Goal: Task Accomplishment & Management: Use online tool/utility

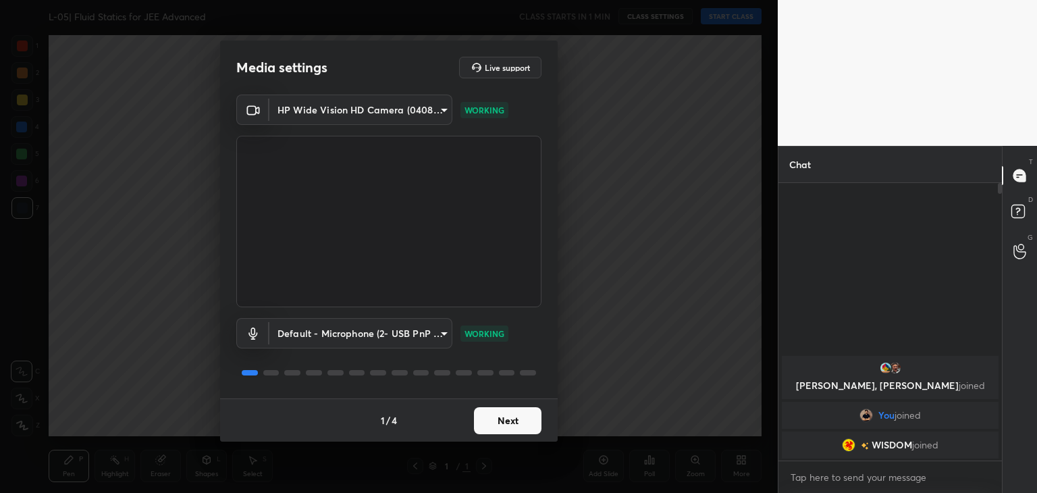
click at [526, 424] on button "Next" at bounding box center [507, 420] width 67 height 27
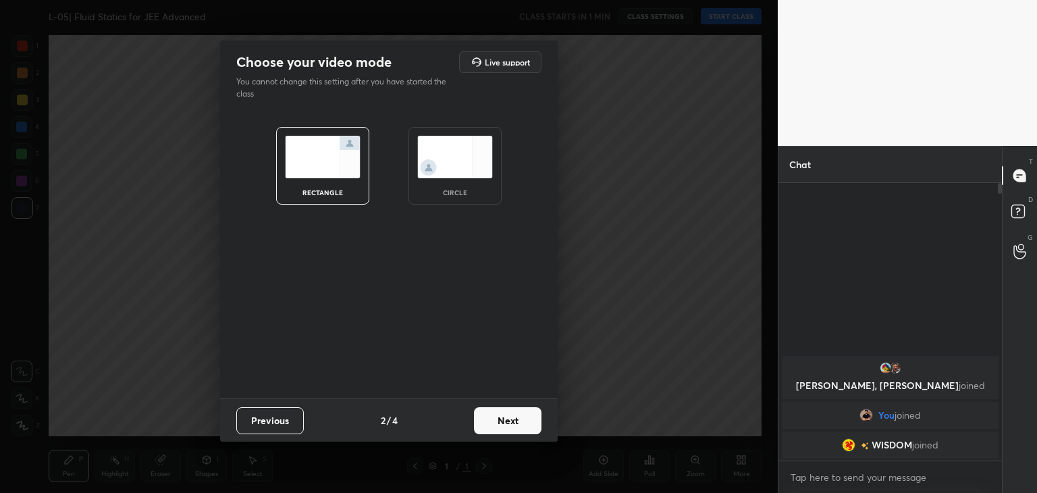
click at [526, 424] on button "Next" at bounding box center [507, 420] width 67 height 27
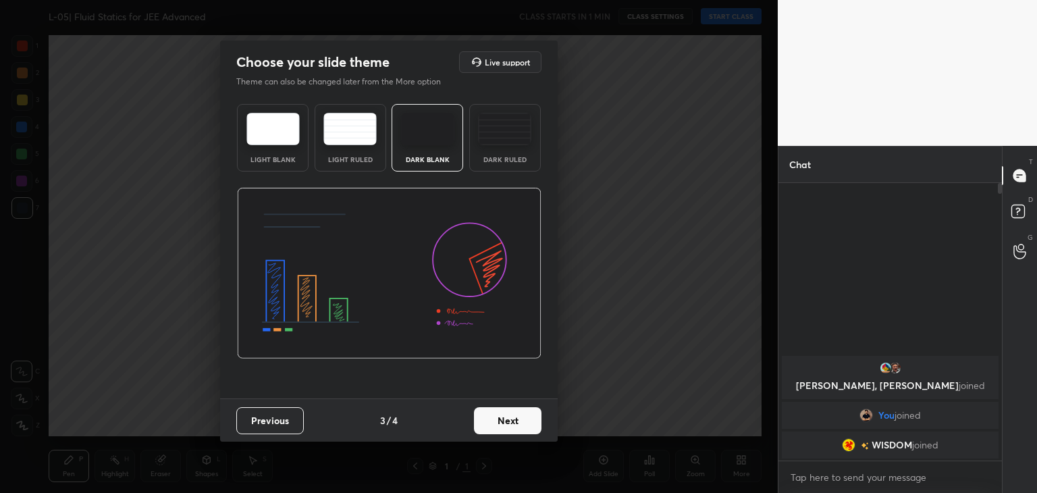
click at [517, 424] on button "Next" at bounding box center [507, 420] width 67 height 27
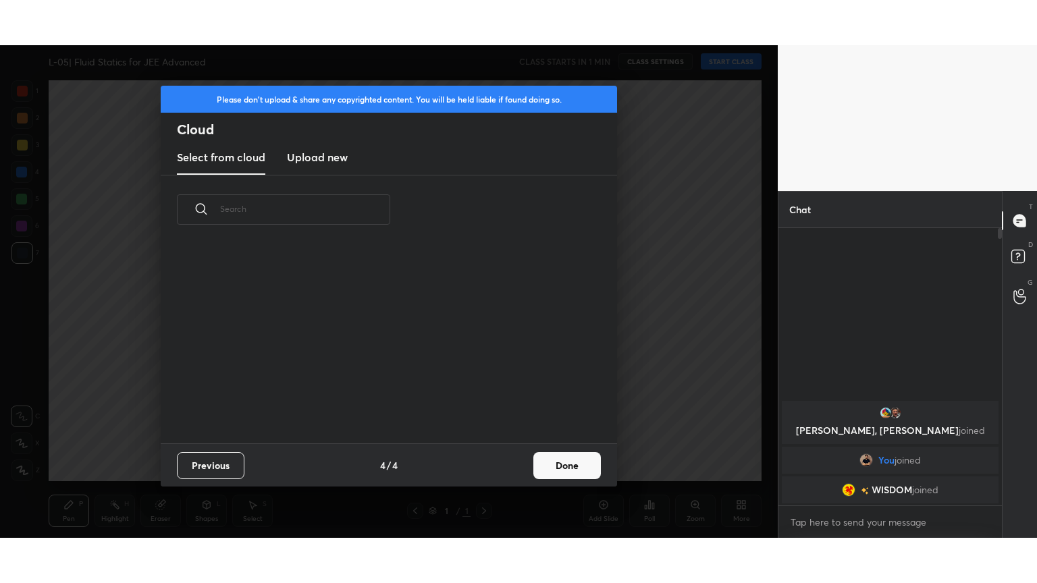
scroll to position [200, 433]
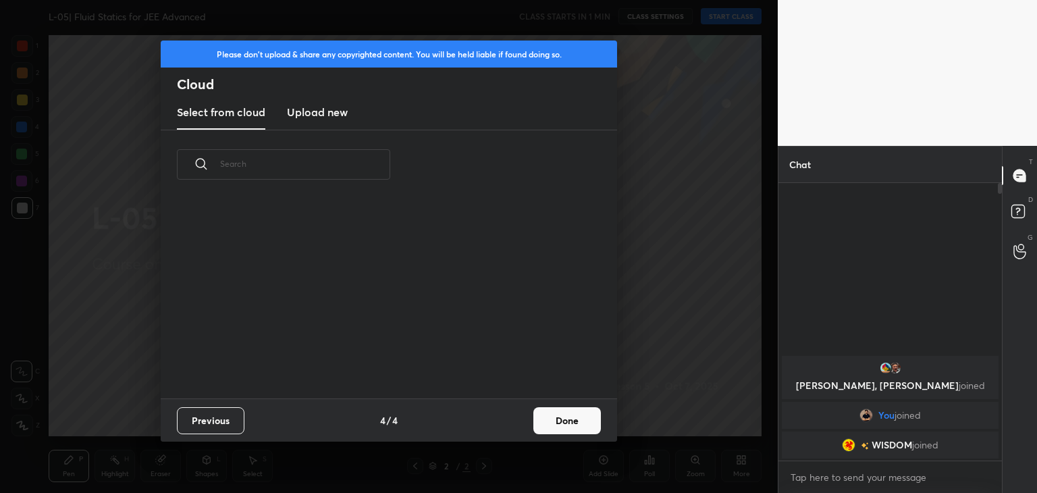
click at [322, 108] on h3 "Upload new" at bounding box center [317, 112] width 61 height 16
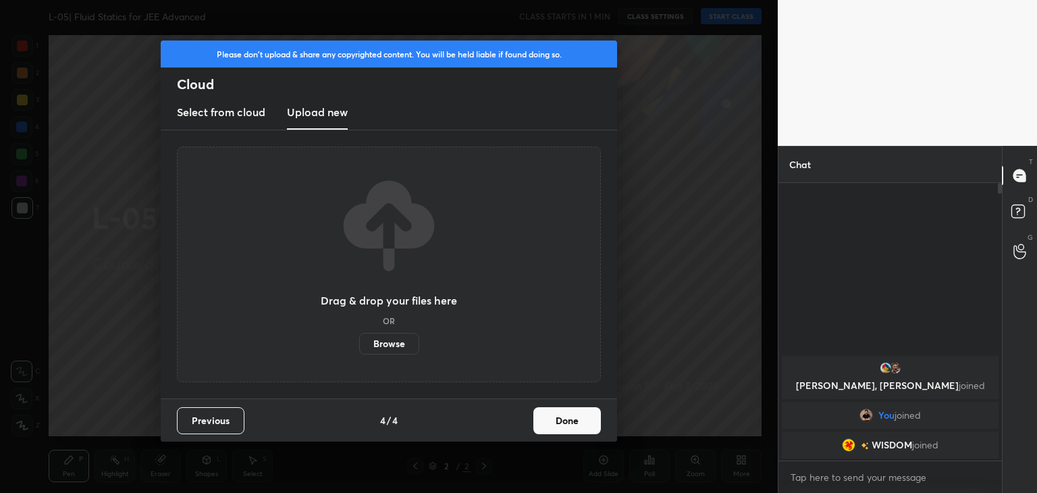
click at [388, 338] on label "Browse" at bounding box center [389, 344] width 60 height 22
click at [359, 338] on input "Browse" at bounding box center [359, 344] width 0 height 22
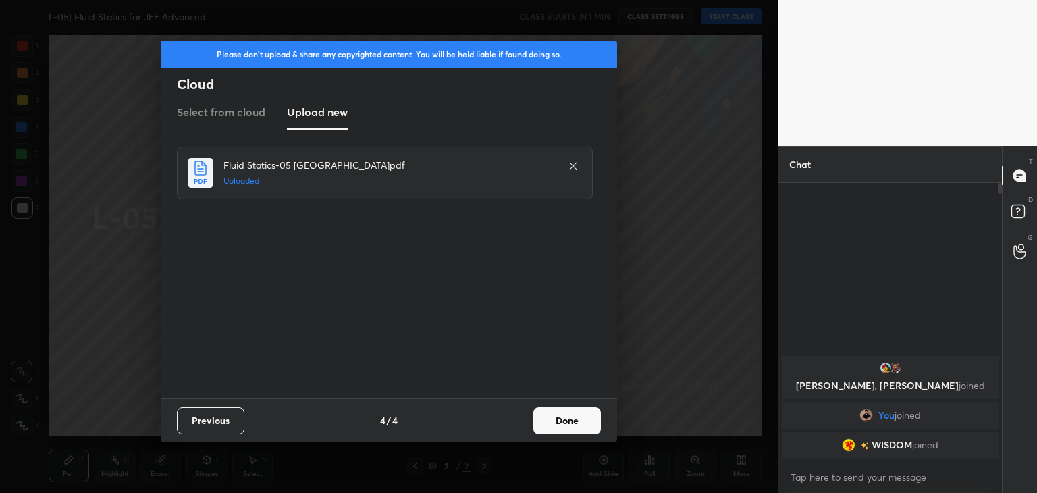
click at [571, 422] on button "Done" at bounding box center [566, 420] width 67 height 27
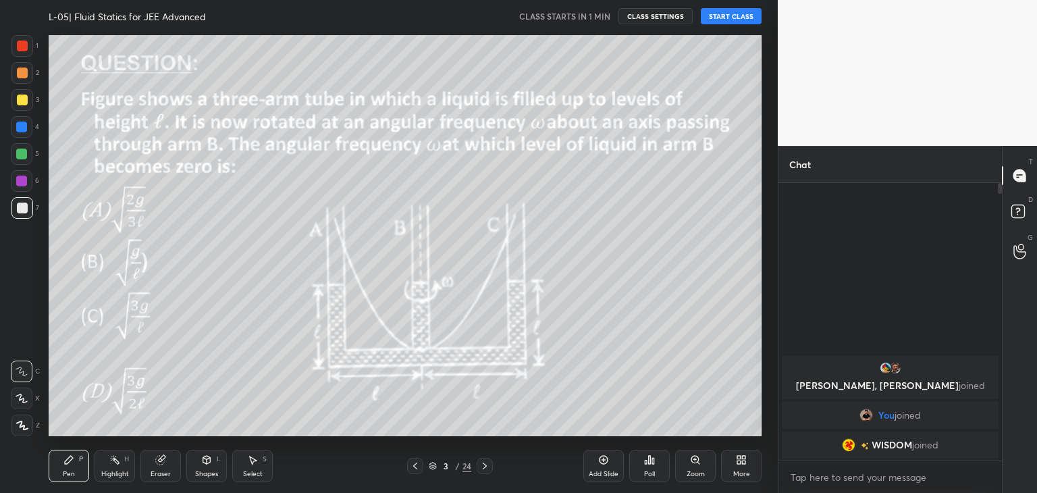
click at [410, 470] on icon at bounding box center [415, 465] width 11 height 11
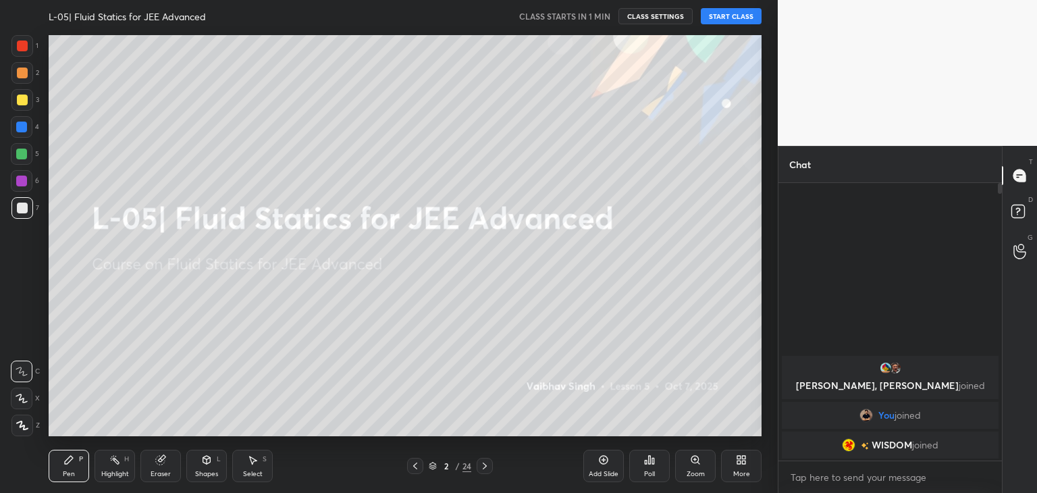
click at [730, 466] on div "More" at bounding box center [741, 465] width 40 height 32
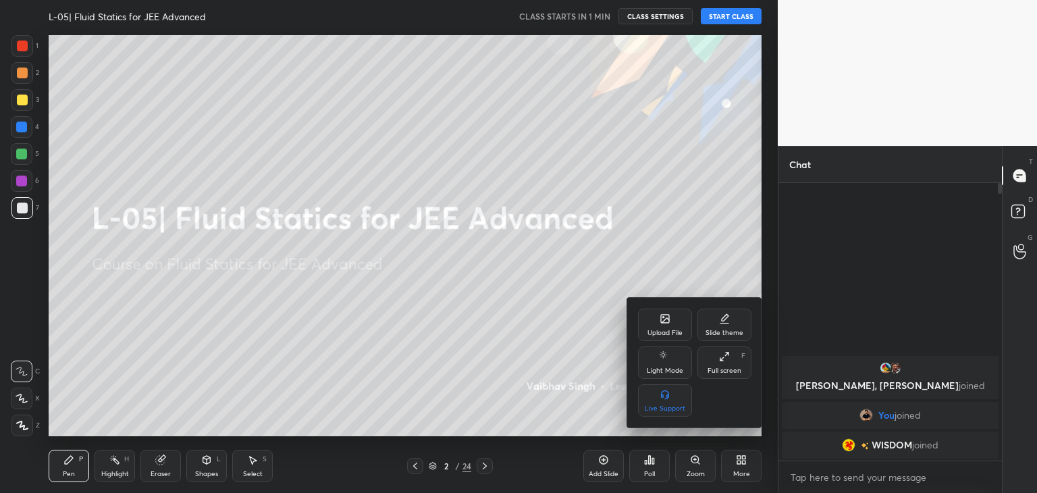
click at [718, 362] on div "Full screen F" at bounding box center [724, 362] width 54 height 32
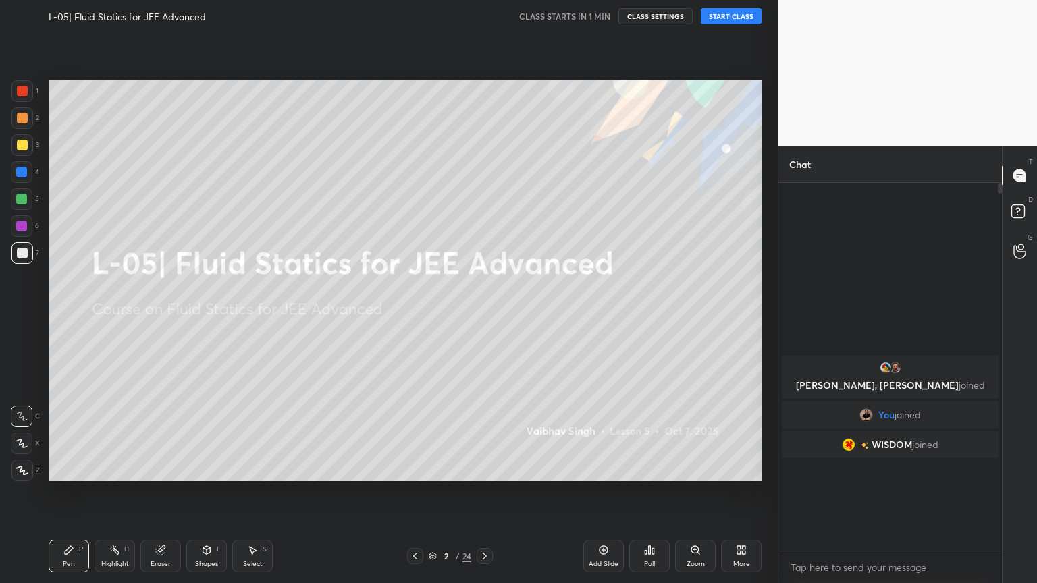
scroll to position [252, 219]
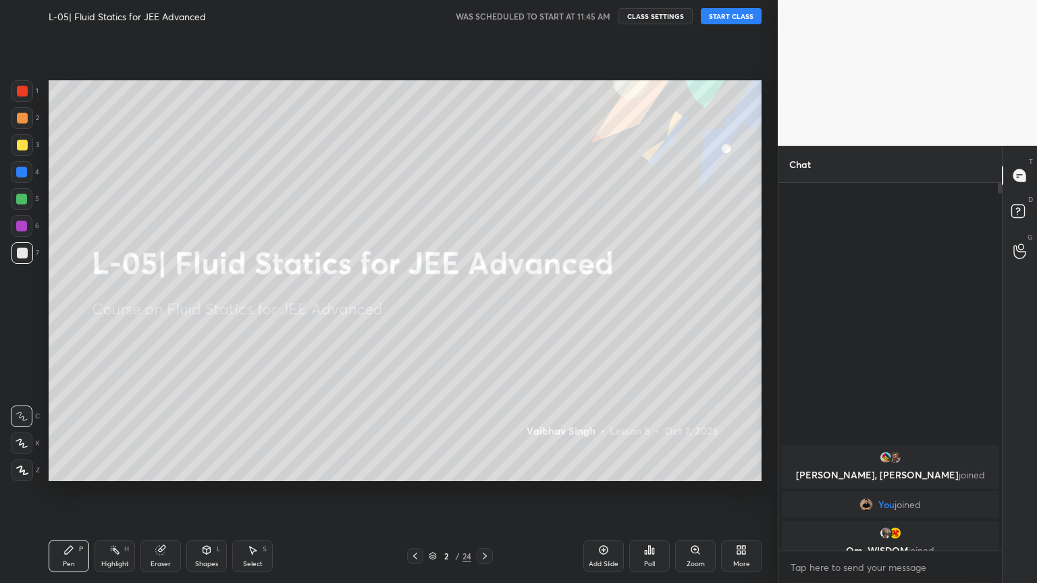
click at [729, 13] on button "START CLASS" at bounding box center [731, 16] width 61 height 16
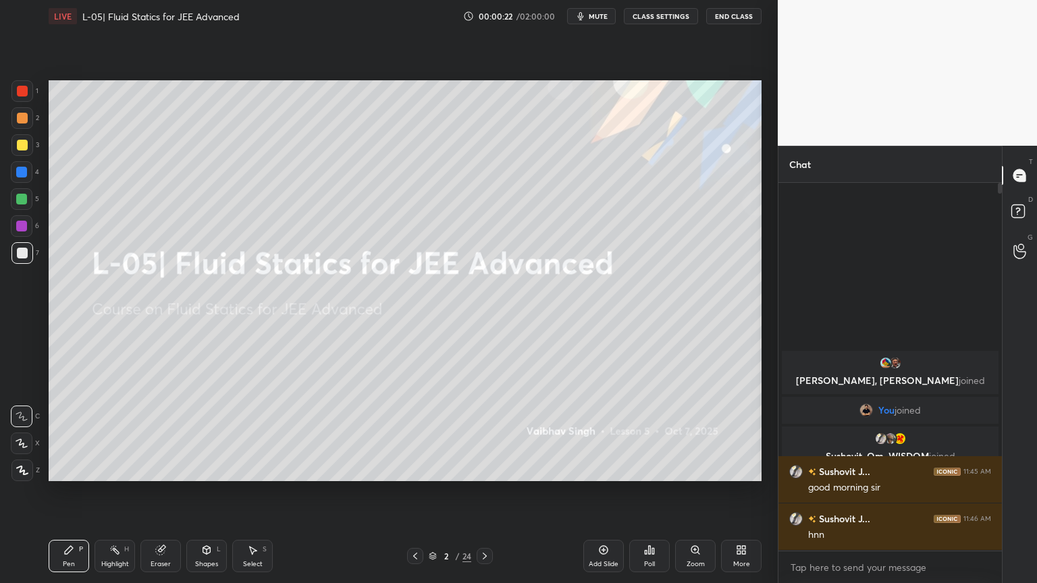
click at [20, 468] on icon at bounding box center [22, 470] width 12 height 9
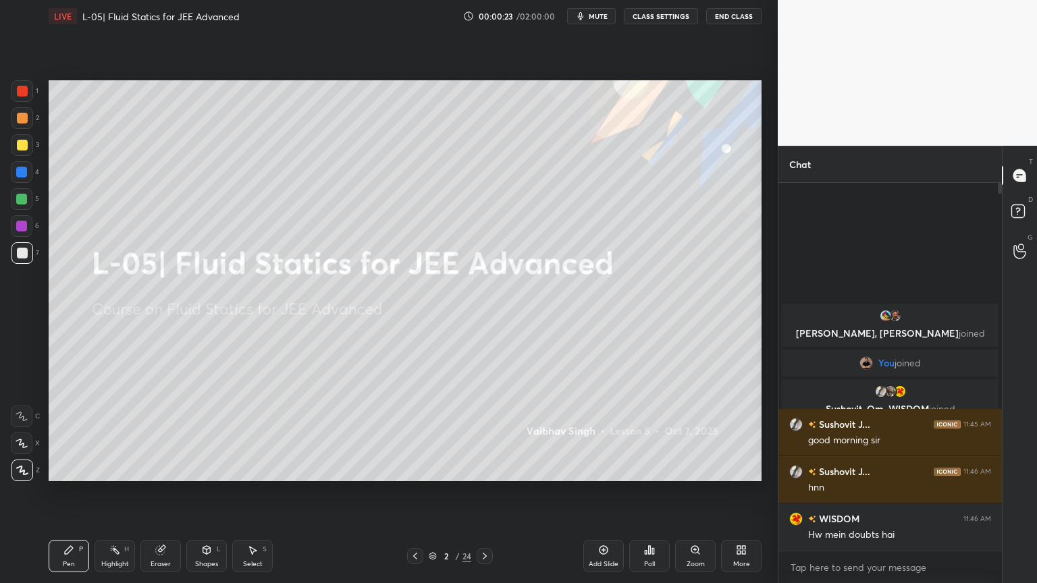
click at [16, 142] on div at bounding box center [22, 145] width 22 height 22
click at [24, 118] on div at bounding box center [22, 118] width 11 height 11
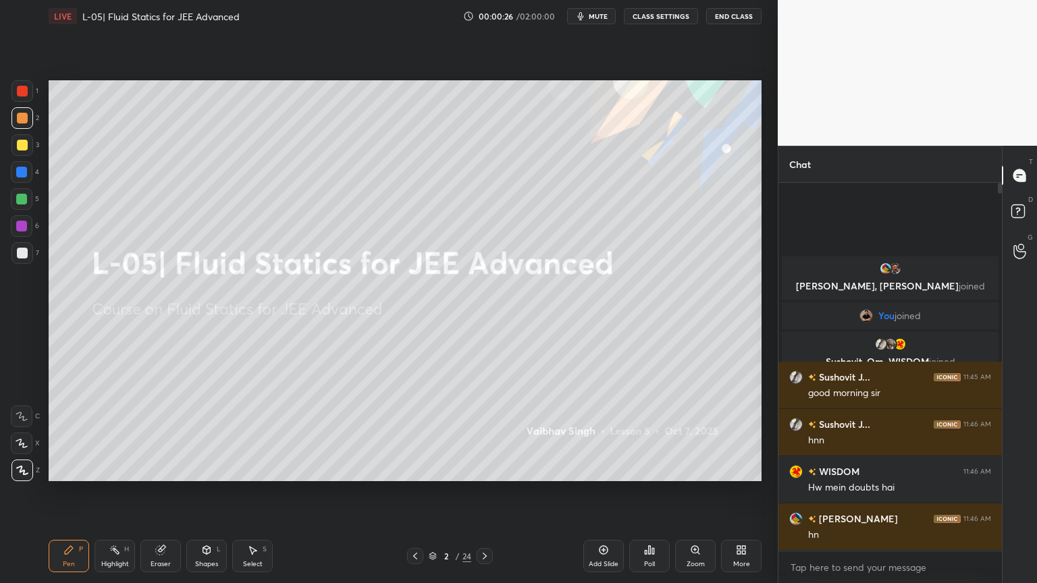
click at [14, 143] on div at bounding box center [22, 145] width 22 height 22
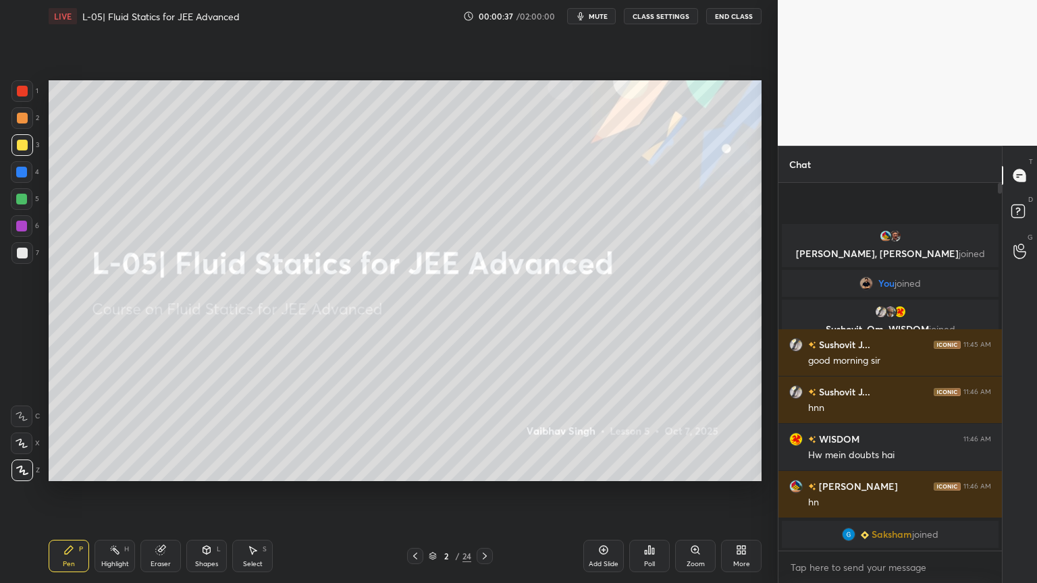
click at [481, 492] on icon at bounding box center [484, 556] width 11 height 11
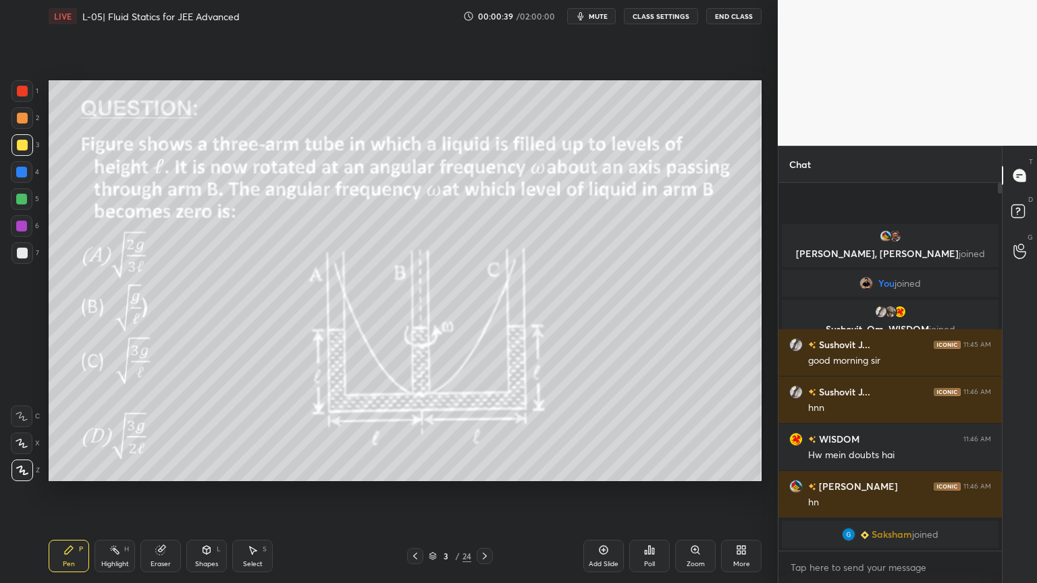
click at [8, 202] on div "1 2 3 4 5 6 7 C X Z C X Z E E Erase all H H" at bounding box center [21, 280] width 43 height 401
click at [18, 198] on div at bounding box center [21, 199] width 11 height 11
click at [487, 492] on div at bounding box center [484, 556] width 16 height 16
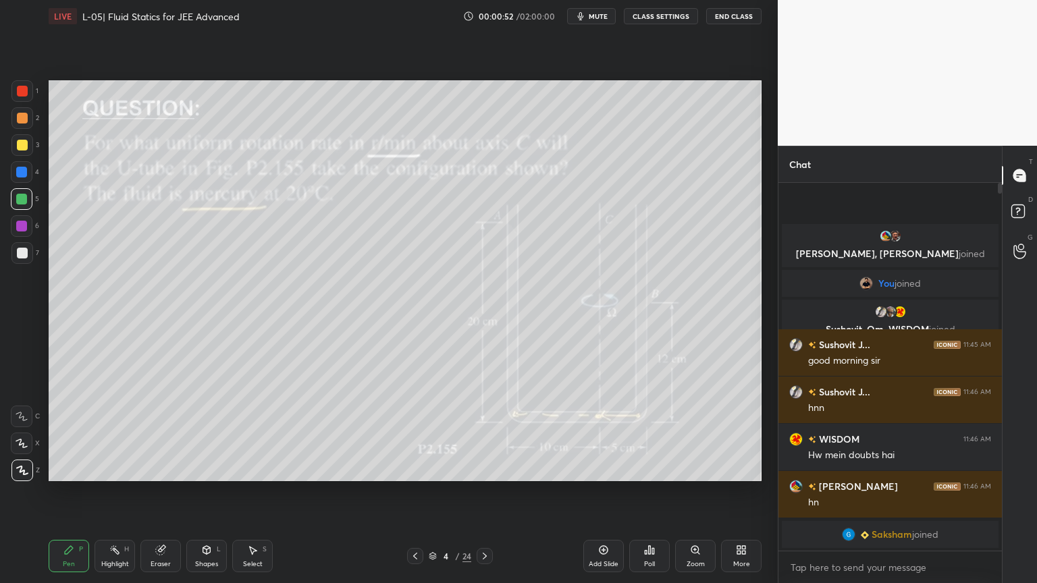
click at [483, 492] on icon at bounding box center [485, 556] width 4 height 7
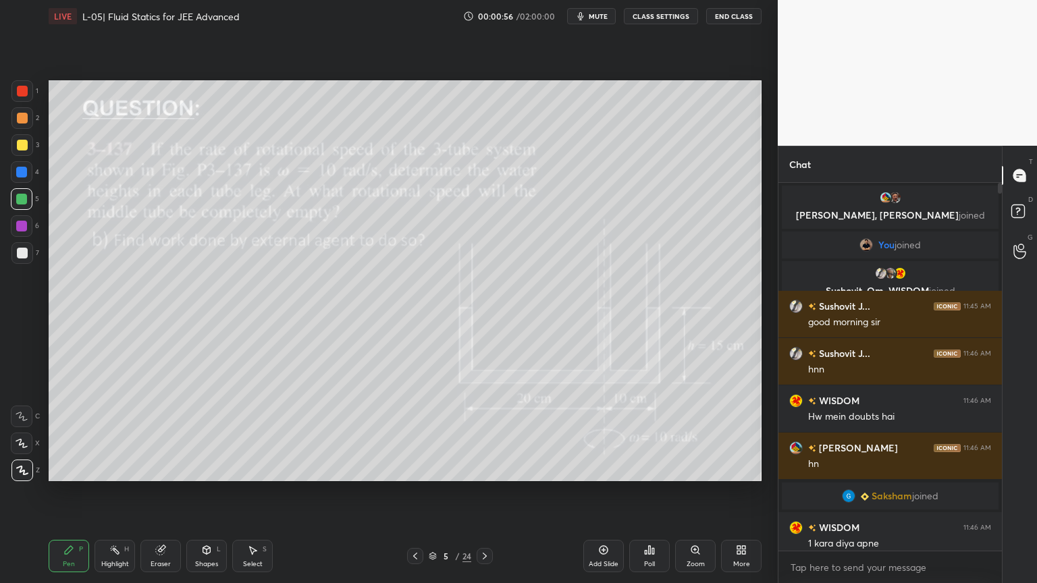
click at [410, 492] on icon at bounding box center [415, 556] width 11 height 11
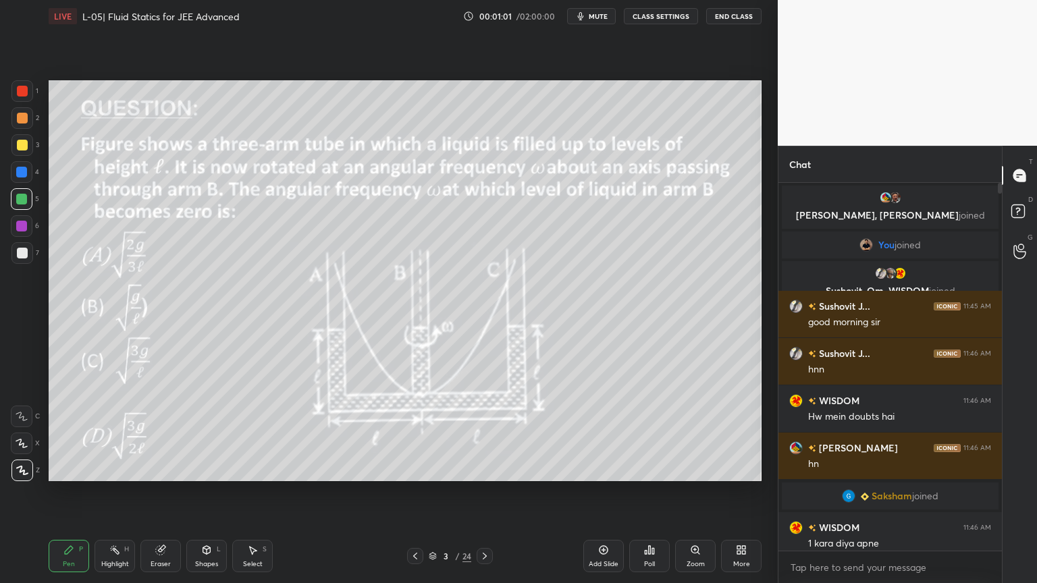
click at [481, 492] on icon at bounding box center [484, 556] width 11 height 11
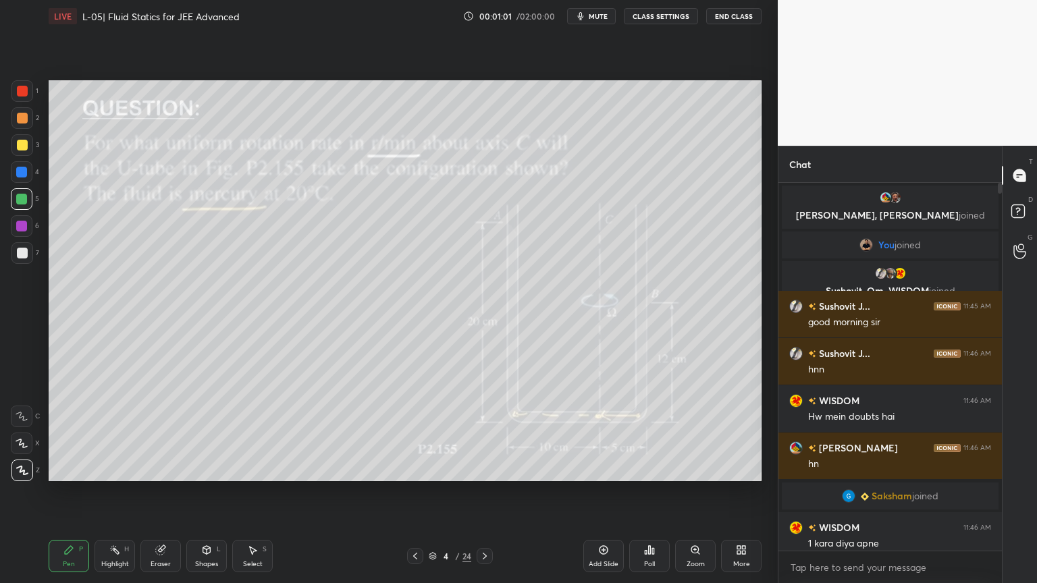
click at [481, 492] on icon at bounding box center [484, 556] width 11 height 11
click at [478, 492] on div at bounding box center [484, 556] width 16 height 16
click at [479, 492] on icon at bounding box center [484, 556] width 11 height 11
click at [482, 492] on icon at bounding box center [484, 556] width 11 height 11
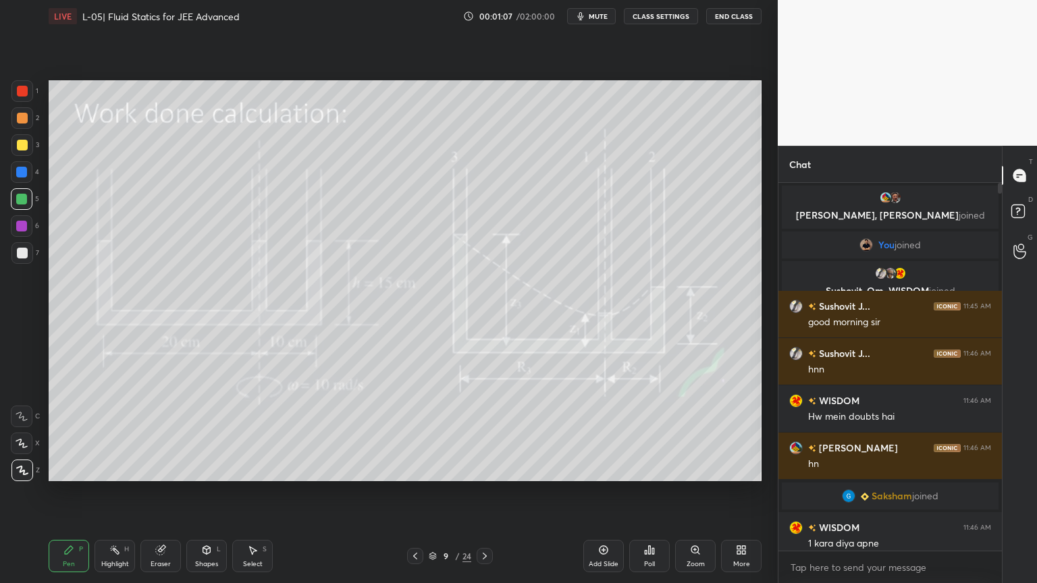
click at [482, 492] on icon at bounding box center [484, 556] width 11 height 11
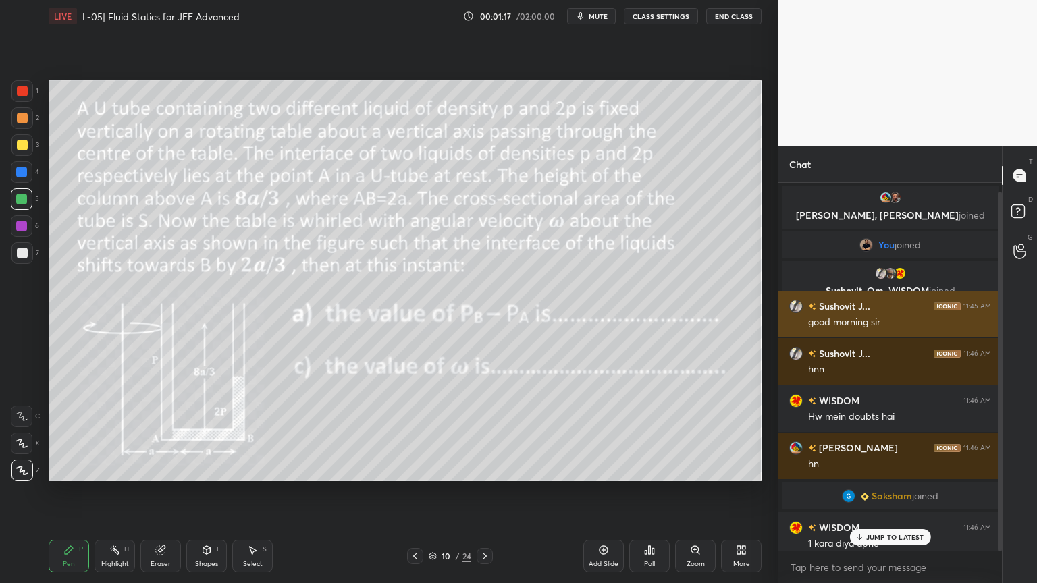
scroll to position [9, 0]
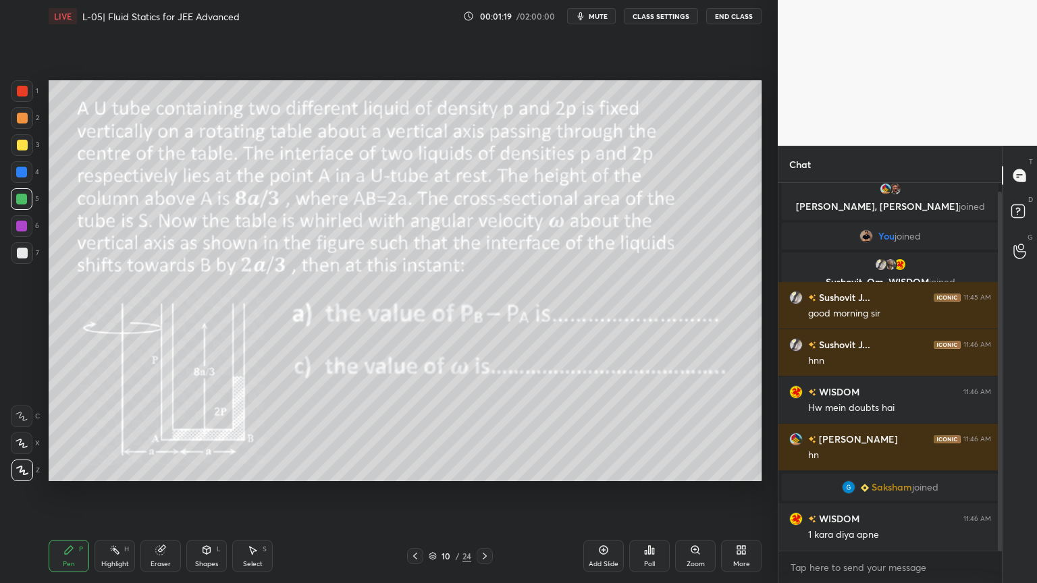
click at [483, 492] on div at bounding box center [484, 556] width 16 height 16
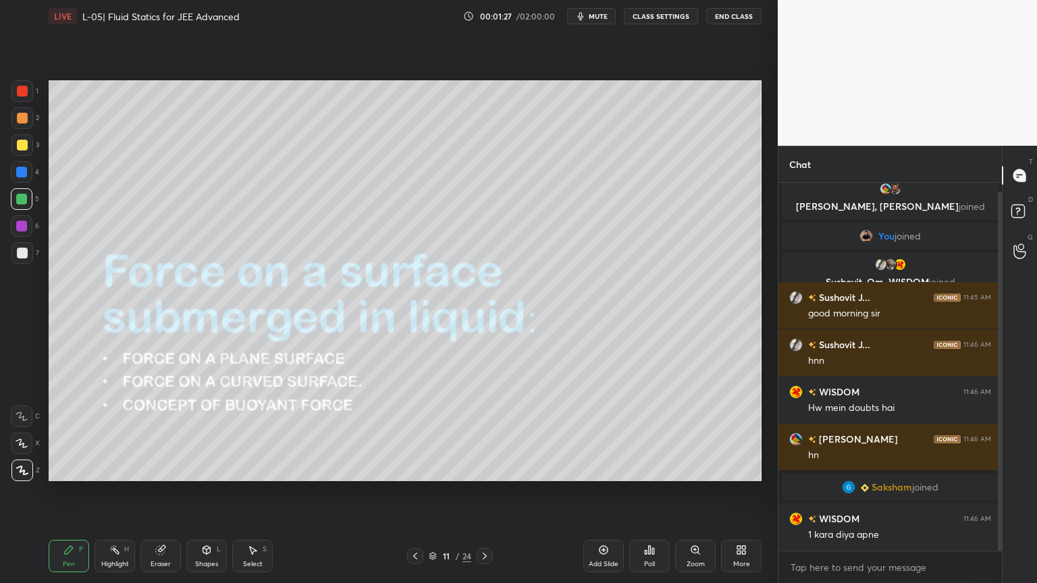
click at [410, 492] on icon at bounding box center [415, 556] width 11 height 11
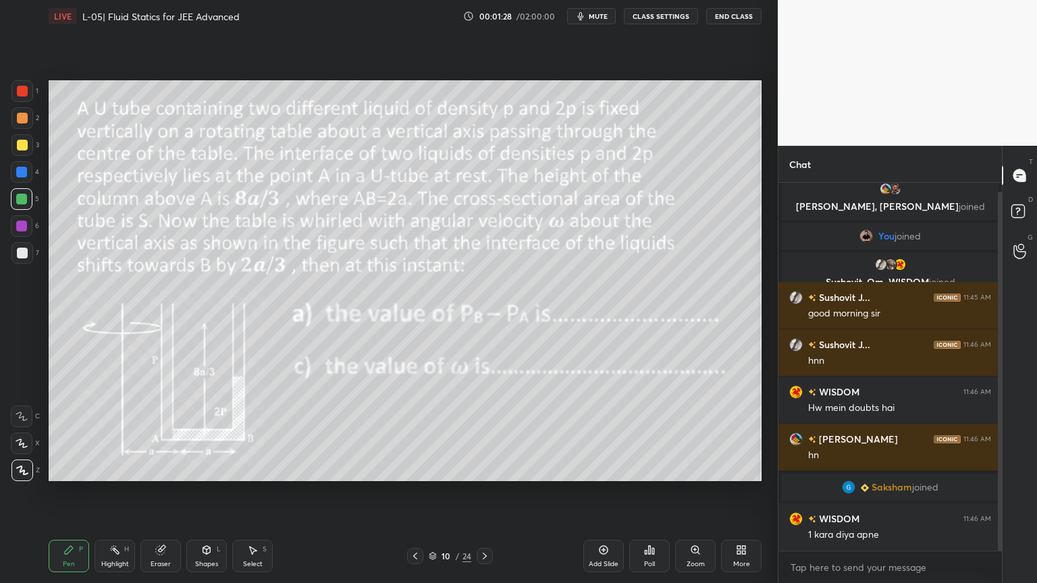
click at [410, 492] on icon at bounding box center [415, 556] width 11 height 11
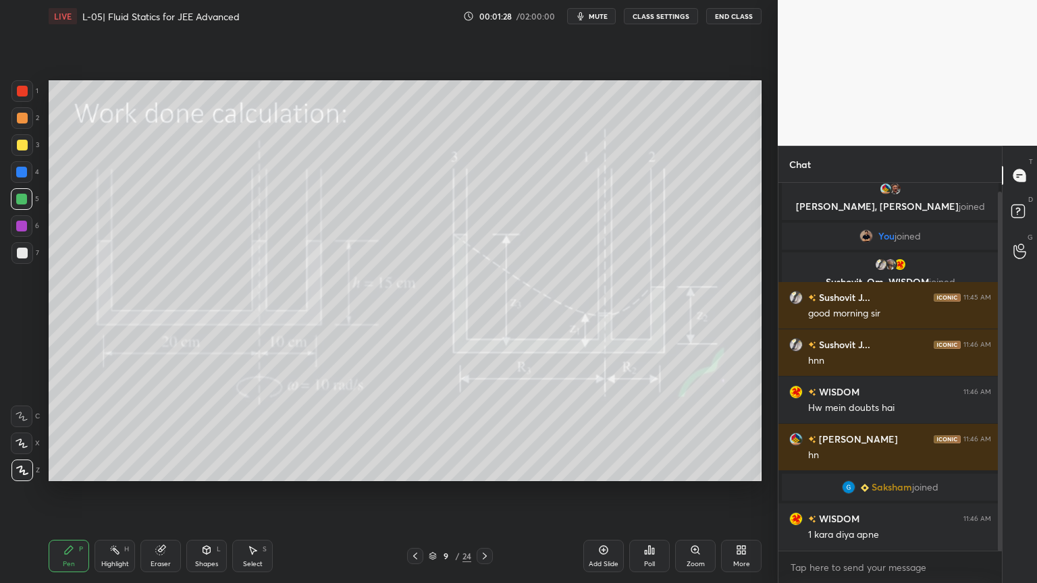
click at [410, 492] on icon at bounding box center [415, 556] width 11 height 11
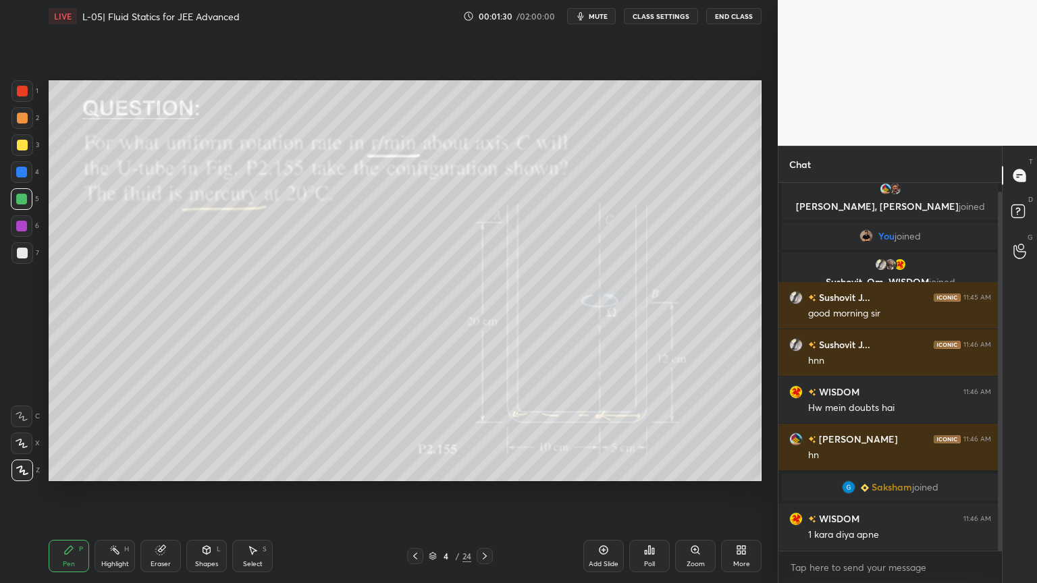
click at [410, 492] on icon at bounding box center [415, 556] width 11 height 11
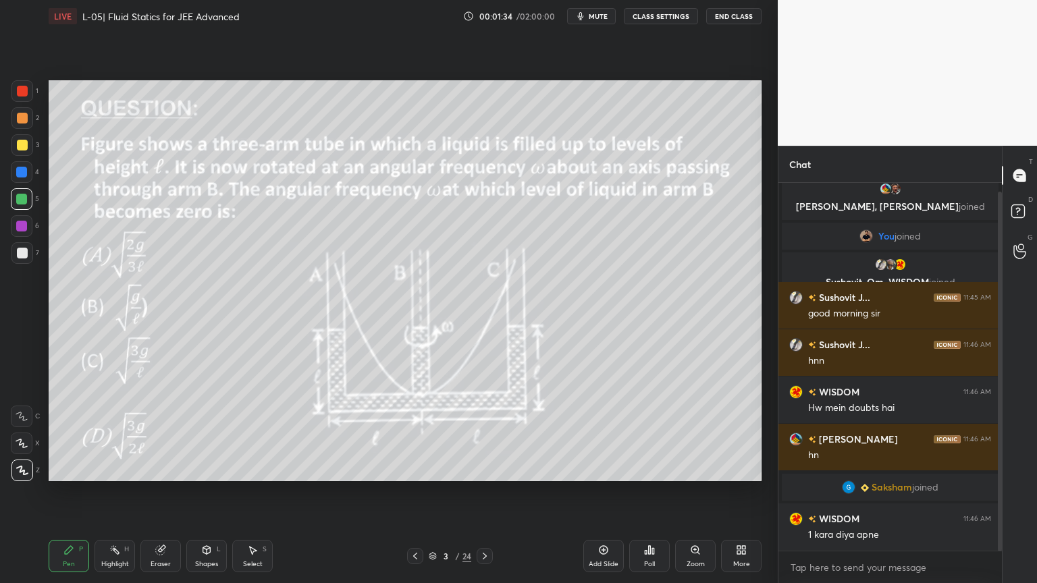
click at [112, 492] on div "Highlight H" at bounding box center [114, 556] width 40 height 32
click at [479, 492] on div at bounding box center [484, 556] width 16 height 16
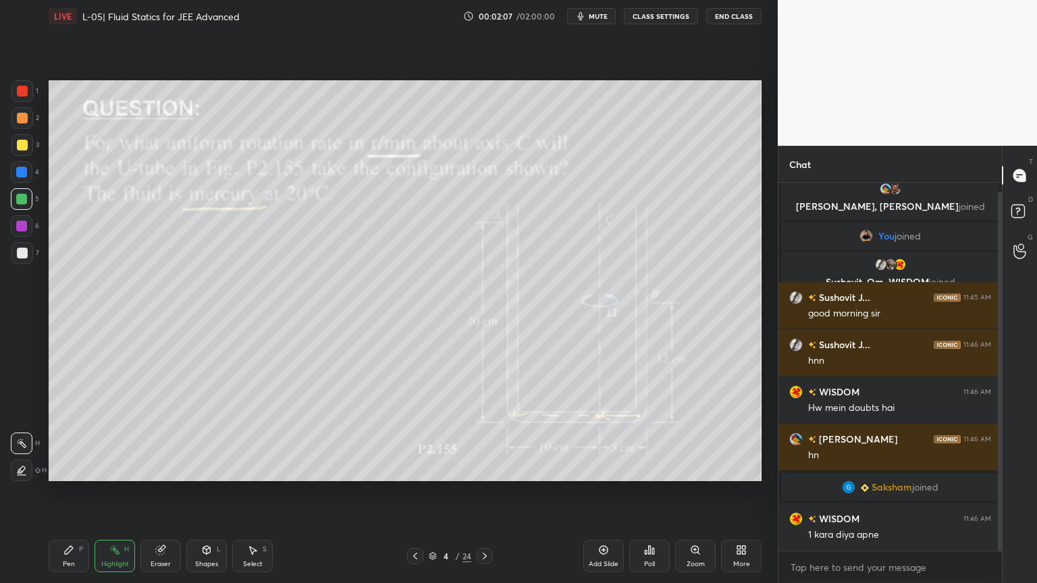
click at [24, 146] on div at bounding box center [22, 145] width 11 height 11
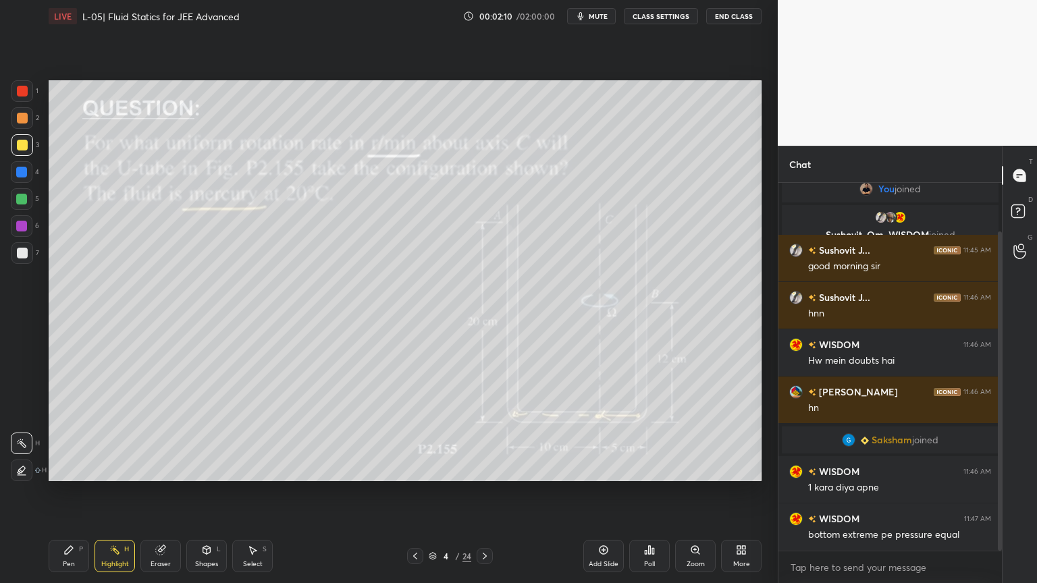
click at [76, 492] on div "Pen P" at bounding box center [69, 556] width 40 height 32
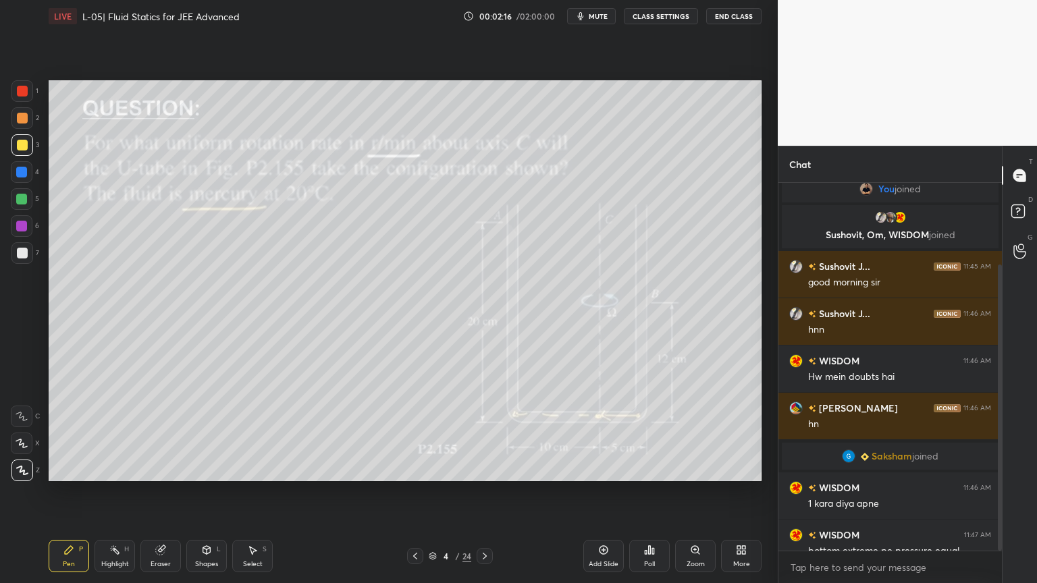
scroll to position [105, 0]
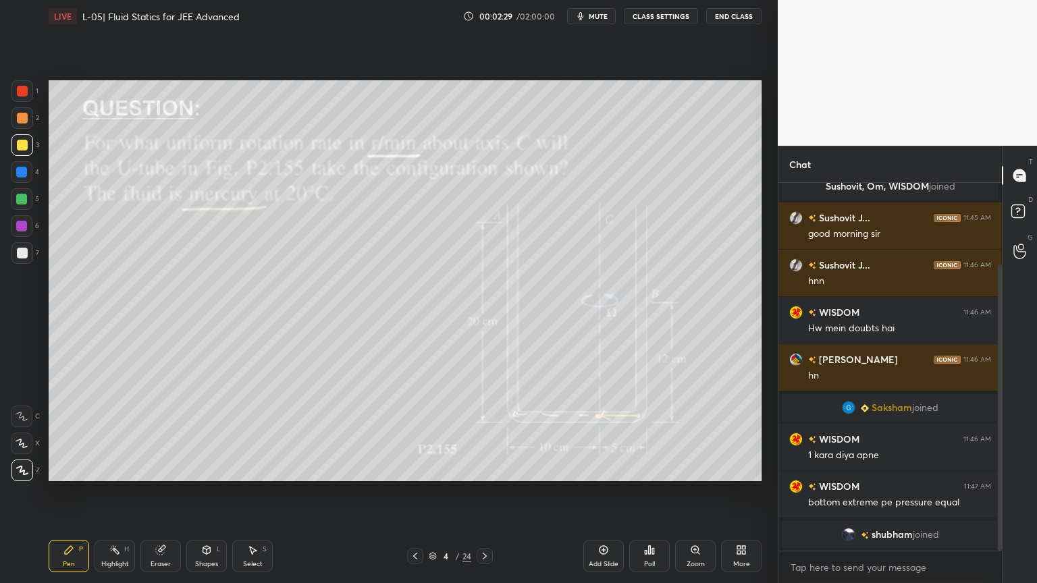
click at [113, 492] on div "Highlight" at bounding box center [115, 564] width 28 height 7
click at [21, 99] on div at bounding box center [22, 91] width 22 height 22
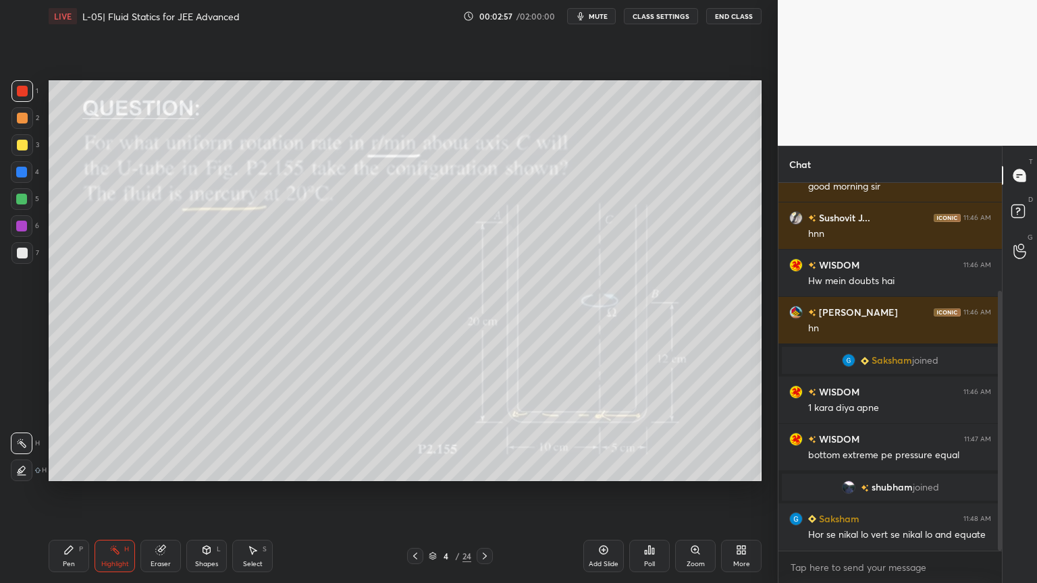
scroll to position [199, 0]
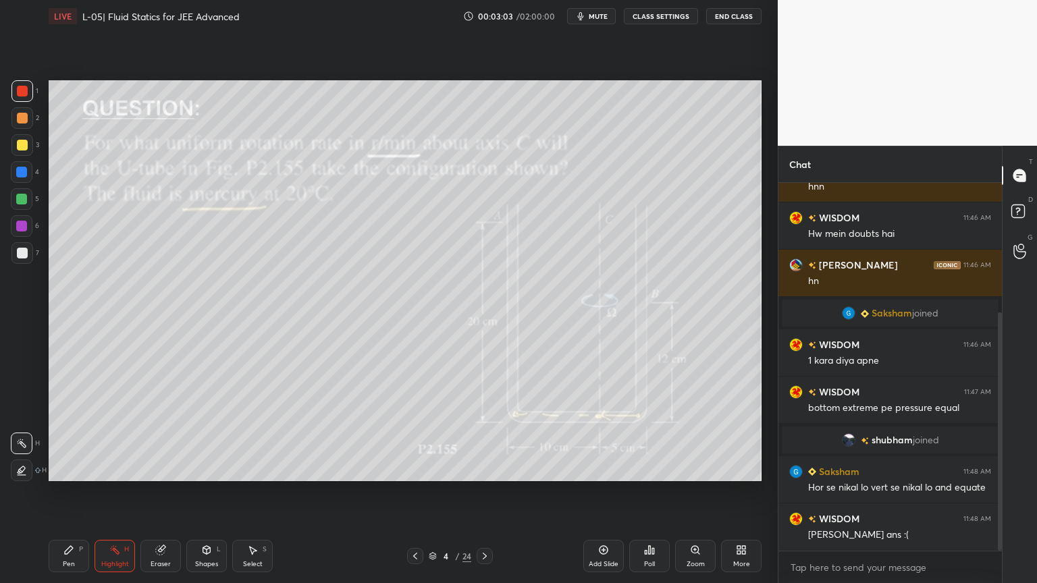
click at [22, 205] on div at bounding box center [22, 199] width 22 height 22
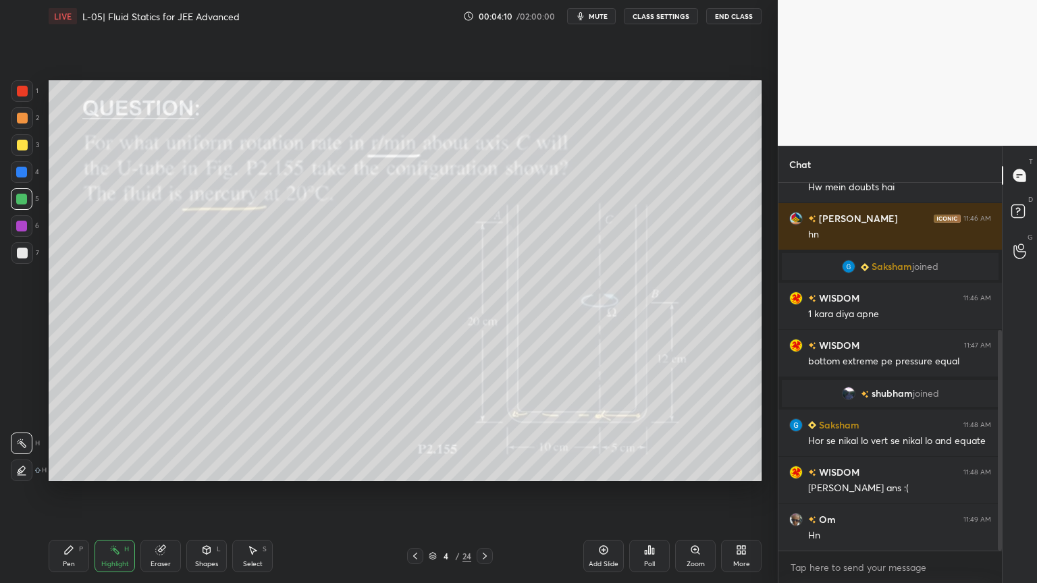
scroll to position [294, 0]
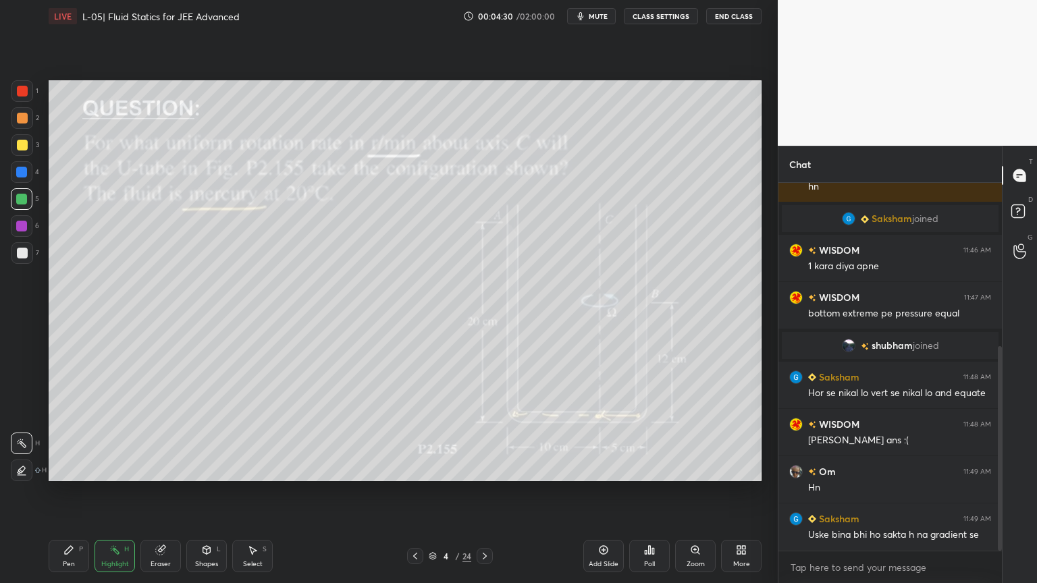
click at [70, 492] on div "Pen P" at bounding box center [69, 556] width 40 height 32
click at [163, 492] on icon at bounding box center [160, 550] width 9 height 9
click at [483, 492] on icon at bounding box center [484, 556] width 11 height 11
click at [414, 492] on icon at bounding box center [415, 556] width 11 height 11
click at [70, 492] on div "Pen" at bounding box center [69, 564] width 12 height 7
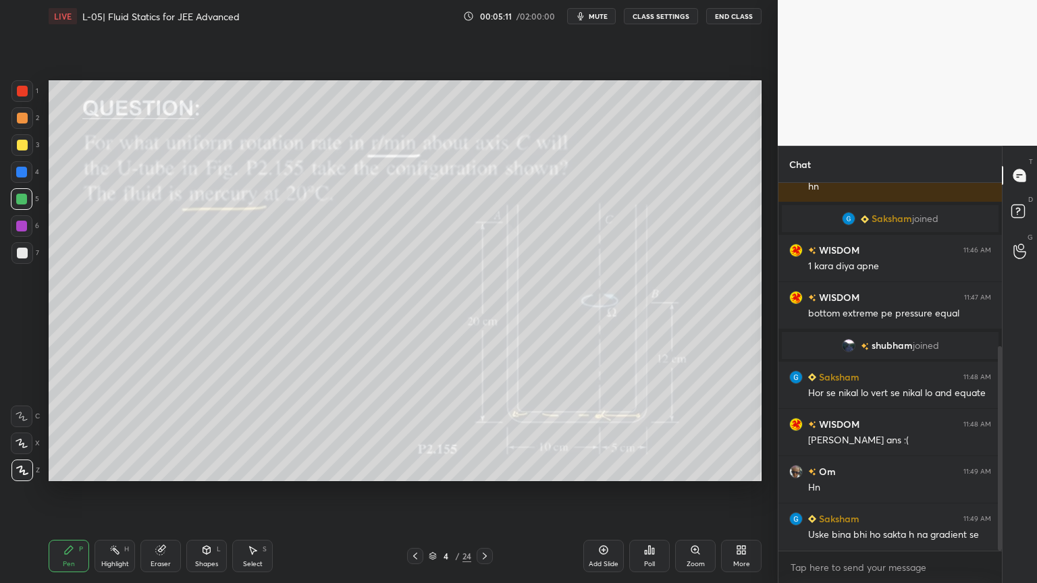
click at [121, 492] on div "Highlight H" at bounding box center [114, 556] width 40 height 32
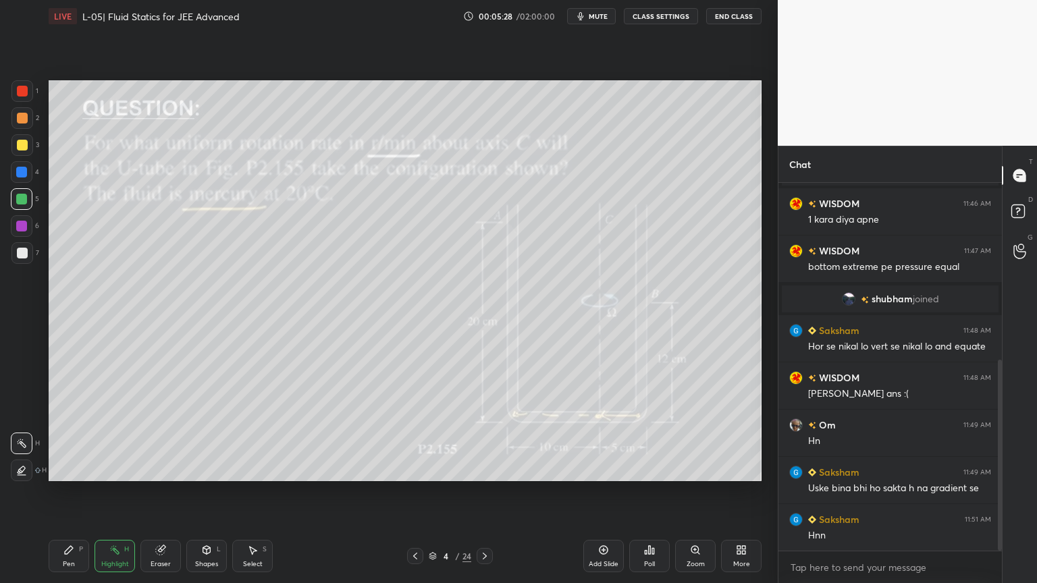
click at [18, 115] on div at bounding box center [22, 118] width 11 height 11
click at [63, 492] on icon at bounding box center [68, 550] width 11 height 11
click at [119, 492] on div "Highlight H" at bounding box center [114, 556] width 40 height 32
click at [70, 492] on icon at bounding box center [68, 550] width 11 height 11
click at [65, 492] on icon at bounding box center [69, 550] width 8 height 8
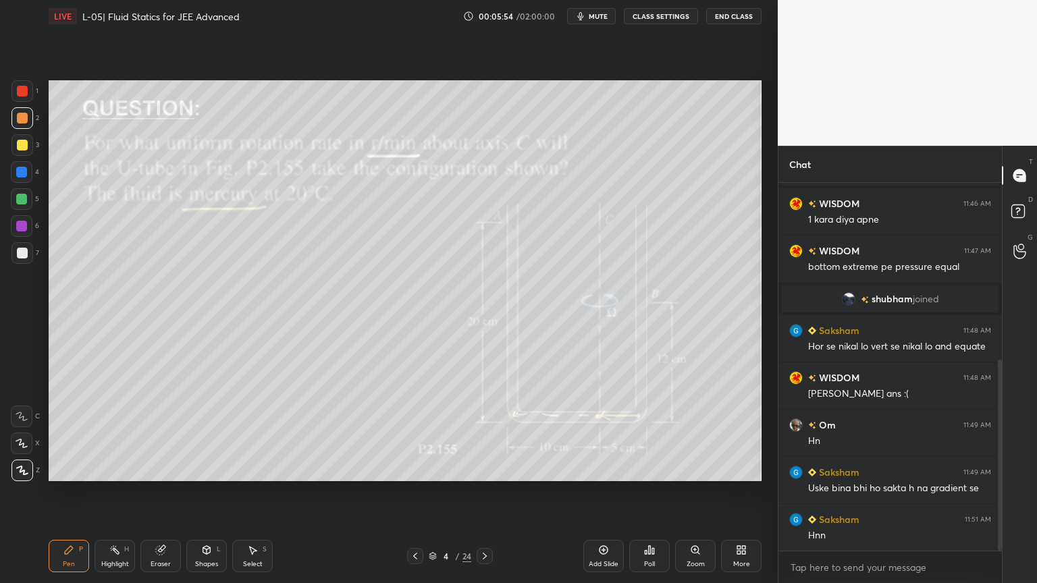
click at [119, 492] on icon at bounding box center [114, 550] width 11 height 11
click at [65, 492] on div "Pen" at bounding box center [69, 564] width 12 height 7
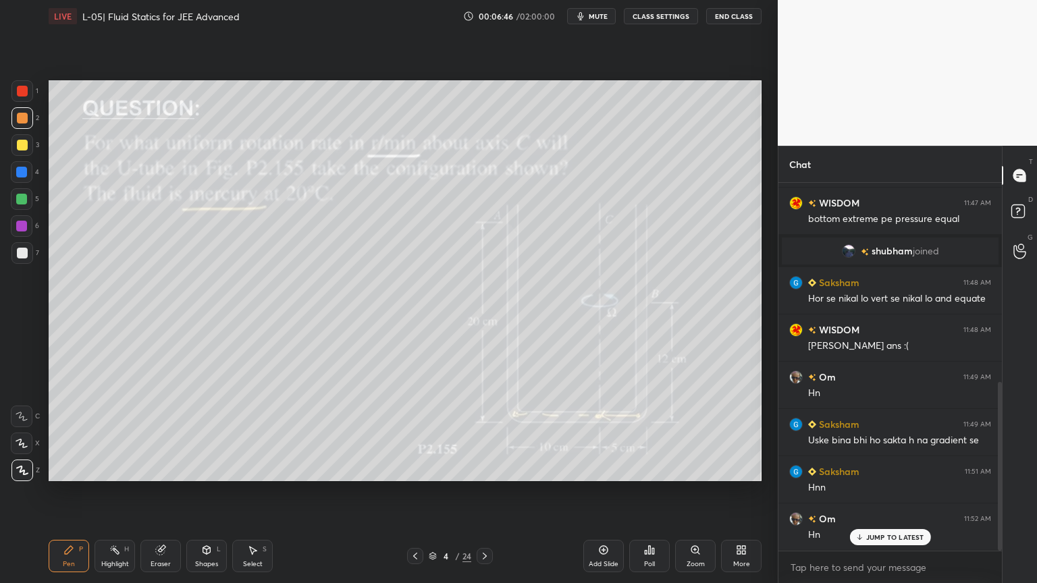
scroll to position [435, 0]
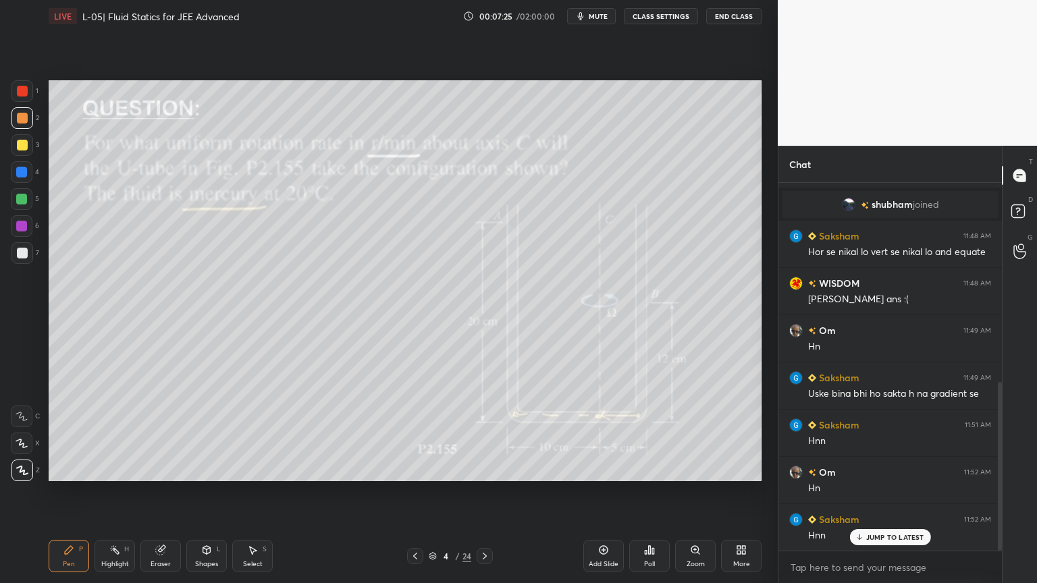
click at [22, 199] on div at bounding box center [21, 199] width 11 height 11
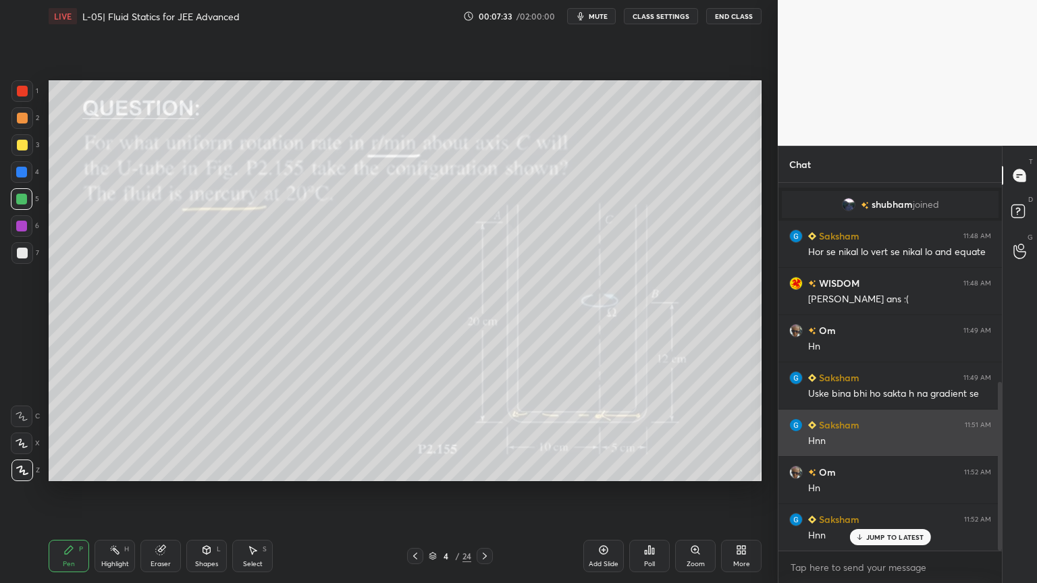
scroll to position [435, 0]
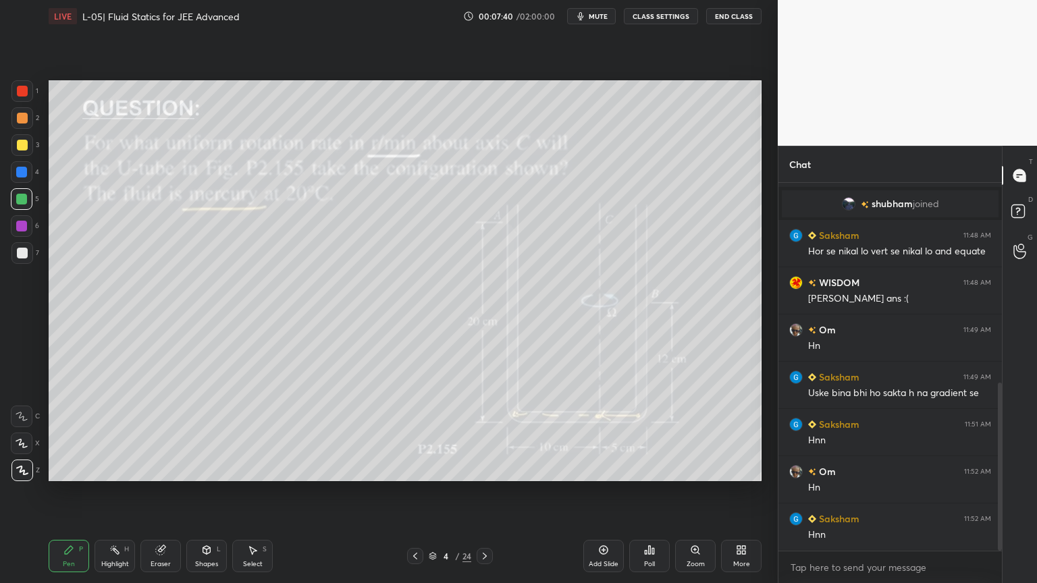
click at [111, 492] on div "Highlight H" at bounding box center [114, 556] width 40 height 32
click at [600, 492] on div "Add Slide" at bounding box center [604, 564] width 30 height 7
click at [25, 134] on div at bounding box center [22, 145] width 22 height 22
click at [66, 492] on icon at bounding box center [68, 550] width 11 height 11
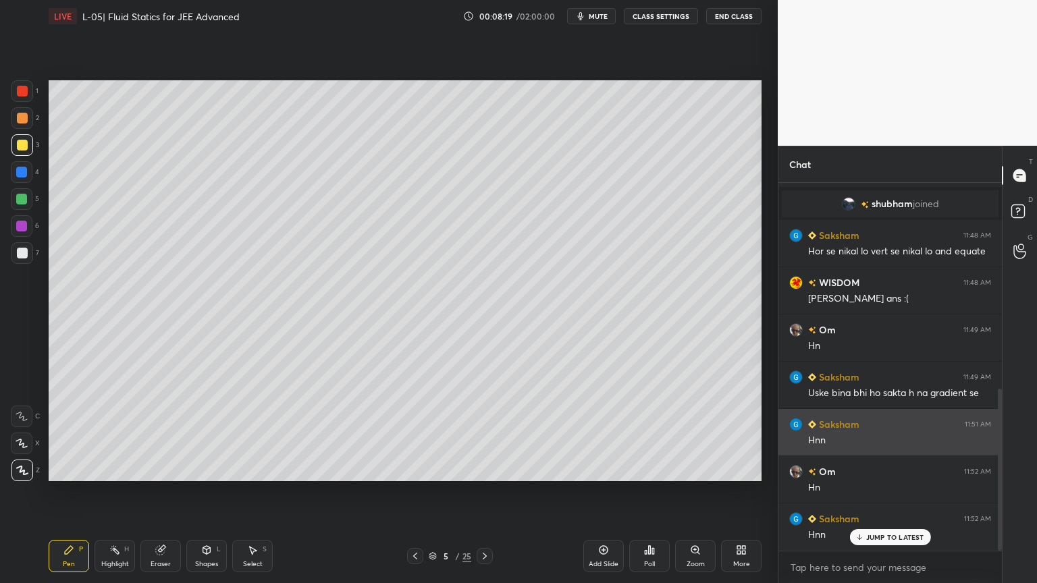
scroll to position [467, 0]
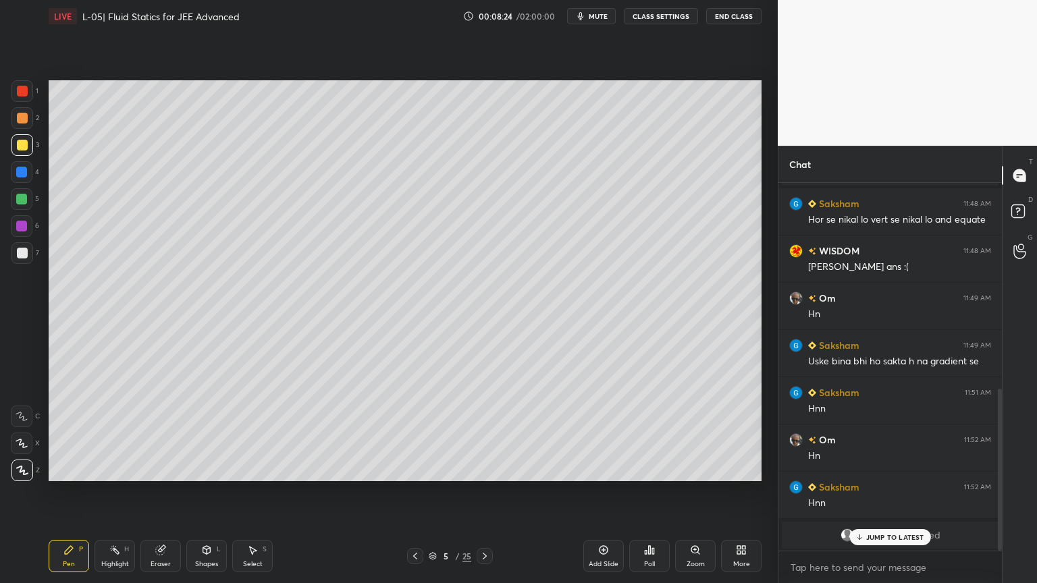
click at [412, 492] on icon at bounding box center [415, 556] width 11 height 11
click at [485, 492] on icon at bounding box center [484, 556] width 11 height 11
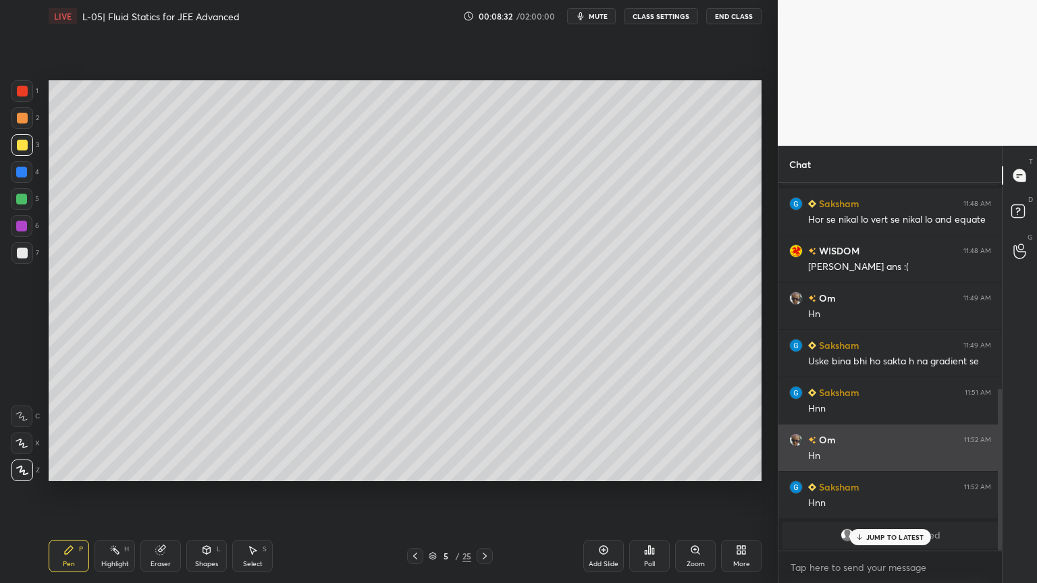
scroll to position [468, 0]
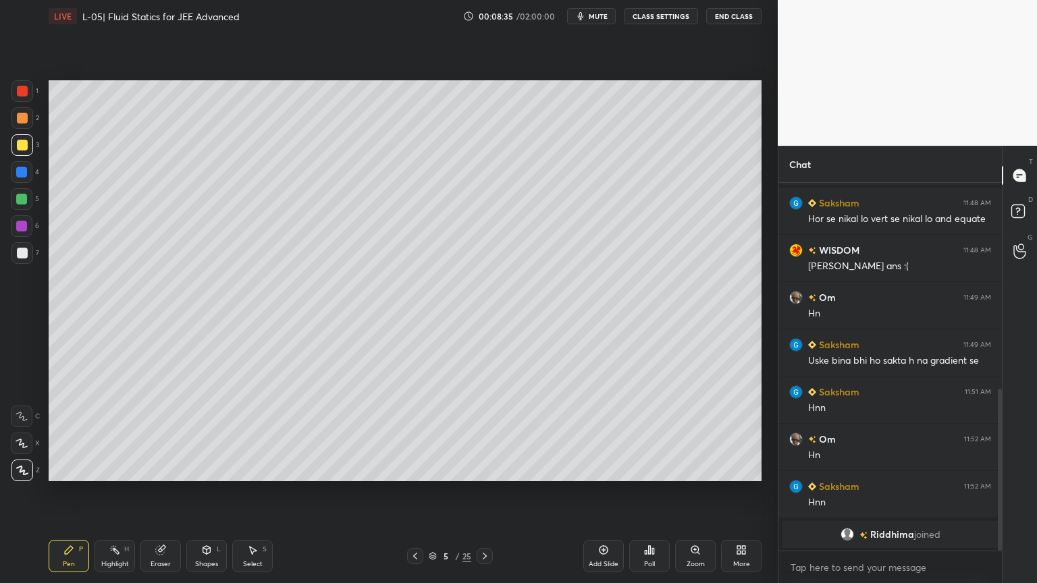
click at [16, 94] on div at bounding box center [22, 91] width 22 height 22
click at [22, 172] on div at bounding box center [21, 172] width 11 height 11
click at [204, 492] on icon at bounding box center [206, 550] width 11 height 11
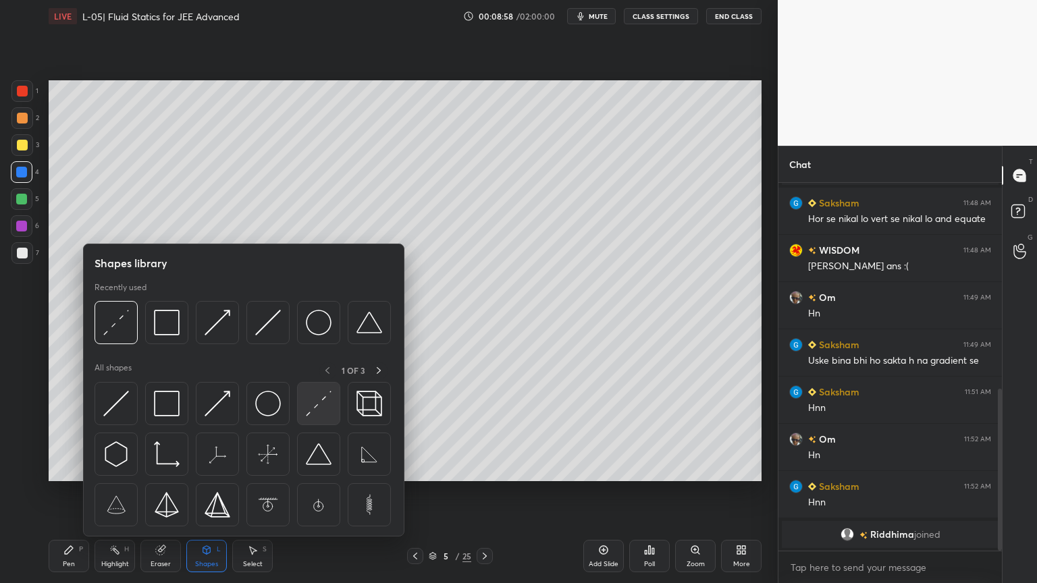
click at [319, 418] on div at bounding box center [318, 403] width 43 height 43
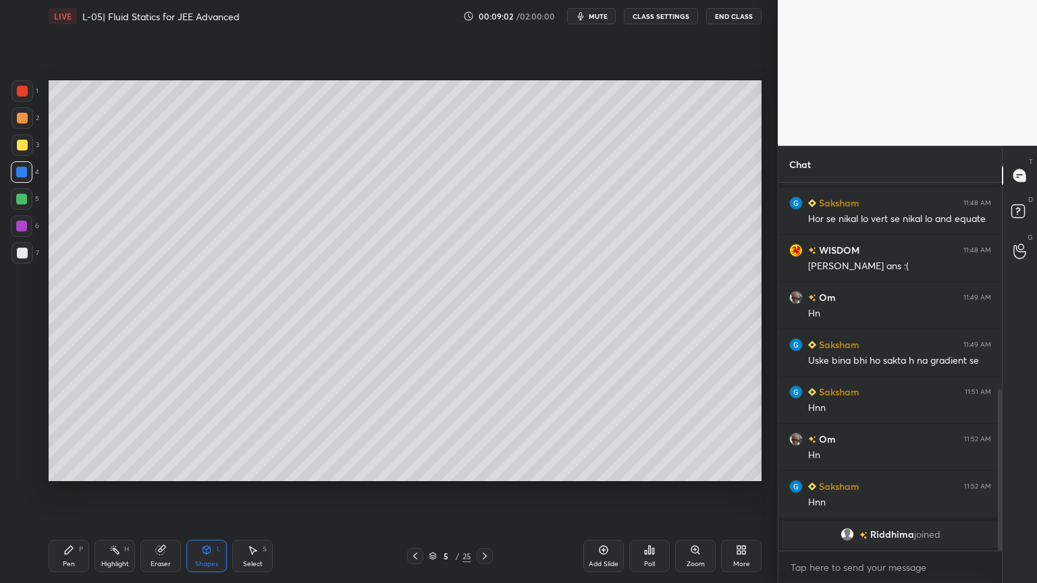
click at [67, 492] on div "Pen" at bounding box center [69, 564] width 12 height 7
click at [408, 492] on div at bounding box center [415, 556] width 16 height 16
click at [482, 492] on icon at bounding box center [484, 556] width 11 height 11
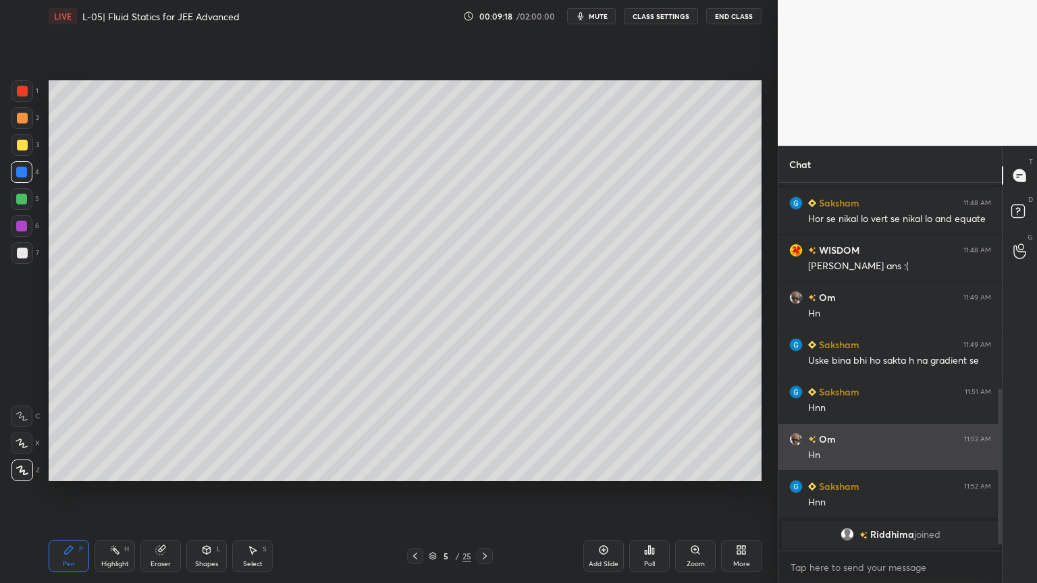
scroll to position [515, 0]
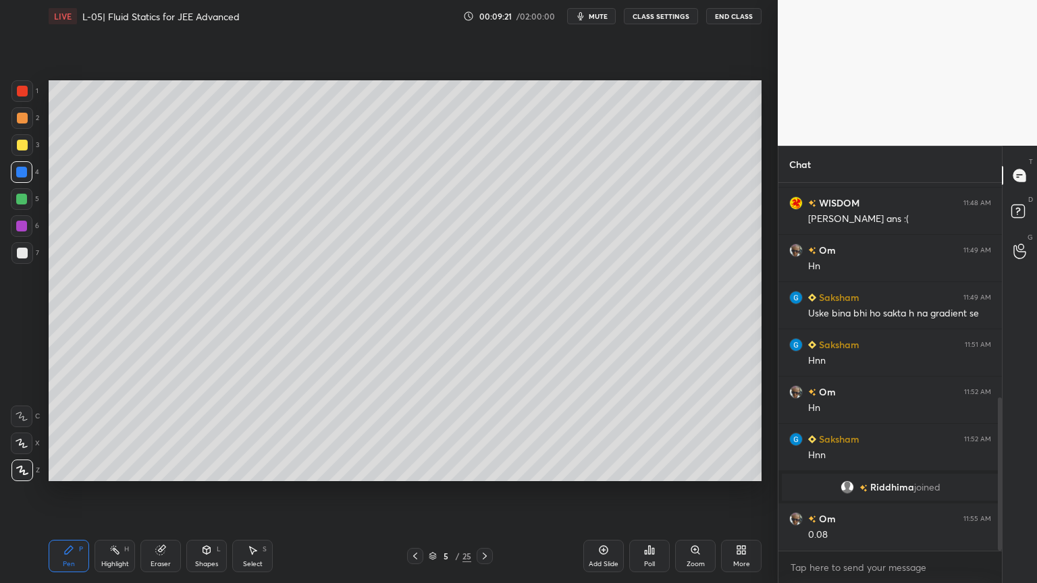
click at [151, 492] on div "Eraser" at bounding box center [160, 556] width 40 height 32
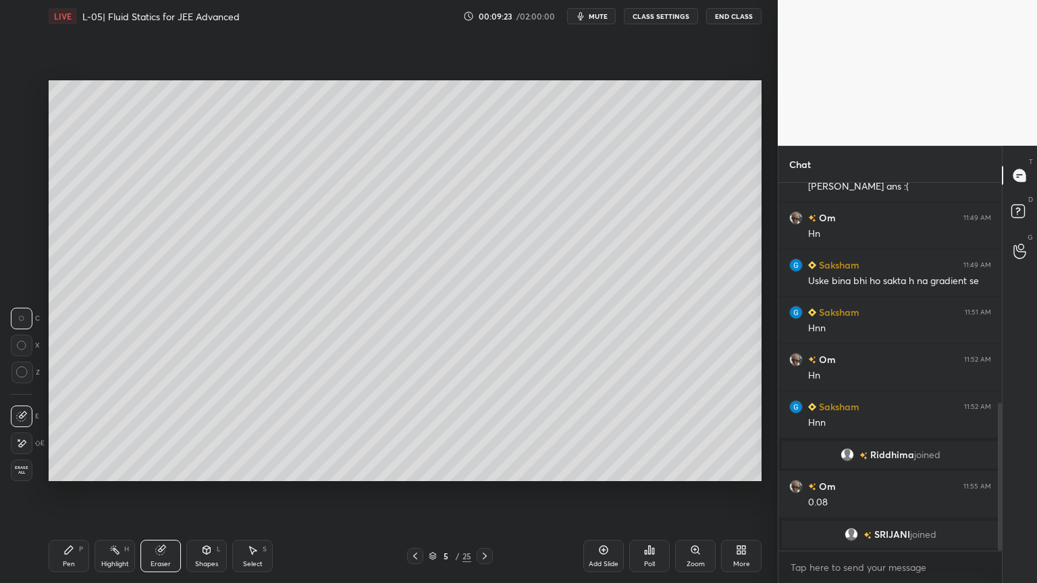
click at [67, 492] on icon at bounding box center [68, 550] width 11 height 11
click at [162, 492] on div "Eraser" at bounding box center [160, 556] width 40 height 32
click at [67, 492] on div "Pen P" at bounding box center [69, 556] width 40 height 32
click at [157, 492] on icon at bounding box center [160, 550] width 9 height 9
click at [67, 492] on icon at bounding box center [69, 550] width 8 height 8
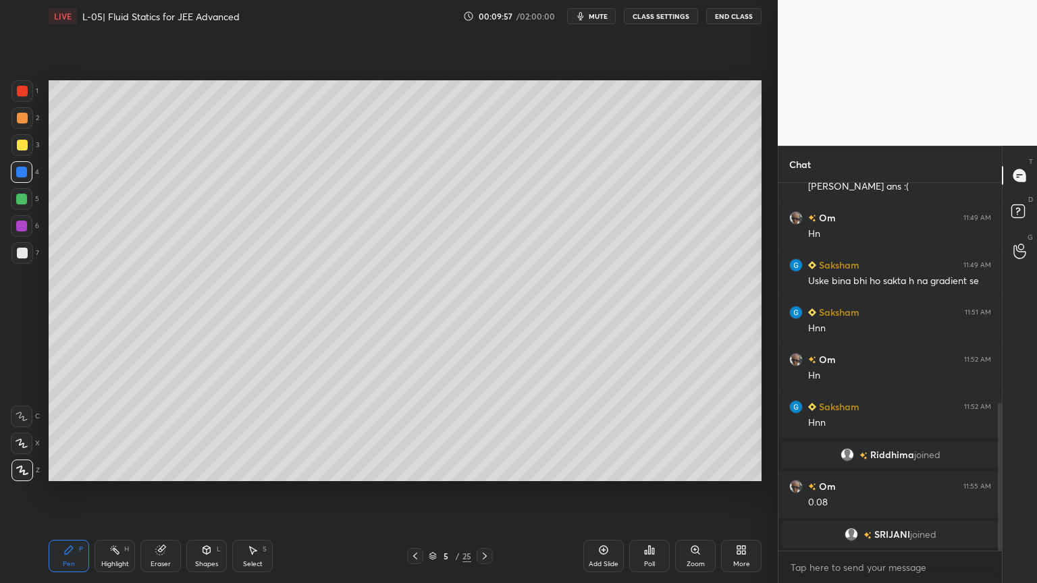
click at [412, 492] on icon at bounding box center [415, 556] width 11 height 11
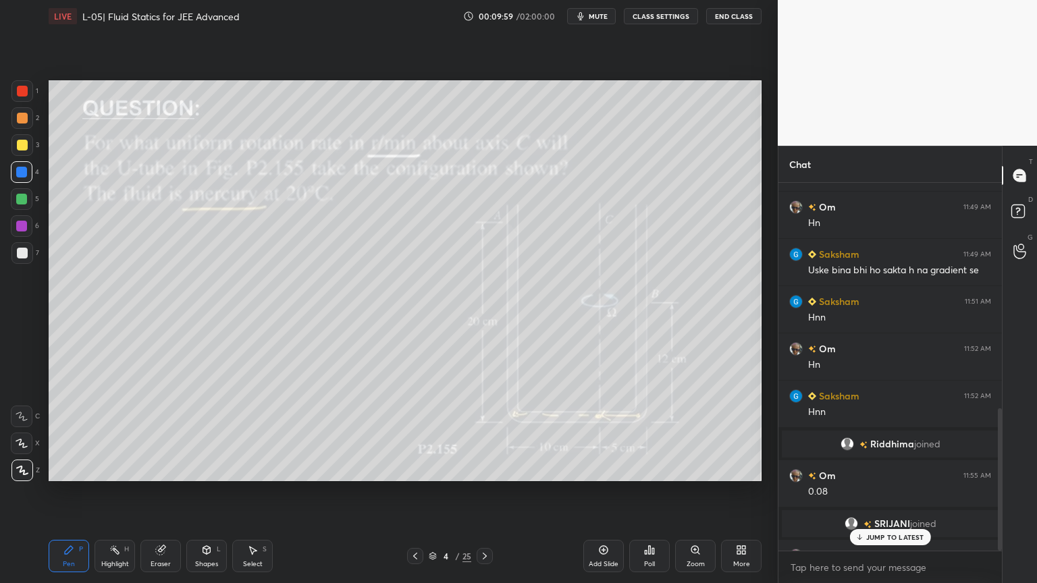
scroll to position [583, 0]
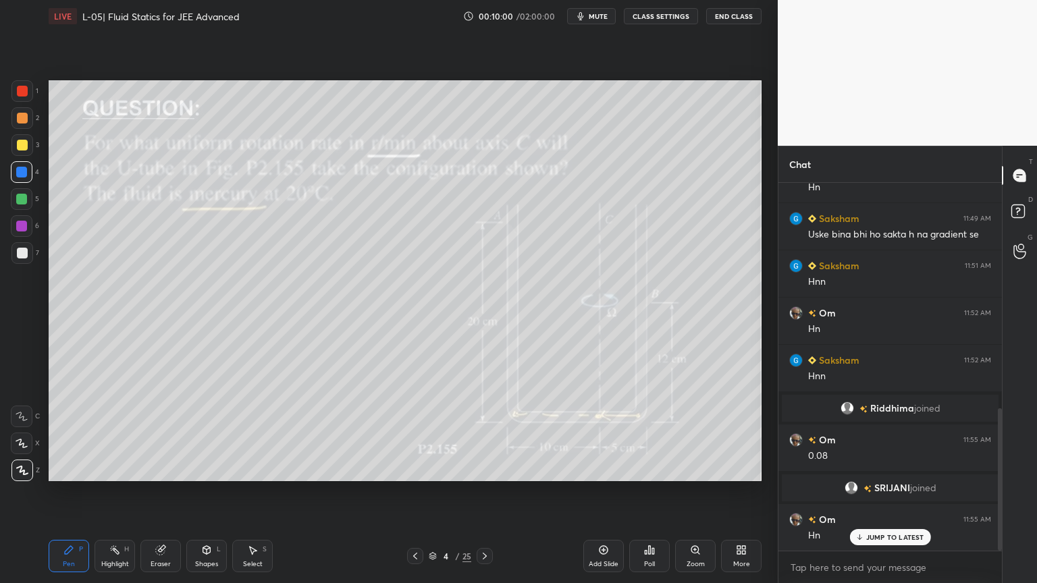
click at [116, 492] on rect at bounding box center [116, 551] width 7 height 7
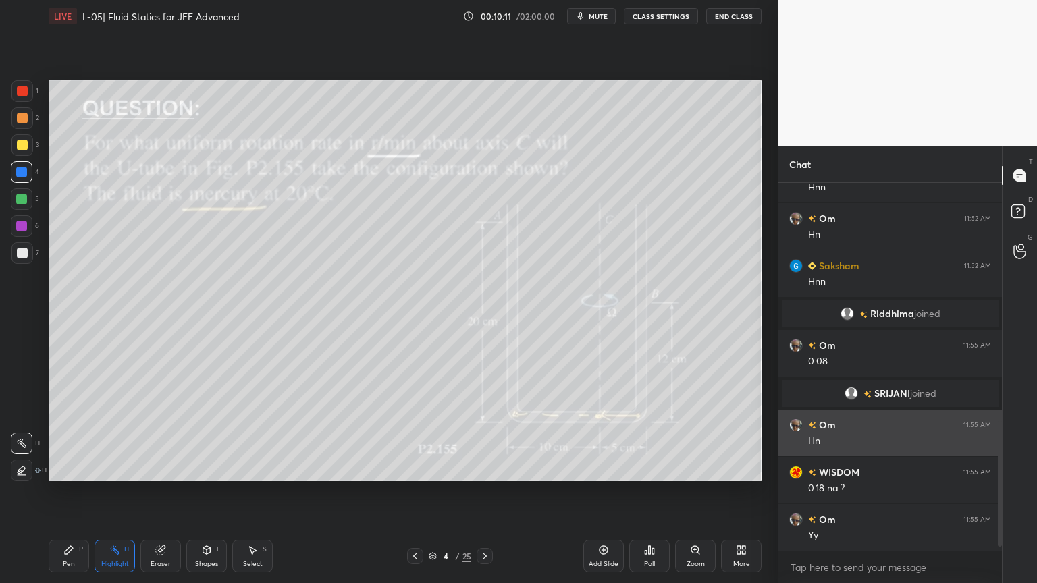
scroll to position [726, 0]
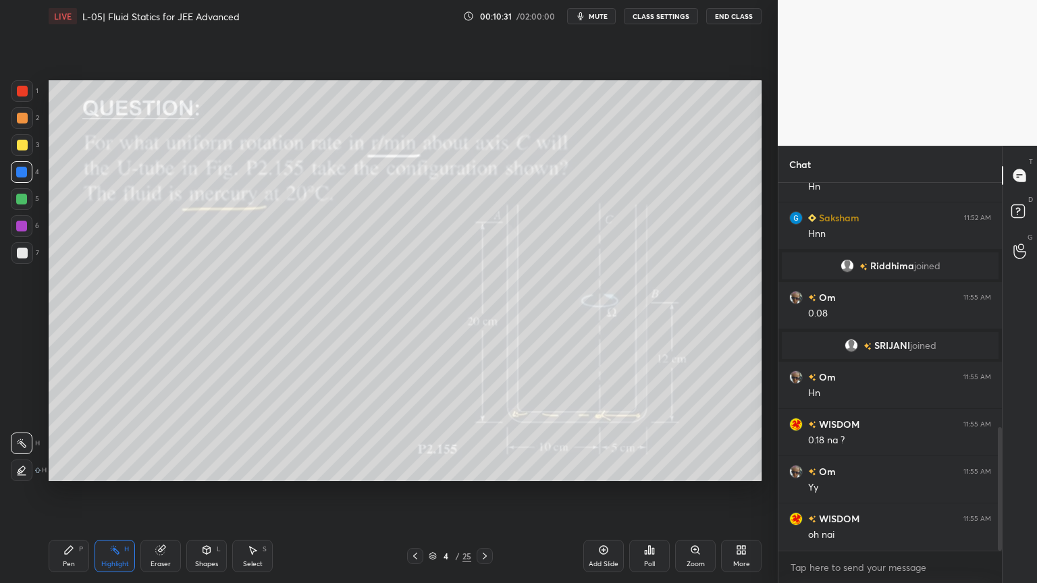
click at [484, 492] on icon at bounding box center [484, 556] width 11 height 11
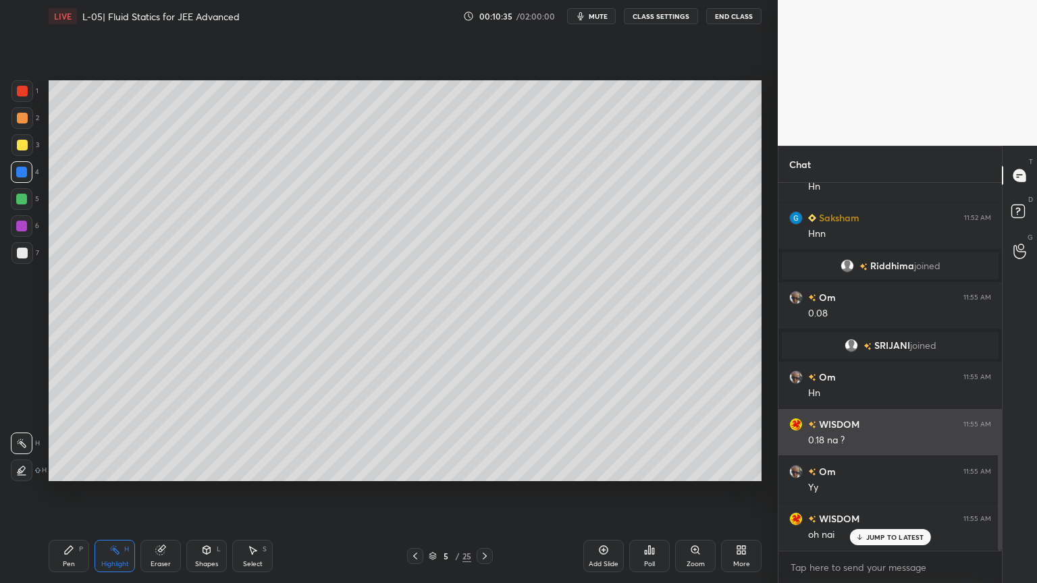
scroll to position [772, 0]
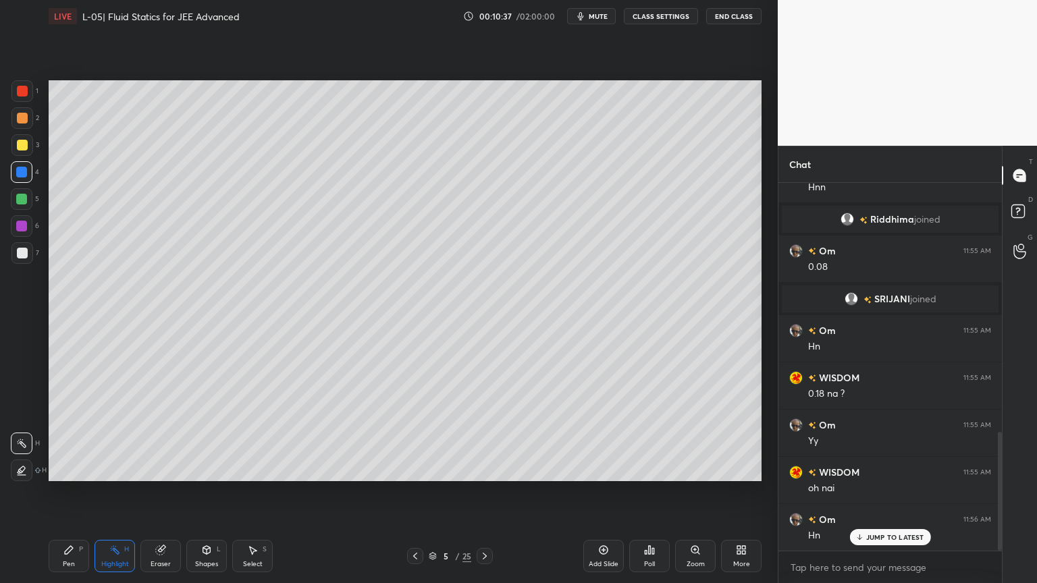
click at [207, 492] on icon at bounding box center [207, 551] width 0 height 5
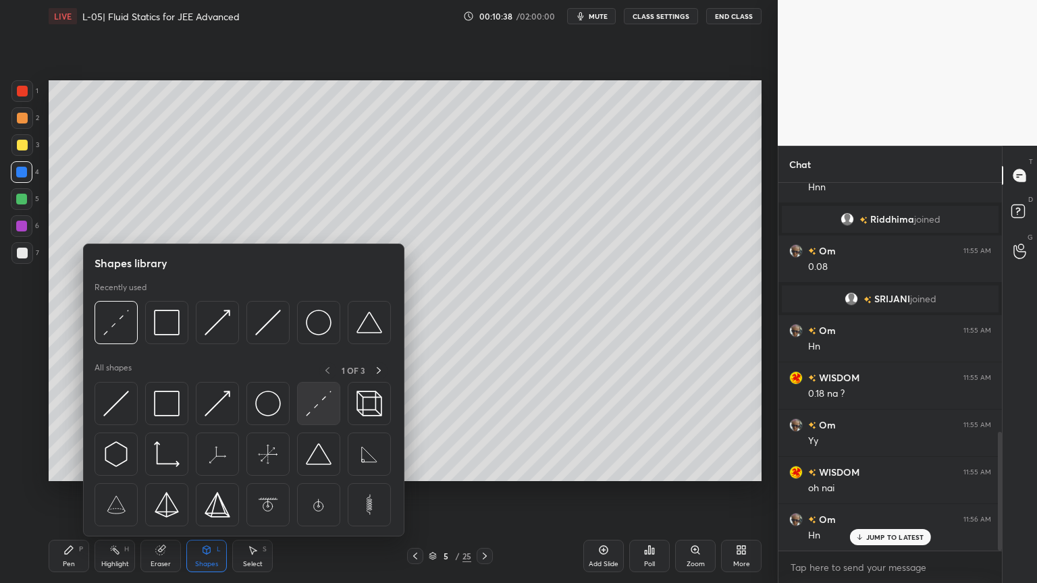
click at [302, 405] on div at bounding box center [318, 403] width 43 height 43
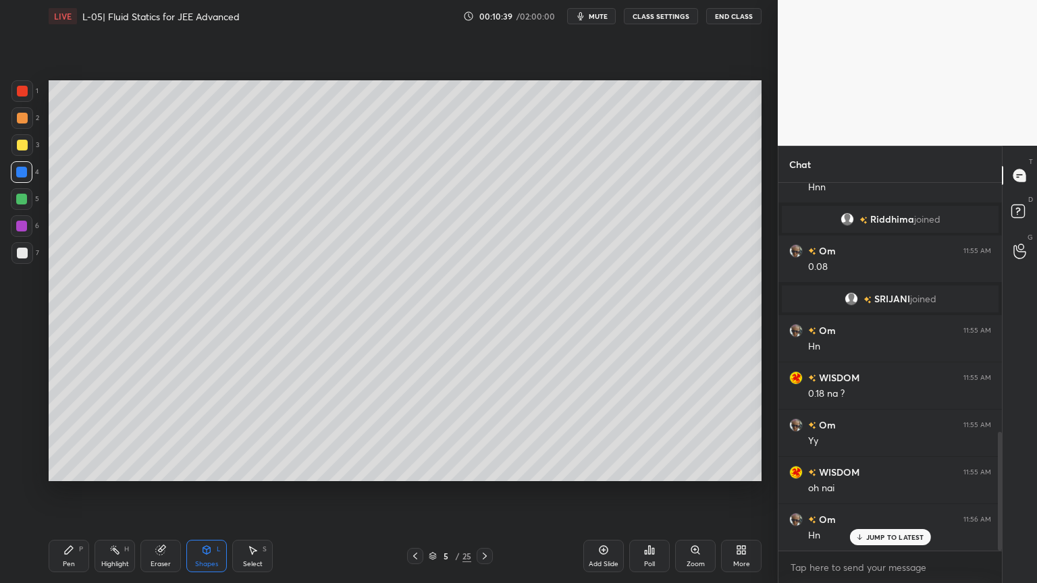
click at [21, 144] on div at bounding box center [22, 145] width 11 height 11
click at [111, 492] on div "Highlight" at bounding box center [115, 564] width 28 height 7
click at [410, 492] on icon at bounding box center [415, 556] width 11 height 11
click at [483, 492] on icon at bounding box center [484, 556] width 11 height 11
click at [72, 492] on icon at bounding box center [69, 550] width 8 height 8
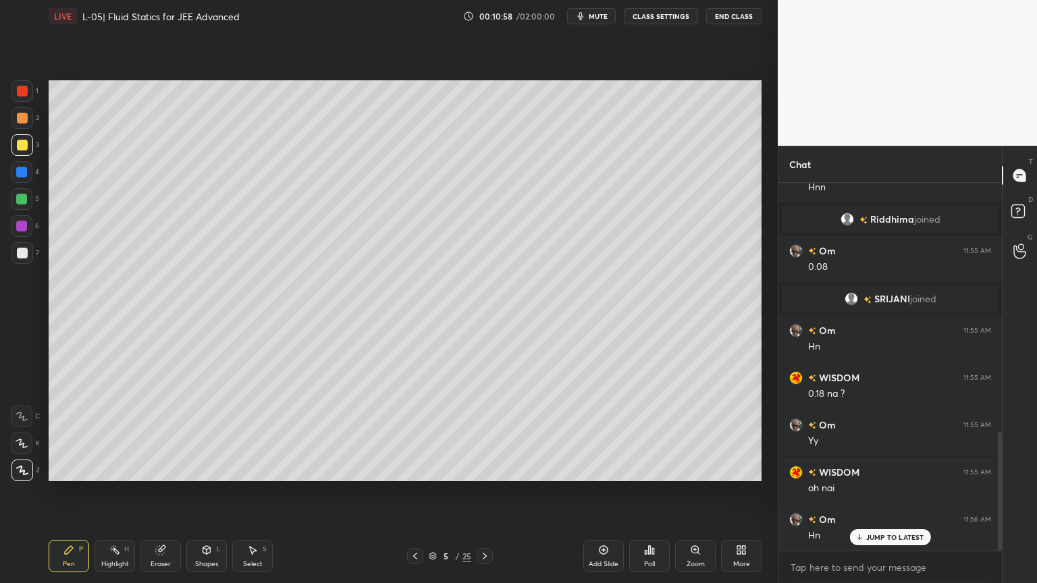
click at [157, 492] on icon at bounding box center [160, 550] width 9 height 9
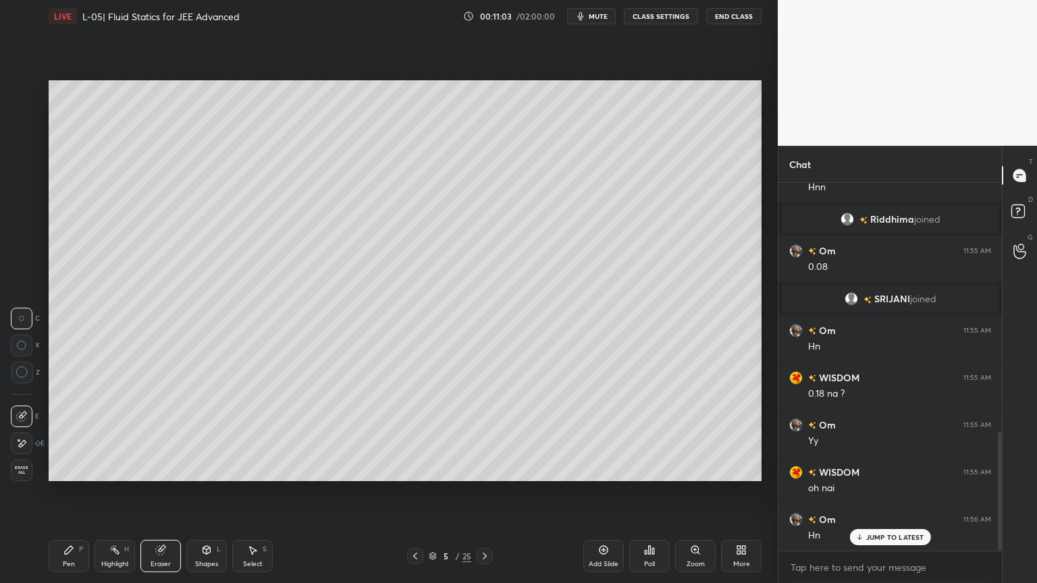
click at [53, 492] on div "Pen P" at bounding box center [69, 556] width 40 height 32
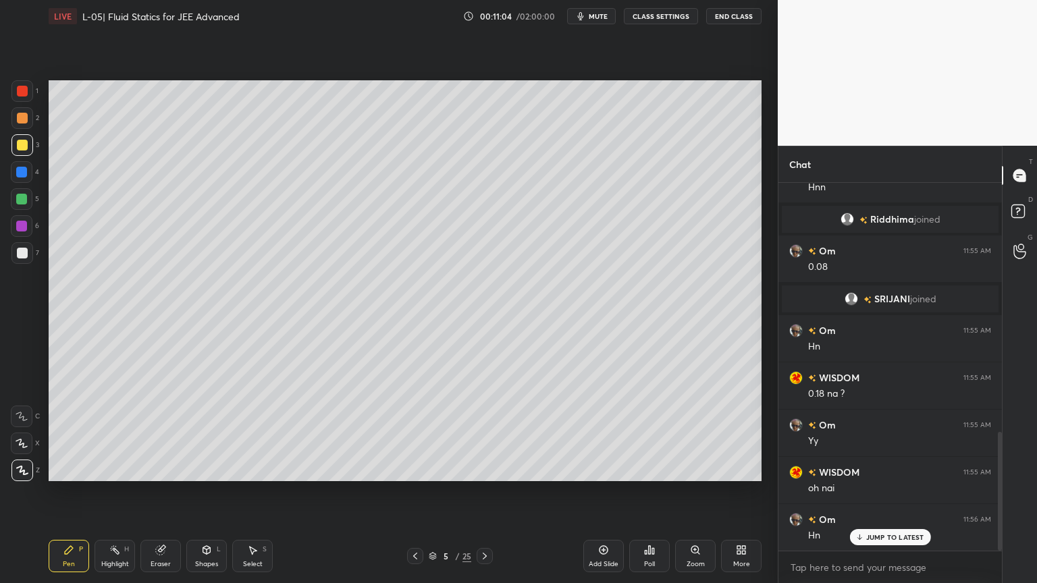
click at [26, 124] on div at bounding box center [22, 118] width 22 height 22
click at [27, 94] on div at bounding box center [22, 91] width 22 height 22
click at [20, 173] on div at bounding box center [21, 172] width 11 height 11
click at [415, 492] on icon at bounding box center [415, 556] width 11 height 11
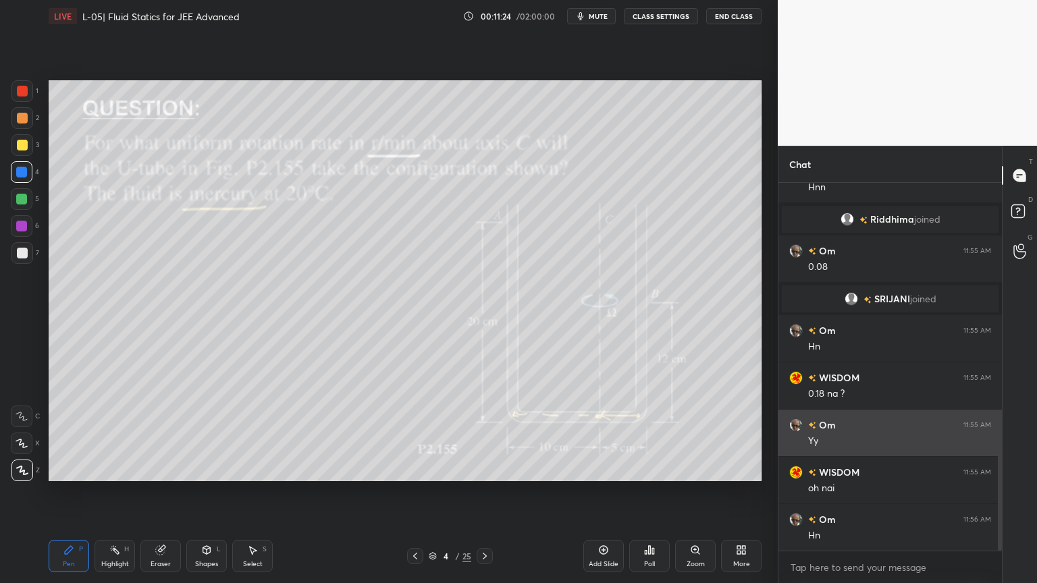
scroll to position [773, 0]
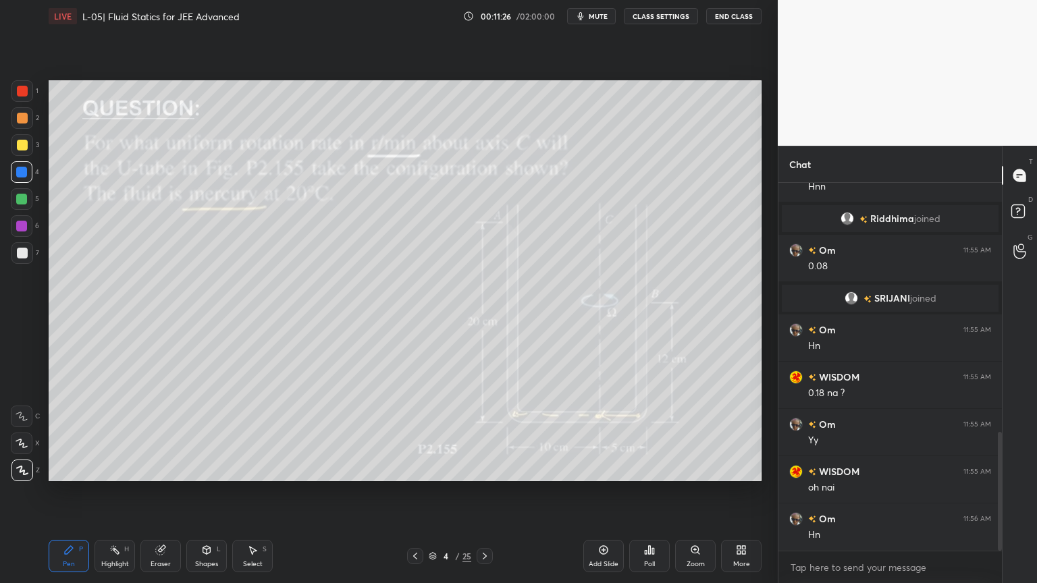
click at [119, 492] on div "Highlight H" at bounding box center [114, 556] width 40 height 32
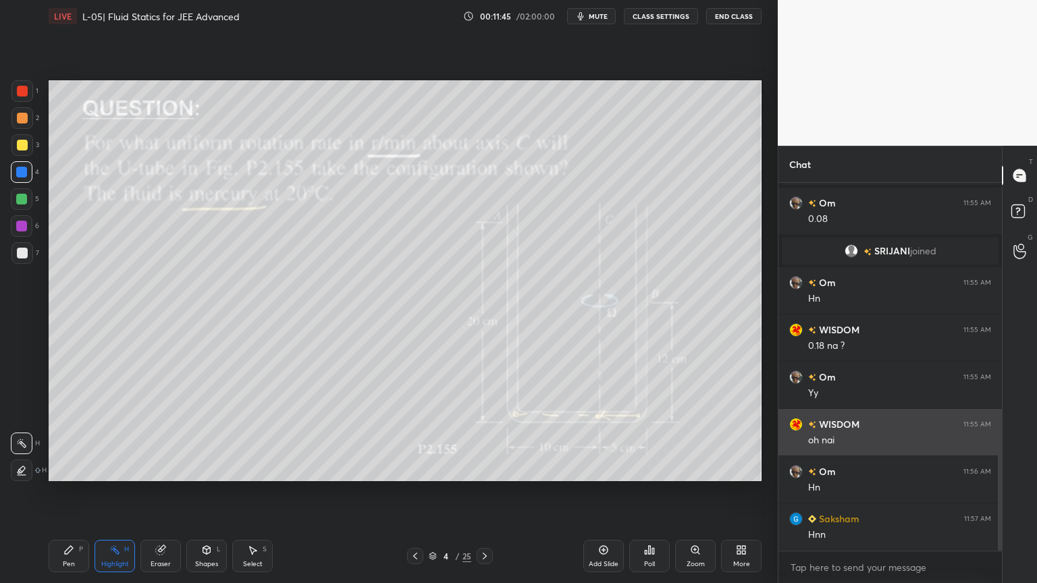
scroll to position [867, 0]
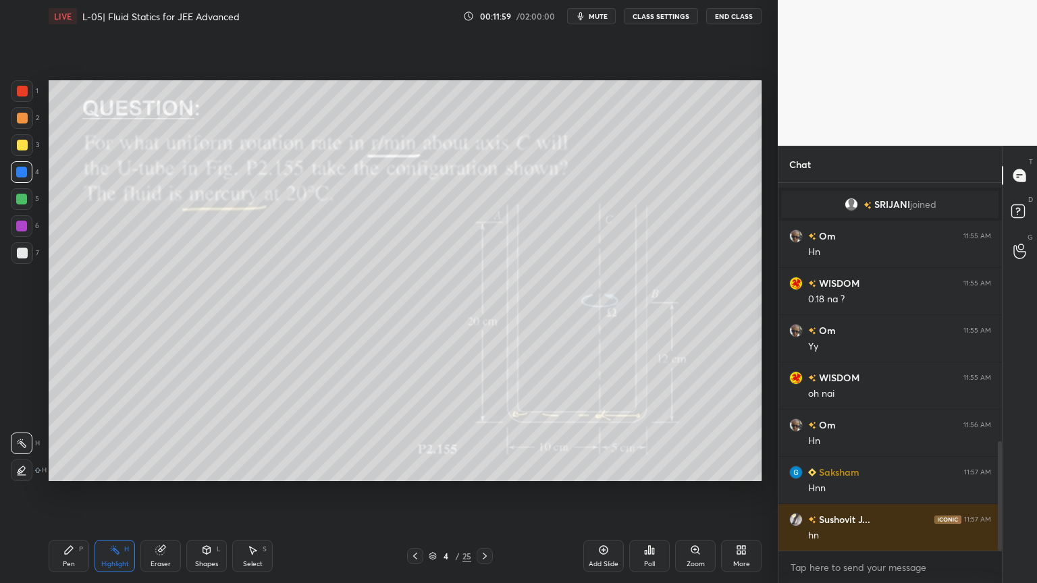
click at [481, 492] on icon at bounding box center [484, 556] width 11 height 11
click at [414, 492] on icon at bounding box center [415, 556] width 11 height 11
click at [485, 492] on div "Pen P Highlight H Eraser Shapes L Select S 4 / 25 Add Slide Poll Zoom More" at bounding box center [405, 556] width 713 height 54
click at [486, 492] on icon at bounding box center [484, 556] width 11 height 11
click at [418, 492] on icon at bounding box center [415, 556] width 11 height 11
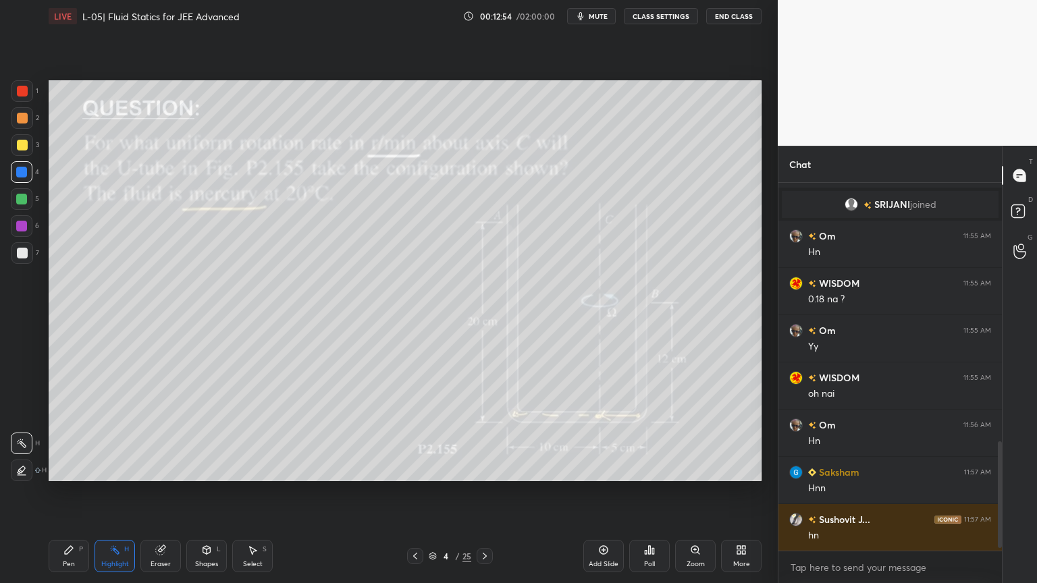
scroll to position [914, 0]
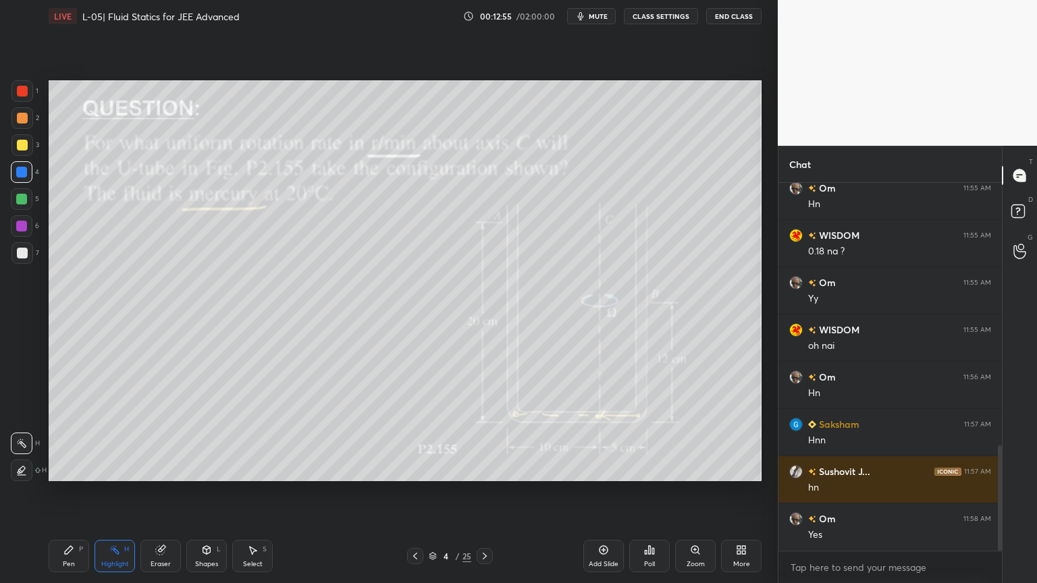
click at [478, 492] on div at bounding box center [484, 556] width 16 height 16
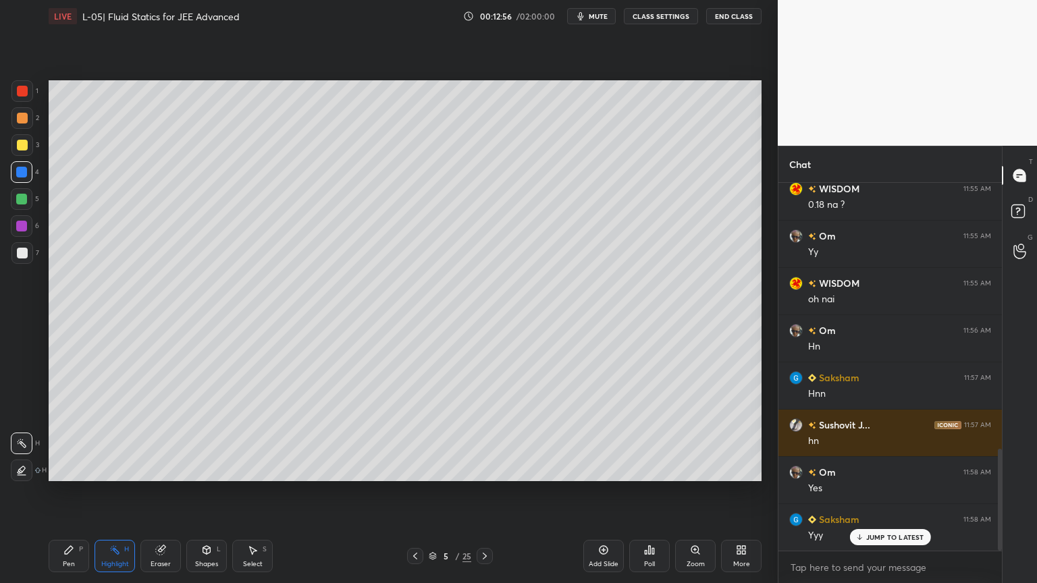
click at [483, 492] on icon at bounding box center [484, 556] width 11 height 11
click at [166, 492] on div "Eraser" at bounding box center [160, 556] width 40 height 32
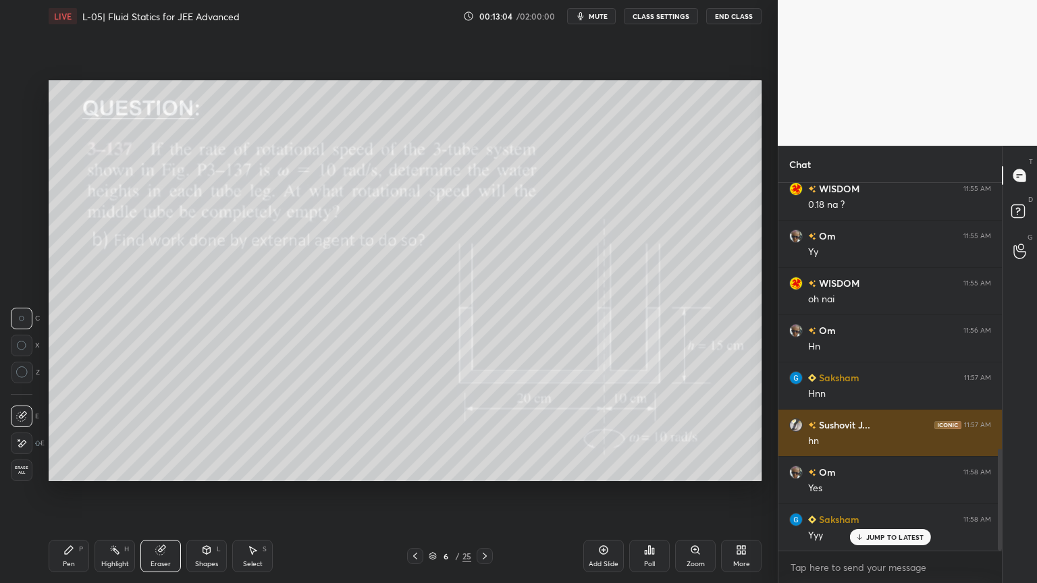
scroll to position [962, 0]
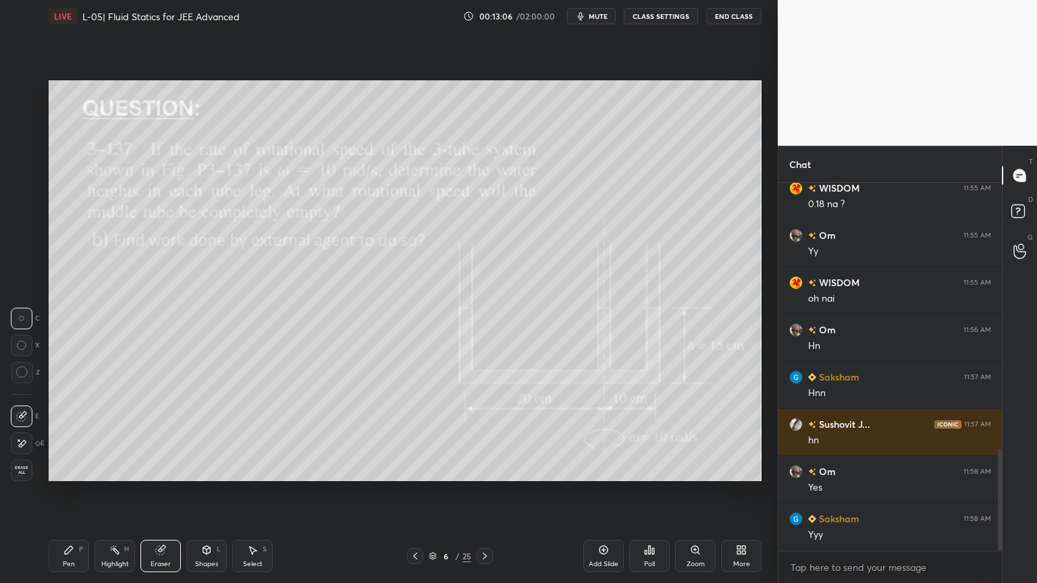
click at [116, 492] on div "Highlight" at bounding box center [115, 564] width 28 height 7
click at [67, 492] on icon at bounding box center [68, 550] width 11 height 11
click at [157, 492] on icon at bounding box center [160, 550] width 11 height 11
click at [116, 492] on rect at bounding box center [116, 551] width 7 height 7
click at [112, 492] on div "Highlight" at bounding box center [115, 564] width 28 height 7
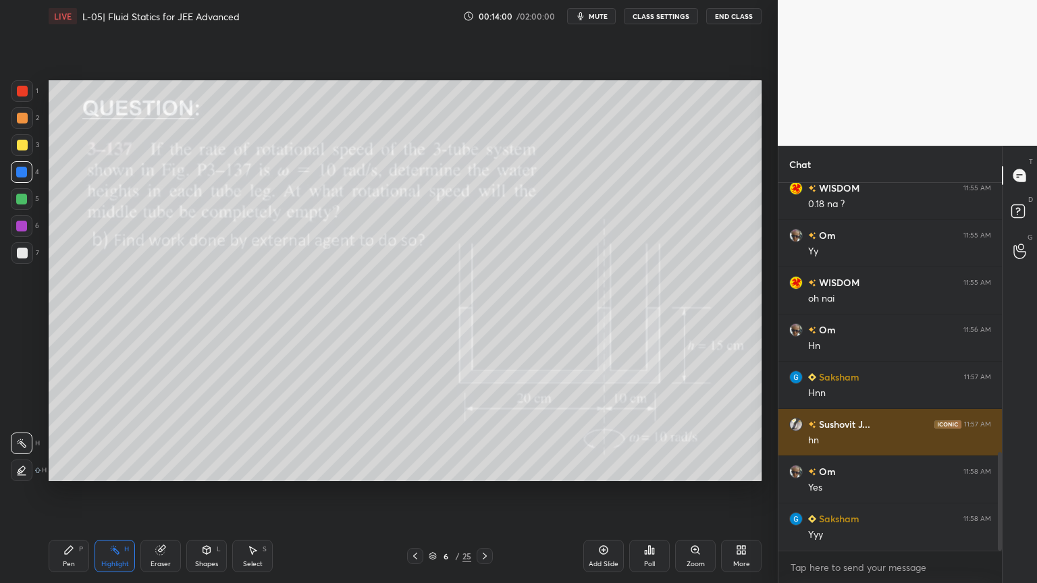
scroll to position [1009, 0]
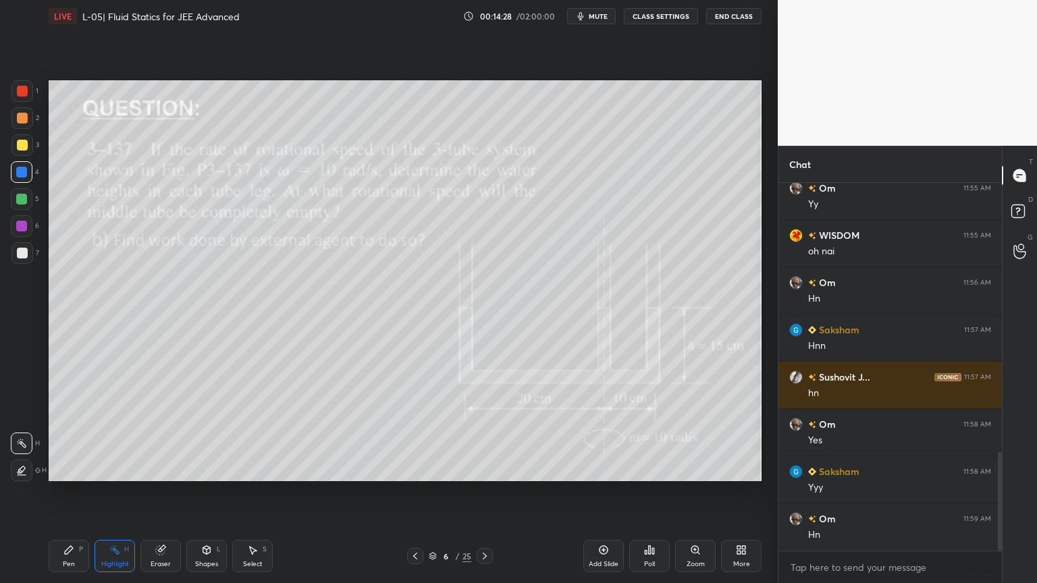
click at [61, 492] on div "Pen P" at bounding box center [69, 556] width 40 height 32
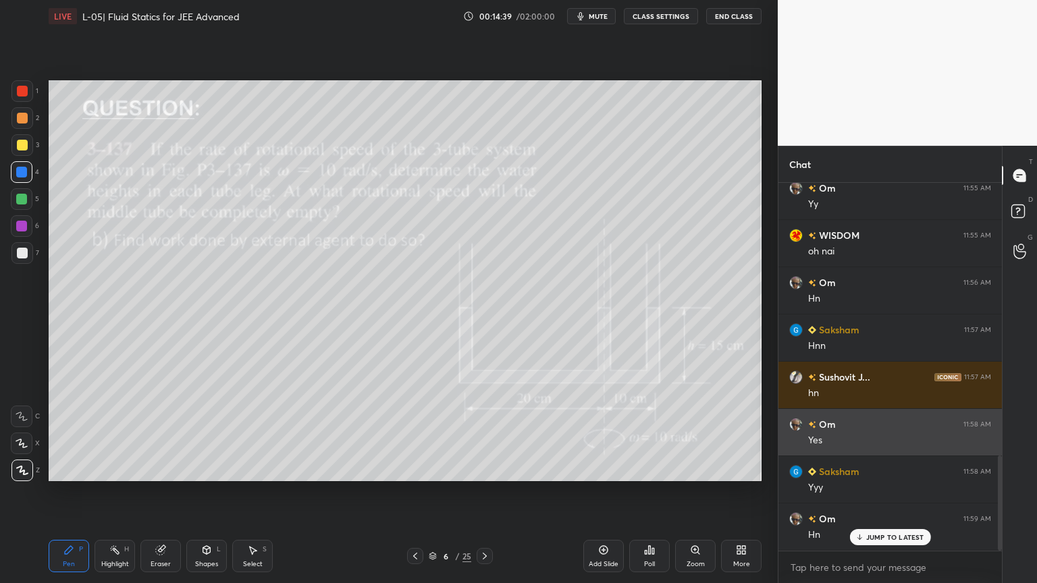
scroll to position [1056, 0]
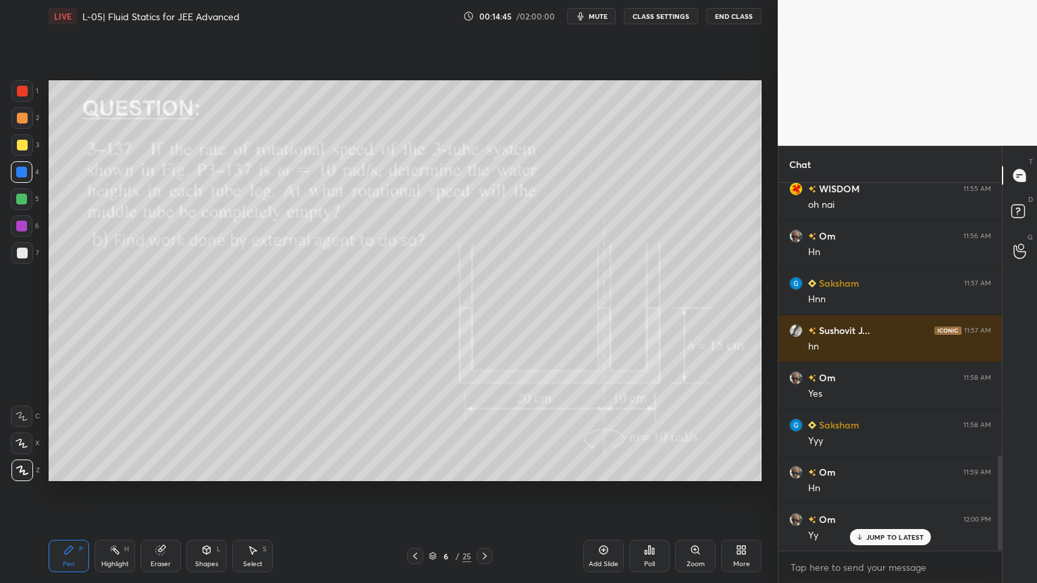
click at [20, 142] on div at bounding box center [22, 145] width 11 height 11
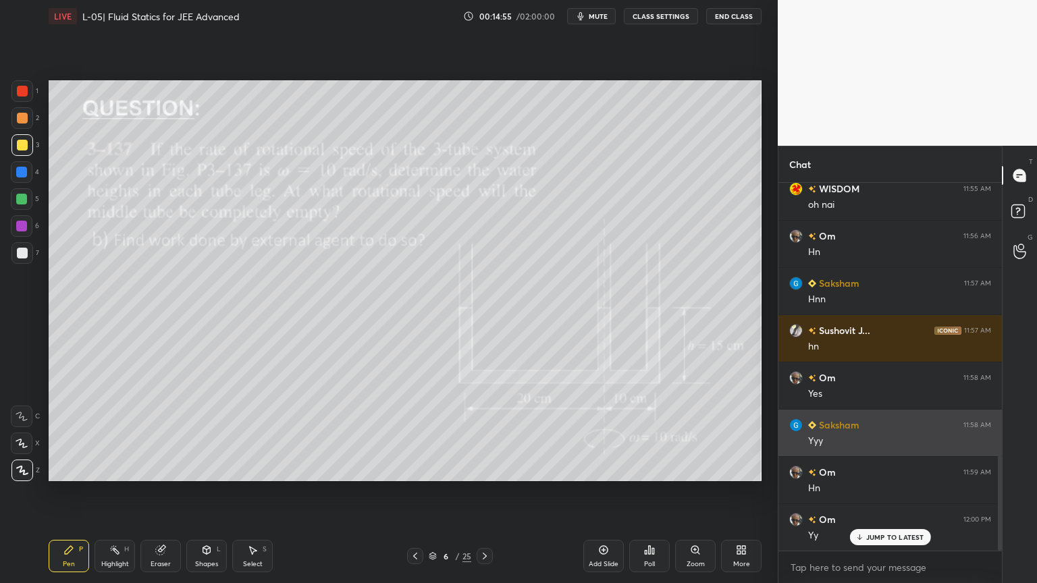
scroll to position [1056, 0]
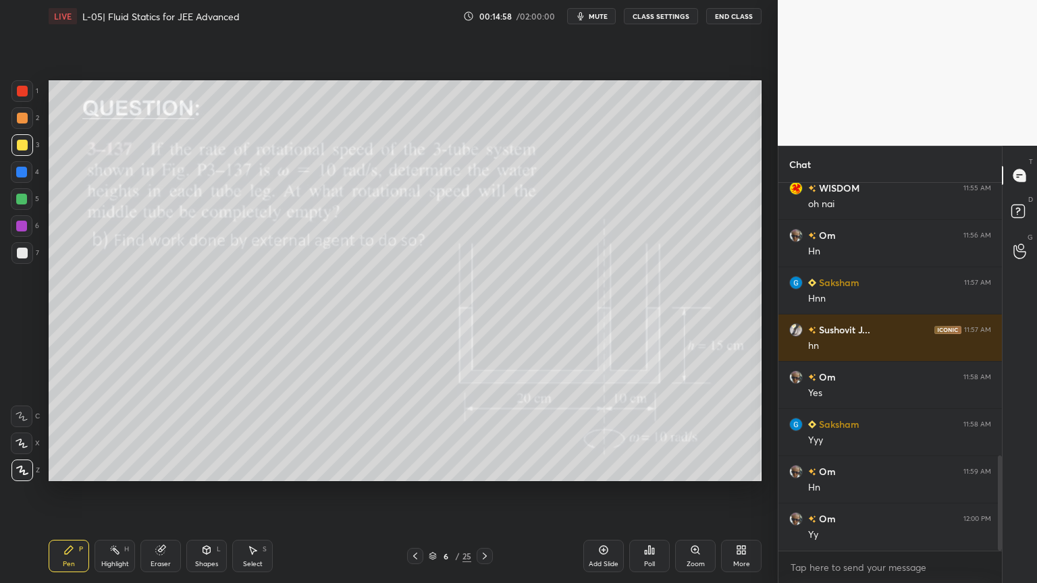
click at [22, 232] on div at bounding box center [22, 226] width 22 height 22
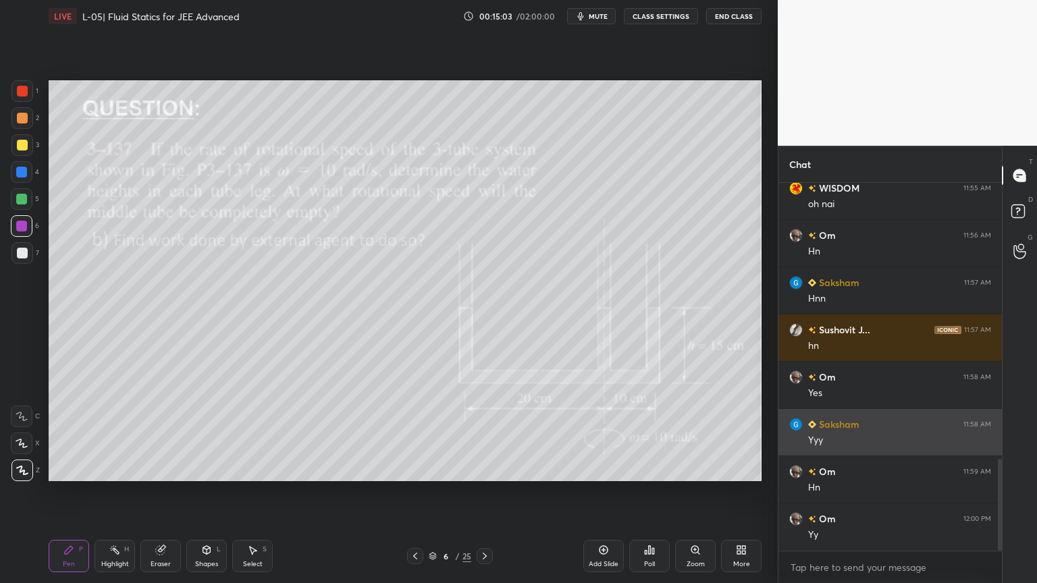
scroll to position [1103, 0]
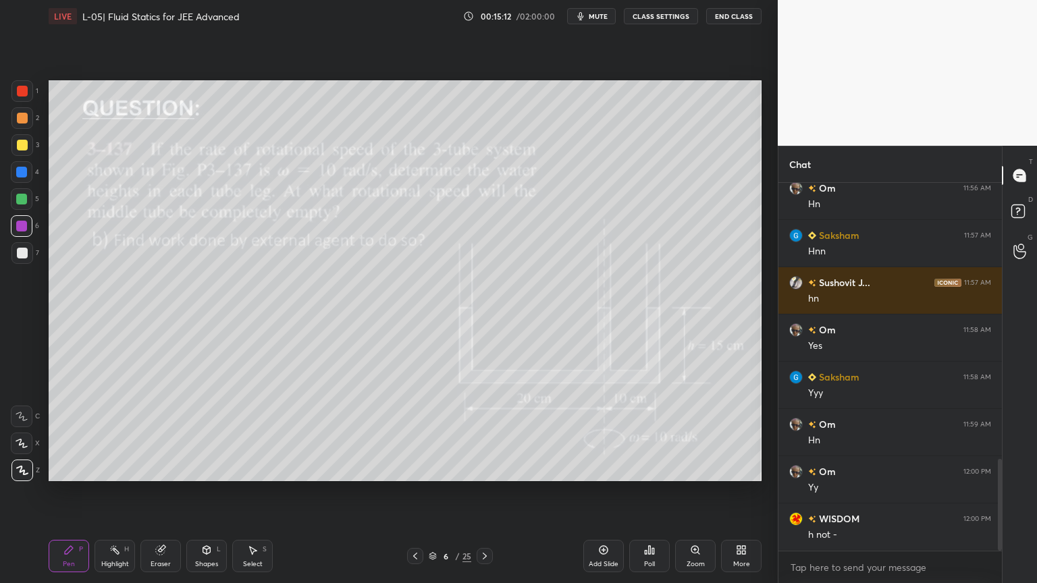
click at [162, 492] on div "Eraser" at bounding box center [160, 556] width 40 height 32
click at [63, 492] on div "Pen P" at bounding box center [69, 556] width 40 height 32
click at [114, 492] on div "Highlight" at bounding box center [115, 564] width 28 height 7
click at [74, 492] on div "Pen P" at bounding box center [69, 556] width 40 height 32
click at [480, 492] on icon at bounding box center [484, 556] width 11 height 11
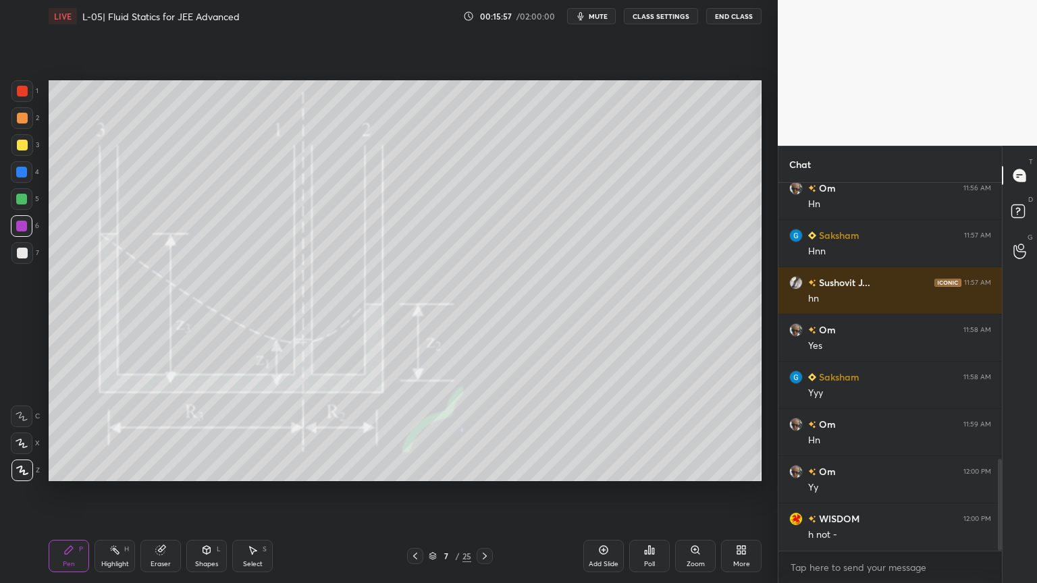
click at [101, 492] on div "Highlight" at bounding box center [115, 564] width 28 height 7
click at [67, 492] on icon at bounding box center [68, 550] width 11 height 11
click at [22, 142] on div at bounding box center [22, 145] width 11 height 11
click at [159, 492] on icon at bounding box center [160, 550] width 9 height 9
click at [70, 492] on icon at bounding box center [69, 550] width 8 height 8
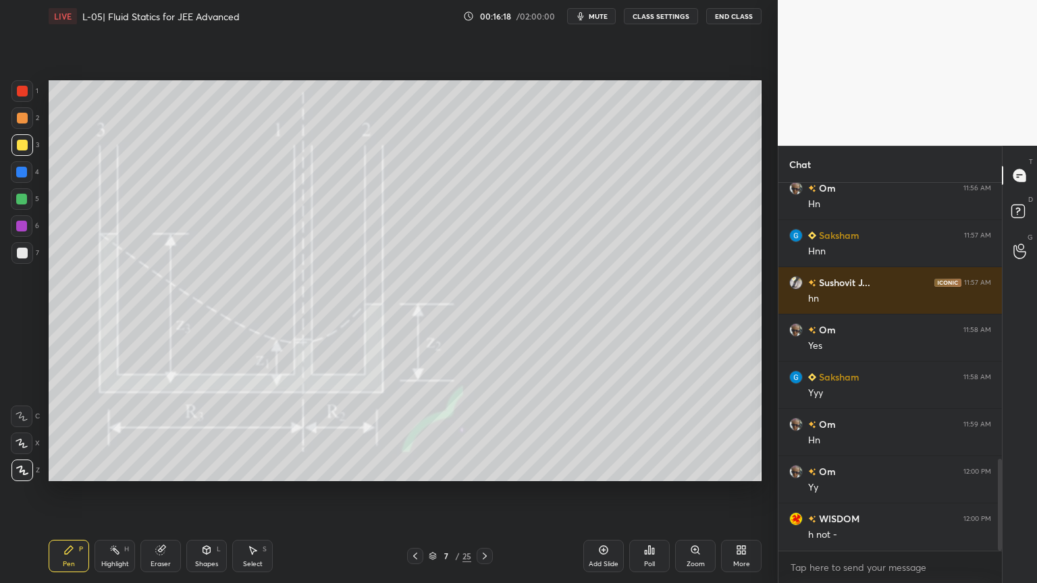
click at [154, 492] on div "Eraser" at bounding box center [161, 564] width 20 height 7
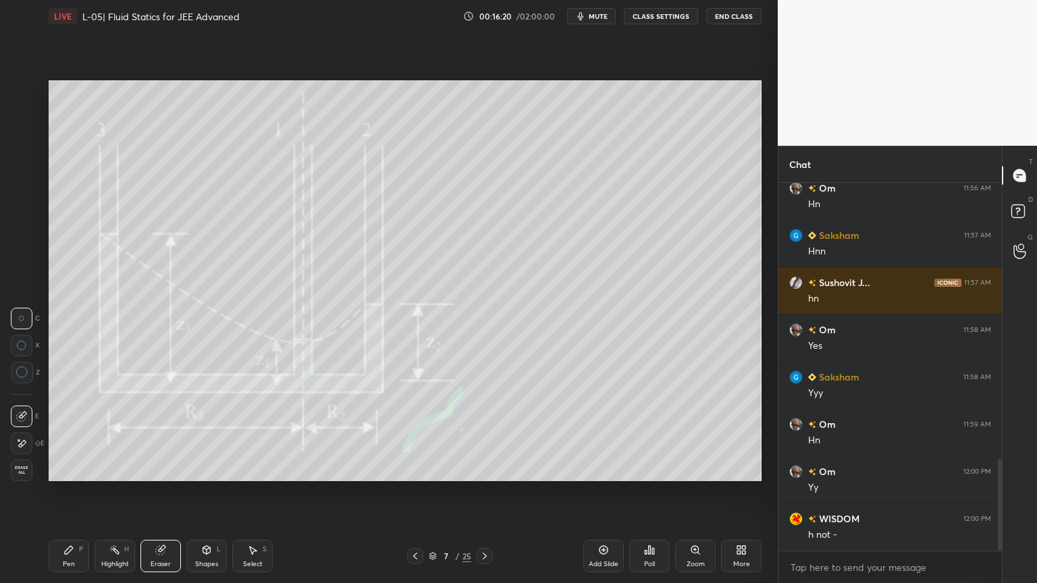
click at [65, 492] on div "Pen P" at bounding box center [69, 556] width 40 height 32
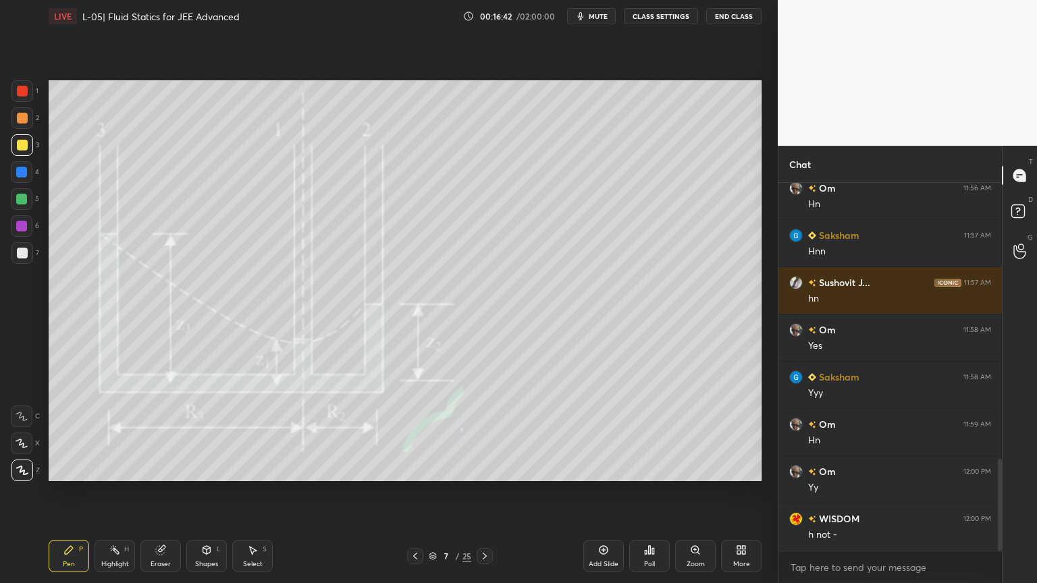
click at [21, 176] on div at bounding box center [21, 172] width 11 height 11
click at [163, 492] on div "Eraser" at bounding box center [161, 564] width 20 height 7
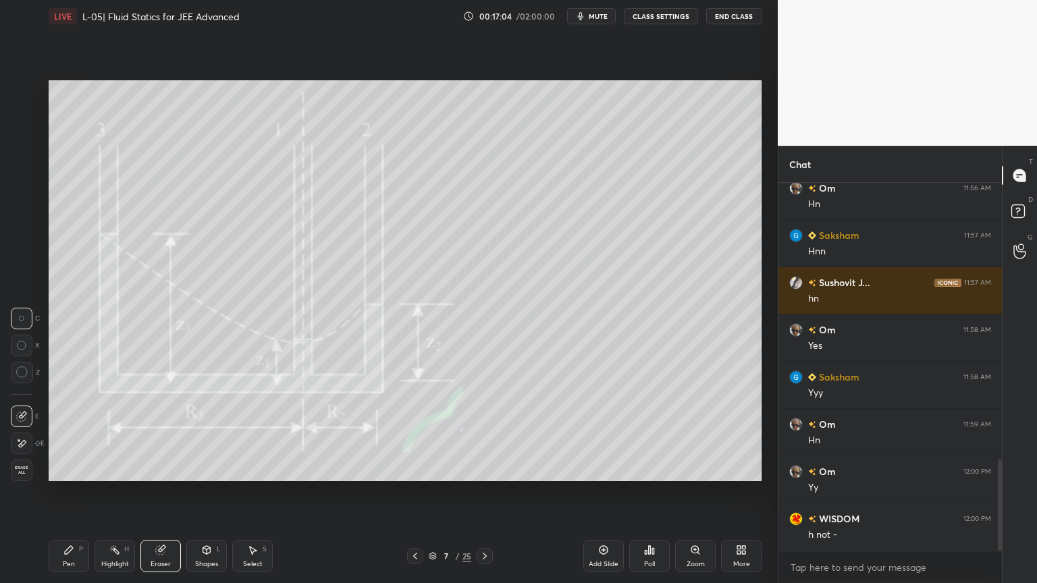
click at [78, 492] on div "Pen P" at bounding box center [69, 556] width 40 height 32
click at [116, 492] on div "Highlight" at bounding box center [115, 564] width 28 height 7
click at [20, 255] on div at bounding box center [22, 253] width 11 height 11
click at [17, 147] on div at bounding box center [22, 145] width 11 height 11
click at [26, 95] on div at bounding box center [22, 91] width 11 height 11
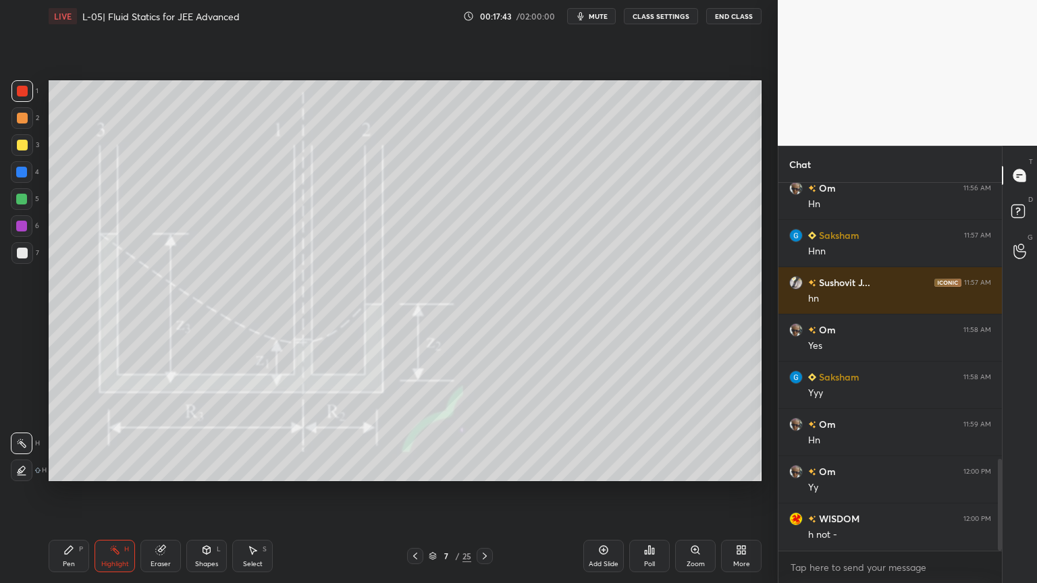
click at [67, 492] on icon at bounding box center [69, 550] width 8 height 8
click at [115, 492] on rect at bounding box center [116, 551] width 7 height 7
click at [19, 148] on div at bounding box center [22, 145] width 11 height 11
click at [76, 492] on div "Pen P" at bounding box center [69, 556] width 40 height 32
click at [22, 251] on div at bounding box center [22, 253] width 11 height 11
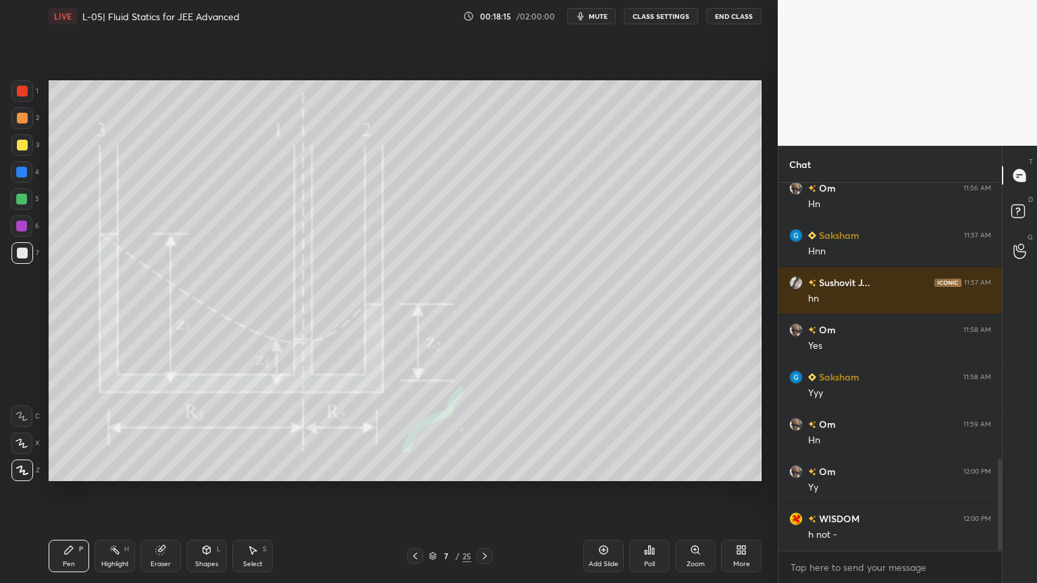
click at [483, 492] on icon at bounding box center [484, 556] width 11 height 11
click at [115, 492] on div "Highlight" at bounding box center [115, 564] width 28 height 7
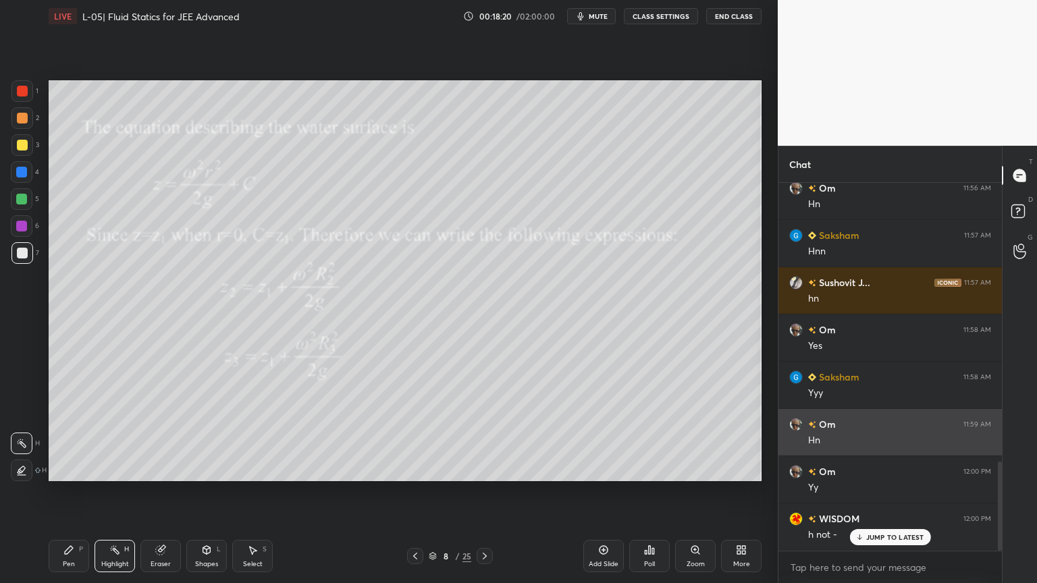
scroll to position [1150, 0]
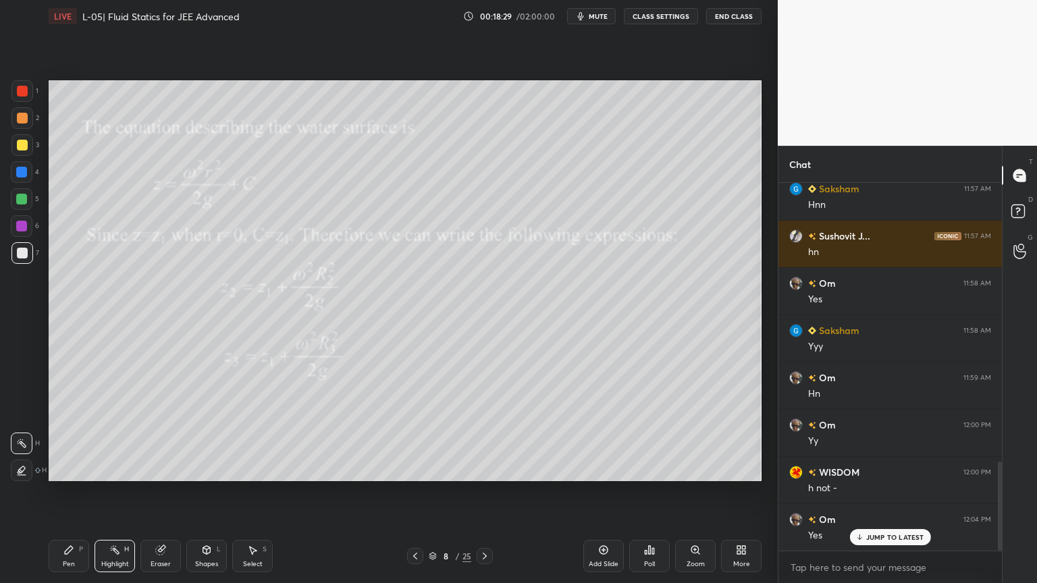
click at [480, 492] on div "Pen P Highlight H Eraser Shapes L Select S 8 / 25 Add Slide Poll Zoom More" at bounding box center [405, 556] width 713 height 54
click at [488, 492] on icon at bounding box center [484, 556] width 11 height 11
click at [62, 492] on div "Pen P" at bounding box center [69, 556] width 40 height 32
click at [214, 492] on div "Shapes L" at bounding box center [206, 556] width 40 height 32
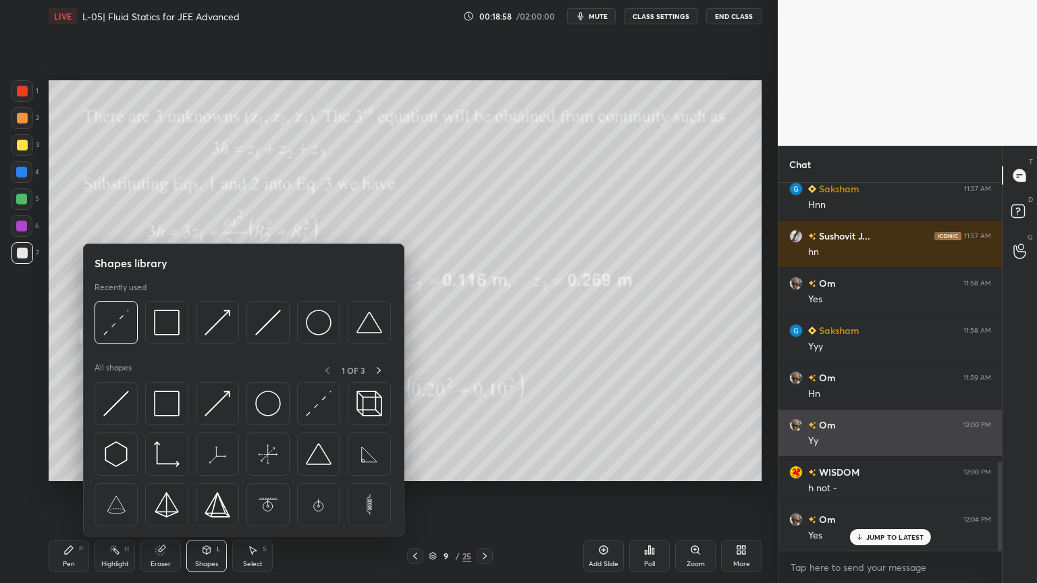
click at [173, 414] on img at bounding box center [167, 404] width 26 height 26
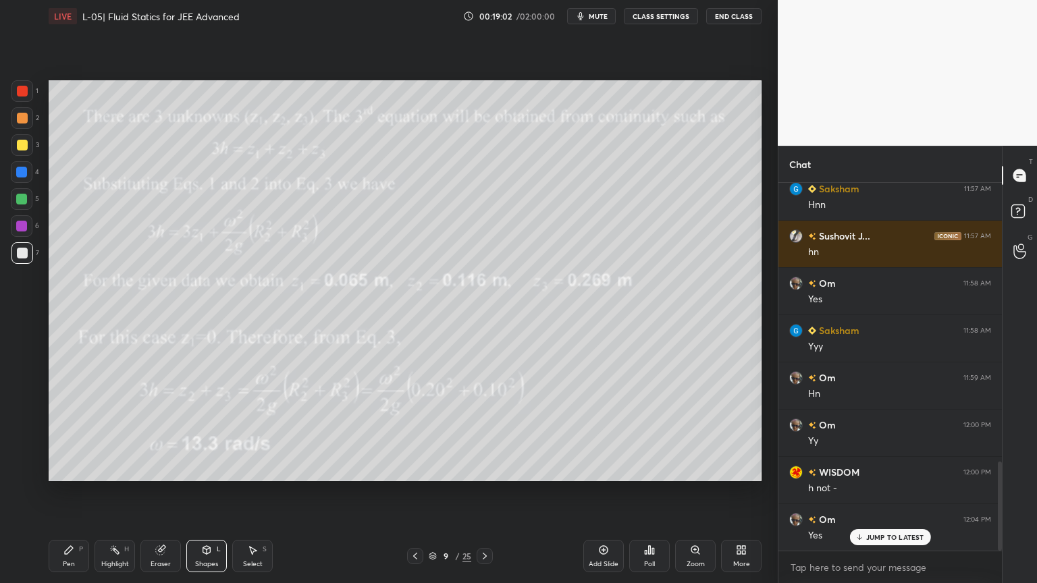
click at [418, 492] on div at bounding box center [415, 556] width 16 height 16
click at [416, 492] on icon at bounding box center [415, 556] width 4 height 7
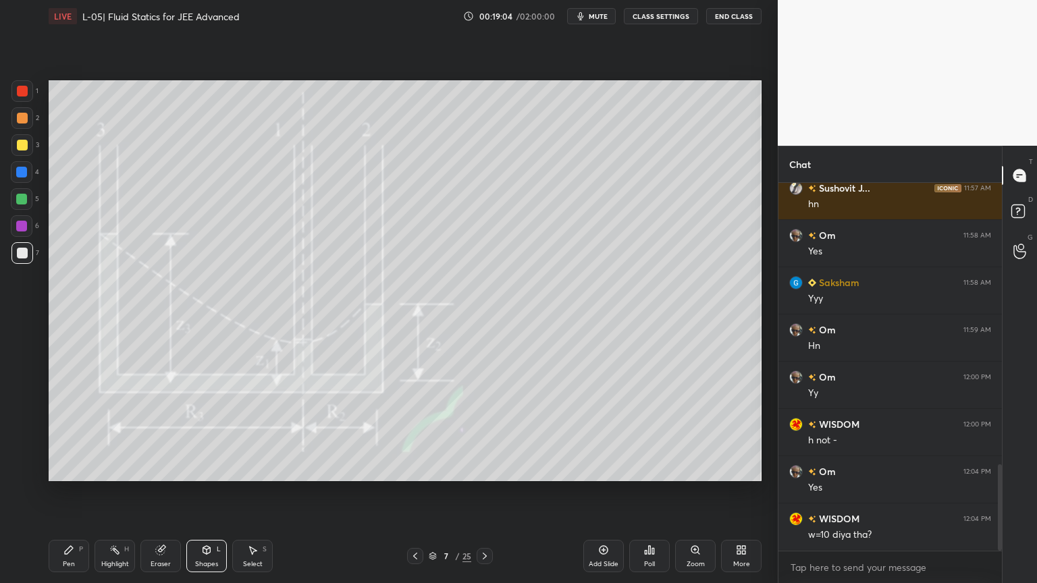
click at [412, 492] on icon at bounding box center [415, 556] width 11 height 11
click at [112, 492] on div "Highlight H" at bounding box center [114, 556] width 40 height 32
click at [483, 492] on div "Pen P Highlight H Eraser Shapes L Select S 6 / 25 Add Slide Poll Zoom More" at bounding box center [405, 556] width 713 height 54
click at [483, 492] on div at bounding box center [484, 556] width 16 height 16
click at [482, 492] on div "Pen P Highlight H Eraser Shapes L Select S 7 / 25 Add Slide Poll Zoom More" at bounding box center [405, 556] width 713 height 54
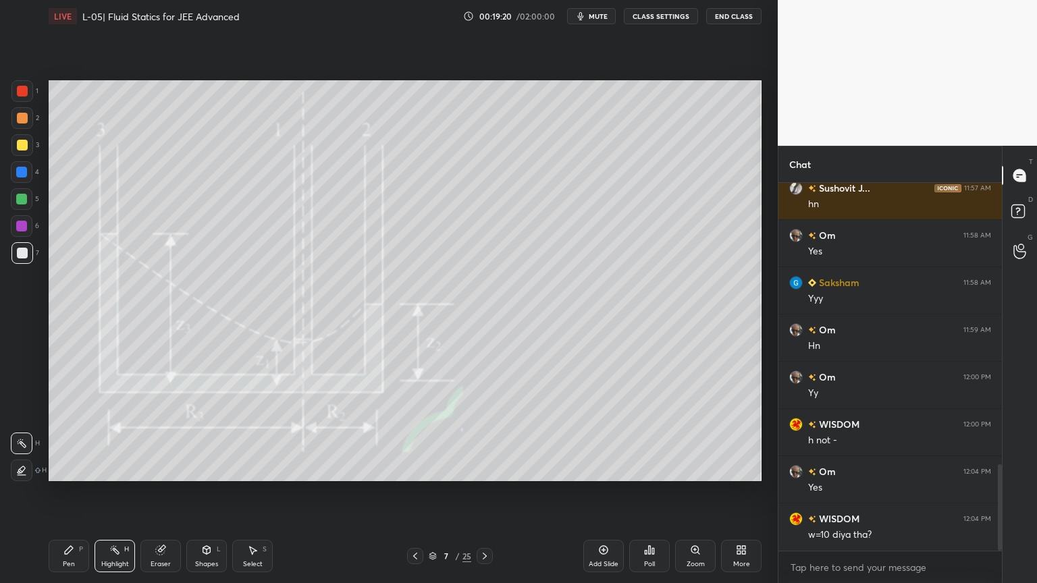
click at [481, 492] on icon at bounding box center [484, 556] width 11 height 11
click at [476, 492] on div at bounding box center [484, 556] width 16 height 16
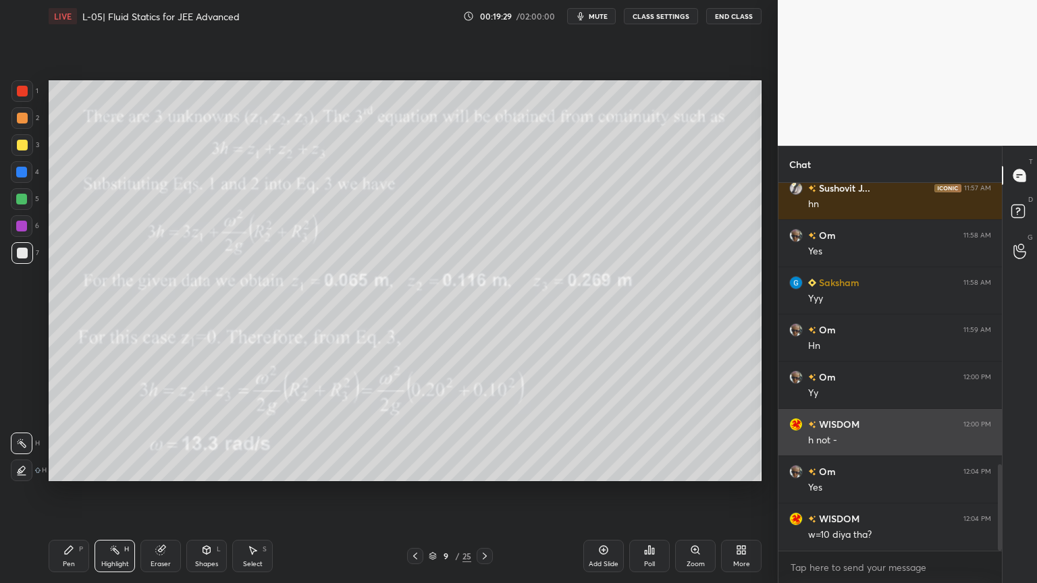
scroll to position [1245, 0]
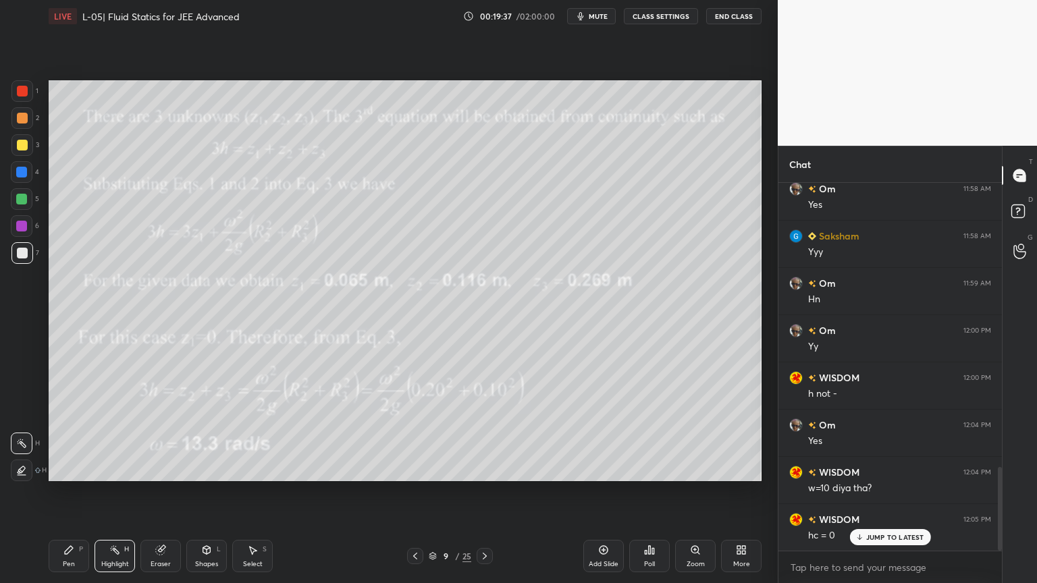
click at [202, 492] on div "Shapes" at bounding box center [206, 564] width 23 height 7
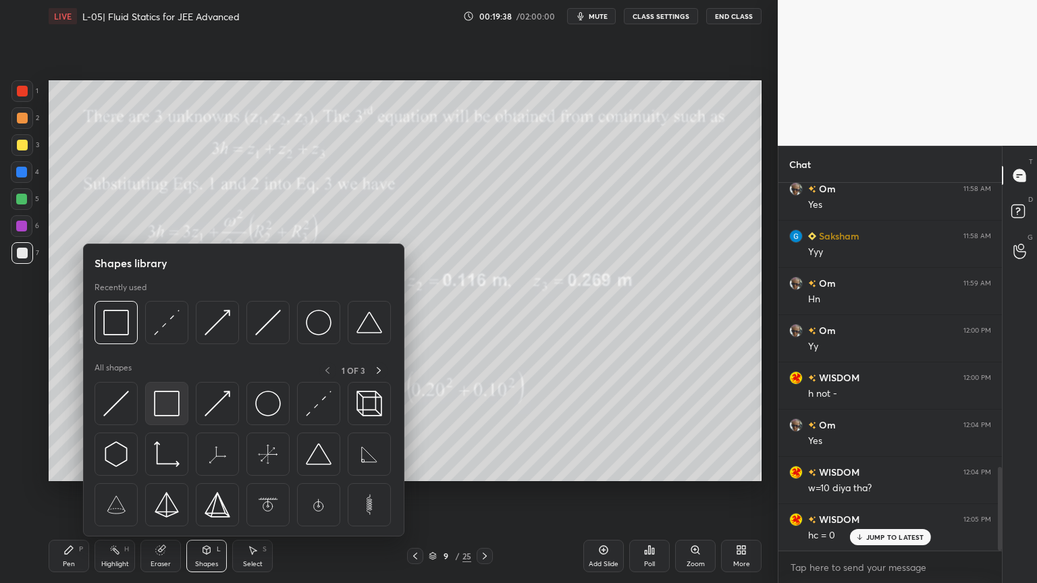
click at [167, 398] on img at bounding box center [167, 404] width 26 height 26
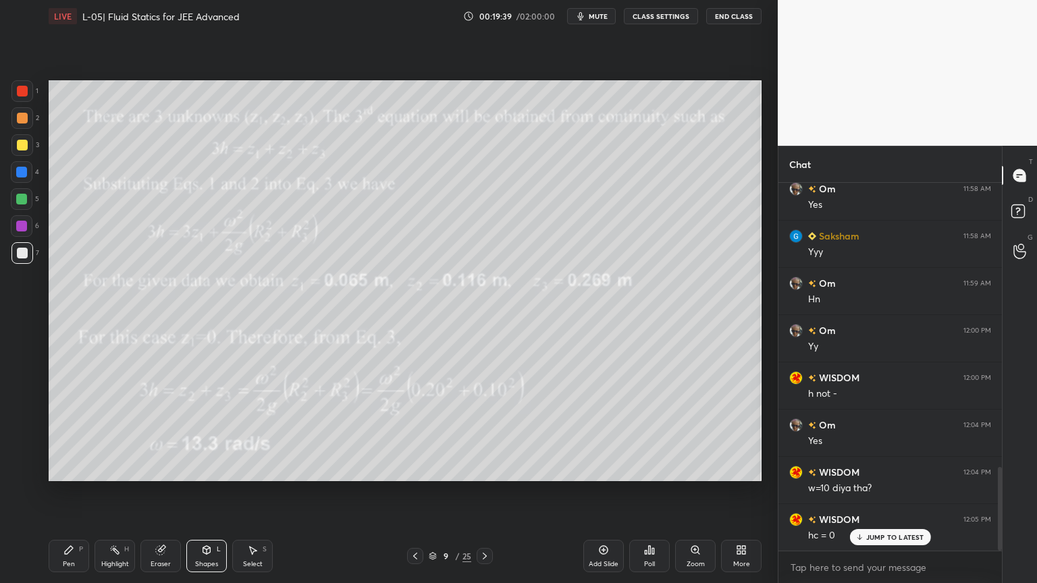
click at [18, 144] on div at bounding box center [22, 145] width 11 height 11
click at [26, 120] on div at bounding box center [22, 118] width 11 height 11
click at [111, 492] on circle at bounding box center [110, 548] width 1 height 1
click at [61, 492] on div "Pen P" at bounding box center [69, 556] width 40 height 32
click at [161, 492] on div "Eraser" at bounding box center [160, 556] width 40 height 32
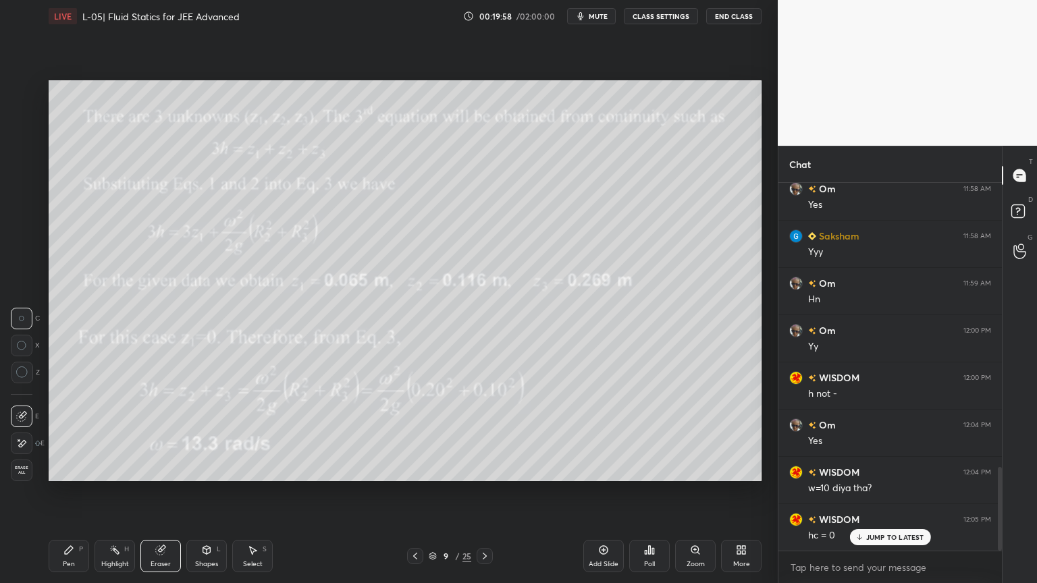
click at [116, 492] on div "Highlight H" at bounding box center [114, 556] width 40 height 32
click at [194, 492] on div "Shapes L" at bounding box center [206, 556] width 40 height 32
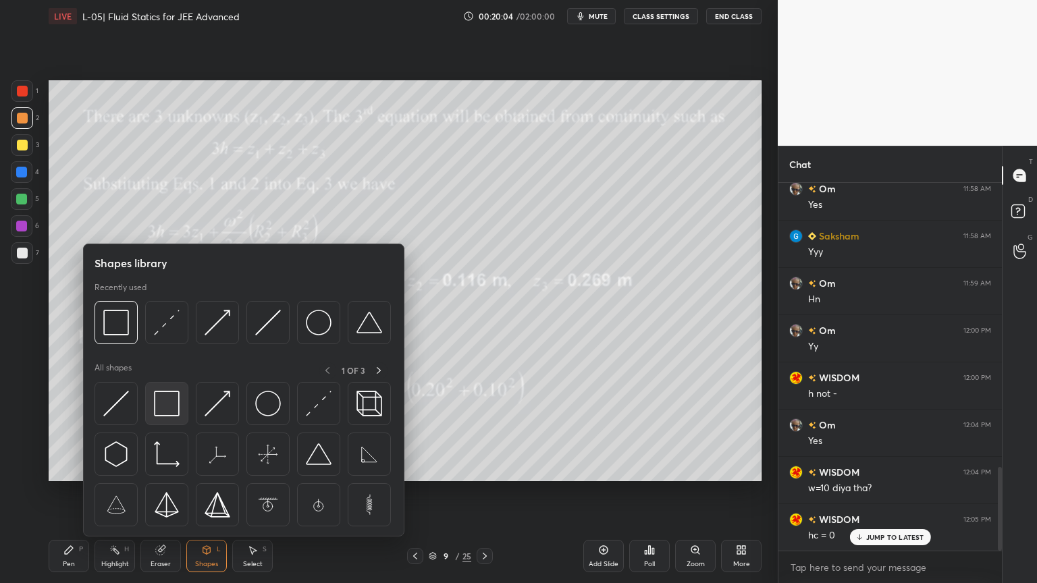
click at [168, 401] on img at bounding box center [167, 404] width 26 height 26
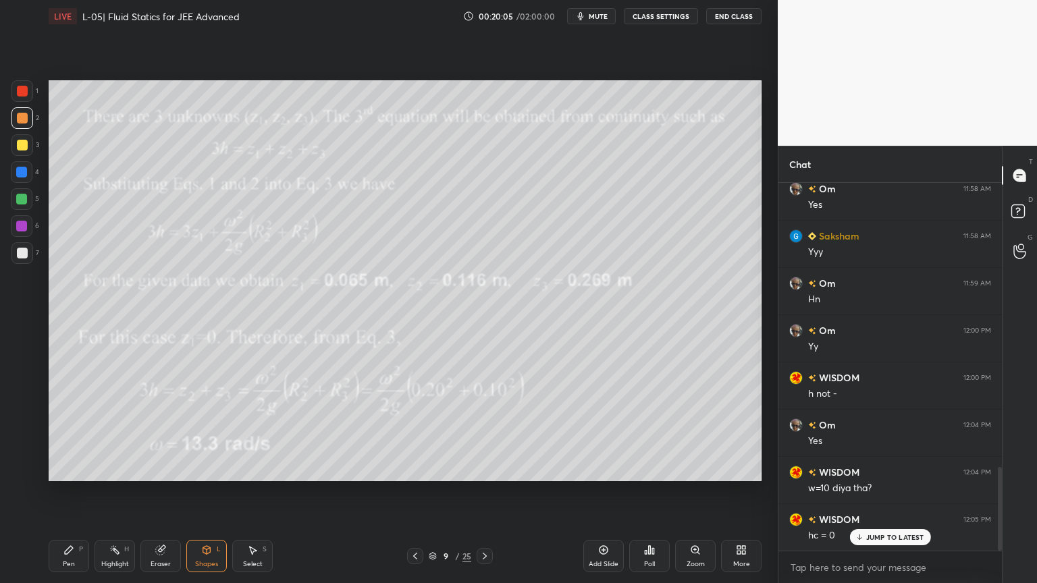
click at [18, 173] on div at bounding box center [21, 172] width 11 height 11
click at [413, 492] on icon at bounding box center [415, 556] width 11 height 11
click at [414, 492] on icon at bounding box center [415, 556] width 11 height 11
click at [417, 492] on icon at bounding box center [415, 556] width 11 height 11
click at [112, 492] on icon at bounding box center [114, 550] width 11 height 11
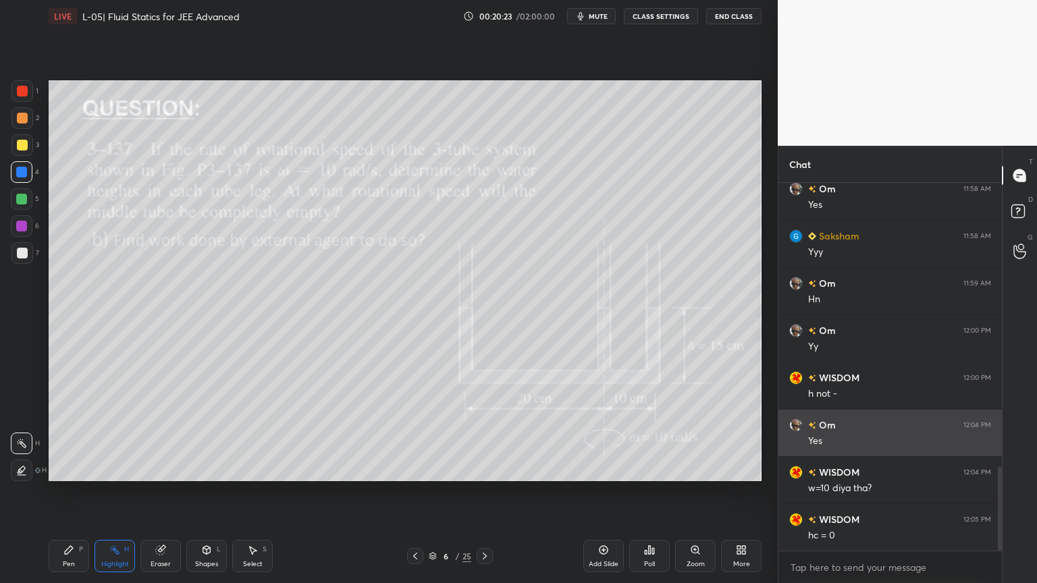
scroll to position [1245, 0]
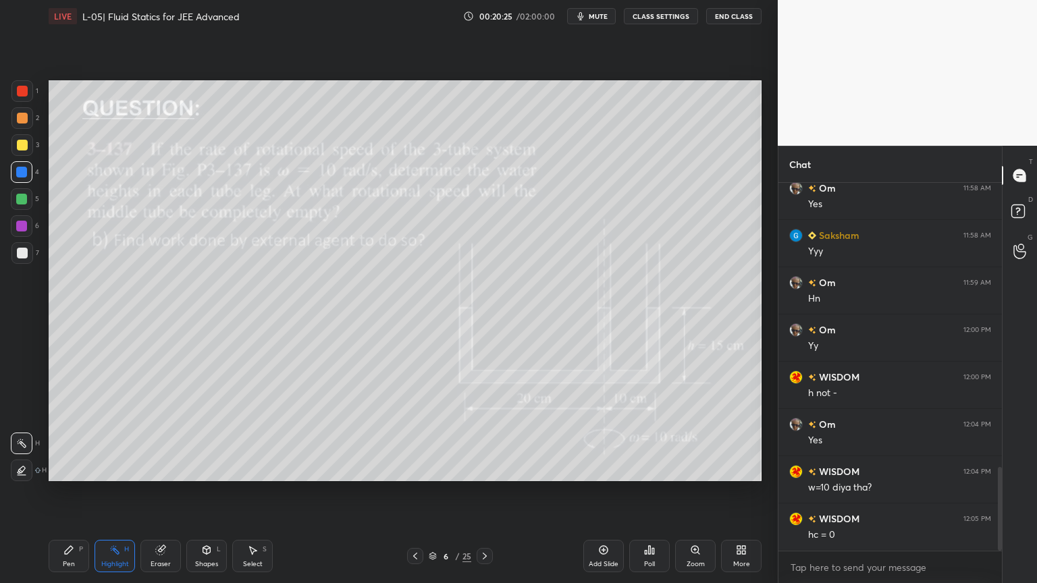
click at [479, 492] on icon at bounding box center [484, 556] width 11 height 11
click at [481, 492] on icon at bounding box center [484, 556] width 11 height 11
click at [486, 492] on icon at bounding box center [484, 556] width 11 height 11
click at [601, 492] on icon at bounding box center [603, 550] width 11 height 11
click at [14, 143] on div at bounding box center [22, 145] width 22 height 22
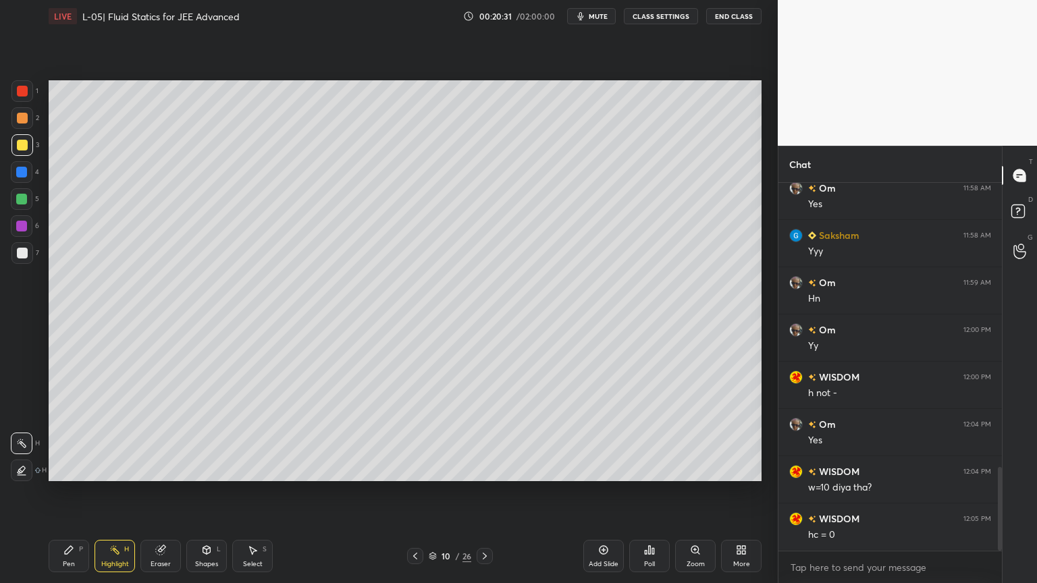
click at [84, 492] on div "Pen P" at bounding box center [69, 556] width 40 height 32
click at [22, 100] on div at bounding box center [22, 91] width 22 height 22
click at [159, 492] on div "Eraser" at bounding box center [160, 556] width 40 height 32
click at [65, 492] on div "Pen P" at bounding box center [69, 556] width 40 height 32
click at [109, 492] on div "Highlight H" at bounding box center [114, 556] width 40 height 32
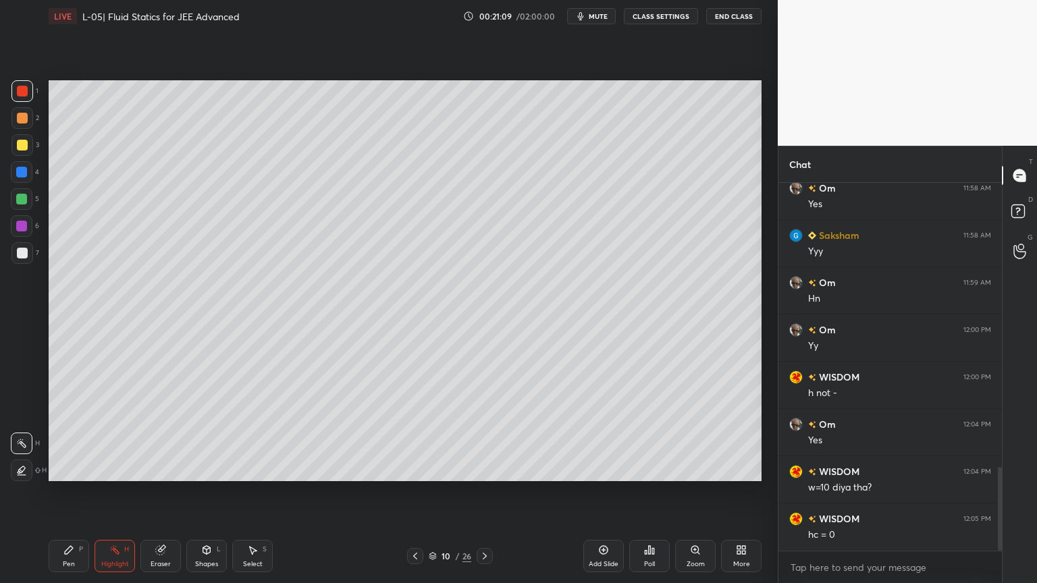
click at [59, 492] on div "Pen P" at bounding box center [69, 556] width 40 height 32
click at [148, 492] on div "Eraser" at bounding box center [160, 556] width 40 height 32
click at [66, 492] on div "Pen" at bounding box center [69, 564] width 12 height 7
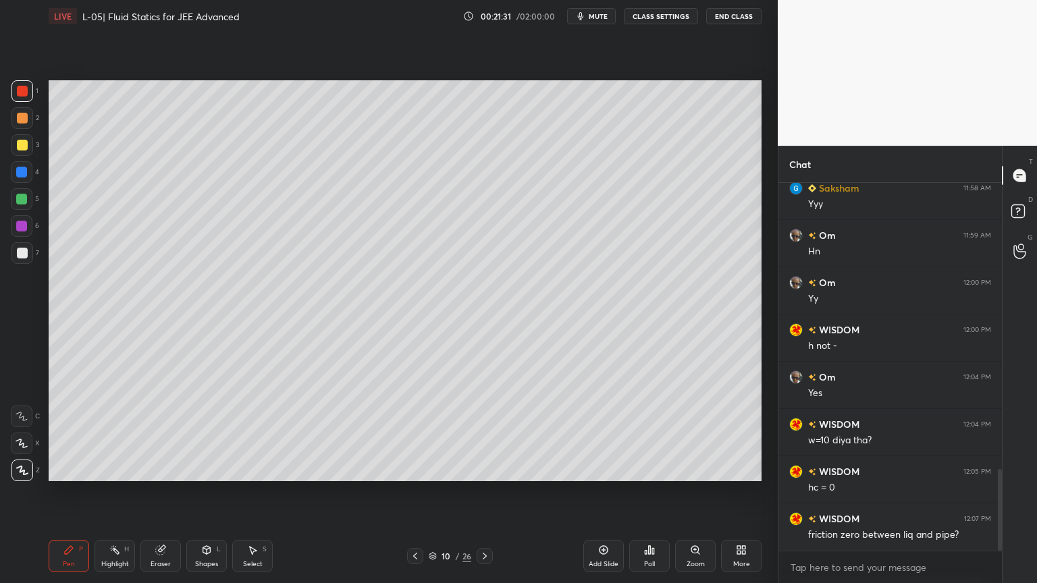
click at [157, 492] on div "Eraser" at bounding box center [160, 556] width 40 height 32
click at [63, 492] on div "Pen P" at bounding box center [69, 556] width 40 height 32
click at [213, 492] on div "Shapes L" at bounding box center [206, 556] width 40 height 32
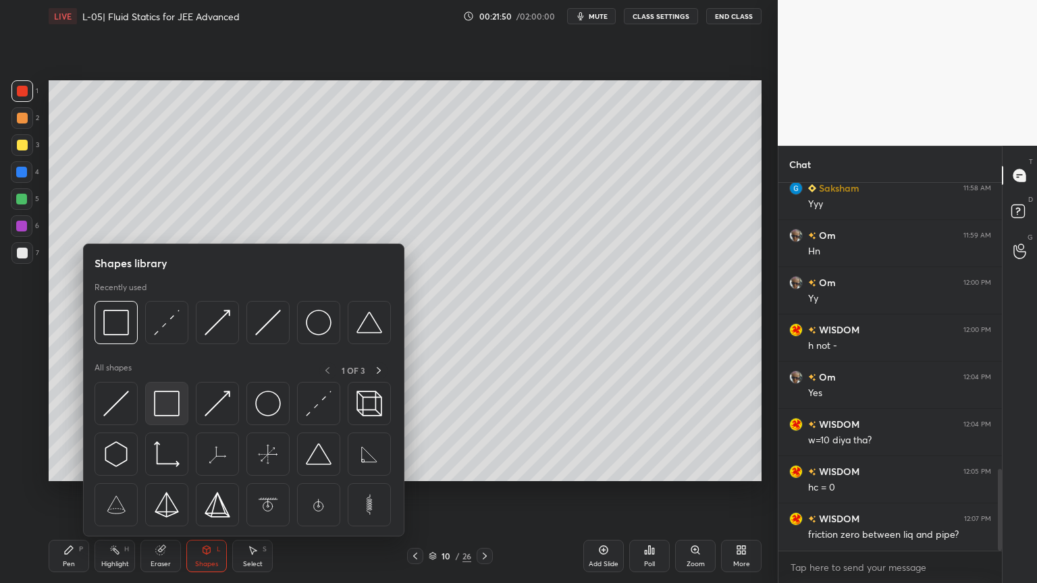
click at [167, 410] on img at bounding box center [167, 404] width 26 height 26
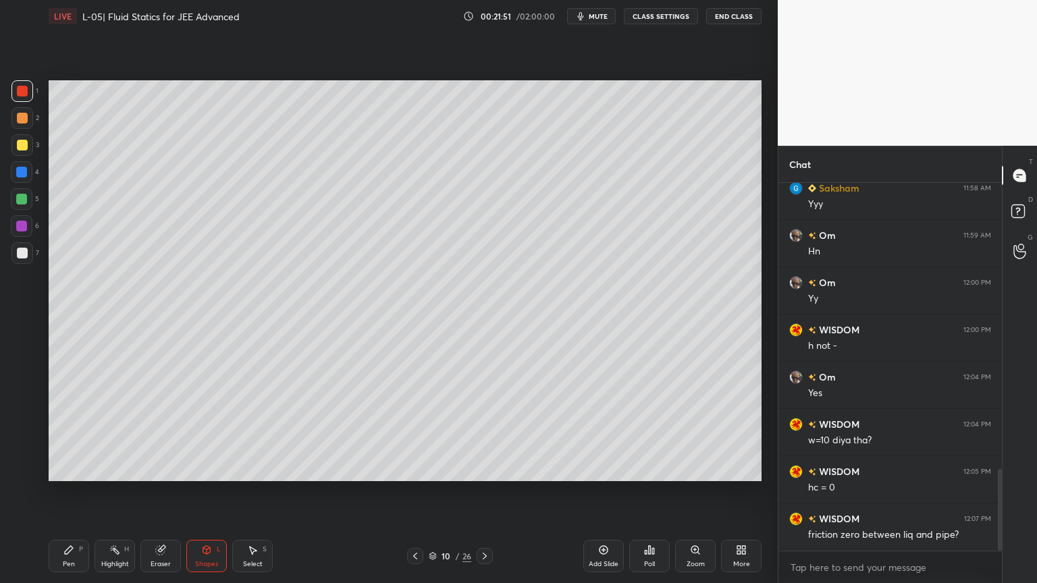
click at [10, 148] on div "1 2 3 4 5 6 7 C X Z C X Z E E Erase all H H" at bounding box center [21, 280] width 43 height 401
click at [20, 113] on div at bounding box center [22, 118] width 11 height 11
click at [115, 492] on rect at bounding box center [116, 551] width 7 height 7
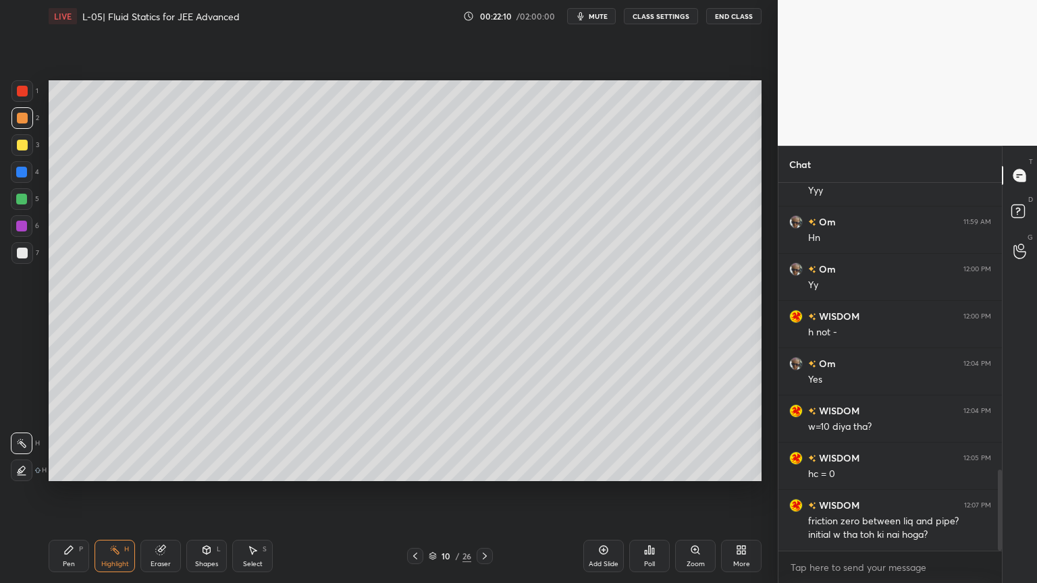
click at [22, 169] on div at bounding box center [21, 172] width 11 height 11
click at [203, 492] on div "Shapes" at bounding box center [206, 564] width 23 height 7
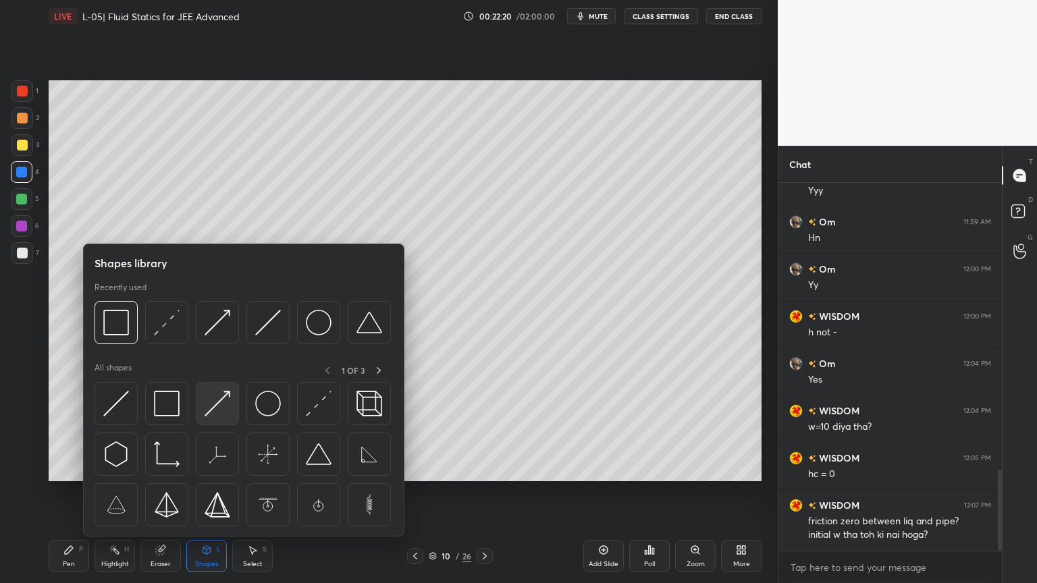
click at [219, 416] on div at bounding box center [217, 403] width 43 height 43
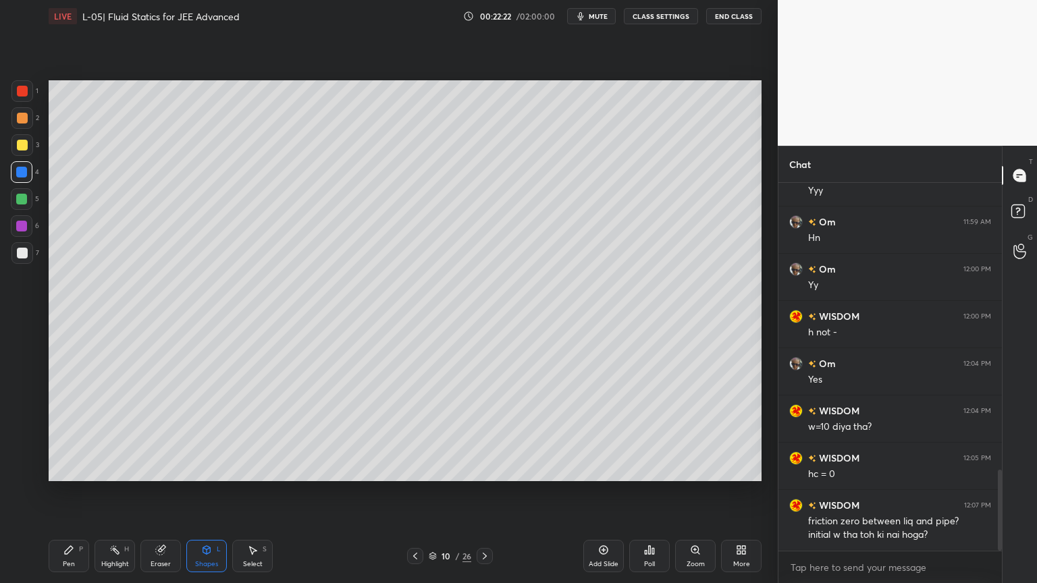
click at [71, 492] on icon at bounding box center [68, 550] width 11 height 11
click at [205, 492] on icon at bounding box center [206, 550] width 7 height 8
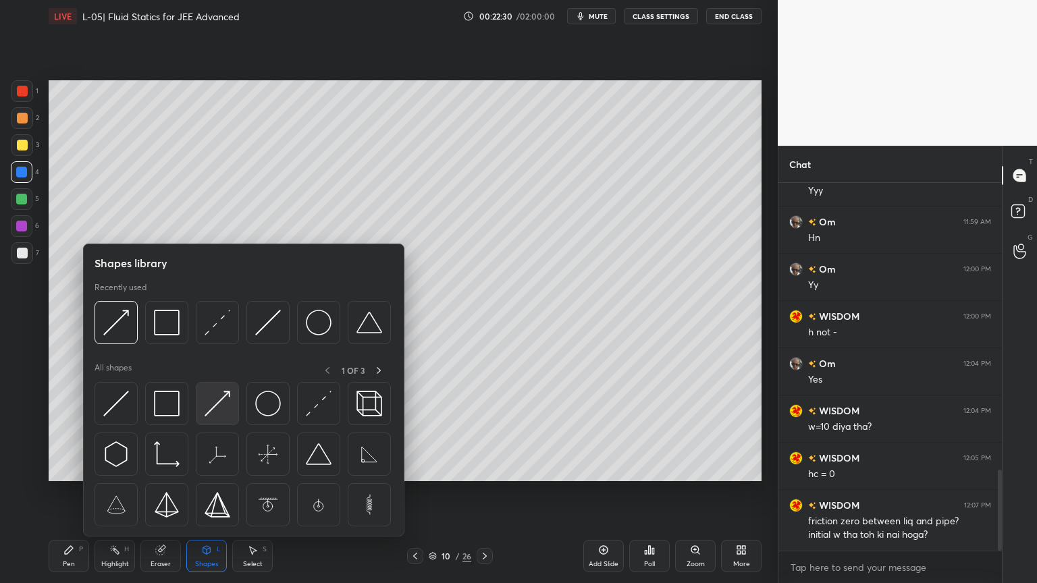
click at [220, 402] on img at bounding box center [217, 404] width 26 height 26
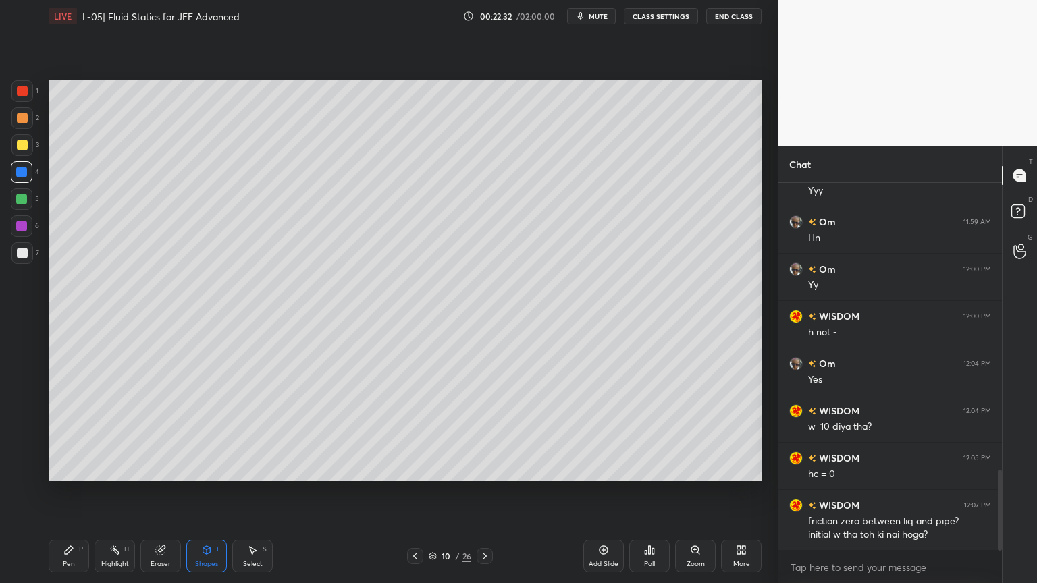
click at [85, 492] on div "Pen P" at bounding box center [69, 556] width 40 height 32
click at [217, 492] on div "Shapes L" at bounding box center [206, 556] width 40 height 32
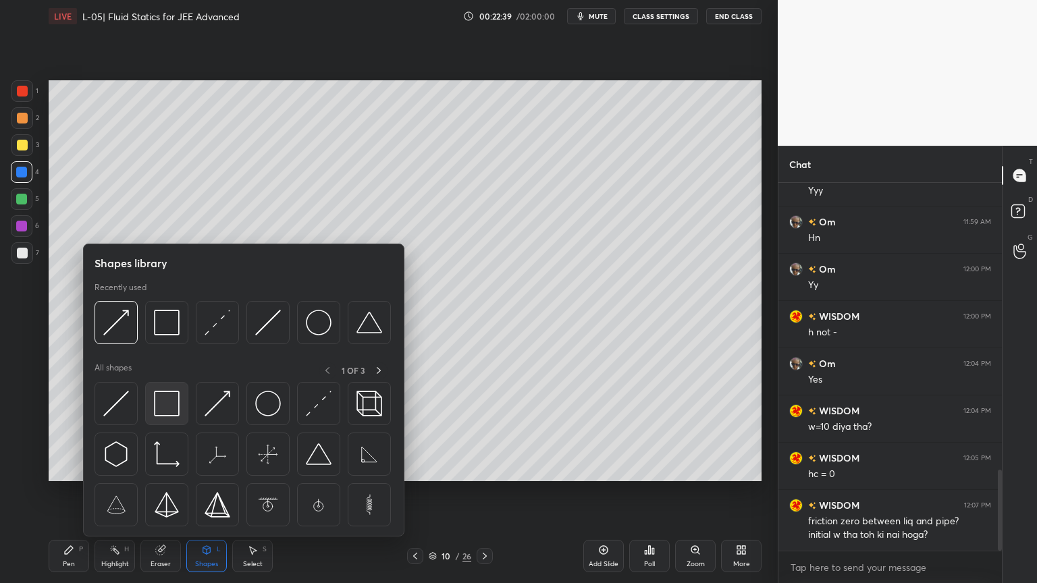
click at [173, 400] on img at bounding box center [167, 404] width 26 height 26
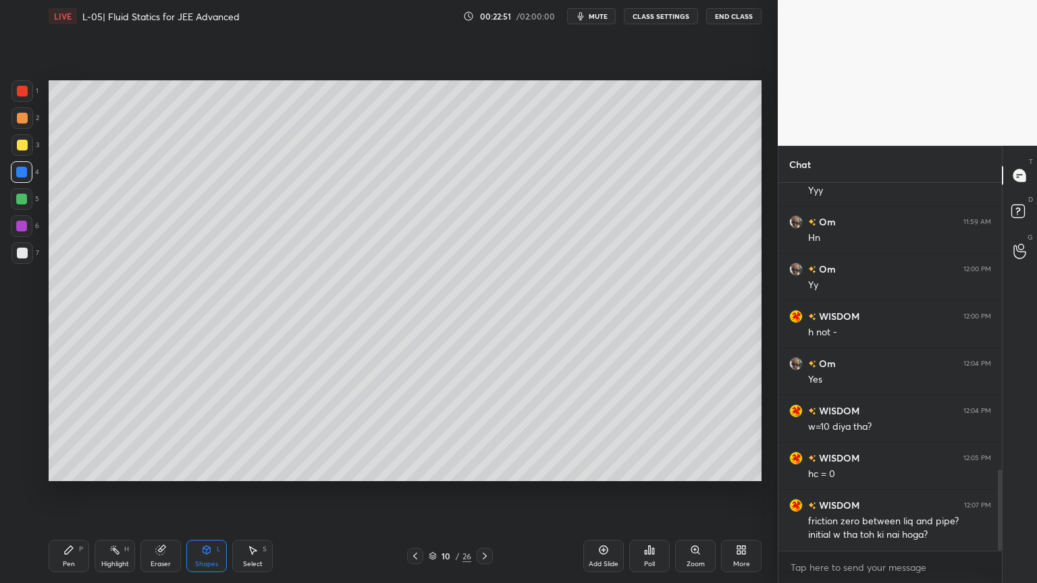
click at [115, 492] on icon at bounding box center [114, 550] width 11 height 11
click at [482, 492] on div "Pen P Highlight H Eraser Shapes L Select S 10 / 26 Add Slide Poll Zoom More" at bounding box center [405, 556] width 713 height 54
click at [485, 492] on icon at bounding box center [484, 556] width 11 height 11
click at [63, 492] on icon at bounding box center [68, 550] width 11 height 11
click at [416, 492] on icon at bounding box center [415, 556] width 11 height 11
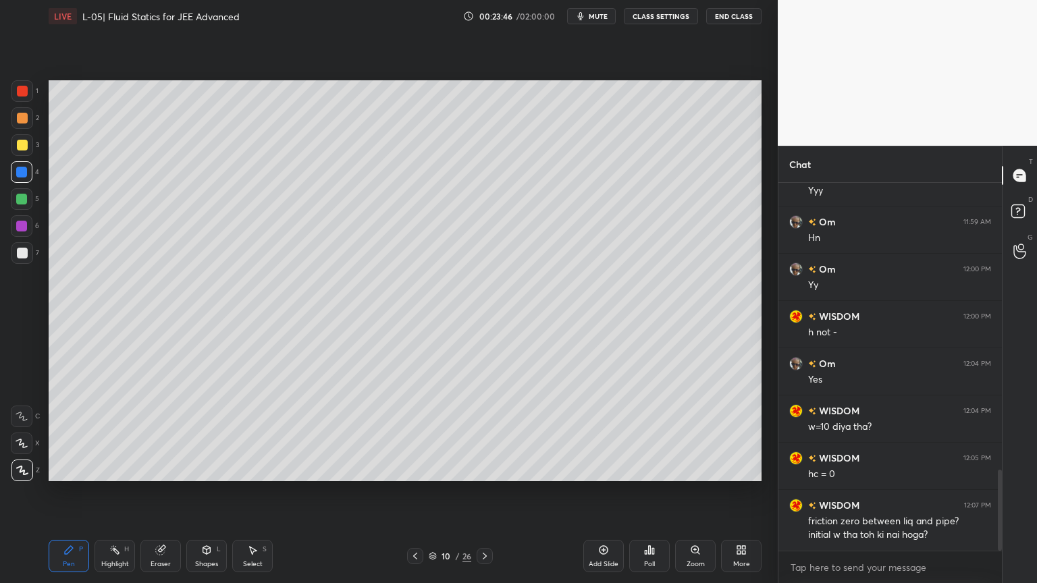
click at [161, 492] on icon at bounding box center [160, 550] width 11 height 11
click at [70, 492] on icon at bounding box center [68, 550] width 11 height 11
click at [483, 492] on icon at bounding box center [484, 556] width 11 height 11
click at [114, 492] on div "Highlight H" at bounding box center [114, 556] width 40 height 32
click at [72, 492] on icon at bounding box center [68, 550] width 11 height 11
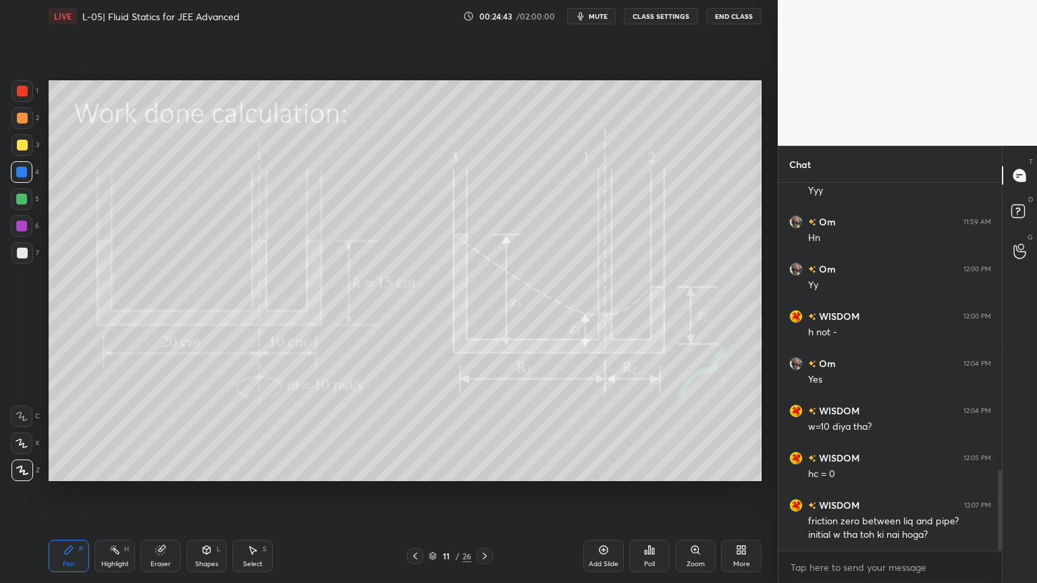
click at [114, 492] on div "Highlight" at bounding box center [115, 564] width 28 height 7
click at [74, 492] on div "Pen P" at bounding box center [69, 556] width 40 height 32
click at [18, 147] on div at bounding box center [22, 145] width 11 height 11
click at [211, 492] on icon at bounding box center [206, 550] width 11 height 11
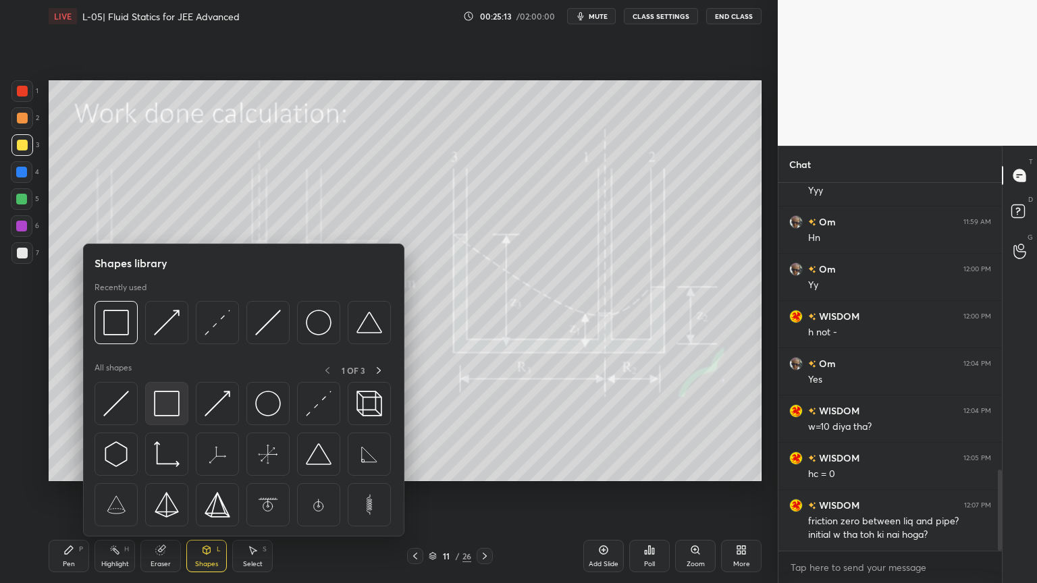
click at [165, 406] on img at bounding box center [167, 404] width 26 height 26
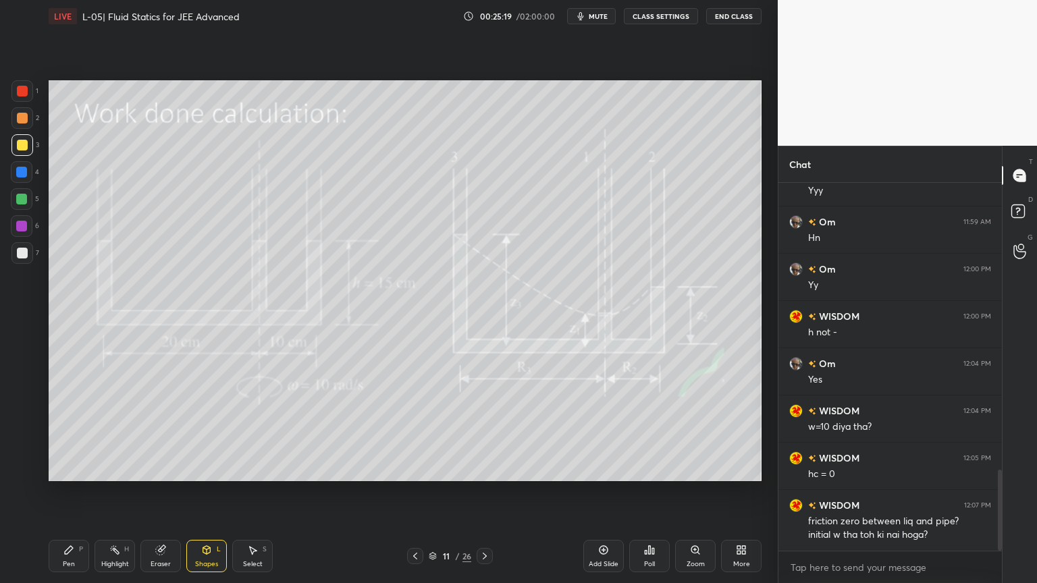
click at [19, 200] on div at bounding box center [21, 199] width 11 height 11
click at [74, 492] on div "Pen P" at bounding box center [69, 556] width 40 height 32
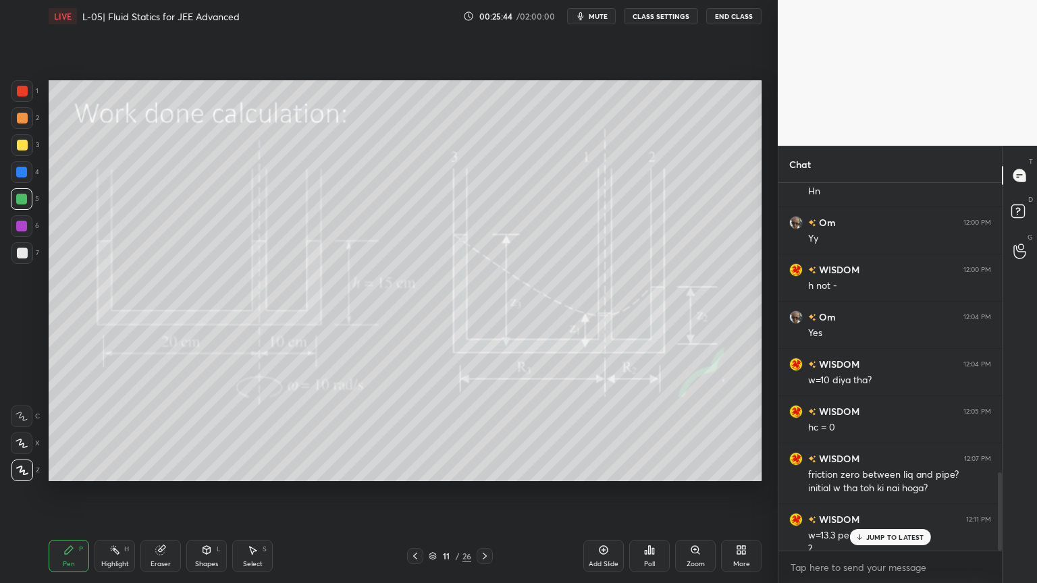
scroll to position [1366, 0]
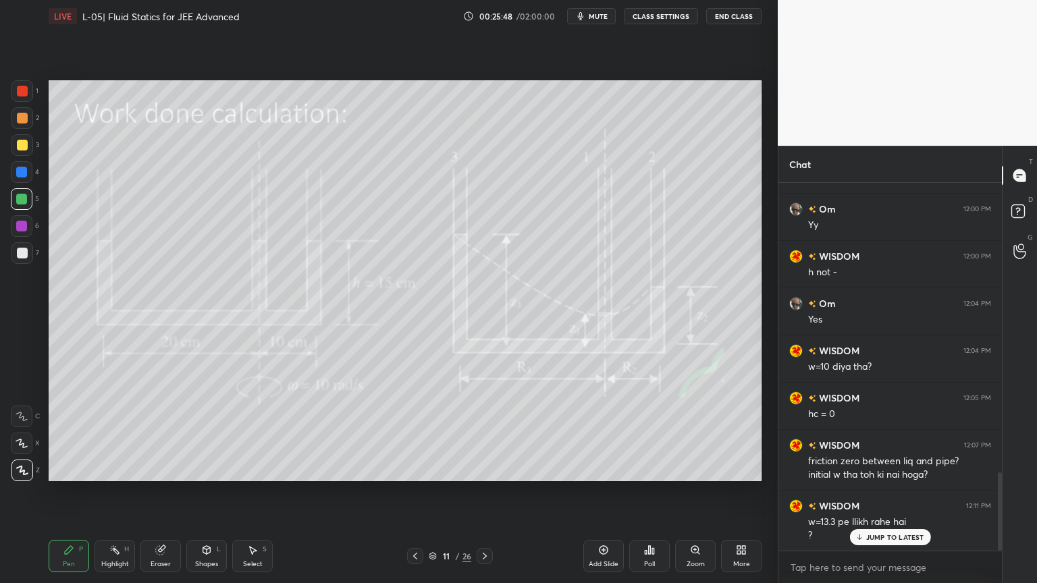
click at [411, 492] on icon at bounding box center [415, 556] width 11 height 11
click at [481, 492] on icon at bounding box center [484, 556] width 11 height 11
click at [120, 492] on div "Highlight H" at bounding box center [114, 556] width 40 height 32
click at [407, 492] on div at bounding box center [415, 556] width 16 height 16
click at [410, 492] on icon at bounding box center [415, 556] width 11 height 11
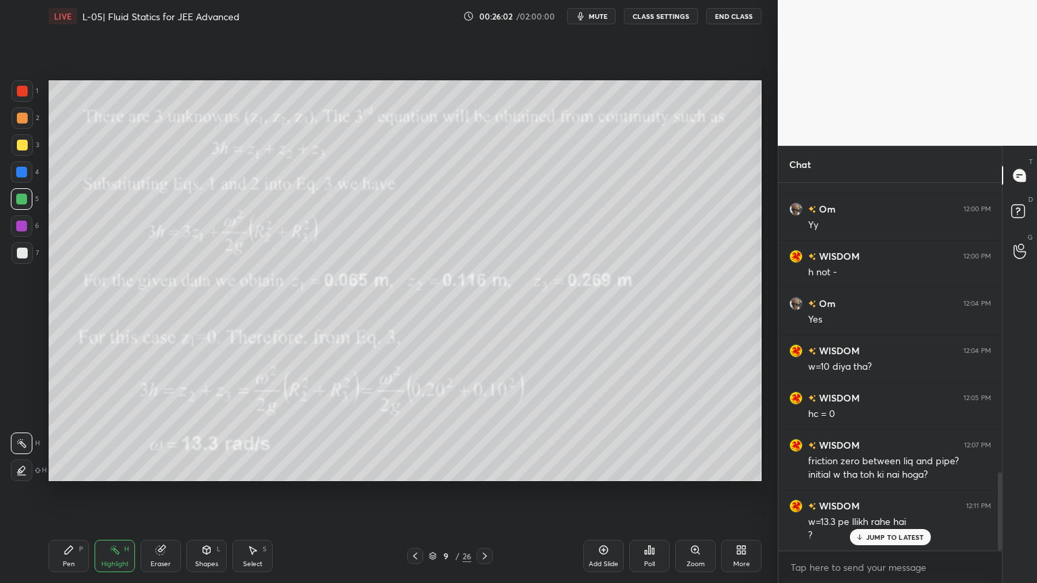
click at [413, 492] on icon at bounding box center [415, 556] width 11 height 11
click at [415, 492] on icon at bounding box center [415, 556] width 4 height 7
click at [492, 492] on div at bounding box center [484, 556] width 16 height 16
click at [490, 492] on div at bounding box center [484, 556] width 16 height 16
click at [482, 492] on icon at bounding box center [484, 556] width 11 height 11
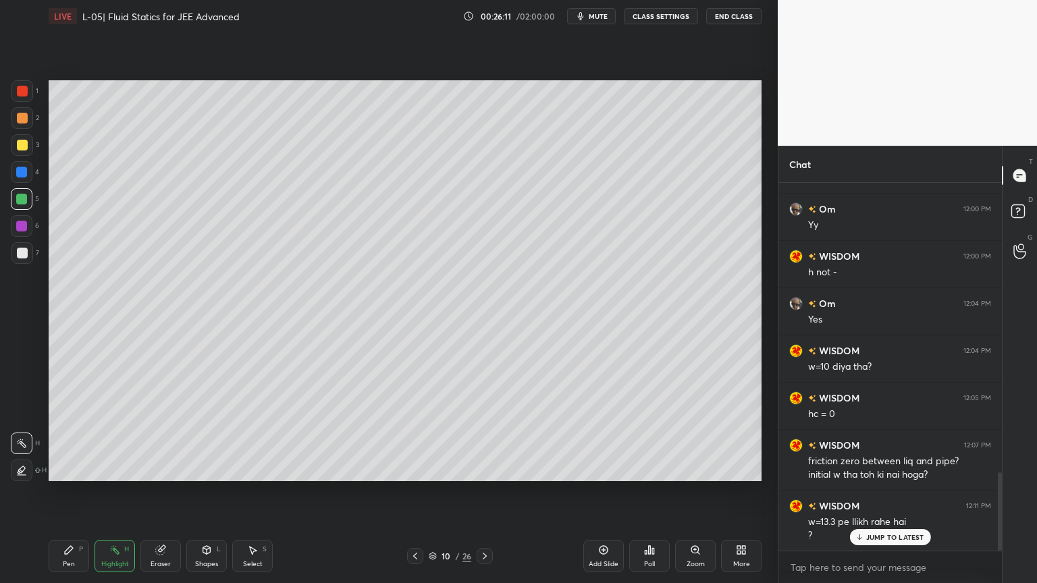
click at [481, 492] on icon at bounding box center [484, 556] width 11 height 11
click at [482, 492] on icon at bounding box center [484, 556] width 11 height 11
click at [411, 492] on icon at bounding box center [415, 556] width 11 height 11
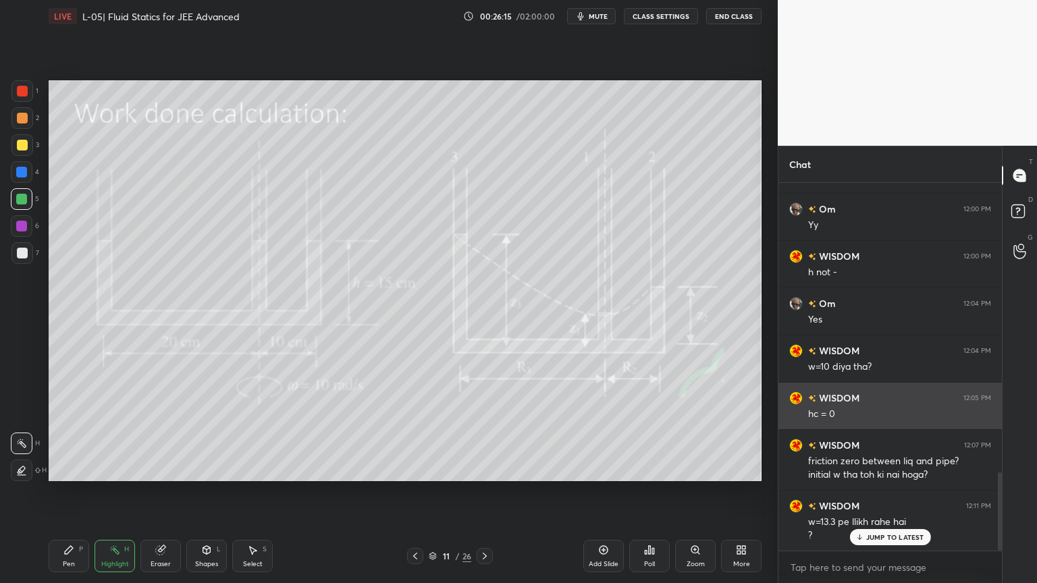
scroll to position [1367, 0]
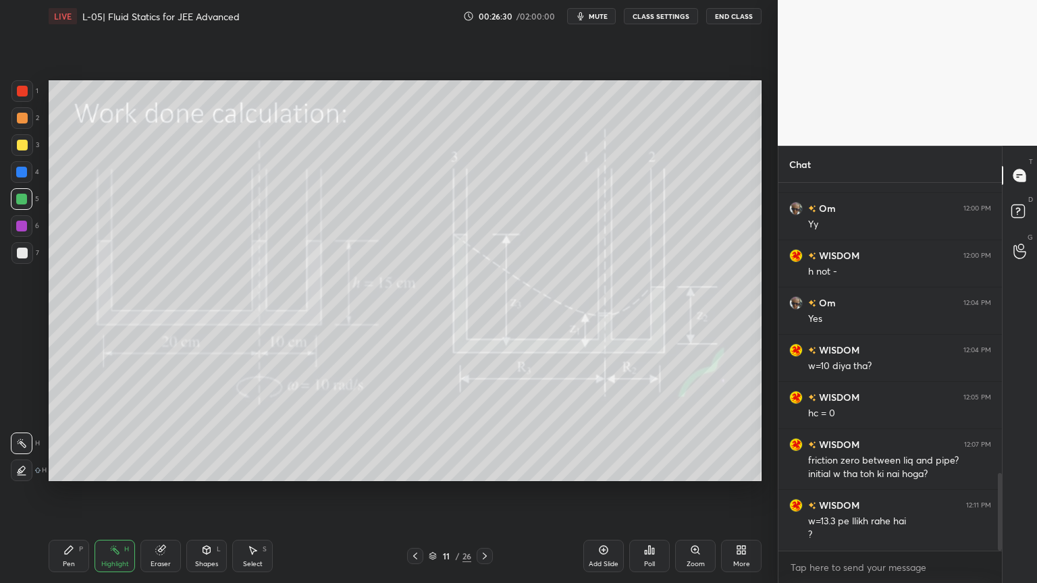
click at [20, 145] on div at bounding box center [22, 145] width 11 height 11
click at [59, 492] on div "Pen P" at bounding box center [69, 556] width 40 height 32
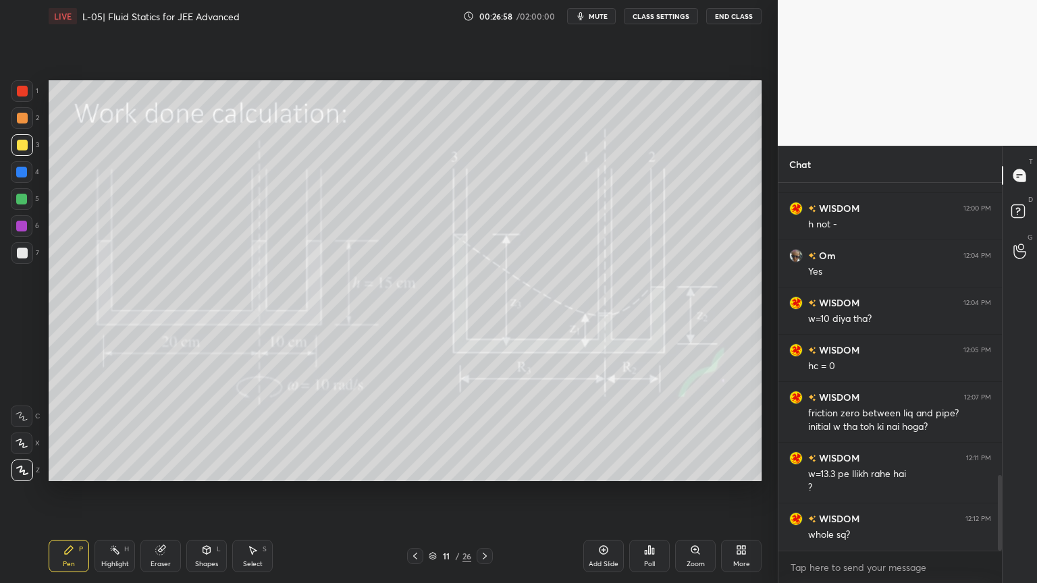
click at [105, 492] on div "Highlight H" at bounding box center [114, 556] width 40 height 32
click at [65, 492] on div "Pen P" at bounding box center [69, 556] width 40 height 32
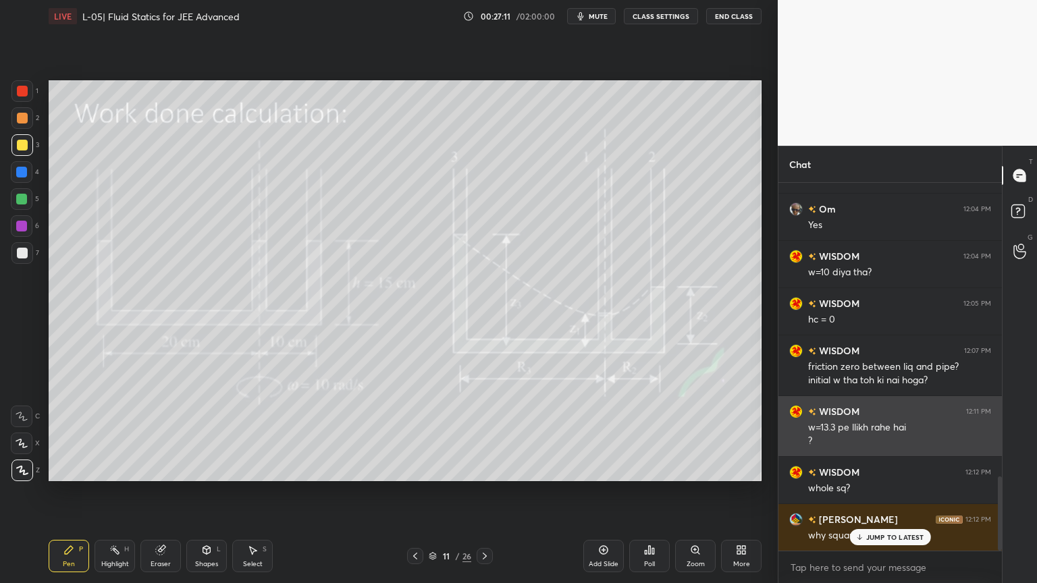
scroll to position [1461, 0]
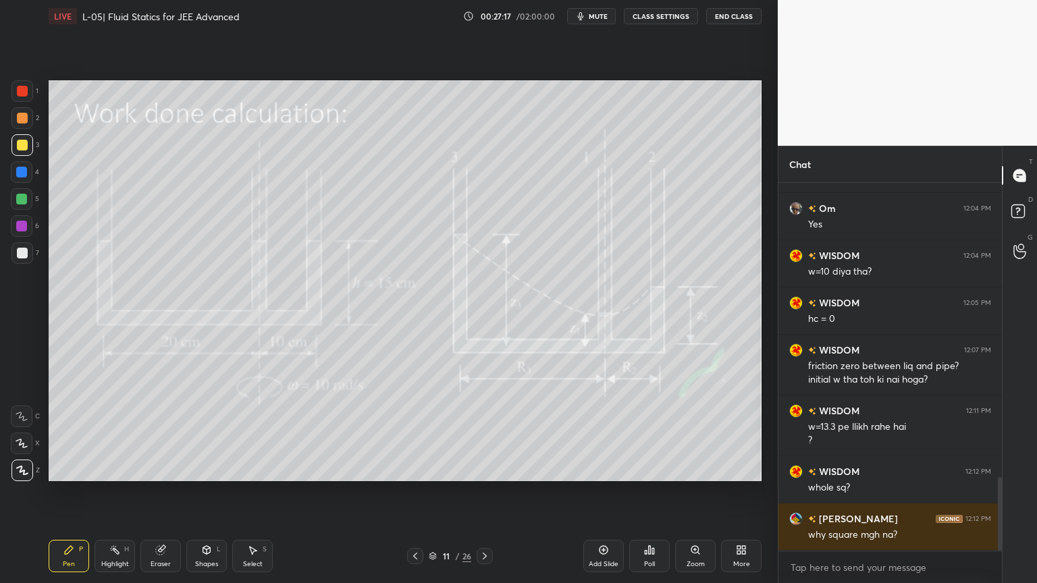
click at [601, 492] on icon at bounding box center [603, 550] width 11 height 11
click at [20, 119] on div at bounding box center [22, 118] width 11 height 11
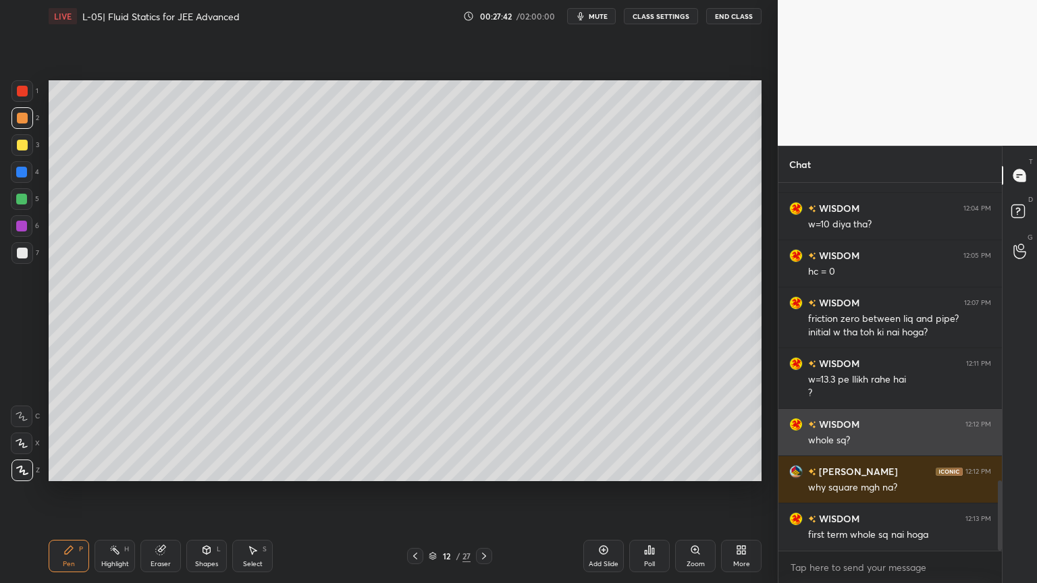
scroll to position [1555, 0]
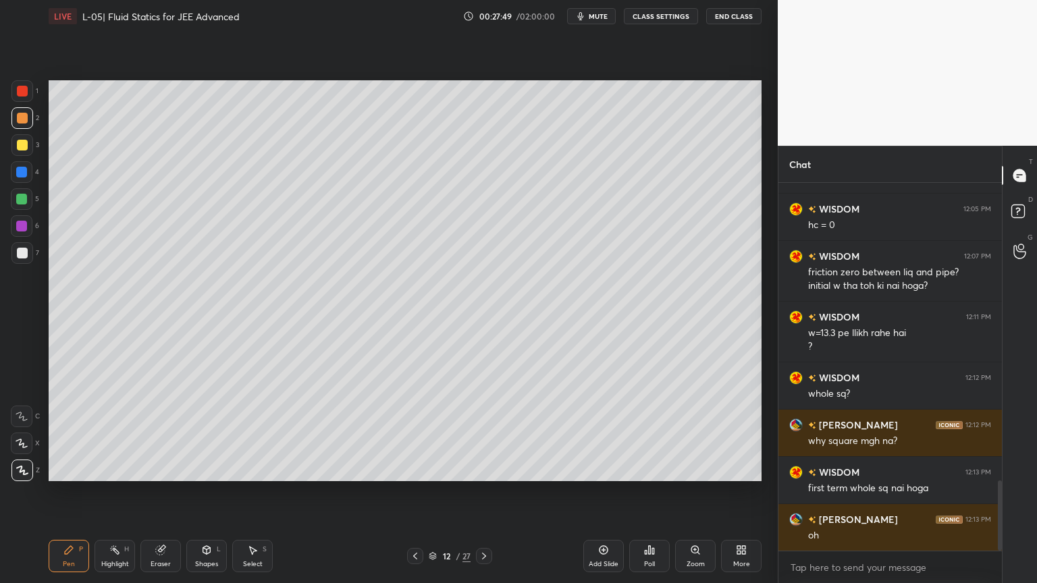
click at [410, 492] on div "Pen P Highlight H Eraser Shapes L Select S 12 / 27 Add Slide Poll Zoom More" at bounding box center [405, 556] width 713 height 54
click at [414, 492] on icon at bounding box center [415, 556] width 11 height 11
click at [478, 492] on div at bounding box center [484, 556] width 16 height 16
click at [418, 492] on icon at bounding box center [415, 556] width 11 height 11
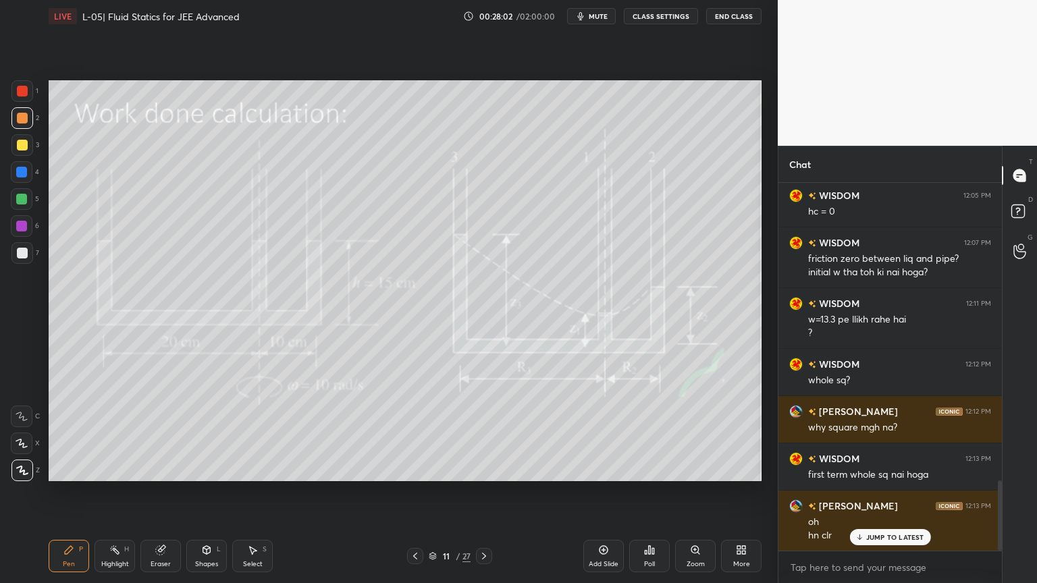
click at [114, 492] on icon at bounding box center [114, 549] width 1 height 1
click at [159, 492] on icon at bounding box center [160, 550] width 9 height 9
click at [65, 492] on div "Pen P" at bounding box center [69, 556] width 40 height 32
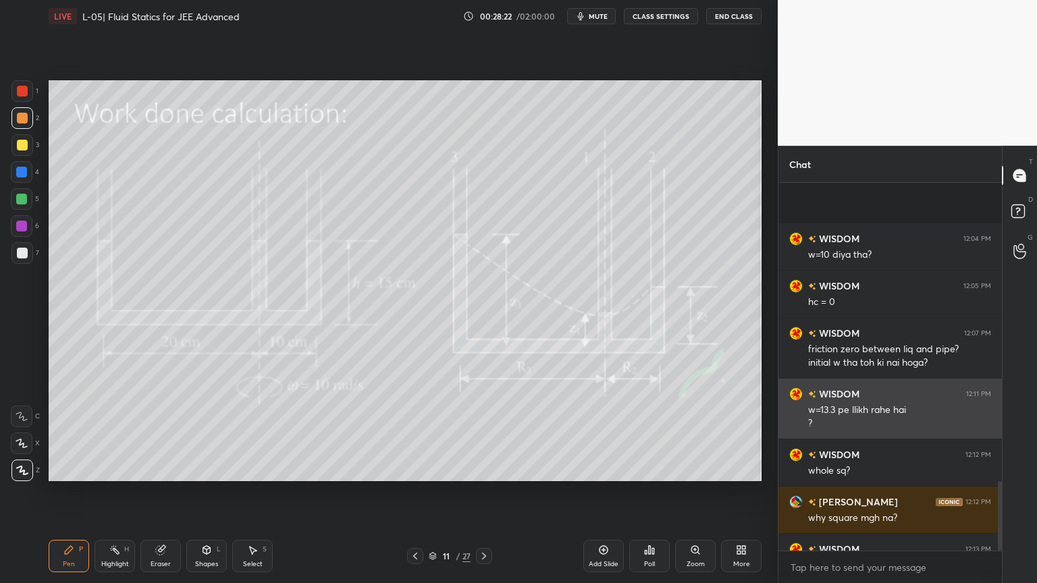
scroll to position [1569, 0]
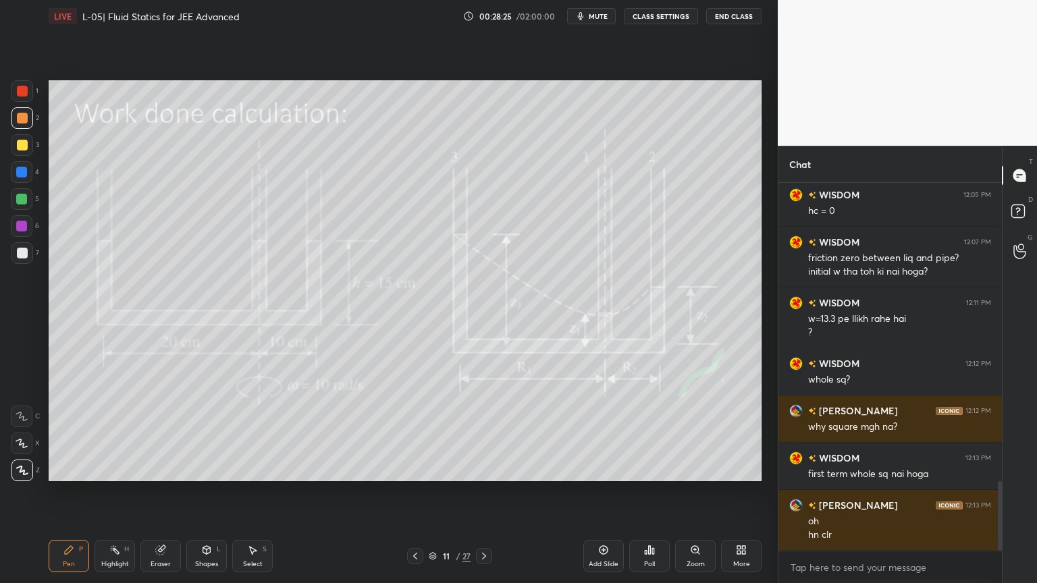
click at [105, 492] on div "Highlight" at bounding box center [115, 564] width 28 height 7
click at [67, 492] on icon at bounding box center [68, 550] width 11 height 11
click at [111, 492] on icon at bounding box center [114, 550] width 11 height 11
click at [21, 97] on div at bounding box center [22, 91] width 22 height 22
click at [65, 492] on div "Pen" at bounding box center [69, 564] width 12 height 7
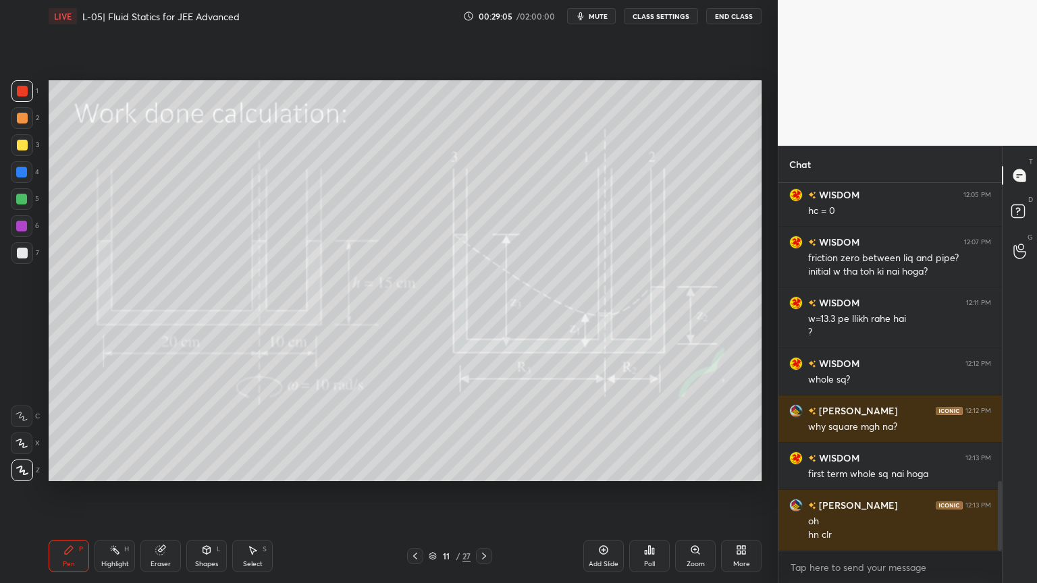
click at [158, 492] on icon at bounding box center [160, 550] width 9 height 9
click at [67, 492] on div "Pen P" at bounding box center [69, 556] width 40 height 32
click at [603, 492] on icon at bounding box center [603, 550] width 4 height 4
click at [18, 149] on div at bounding box center [22, 145] width 11 height 11
click at [24, 234] on div at bounding box center [22, 226] width 22 height 22
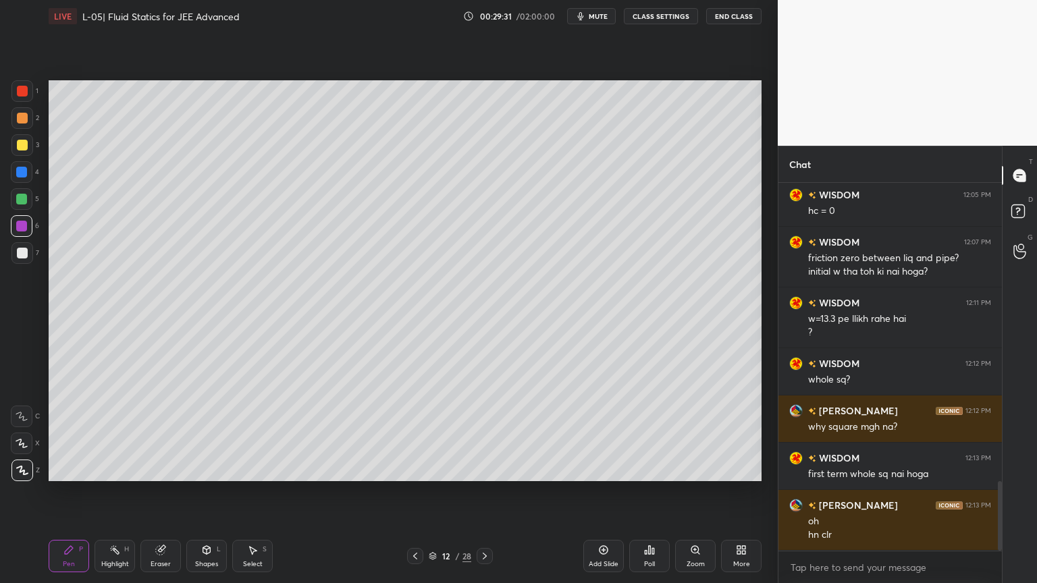
click at [413, 492] on icon at bounding box center [415, 556] width 4 height 7
click at [487, 492] on div "Pen P Highlight H Eraser Shapes L Select S 11 / 28 Add Slide Poll Zoom More" at bounding box center [405, 556] width 713 height 54
click at [481, 492] on div at bounding box center [484, 556] width 16 height 16
click at [24, 145] on div at bounding box center [22, 145] width 11 height 11
click at [108, 492] on div "Highlight" at bounding box center [115, 564] width 28 height 7
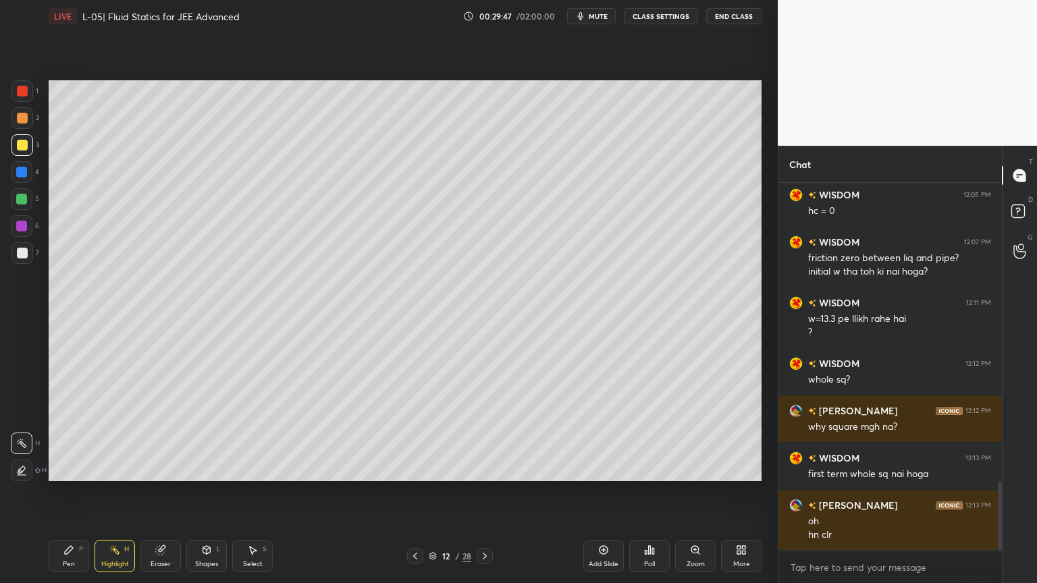
click at [70, 492] on icon at bounding box center [68, 550] width 11 height 11
click at [413, 492] on icon at bounding box center [415, 556] width 11 height 11
click at [487, 492] on icon at bounding box center [484, 556] width 11 height 11
click at [119, 492] on rect at bounding box center [116, 551] width 7 height 7
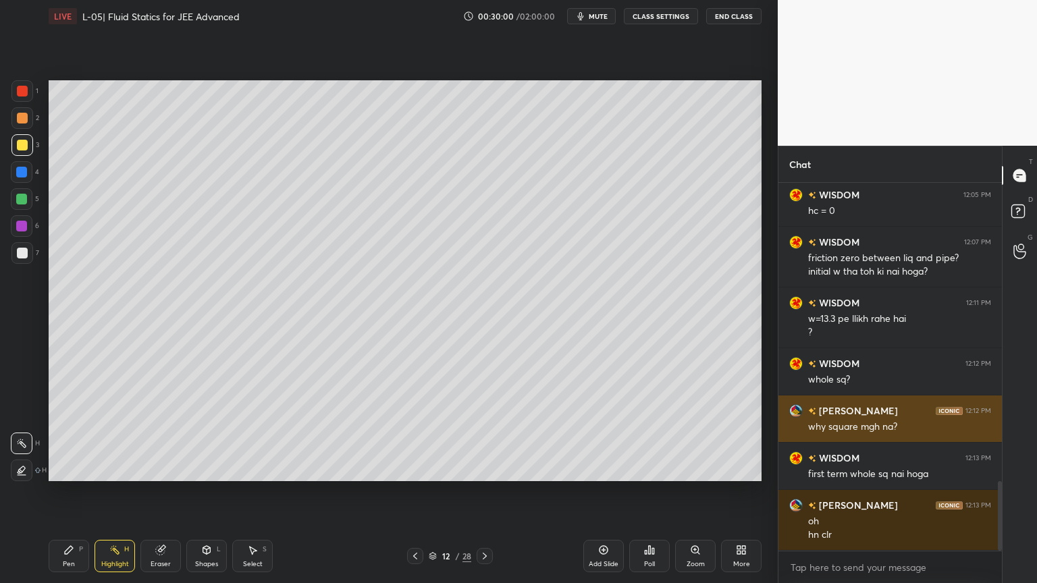
scroll to position [1616, 0]
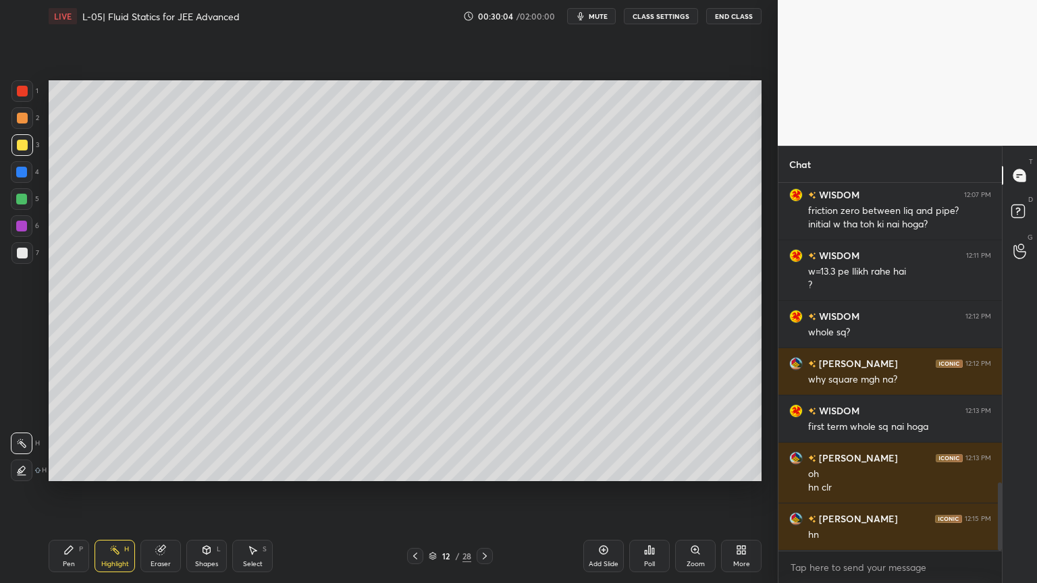
click at [201, 492] on div "Shapes" at bounding box center [206, 564] width 23 height 7
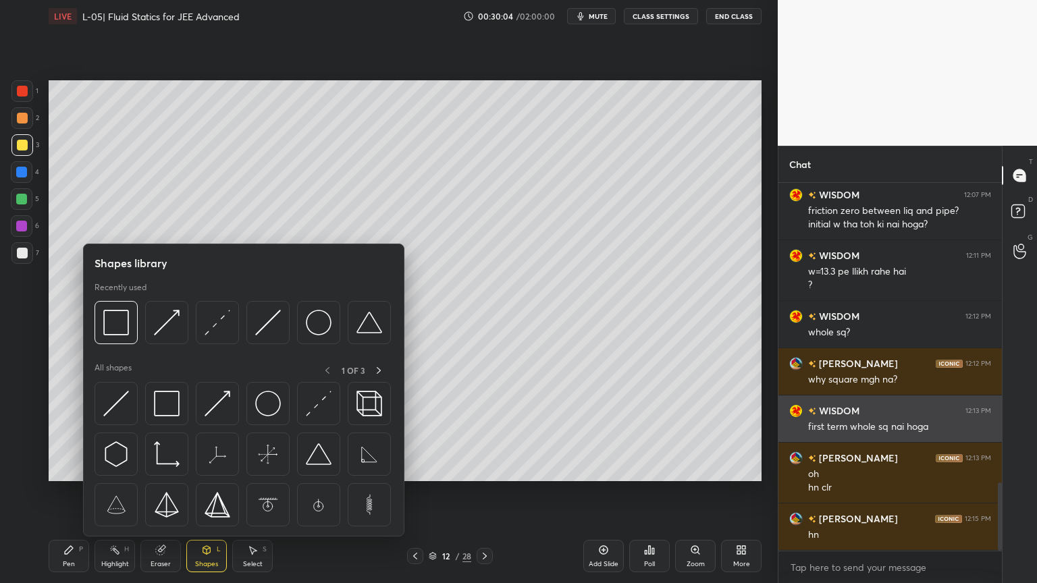
click at [319, 414] on img at bounding box center [319, 404] width 26 height 26
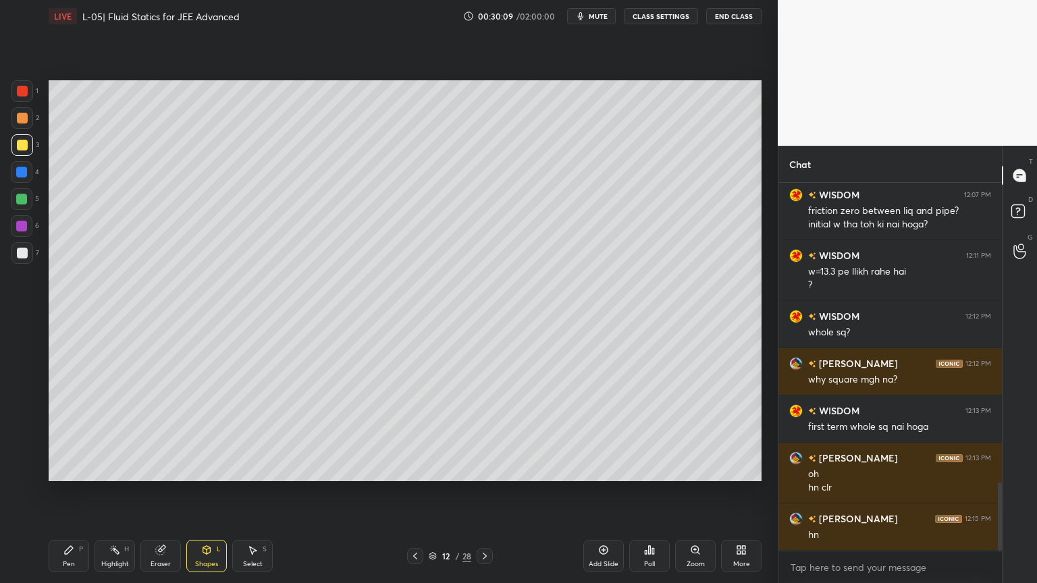
click at [103, 492] on div "Highlight" at bounding box center [115, 564] width 28 height 7
click at [162, 492] on icon at bounding box center [160, 550] width 11 height 11
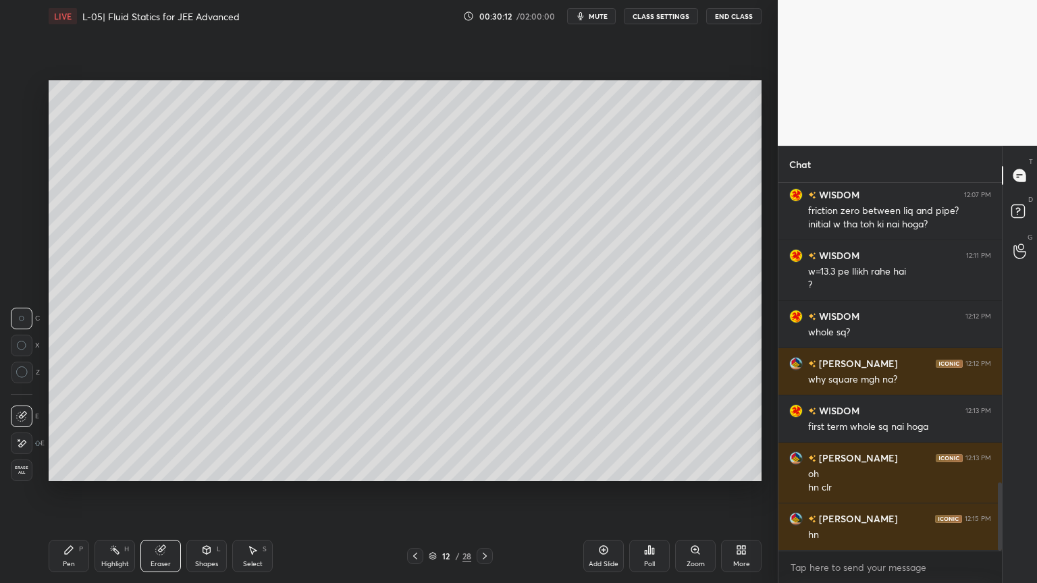
click at [65, 492] on div "Pen P" at bounding box center [69, 556] width 40 height 32
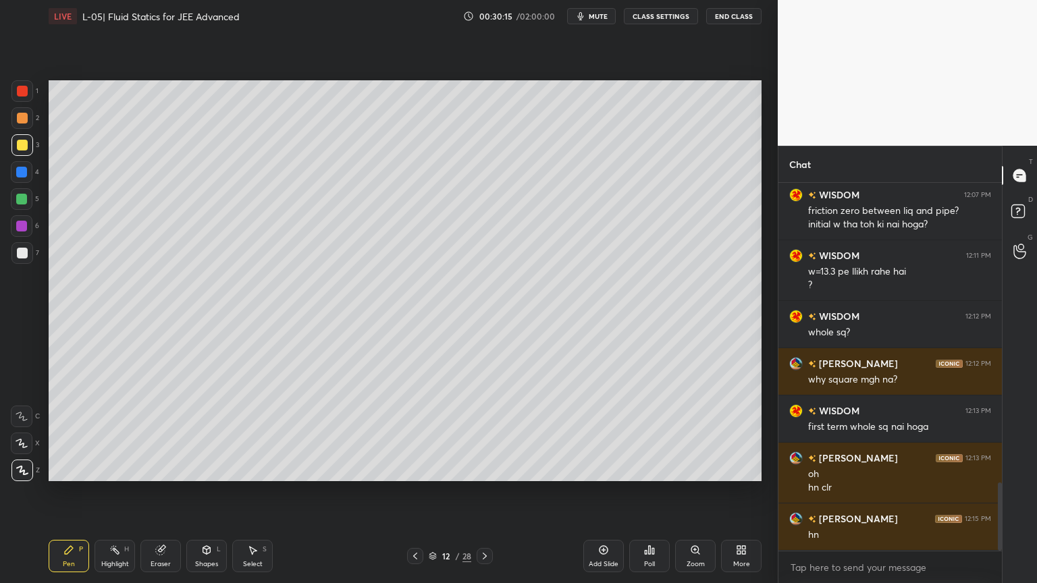
click at [113, 492] on div "Highlight" at bounding box center [115, 564] width 28 height 7
click at [65, 492] on div "Pen P" at bounding box center [69, 556] width 40 height 32
click at [158, 492] on icon at bounding box center [160, 550] width 9 height 9
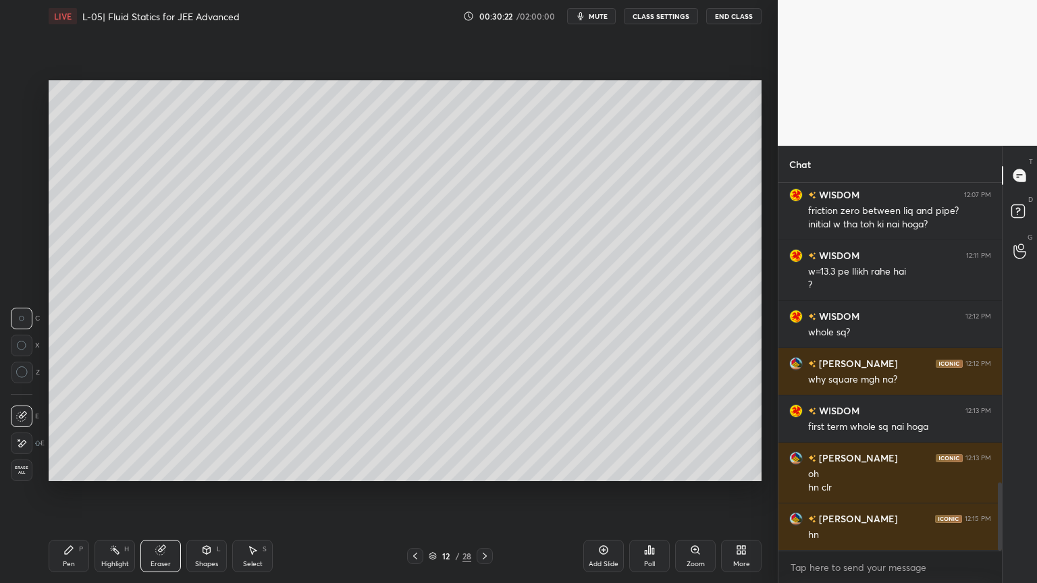
click at [63, 492] on div "Pen P" at bounding box center [69, 556] width 40 height 32
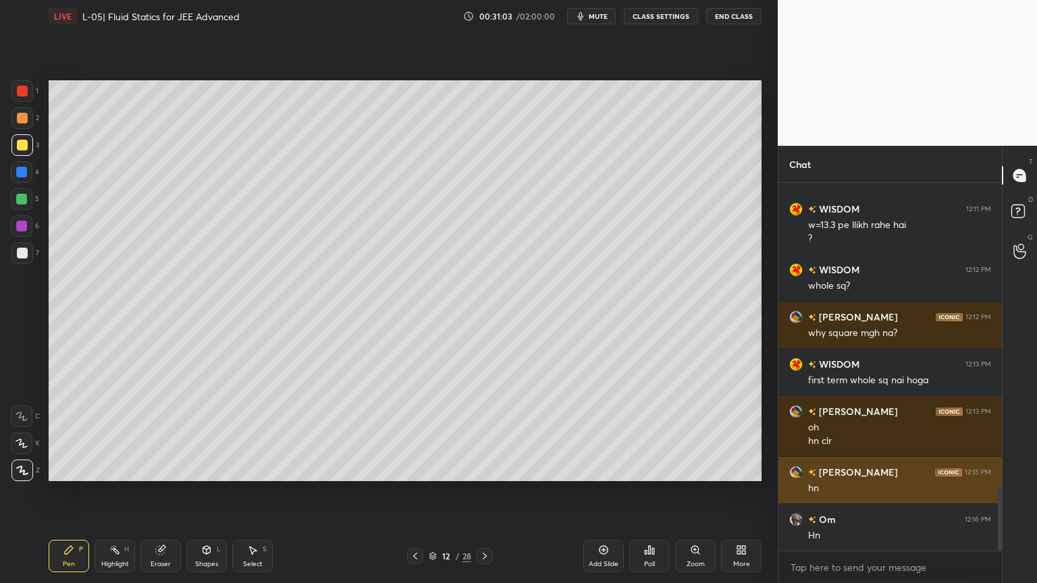
scroll to position [1711, 0]
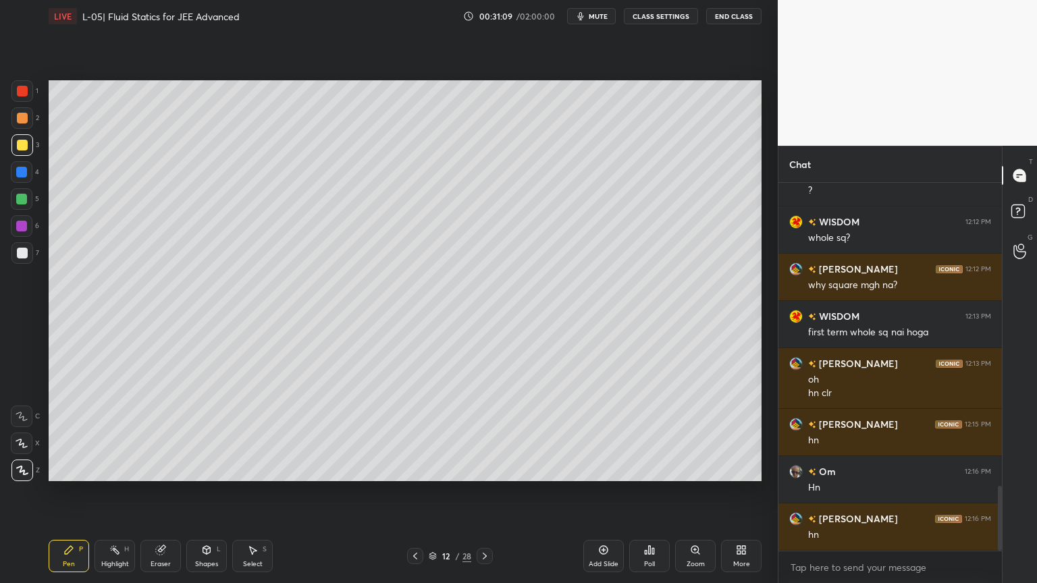
click at [164, 492] on div "Eraser" at bounding box center [160, 556] width 40 height 32
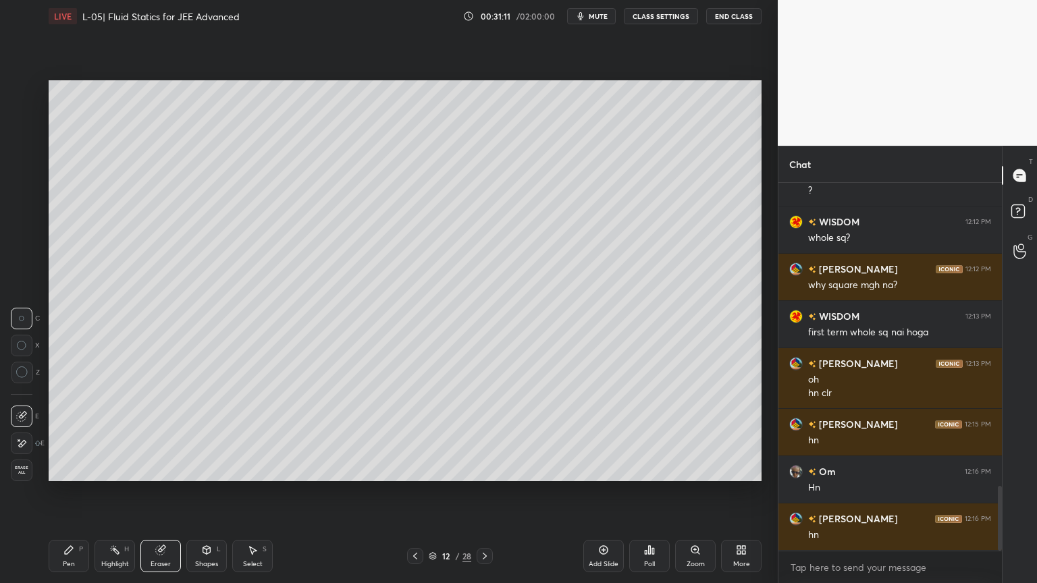
click at [74, 492] on div "Pen P" at bounding box center [69, 556] width 40 height 32
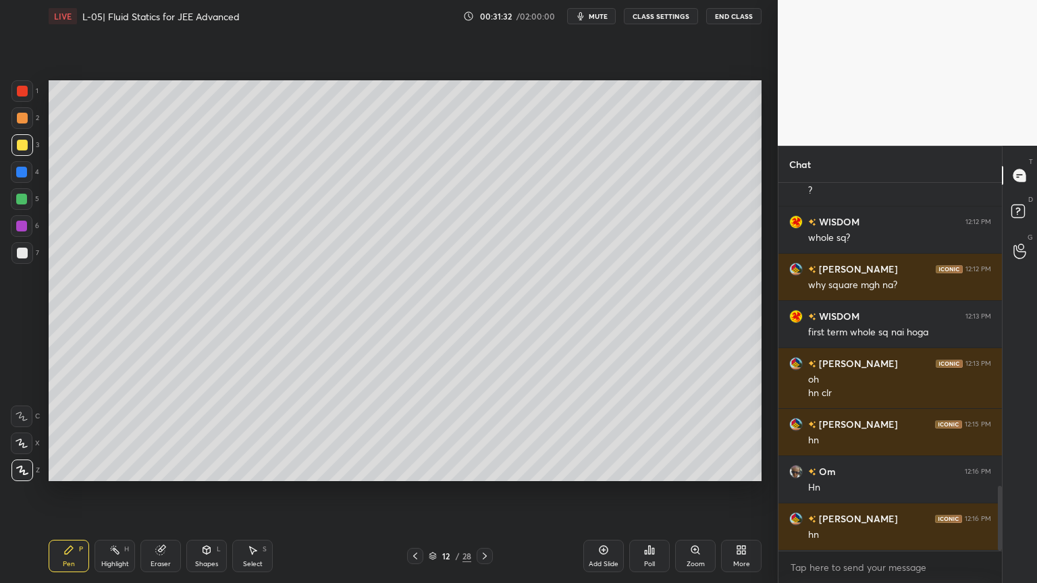
click at [19, 99] on div at bounding box center [22, 91] width 22 height 22
click at [119, 492] on div "Highlight H" at bounding box center [114, 556] width 40 height 32
click at [63, 492] on icon at bounding box center [68, 550] width 11 height 11
click at [22, 174] on div at bounding box center [21, 172] width 11 height 11
click at [107, 492] on div "Highlight H" at bounding box center [114, 556] width 40 height 32
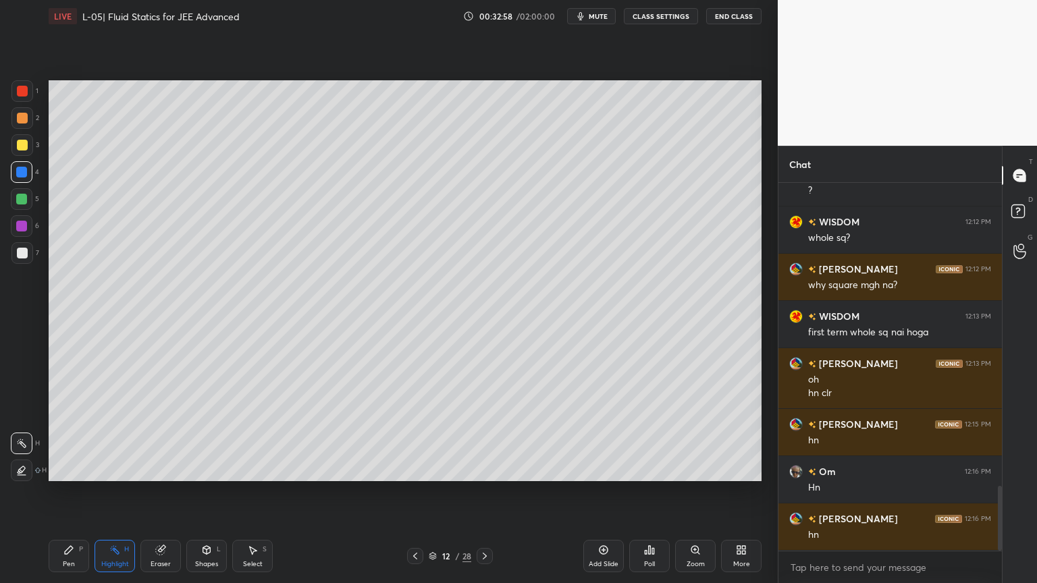
click at [410, 492] on icon at bounding box center [415, 556] width 11 height 11
click at [420, 492] on div at bounding box center [415, 556] width 16 height 16
click at [18, 225] on div at bounding box center [21, 226] width 11 height 11
click at [63, 492] on div "Pen" at bounding box center [69, 564] width 12 height 7
click at [112, 492] on div "Highlight H" at bounding box center [114, 556] width 40 height 32
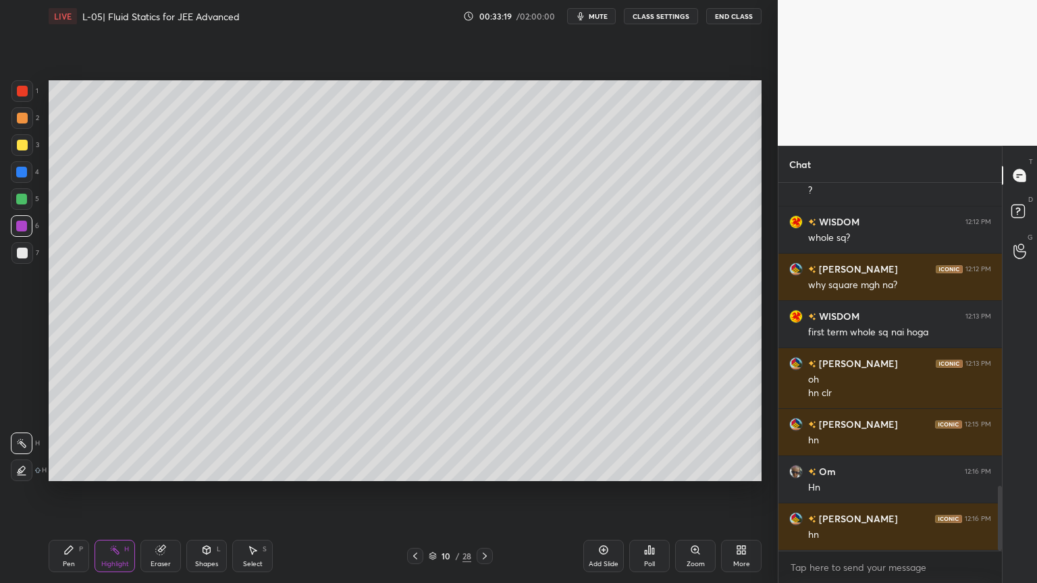
click at [484, 492] on div at bounding box center [484, 556] width 16 height 16
click at [485, 492] on icon at bounding box center [485, 556] width 4 height 7
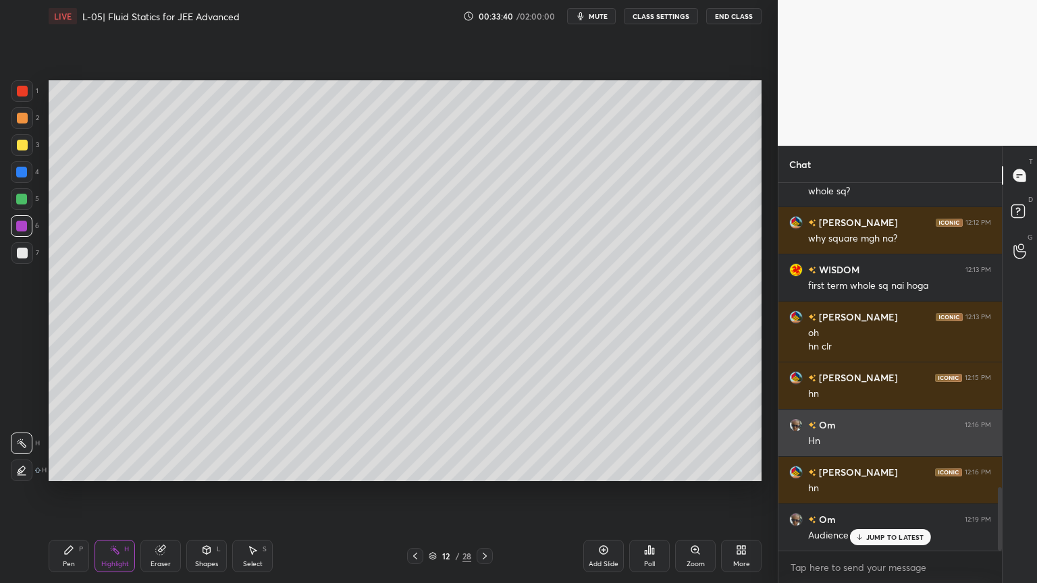
scroll to position [1758, 0]
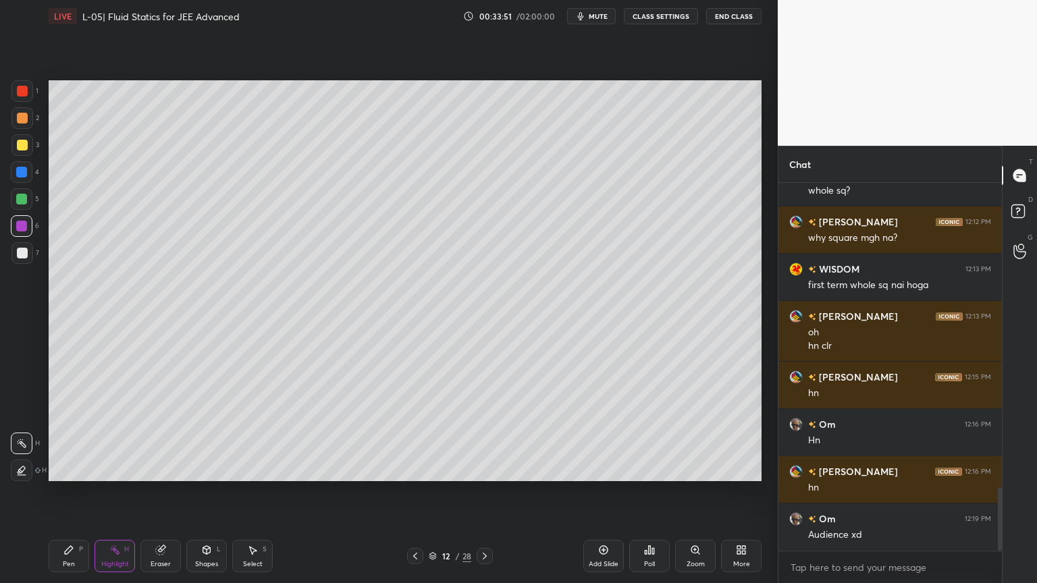
click at [414, 492] on icon at bounding box center [415, 556] width 4 height 7
click at [486, 492] on icon at bounding box center [484, 556] width 11 height 11
click at [412, 492] on icon at bounding box center [415, 556] width 11 height 11
click at [413, 492] on icon at bounding box center [415, 556] width 11 height 11
click at [498, 492] on div "10 / 28" at bounding box center [449, 556] width 267 height 16
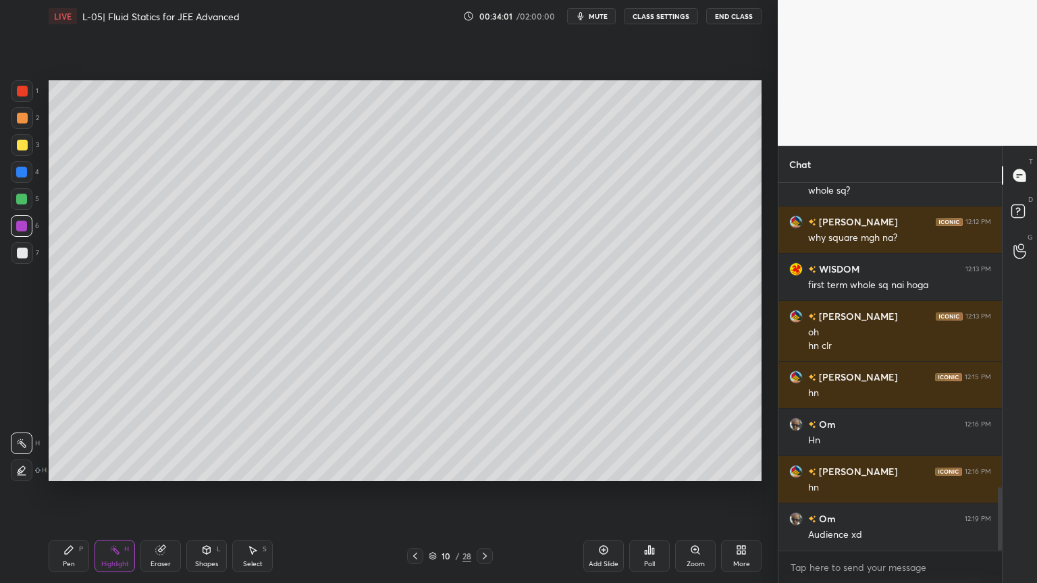
click at [488, 492] on div "Pen P Highlight H Eraser Shapes L Select S 10 / 28 Add Slide Poll Zoom More" at bounding box center [405, 556] width 713 height 54
click at [482, 492] on div "Pen P Highlight H Eraser Shapes L Select S 10 / 28 Add Slide Poll Zoom More" at bounding box center [405, 556] width 713 height 54
click at [486, 492] on icon at bounding box center [484, 556] width 11 height 11
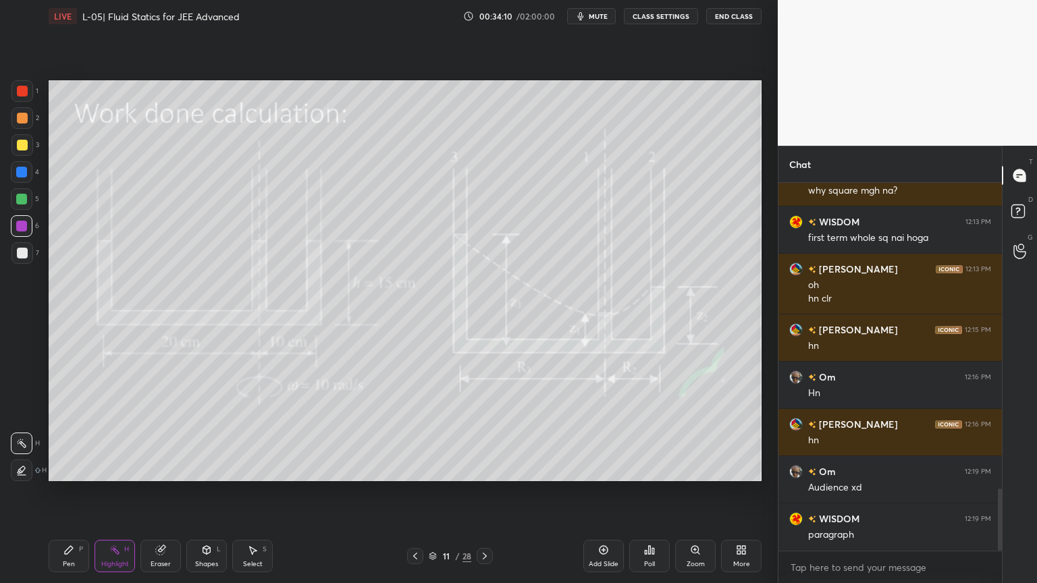
click at [411, 492] on icon at bounding box center [415, 556] width 11 height 11
click at [485, 492] on icon at bounding box center [484, 556] width 11 height 11
click at [481, 492] on icon at bounding box center [484, 556] width 11 height 11
click at [505, 483] on div "Setting up your live class Poll for secs No correct answer Start poll" at bounding box center [404, 280] width 723 height 497
click at [483, 492] on icon at bounding box center [484, 556] width 11 height 11
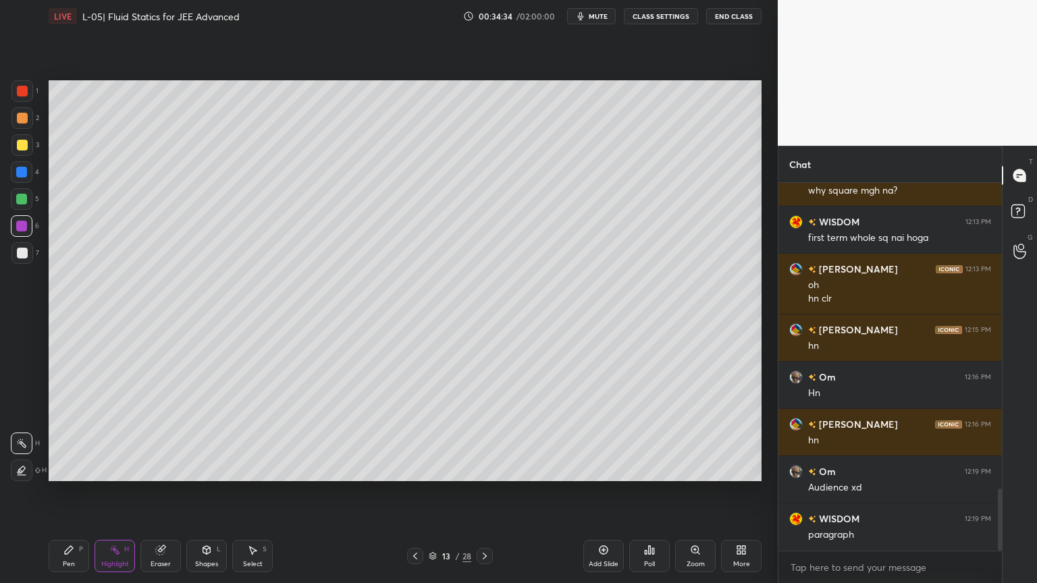
click at [489, 492] on icon at bounding box center [484, 556] width 11 height 11
click at [24, 195] on div at bounding box center [21, 199] width 11 height 11
click at [167, 492] on div "Eraser" at bounding box center [160, 556] width 40 height 32
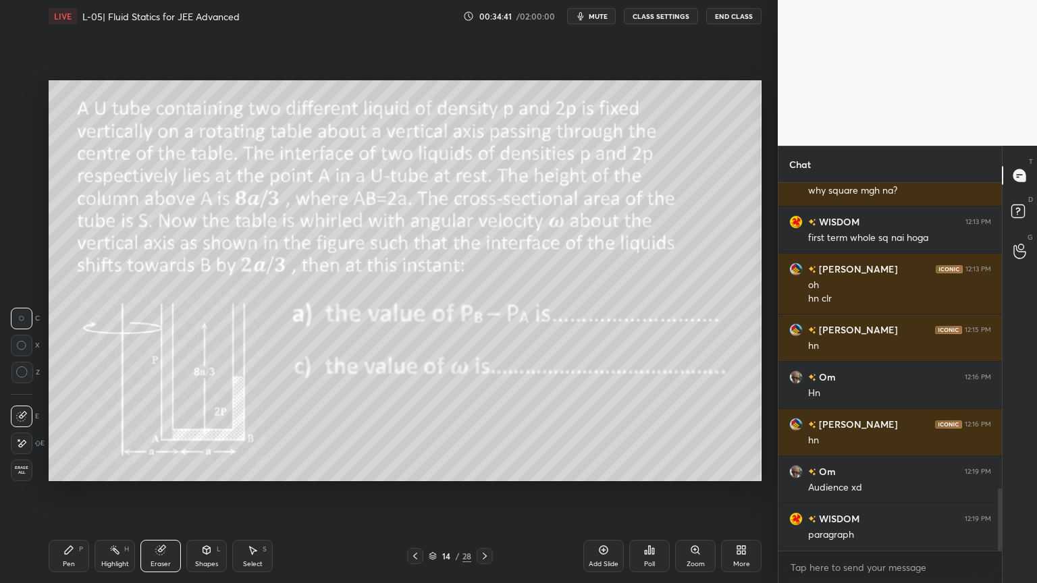
click at [61, 492] on div "Pen P" at bounding box center [69, 556] width 40 height 32
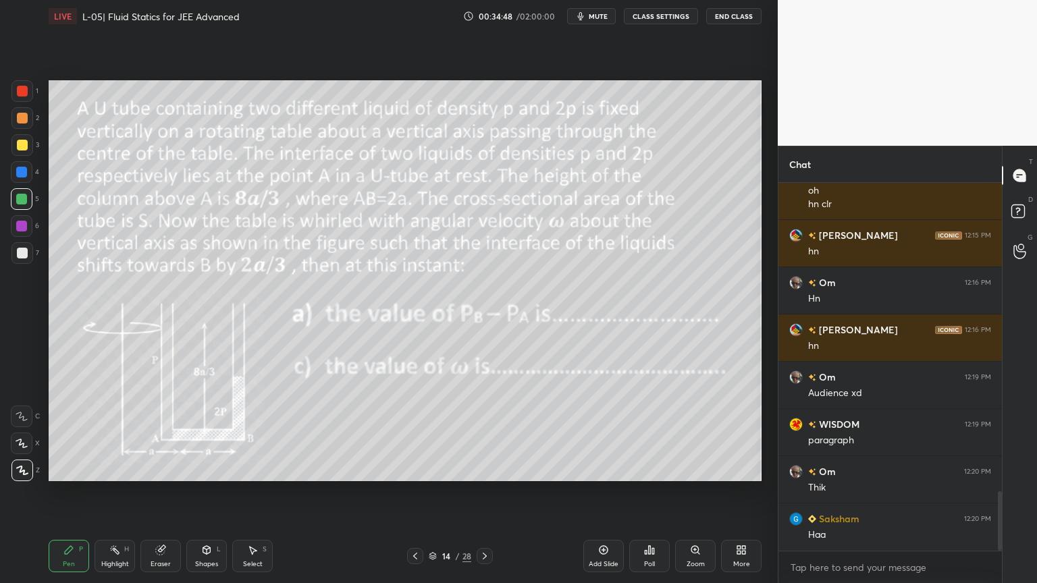
scroll to position [1946, 0]
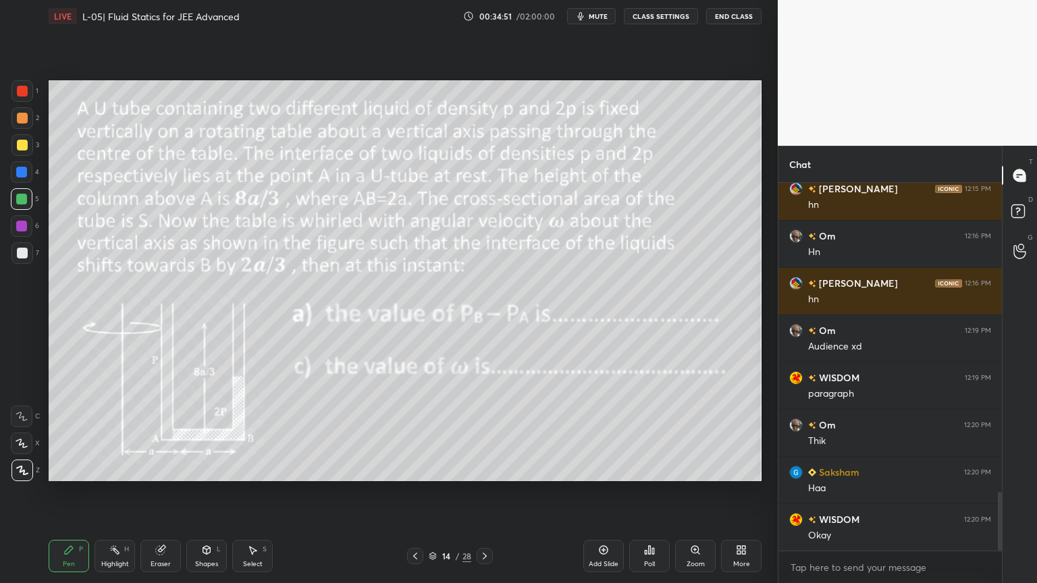
click at [112, 492] on div "Highlight H" at bounding box center [114, 556] width 40 height 32
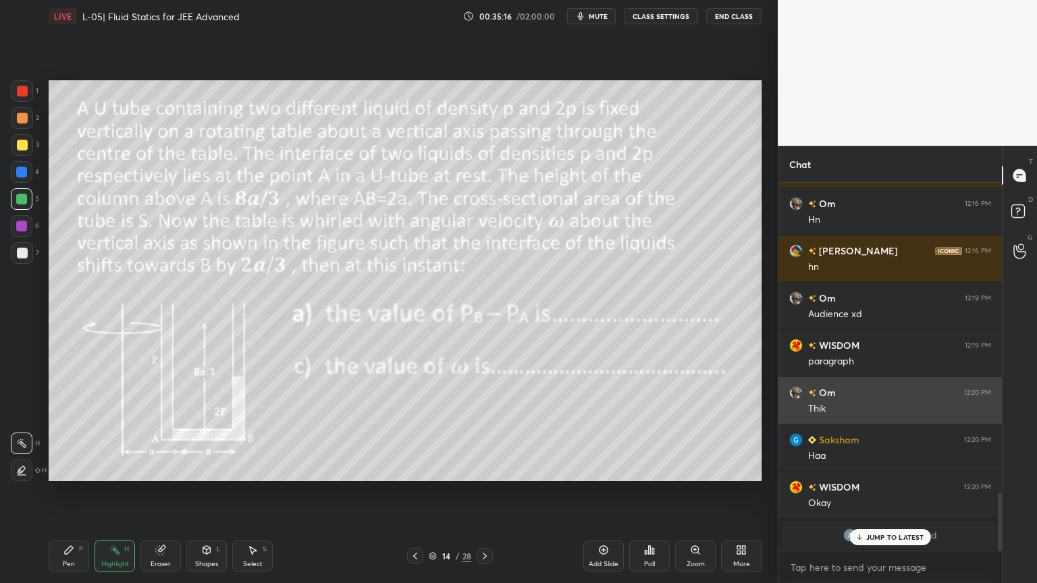
scroll to position [1979, 0]
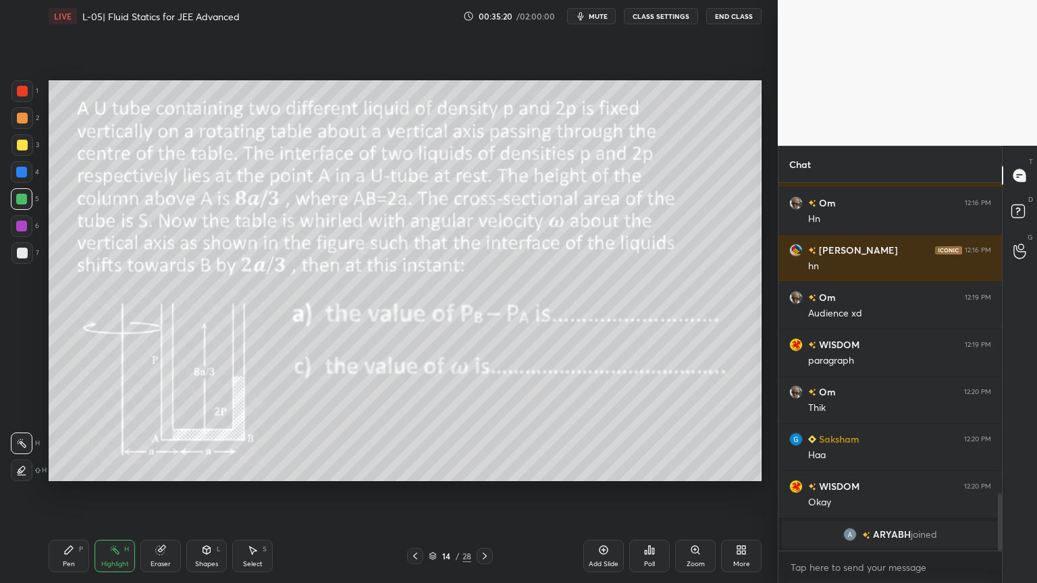
click at [597, 492] on div "Add Slide" at bounding box center [603, 556] width 40 height 32
click at [203, 492] on div "Shapes L" at bounding box center [206, 556] width 40 height 32
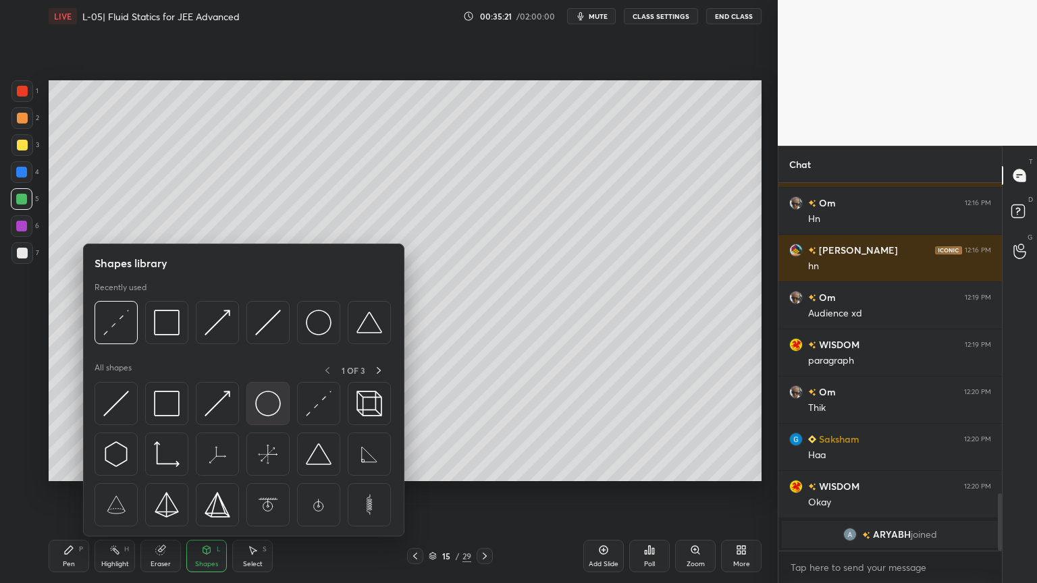
click at [263, 408] on img at bounding box center [268, 404] width 26 height 26
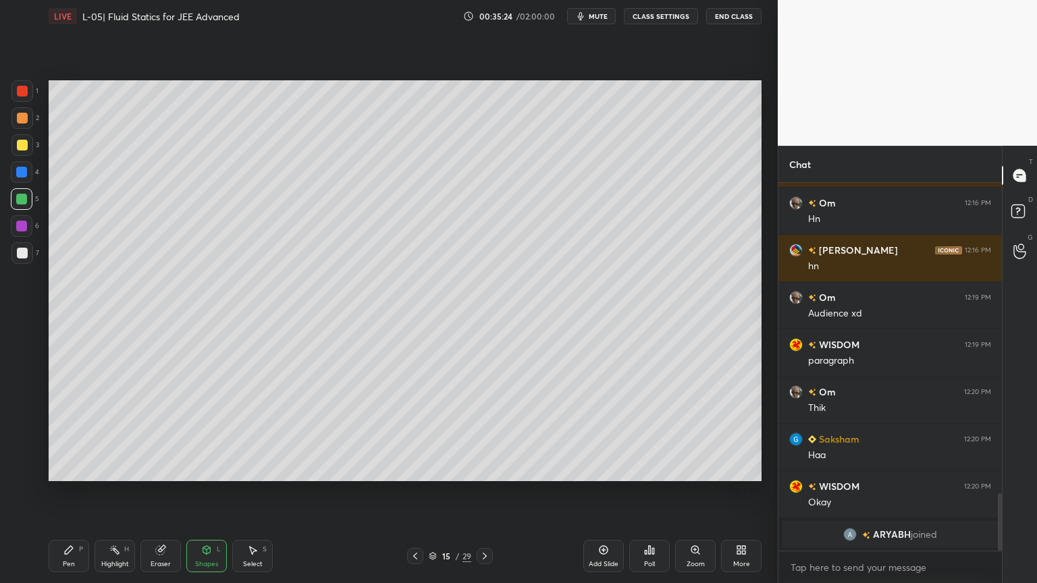
click at [209, 492] on div "Shapes" at bounding box center [206, 564] width 23 height 7
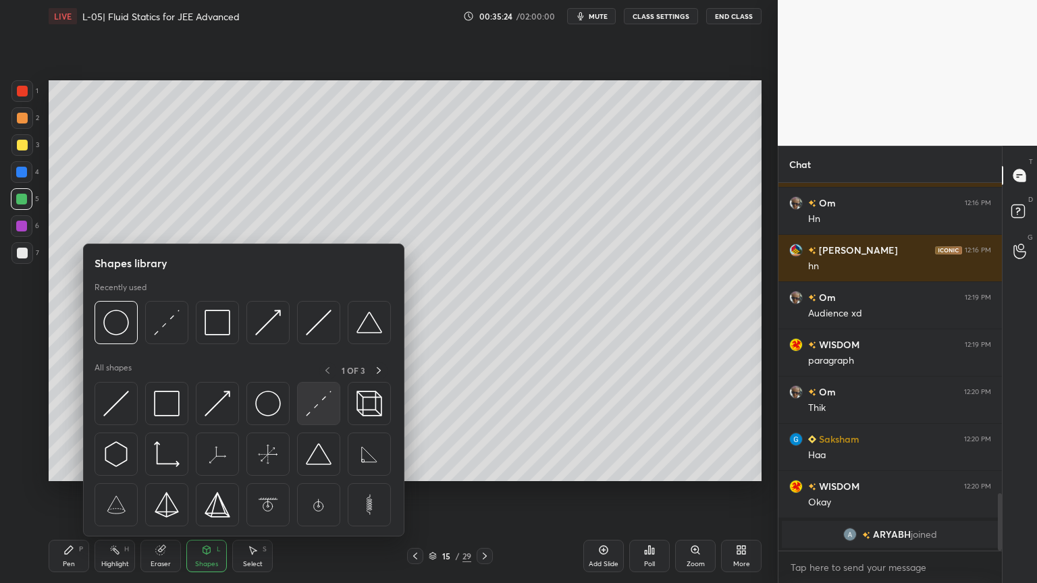
click at [327, 406] on img at bounding box center [319, 404] width 26 height 26
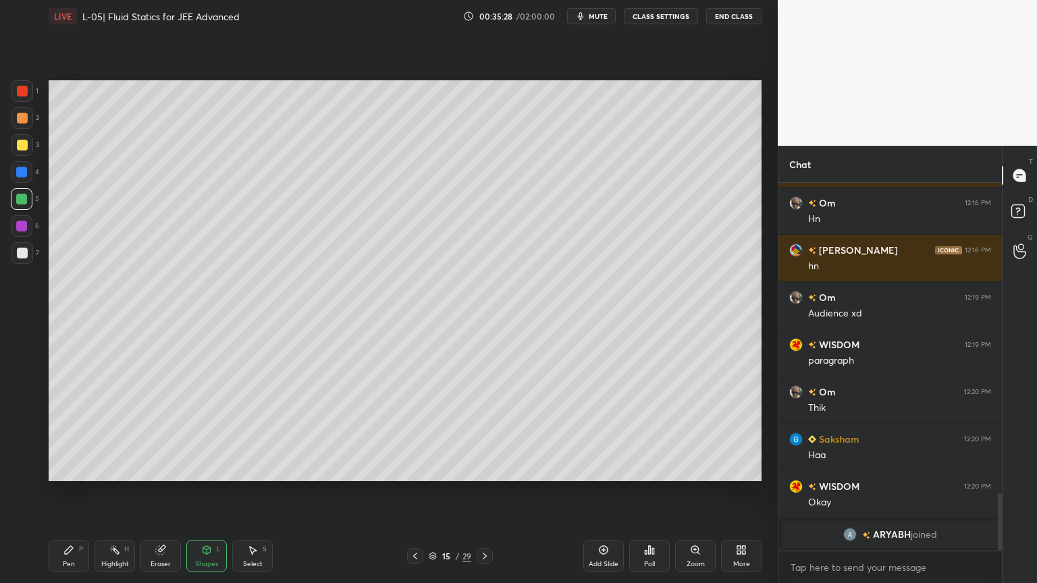
click at [17, 139] on div at bounding box center [22, 145] width 22 height 22
click at [208, 492] on icon at bounding box center [206, 550] width 11 height 11
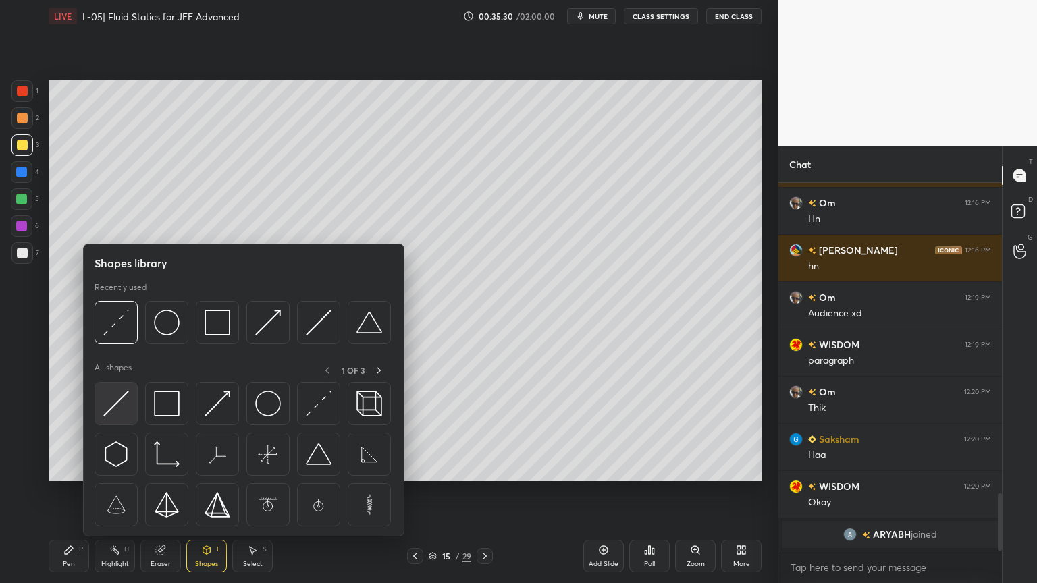
click at [115, 402] on img at bounding box center [116, 404] width 26 height 26
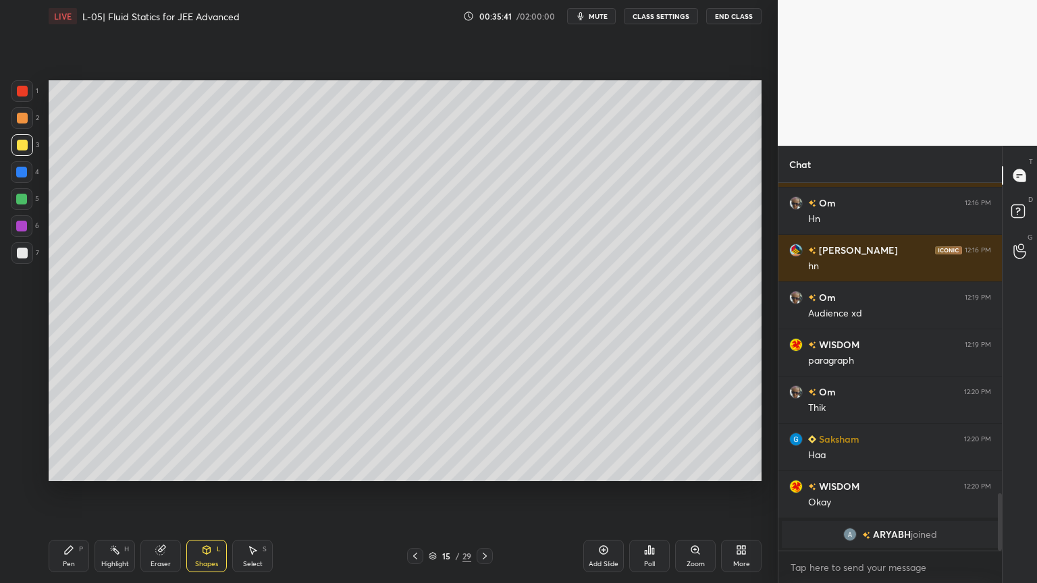
click at [204, 492] on div "Shapes L" at bounding box center [206, 556] width 40 height 32
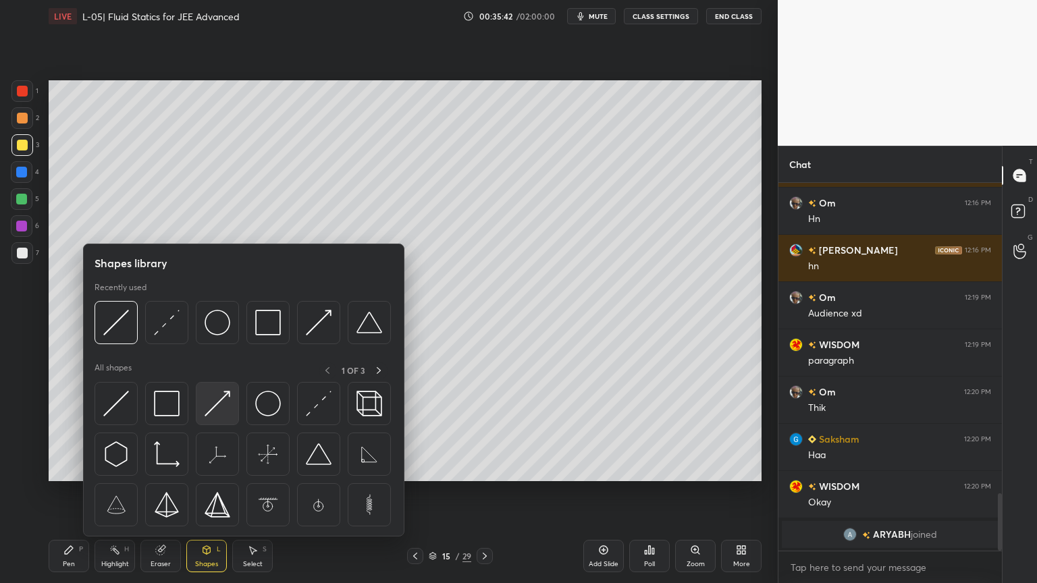
click at [215, 410] on img at bounding box center [217, 404] width 26 height 26
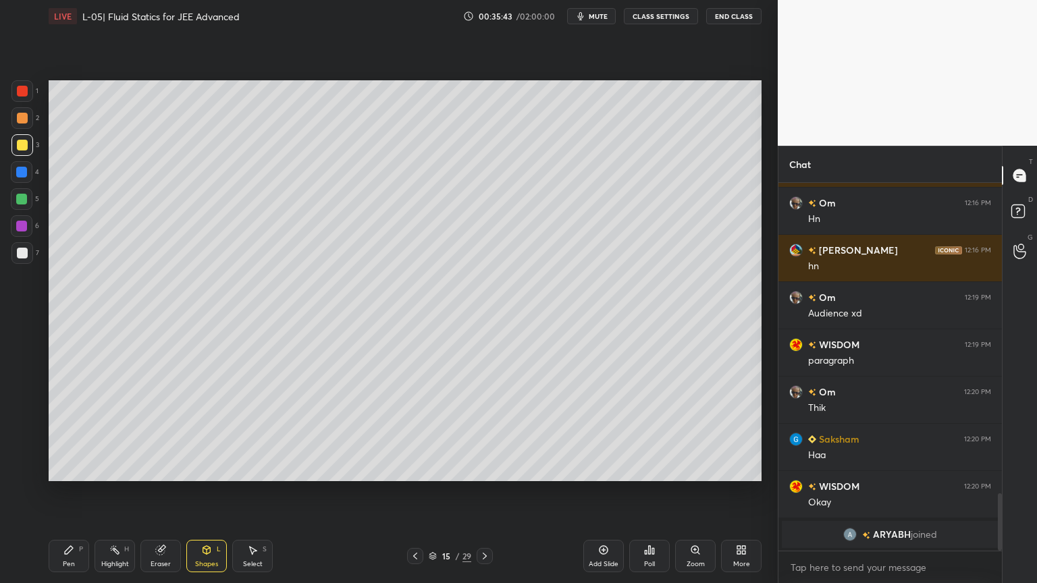
click at [16, 226] on div at bounding box center [21, 226] width 11 height 11
click at [411, 492] on icon at bounding box center [415, 556] width 11 height 11
click at [117, 492] on rect at bounding box center [116, 551] width 7 height 7
click at [491, 492] on div at bounding box center [484, 556] width 16 height 16
click at [206, 492] on icon at bounding box center [206, 549] width 7 height 2
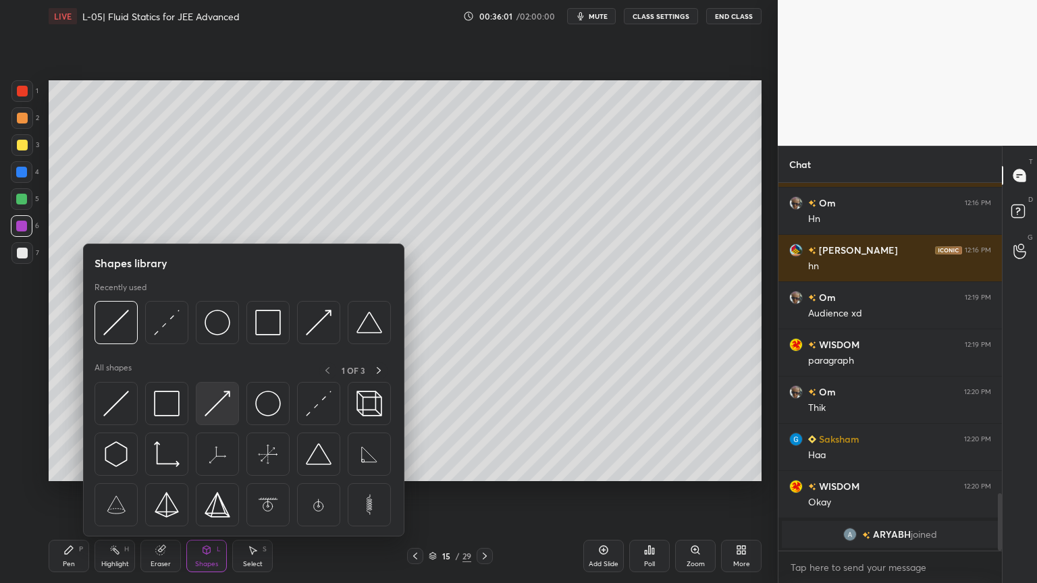
click at [217, 405] on img at bounding box center [217, 404] width 26 height 26
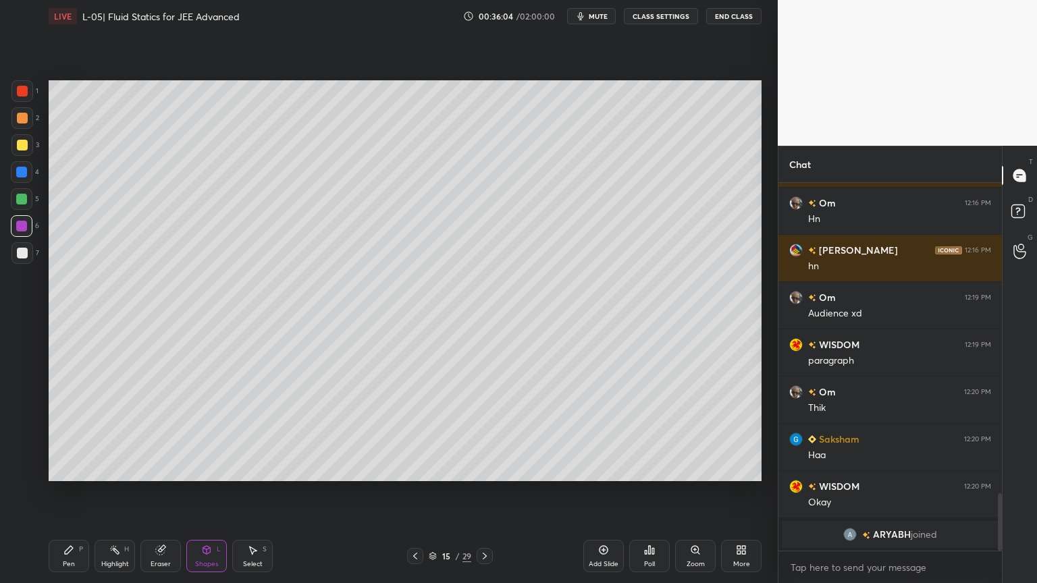
click at [88, 492] on div "Pen P" at bounding box center [69, 556] width 40 height 32
click at [411, 492] on icon at bounding box center [415, 556] width 11 height 11
click at [491, 492] on div at bounding box center [484, 556] width 16 height 16
click at [205, 492] on div "Shapes L" at bounding box center [206, 556] width 40 height 32
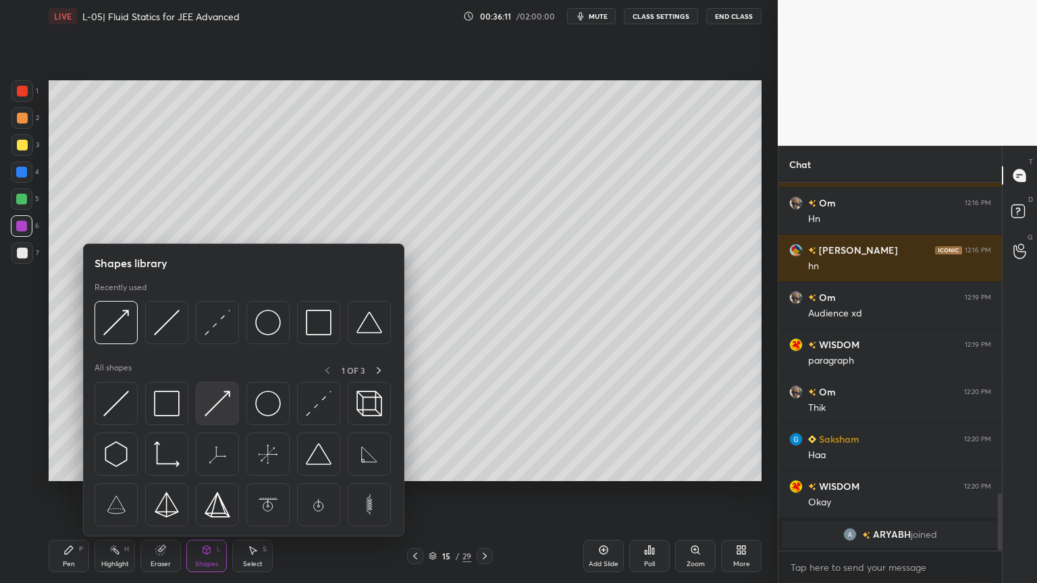
click at [208, 404] on img at bounding box center [217, 404] width 26 height 26
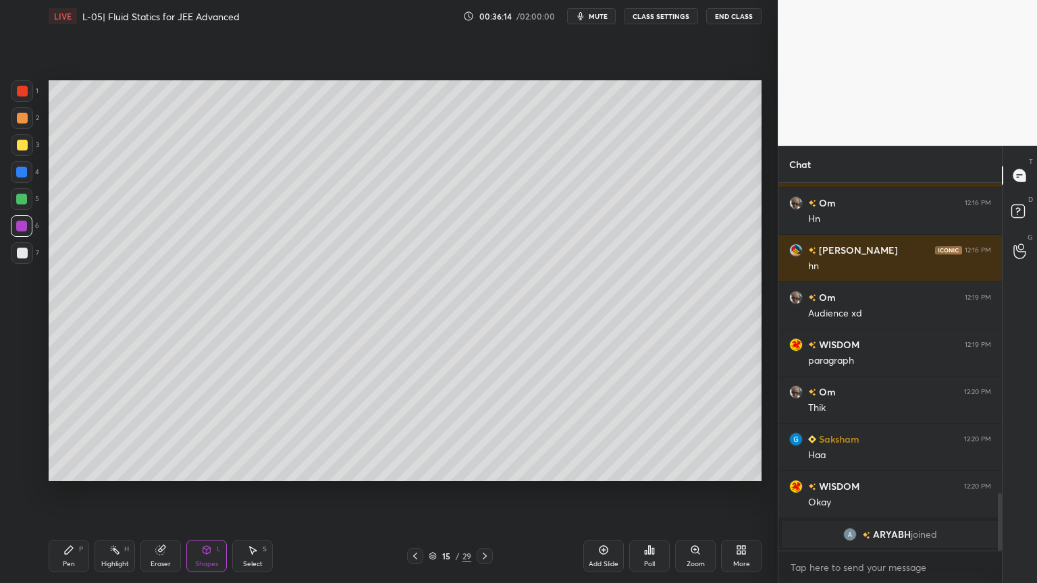
click at [76, 492] on div "Pen P" at bounding box center [69, 556] width 40 height 32
click at [412, 492] on icon at bounding box center [415, 556] width 11 height 11
click at [115, 492] on div "Highlight H" at bounding box center [114, 556] width 40 height 32
click at [481, 492] on div at bounding box center [484, 556] width 16 height 16
click at [414, 492] on icon at bounding box center [415, 556] width 11 height 11
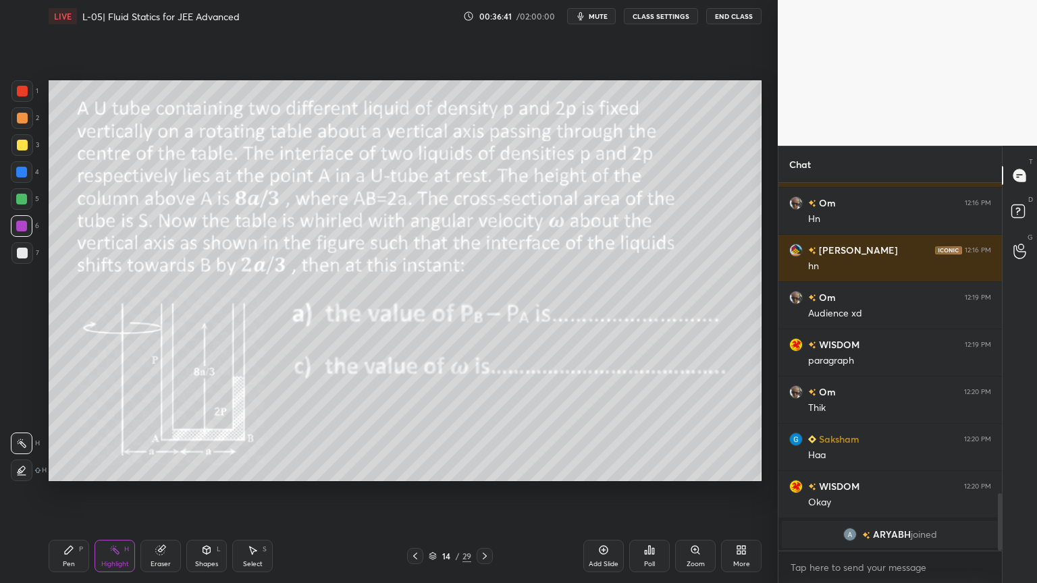
click at [483, 492] on div at bounding box center [484, 556] width 16 height 16
click at [67, 492] on div "Pen P" at bounding box center [69, 556] width 40 height 32
click at [28, 171] on div at bounding box center [22, 172] width 22 height 22
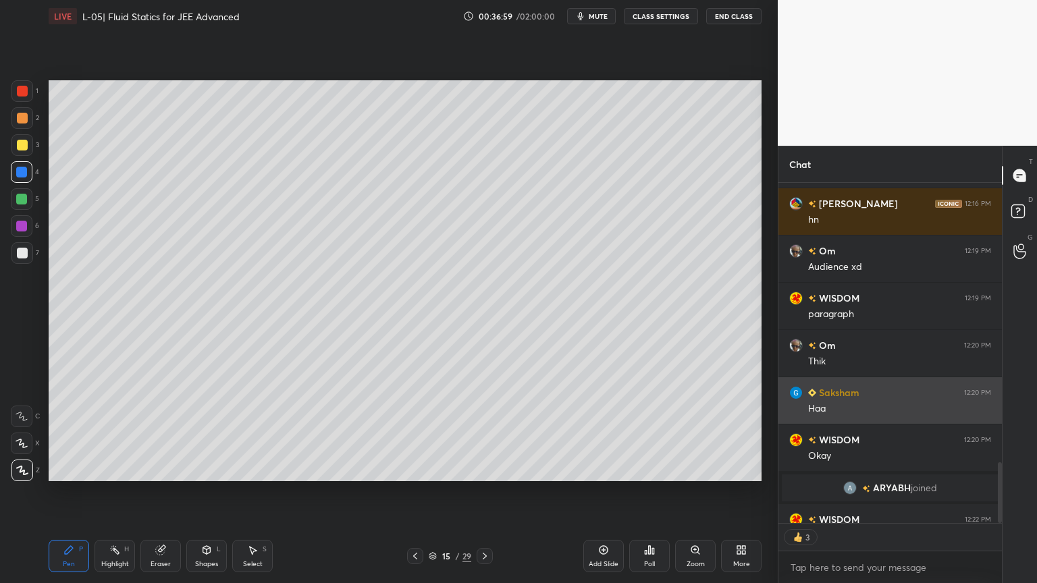
scroll to position [1710, 0]
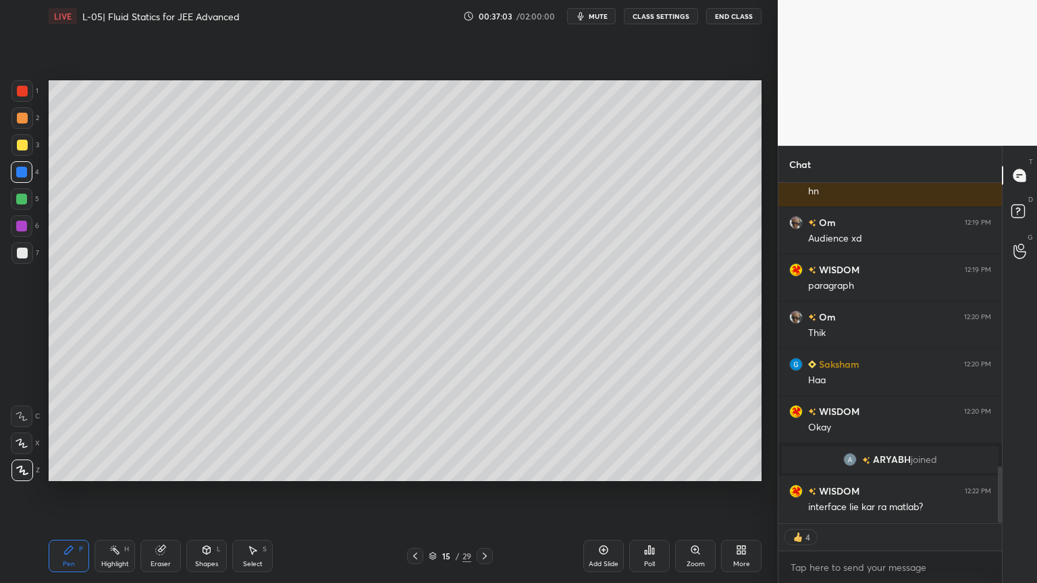
click at [416, 492] on icon at bounding box center [415, 556] width 11 height 11
click at [111, 492] on div "Highlight H" at bounding box center [114, 556] width 40 height 32
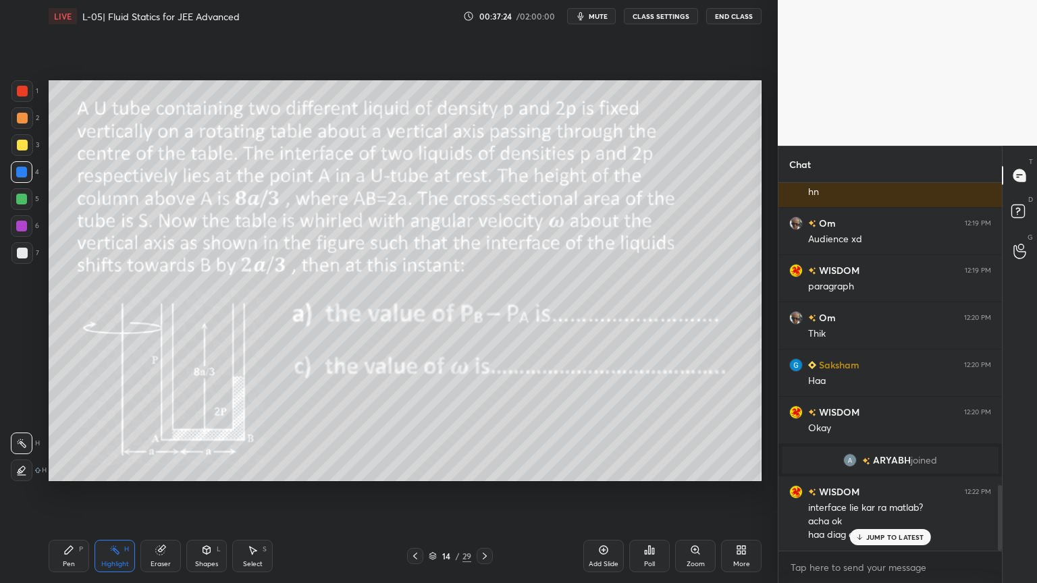
scroll to position [1709, 0]
click at [478, 492] on div at bounding box center [484, 556] width 16 height 16
click at [153, 492] on div "Eraser" at bounding box center [160, 556] width 40 height 32
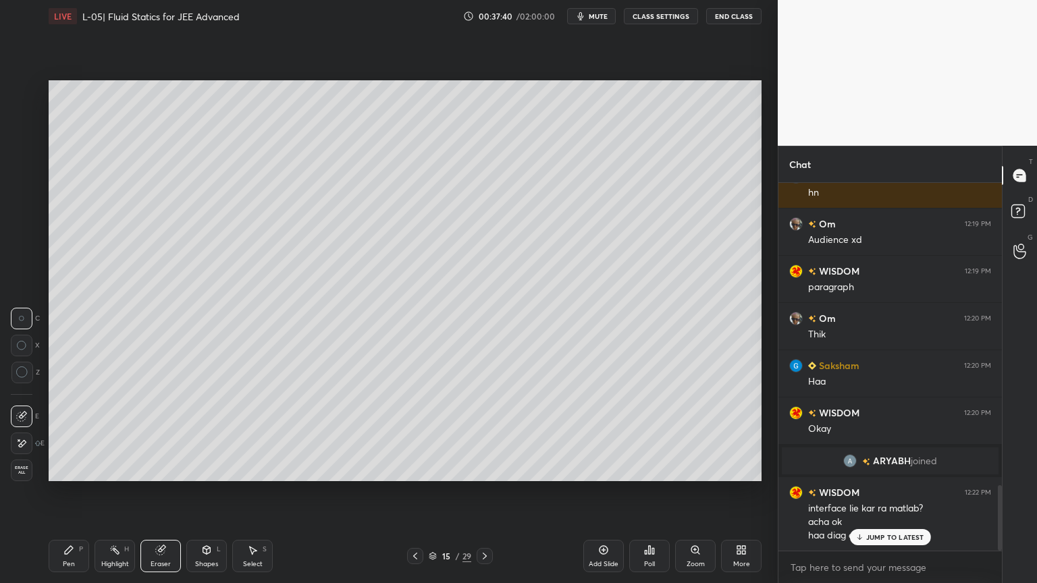
click at [64, 492] on icon at bounding box center [68, 550] width 11 height 11
click at [411, 492] on icon at bounding box center [415, 556] width 11 height 11
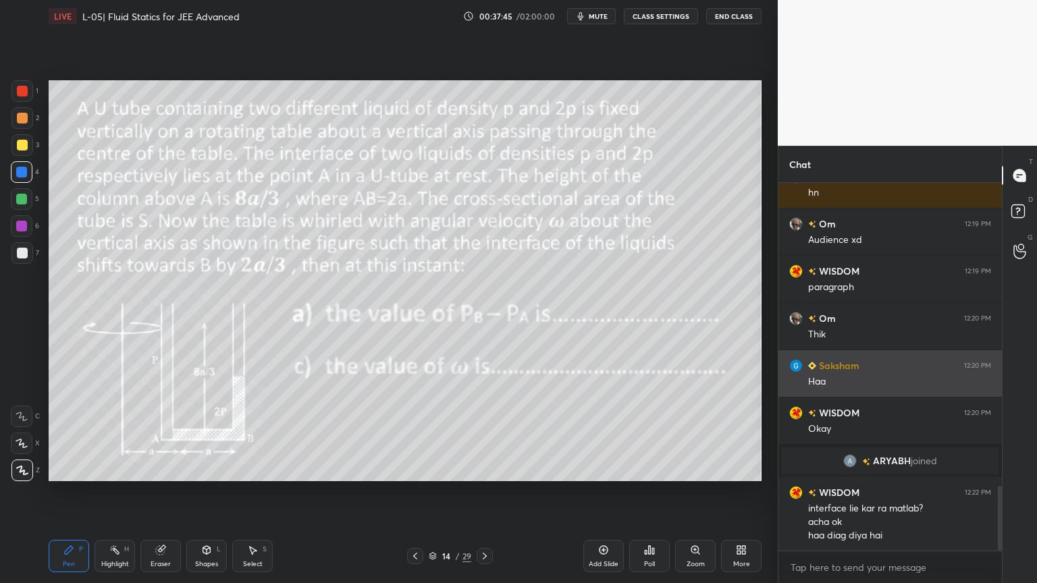
scroll to position [1710, 0]
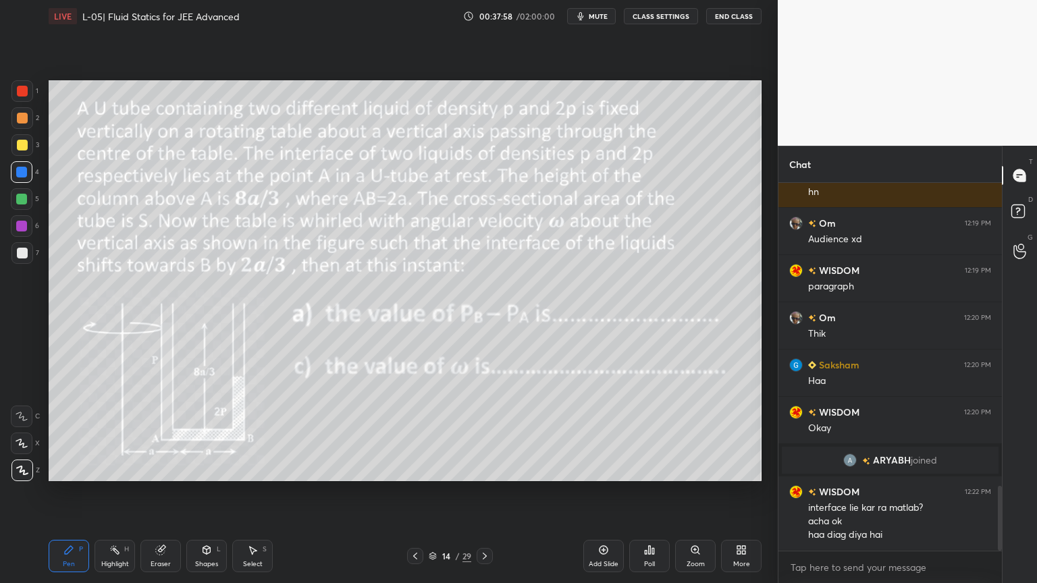
click at [486, 492] on div at bounding box center [484, 556] width 16 height 16
click at [65, 492] on icon at bounding box center [69, 550] width 8 height 8
click at [108, 492] on div "Highlight" at bounding box center [115, 564] width 28 height 7
click at [26, 261] on div at bounding box center [22, 253] width 22 height 22
click at [413, 492] on div at bounding box center [415, 556] width 16 height 16
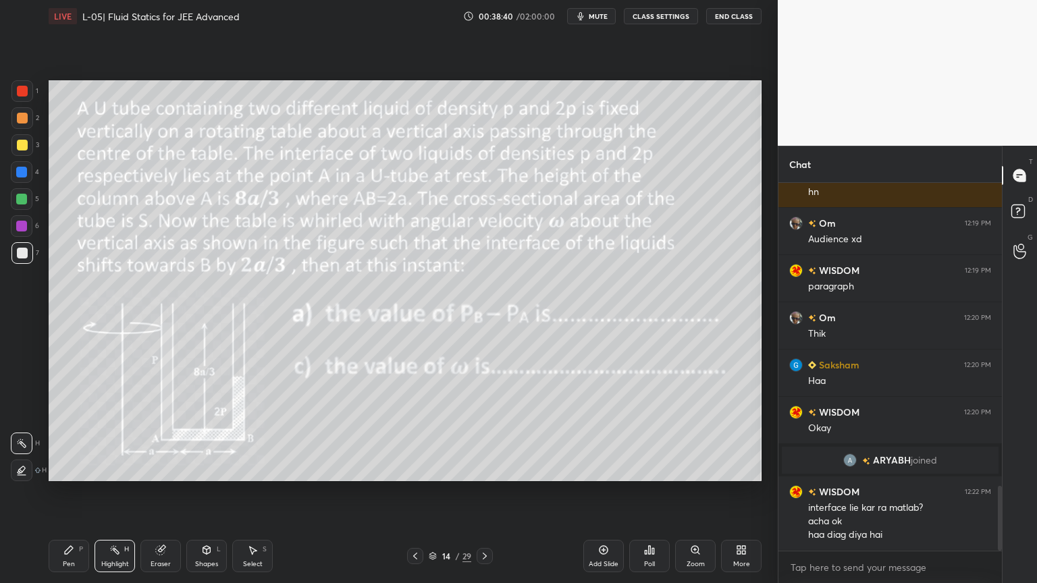
click at [7, 202] on div "1 2 3 4 5 6 7 C X Z C X Z E E Erase all H H" at bounding box center [21, 280] width 43 height 401
click at [17, 148] on div at bounding box center [22, 145] width 11 height 11
click at [483, 492] on icon at bounding box center [485, 556] width 4 height 7
click at [16, 229] on div at bounding box center [22, 226] width 22 height 22
click at [479, 492] on icon at bounding box center [484, 556] width 11 height 11
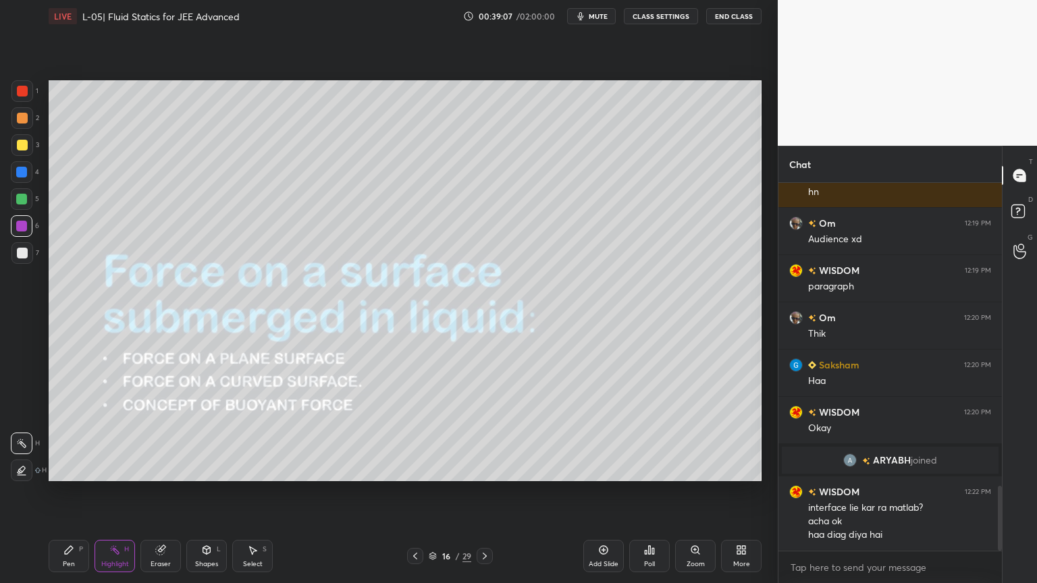
click at [209, 492] on div "Shapes L" at bounding box center [206, 556] width 40 height 32
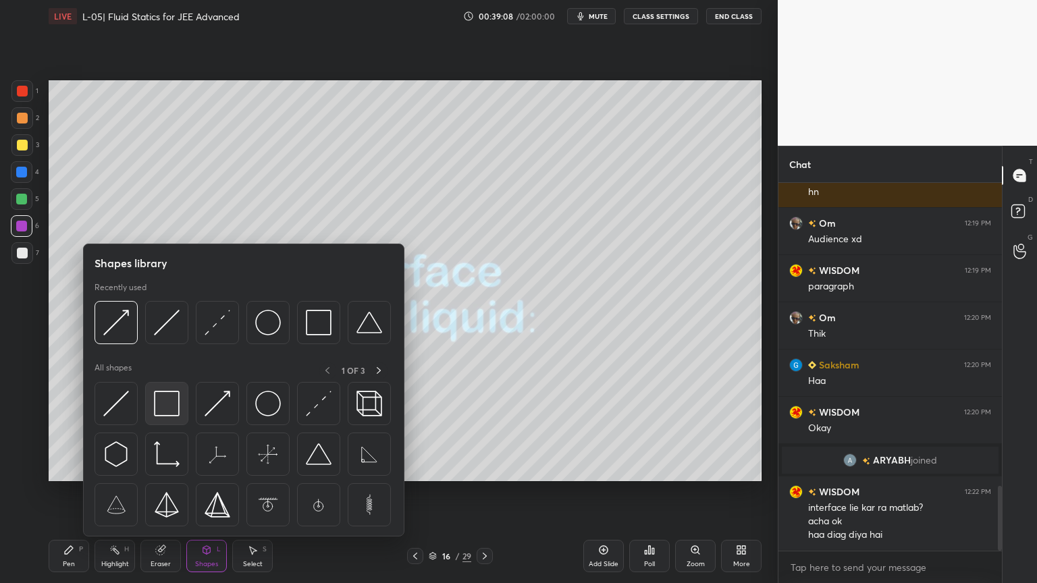
click at [163, 400] on img at bounding box center [167, 404] width 26 height 26
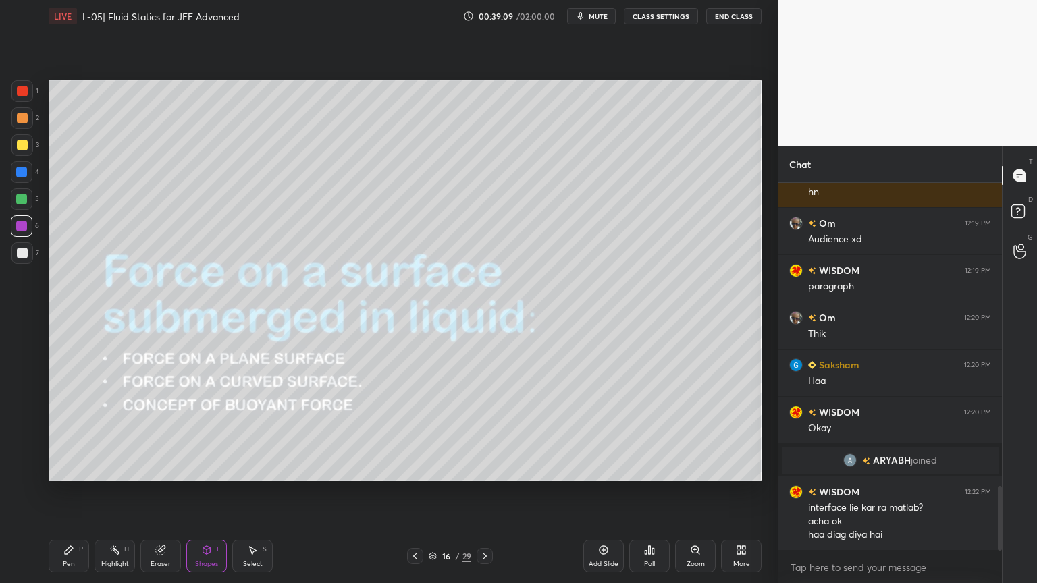
click at [8, 143] on div "1 2 3 4 5 6 7 C X Z C X Z E E Erase all H H" at bounding box center [21, 280] width 43 height 401
click at [121, 492] on div "Highlight H" at bounding box center [114, 556] width 40 height 32
click at [202, 492] on icon at bounding box center [206, 550] width 11 height 11
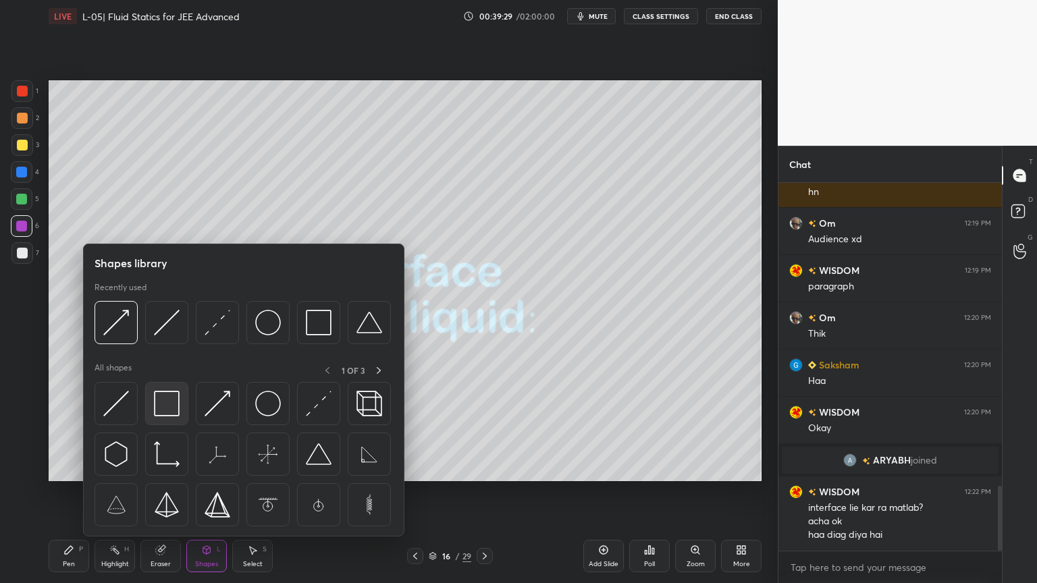
click at [163, 421] on div at bounding box center [166, 403] width 43 height 43
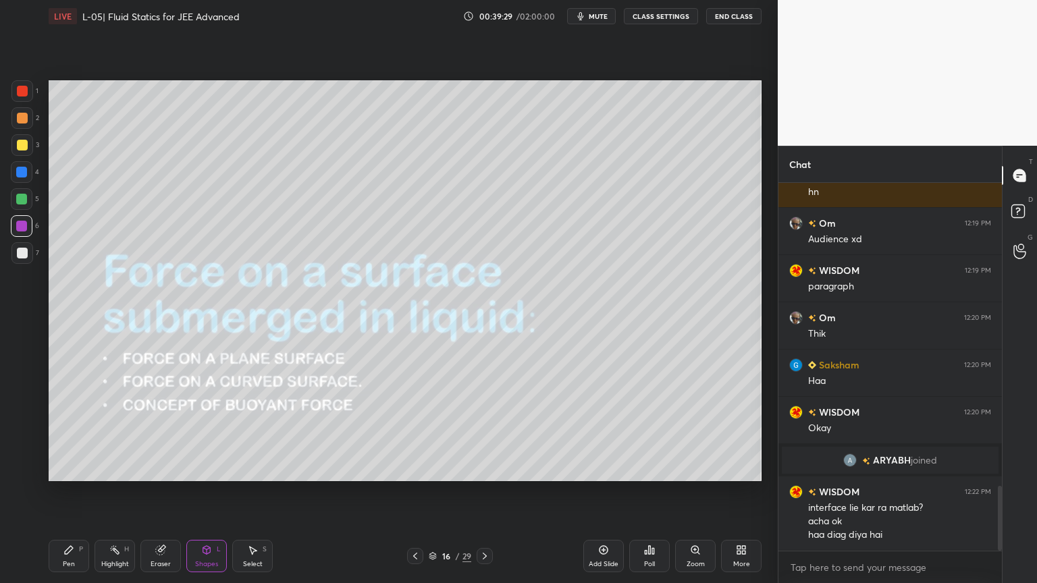
click at [16, 89] on div at bounding box center [22, 91] width 22 height 22
click at [107, 492] on div "Highlight H" at bounding box center [114, 556] width 40 height 32
click at [159, 492] on icon at bounding box center [160, 550] width 9 height 9
click at [117, 492] on rect at bounding box center [116, 551] width 7 height 7
click at [487, 492] on div "Pen P Highlight H Eraser Shapes L Select S 16 / 29 Add Slide Poll Zoom More" at bounding box center [405, 556] width 713 height 54
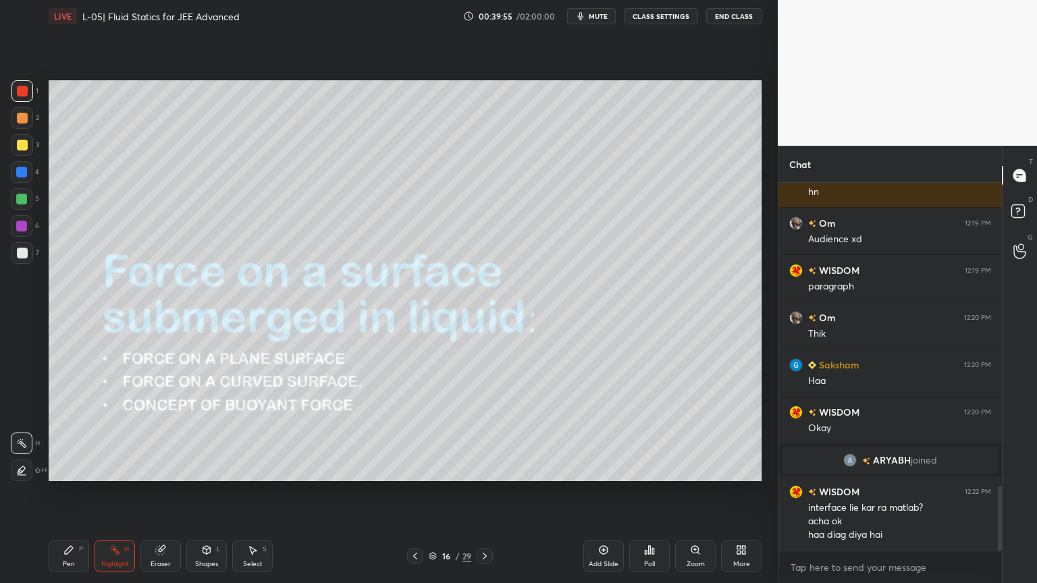
click at [481, 492] on icon at bounding box center [484, 556] width 11 height 11
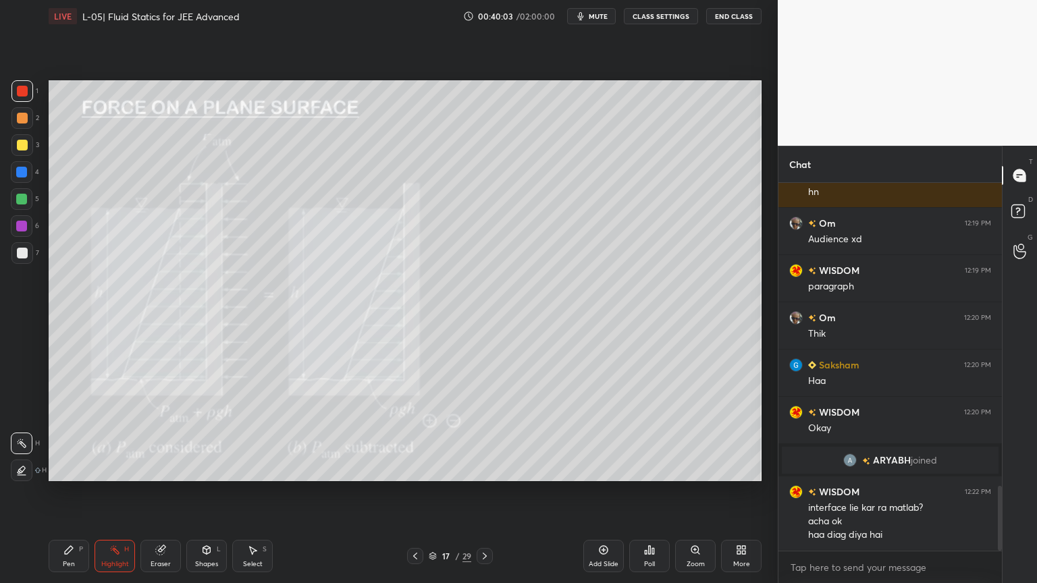
click at [117, 492] on rect at bounding box center [116, 551] width 7 height 7
click at [71, 492] on icon at bounding box center [68, 550] width 11 height 11
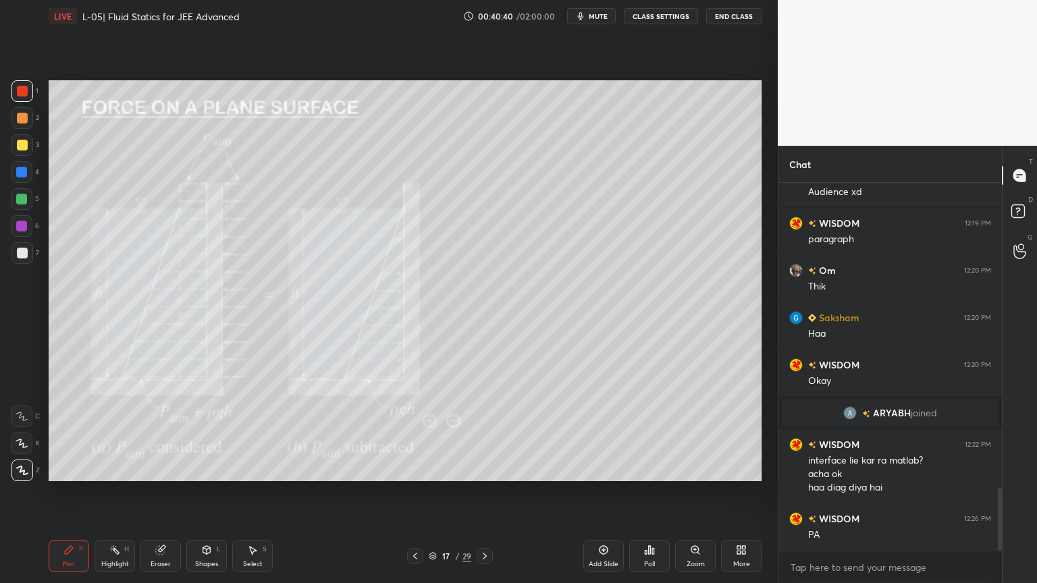
click at [18, 148] on div at bounding box center [22, 145] width 11 height 11
click at [192, 492] on div "Shapes L" at bounding box center [206, 556] width 40 height 32
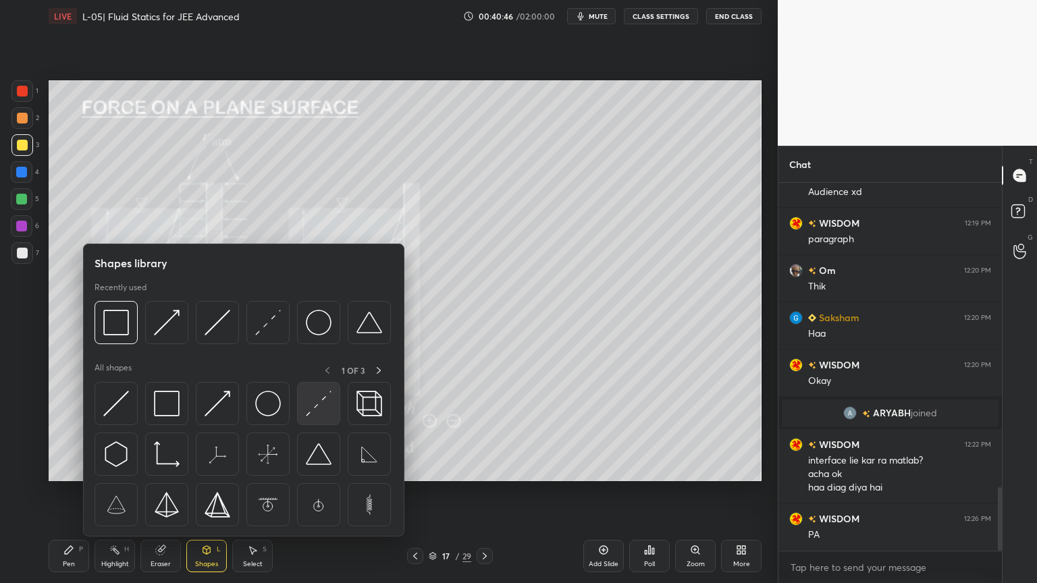
click at [328, 408] on img at bounding box center [319, 404] width 26 height 26
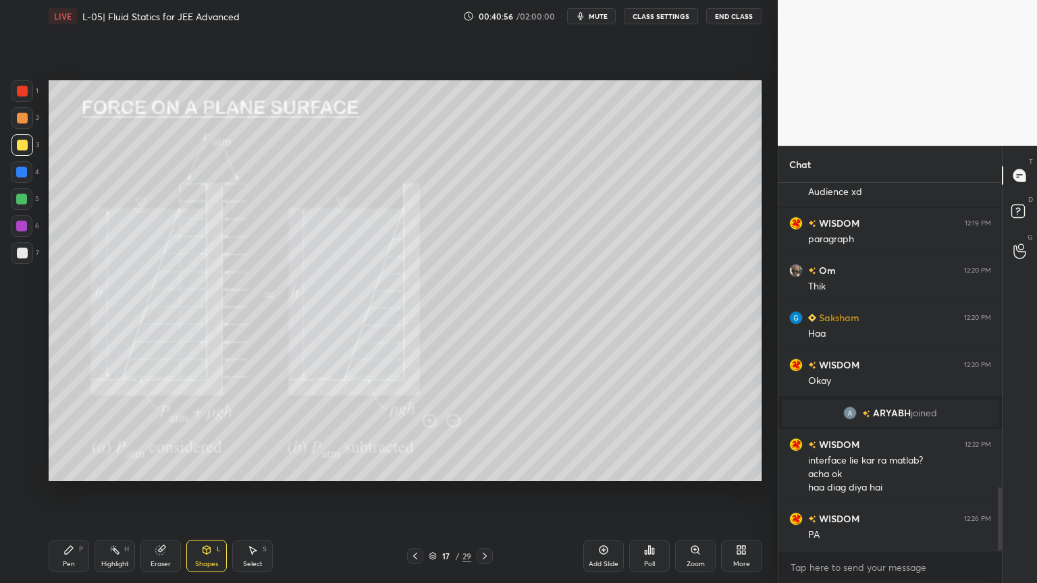
click at [115, 492] on icon at bounding box center [114, 550] width 11 height 11
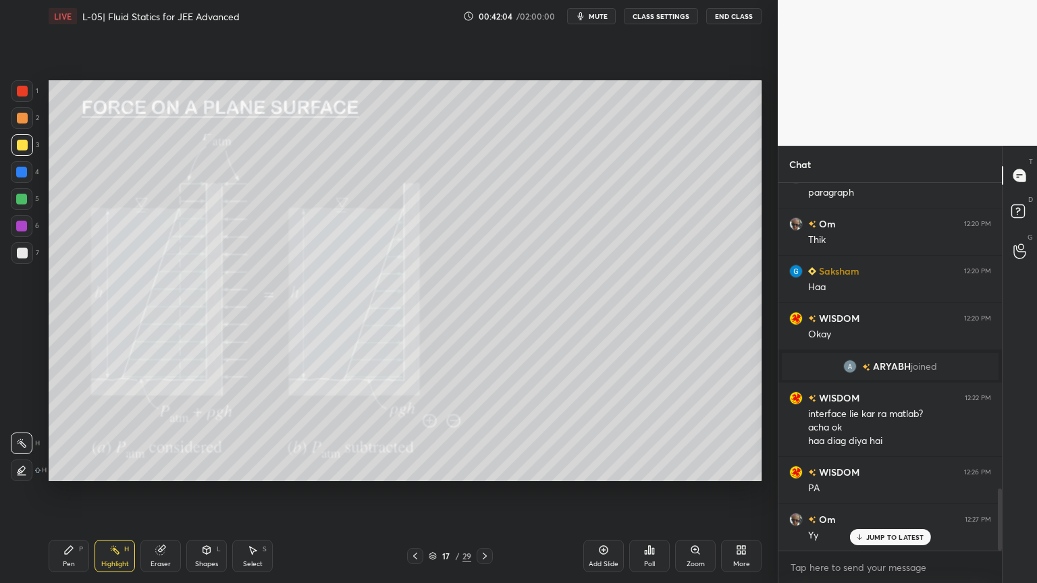
click at [67, 492] on div "Pen P" at bounding box center [69, 556] width 40 height 32
click at [19, 174] on div at bounding box center [21, 172] width 11 height 11
click at [205, 492] on icon at bounding box center [206, 550] width 7 height 8
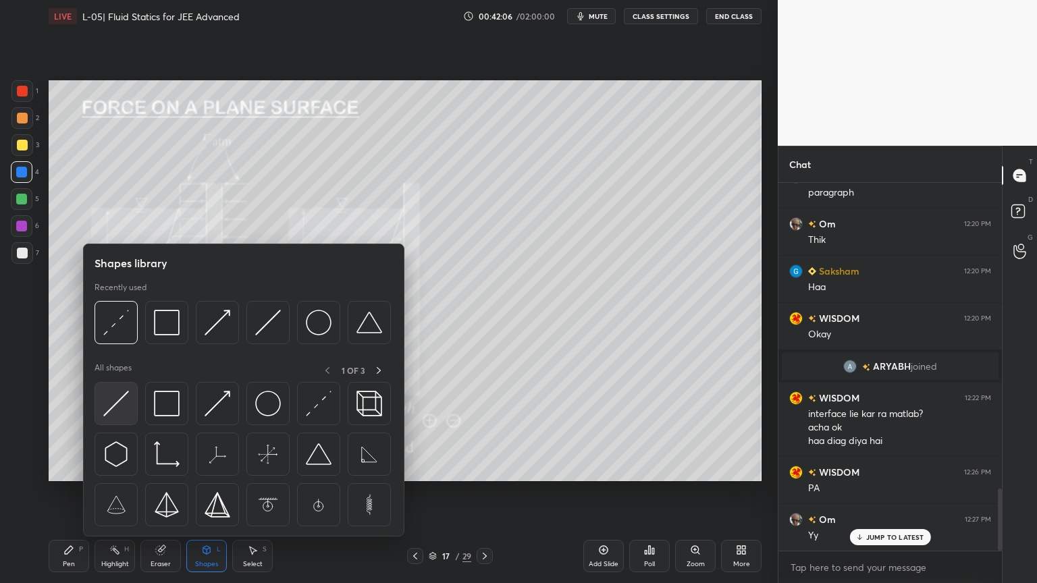
click at [126, 404] on img at bounding box center [116, 404] width 26 height 26
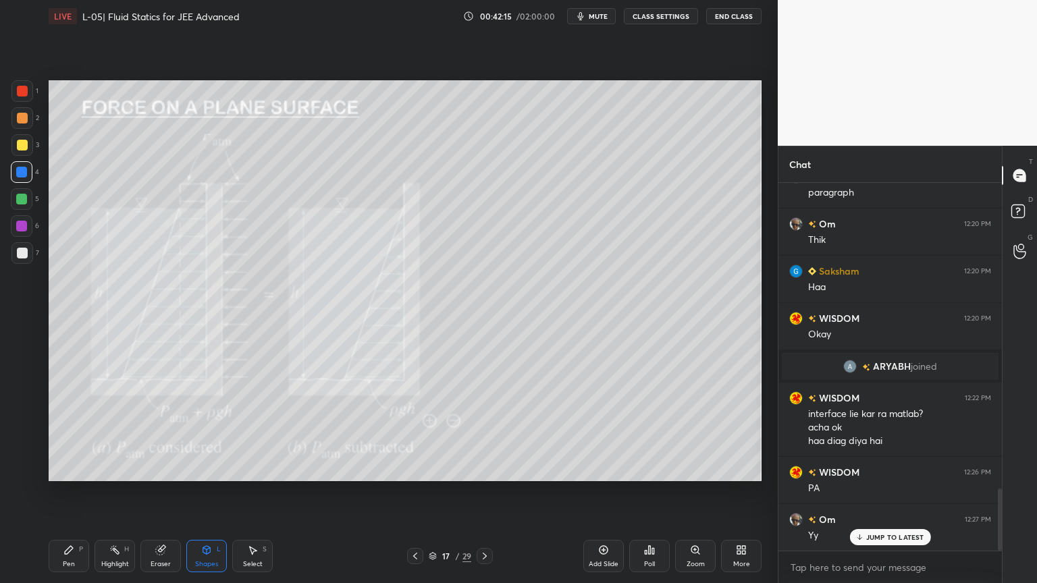
click at [194, 492] on div "Shapes L" at bounding box center [206, 556] width 40 height 32
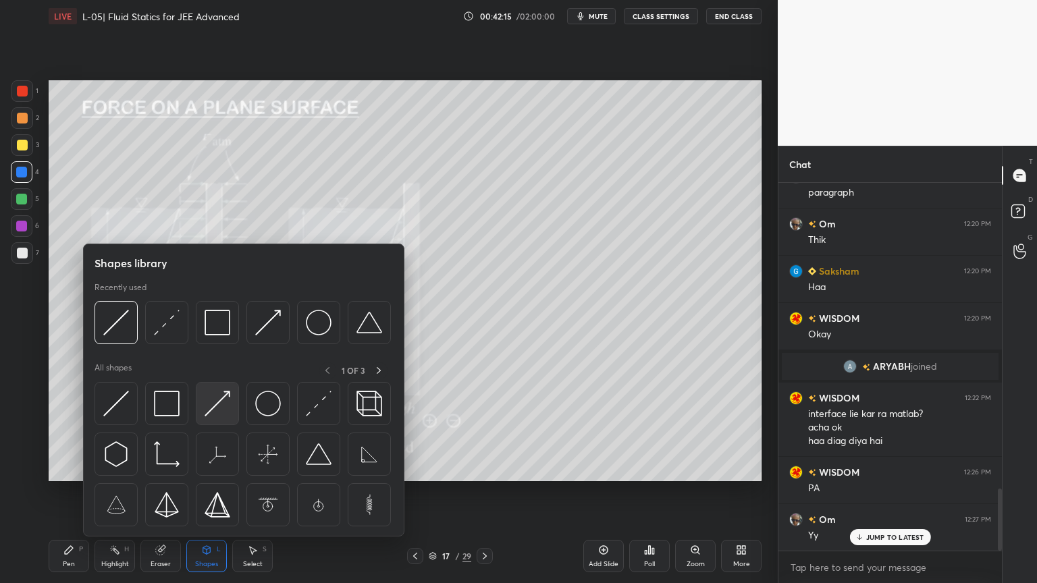
click at [214, 400] on img at bounding box center [217, 404] width 26 height 26
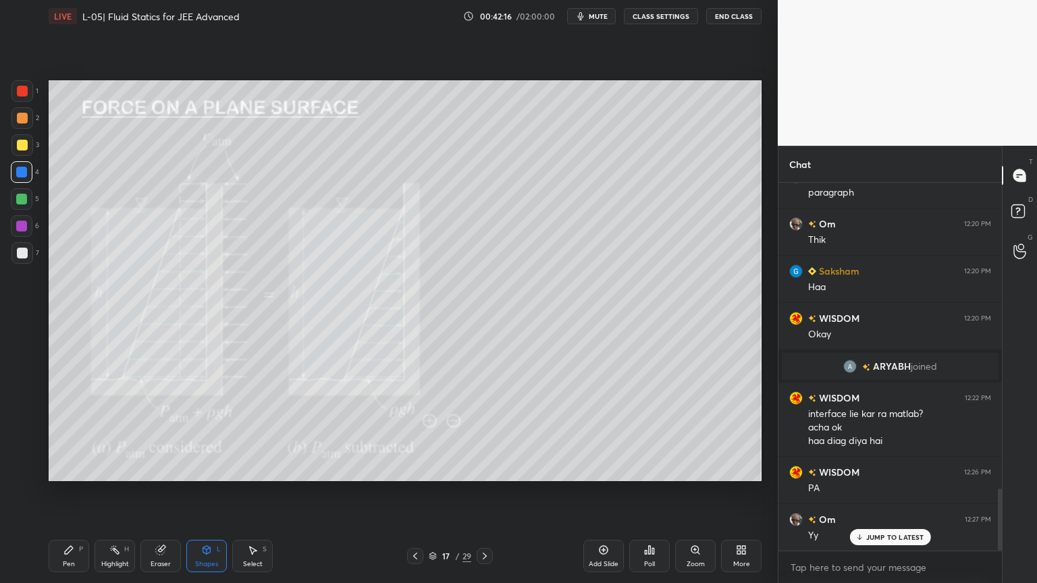
click at [16, 148] on div at bounding box center [22, 145] width 22 height 22
click at [67, 492] on div "Pen" at bounding box center [69, 564] width 12 height 7
click at [203, 492] on div "Shapes" at bounding box center [206, 564] width 23 height 7
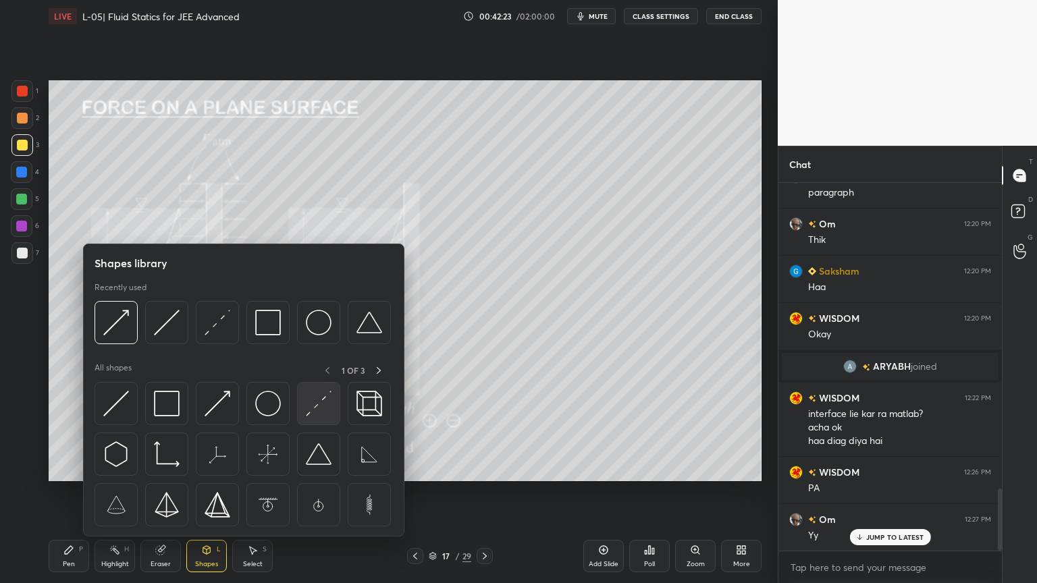
click at [308, 408] on img at bounding box center [319, 404] width 26 height 26
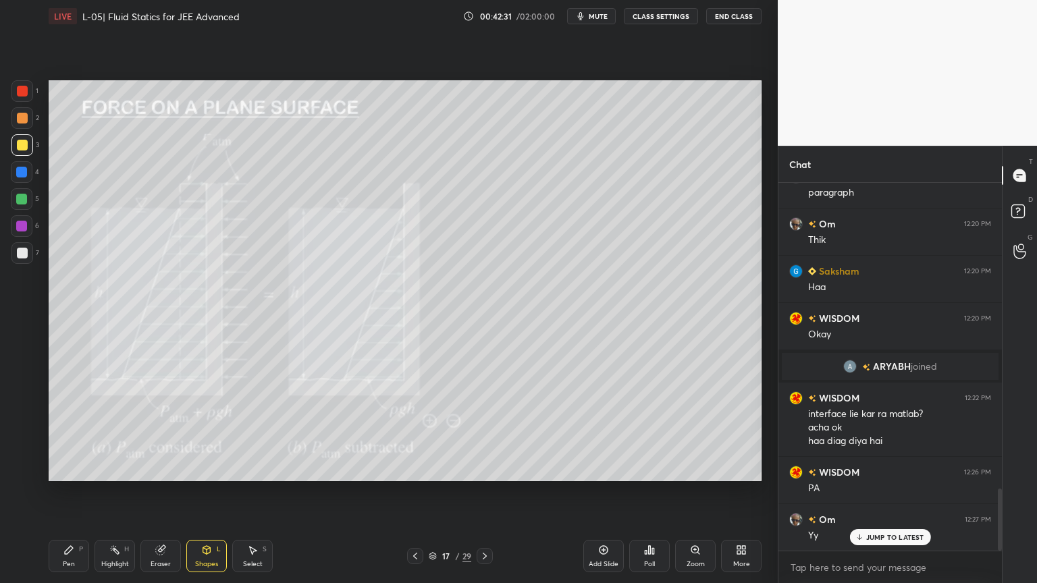
click at [19, 227] on div at bounding box center [21, 226] width 11 height 11
click at [24, 207] on div at bounding box center [22, 199] width 22 height 22
click at [72, 492] on icon at bounding box center [68, 550] width 11 height 11
click at [120, 492] on div "Highlight H" at bounding box center [114, 556] width 40 height 32
click at [209, 492] on div "Shapes L" at bounding box center [206, 556] width 40 height 32
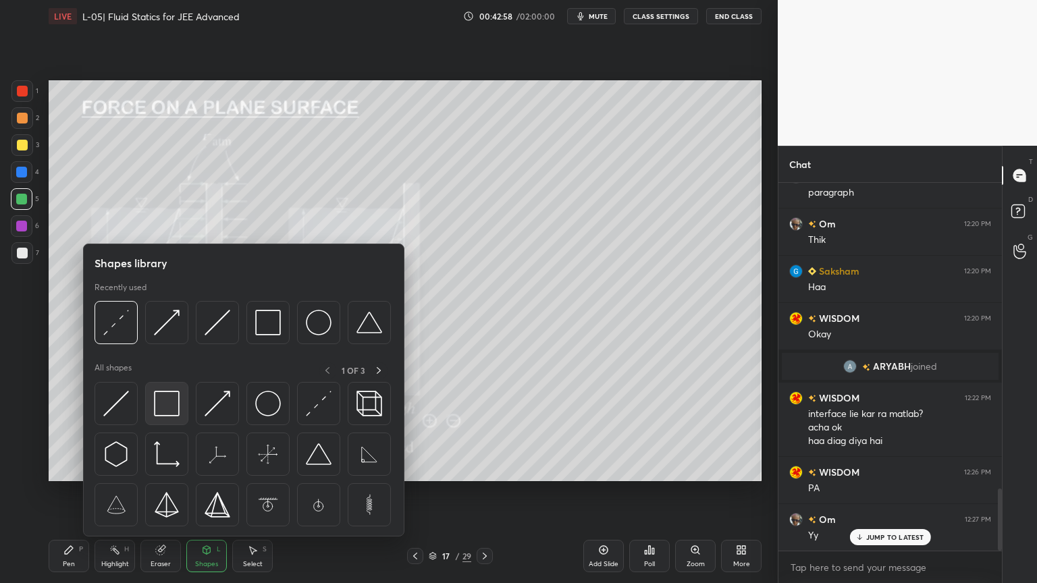
click at [172, 418] on div at bounding box center [166, 403] width 43 height 43
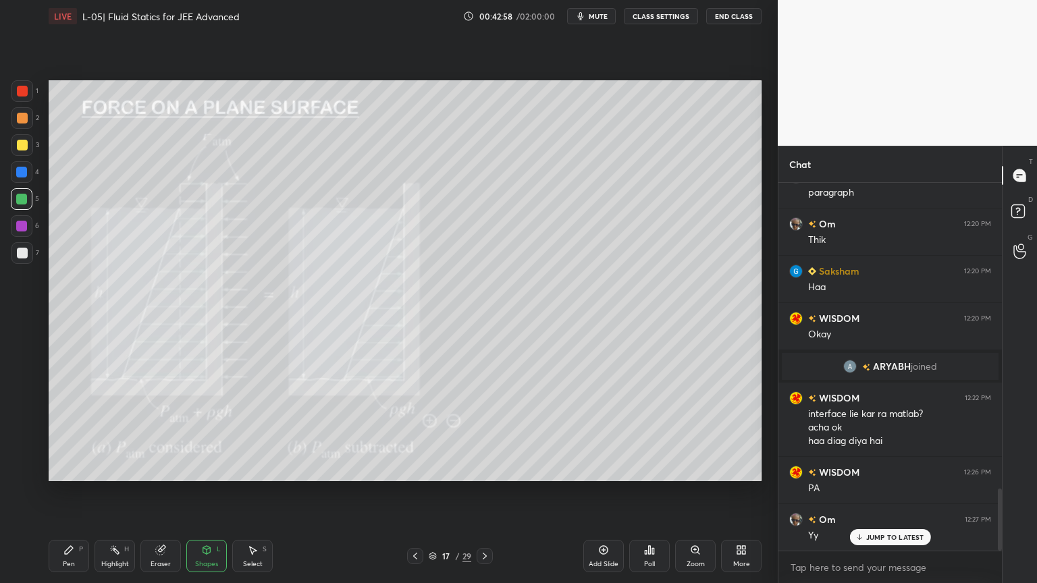
click at [18, 138] on div at bounding box center [22, 145] width 22 height 22
click at [128, 492] on div "H" at bounding box center [126, 549] width 5 height 7
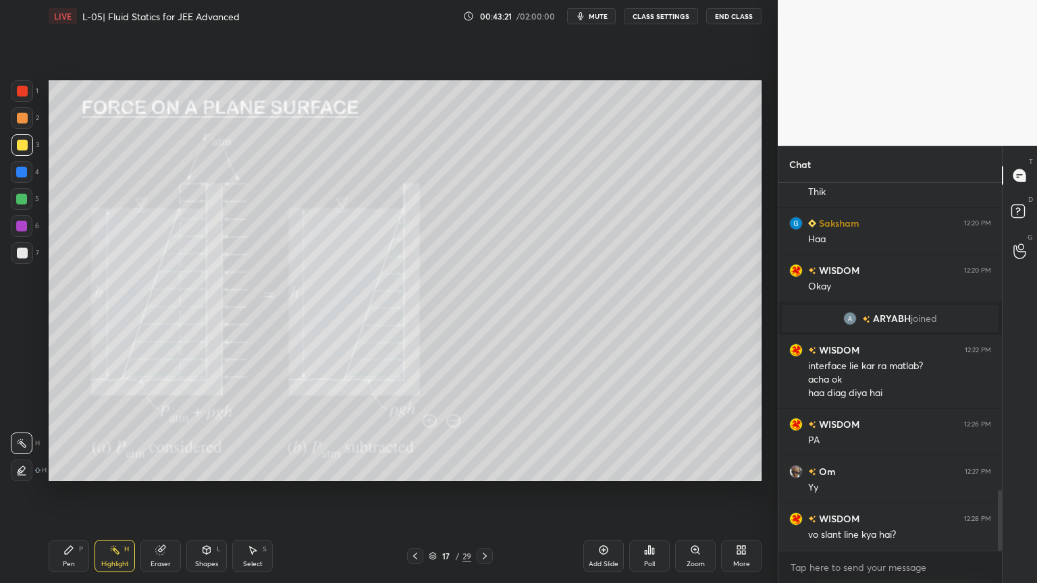
click at [13, 229] on div at bounding box center [22, 226] width 22 height 22
click at [57, 492] on div "Pen P" at bounding box center [69, 556] width 40 height 32
click at [26, 258] on div at bounding box center [22, 253] width 11 height 11
click at [117, 492] on div "Highlight H" at bounding box center [114, 556] width 40 height 32
click at [82, 492] on div "Pen P" at bounding box center [69, 556] width 40 height 32
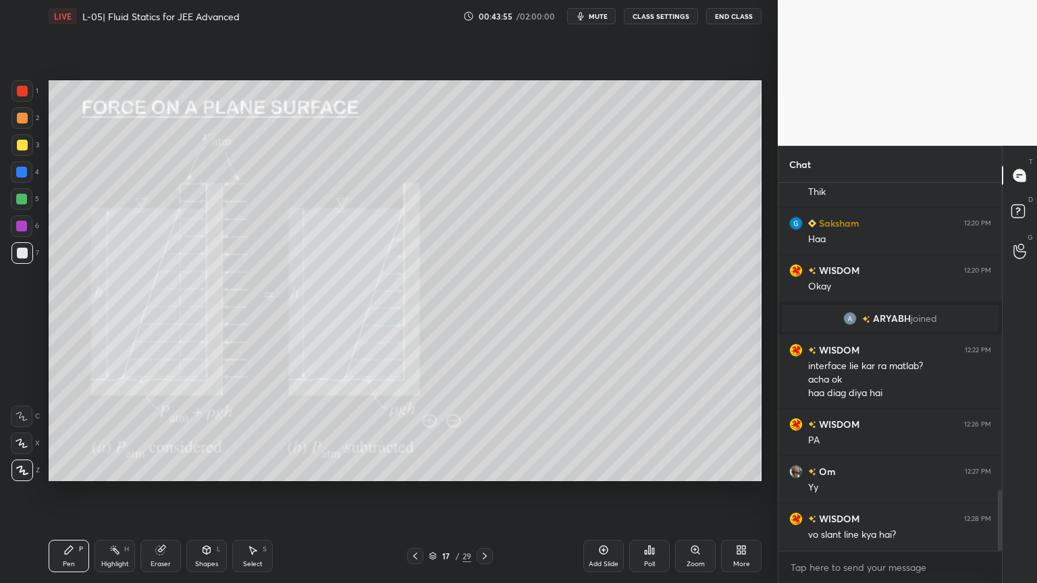
click at [105, 492] on div "Highlight" at bounding box center [115, 564] width 28 height 7
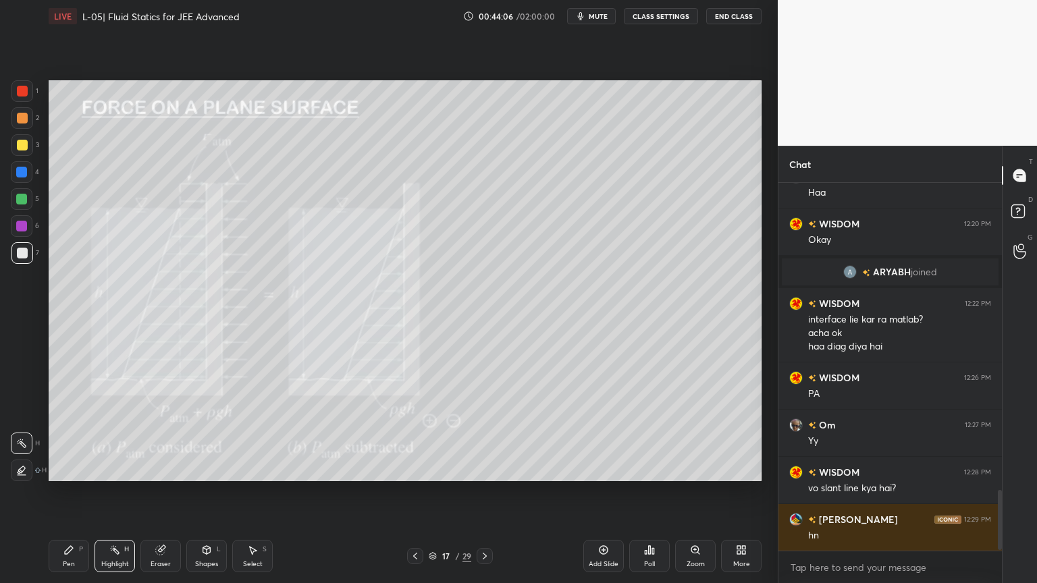
click at [160, 492] on icon at bounding box center [160, 550] width 9 height 9
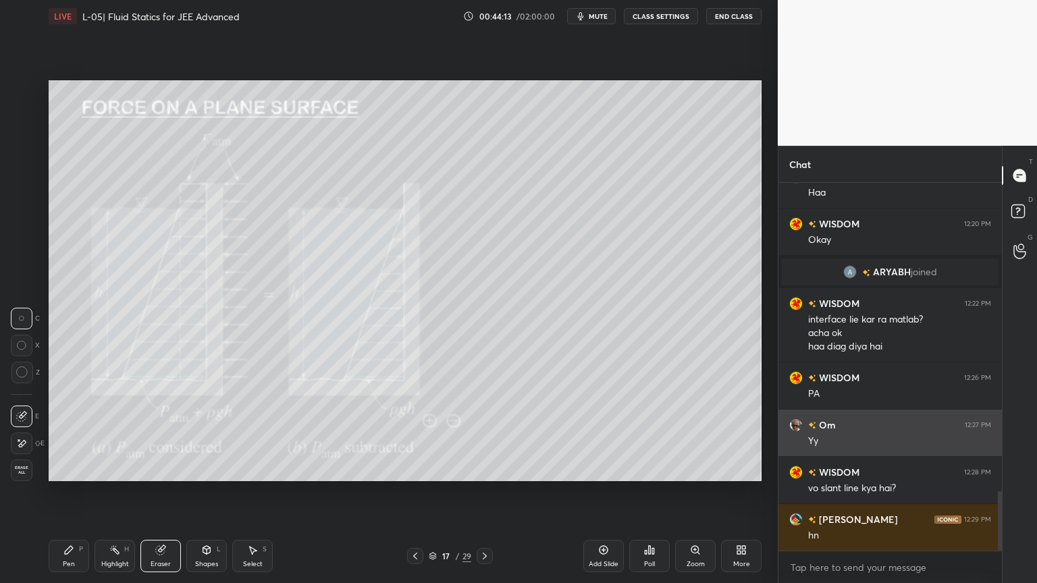
scroll to position [1898, 0]
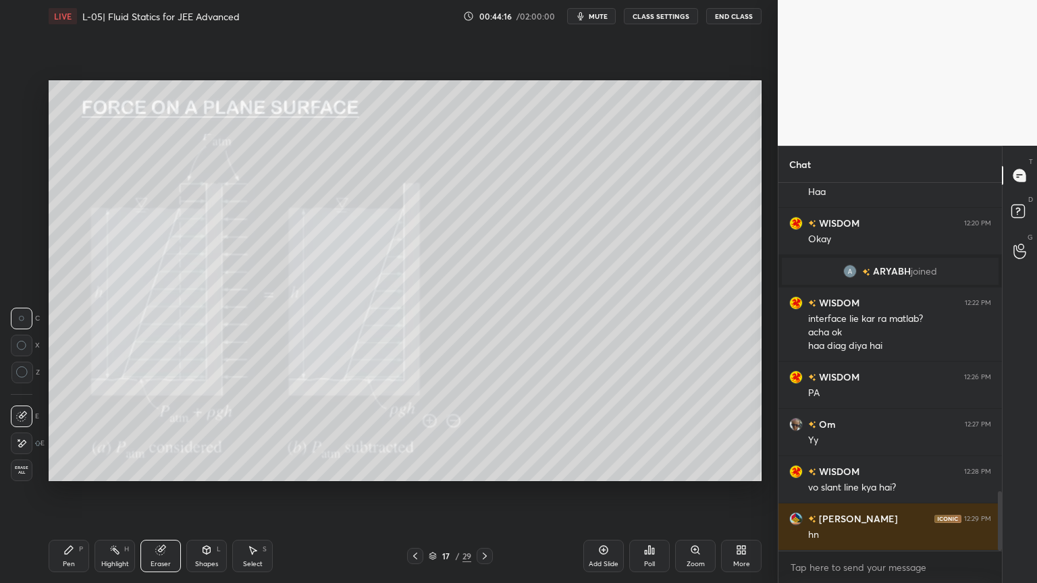
click at [121, 492] on div "Highlight H" at bounding box center [114, 556] width 40 height 32
click at [483, 492] on icon at bounding box center [484, 556] width 11 height 11
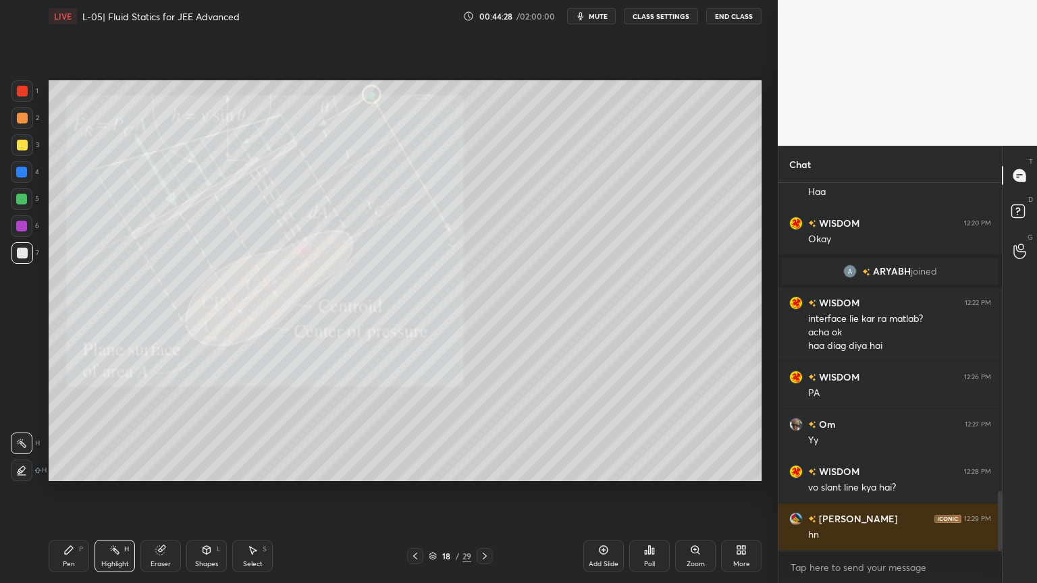
click at [70, 492] on div "Pen P" at bounding box center [69, 556] width 40 height 32
click at [165, 492] on div "Eraser" at bounding box center [160, 556] width 40 height 32
click at [205, 492] on div "Shapes L" at bounding box center [206, 556] width 40 height 32
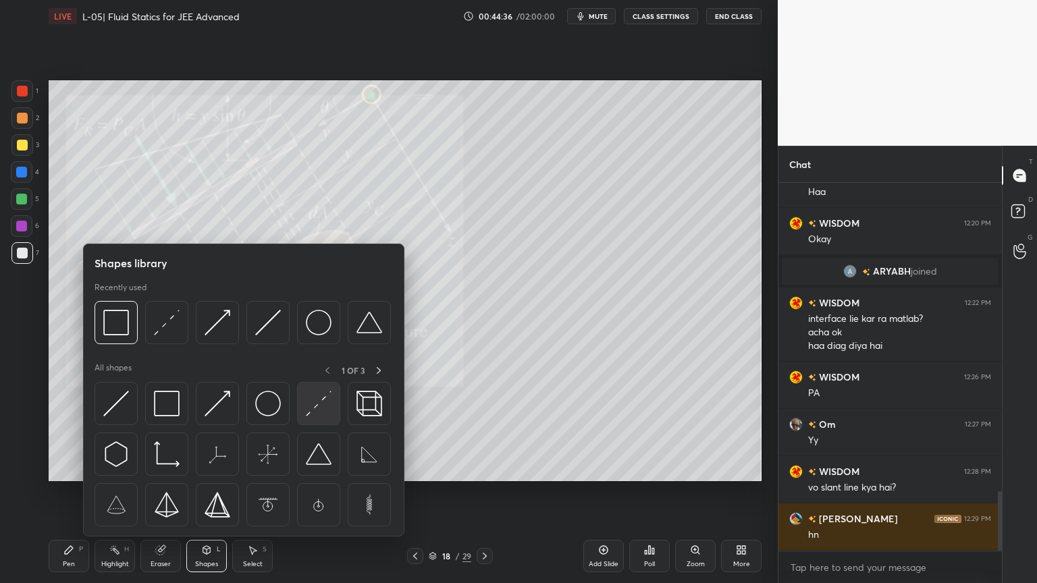
click at [313, 411] on img at bounding box center [319, 404] width 26 height 26
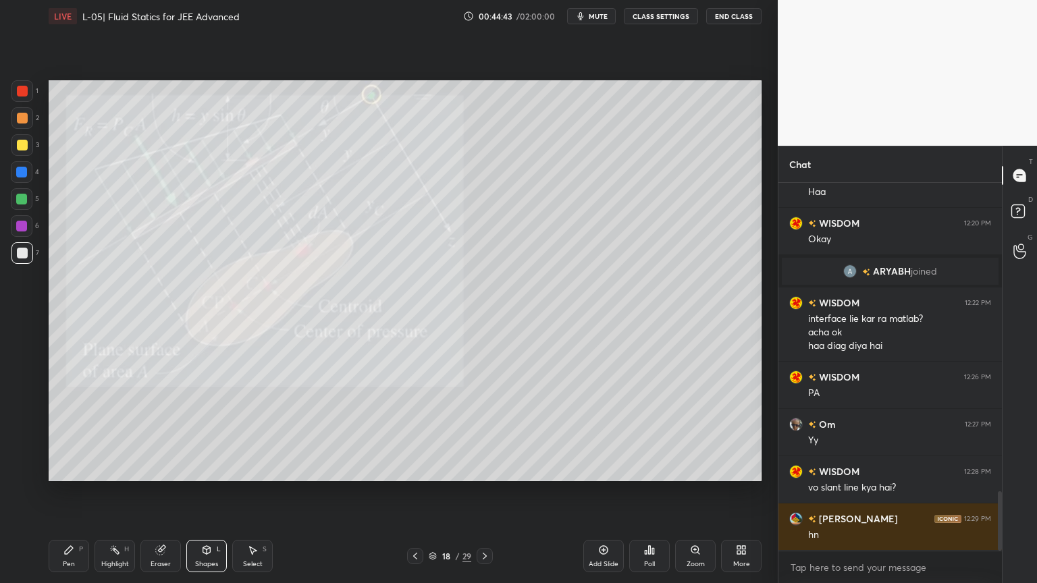
click at [76, 492] on div "Pen P" at bounding box center [69, 556] width 40 height 32
click at [109, 492] on div "Highlight H" at bounding box center [114, 556] width 40 height 32
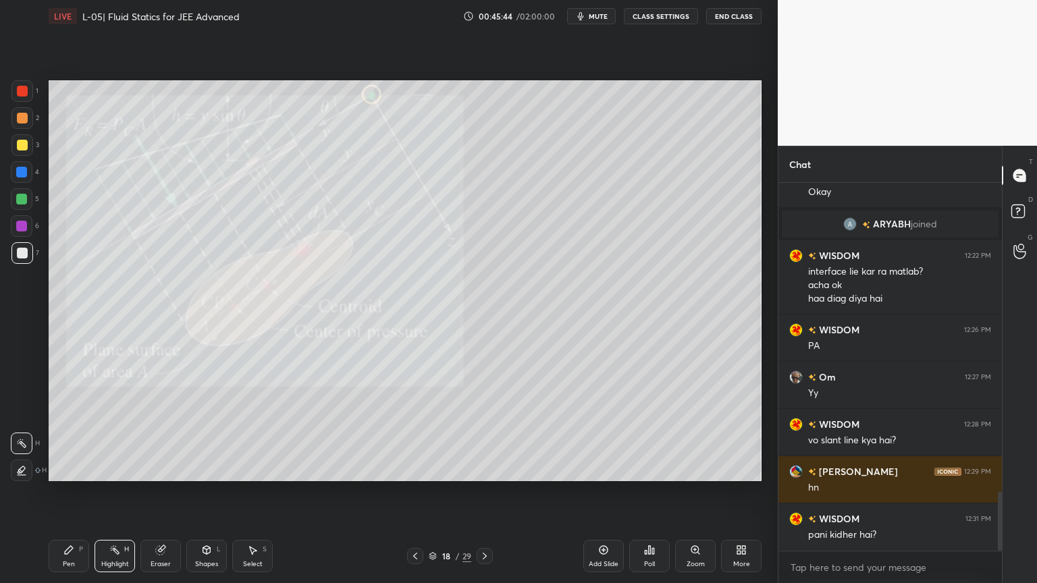
click at [79, 492] on div "P" at bounding box center [81, 549] width 4 height 7
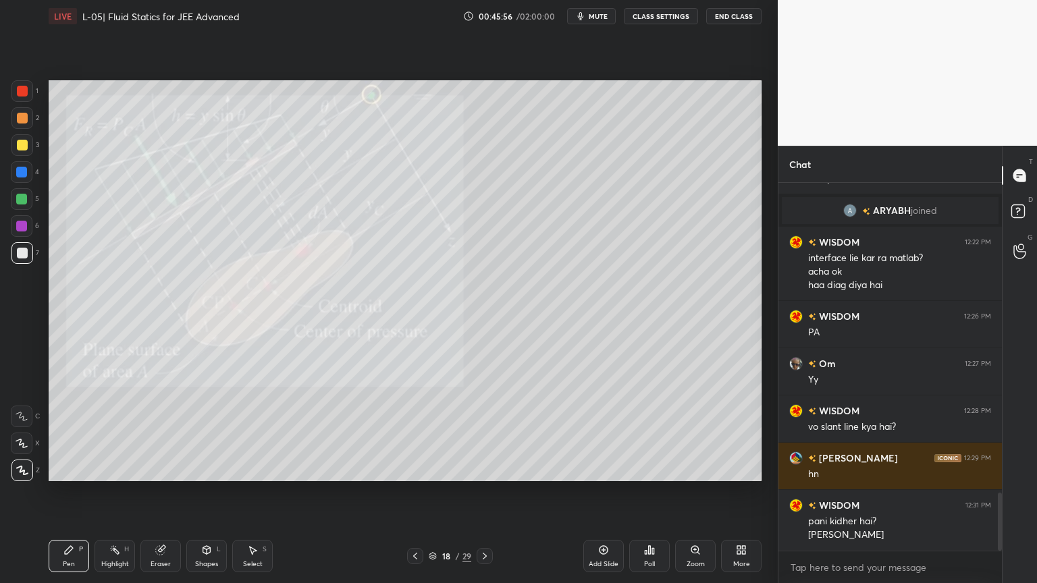
click at [110, 492] on icon at bounding box center [114, 550] width 11 height 11
click at [157, 492] on div "Eraser" at bounding box center [161, 564] width 20 height 7
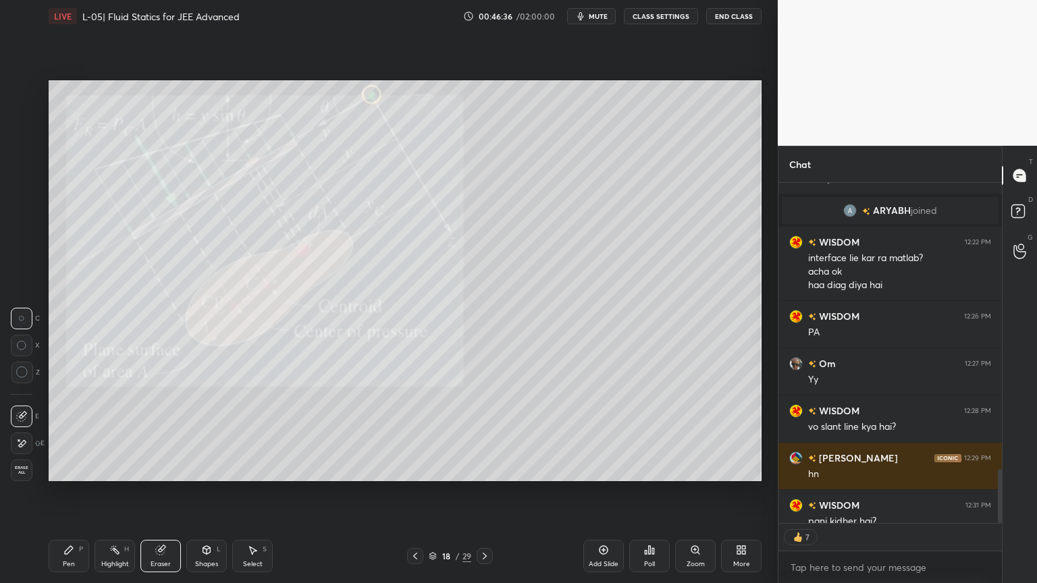
click at [16, 378] on div at bounding box center [22, 373] width 22 height 22
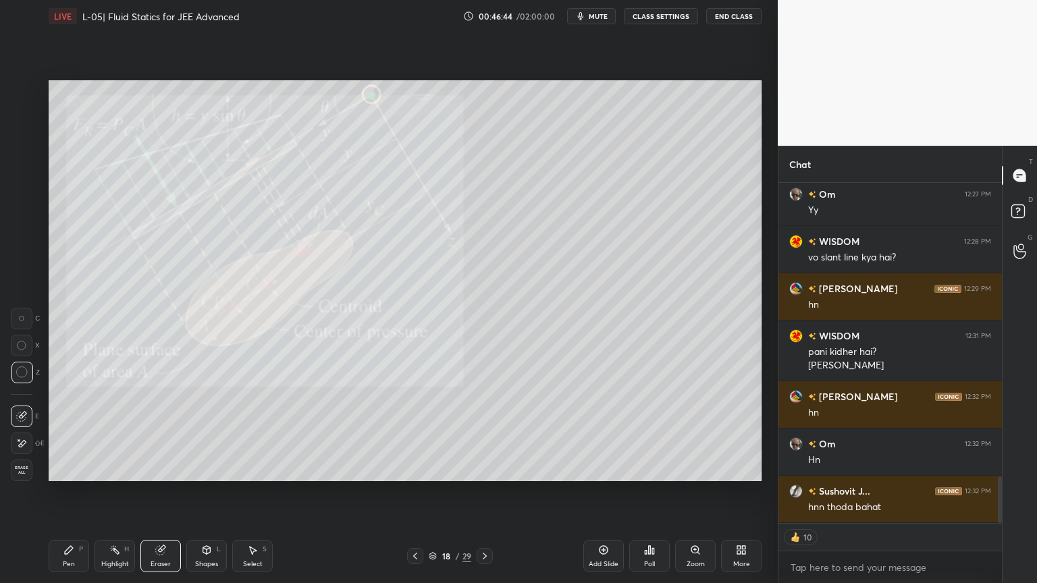
scroll to position [2176, 0]
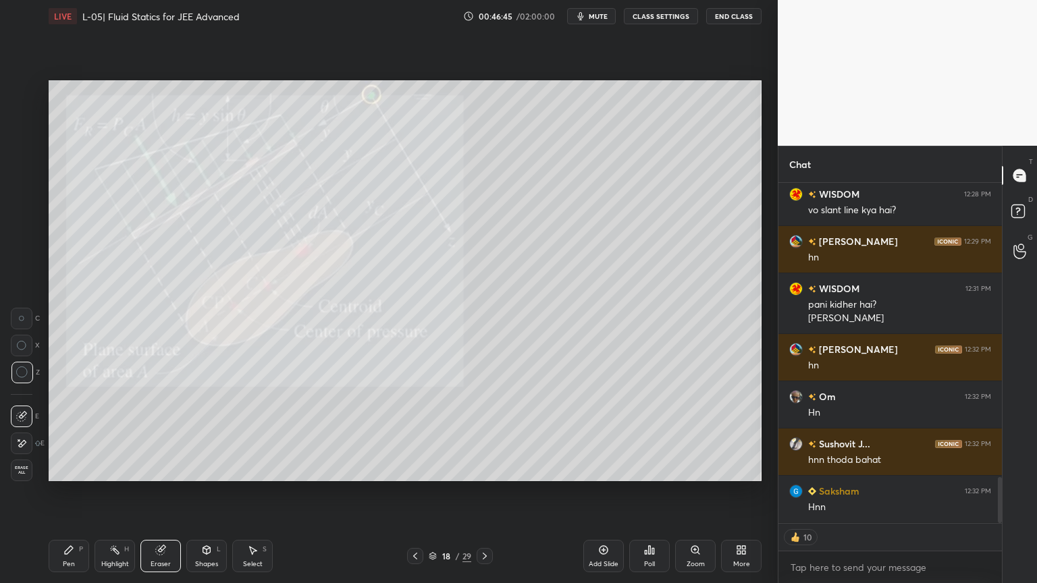
click at [112, 492] on icon at bounding box center [114, 550] width 11 height 11
click at [23, 174] on div at bounding box center [21, 172] width 11 height 11
click at [22, 148] on div at bounding box center [22, 145] width 11 height 11
click at [19, 184] on div "4" at bounding box center [25, 174] width 28 height 27
click at [24, 210] on div "5" at bounding box center [25, 201] width 28 height 27
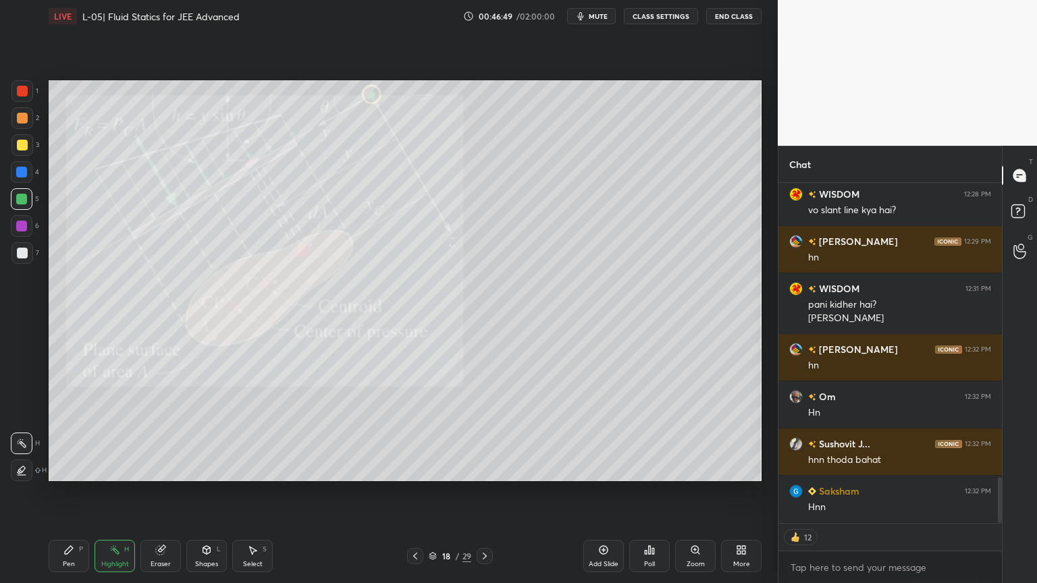
click at [24, 222] on div at bounding box center [21, 226] width 11 height 11
click at [73, 492] on icon at bounding box center [68, 550] width 11 height 11
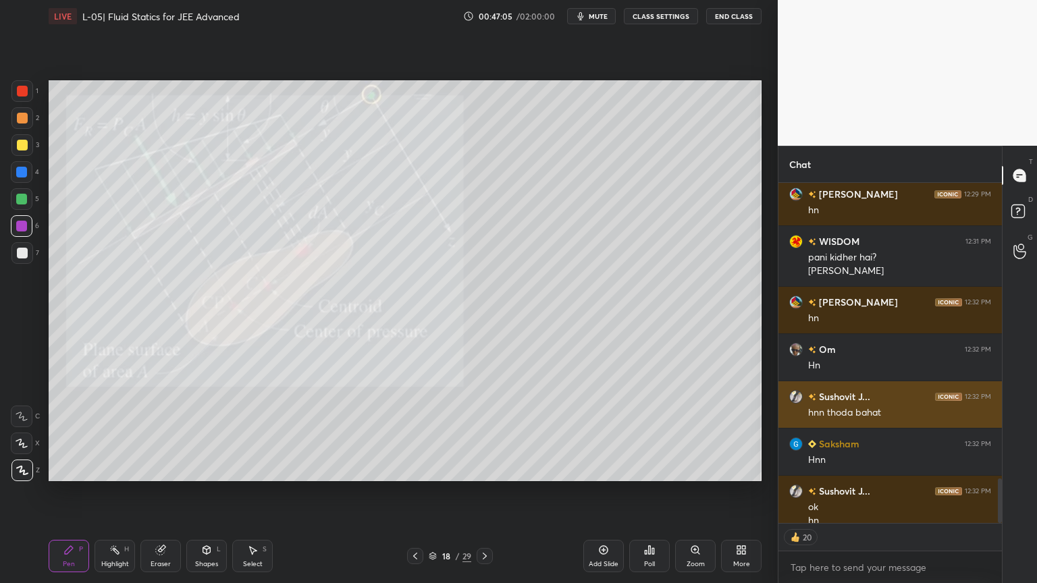
scroll to position [2237, 0]
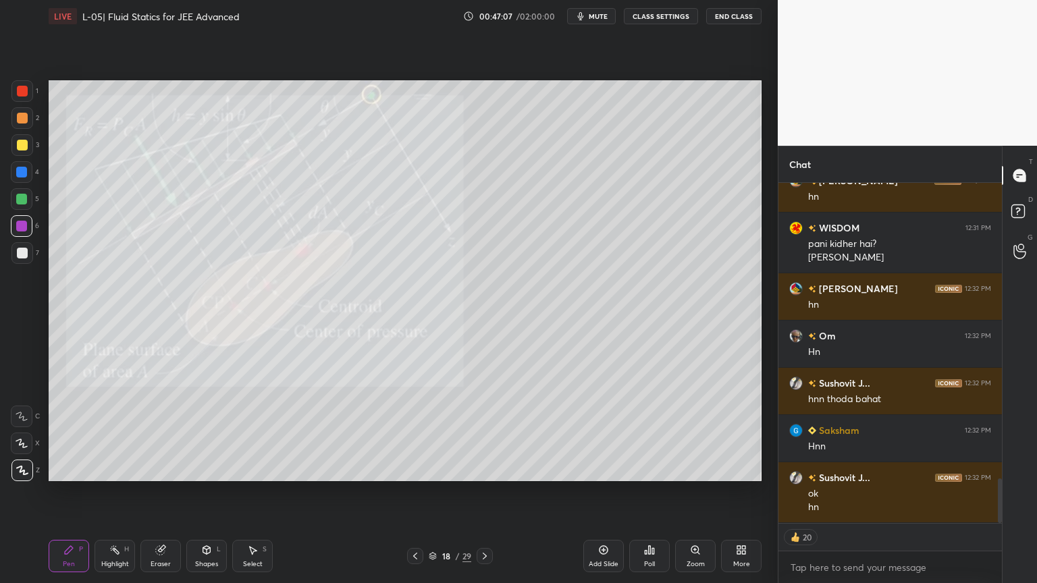
click at [115, 492] on div "Highlight H" at bounding box center [114, 556] width 40 height 32
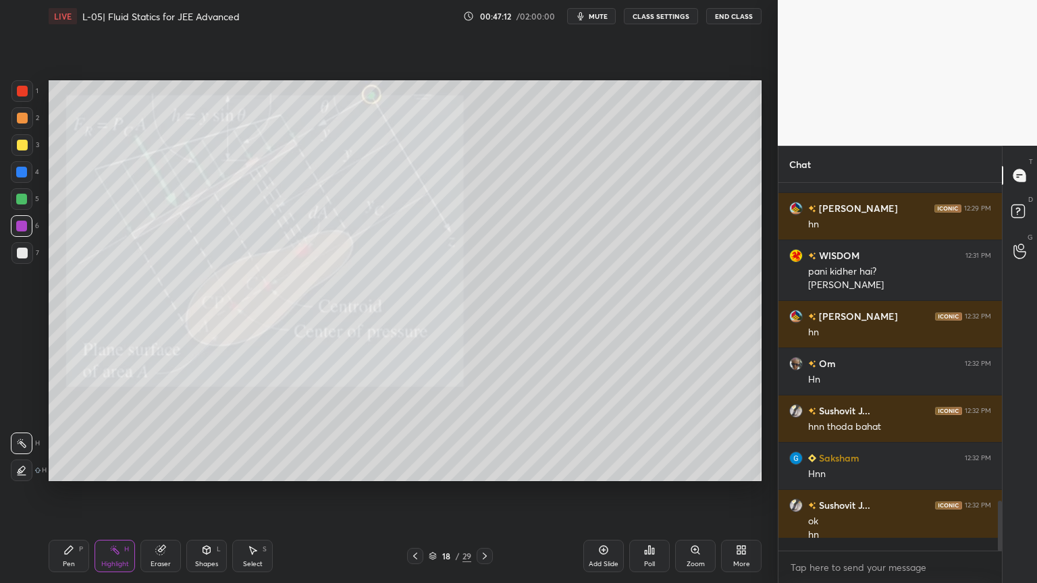
scroll to position [4, 4]
click at [120, 492] on div "Highlight H" at bounding box center [114, 556] width 40 height 32
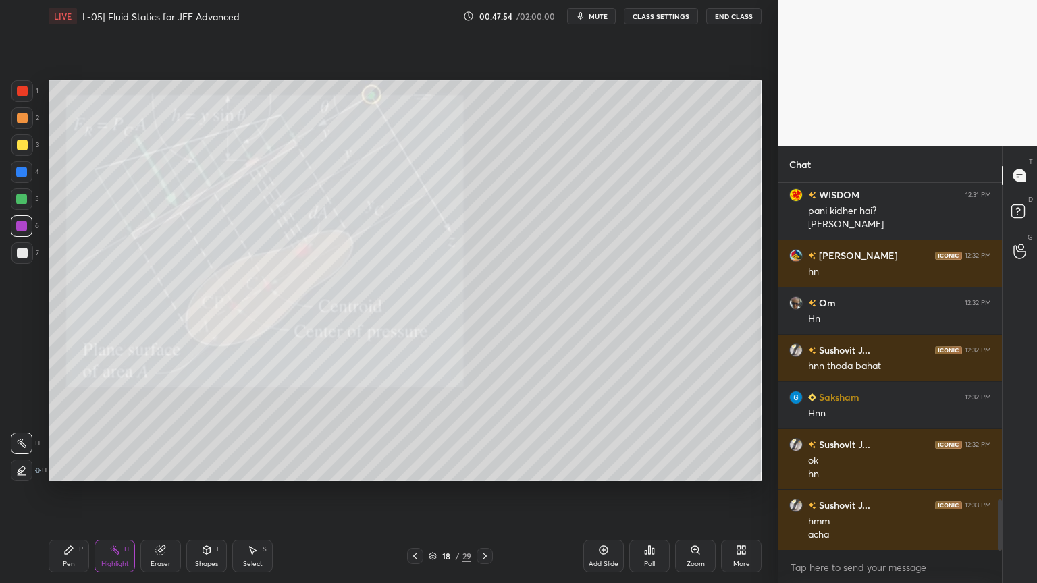
scroll to position [2283, 0]
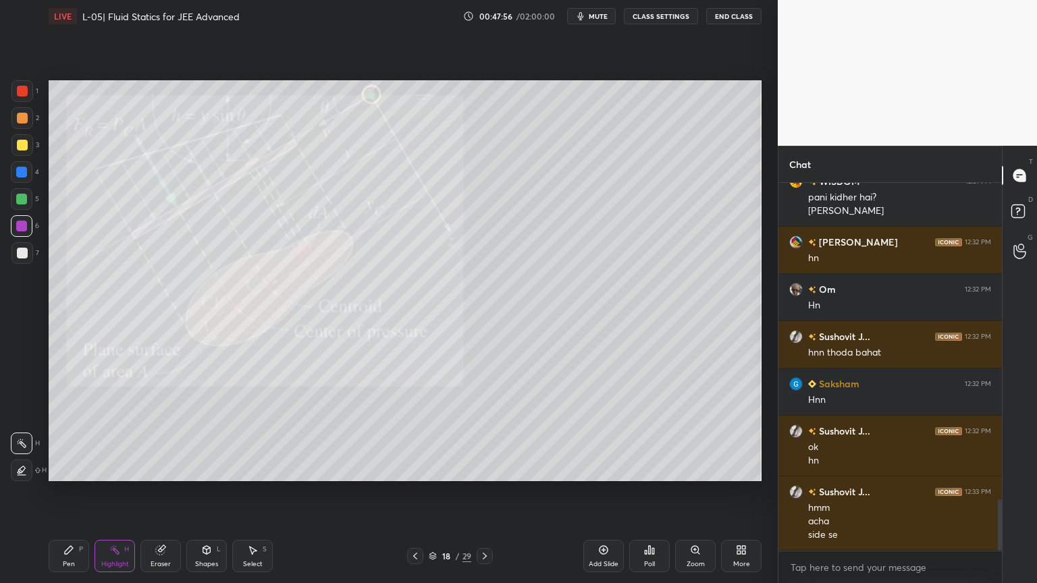
click at [202, 492] on div "Shapes L" at bounding box center [206, 556] width 40 height 32
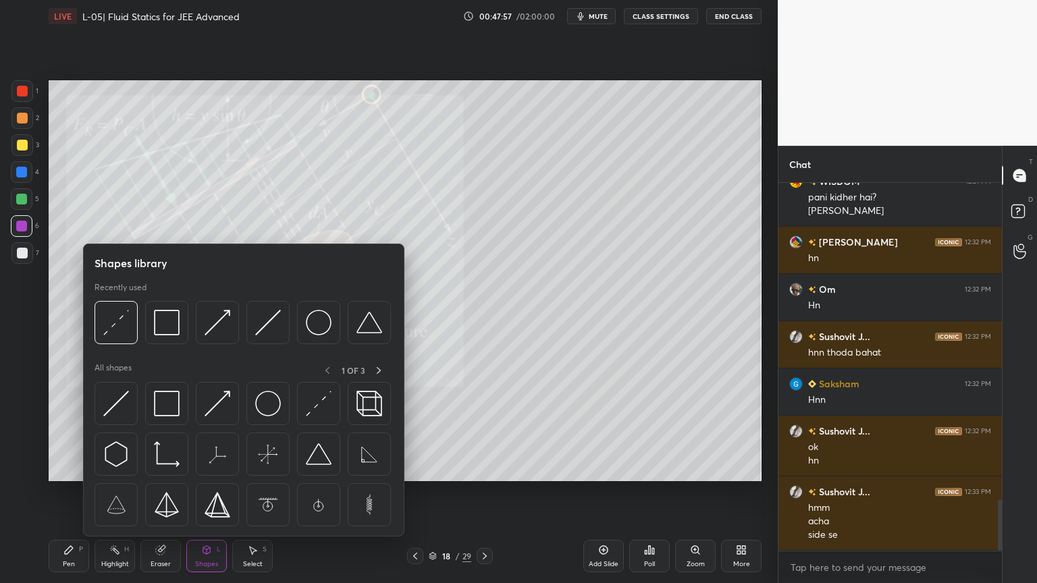
click at [163, 492] on div "Eraser" at bounding box center [161, 564] width 20 height 7
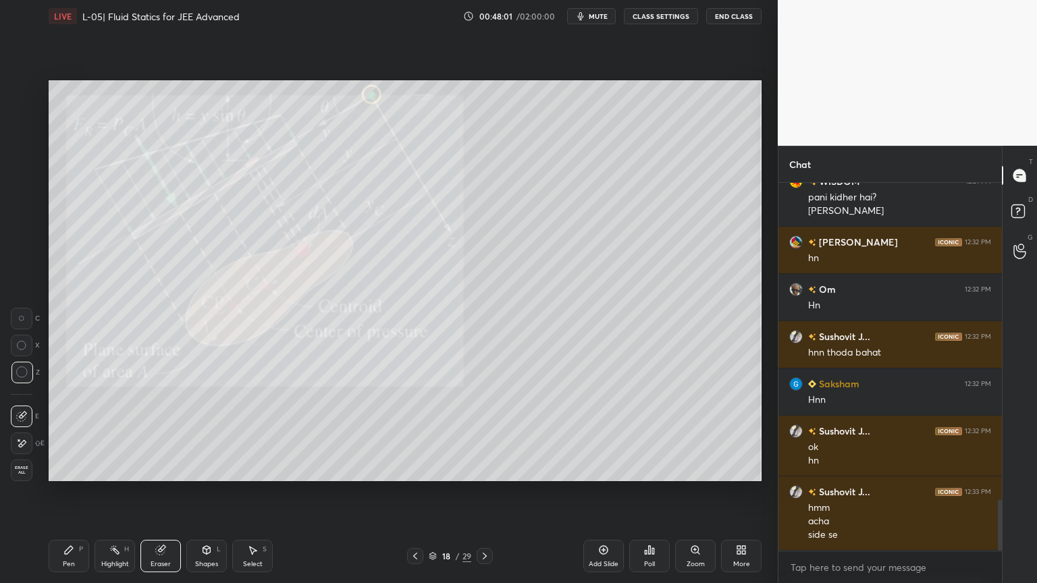
click at [115, 492] on icon at bounding box center [114, 550] width 11 height 11
click at [65, 492] on div "Pen" at bounding box center [69, 564] width 12 height 7
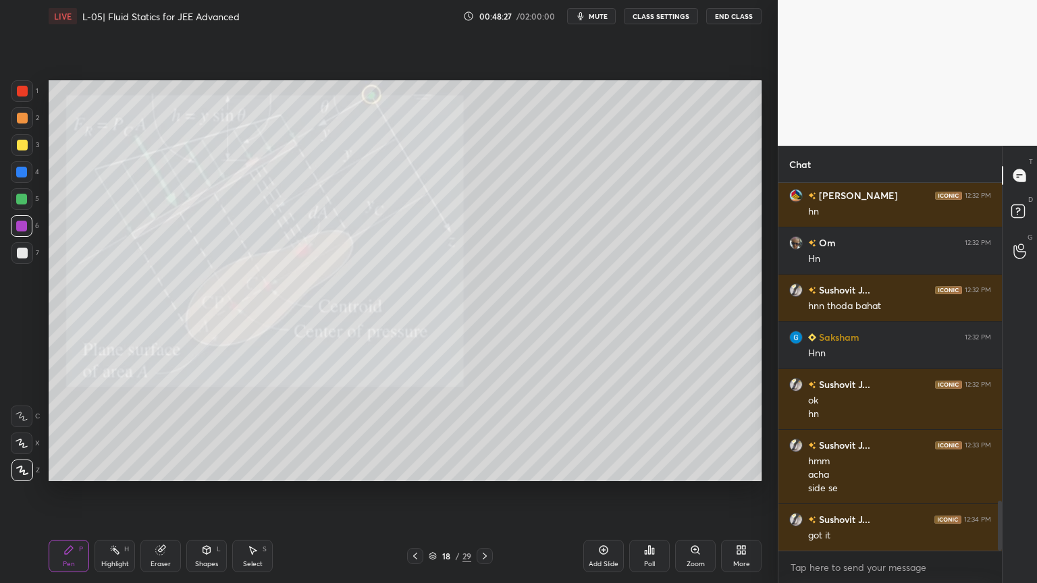
click at [24, 145] on div at bounding box center [22, 145] width 11 height 11
click at [20, 124] on div at bounding box center [22, 118] width 22 height 22
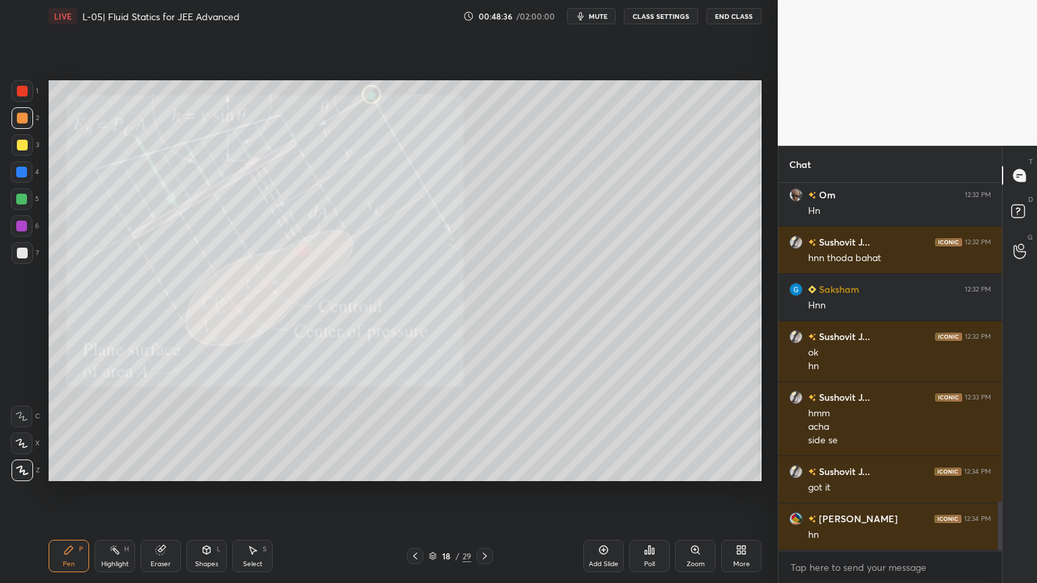
click at [117, 492] on div "Highlight" at bounding box center [115, 564] width 28 height 7
click at [206, 492] on div "Shapes" at bounding box center [206, 564] width 23 height 7
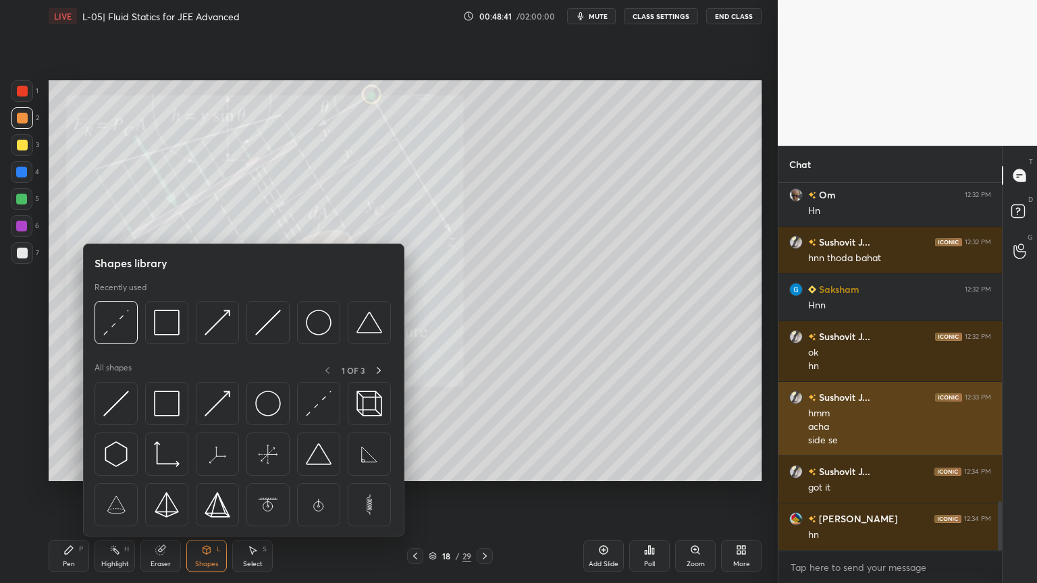
click at [105, 404] on img at bounding box center [116, 404] width 26 height 26
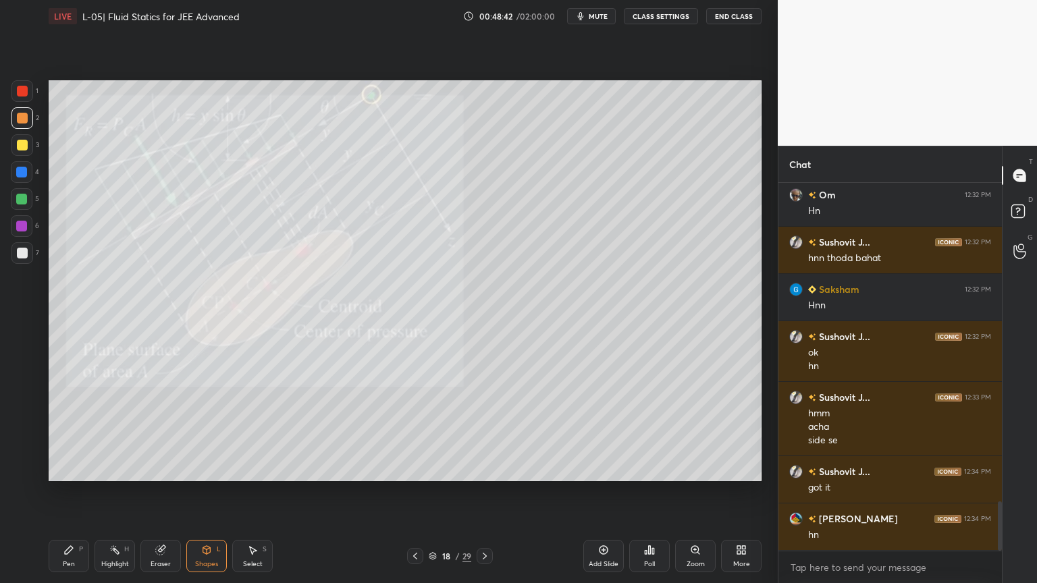
click at [25, 254] on div at bounding box center [22, 253] width 11 height 11
click at [76, 492] on div "Pen P" at bounding box center [69, 556] width 40 height 32
click at [199, 492] on div "Shapes L" at bounding box center [206, 556] width 40 height 32
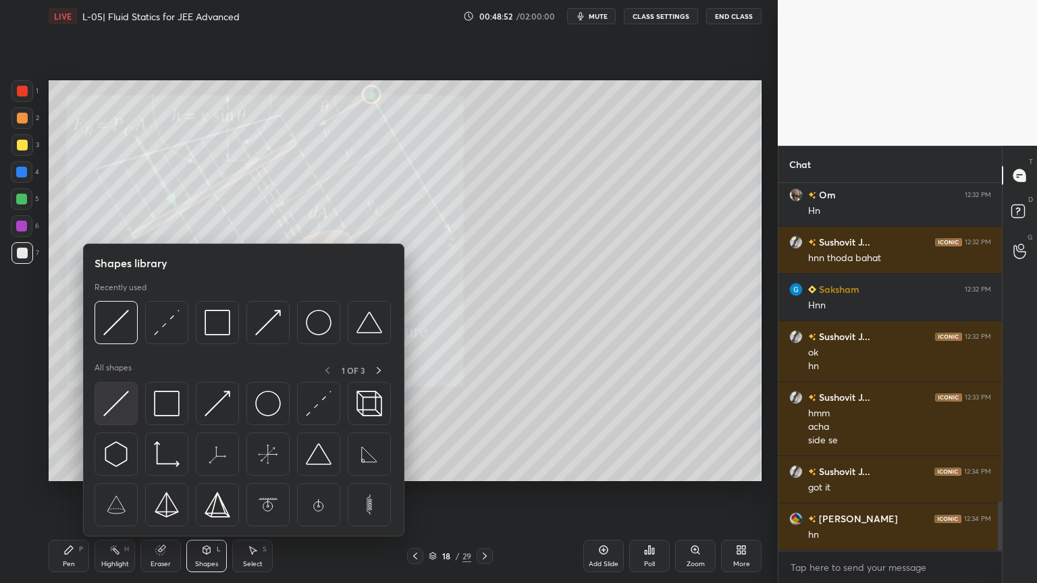
click at [114, 406] on img at bounding box center [116, 404] width 26 height 26
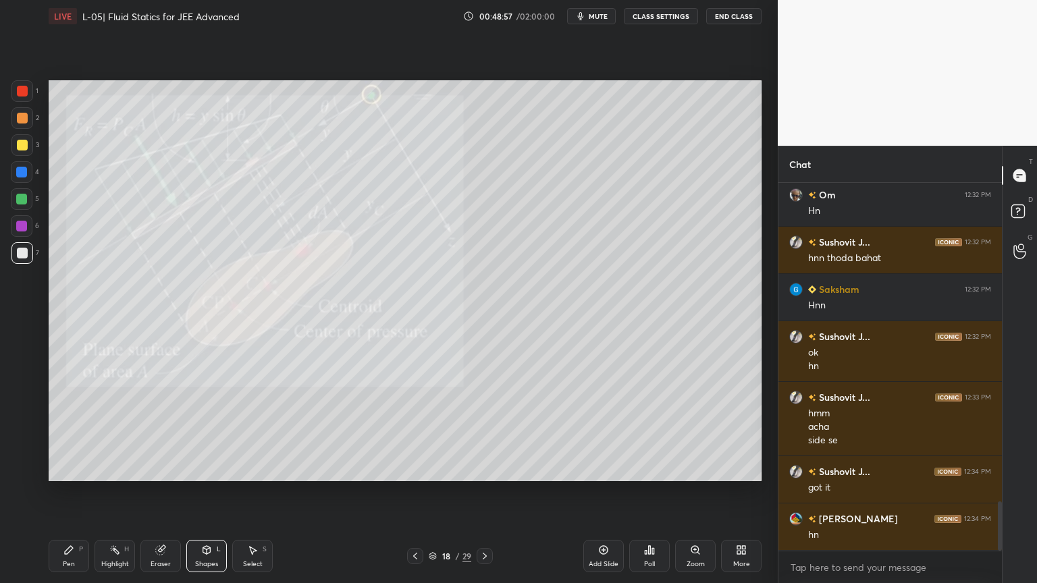
click at [77, 492] on div "Pen P" at bounding box center [69, 556] width 40 height 32
click at [106, 492] on div "Highlight H" at bounding box center [114, 556] width 40 height 32
click at [414, 492] on icon at bounding box center [415, 556] width 11 height 11
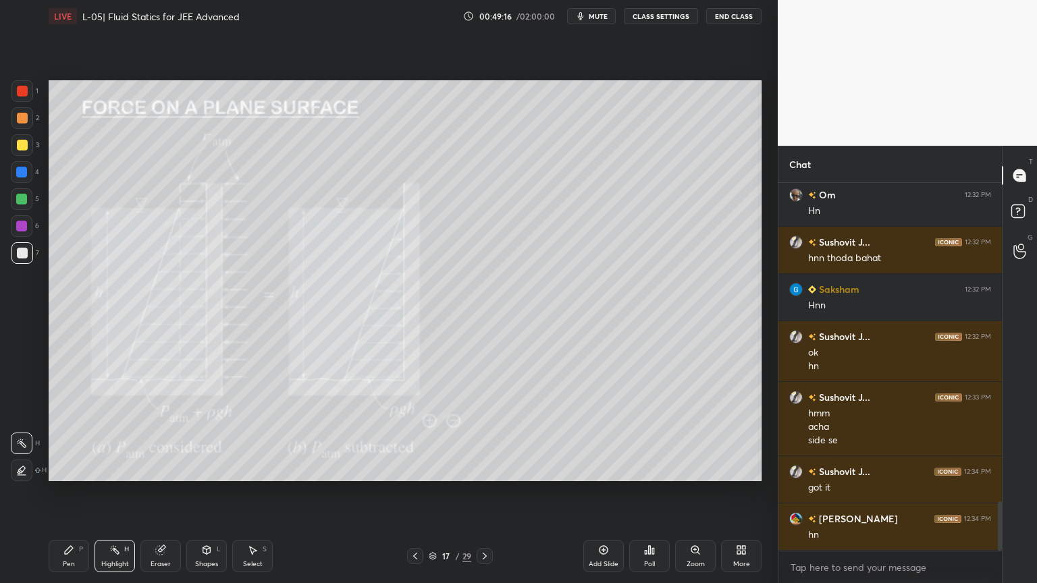
click at [480, 492] on div at bounding box center [484, 556] width 16 height 16
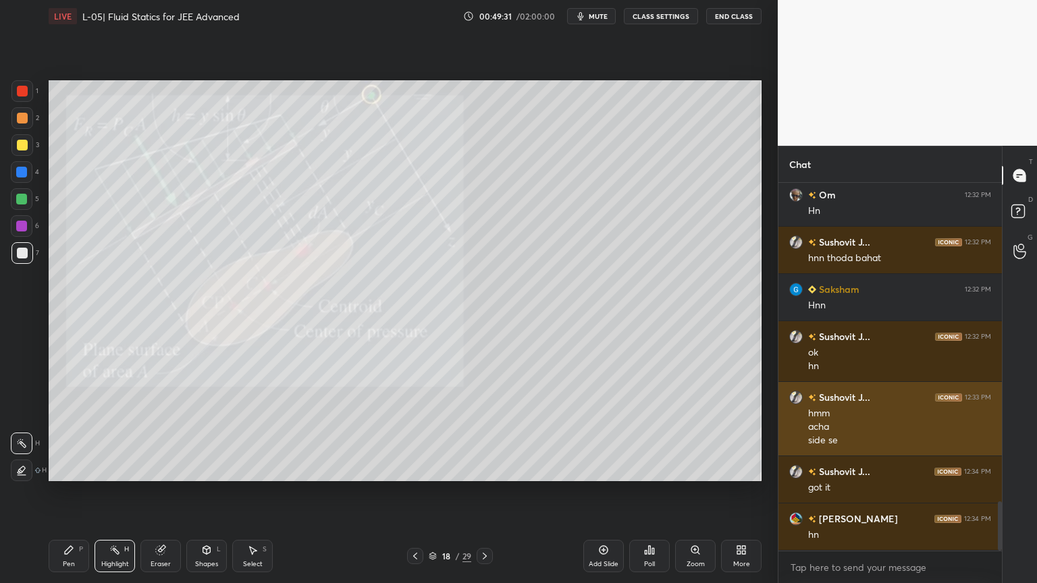
scroll to position [2410, 0]
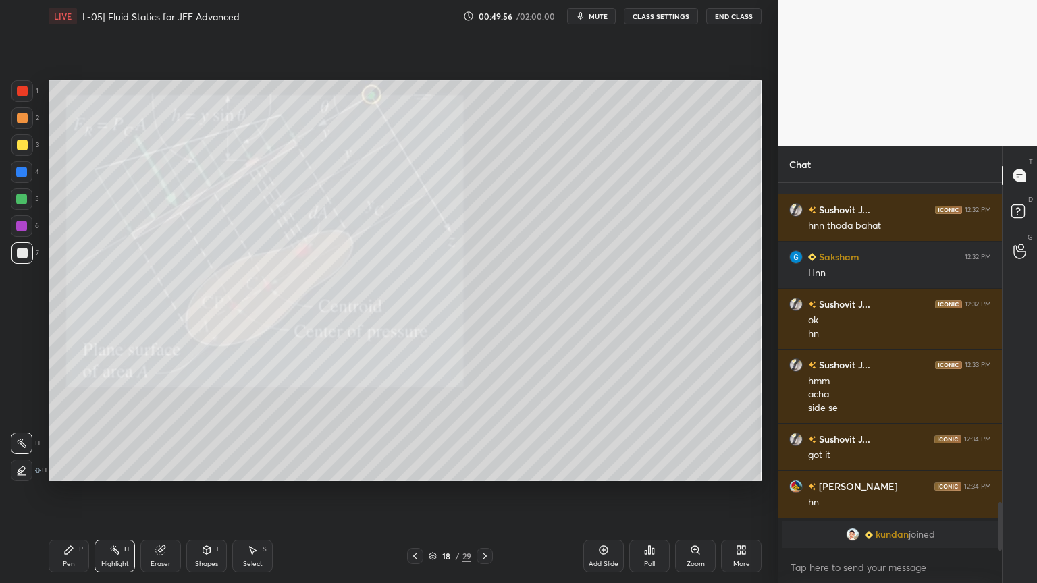
click at [67, 492] on icon at bounding box center [69, 550] width 8 height 8
click at [122, 492] on div "Highlight H" at bounding box center [114, 556] width 40 height 32
click at [73, 492] on div "Pen P" at bounding box center [69, 556] width 40 height 32
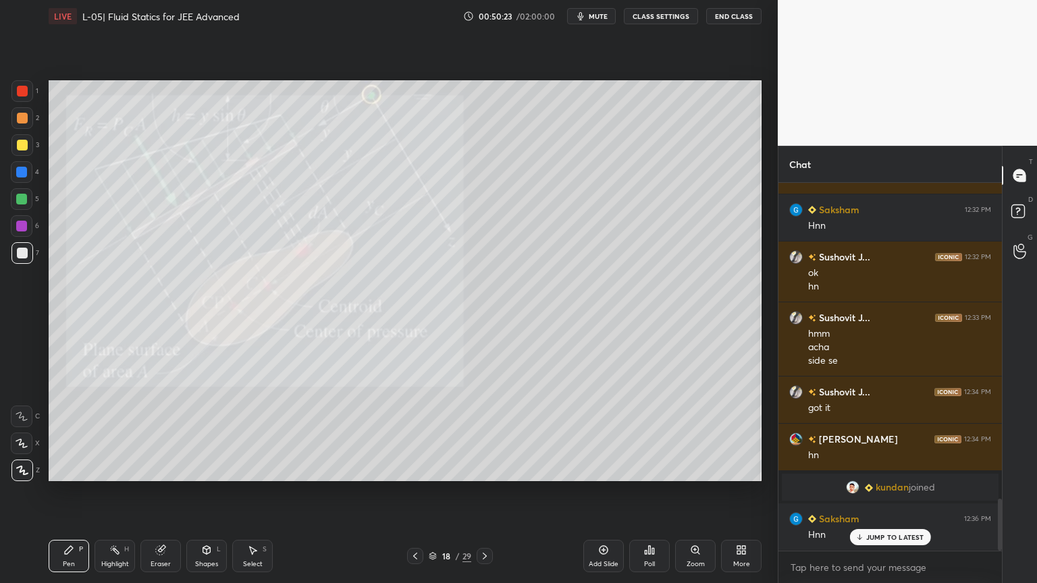
scroll to position [2227, 0]
click at [158, 492] on div "Eraser" at bounding box center [160, 556] width 40 height 32
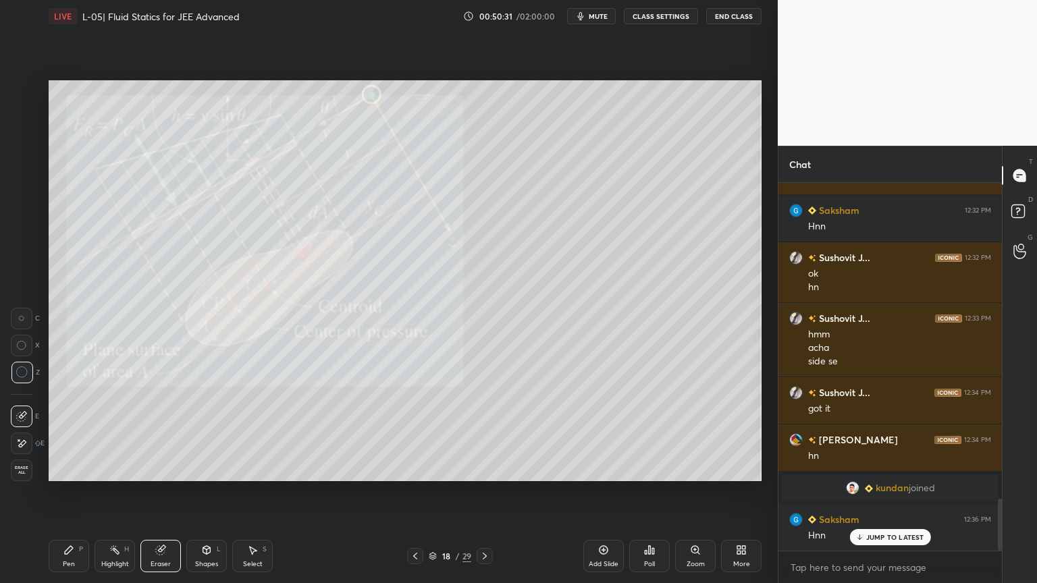
click at [44, 492] on div "LIVE L-05| Fluid Statics for JEE Advanced 00:50:31 / 02:00:00 mute CLASS SETTIN…" at bounding box center [404, 291] width 723 height 583
click at [65, 492] on icon at bounding box center [68, 550] width 11 height 11
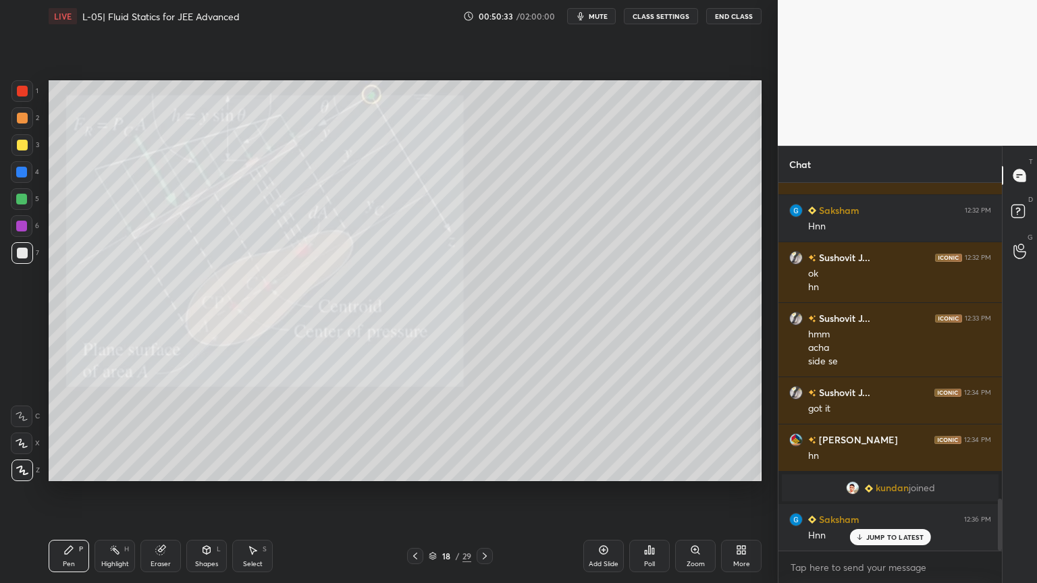
click at [207, 492] on div "Shapes L" at bounding box center [206, 556] width 40 height 32
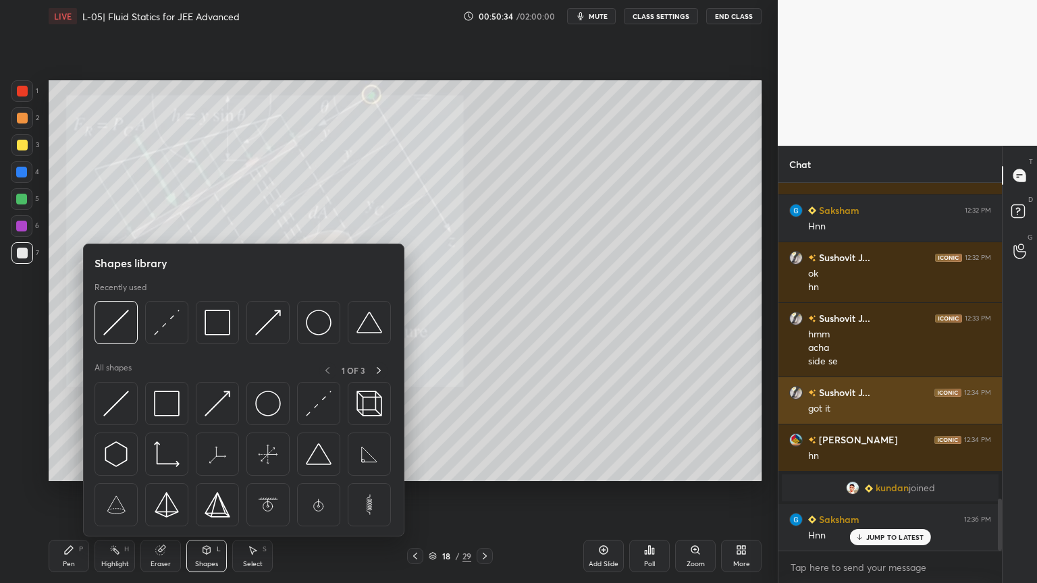
click at [165, 404] on img at bounding box center [167, 404] width 26 height 26
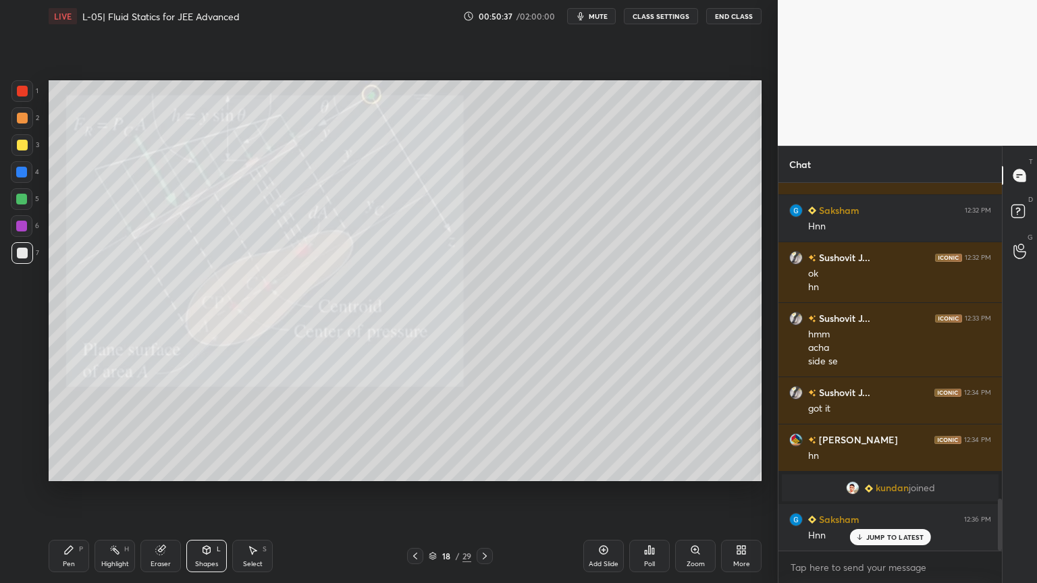
click at [22, 171] on div at bounding box center [21, 172] width 11 height 11
click at [69, 492] on div "Pen" at bounding box center [69, 564] width 12 height 7
click at [15, 256] on div at bounding box center [22, 253] width 22 height 22
click at [21, 224] on div at bounding box center [21, 226] width 11 height 11
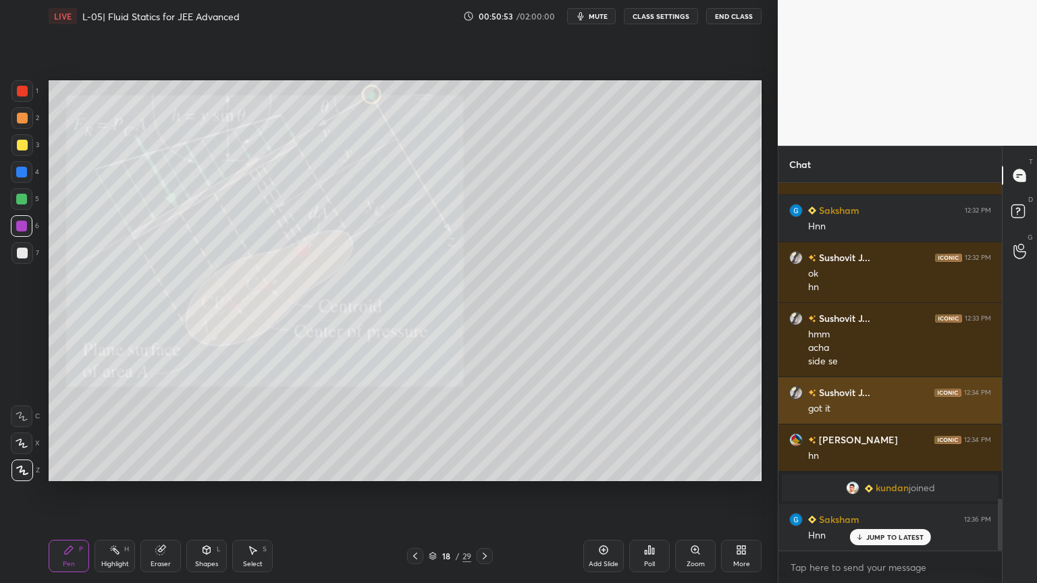
scroll to position [2228, 0]
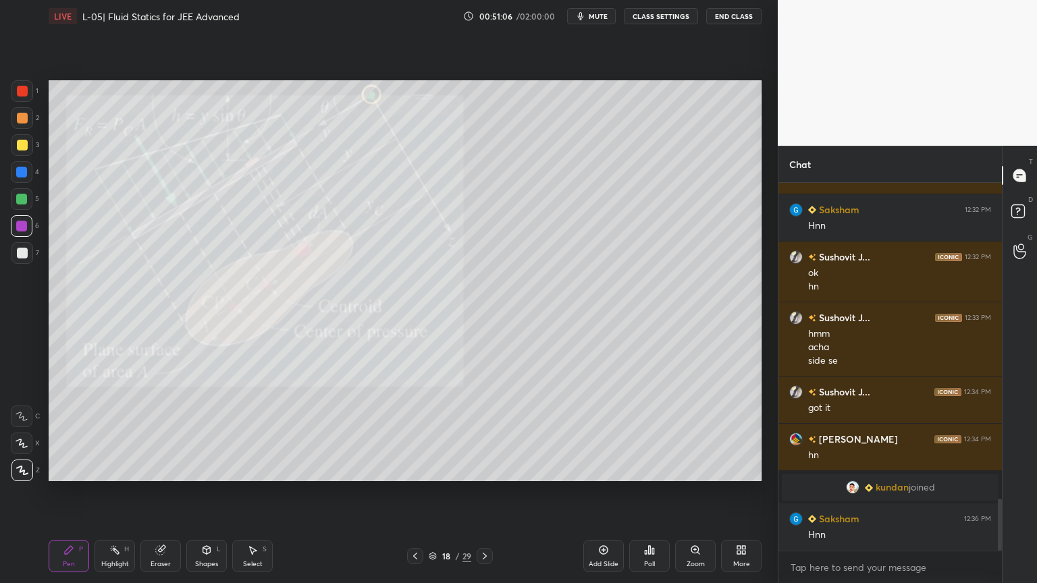
click at [202, 492] on div "Shapes L" at bounding box center [206, 556] width 40 height 32
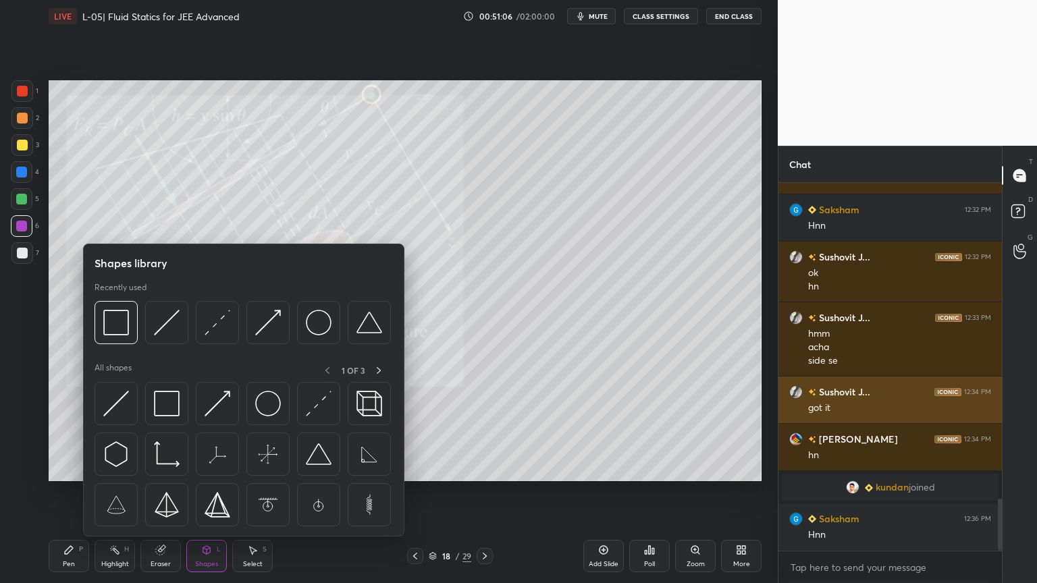
click at [226, 402] on img at bounding box center [217, 404] width 26 height 26
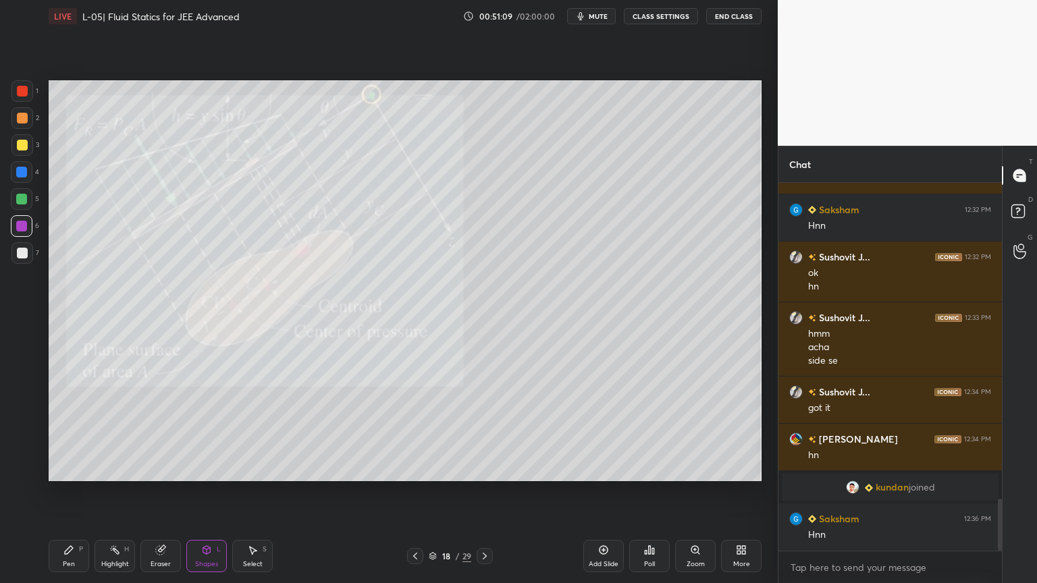
click at [78, 492] on div "Pen P" at bounding box center [69, 556] width 40 height 32
click at [200, 492] on div "Shapes" at bounding box center [206, 564] width 23 height 7
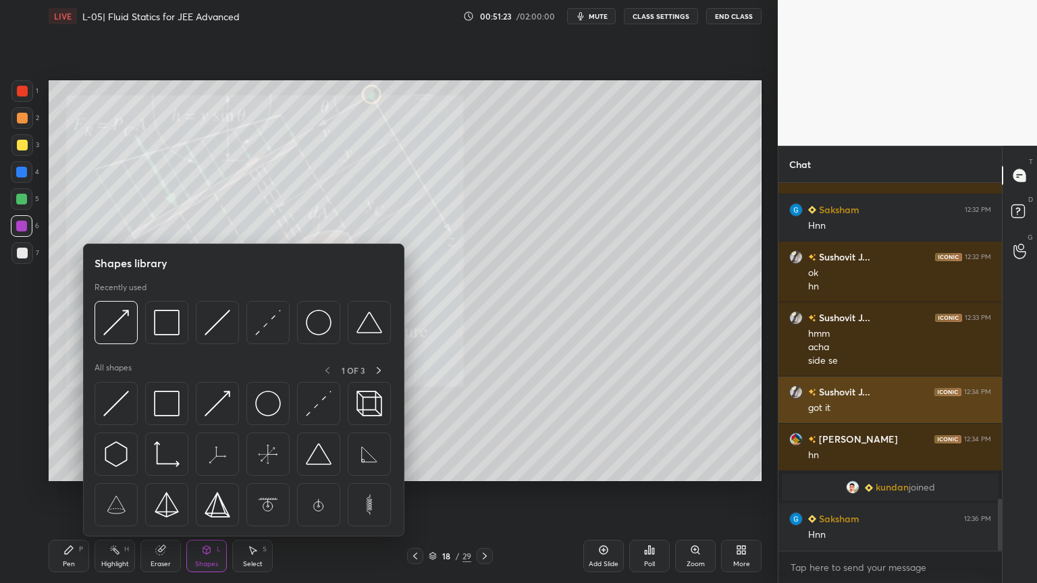
click at [171, 402] on img at bounding box center [167, 404] width 26 height 26
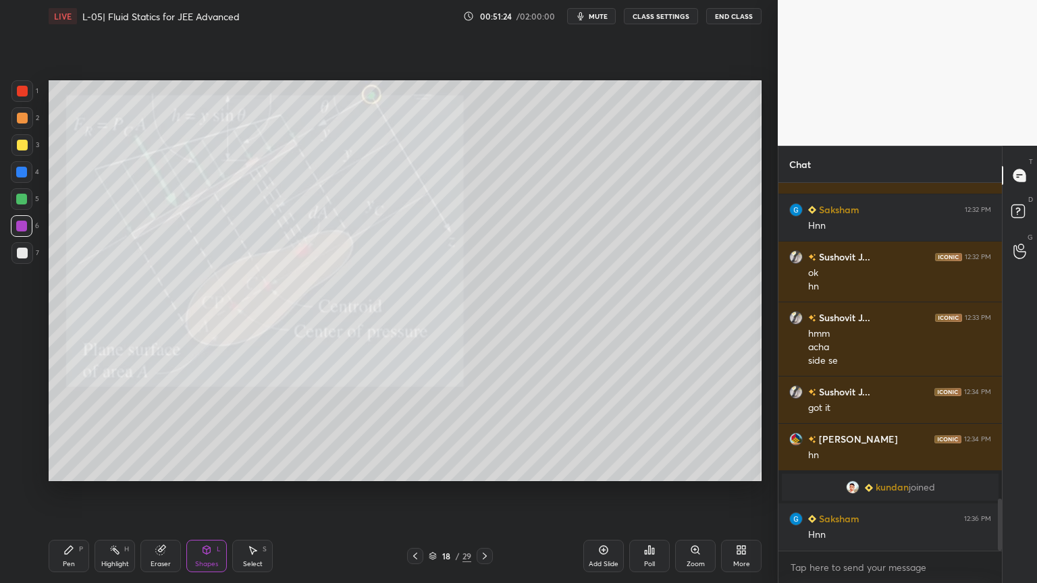
click at [16, 150] on div at bounding box center [22, 145] width 22 height 22
click at [119, 492] on div "Highlight H" at bounding box center [114, 556] width 40 height 32
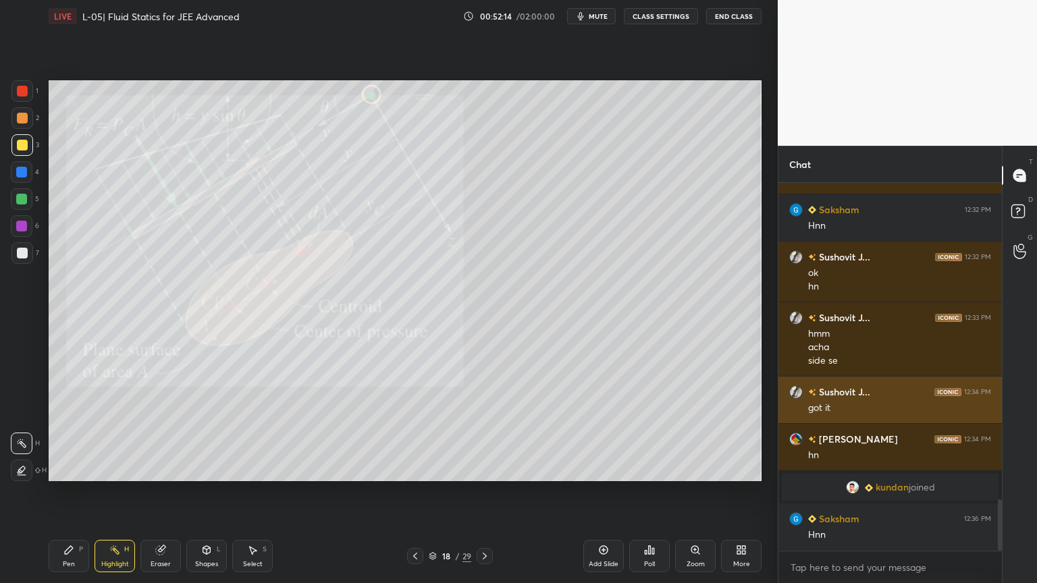
scroll to position [2275, 0]
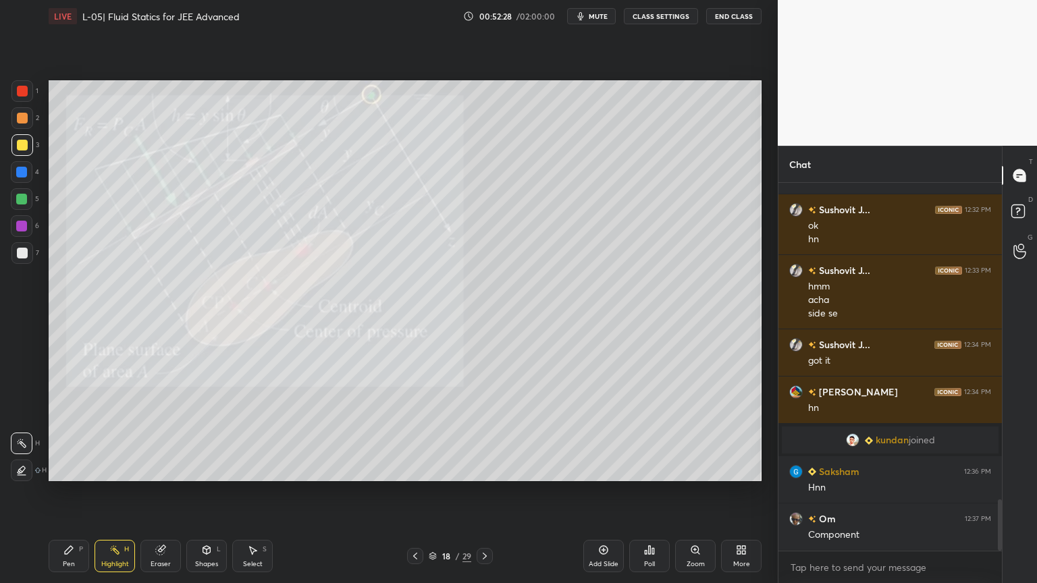
click at [67, 492] on div "Pen P" at bounding box center [69, 556] width 40 height 32
click at [115, 492] on div "Highlight H" at bounding box center [114, 556] width 40 height 32
click at [79, 492] on div "P" at bounding box center [81, 549] width 4 height 7
click at [111, 492] on div "Highlight H" at bounding box center [114, 556] width 40 height 32
click at [18, 201] on div at bounding box center [21, 199] width 11 height 11
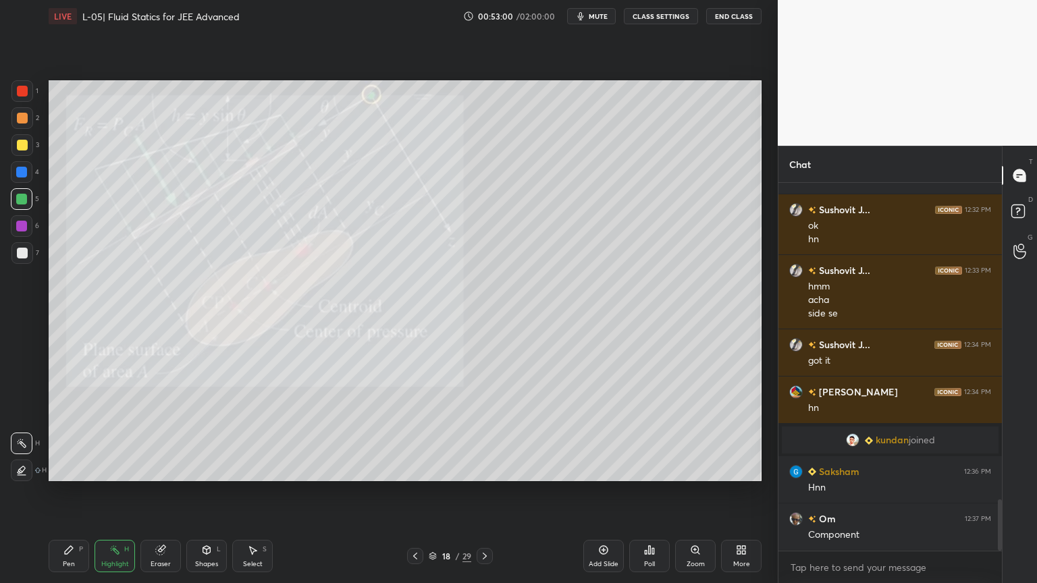
click at [59, 492] on div "Pen P" at bounding box center [69, 556] width 40 height 32
click at [167, 492] on div "Eraser" at bounding box center [160, 556] width 40 height 32
click at [67, 492] on icon at bounding box center [69, 550] width 8 height 8
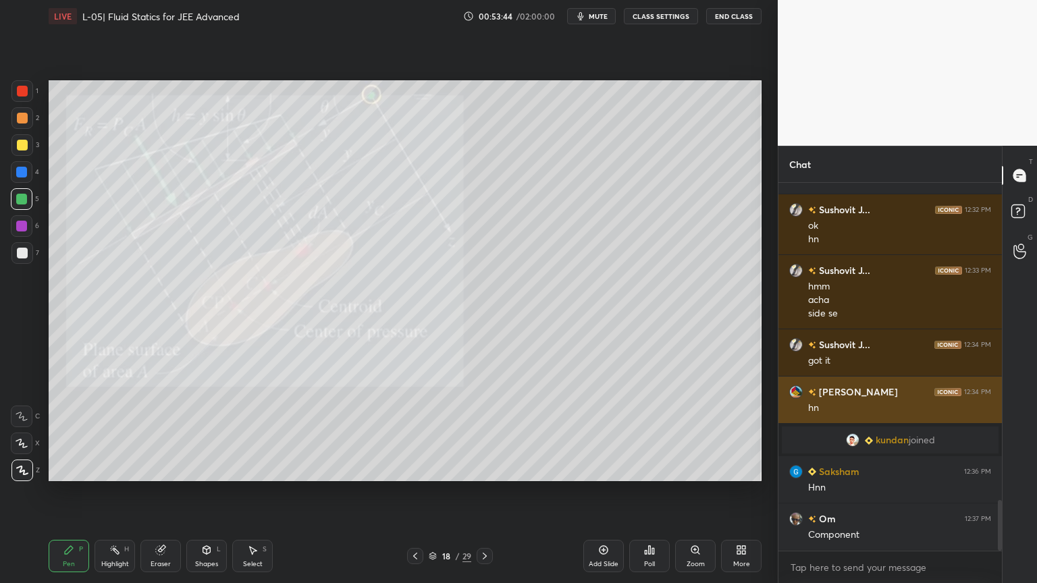
scroll to position [2322, 0]
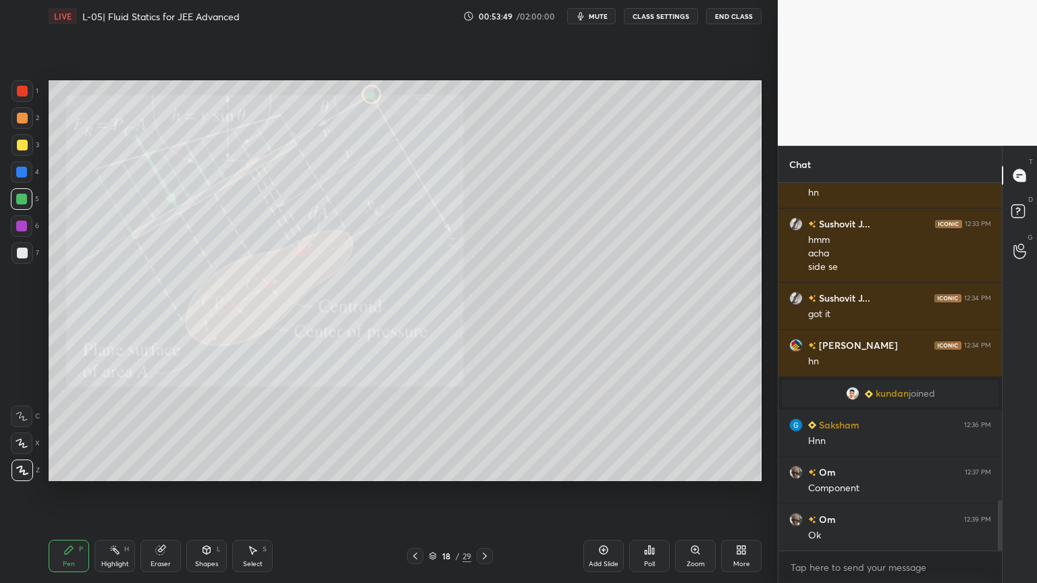
click at [105, 492] on div "Highlight" at bounding box center [115, 564] width 28 height 7
click at [599, 492] on icon at bounding box center [603, 550] width 9 height 9
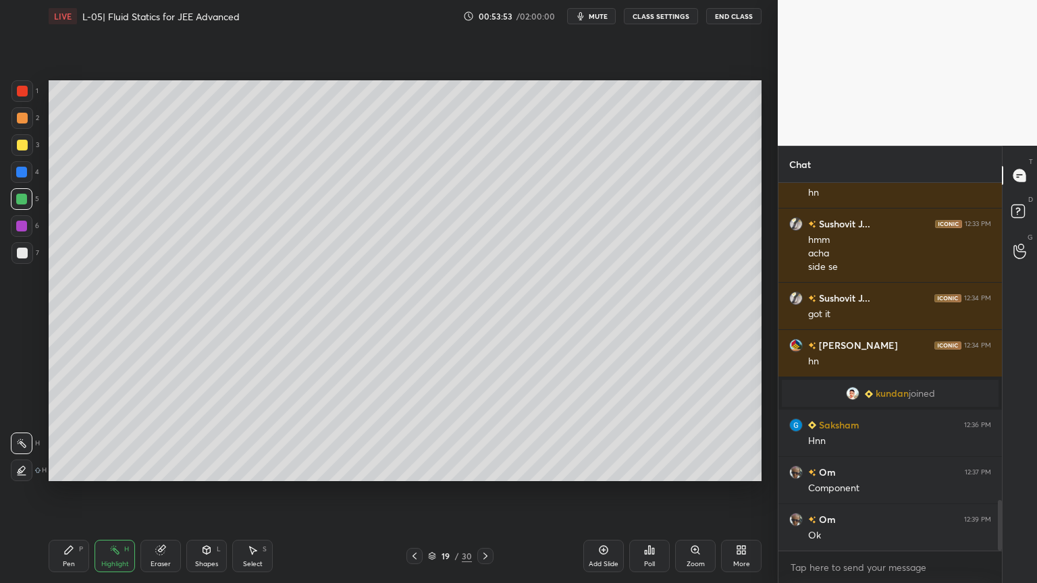
click at [21, 144] on div at bounding box center [22, 145] width 11 height 11
click at [70, 492] on div "Pen P" at bounding box center [69, 556] width 40 height 32
click at [412, 492] on div at bounding box center [414, 556] width 16 height 16
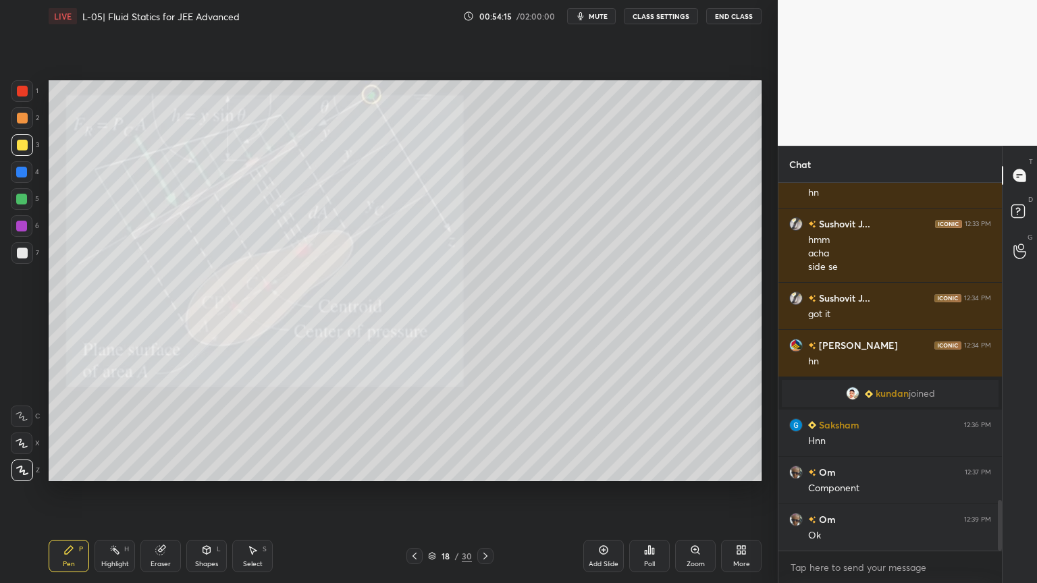
click at [115, 492] on div "Highlight" at bounding box center [115, 564] width 28 height 7
click at [483, 492] on icon at bounding box center [485, 556] width 4 height 7
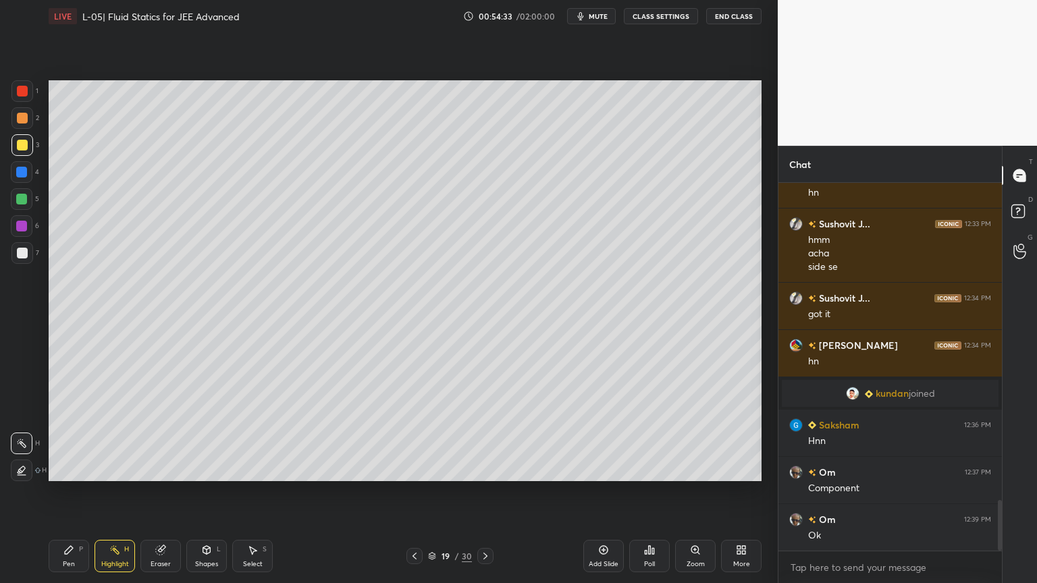
click at [13, 122] on div at bounding box center [22, 118] width 22 height 22
click at [18, 171] on div at bounding box center [21, 172] width 11 height 11
click at [59, 492] on div "Pen P" at bounding box center [69, 556] width 40 height 32
click at [173, 492] on div "Eraser" at bounding box center [160, 556] width 40 height 32
click at [66, 492] on div "Pen P" at bounding box center [69, 556] width 40 height 32
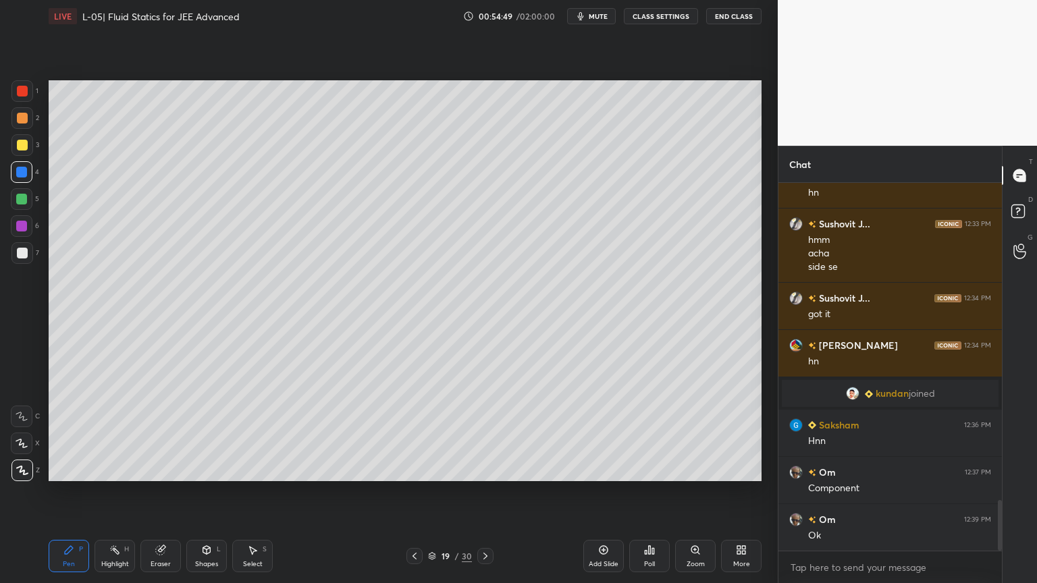
click at [18, 146] on div at bounding box center [22, 145] width 11 height 11
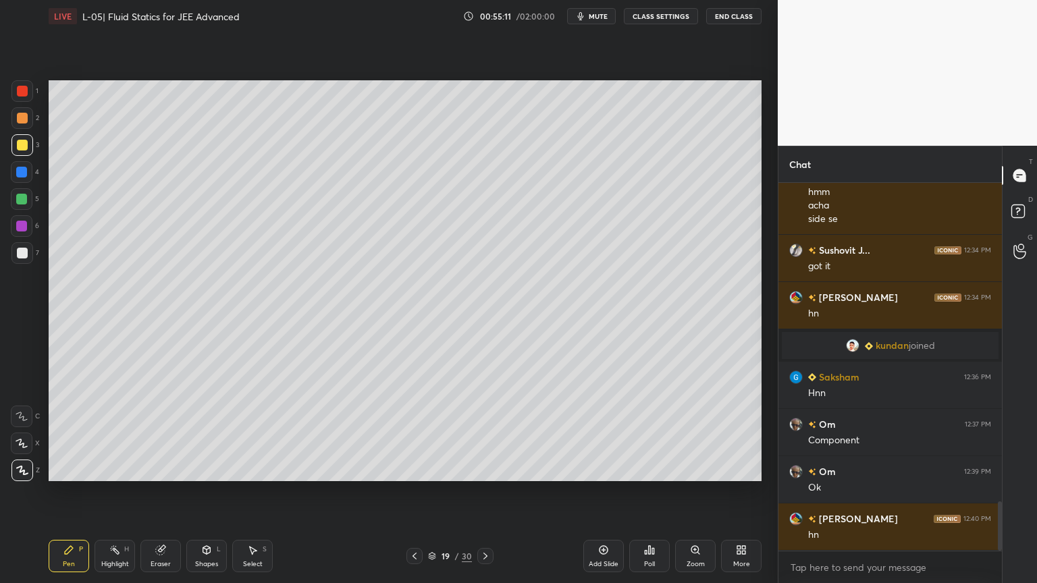
click at [113, 492] on div "Highlight" at bounding box center [115, 564] width 28 height 7
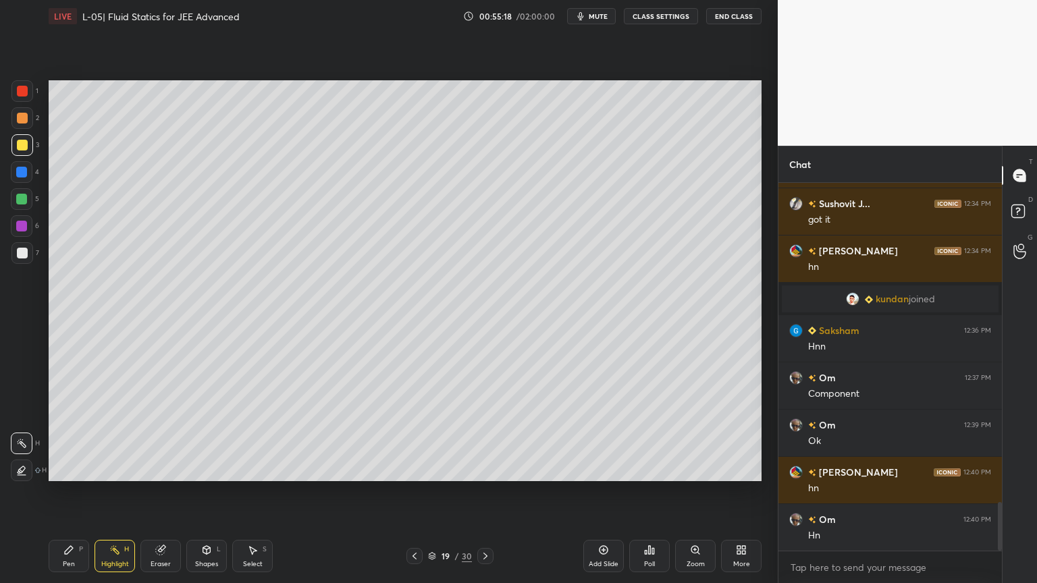
click at [205, 492] on div "Shapes" at bounding box center [206, 564] width 23 height 7
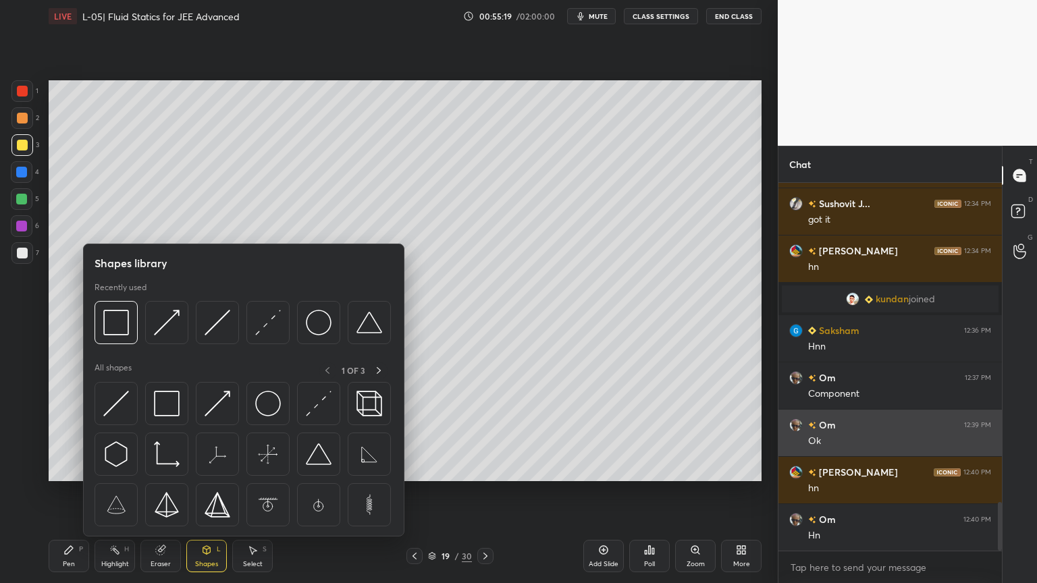
click at [213, 411] on img at bounding box center [217, 404] width 26 height 26
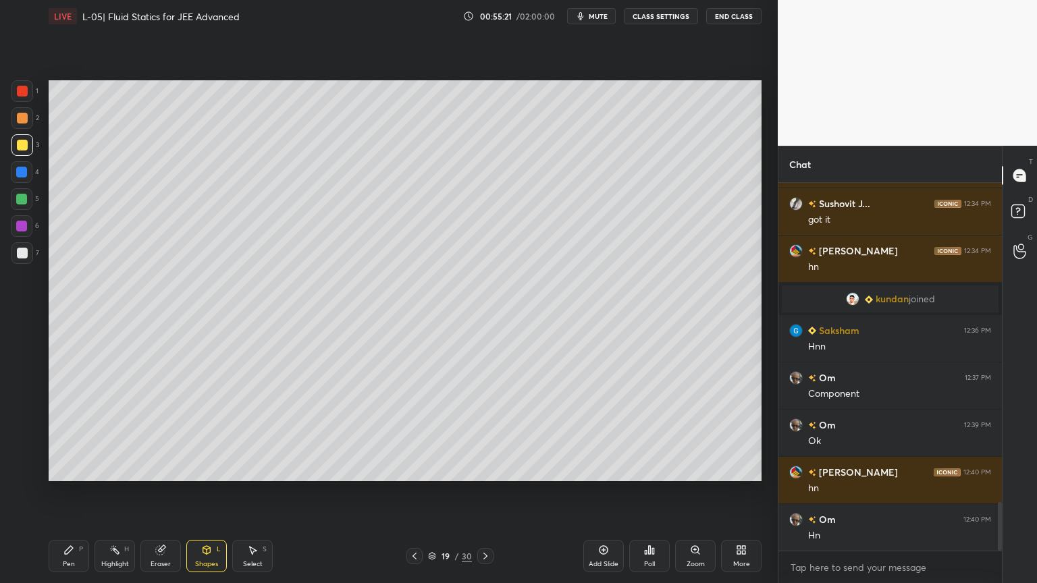
click at [76, 492] on div "Pen P" at bounding box center [69, 556] width 40 height 32
click at [13, 225] on div at bounding box center [22, 226] width 22 height 22
click at [161, 492] on icon at bounding box center [160, 550] width 9 height 9
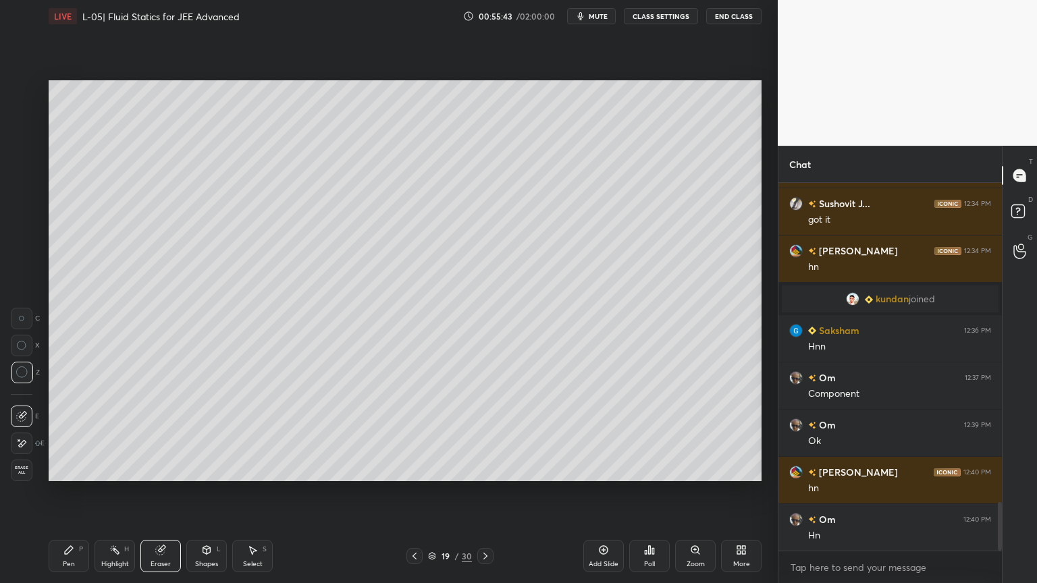
click at [63, 492] on div "Pen" at bounding box center [69, 564] width 12 height 7
click at [115, 492] on icon at bounding box center [114, 550] width 11 height 11
click at [201, 492] on div "Shapes L" at bounding box center [206, 556] width 40 height 32
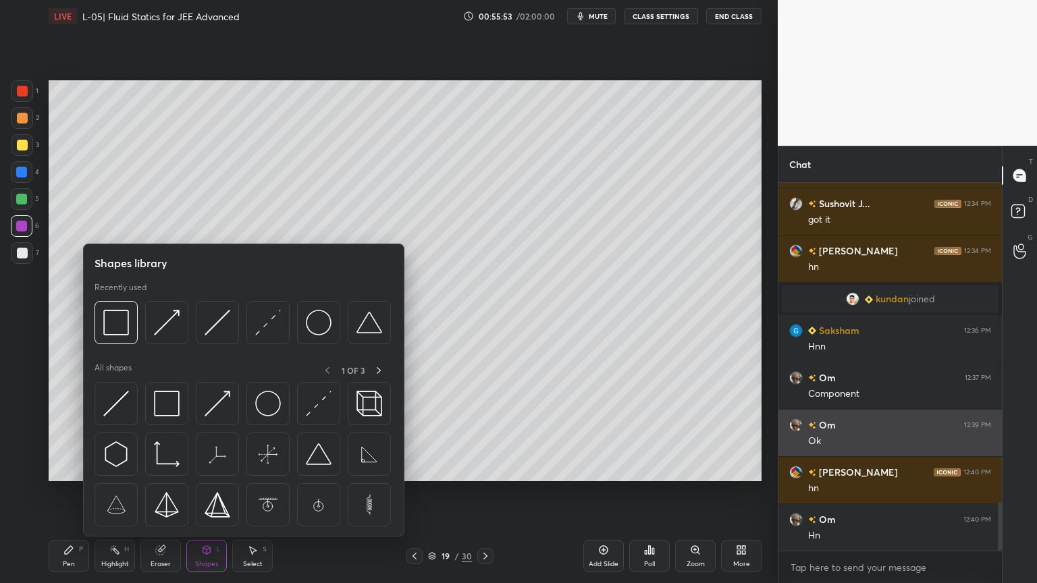
click at [262, 413] on img at bounding box center [268, 404] width 26 height 26
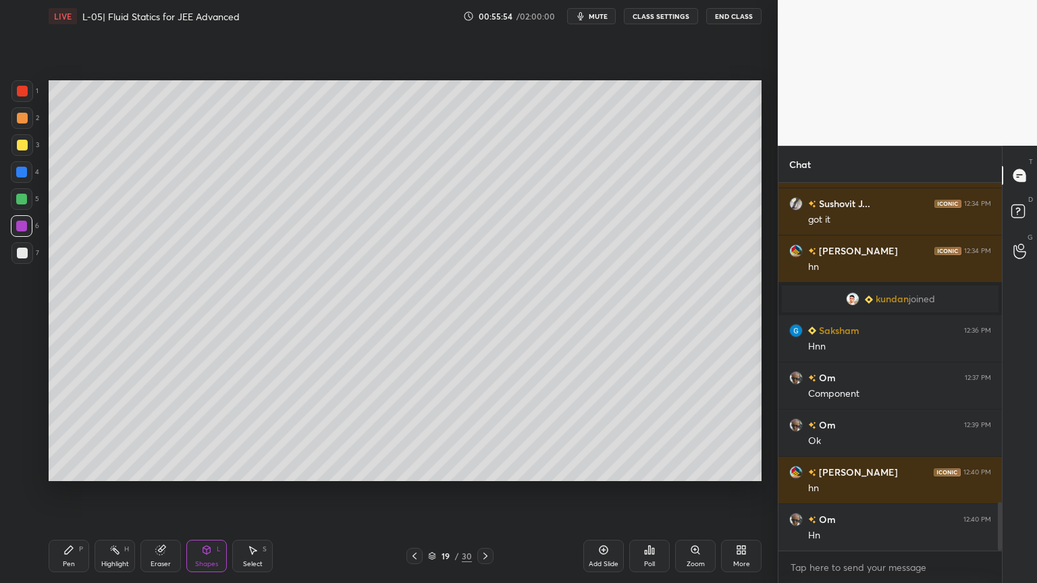
click at [23, 144] on div at bounding box center [22, 145] width 11 height 11
click at [86, 492] on div "Pen P" at bounding box center [69, 556] width 40 height 32
click at [114, 492] on icon at bounding box center [114, 550] width 11 height 11
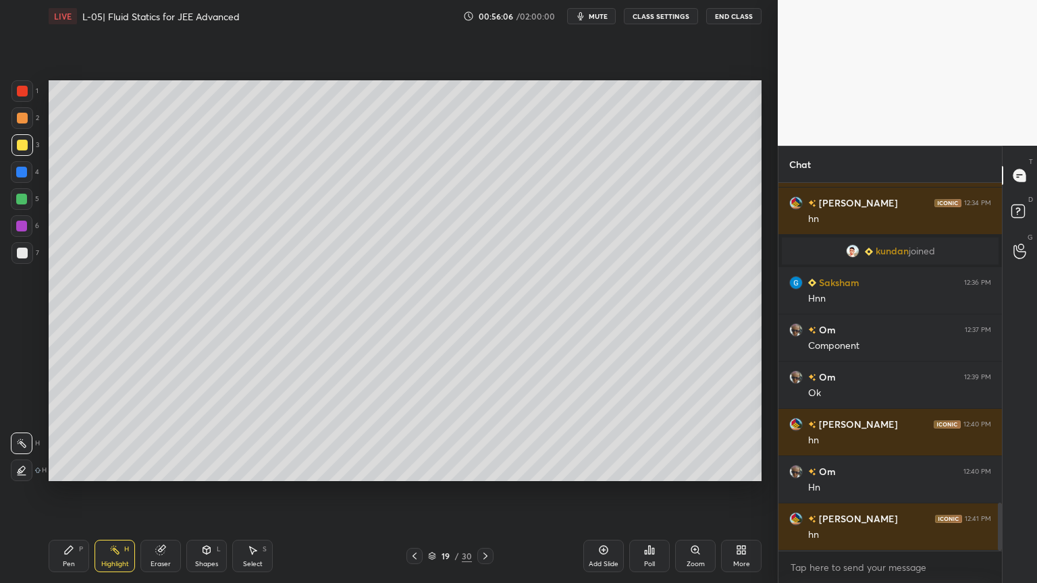
click at [599, 492] on icon at bounding box center [603, 550] width 11 height 11
click at [21, 117] on div at bounding box center [22, 118] width 11 height 11
click at [59, 492] on div "Pen P" at bounding box center [69, 556] width 40 height 32
click at [153, 492] on div "Eraser" at bounding box center [160, 556] width 40 height 32
click at [66, 492] on div "Pen" at bounding box center [69, 564] width 12 height 7
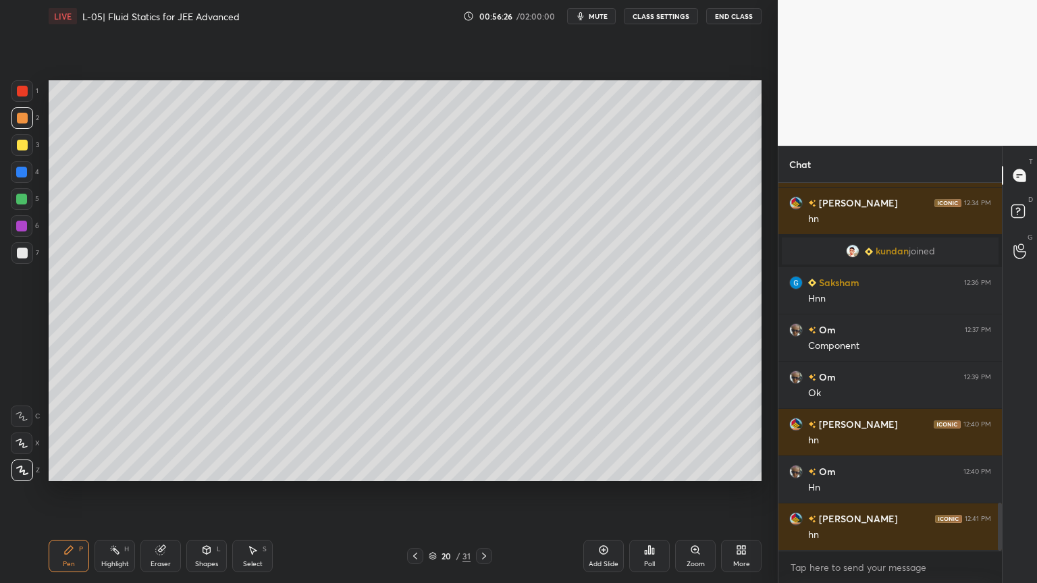
click at [206, 492] on div "Shapes" at bounding box center [206, 564] width 23 height 7
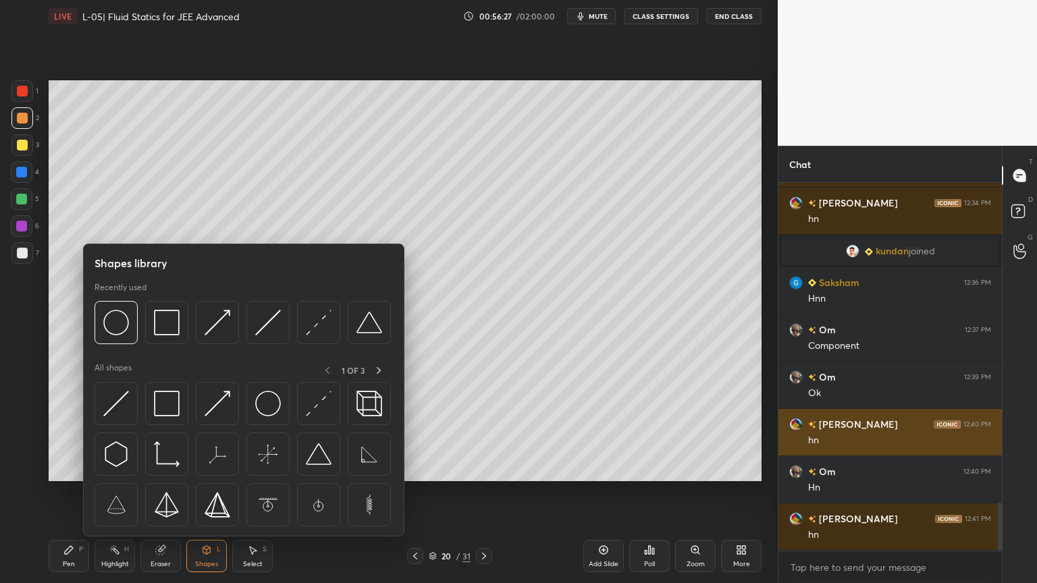
click at [161, 404] on img at bounding box center [167, 404] width 26 height 26
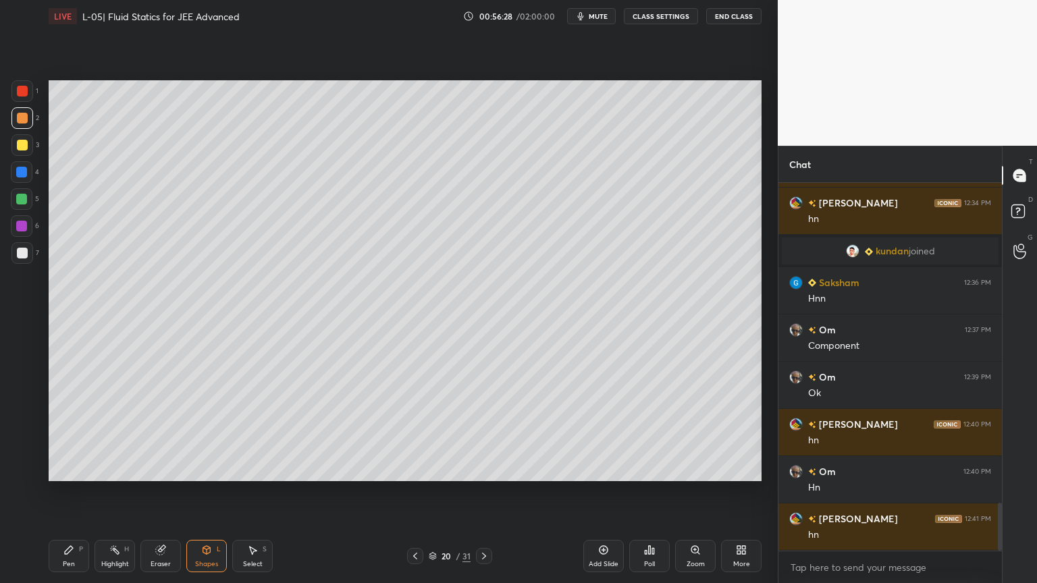
click at [22, 90] on div at bounding box center [22, 91] width 11 height 11
click at [598, 492] on icon at bounding box center [603, 550] width 11 height 11
click at [19, 143] on div at bounding box center [22, 145] width 11 height 11
click at [66, 492] on div "Pen P" at bounding box center [69, 556] width 40 height 32
click at [11, 173] on div at bounding box center [22, 172] width 22 height 22
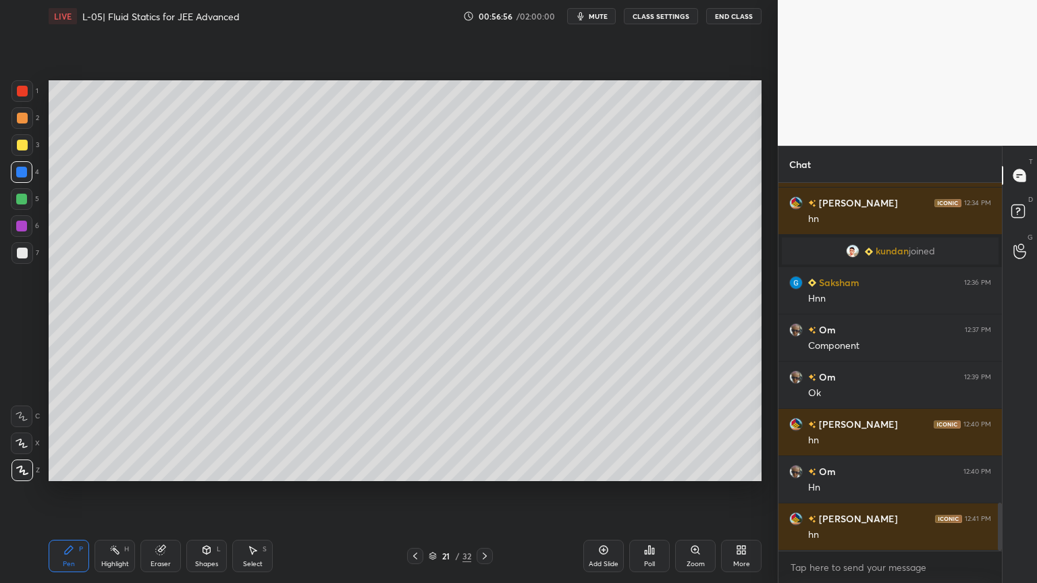
click at [109, 492] on div "Pen P Highlight H Eraser Shapes L Select S 21 / 32 Add Slide Poll Zoom More" at bounding box center [405, 556] width 713 height 54
click at [148, 492] on div "Eraser" at bounding box center [160, 556] width 40 height 32
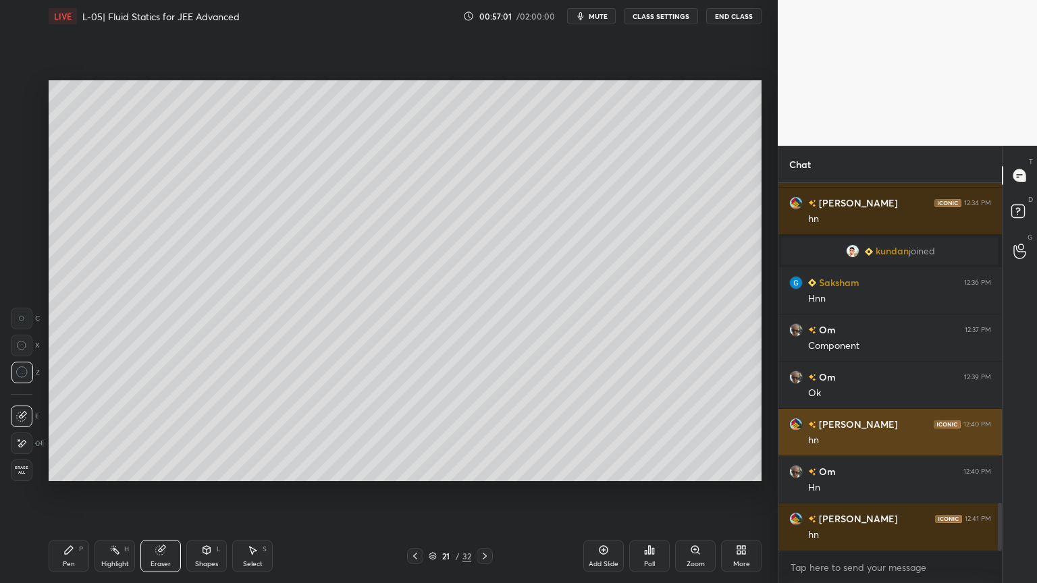
scroll to position [2511, 0]
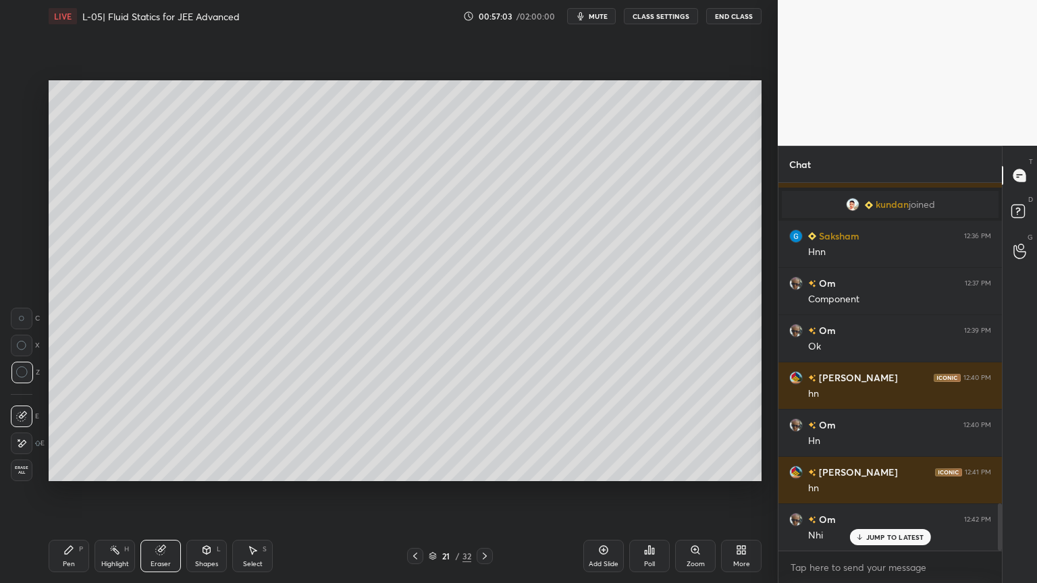
click at [70, 492] on icon at bounding box center [69, 550] width 8 height 8
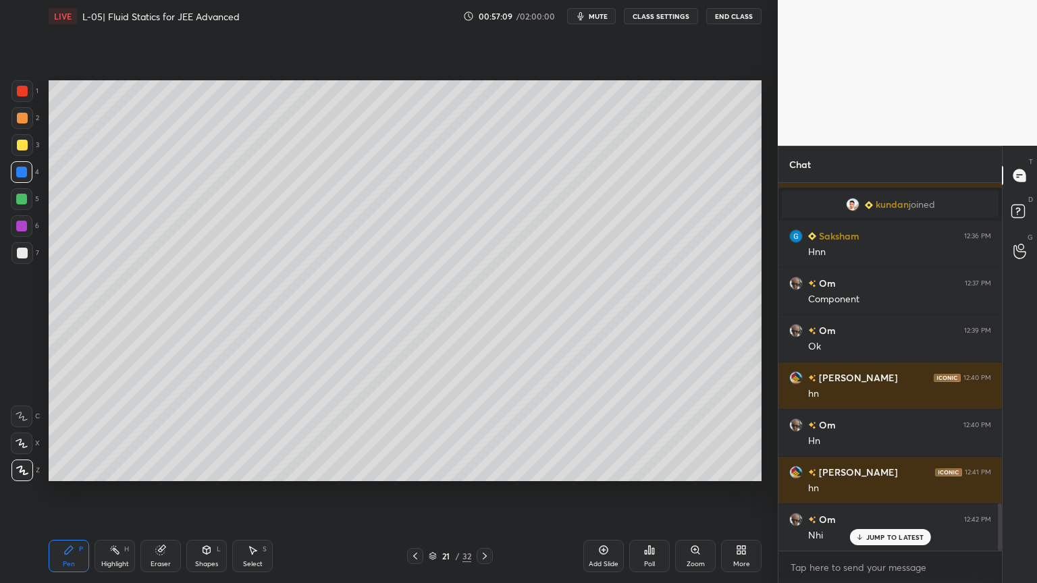
click at [157, 492] on icon at bounding box center [160, 550] width 9 height 9
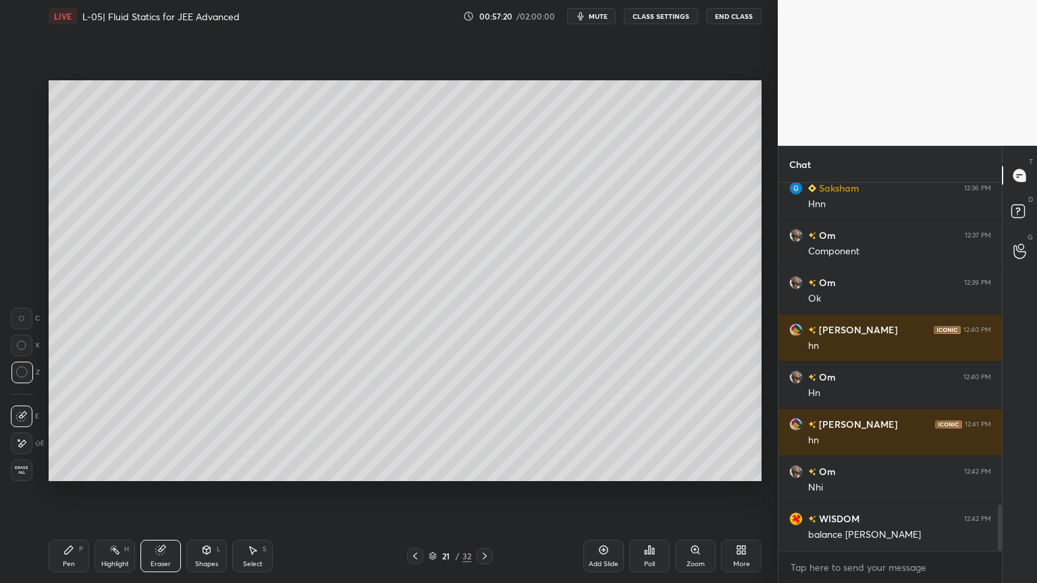
click at [66, 492] on div "Pen P" at bounding box center [69, 556] width 40 height 32
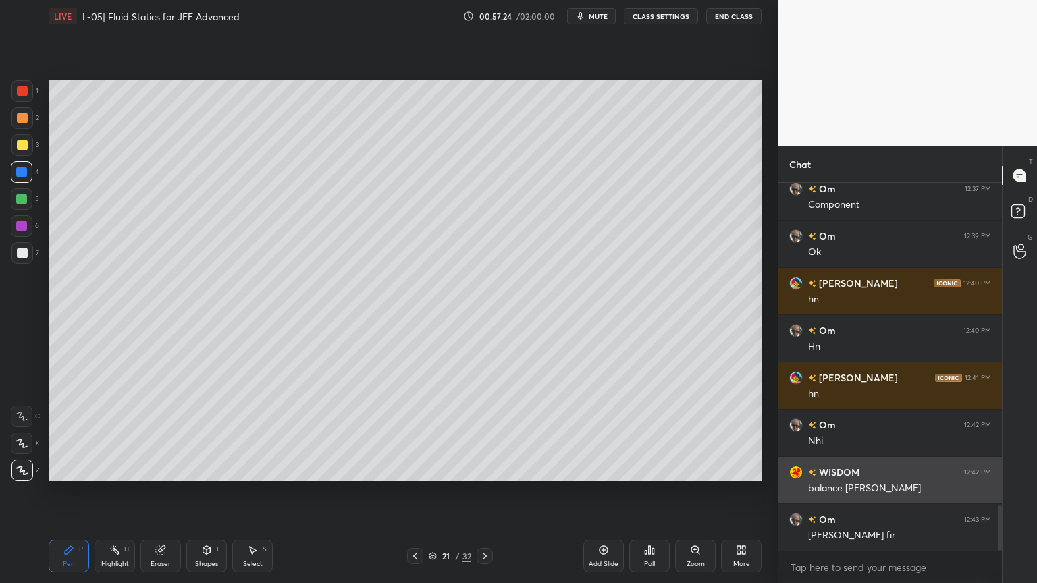
scroll to position [2606, 0]
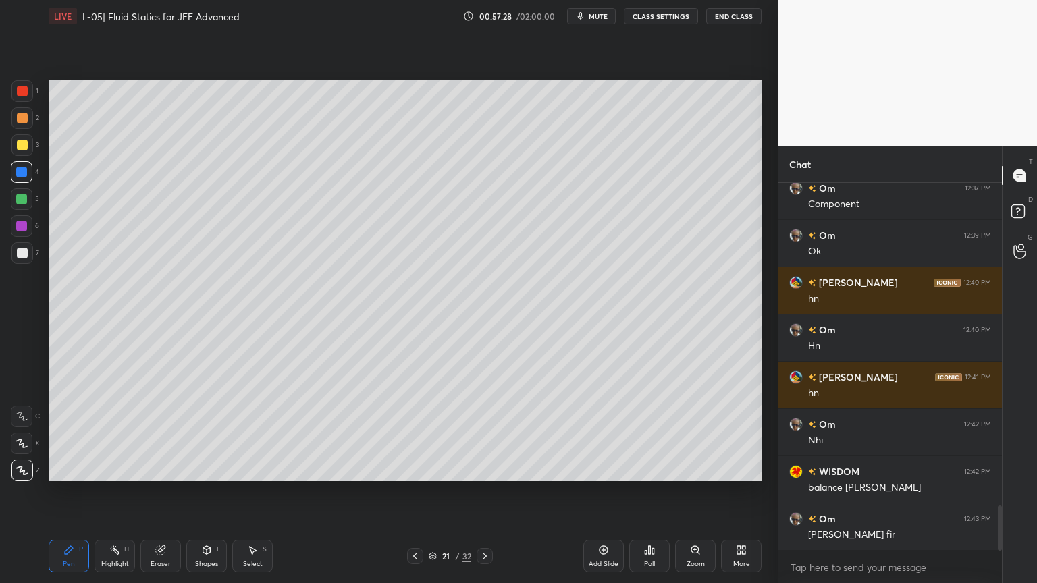
click at [150, 492] on div "Eraser" at bounding box center [160, 556] width 40 height 32
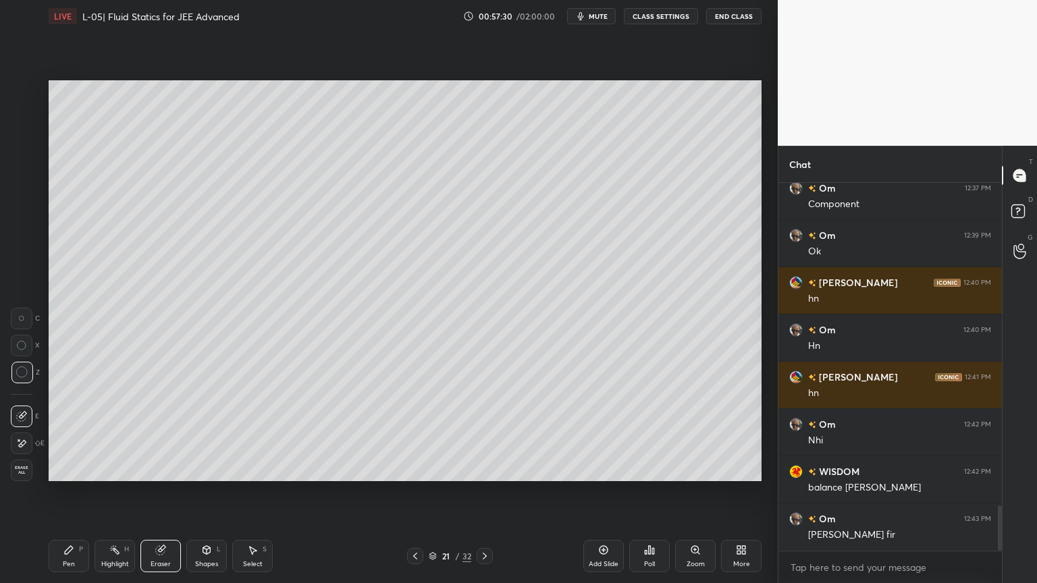
click at [69, 492] on icon at bounding box center [69, 550] width 8 height 8
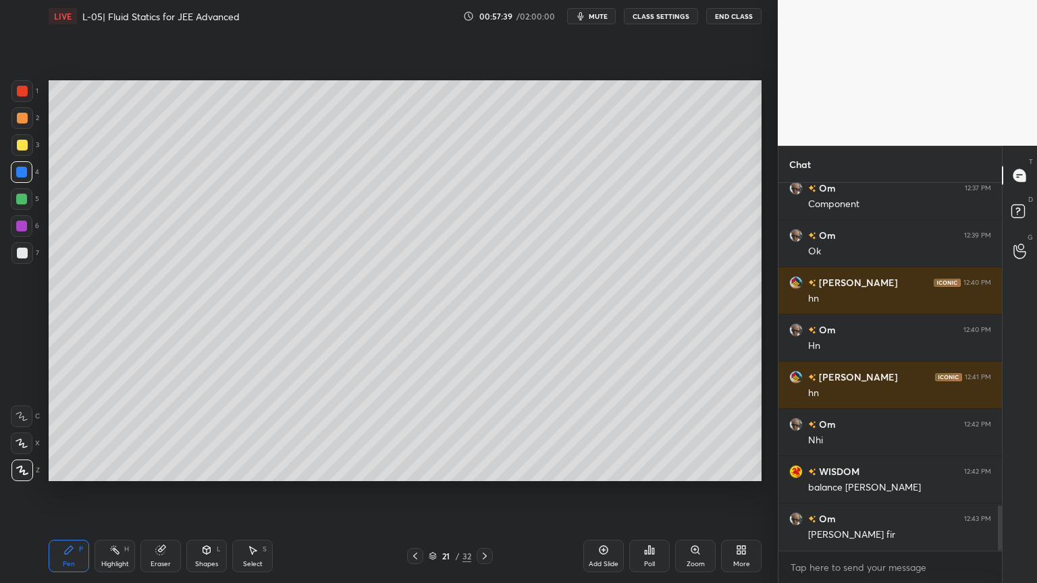
click at [161, 492] on icon at bounding box center [160, 550] width 9 height 9
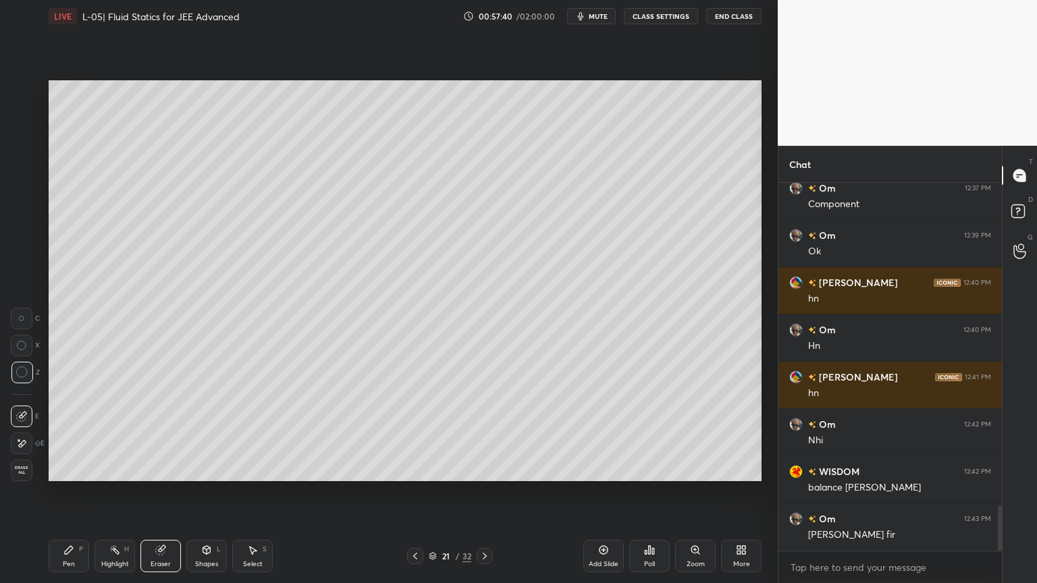
click at [72, 492] on div "Pen" at bounding box center [69, 564] width 12 height 7
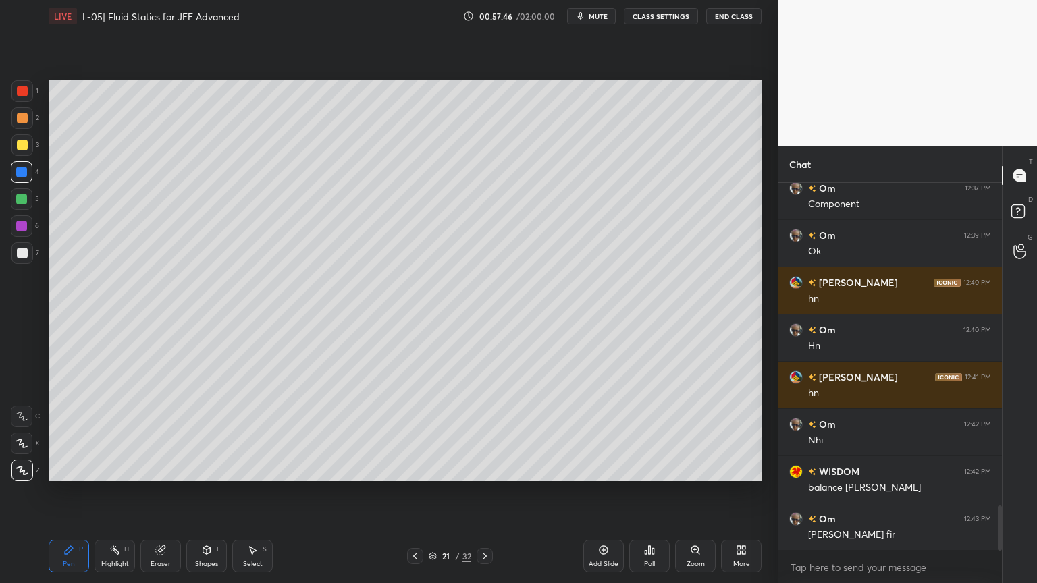
click at [157, 492] on icon at bounding box center [160, 550] width 9 height 9
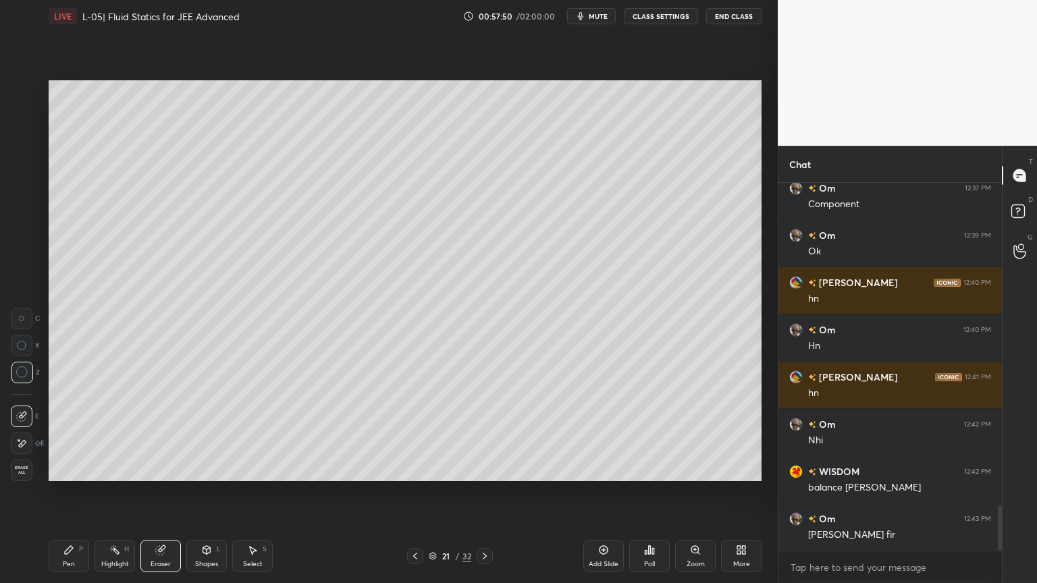
click at [63, 492] on icon at bounding box center [68, 550] width 11 height 11
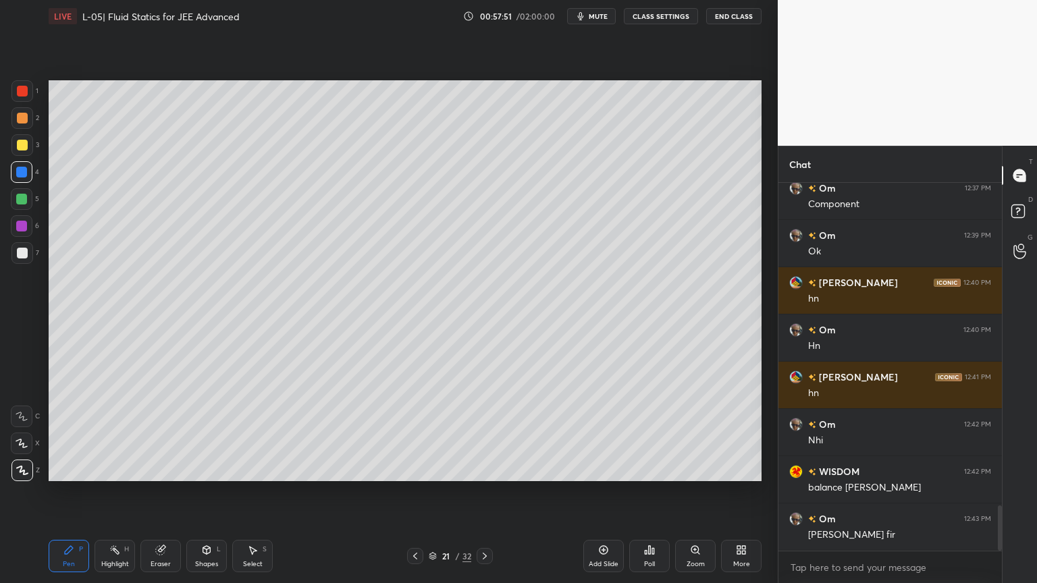
click at [20, 146] on div at bounding box center [22, 145] width 11 height 11
click at [190, 492] on div "Shapes L" at bounding box center [206, 556] width 40 height 32
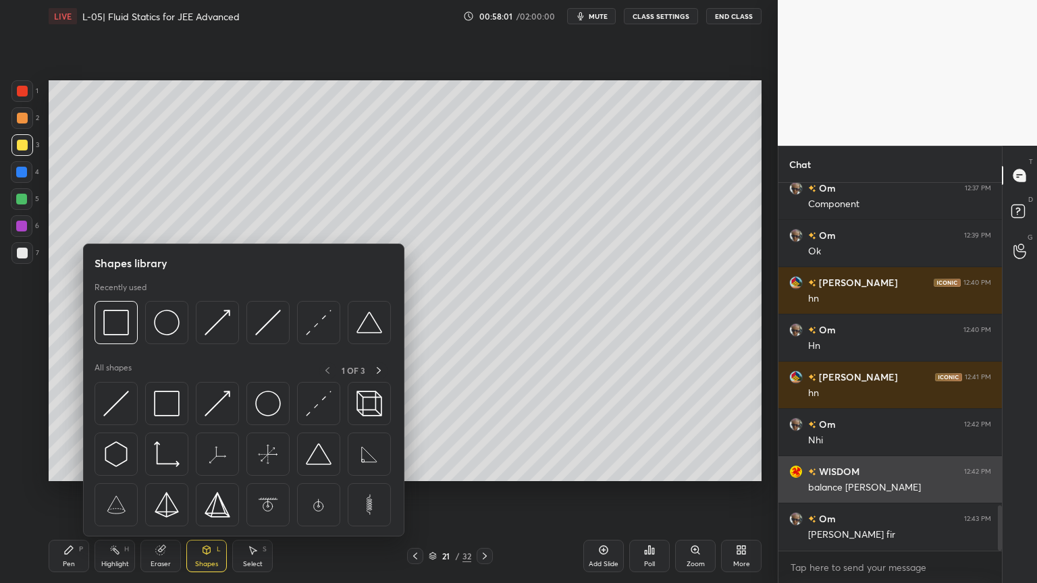
click at [119, 398] on img at bounding box center [116, 404] width 26 height 26
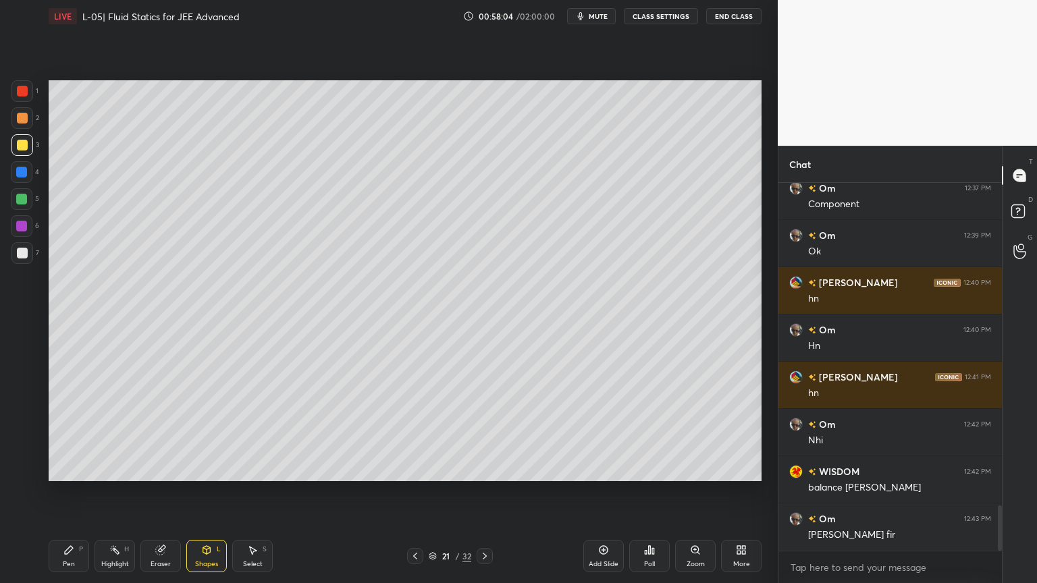
click at [67, 492] on icon at bounding box center [69, 550] width 8 height 8
click at [15, 172] on div at bounding box center [22, 172] width 22 height 22
click at [21, 102] on div "1" at bounding box center [24, 93] width 27 height 27
click at [108, 492] on div "Highlight H" at bounding box center [114, 556] width 40 height 32
click at [410, 492] on icon at bounding box center [415, 556] width 11 height 11
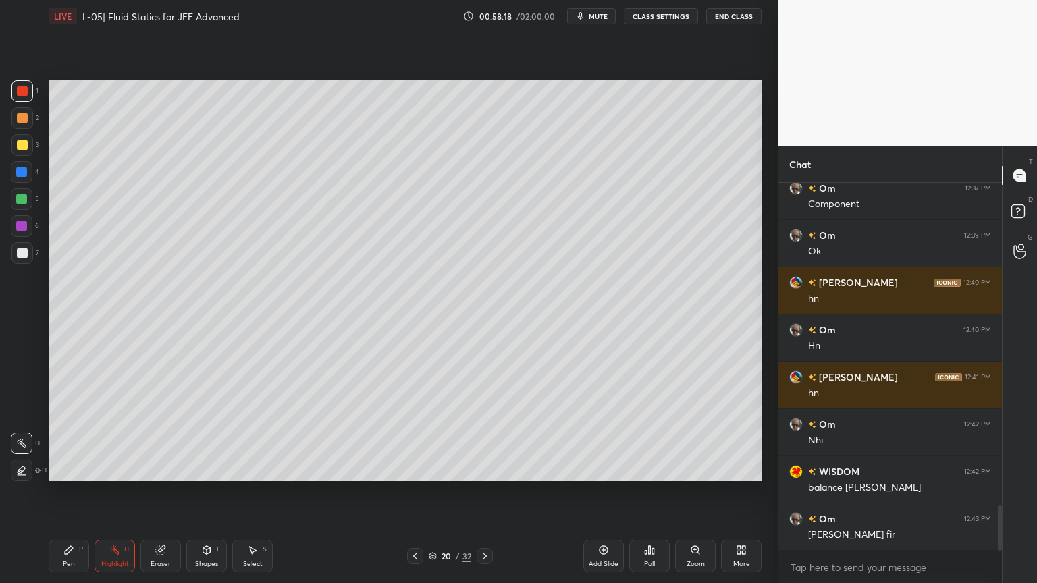
click at [412, 492] on icon at bounding box center [415, 556] width 11 height 11
click at [413, 492] on icon at bounding box center [415, 556] width 11 height 11
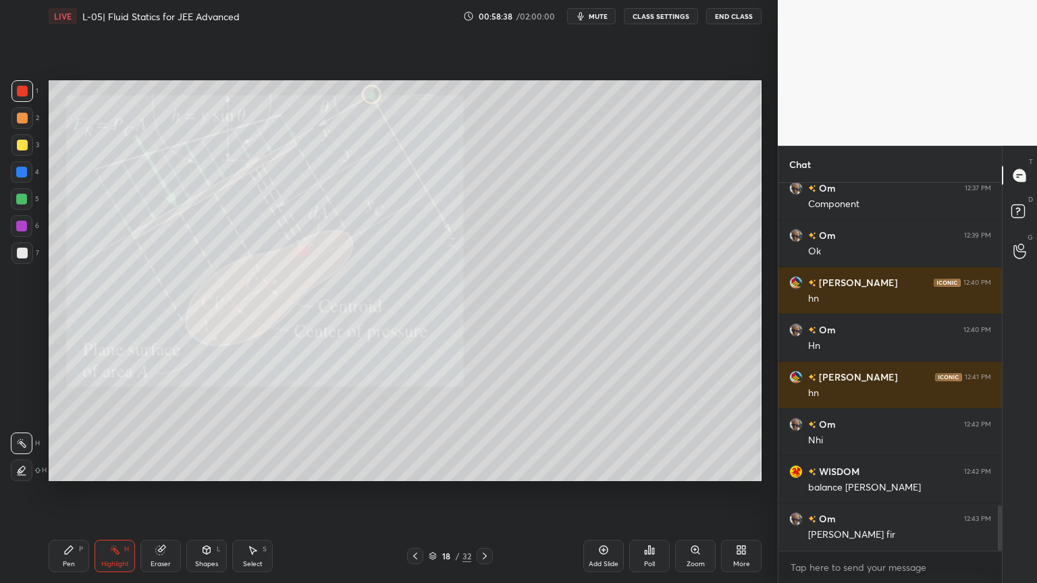
click at [482, 492] on div at bounding box center [484, 556] width 16 height 16
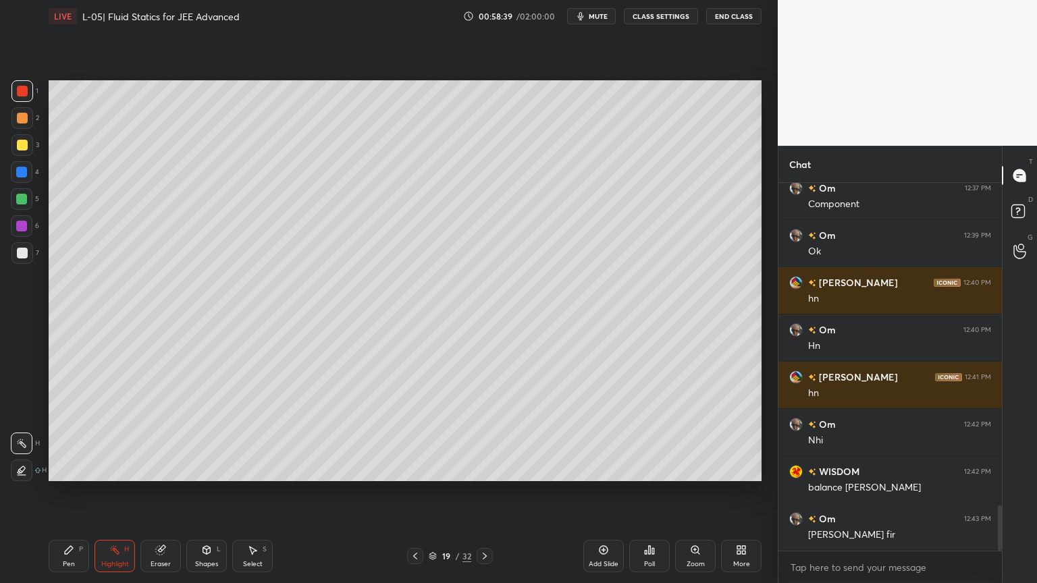
click at [481, 492] on icon at bounding box center [484, 556] width 11 height 11
click at [483, 492] on div "Pen P Highlight H Eraser Shapes L Select S 20 / 32 Add Slide Poll Zoom More" at bounding box center [405, 556] width 713 height 54
click at [483, 492] on icon at bounding box center [484, 556] width 11 height 11
click at [65, 492] on icon at bounding box center [68, 550] width 11 height 11
click at [11, 225] on div at bounding box center [22, 226] width 22 height 22
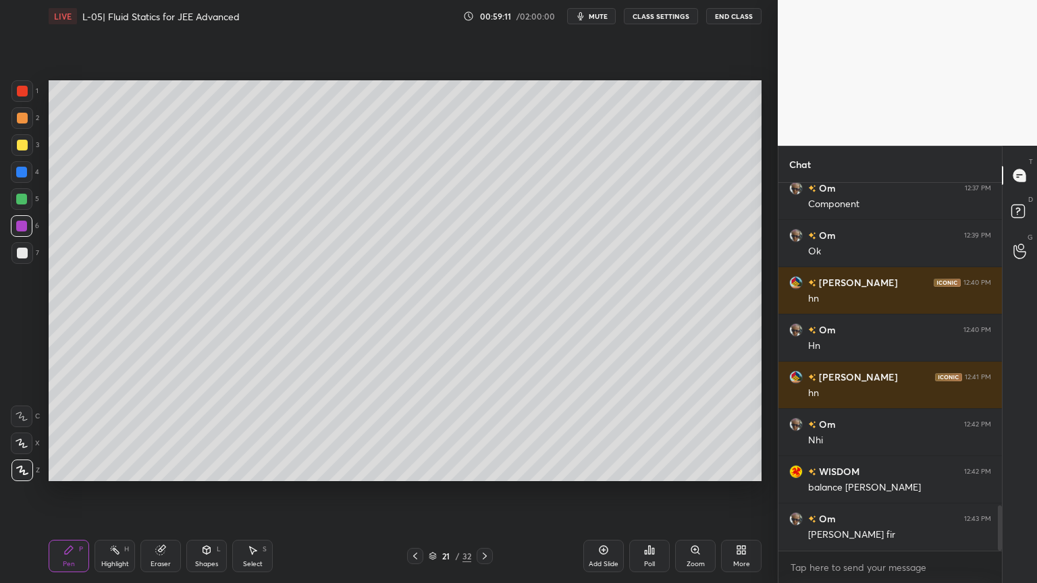
click at [169, 492] on div "Eraser" at bounding box center [160, 556] width 40 height 32
click at [78, 492] on div "Pen P" at bounding box center [69, 556] width 40 height 32
click at [196, 492] on div "Shapes" at bounding box center [206, 564] width 23 height 7
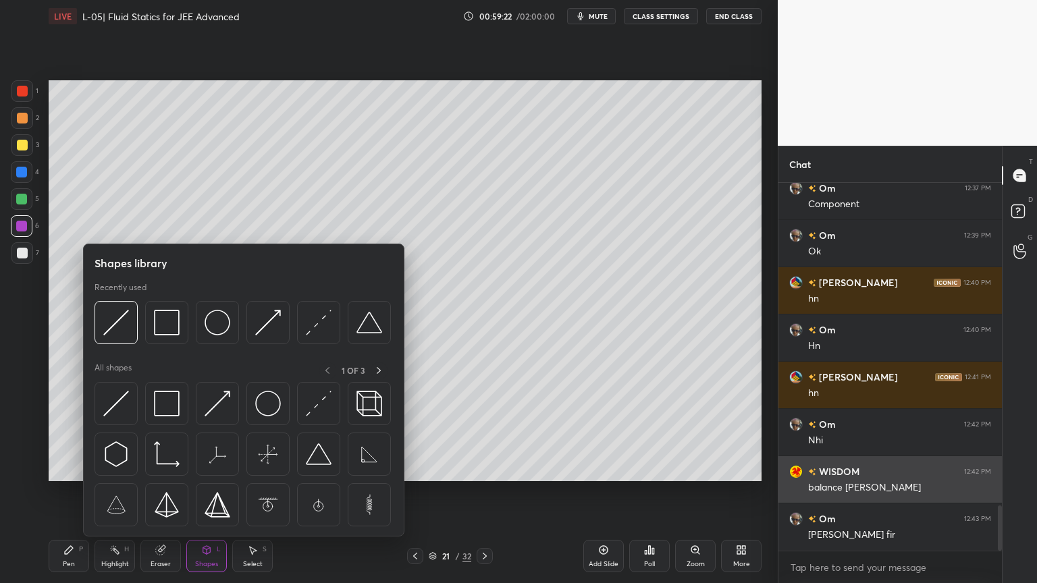
click at [171, 339] on div at bounding box center [166, 322] width 43 height 43
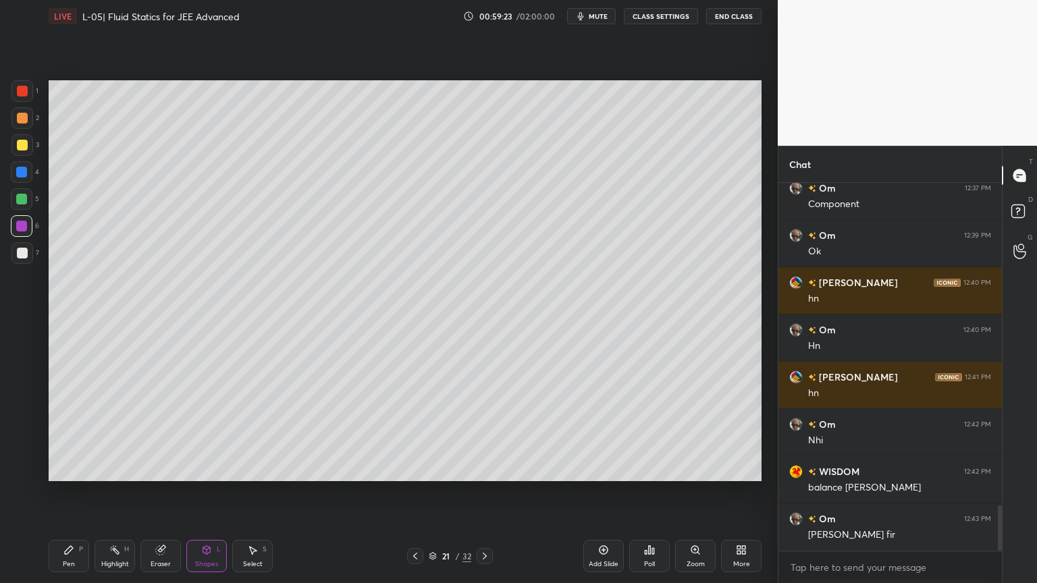
click at [22, 145] on div at bounding box center [22, 145] width 11 height 11
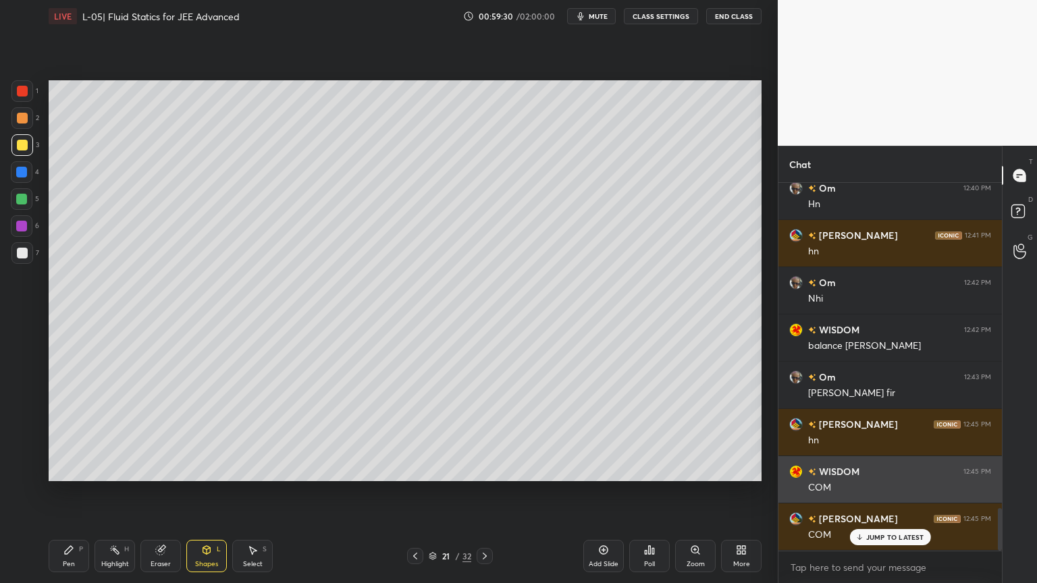
scroll to position [2794, 0]
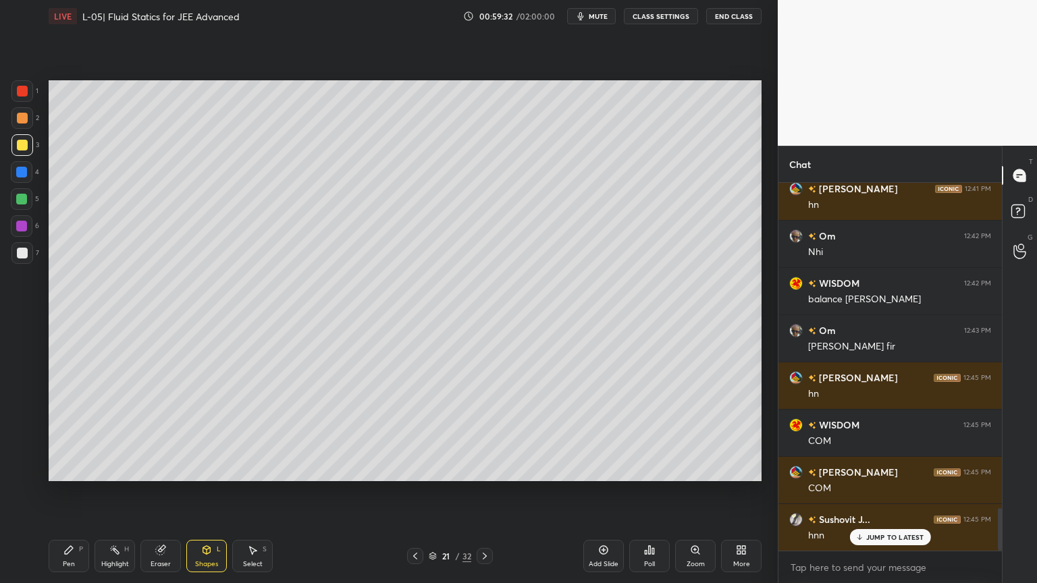
click at [206, 492] on div "Shapes" at bounding box center [206, 564] width 23 height 7
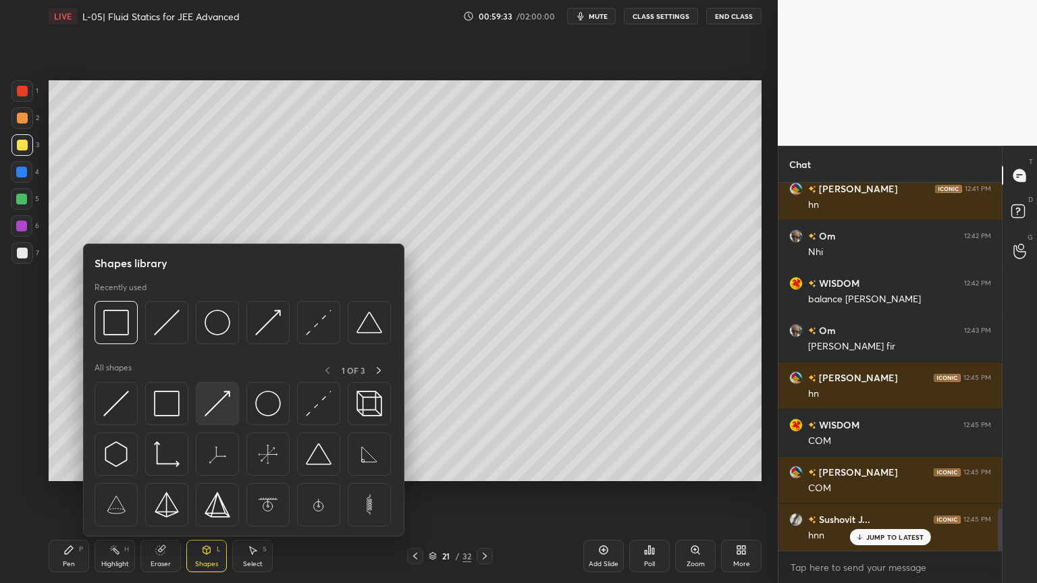
scroll to position [2808, 0]
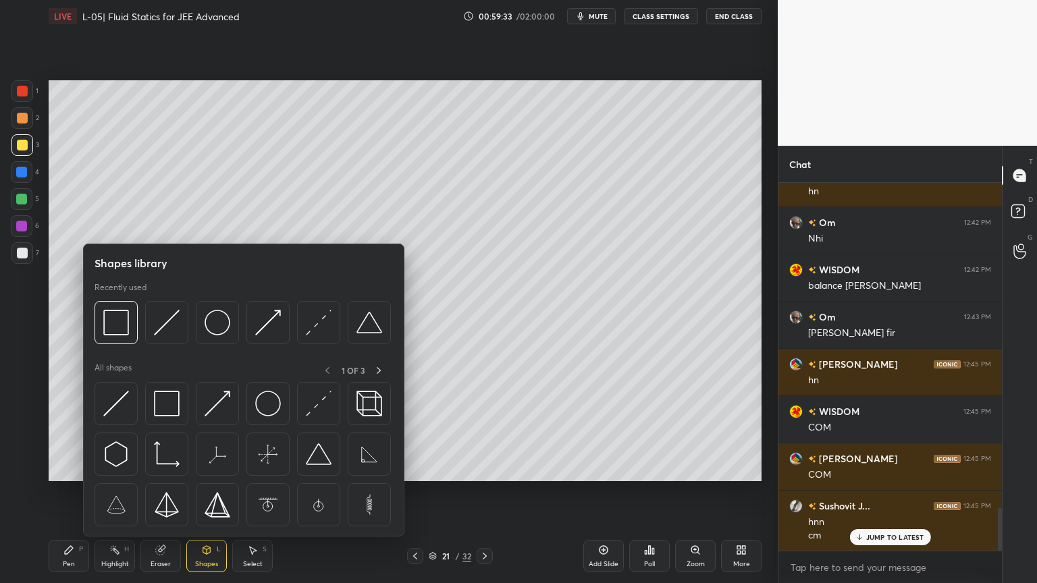
click at [206, 414] on img at bounding box center [217, 404] width 26 height 26
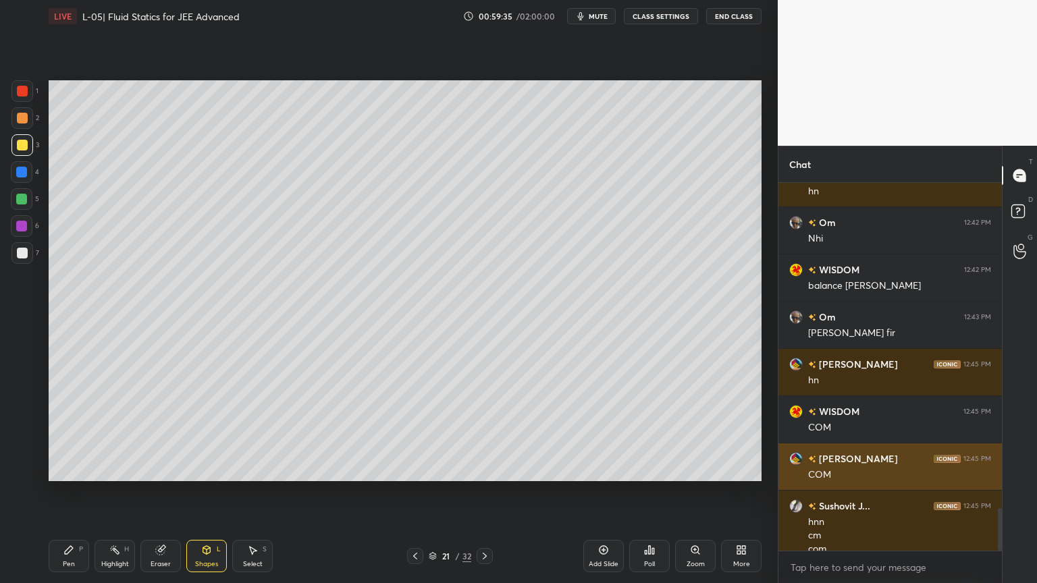
scroll to position [2821, 0]
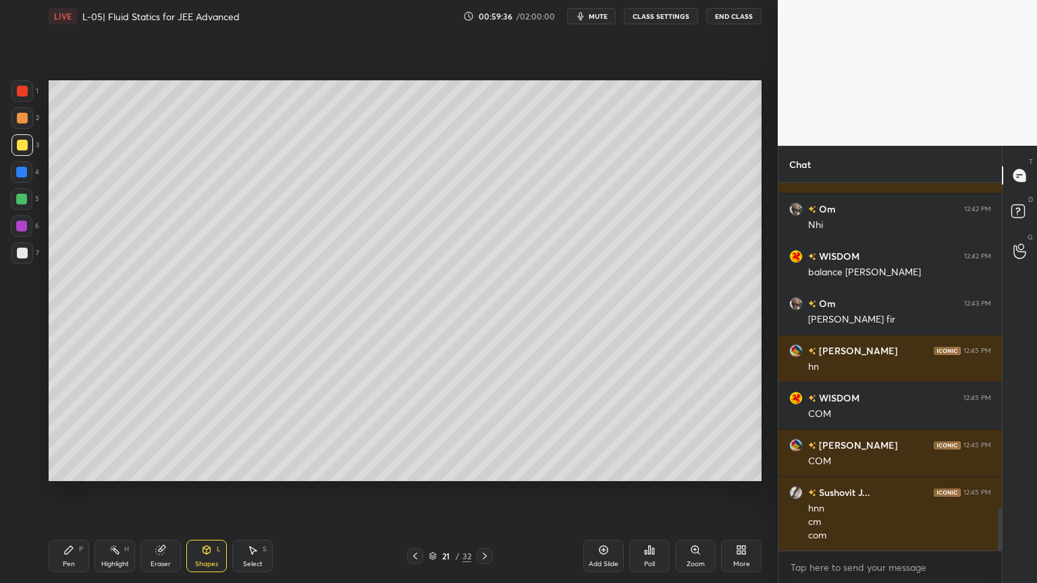
click at [65, 492] on icon at bounding box center [68, 550] width 11 height 11
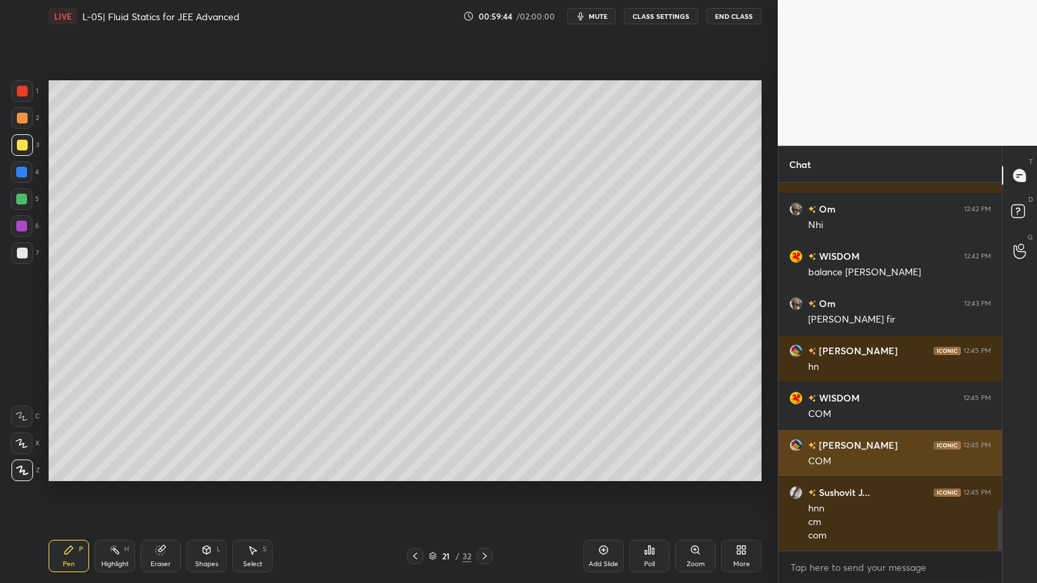
scroll to position [2869, 0]
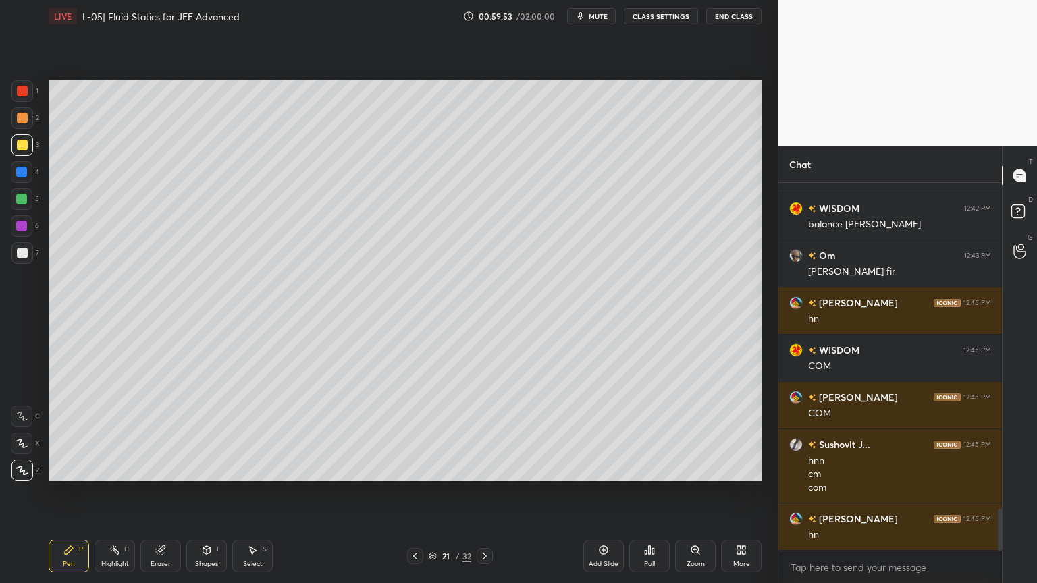
click at [101, 492] on div "Highlight H" at bounding box center [114, 556] width 40 height 32
click at [30, 88] on div at bounding box center [22, 91] width 22 height 22
click at [200, 492] on div "Shapes" at bounding box center [206, 564] width 23 height 7
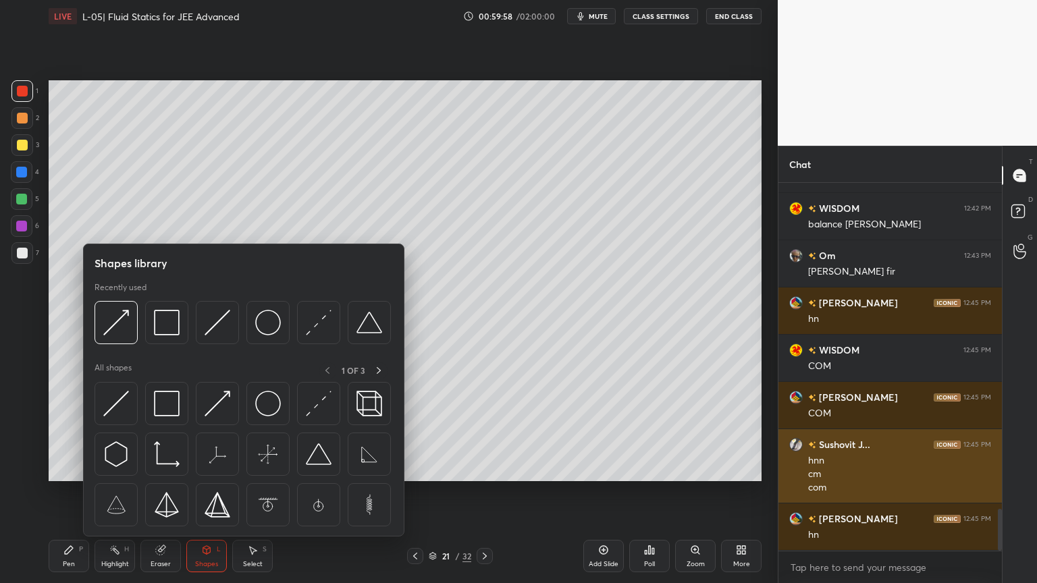
click at [178, 316] on img at bounding box center [167, 323] width 26 height 26
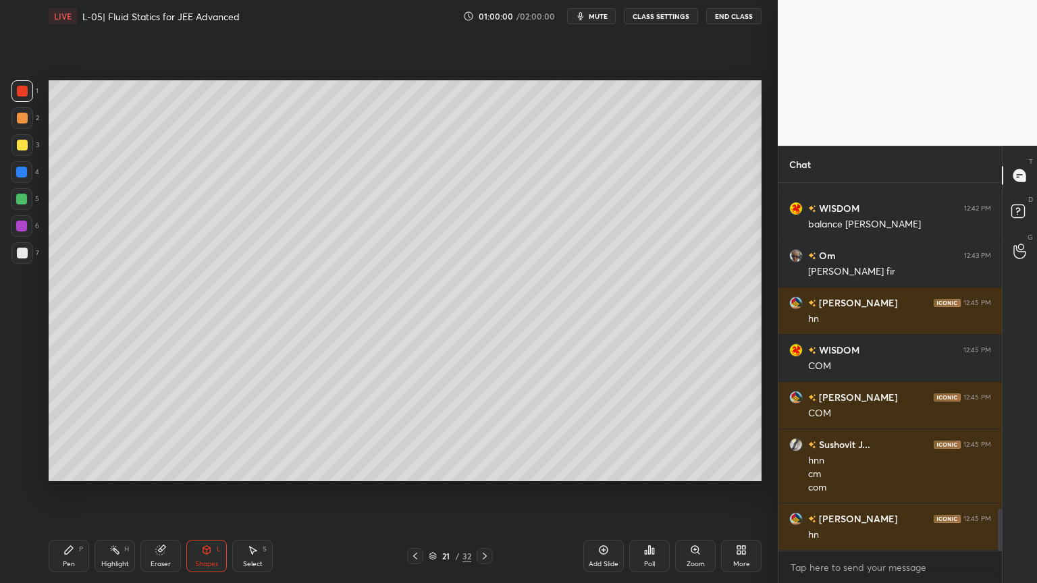
click at [70, 492] on div "Pen" at bounding box center [69, 564] width 12 height 7
click at [425, 492] on div "21 / 32" at bounding box center [450, 556] width 86 height 16
click at [414, 492] on div at bounding box center [415, 556] width 16 height 16
click at [28, 144] on div at bounding box center [22, 145] width 22 height 22
click at [19, 196] on div at bounding box center [21, 199] width 11 height 11
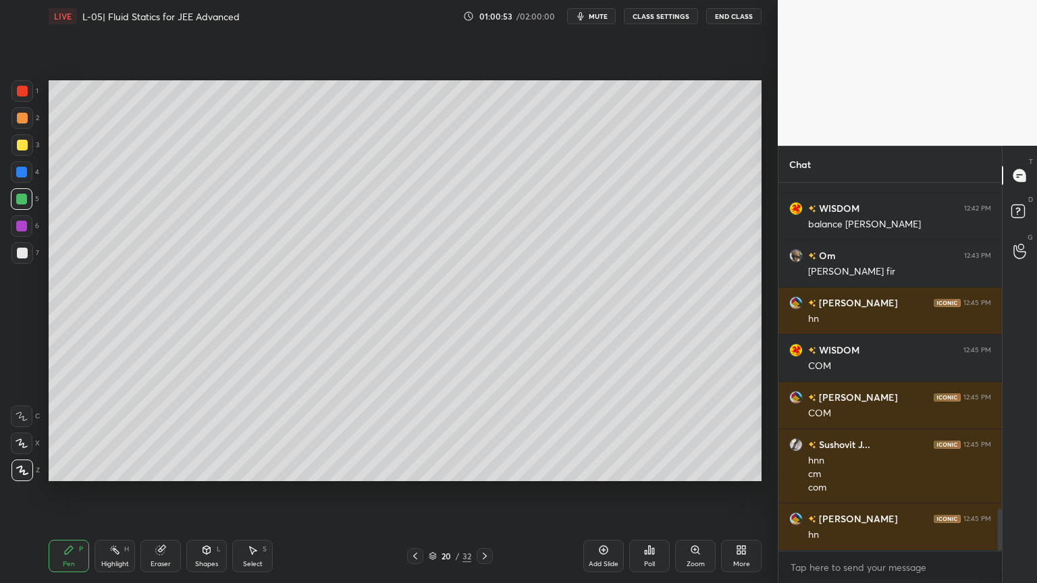
click at [416, 492] on icon at bounding box center [415, 556] width 11 height 11
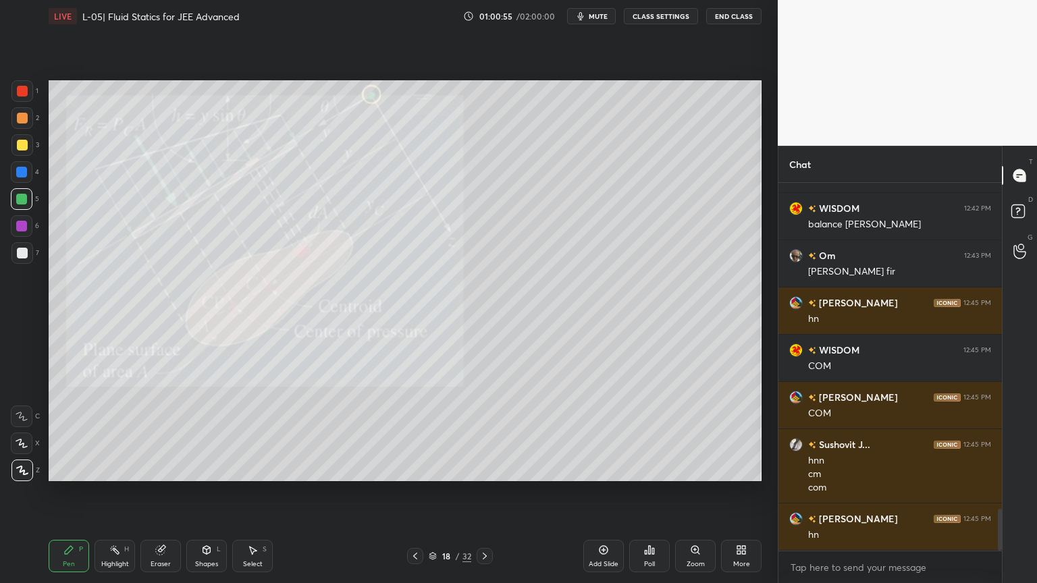
click at [119, 492] on div "Highlight H" at bounding box center [114, 556] width 40 height 32
click at [57, 492] on div "Pen P" at bounding box center [69, 556] width 40 height 32
click at [154, 492] on div "Eraser" at bounding box center [160, 556] width 40 height 32
click at [483, 492] on icon at bounding box center [484, 556] width 11 height 11
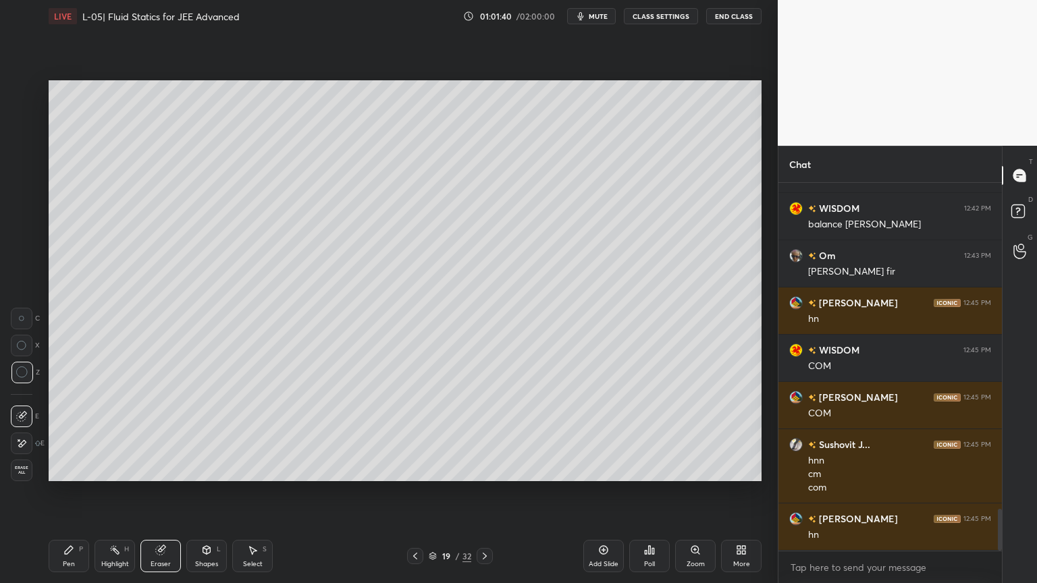
click at [481, 492] on icon at bounding box center [484, 556] width 11 height 11
click at [111, 492] on circle at bounding box center [110, 548] width 1 height 1
click at [17, 148] on div at bounding box center [22, 145] width 11 height 11
click at [59, 492] on div "Pen P" at bounding box center [69, 556] width 40 height 32
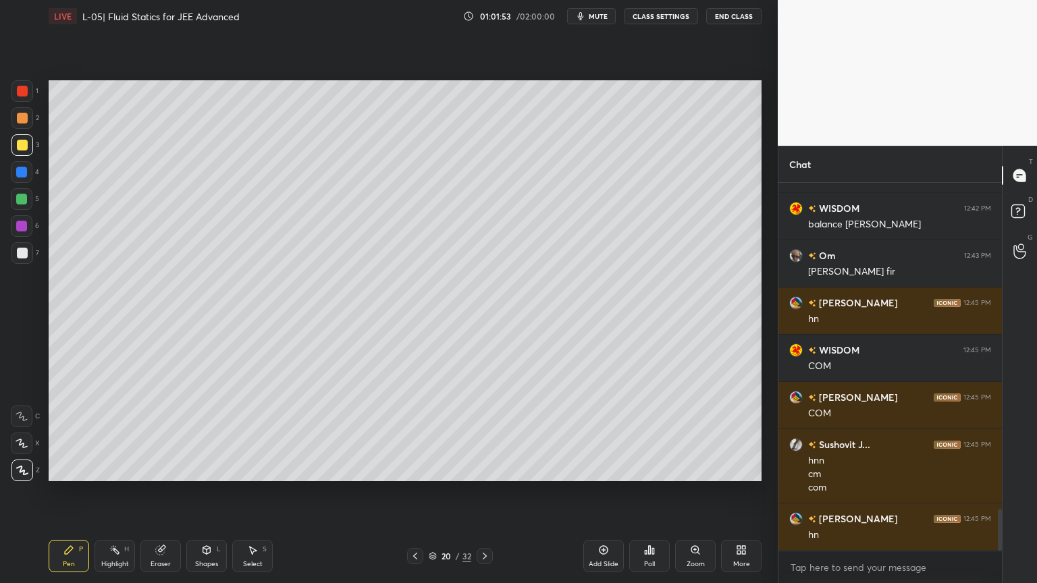
click at [202, 492] on div "Shapes L" at bounding box center [206, 556] width 40 height 32
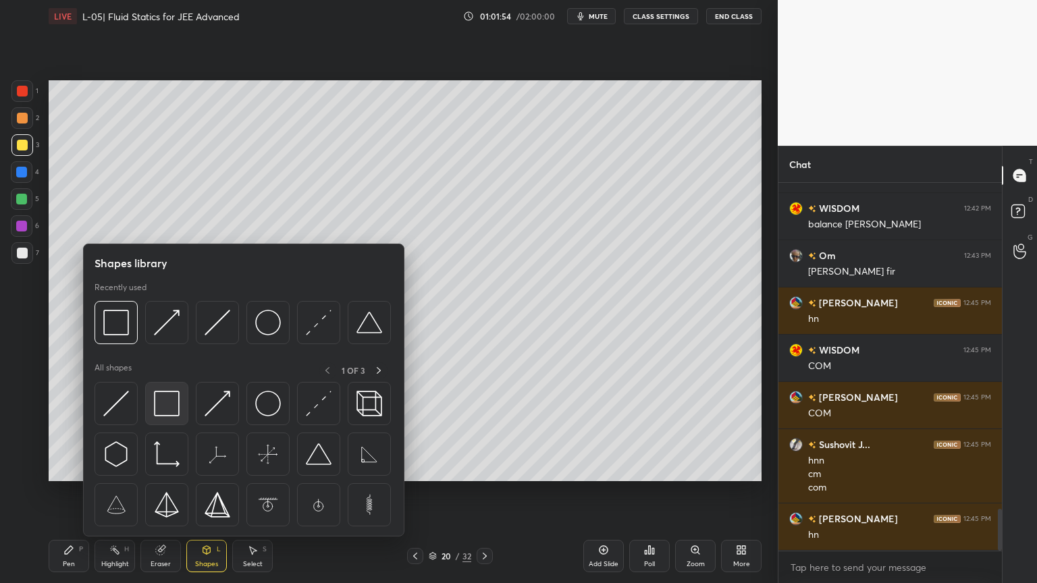
click at [176, 402] on img at bounding box center [167, 404] width 26 height 26
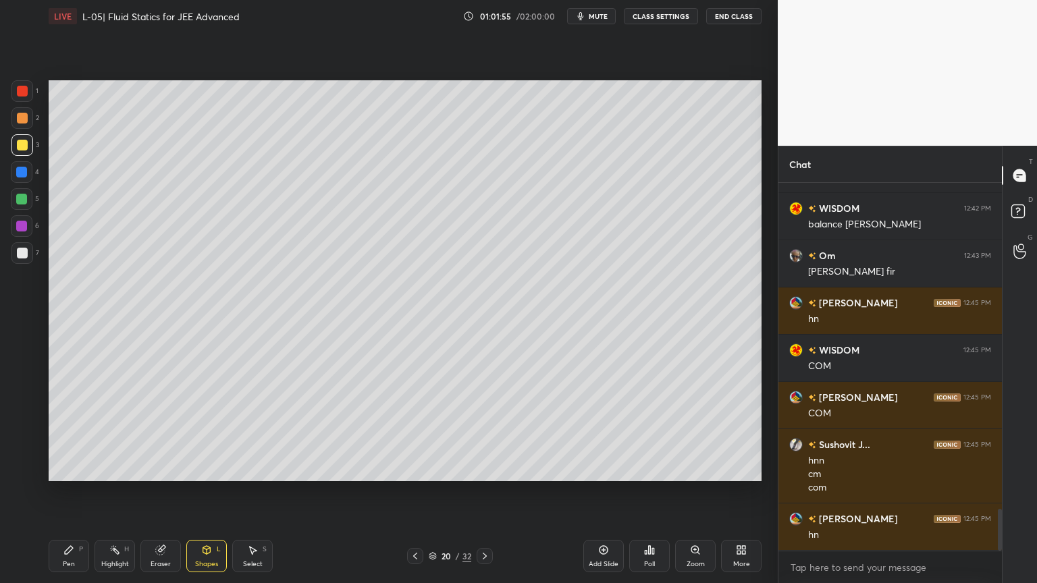
click at [19, 94] on div at bounding box center [22, 91] width 11 height 11
click at [197, 492] on div "Shapes" at bounding box center [206, 564] width 23 height 7
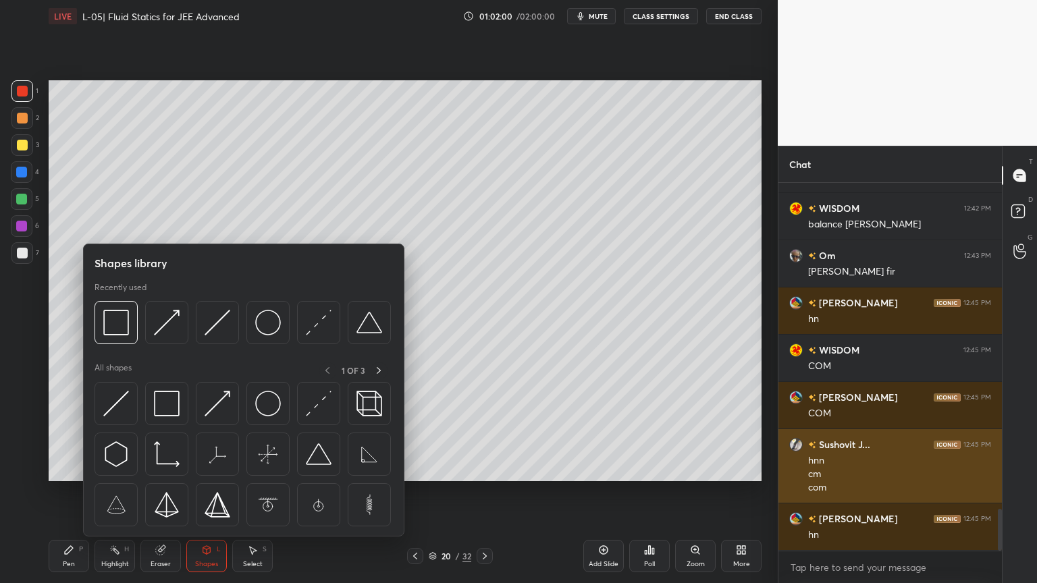
click at [314, 418] on div at bounding box center [318, 403] width 43 height 43
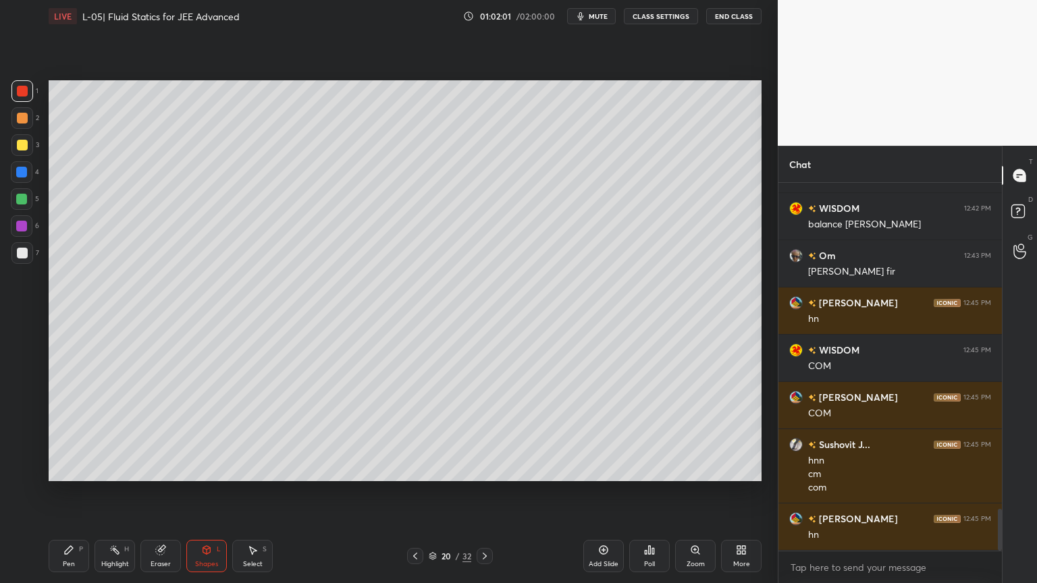
click at [16, 229] on div at bounding box center [21, 226] width 11 height 11
click at [111, 492] on div "Highlight H" at bounding box center [114, 556] width 40 height 32
click at [22, 167] on div at bounding box center [21, 172] width 11 height 11
click at [67, 492] on div "Pen P" at bounding box center [69, 556] width 40 height 32
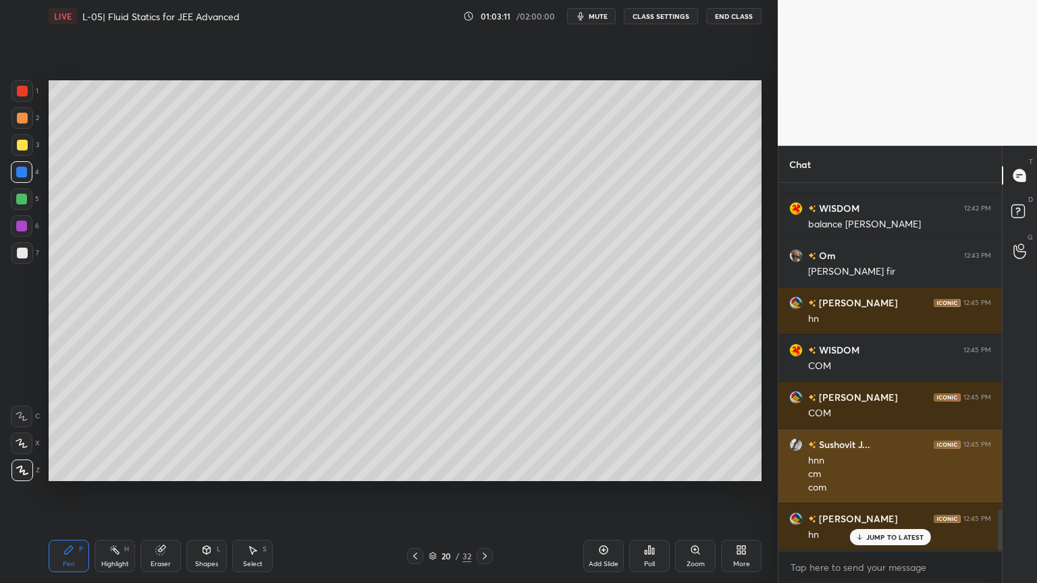
scroll to position [2916, 0]
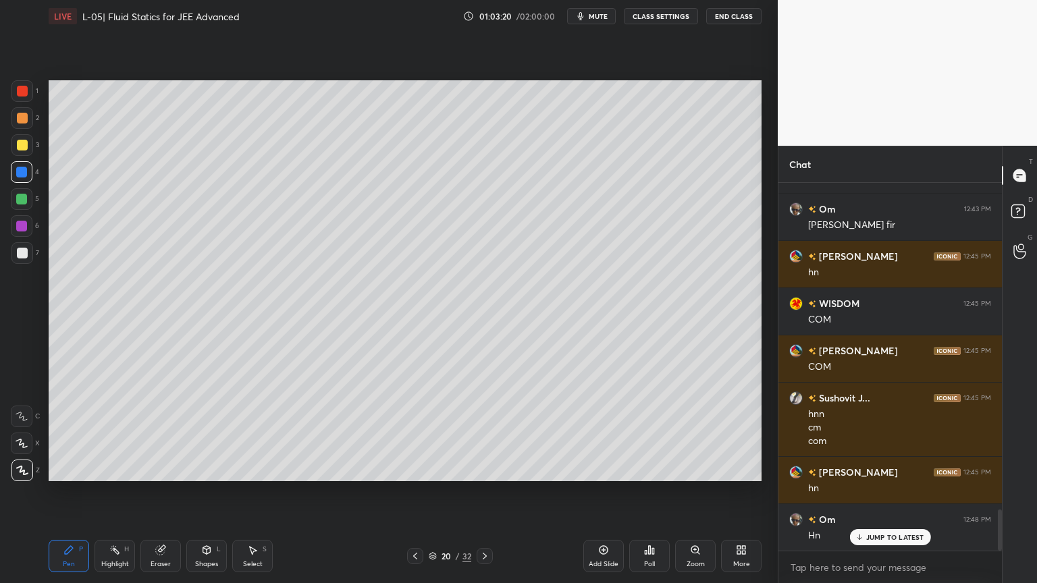
click at [115, 492] on div "Highlight H" at bounding box center [114, 556] width 40 height 32
click at [593, 492] on div "Add Slide" at bounding box center [603, 556] width 40 height 32
click at [19, 146] on div at bounding box center [22, 145] width 11 height 11
click at [65, 492] on div "Pen P" at bounding box center [69, 556] width 40 height 32
click at [10, 99] on div "1 2 3 4 5 6 7 C X Z C X Z E E Erase all H H" at bounding box center [21, 280] width 43 height 401
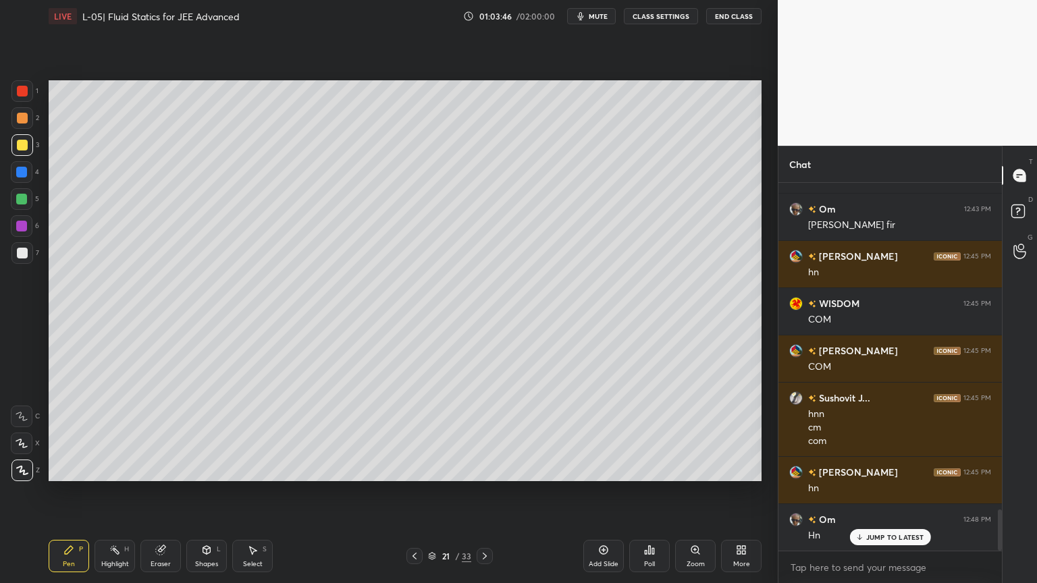
click at [160, 492] on icon at bounding box center [160, 550] width 9 height 9
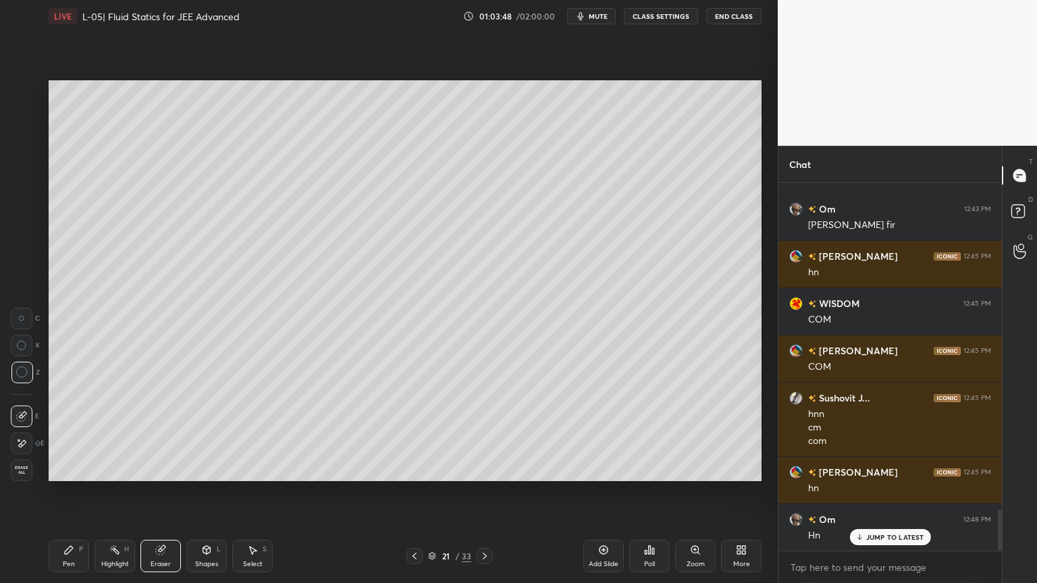
click at [63, 492] on icon at bounding box center [68, 550] width 11 height 11
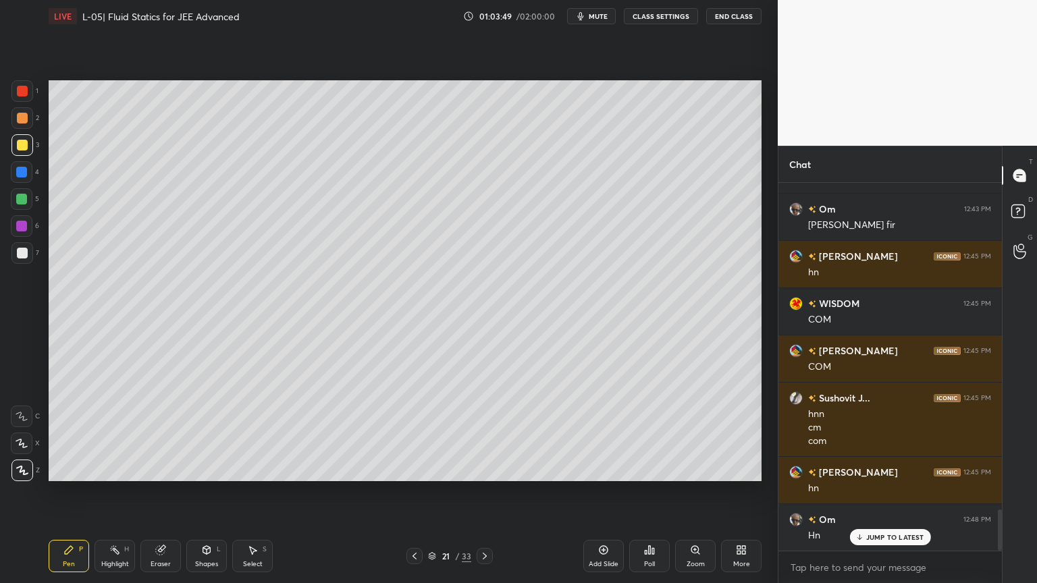
click at [20, 89] on div at bounding box center [22, 91] width 11 height 11
click at [407, 492] on div at bounding box center [414, 556] width 16 height 16
click at [408, 492] on div at bounding box center [414, 556] width 16 height 16
click at [481, 492] on icon at bounding box center [484, 556] width 11 height 11
click at [104, 492] on div "Highlight H" at bounding box center [114, 556] width 40 height 32
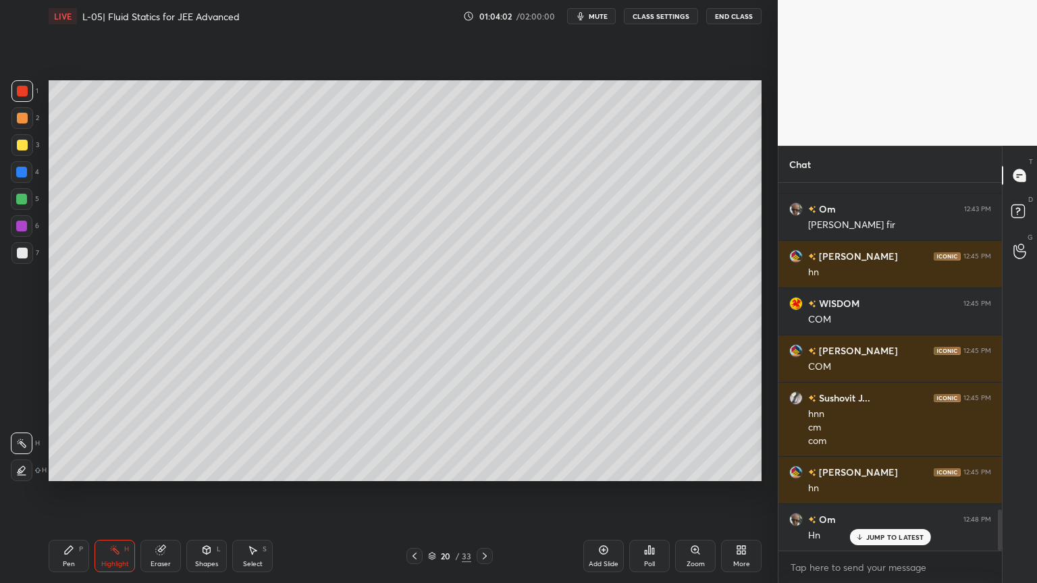
click at [414, 492] on icon at bounding box center [414, 556] width 11 height 11
click at [413, 492] on icon at bounding box center [414, 556] width 11 height 11
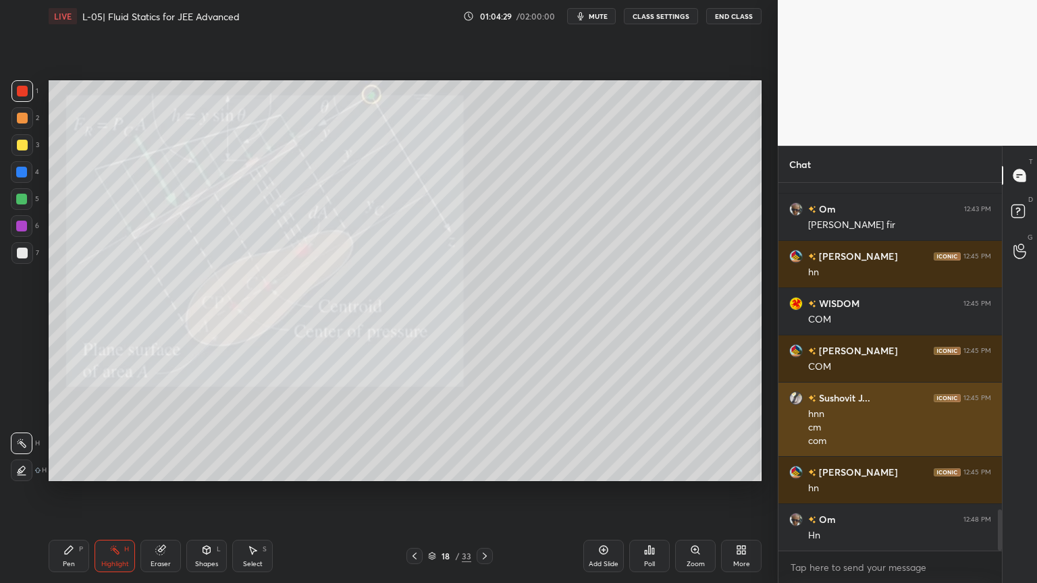
scroll to position [2916, 0]
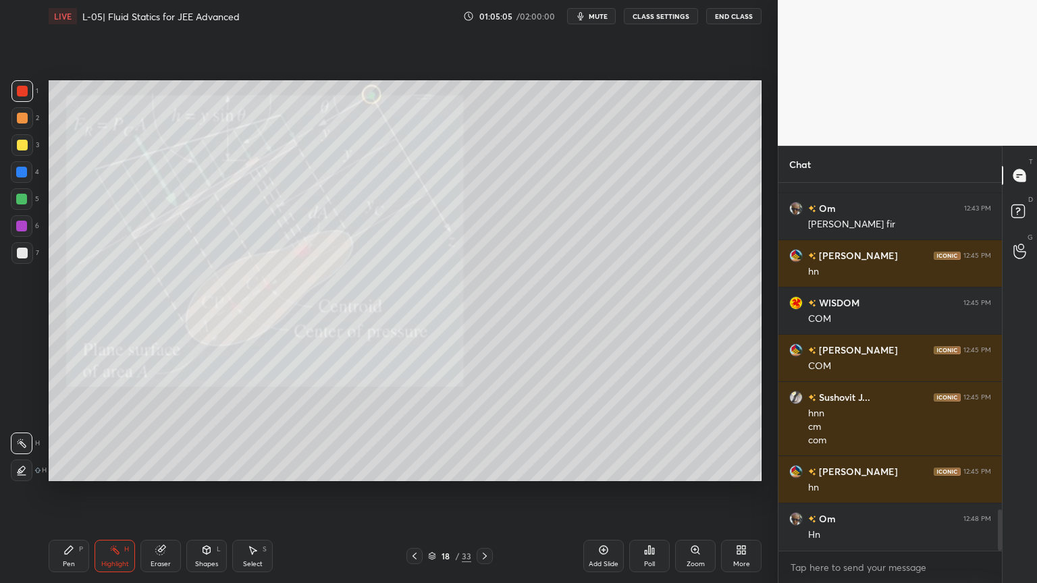
click at [62, 492] on div "Pen P" at bounding box center [69, 556] width 40 height 32
click at [24, 148] on div at bounding box center [22, 145] width 11 height 11
click at [118, 492] on div "Highlight" at bounding box center [115, 564] width 28 height 7
click at [476, 492] on div at bounding box center [484, 556] width 16 height 16
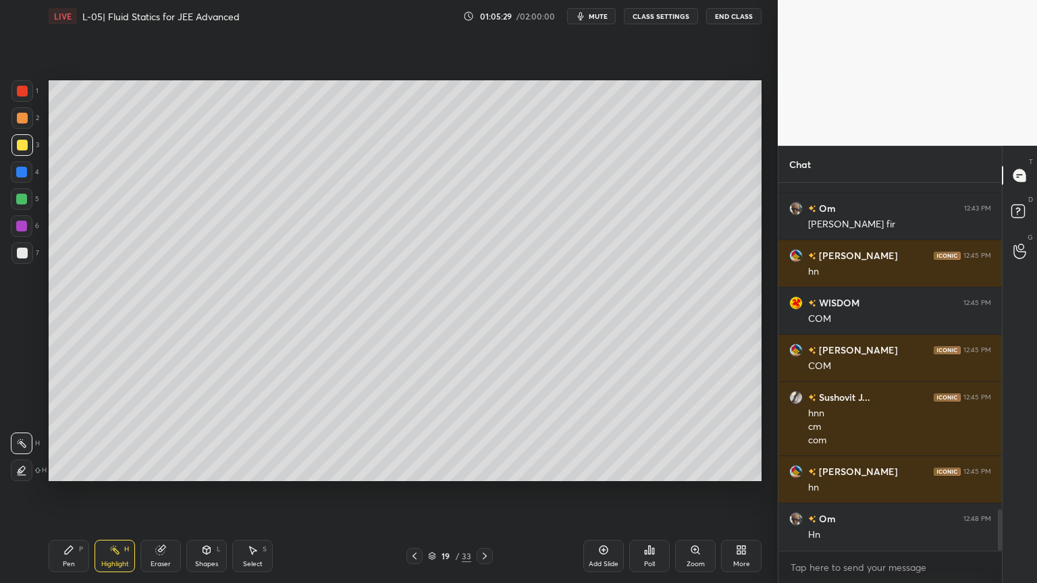
click at [477, 492] on div at bounding box center [484, 556] width 16 height 16
click at [483, 492] on icon at bounding box center [484, 556] width 11 height 11
click at [19, 194] on div at bounding box center [21, 199] width 11 height 11
click at [67, 492] on div "Pen" at bounding box center [69, 564] width 12 height 7
click at [162, 492] on icon at bounding box center [160, 550] width 9 height 9
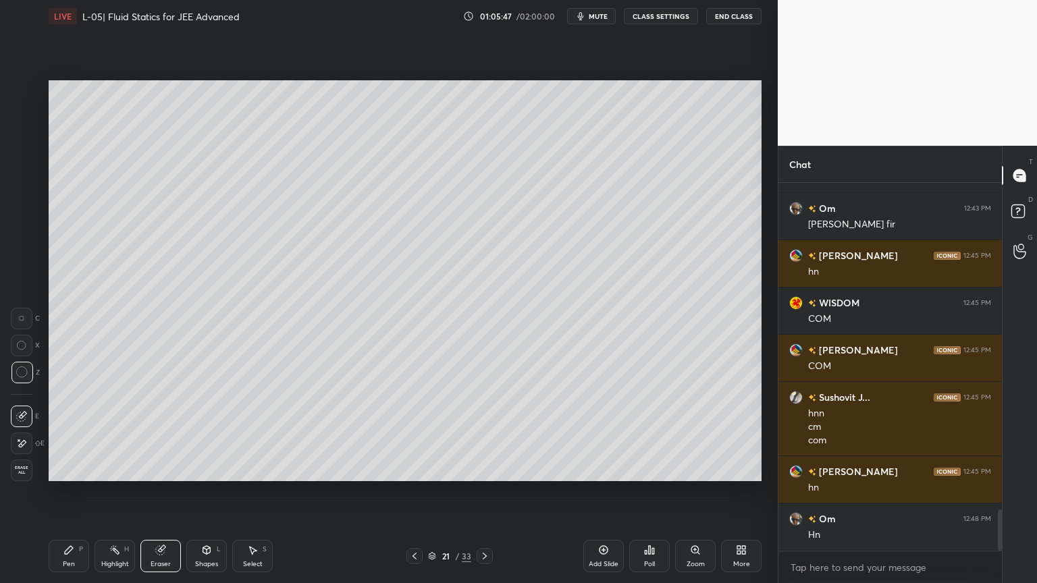
click at [63, 492] on div "Pen" at bounding box center [69, 564] width 12 height 7
click at [154, 492] on div "Eraser" at bounding box center [160, 556] width 40 height 32
click at [202, 492] on div "Shapes" at bounding box center [206, 564] width 23 height 7
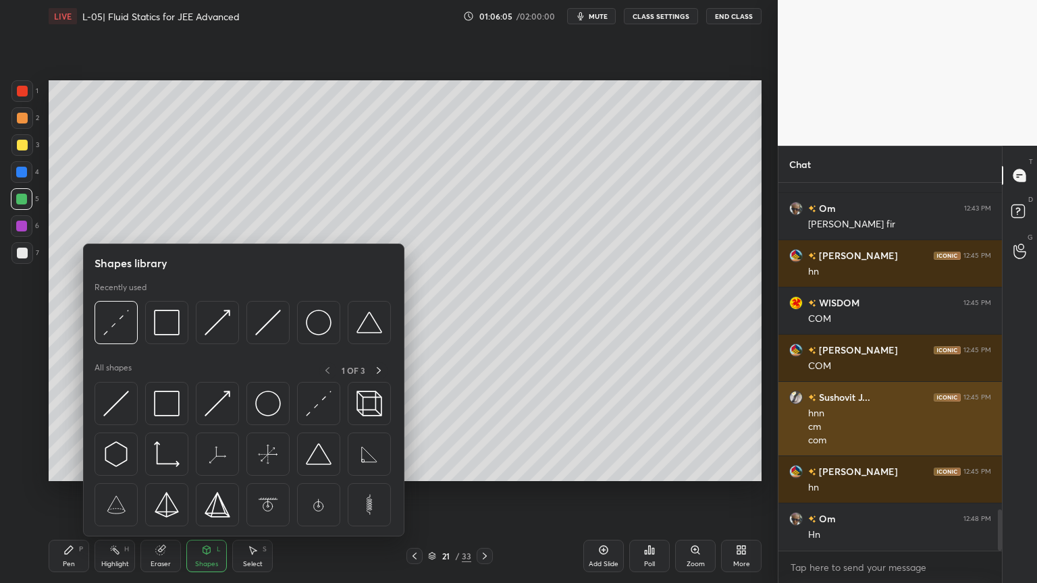
click at [165, 416] on img at bounding box center [167, 404] width 26 height 26
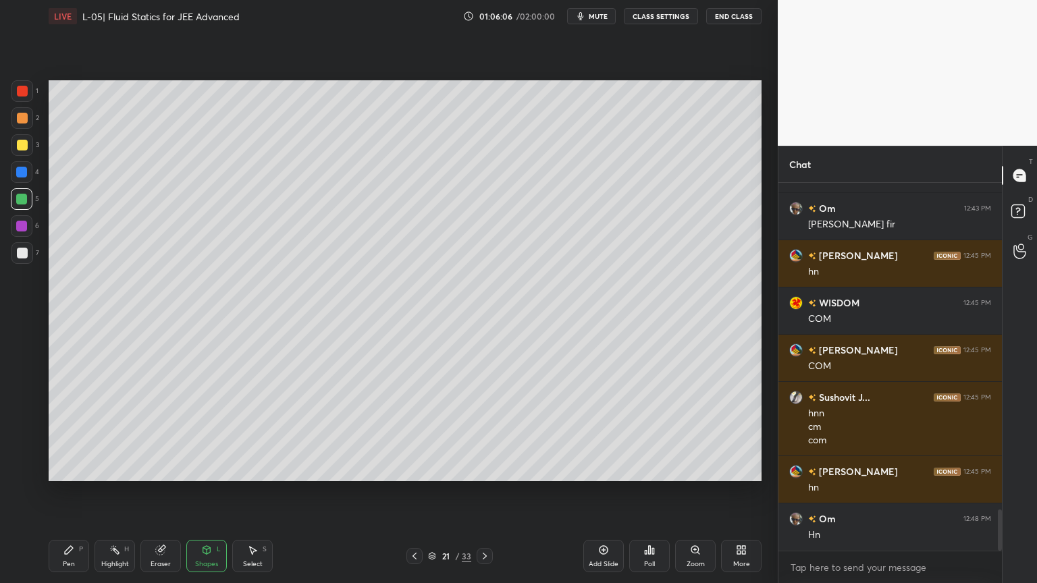
click at [22, 94] on div at bounding box center [22, 91] width 11 height 11
click at [22, 119] on div at bounding box center [22, 118] width 11 height 11
click at [74, 492] on div "Pen P" at bounding box center [69, 556] width 40 height 32
click at [204, 492] on div "Shapes L" at bounding box center [206, 556] width 40 height 32
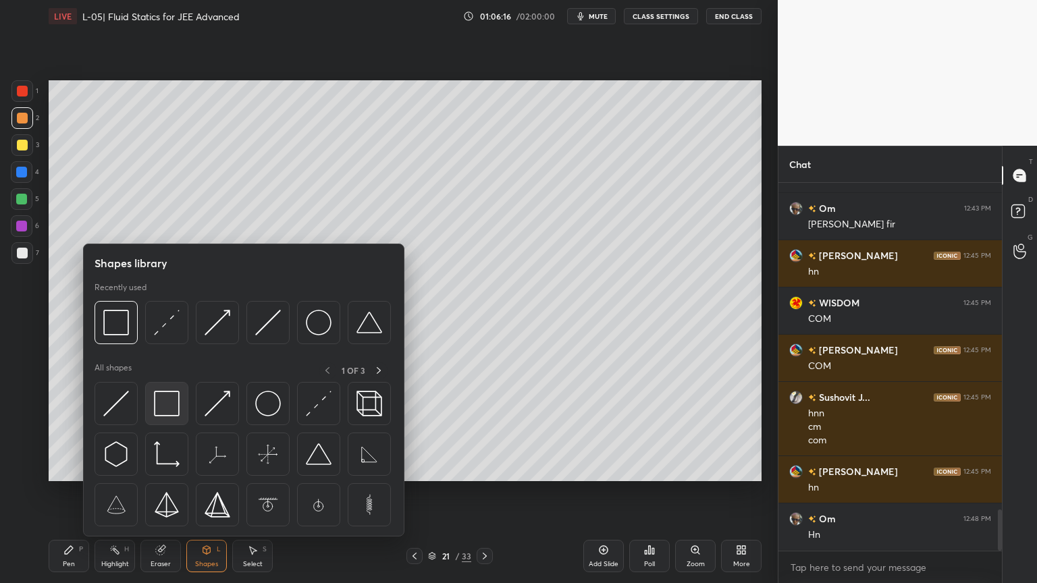
click at [167, 409] on img at bounding box center [167, 404] width 26 height 26
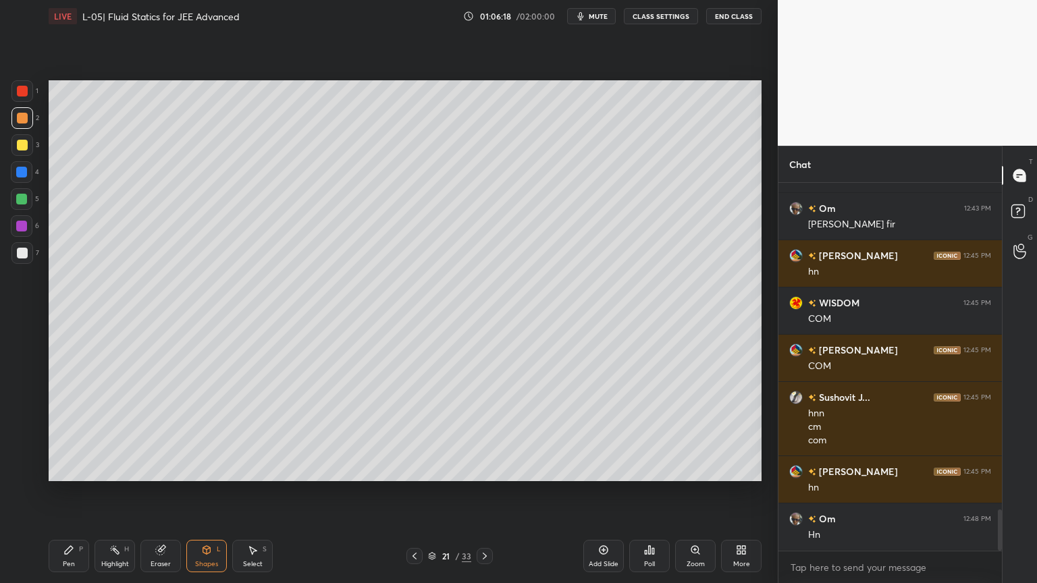
click at [74, 492] on icon at bounding box center [68, 550] width 11 height 11
click at [13, 224] on div at bounding box center [22, 226] width 22 height 22
click at [24, 205] on div at bounding box center [22, 199] width 22 height 22
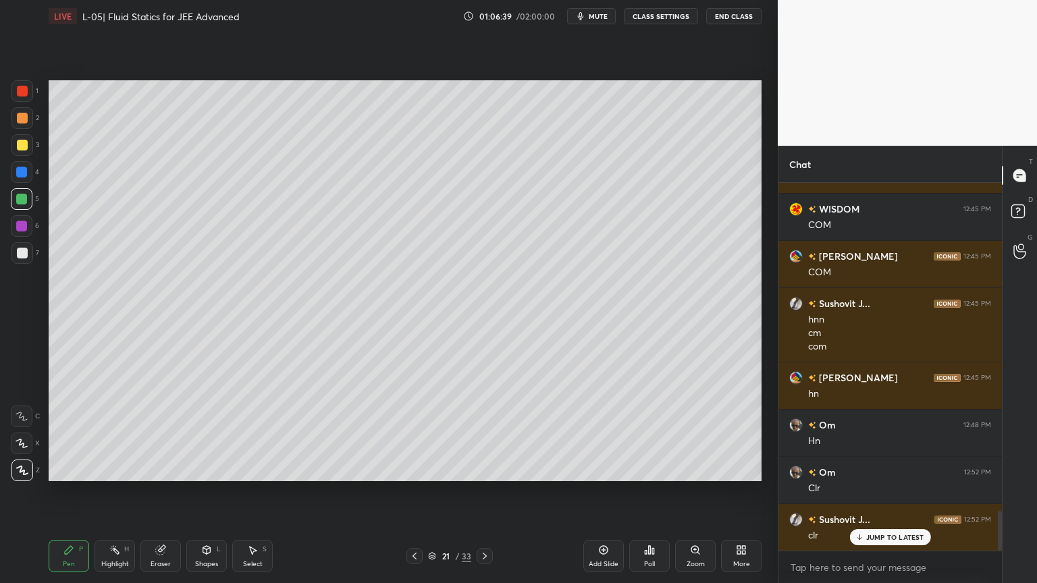
scroll to position [3058, 0]
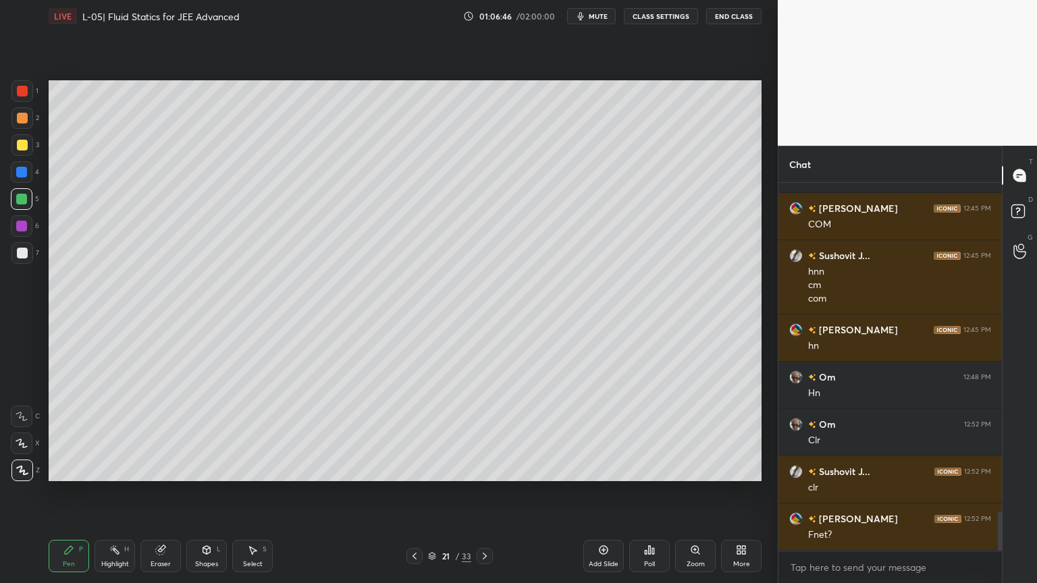
click at [416, 492] on icon at bounding box center [414, 556] width 4 height 7
click at [408, 492] on div at bounding box center [414, 556] width 16 height 16
click at [410, 492] on icon at bounding box center [414, 556] width 11 height 11
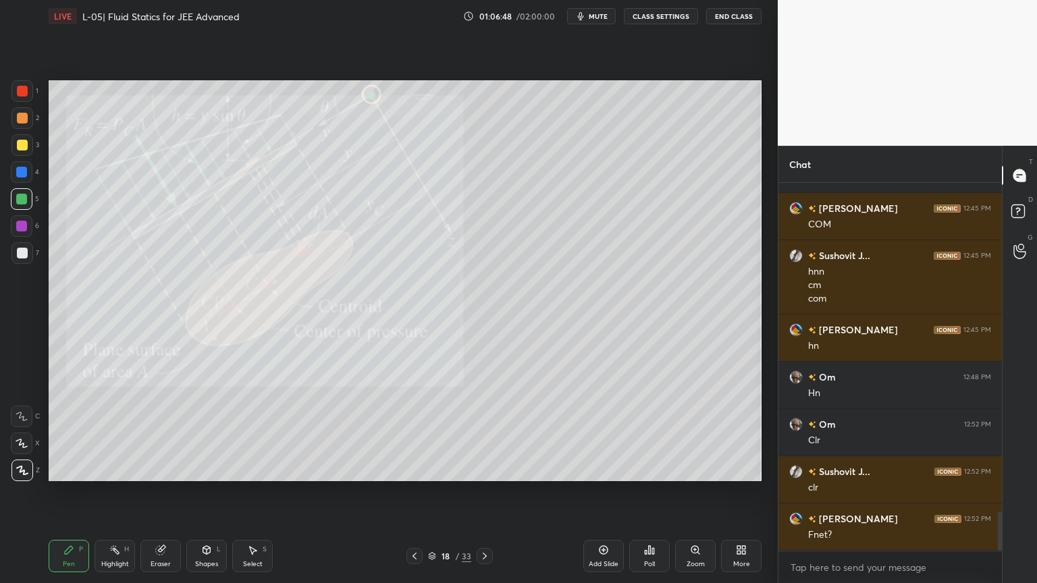
click at [482, 492] on icon at bounding box center [484, 556] width 11 height 11
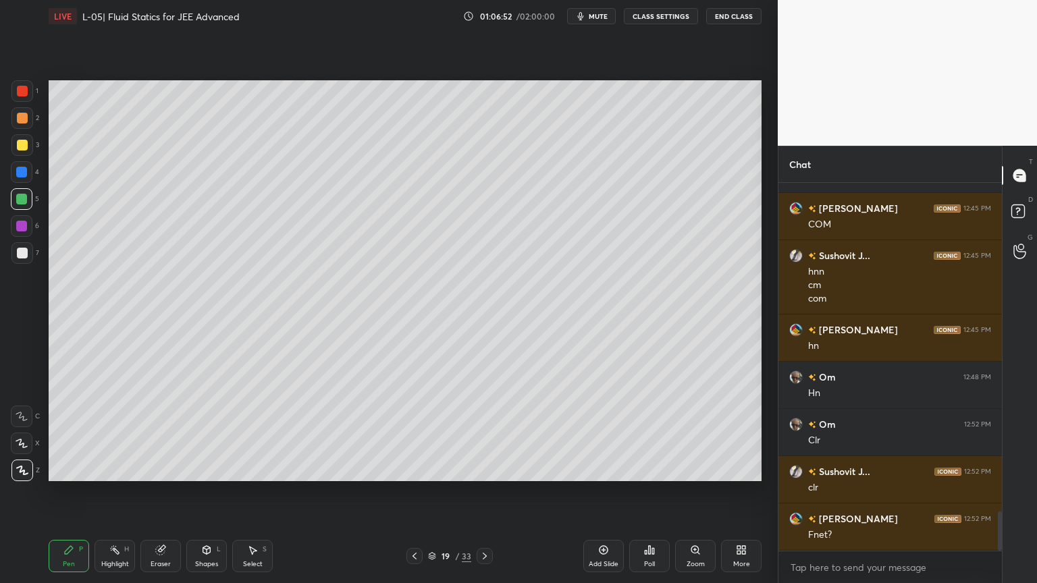
click at [481, 492] on icon at bounding box center [484, 556] width 11 height 11
click at [483, 492] on div at bounding box center [484, 556] width 16 height 16
click at [486, 492] on icon at bounding box center [484, 556] width 11 height 11
click at [485, 492] on icon at bounding box center [484, 556] width 11 height 11
click at [553, 492] on div "23 / 33" at bounding box center [449, 556] width 267 height 16
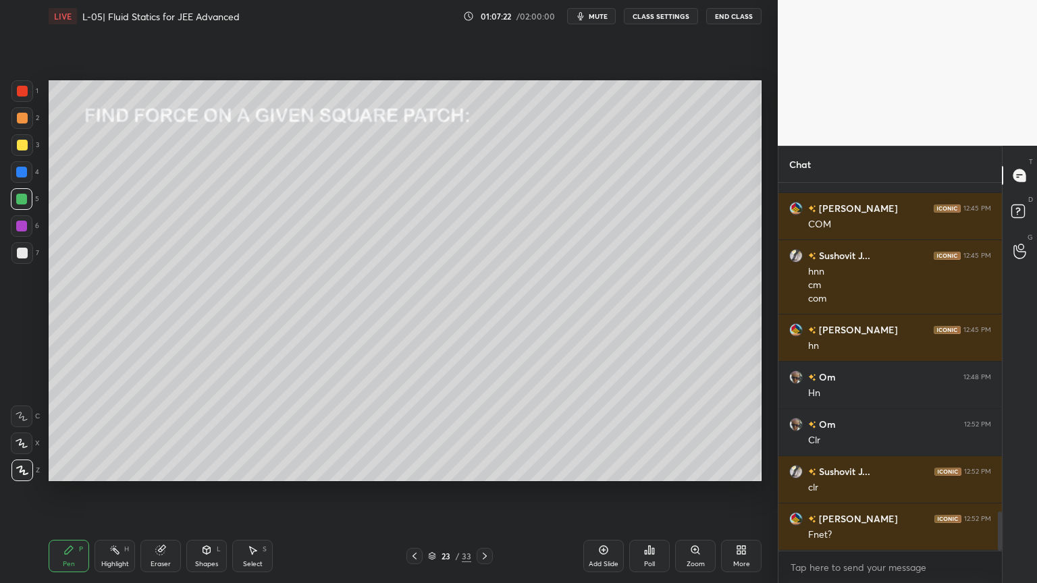
click at [485, 492] on icon at bounding box center [485, 556] width 4 height 7
click at [416, 492] on icon at bounding box center [414, 556] width 4 height 7
click at [207, 492] on icon at bounding box center [207, 551] width 0 height 5
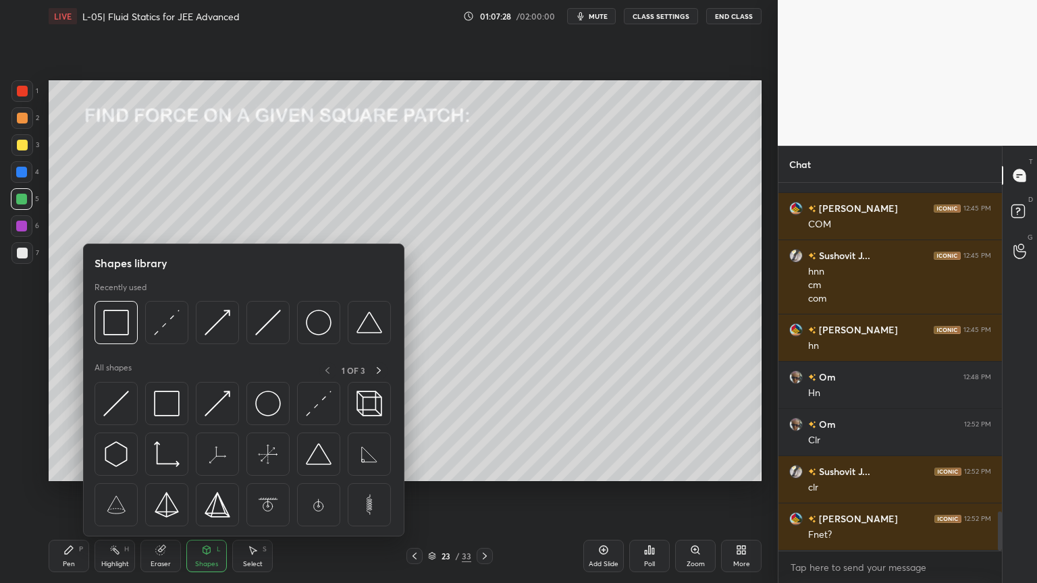
click at [116, 415] on img at bounding box center [116, 404] width 26 height 26
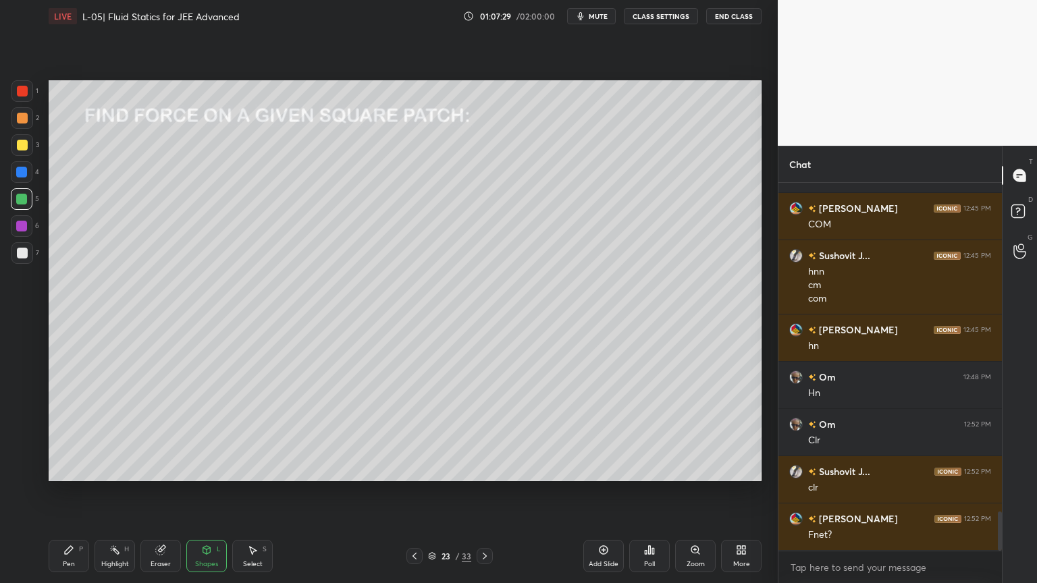
click at [24, 142] on div at bounding box center [22, 145] width 11 height 11
click at [76, 492] on div "Pen P" at bounding box center [69, 556] width 40 height 32
click at [157, 492] on icon at bounding box center [160, 550] width 9 height 9
click at [209, 492] on div "Shapes L" at bounding box center [206, 556] width 40 height 32
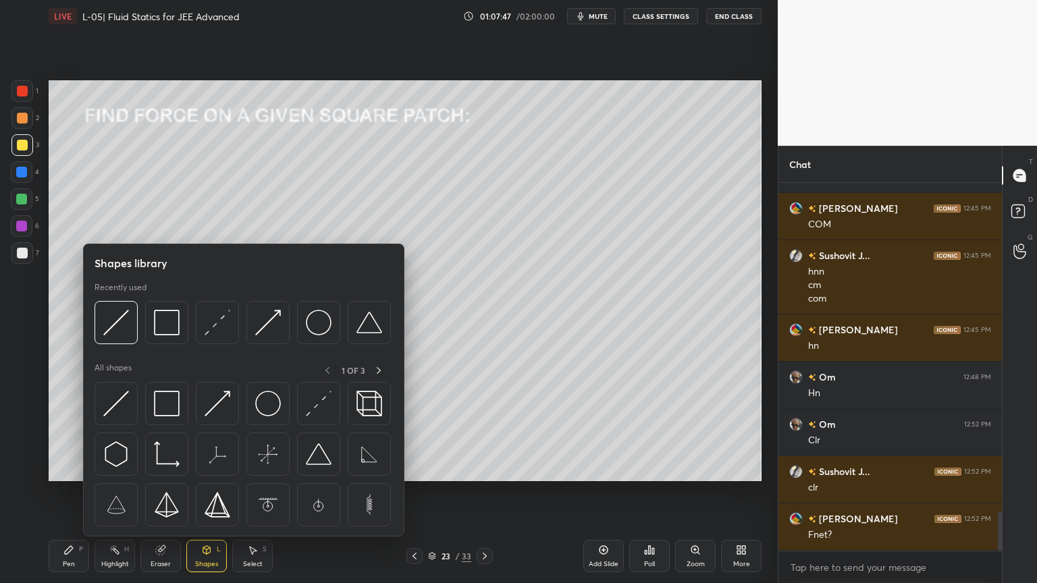
click at [114, 416] on div at bounding box center [115, 403] width 43 height 43
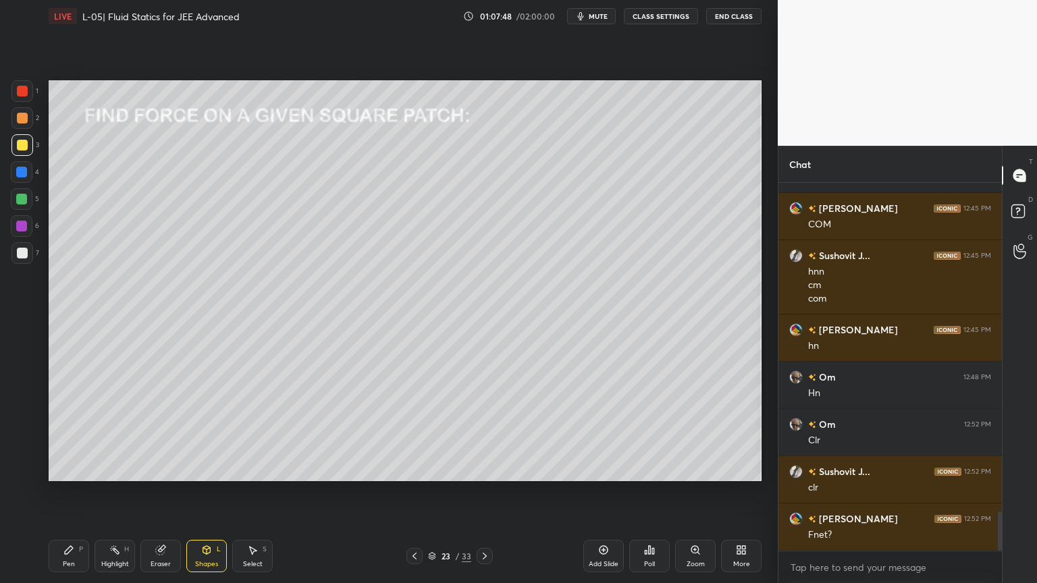
click at [21, 178] on div at bounding box center [22, 172] width 22 height 22
click at [72, 492] on div "Pen" at bounding box center [69, 564] width 12 height 7
click at [25, 146] on div at bounding box center [22, 145] width 11 height 11
click at [159, 492] on icon at bounding box center [160, 550] width 9 height 9
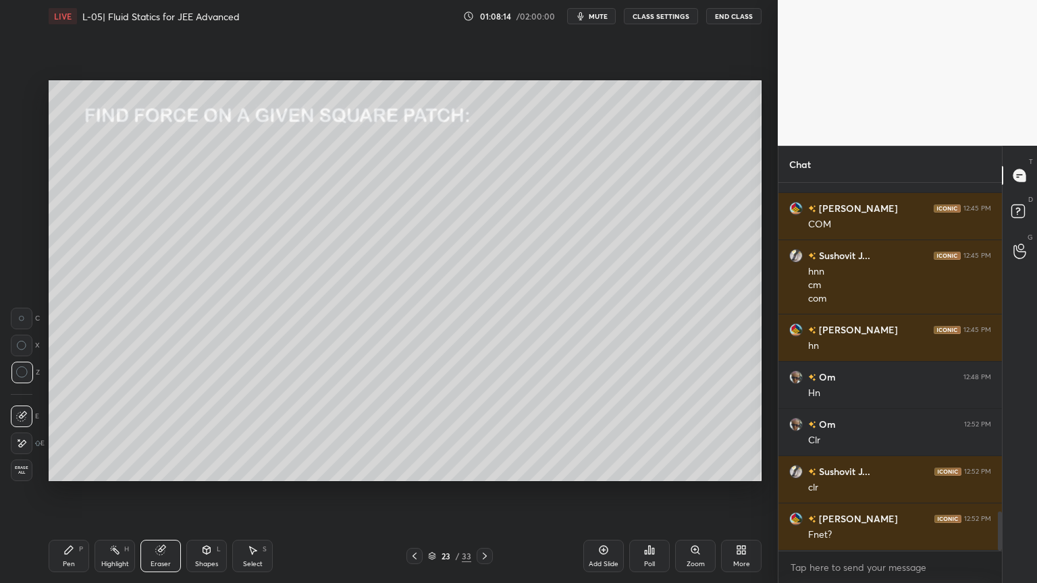
click at [66, 492] on div "Pen" at bounding box center [69, 564] width 12 height 7
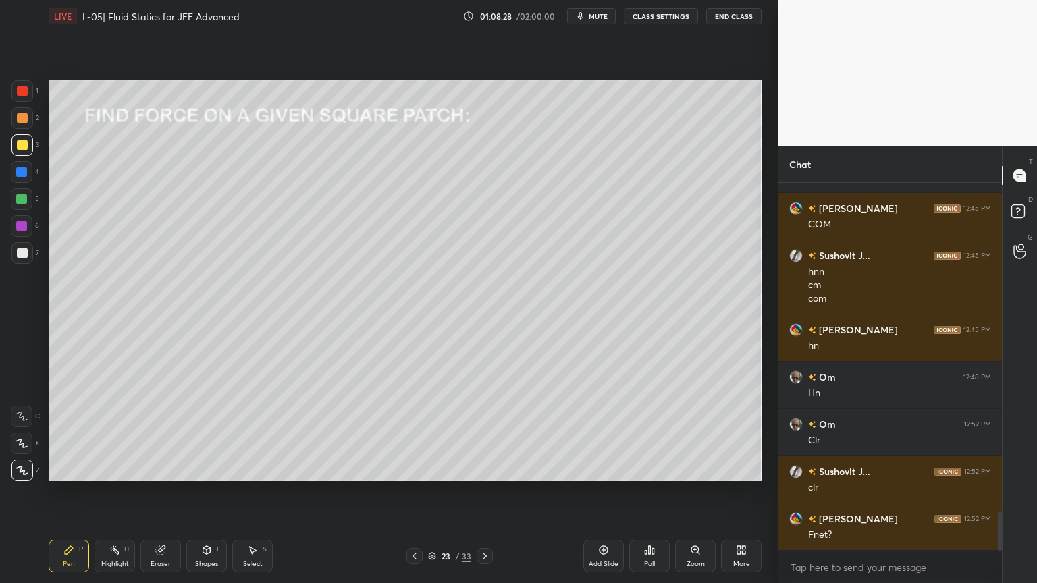
click at [19, 122] on div at bounding box center [22, 118] width 11 height 11
click at [20, 94] on div at bounding box center [22, 91] width 11 height 11
click at [21, 151] on div at bounding box center [22, 145] width 22 height 22
click at [201, 492] on icon at bounding box center [206, 550] width 11 height 11
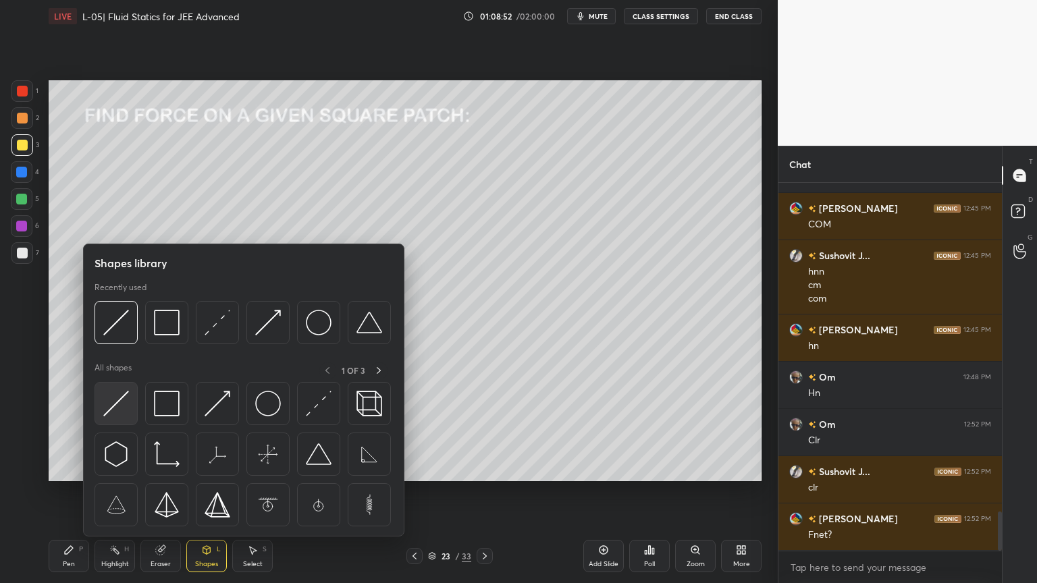
click at [109, 402] on img at bounding box center [116, 404] width 26 height 26
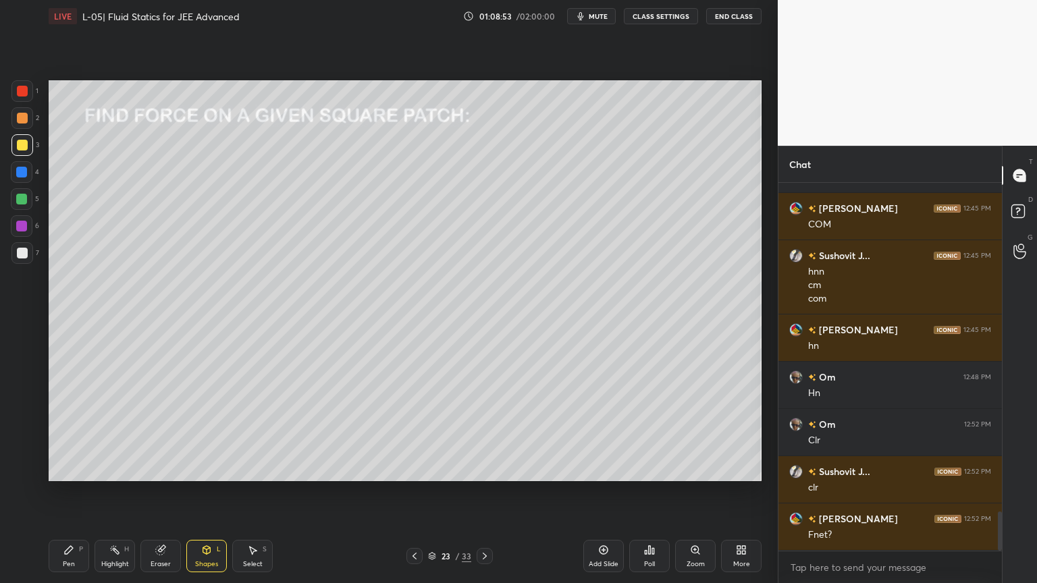
click at [201, 492] on icon at bounding box center [206, 550] width 11 height 11
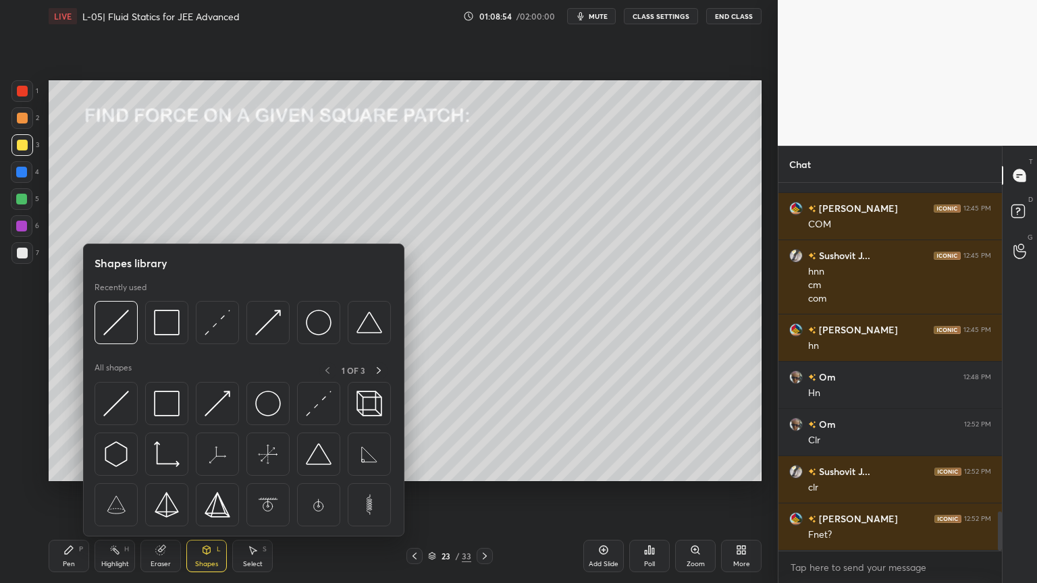
click at [223, 331] on img at bounding box center [217, 323] width 26 height 26
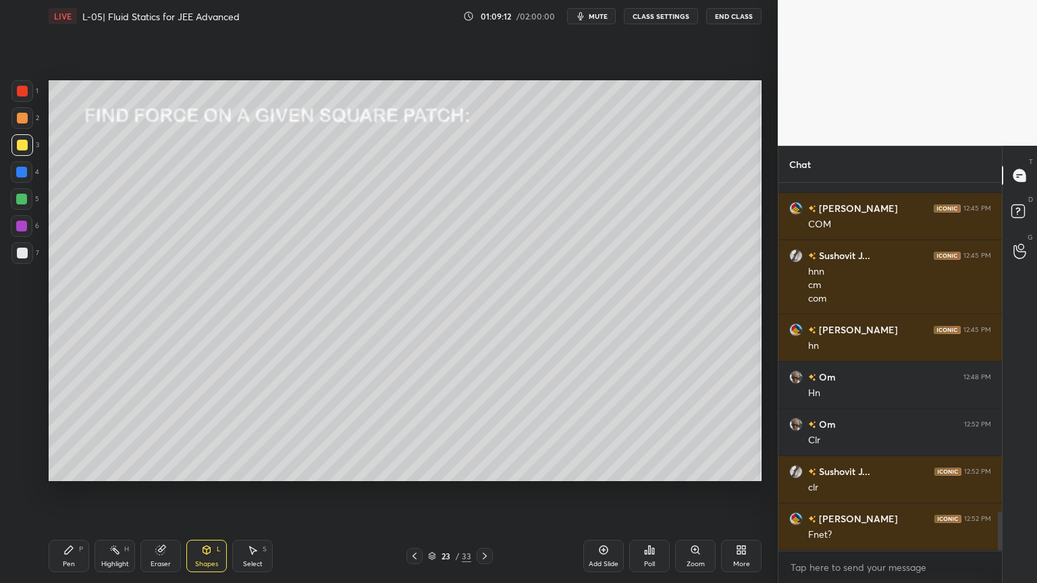
click at [159, 492] on icon at bounding box center [160, 550] width 9 height 9
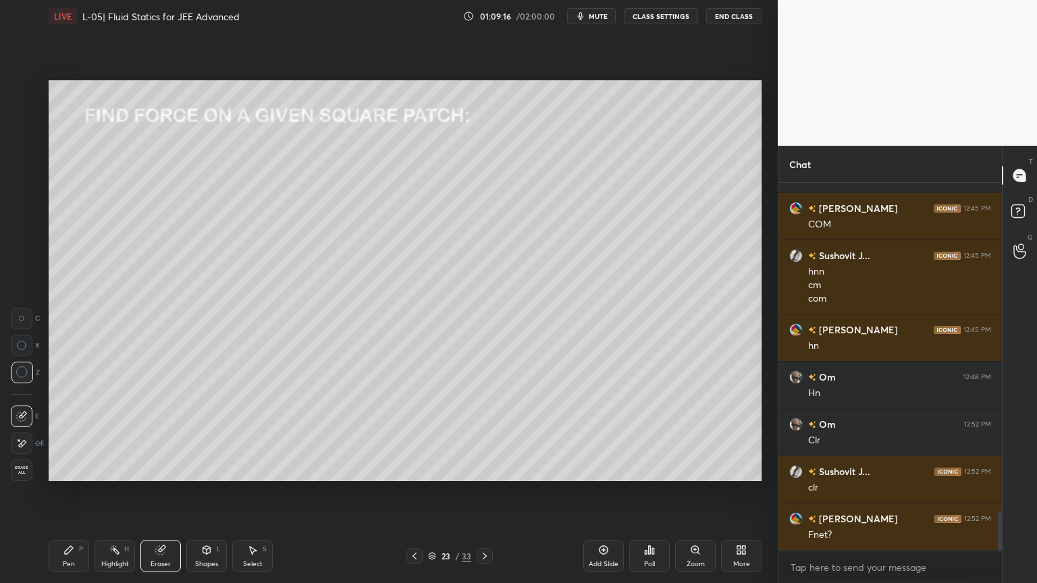
click at [18, 348] on icon at bounding box center [21, 345] width 9 height 9
click at [63, 492] on icon at bounding box center [68, 550] width 11 height 11
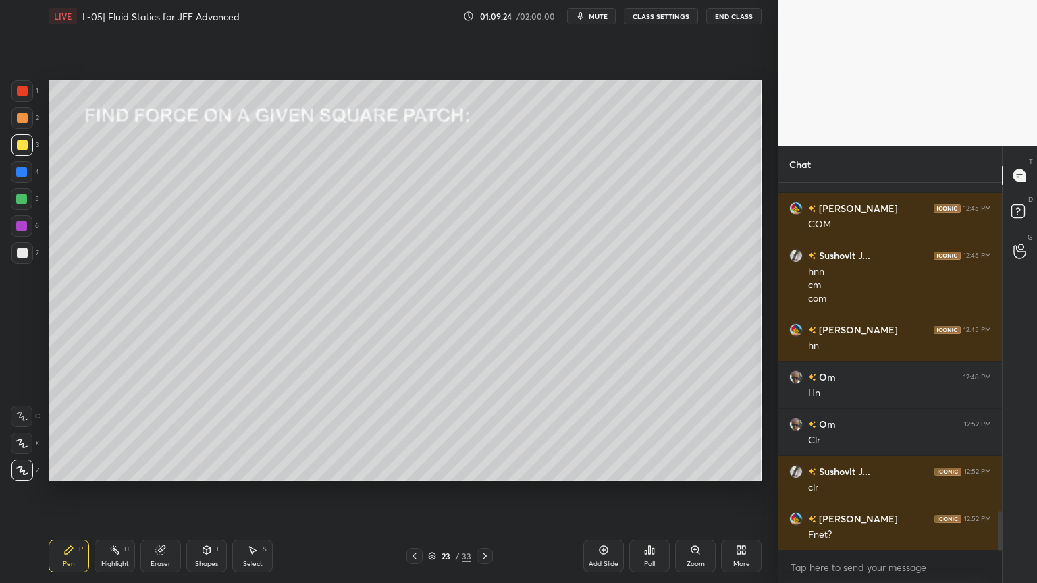
click at [27, 231] on div at bounding box center [22, 226] width 22 height 22
click at [120, 492] on div "Highlight H" at bounding box center [114, 556] width 40 height 32
click at [22, 200] on div at bounding box center [21, 199] width 11 height 11
click at [68, 492] on icon at bounding box center [68, 550] width 11 height 11
click at [115, 492] on div "Highlight H" at bounding box center [114, 556] width 40 height 32
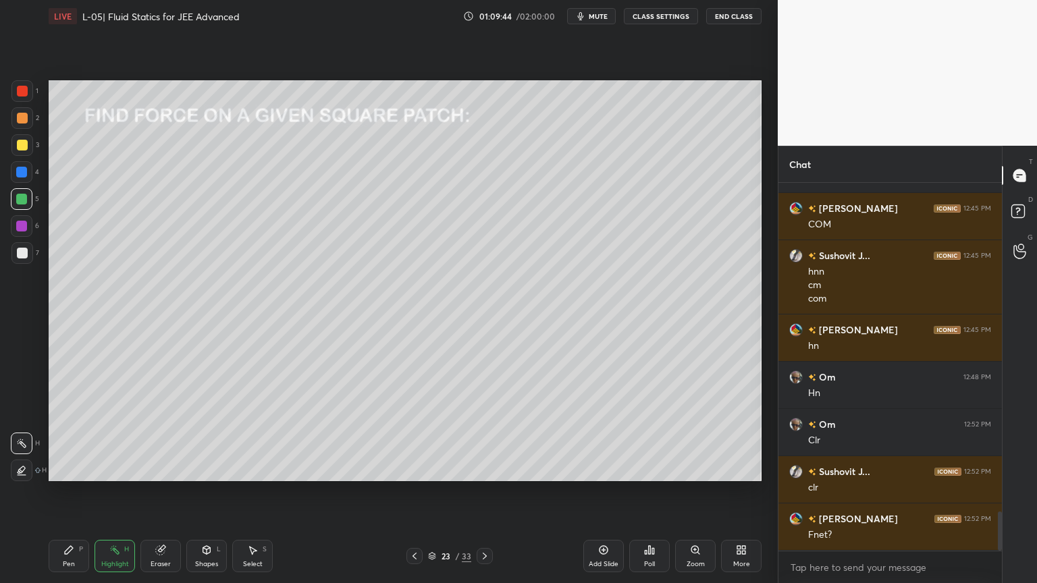
click at [204, 492] on icon at bounding box center [206, 550] width 11 height 11
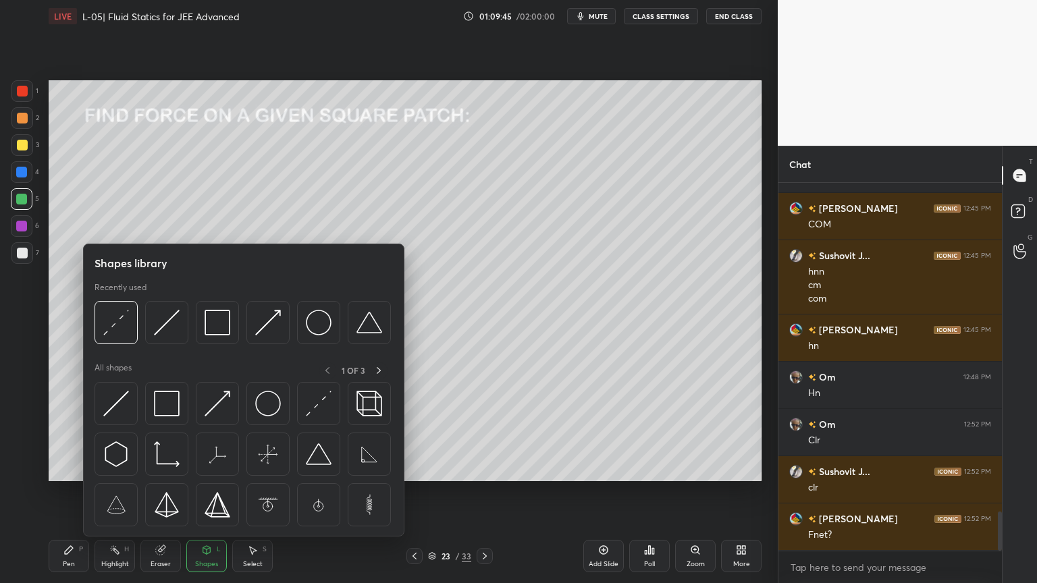
click at [223, 394] on img at bounding box center [217, 404] width 26 height 26
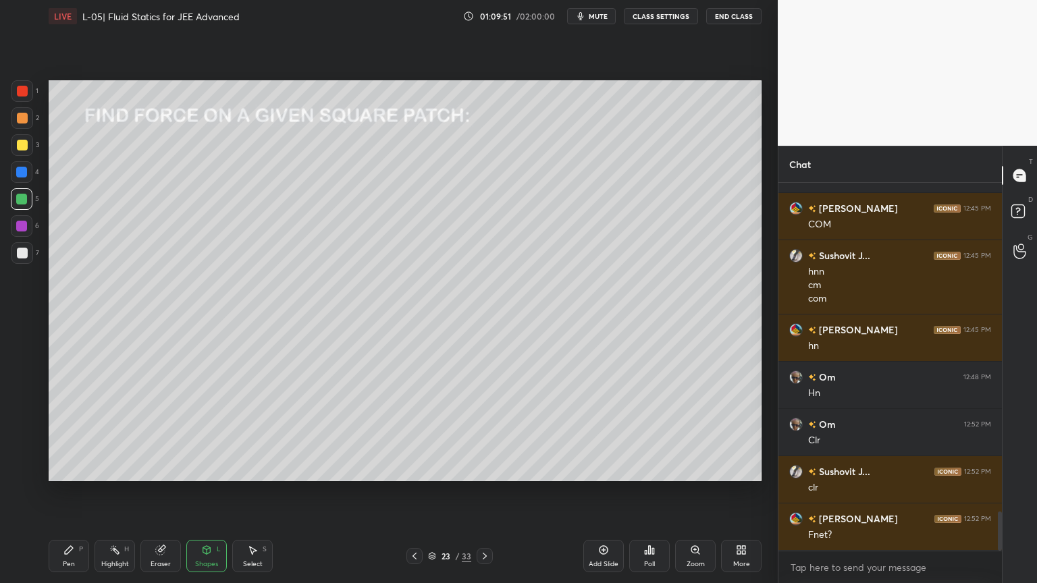
click at [72, 492] on div "Pen P" at bounding box center [69, 556] width 40 height 32
click at [159, 492] on div "Eraser" at bounding box center [160, 556] width 40 height 32
click at [61, 492] on div "Pen P" at bounding box center [69, 556] width 40 height 32
click at [18, 259] on div at bounding box center [22, 253] width 22 height 22
click at [164, 492] on div "Eraser" at bounding box center [160, 556] width 40 height 32
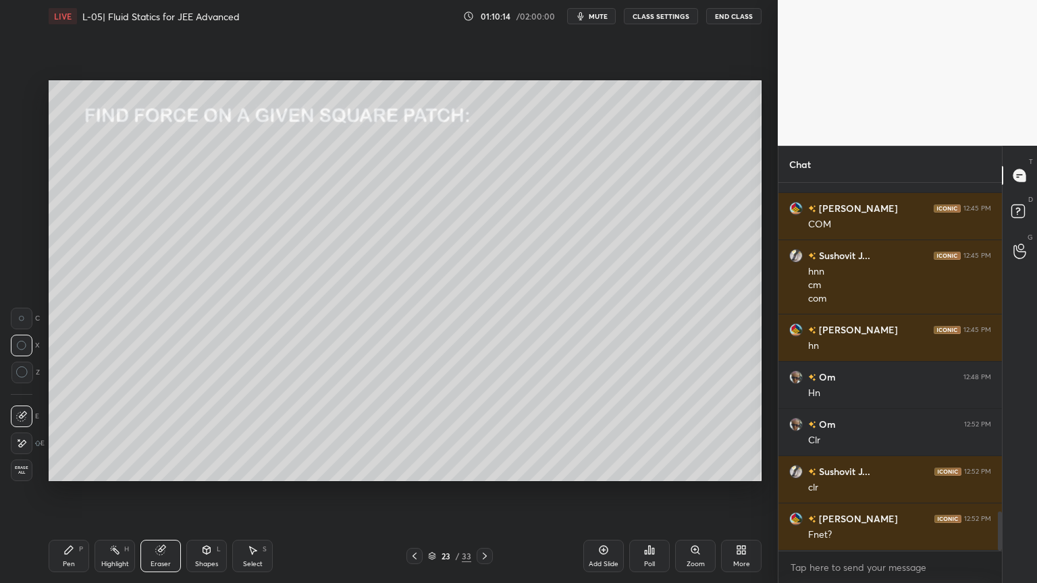
click at [76, 492] on div "Pen P" at bounding box center [69, 556] width 40 height 32
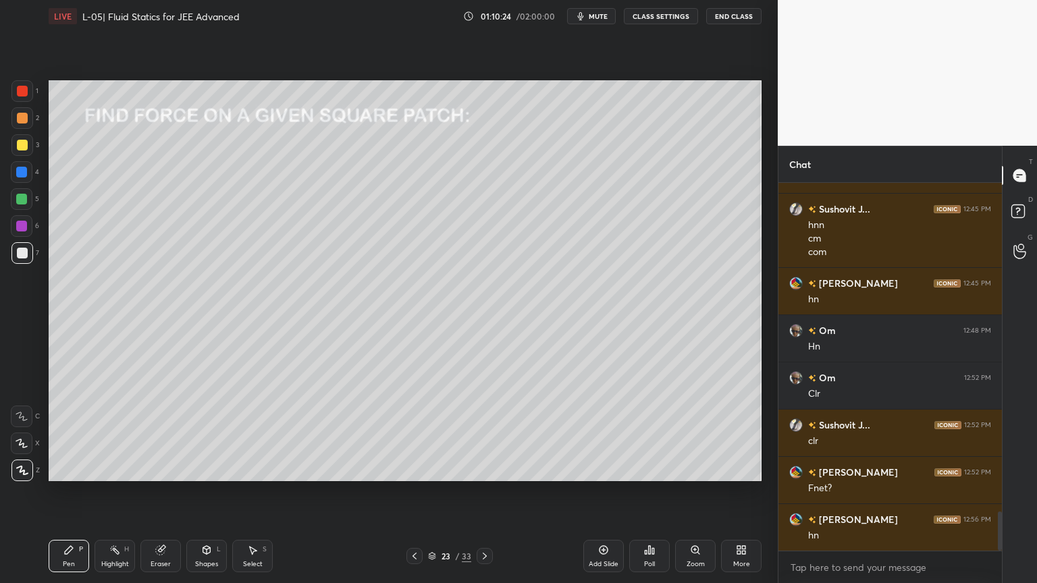
click at [160, 492] on div "Eraser" at bounding box center [160, 556] width 40 height 32
click at [64, 492] on div "Pen" at bounding box center [69, 564] width 12 height 7
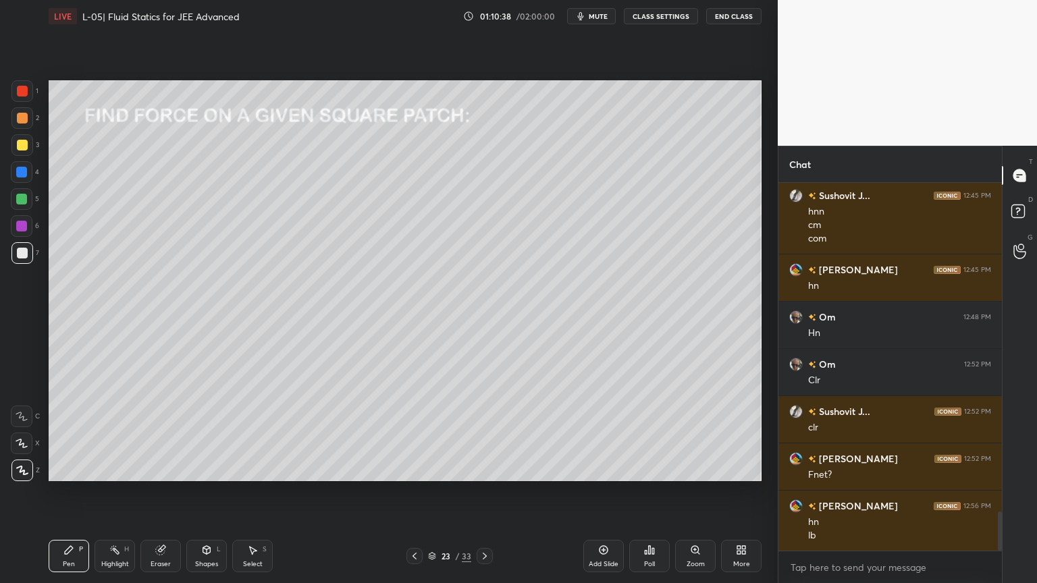
click at [22, 202] on div at bounding box center [21, 199] width 11 height 11
click at [161, 492] on icon at bounding box center [160, 550] width 9 height 9
click at [205, 492] on div "Shapes" at bounding box center [206, 564] width 23 height 7
click at [158, 492] on div "Eraser" at bounding box center [160, 556] width 40 height 32
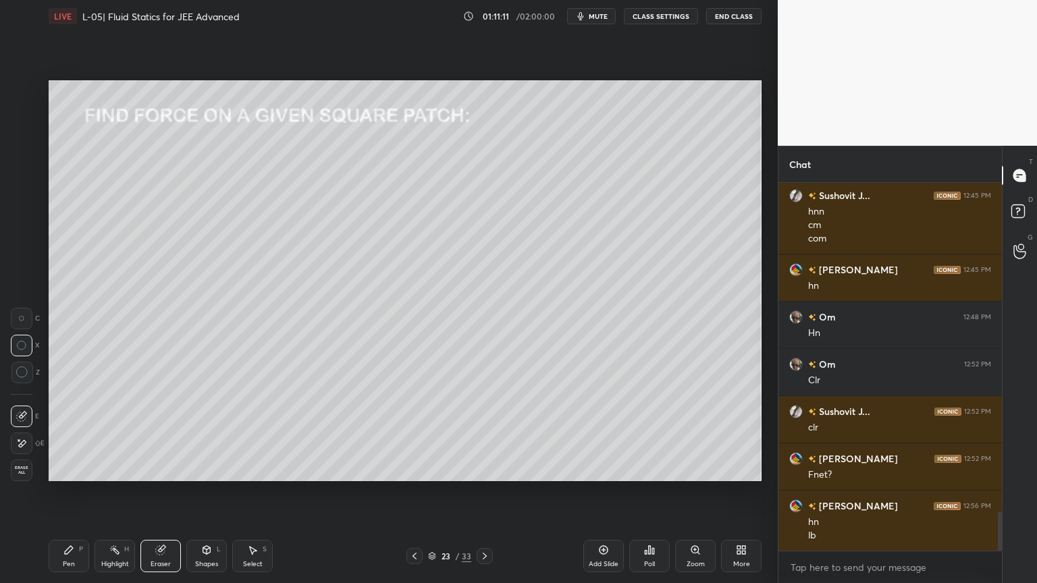
click at [206, 492] on div "Pen P Highlight H Eraser Shapes L Select S 23 / 33 Add Slide Poll Zoom More" at bounding box center [405, 556] width 713 height 54
click at [202, 492] on icon at bounding box center [206, 550] width 11 height 11
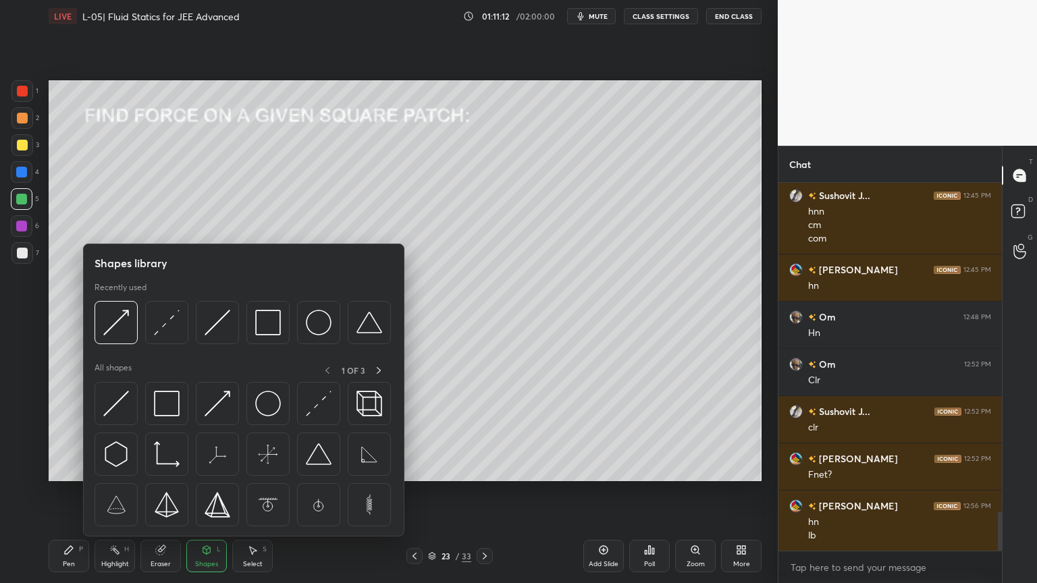
click at [165, 408] on img at bounding box center [167, 404] width 26 height 26
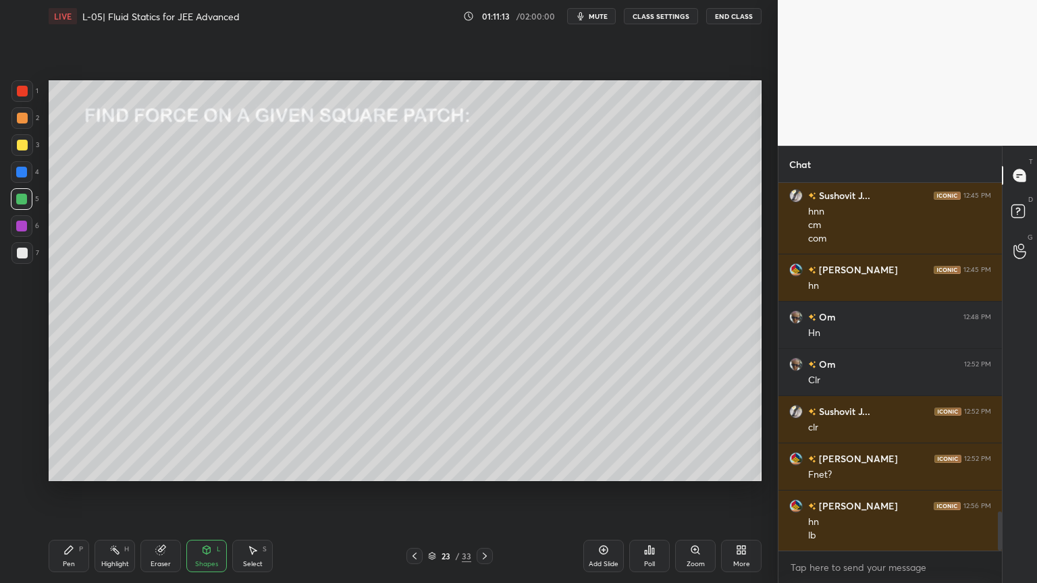
click at [202, 492] on div "Shapes" at bounding box center [206, 564] width 23 height 7
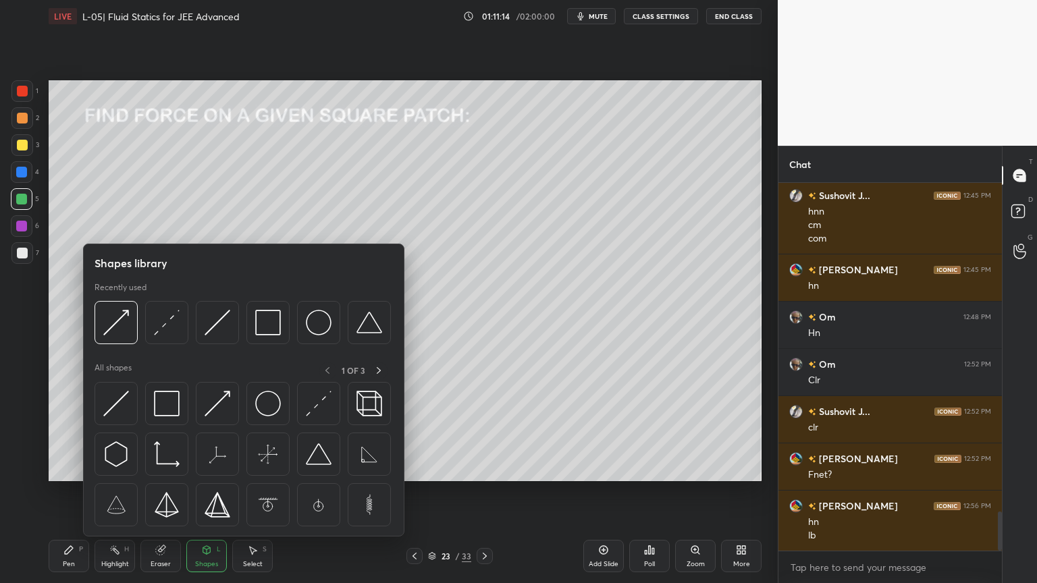
click at [116, 410] on img at bounding box center [116, 404] width 26 height 26
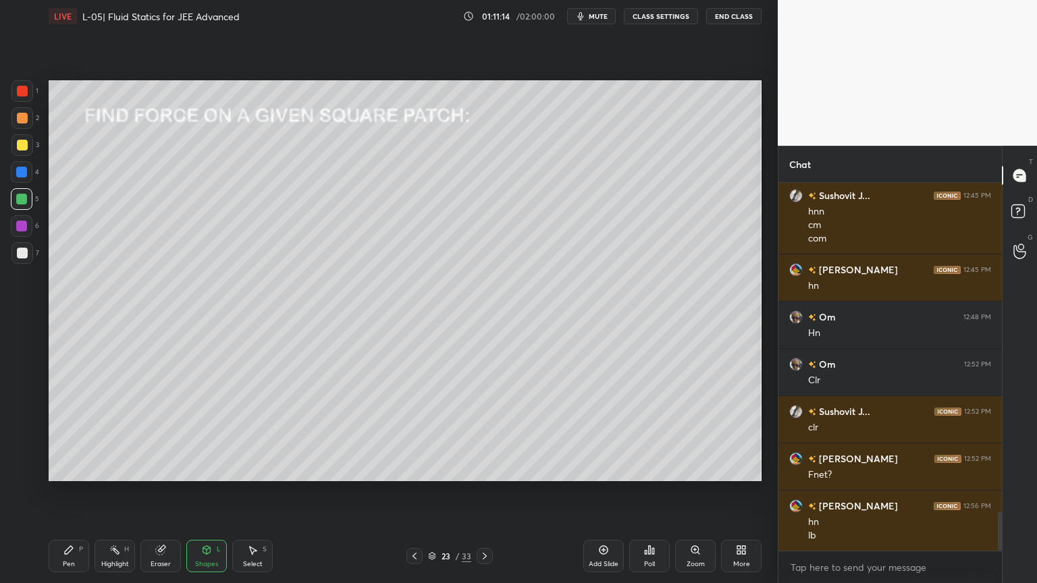
click at [20, 228] on div at bounding box center [21, 226] width 11 height 11
click at [165, 492] on div "Eraser" at bounding box center [160, 556] width 40 height 32
click at [204, 492] on div "Shapes" at bounding box center [206, 564] width 23 height 7
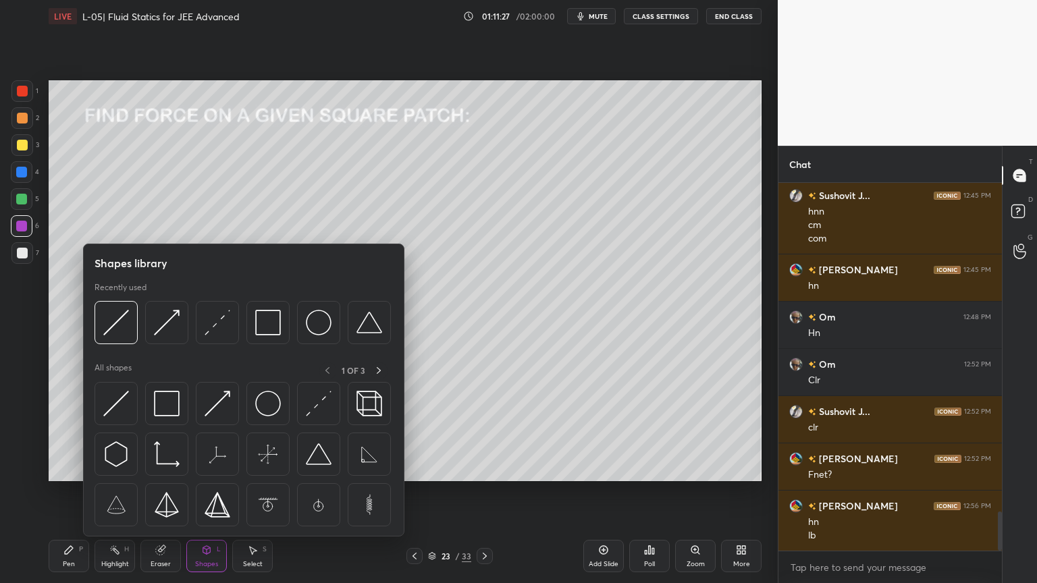
click at [215, 410] on img at bounding box center [217, 404] width 26 height 26
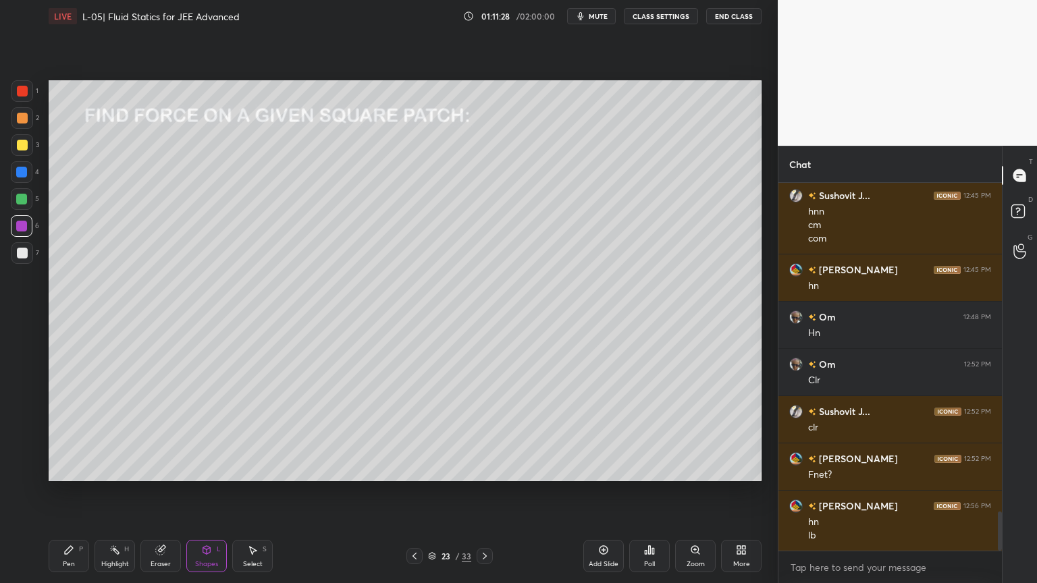
click at [27, 254] on div at bounding box center [22, 253] width 11 height 11
click at [79, 492] on div "Pen P" at bounding box center [69, 556] width 40 height 32
click at [208, 492] on div "Shapes L" at bounding box center [206, 556] width 40 height 32
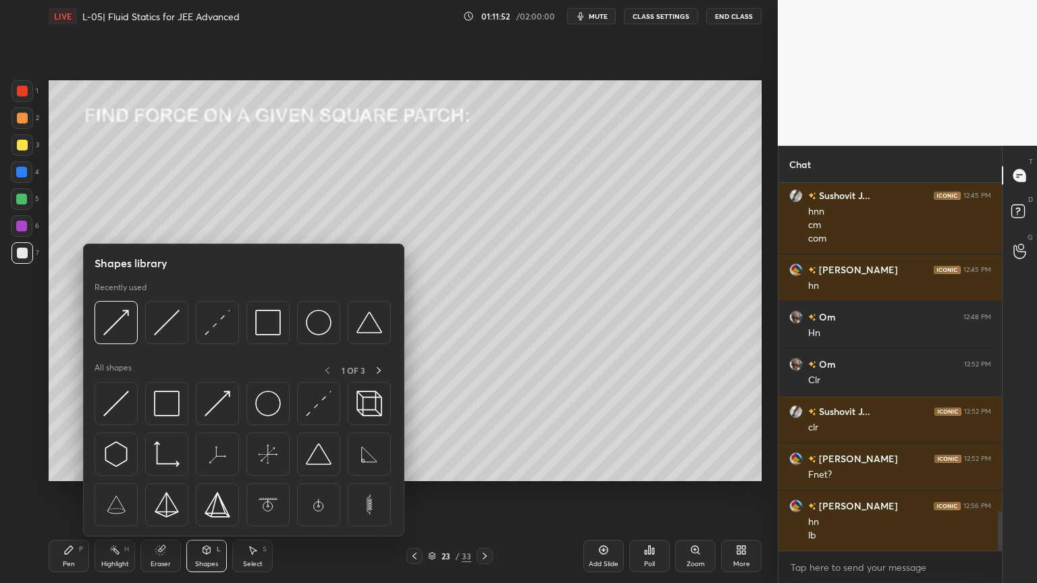
click at [167, 416] on div at bounding box center [166, 403] width 43 height 43
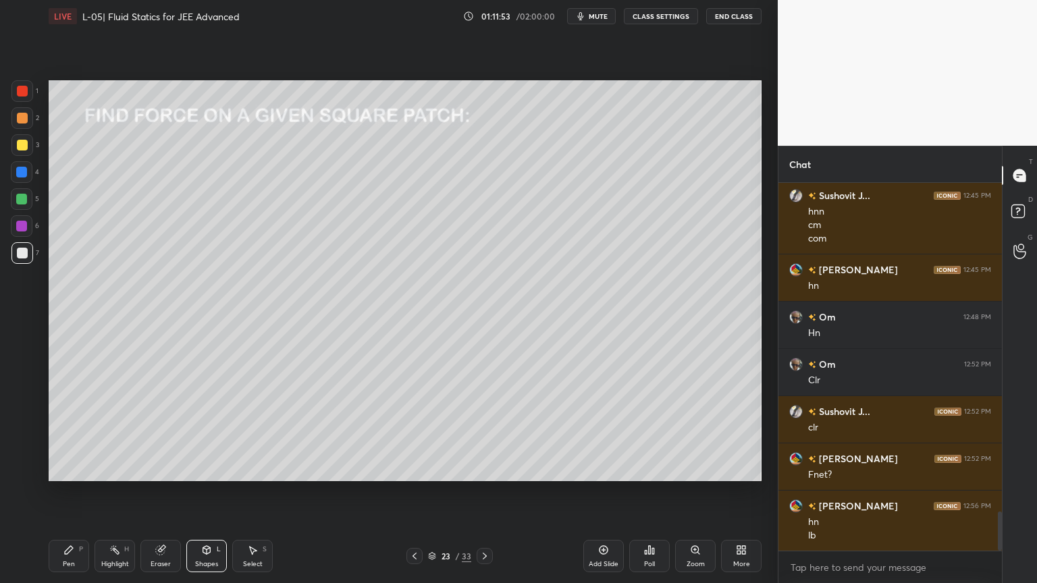
click at [24, 146] on div at bounding box center [22, 145] width 11 height 11
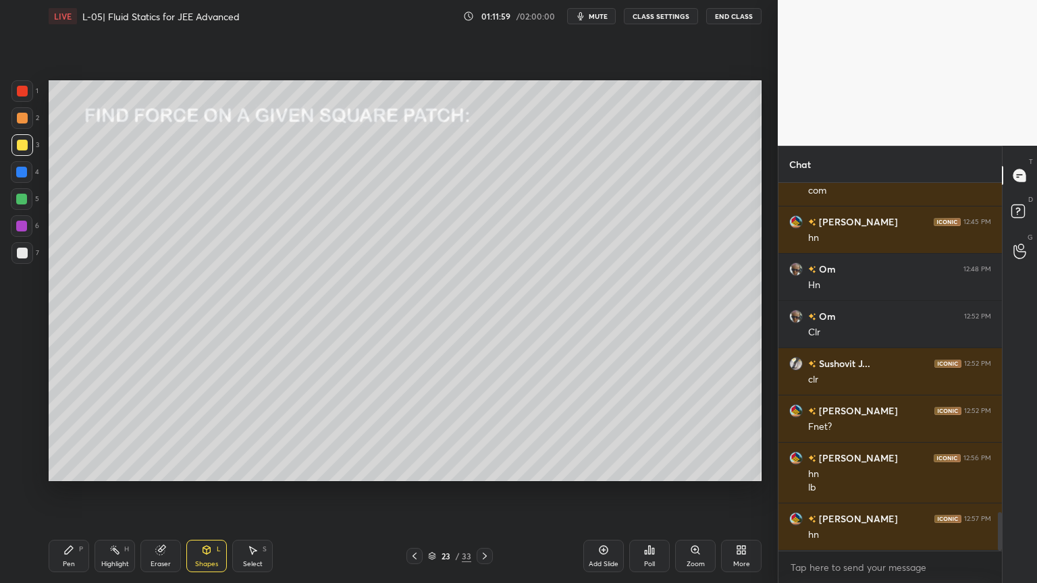
click at [22, 229] on div at bounding box center [21, 226] width 11 height 11
click at [70, 492] on div "Pen P" at bounding box center [69, 556] width 40 height 32
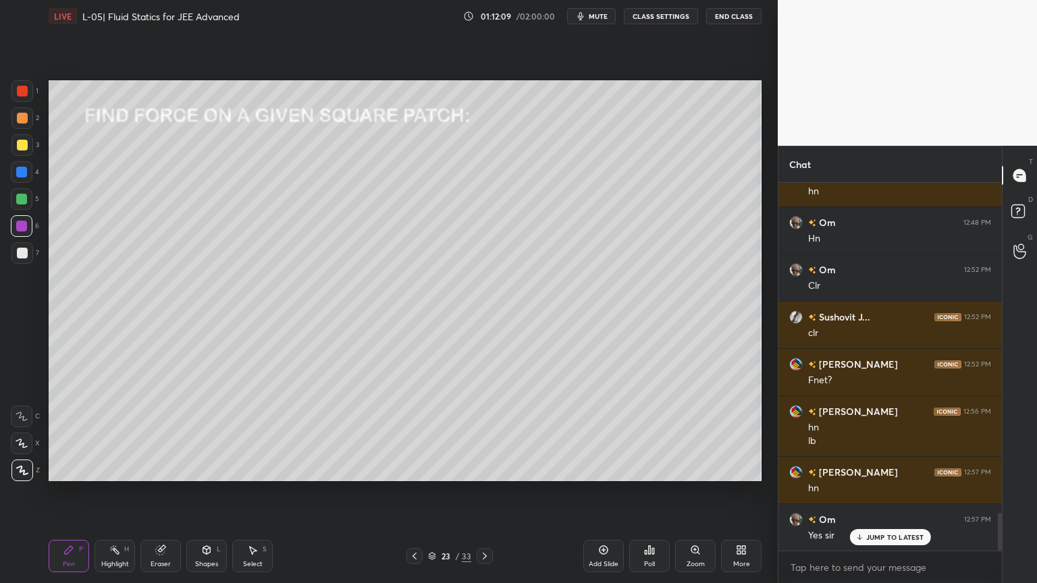
click at [113, 492] on div "Highlight" at bounding box center [115, 564] width 28 height 7
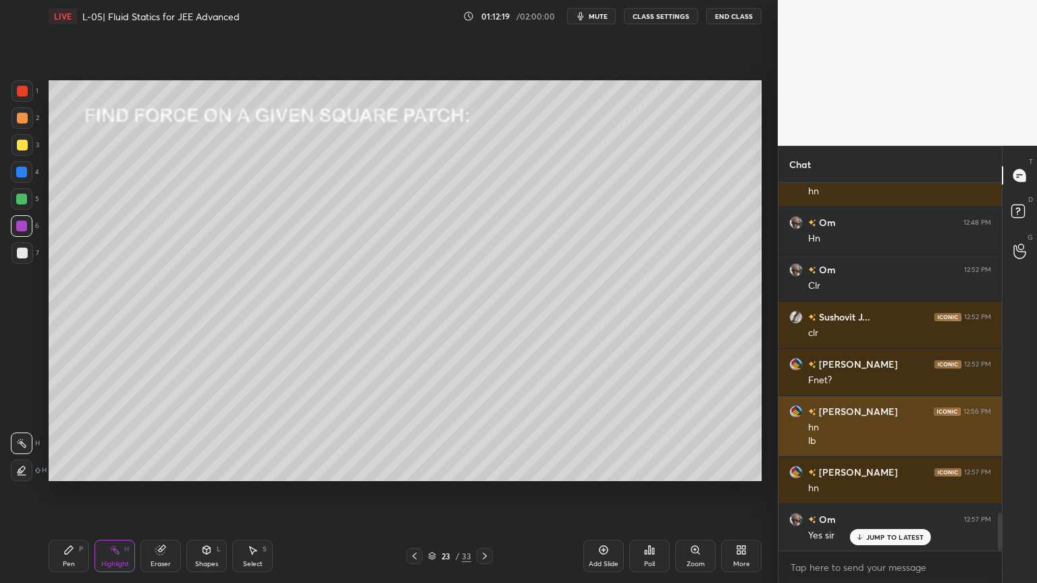
scroll to position [3213, 0]
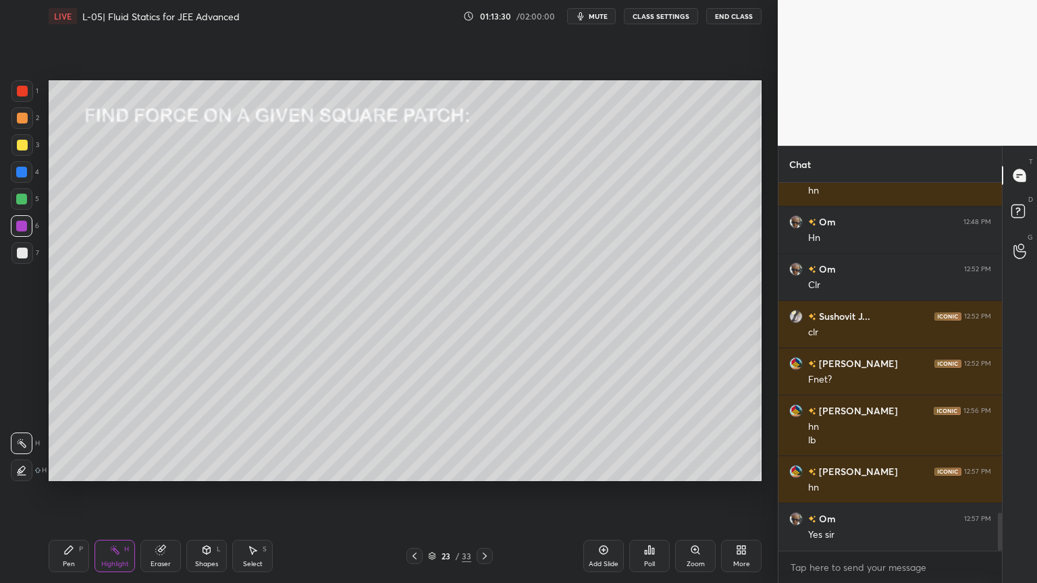
click at [414, 492] on div at bounding box center [414, 556] width 16 height 16
click at [405, 492] on div "22 / 33" at bounding box center [449, 556] width 267 height 16
click at [413, 492] on icon at bounding box center [414, 556] width 11 height 11
click at [482, 492] on icon at bounding box center [484, 556] width 11 height 11
click at [478, 492] on div at bounding box center [484, 556] width 16 height 16
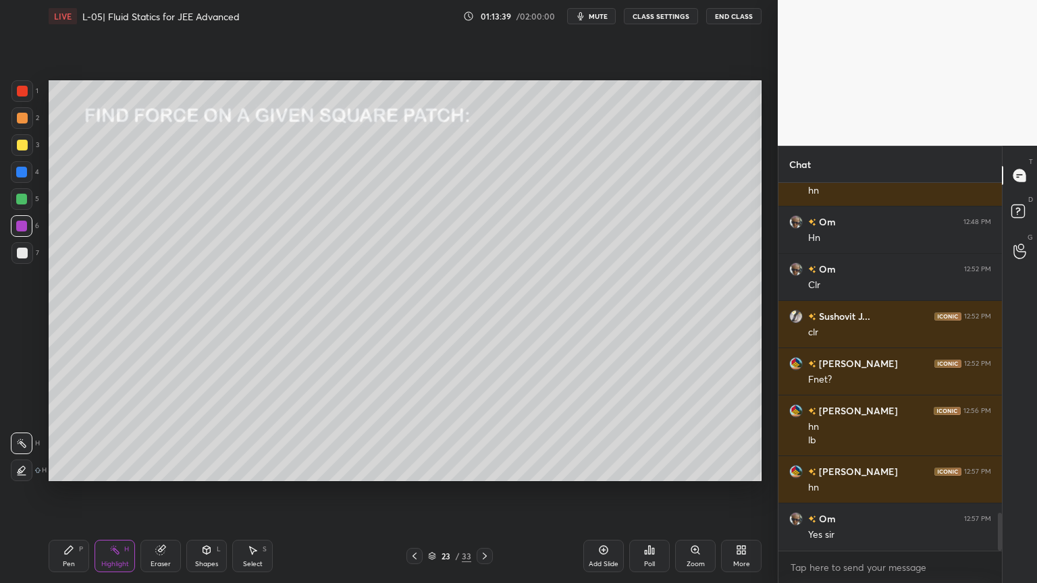
click at [481, 492] on icon at bounding box center [484, 556] width 11 height 11
click at [410, 492] on icon at bounding box center [414, 556] width 11 height 11
click at [597, 492] on div "Add Slide" at bounding box center [603, 556] width 40 height 32
click at [209, 492] on div "Shapes L" at bounding box center [206, 556] width 40 height 32
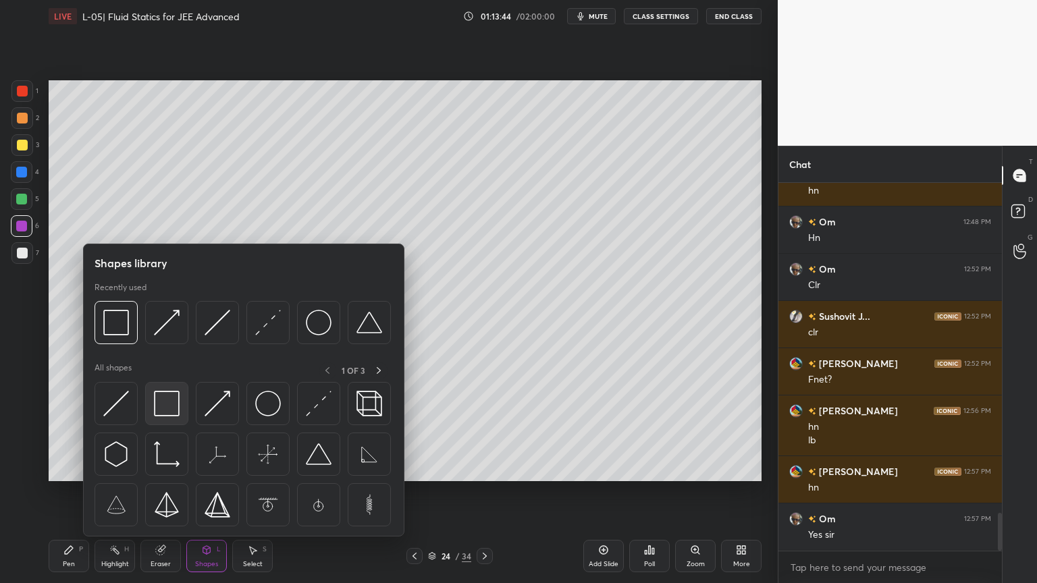
click at [167, 404] on img at bounding box center [167, 404] width 26 height 26
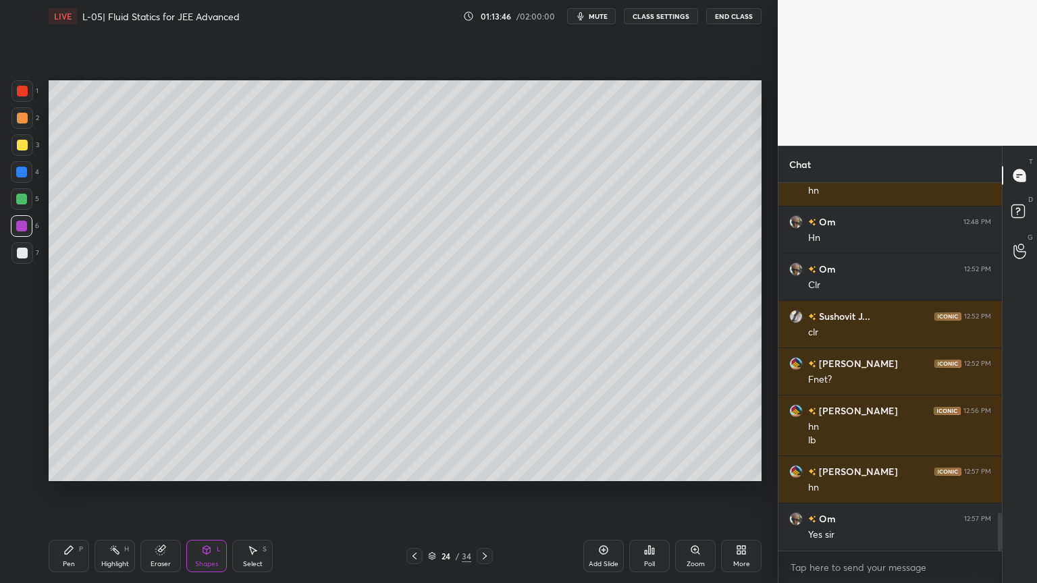
click at [203, 492] on icon at bounding box center [206, 550] width 7 height 8
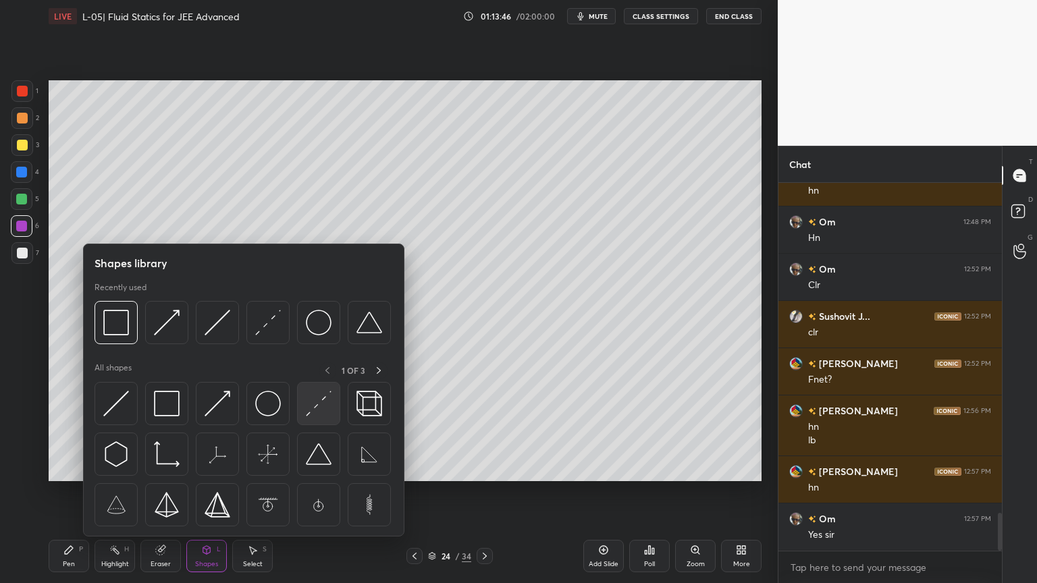
click at [319, 401] on img at bounding box center [319, 404] width 26 height 26
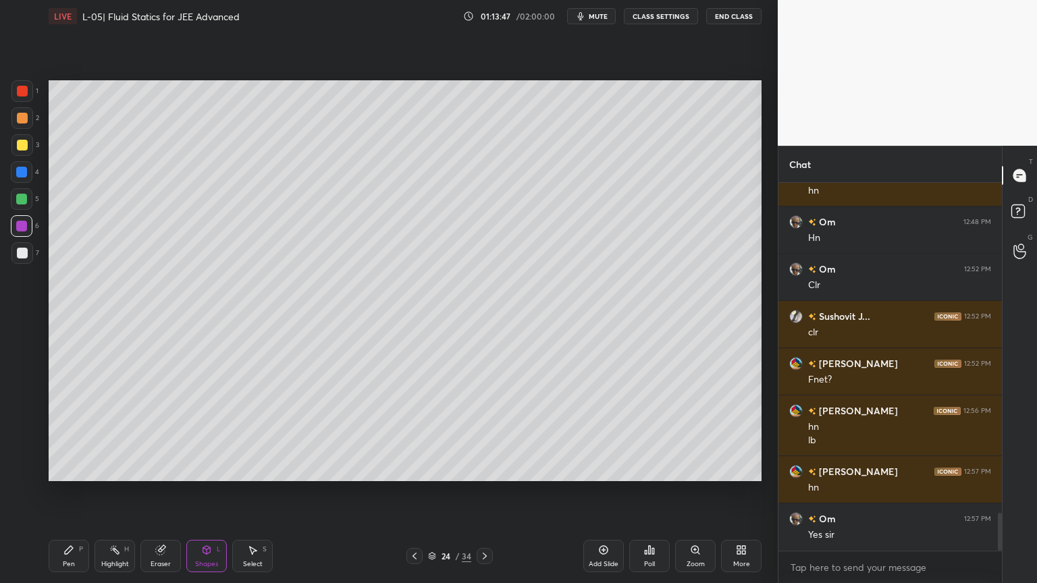
click at [211, 492] on icon at bounding box center [206, 550] width 11 height 11
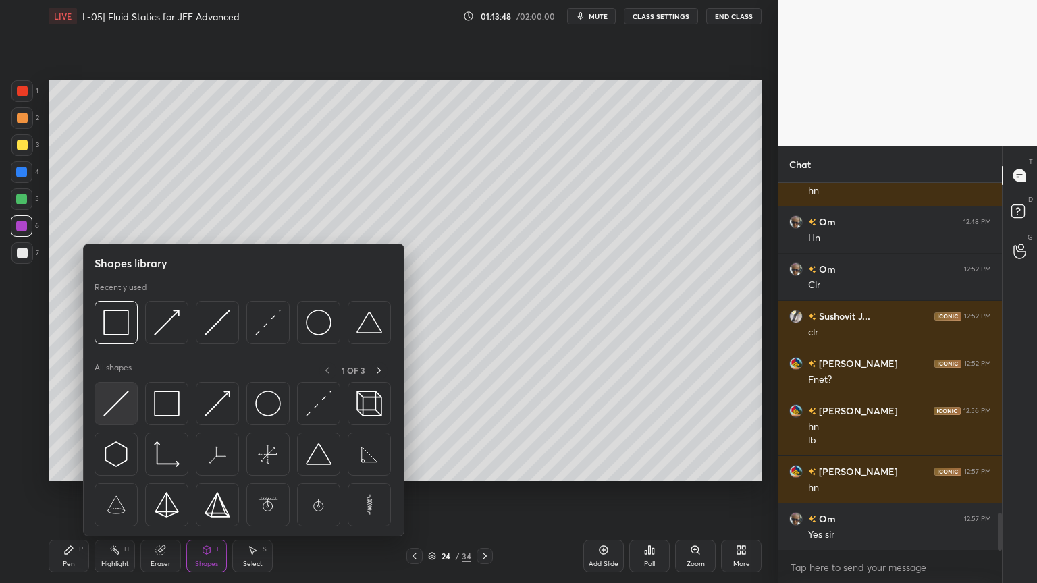
click at [113, 403] on img at bounding box center [116, 404] width 26 height 26
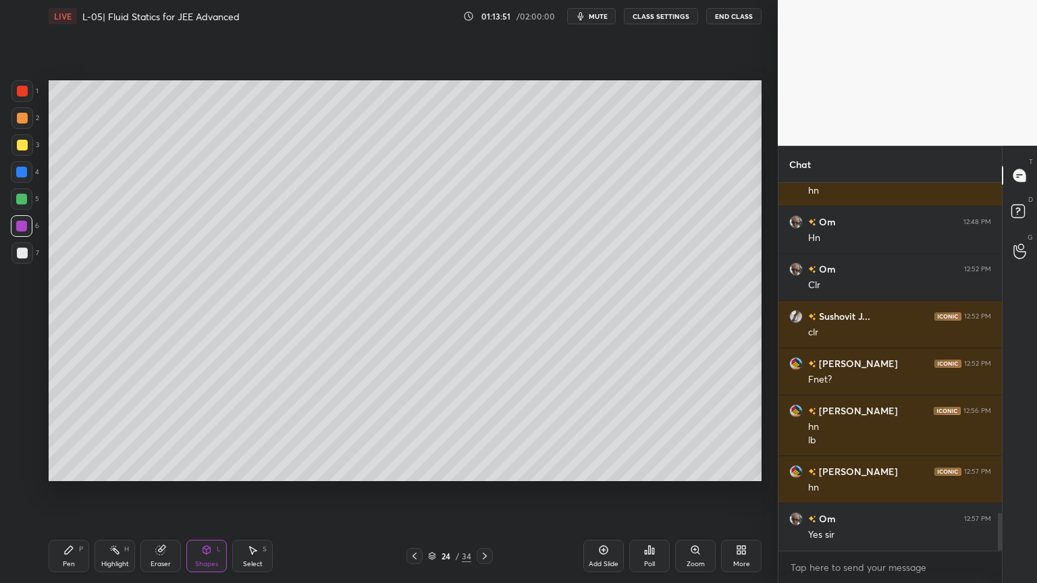
click at [155, 492] on icon at bounding box center [160, 550] width 11 height 11
click at [201, 492] on div "Shapes" at bounding box center [206, 564] width 23 height 7
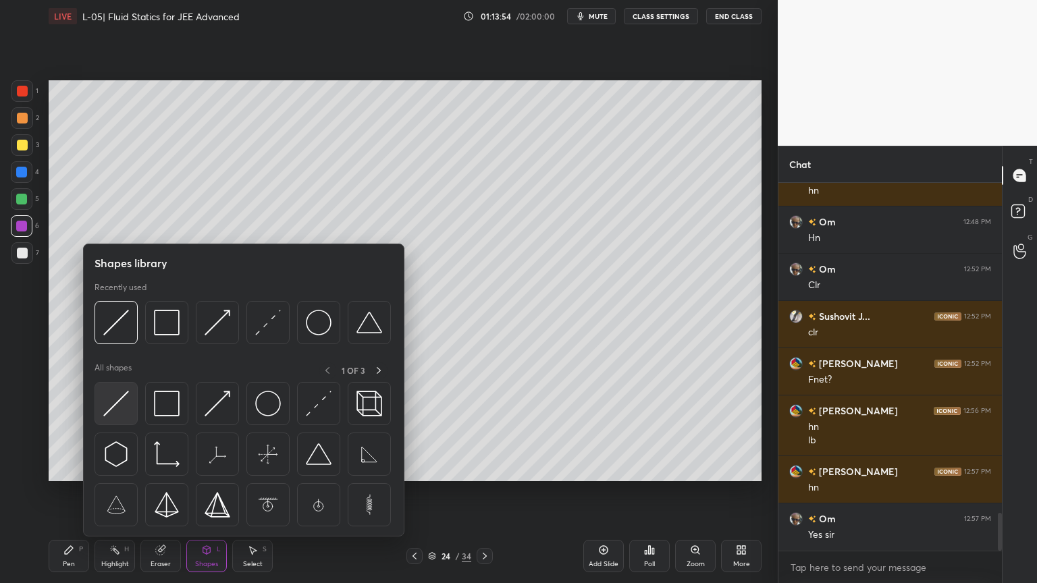
click at [110, 400] on img at bounding box center [116, 404] width 26 height 26
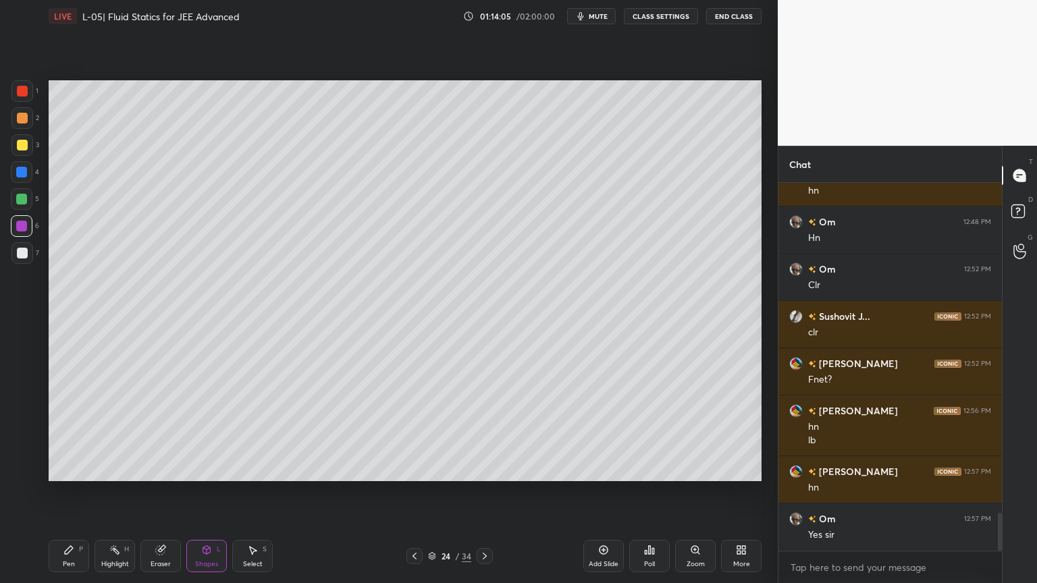
click at [22, 151] on div at bounding box center [22, 145] width 22 height 22
click at [209, 492] on div "Shapes" at bounding box center [206, 564] width 23 height 7
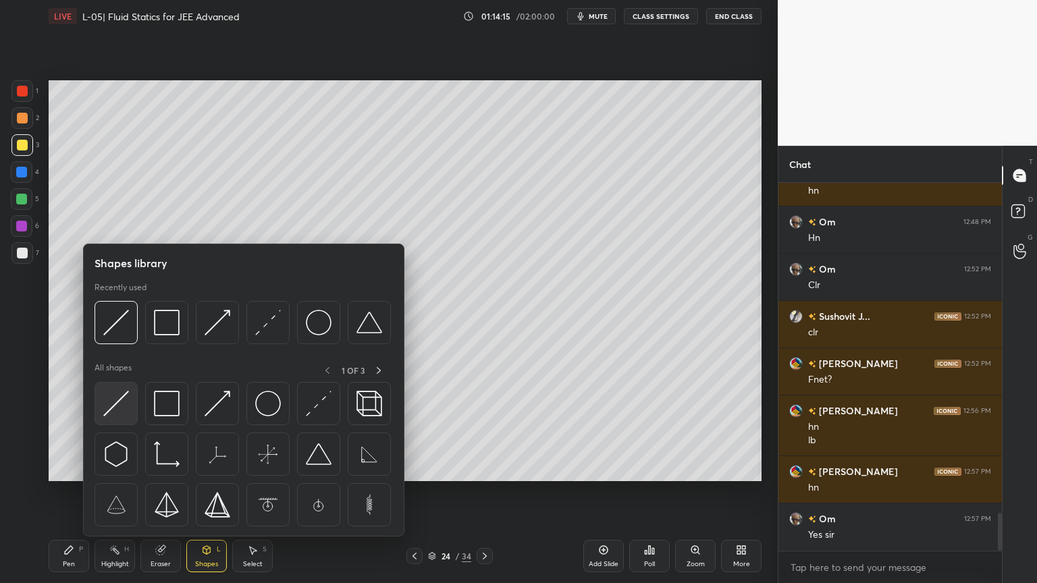
click at [124, 420] on div at bounding box center [115, 403] width 43 height 43
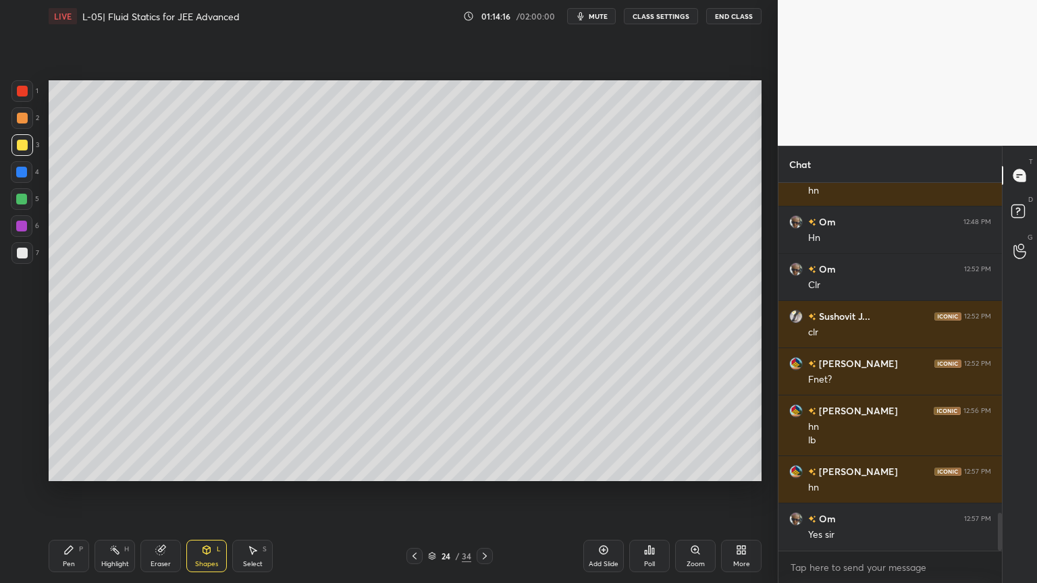
click at [19, 91] on div at bounding box center [22, 91] width 11 height 11
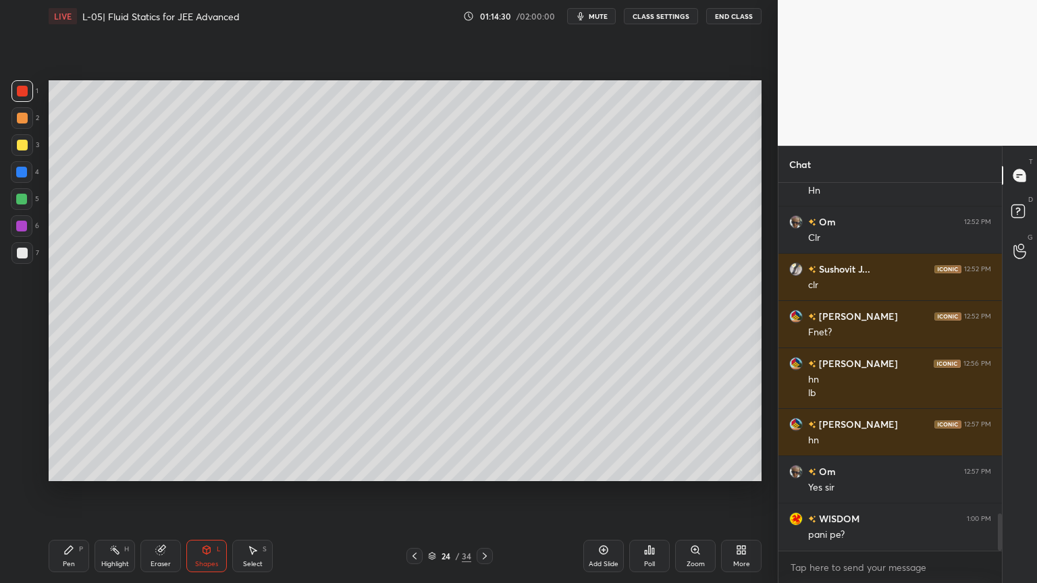
scroll to position [3307, 0]
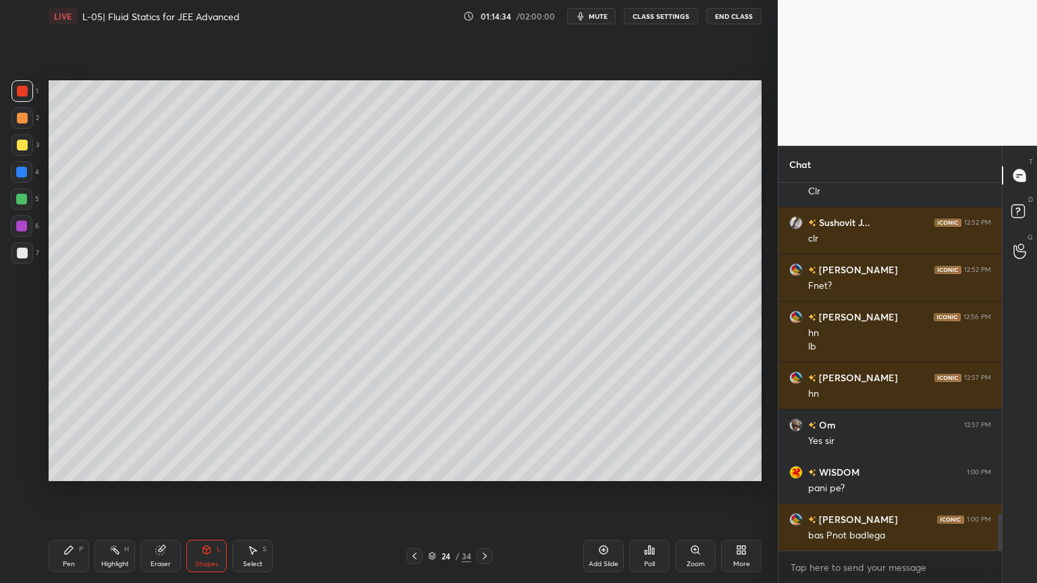
click at [165, 492] on div "Eraser" at bounding box center [160, 556] width 40 height 32
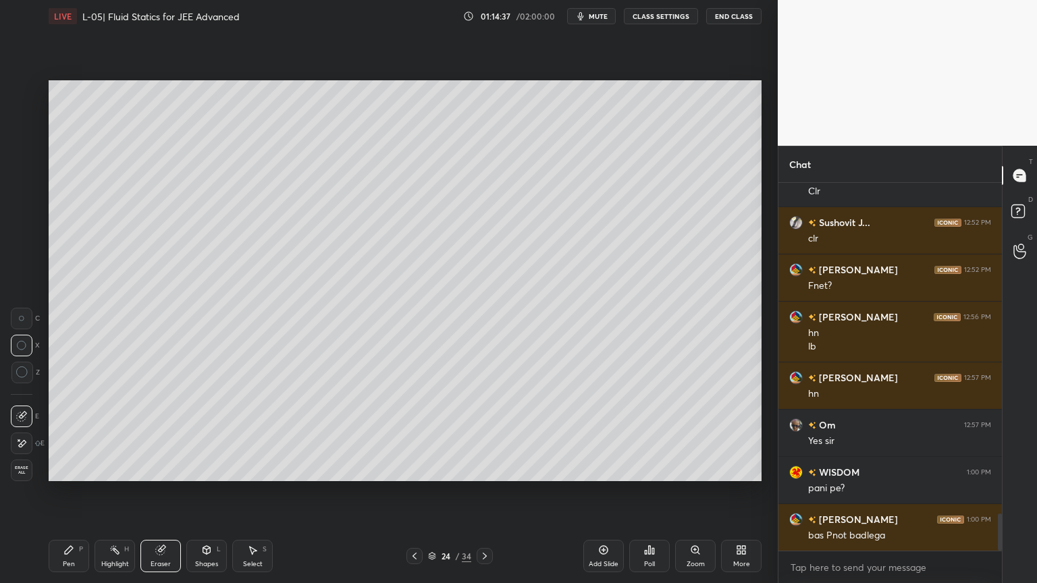
click at [76, 492] on div "Pen P" at bounding box center [69, 556] width 40 height 32
click at [16, 226] on div at bounding box center [21, 226] width 11 height 11
click at [207, 492] on div "Shapes" at bounding box center [206, 564] width 23 height 7
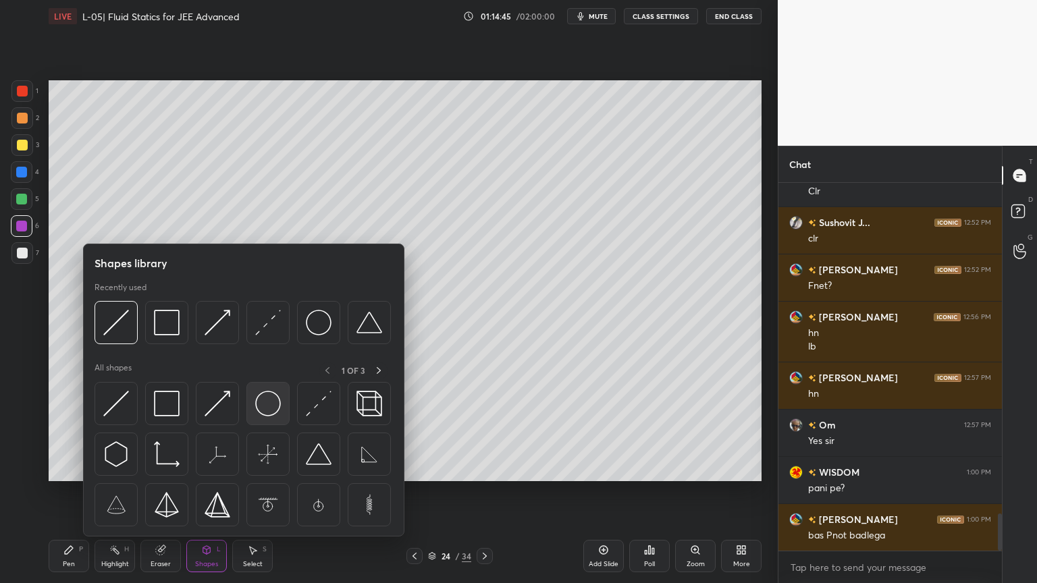
click at [270, 402] on img at bounding box center [268, 404] width 26 height 26
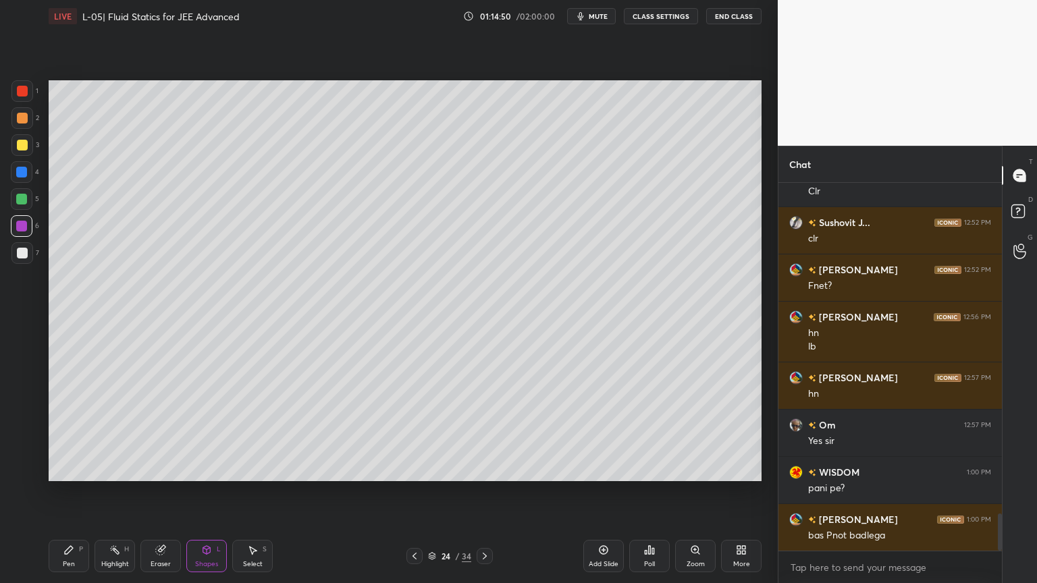
click at [81, 492] on div "Pen P" at bounding box center [69, 556] width 40 height 32
click at [200, 492] on div "Shapes L" at bounding box center [206, 556] width 40 height 32
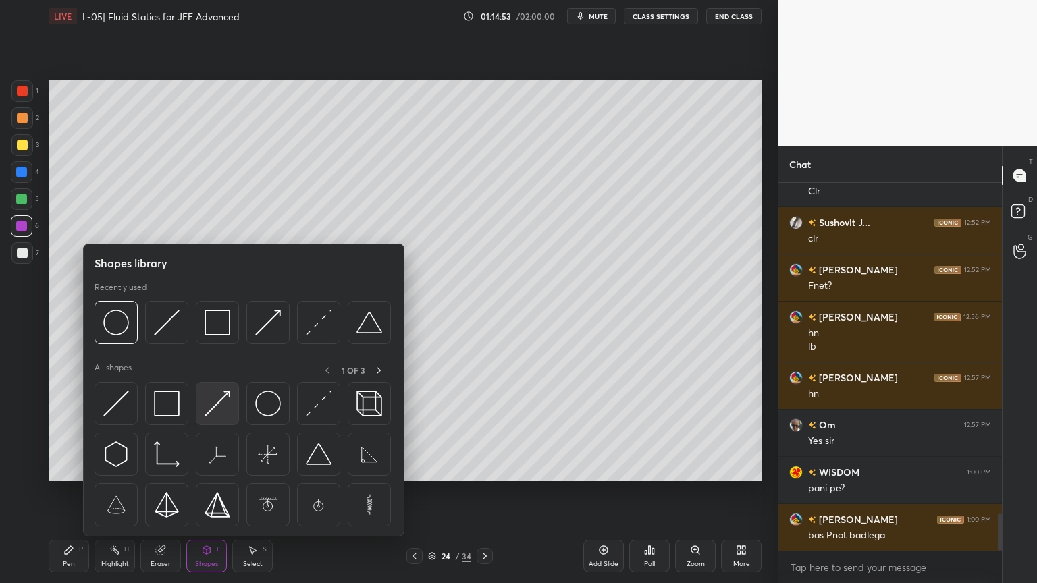
click at [219, 397] on img at bounding box center [217, 404] width 26 height 26
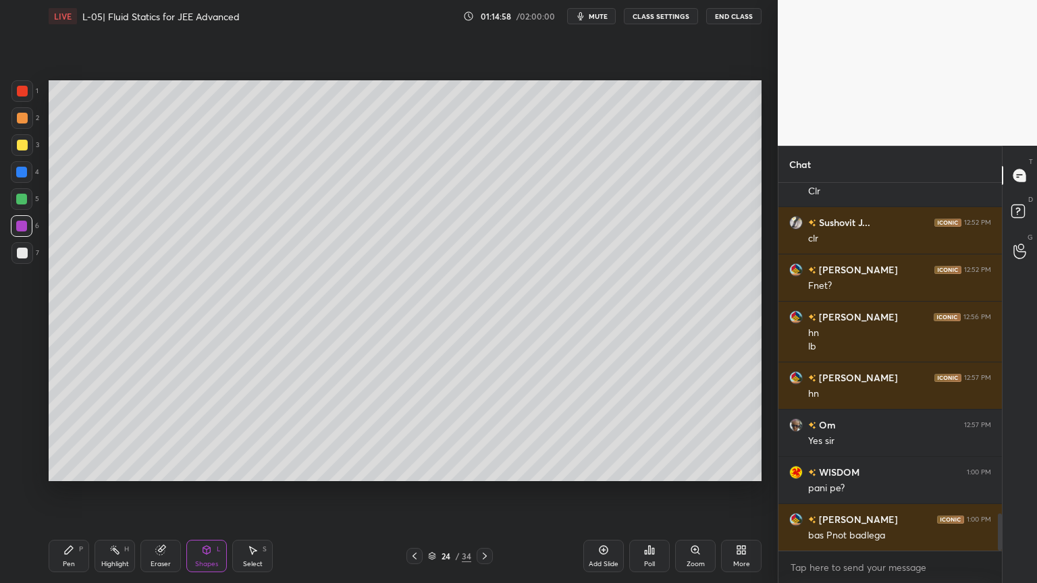
click at [79, 492] on div "Pen P" at bounding box center [69, 556] width 40 height 32
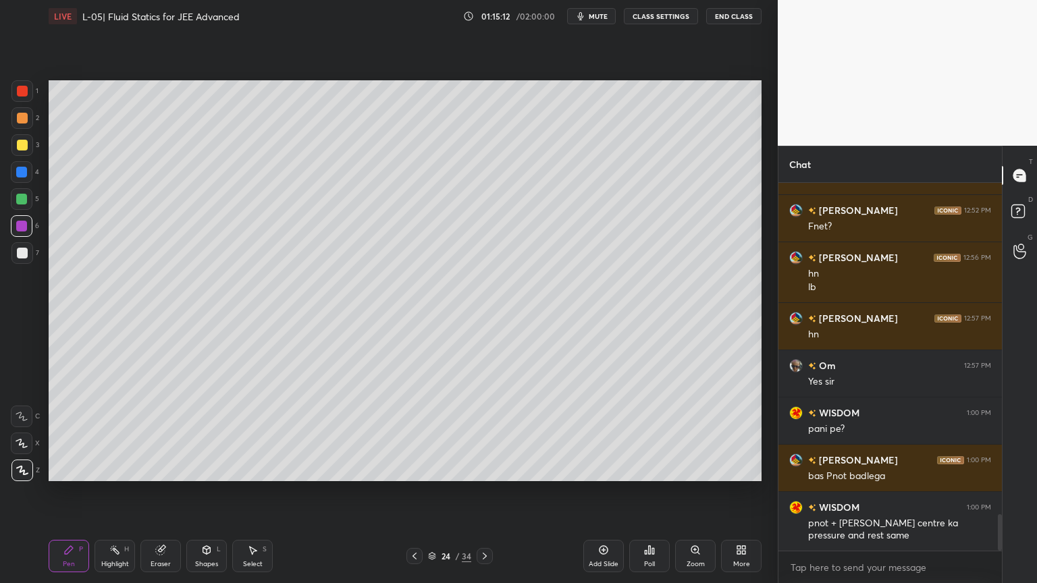
click at [24, 119] on div at bounding box center [22, 118] width 11 height 11
click at [19, 177] on div at bounding box center [22, 172] width 22 height 22
click at [413, 492] on icon at bounding box center [414, 556] width 11 height 11
click at [110, 492] on div "Highlight" at bounding box center [115, 564] width 28 height 7
click at [63, 492] on div "Pen" at bounding box center [69, 564] width 12 height 7
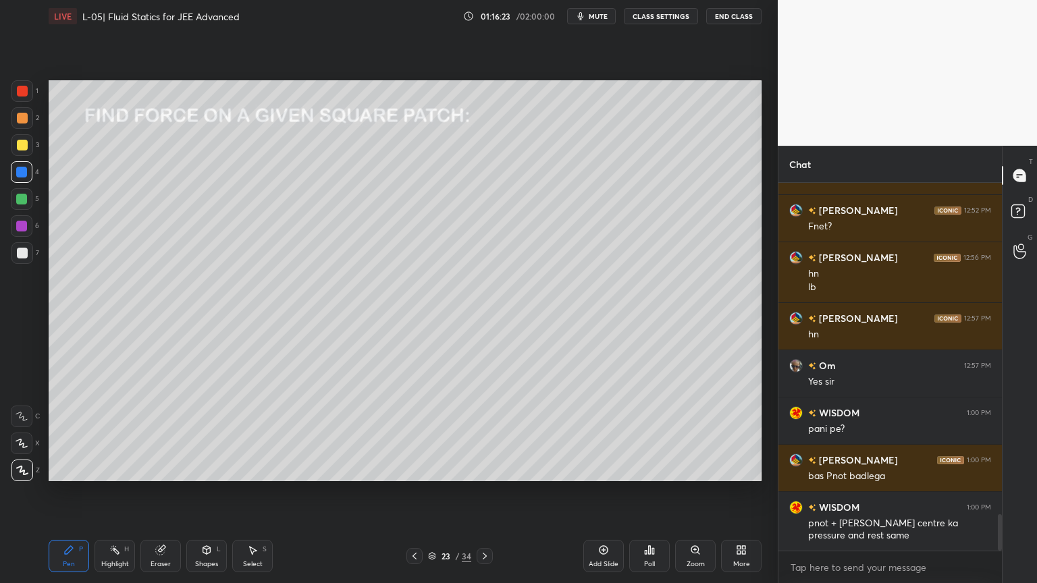
click at [13, 251] on div at bounding box center [22, 253] width 22 height 22
click at [17, 203] on div at bounding box center [21, 199] width 11 height 11
click at [204, 492] on div "Shapes" at bounding box center [206, 564] width 23 height 7
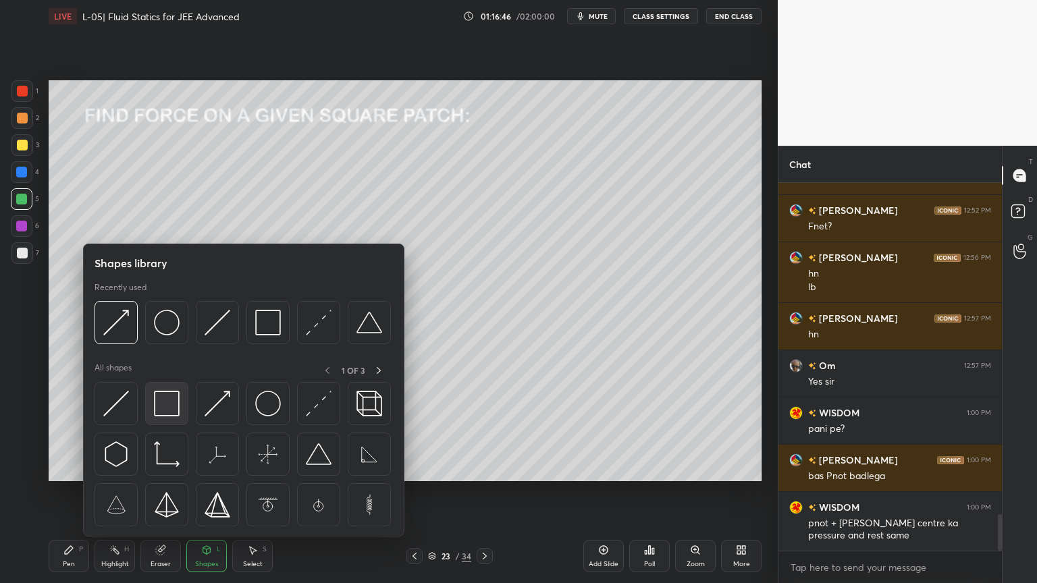
click at [173, 402] on img at bounding box center [167, 404] width 26 height 26
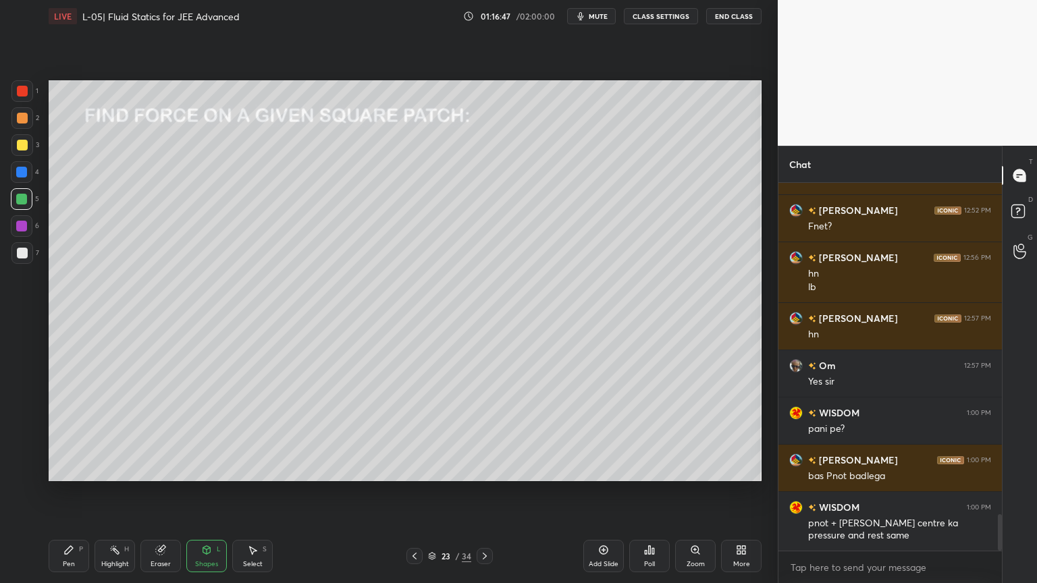
click at [26, 259] on div at bounding box center [22, 253] width 22 height 22
click at [18, 94] on div at bounding box center [22, 91] width 11 height 11
click at [13, 205] on div at bounding box center [22, 199] width 22 height 22
click at [68, 492] on div "Pen" at bounding box center [69, 564] width 12 height 7
click at [103, 492] on div "Highlight H" at bounding box center [114, 556] width 40 height 32
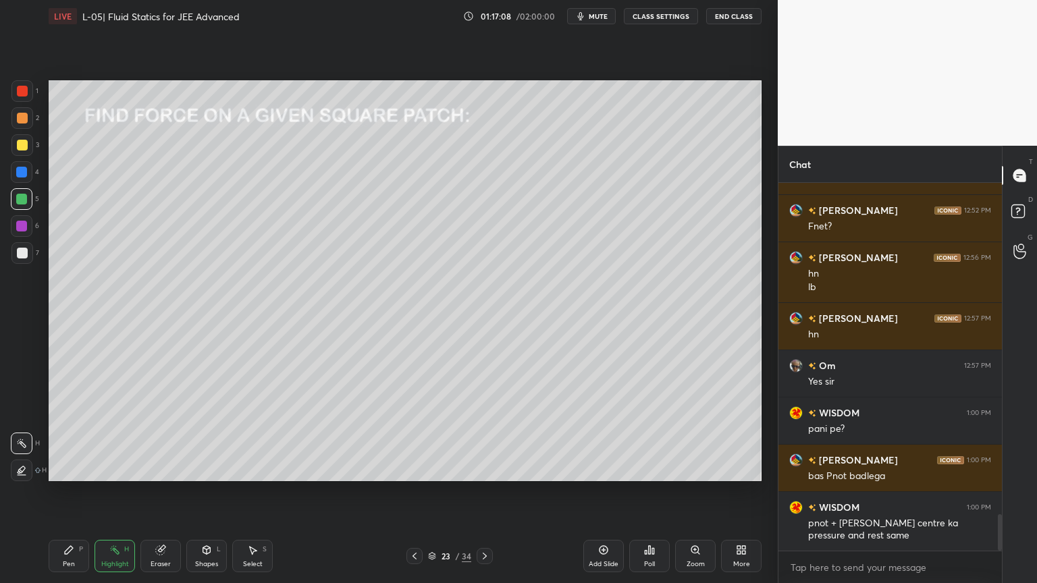
click at [205, 492] on div "Shapes L" at bounding box center [206, 556] width 40 height 32
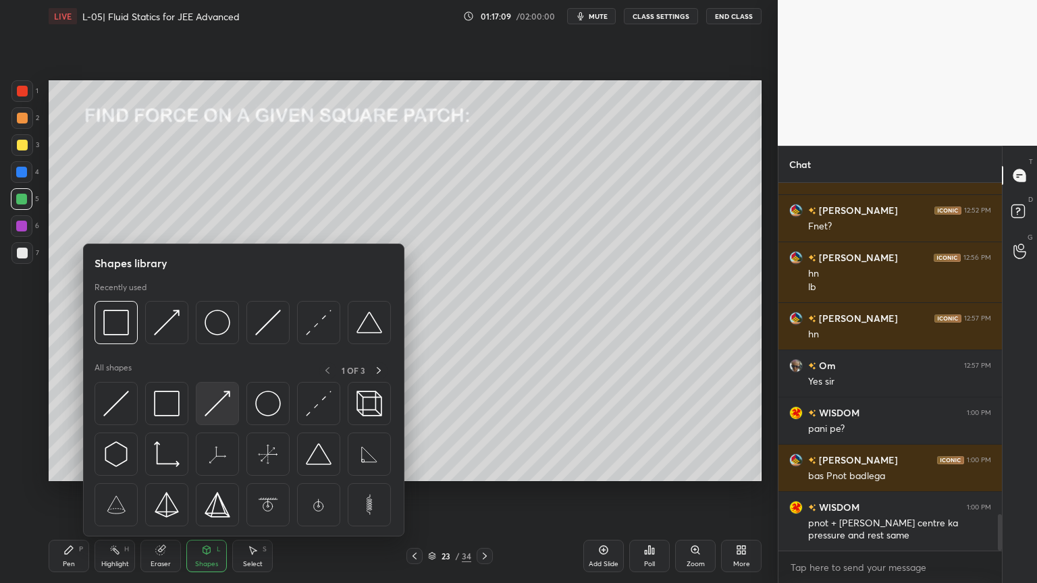
click at [217, 412] on img at bounding box center [217, 404] width 26 height 26
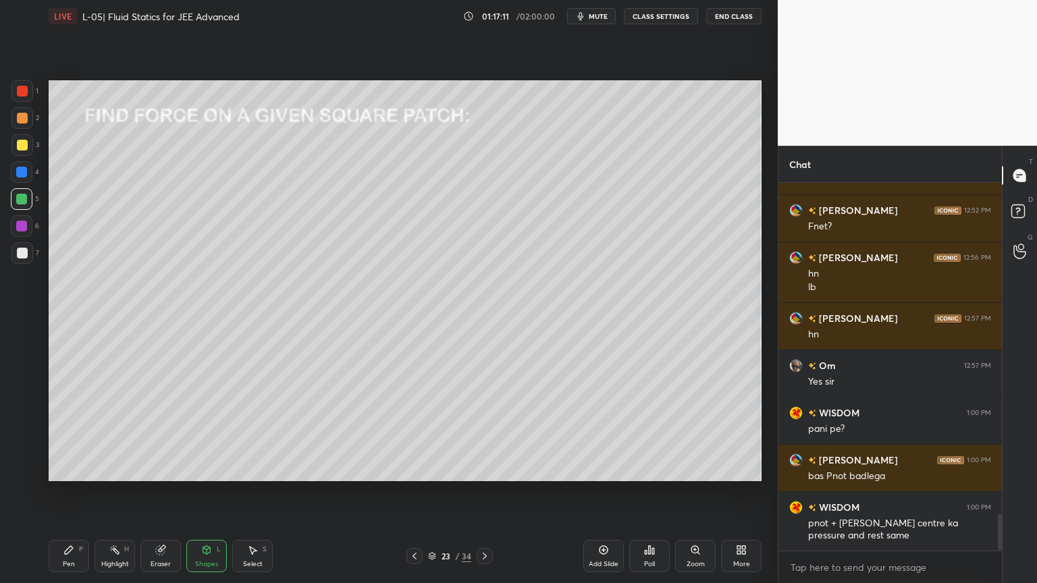
click at [19, 124] on div at bounding box center [22, 118] width 22 height 22
click at [482, 492] on div at bounding box center [484, 556] width 16 height 16
click at [18, 93] on div at bounding box center [22, 91] width 11 height 11
click at [57, 492] on div "Pen P" at bounding box center [69, 556] width 40 height 32
click at [121, 492] on div "Highlight H" at bounding box center [114, 556] width 40 height 32
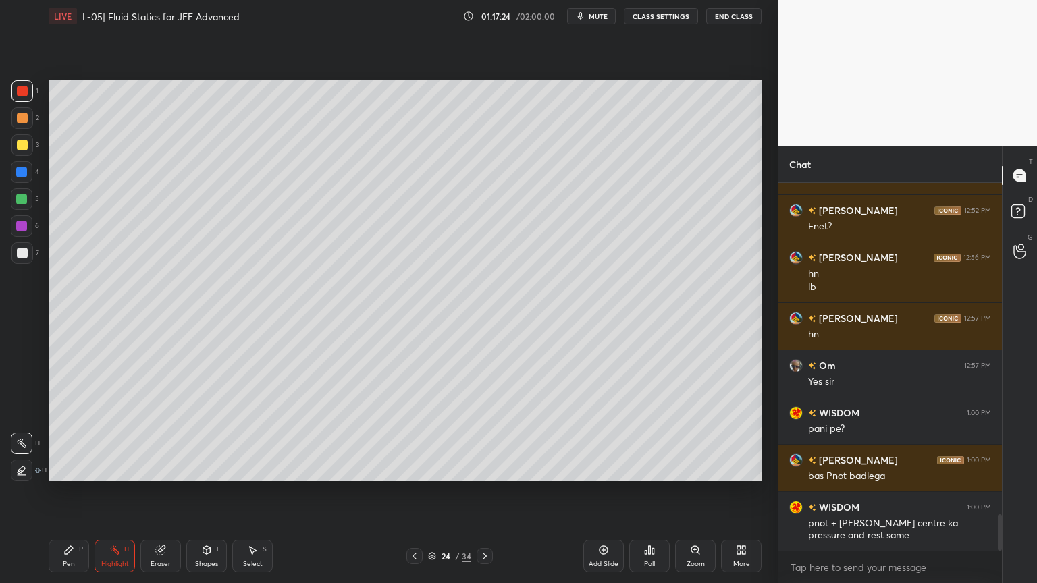
click at [46, 492] on div "LIVE L-05| Fluid Statics for JEE Advanced 01:17:24 / 02:00:00 mute CLASS SETTIN…" at bounding box center [404, 291] width 723 height 583
click at [67, 492] on div "Pen" at bounding box center [69, 564] width 12 height 7
click at [19, 145] on div at bounding box center [22, 145] width 11 height 11
click at [17, 116] on div at bounding box center [22, 118] width 11 height 11
click at [25, 144] on div at bounding box center [22, 145] width 11 height 11
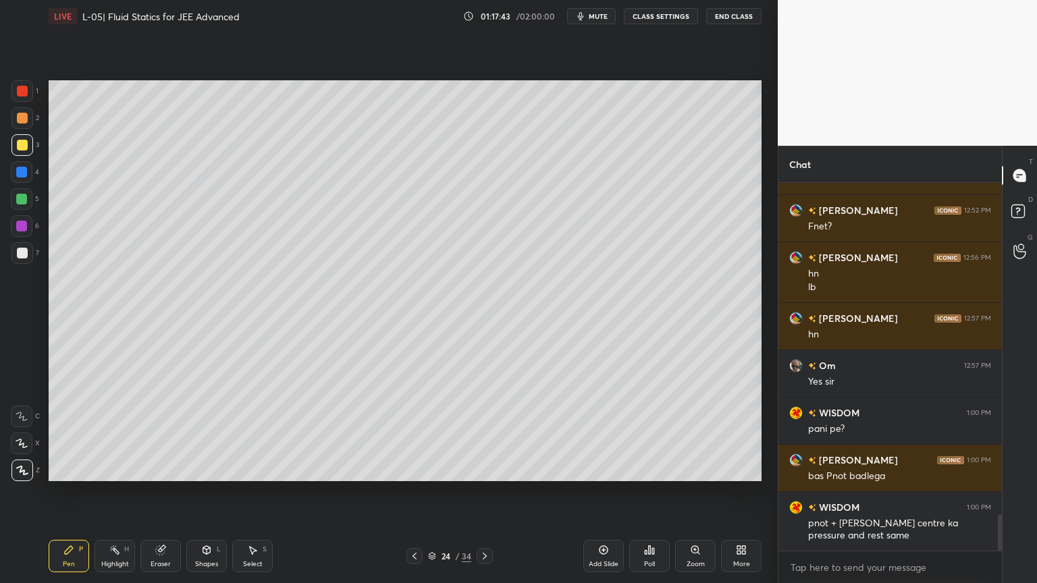
click at [18, 204] on div at bounding box center [21, 199] width 11 height 11
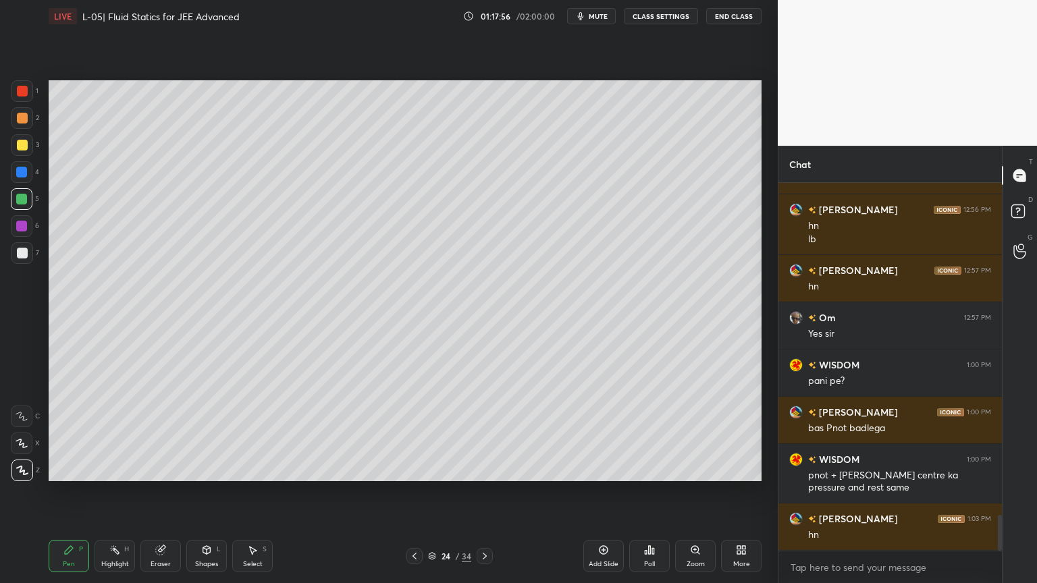
click at [160, 492] on icon at bounding box center [160, 550] width 9 height 9
click at [70, 492] on icon at bounding box center [68, 550] width 11 height 11
click at [211, 492] on div "Shapes L" at bounding box center [206, 556] width 40 height 32
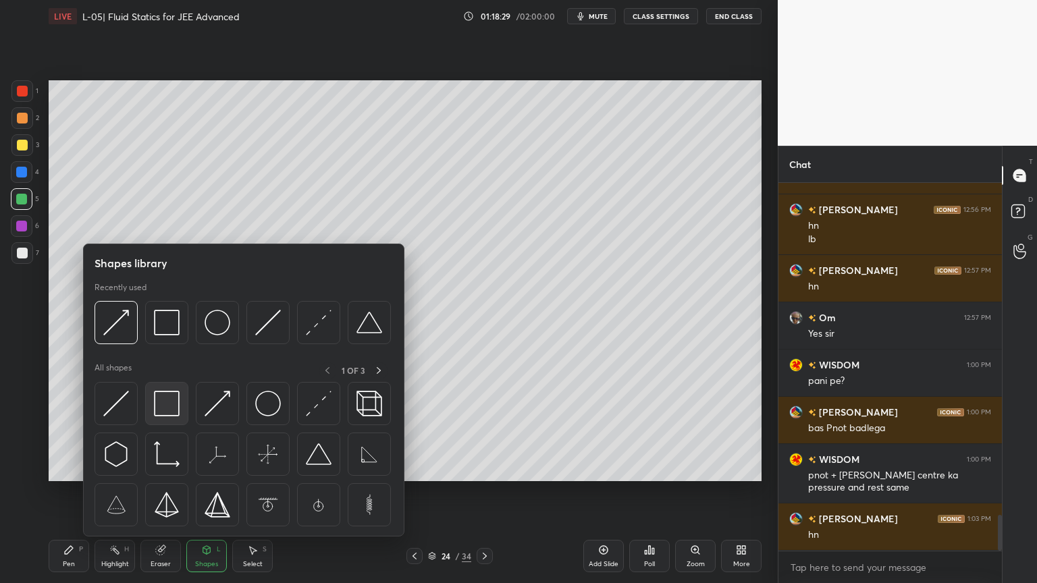
click at [170, 404] on img at bounding box center [167, 404] width 26 height 26
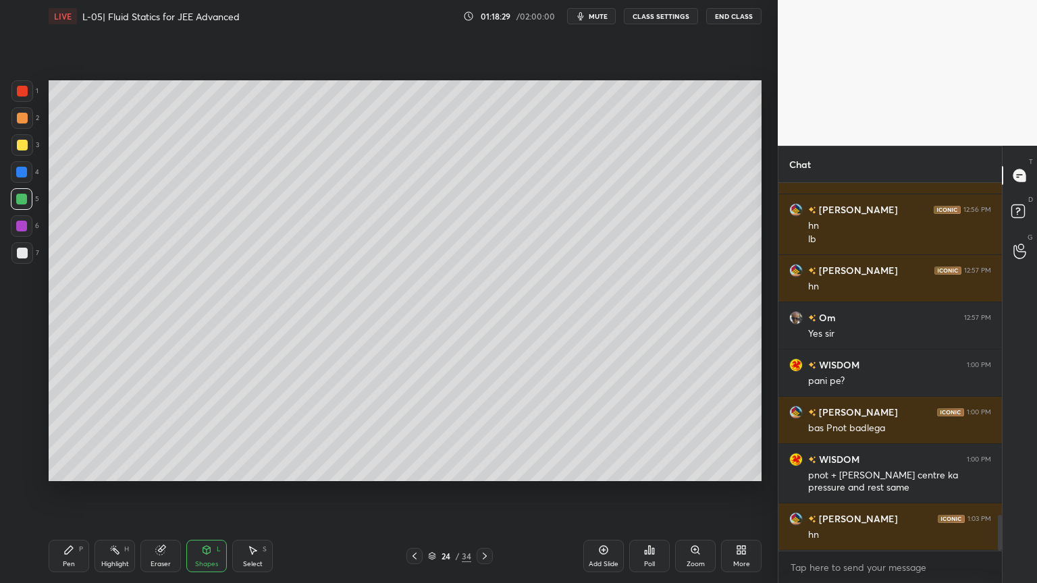
click at [22, 141] on div at bounding box center [22, 145] width 11 height 11
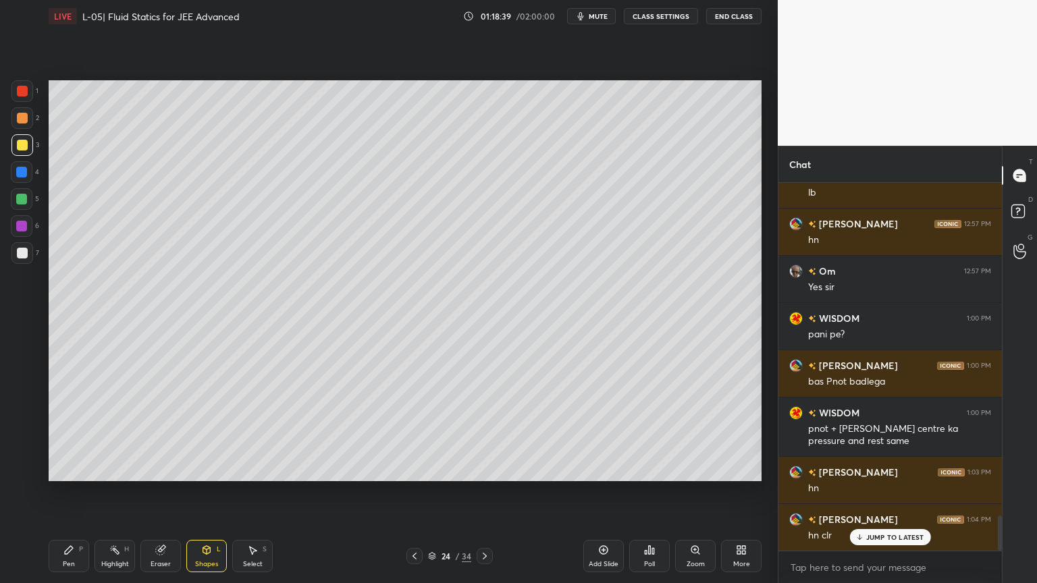
click at [479, 492] on div at bounding box center [484, 556] width 16 height 16
click at [114, 492] on icon at bounding box center [114, 550] width 11 height 11
click at [59, 492] on div "Pen P" at bounding box center [69, 556] width 40 height 32
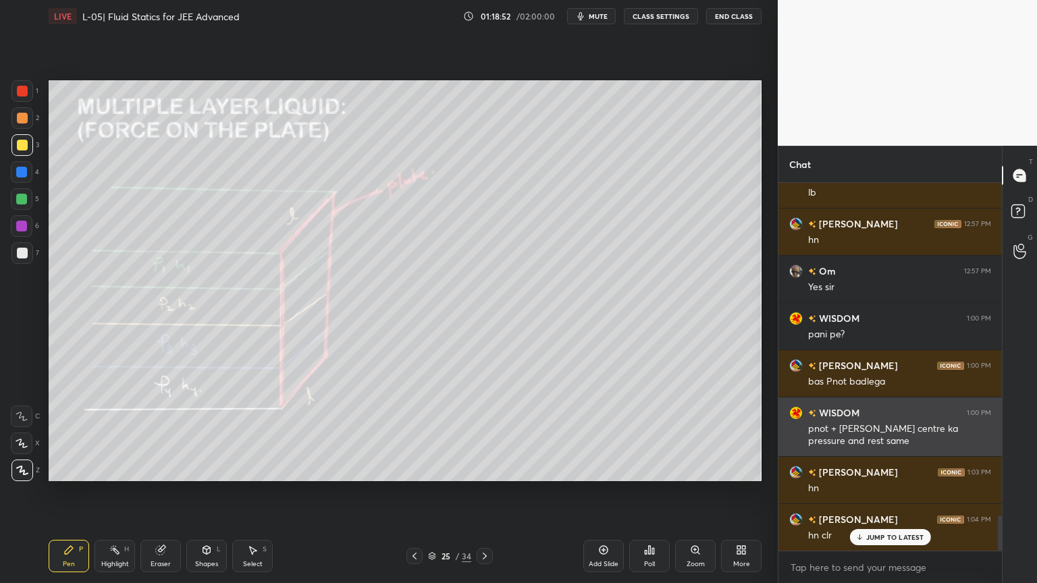
scroll to position [3462, 0]
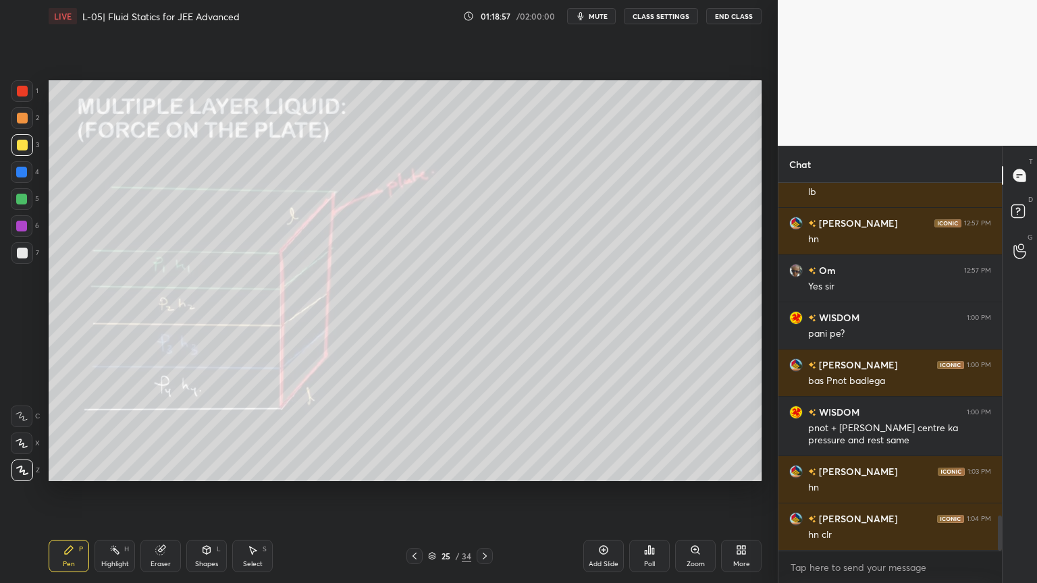
click at [103, 492] on div "Highlight" at bounding box center [115, 564] width 28 height 7
click at [157, 492] on icon at bounding box center [160, 550] width 9 height 9
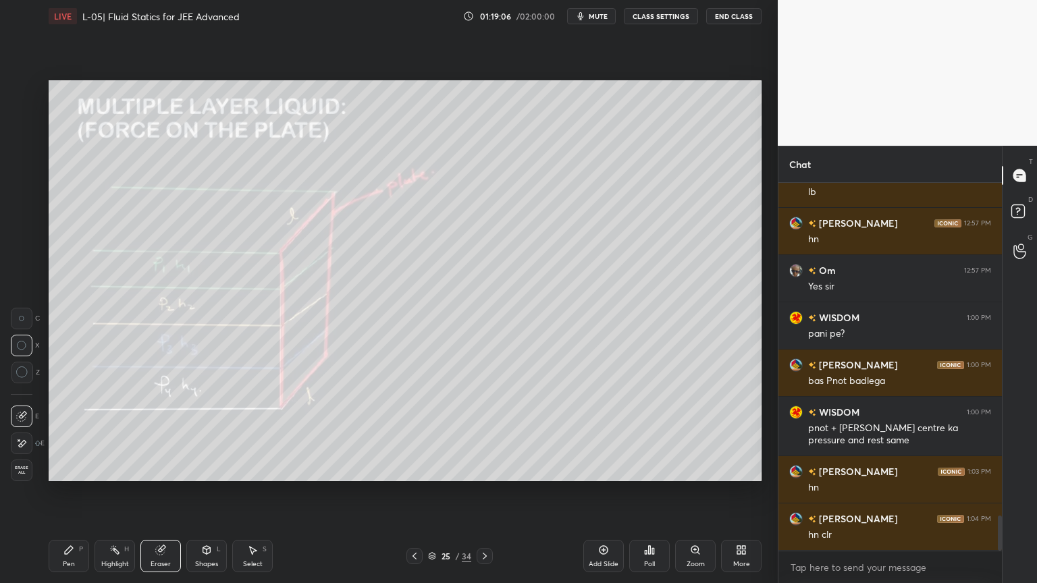
click at [207, 492] on icon at bounding box center [207, 551] width 0 height 5
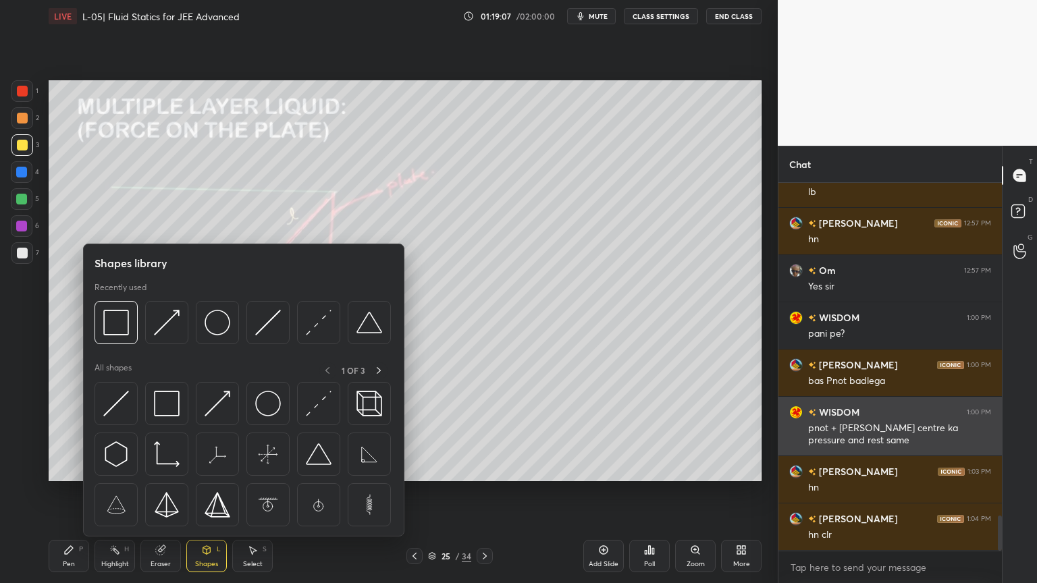
click at [309, 404] on img at bounding box center [319, 404] width 26 height 26
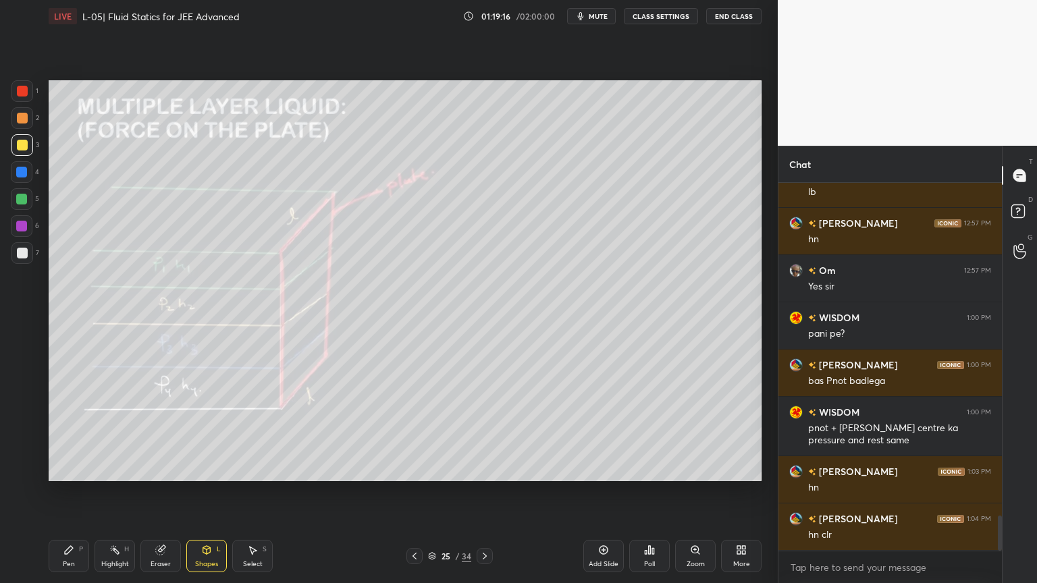
click at [64, 492] on div "Pen" at bounding box center [69, 564] width 12 height 7
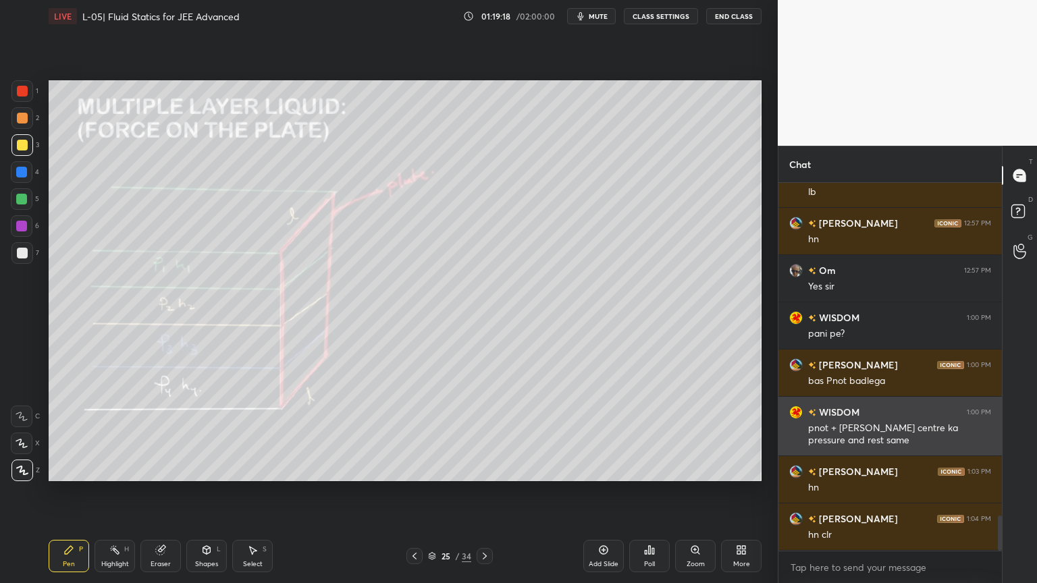
scroll to position [3509, 0]
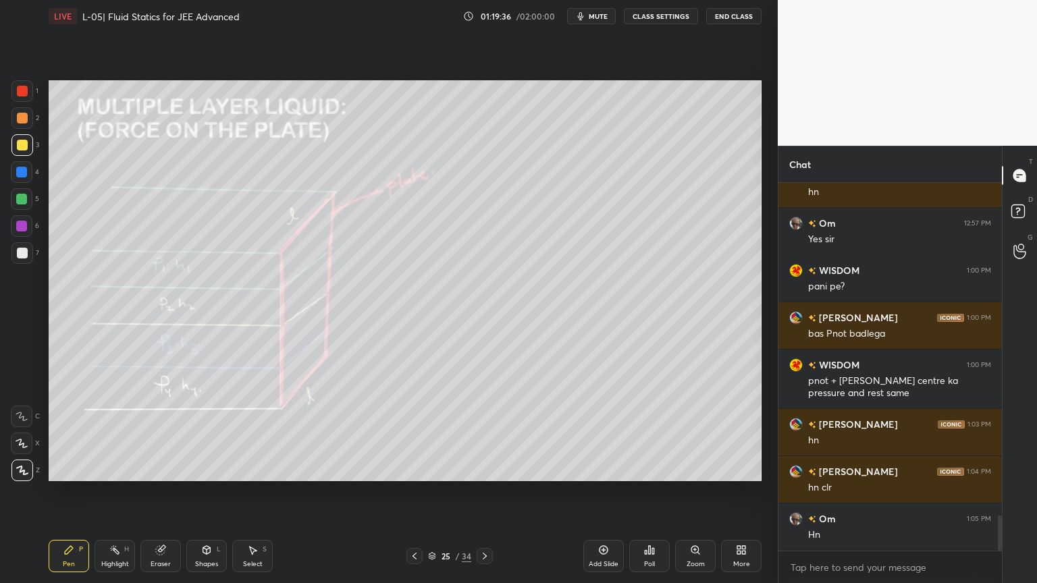
click at [156, 492] on div "Eraser" at bounding box center [160, 556] width 40 height 32
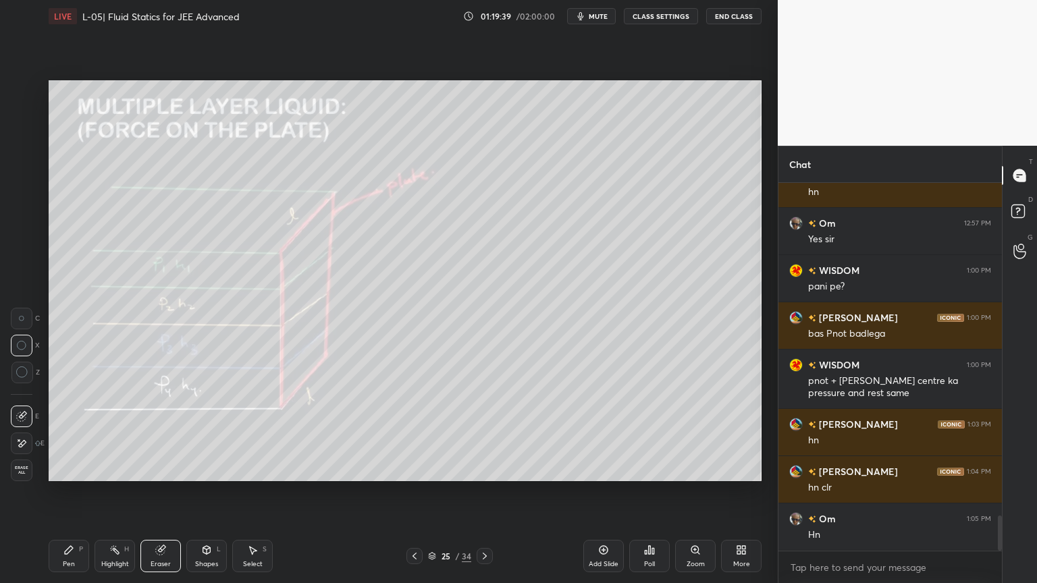
click at [72, 492] on div "Pen" at bounding box center [69, 564] width 12 height 7
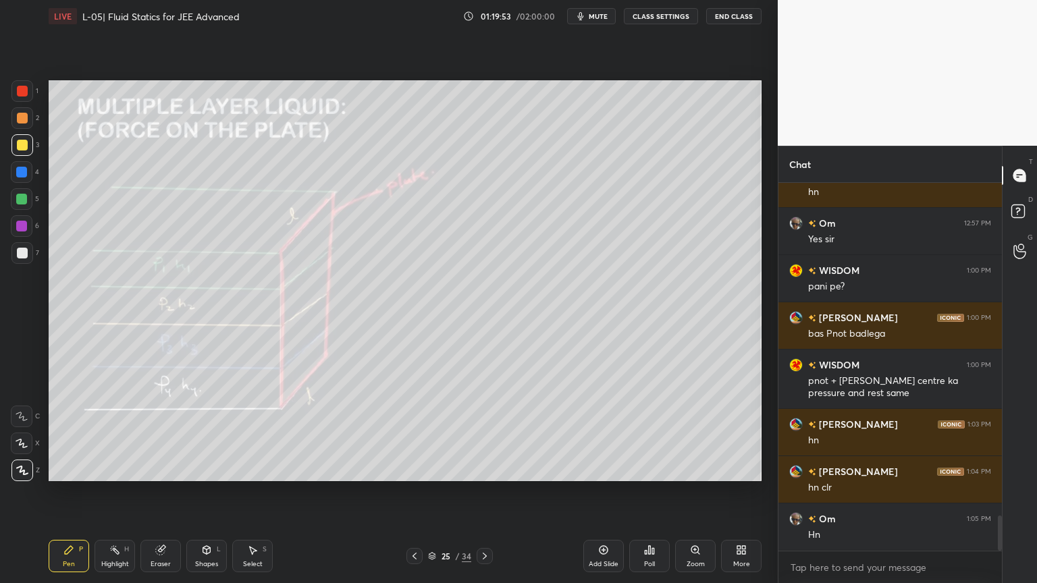
click at [169, 492] on div "Eraser" at bounding box center [160, 556] width 40 height 32
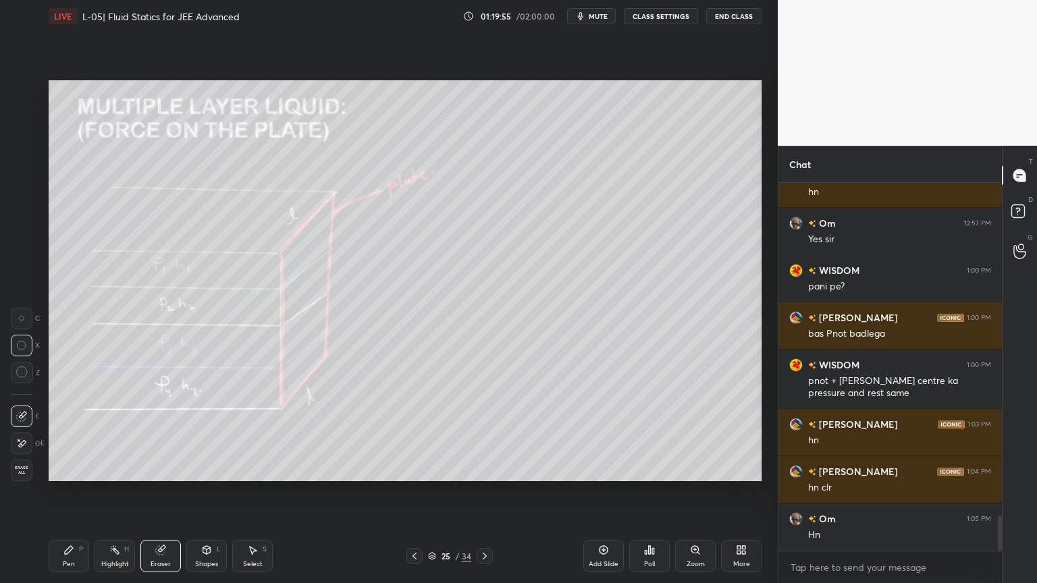
click at [72, 492] on div "Pen P" at bounding box center [69, 556] width 40 height 32
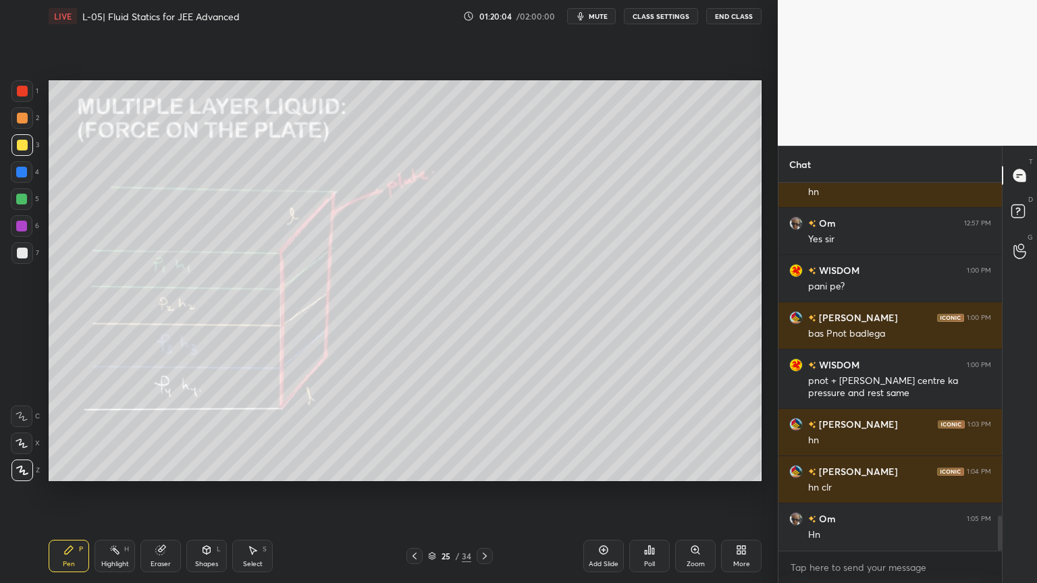
click at [109, 492] on div "Highlight" at bounding box center [115, 564] width 28 height 7
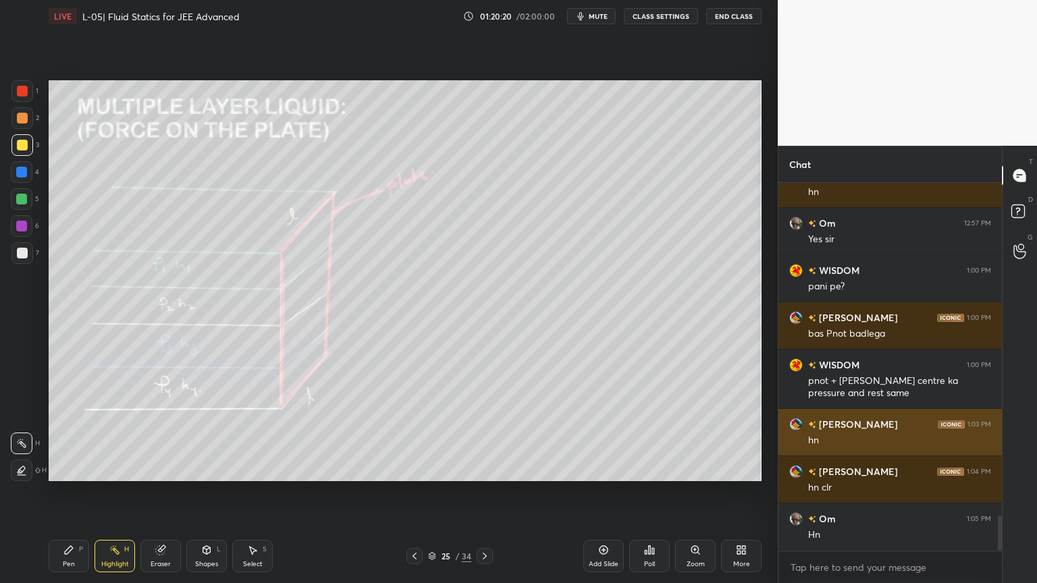
scroll to position [3555, 0]
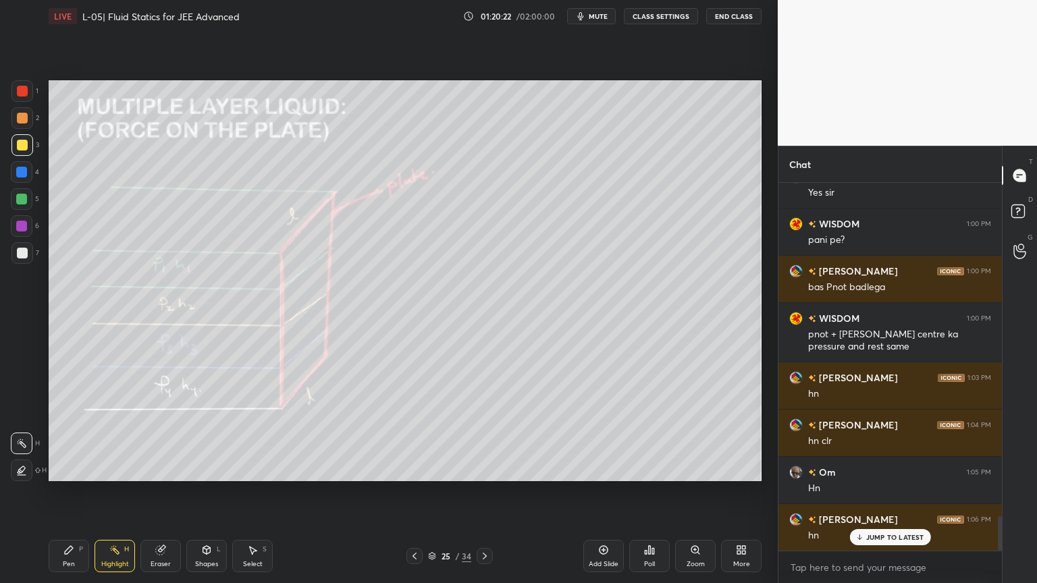
click at [202, 492] on div "Shapes" at bounding box center [206, 564] width 23 height 7
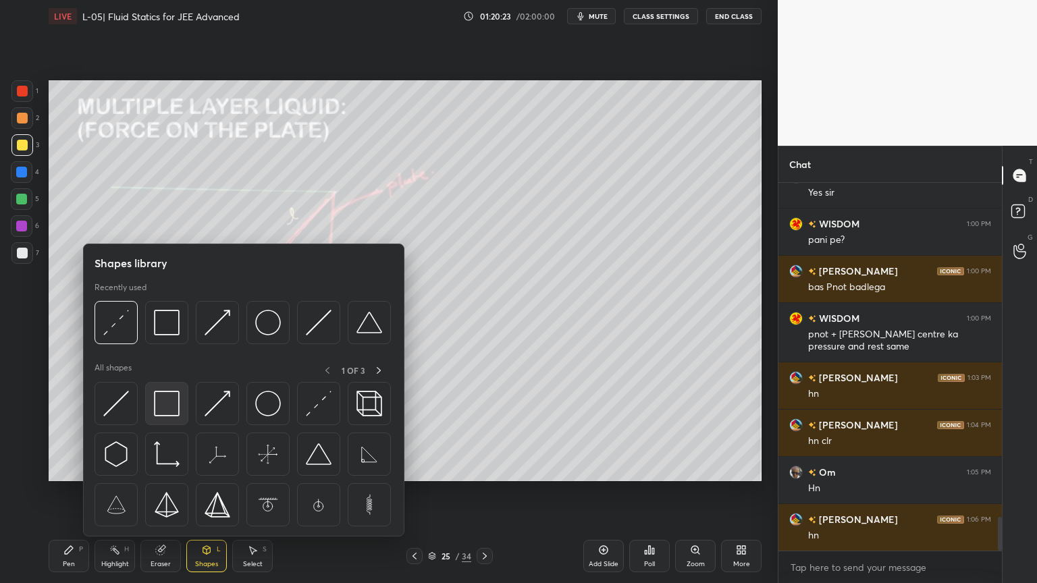
scroll to position [3603, 0]
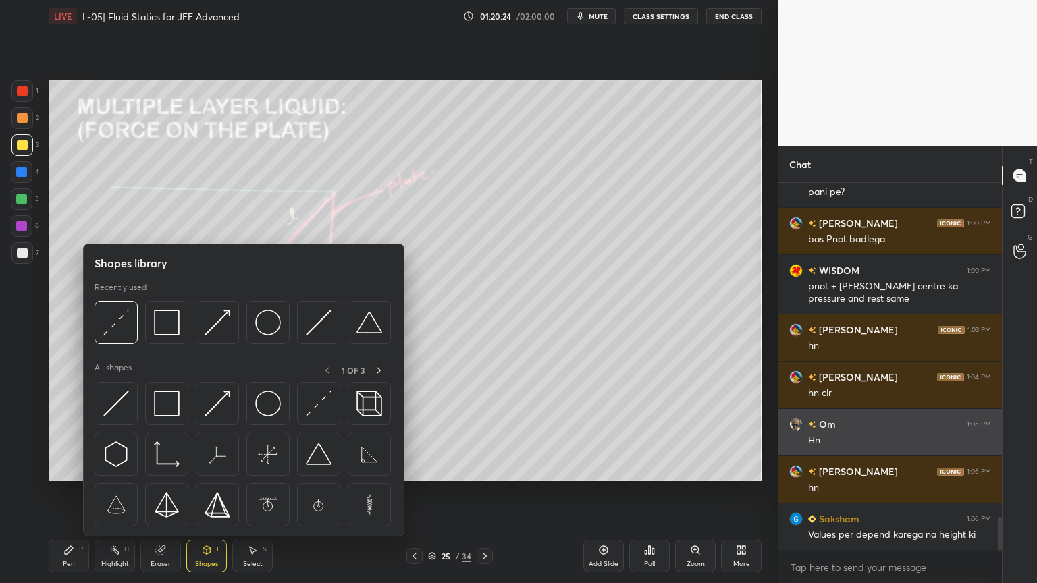
click at [124, 399] on img at bounding box center [116, 404] width 26 height 26
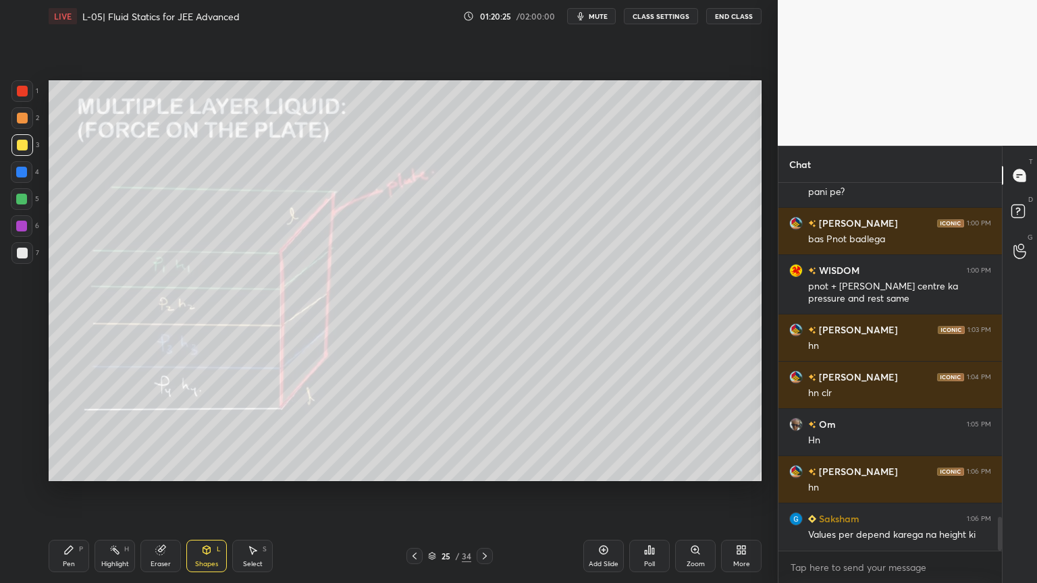
click at [14, 173] on div at bounding box center [22, 172] width 22 height 22
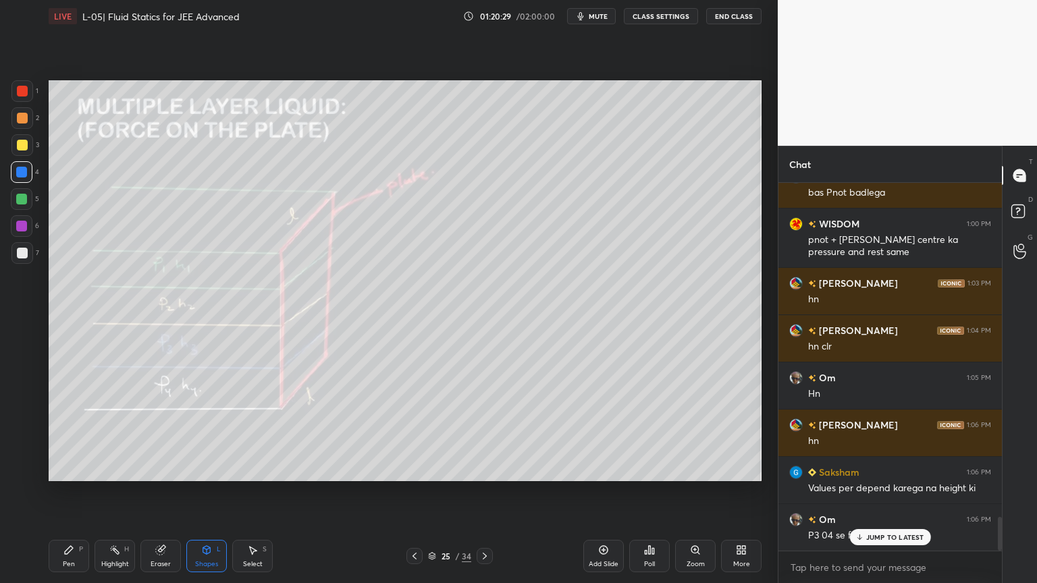
click at [80, 492] on div "Pen P" at bounding box center [69, 556] width 40 height 32
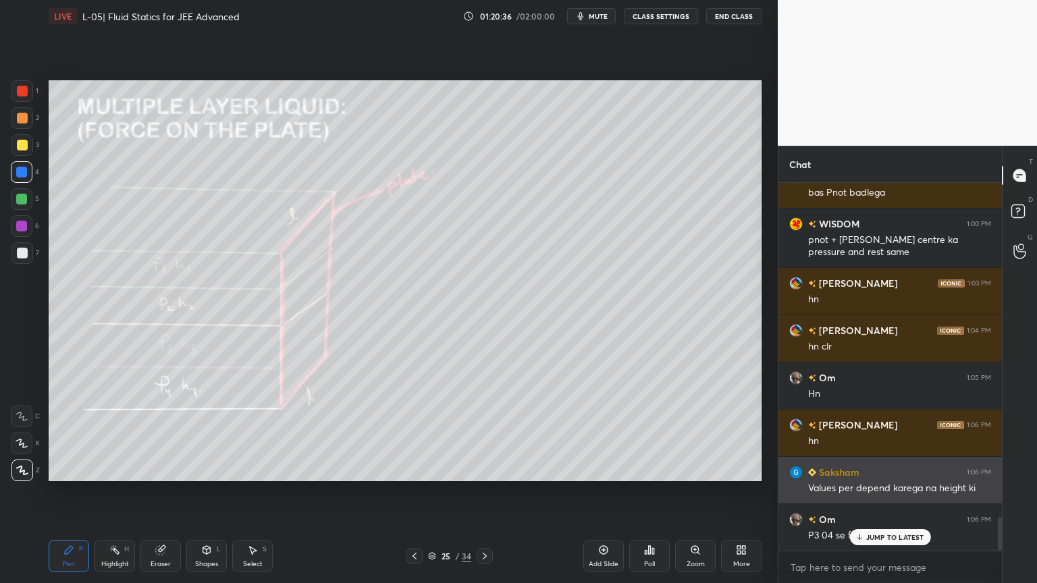
scroll to position [3651, 0]
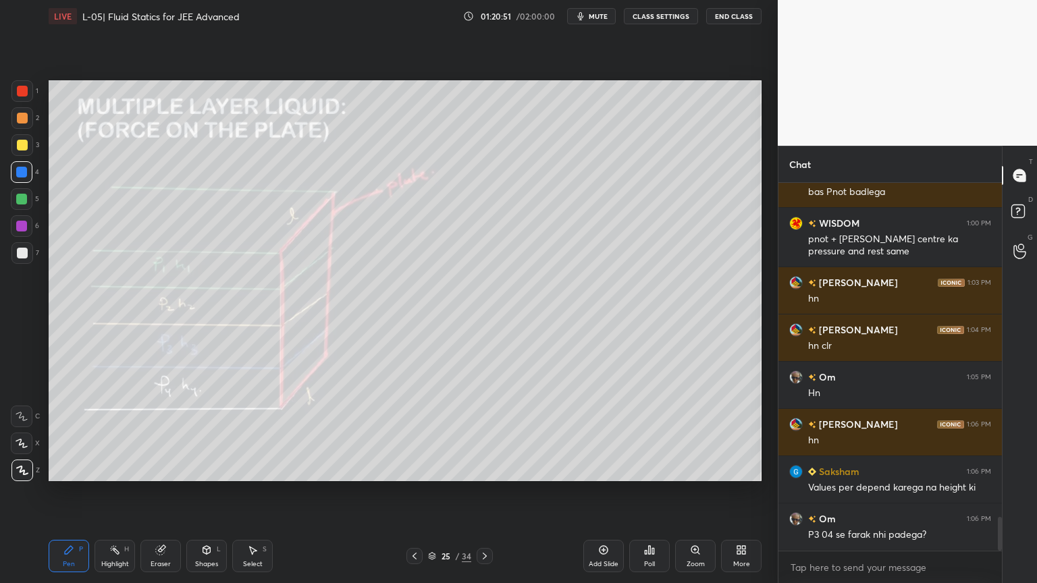
click at [120, 492] on div "Highlight H" at bounding box center [114, 556] width 40 height 32
click at [412, 492] on div at bounding box center [414, 556] width 16 height 16
click at [413, 492] on icon at bounding box center [414, 556] width 11 height 11
click at [412, 492] on icon at bounding box center [414, 556] width 11 height 11
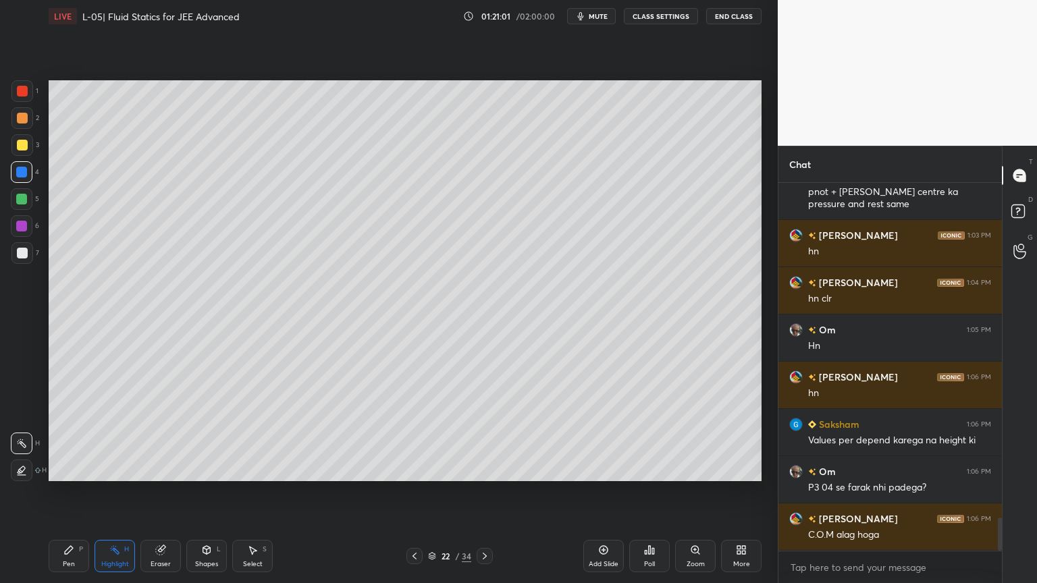
click at [479, 492] on icon at bounding box center [484, 556] width 11 height 11
click at [411, 492] on icon at bounding box center [414, 556] width 11 height 11
click at [413, 492] on icon at bounding box center [414, 556] width 11 height 11
click at [414, 492] on div at bounding box center [414, 556] width 16 height 16
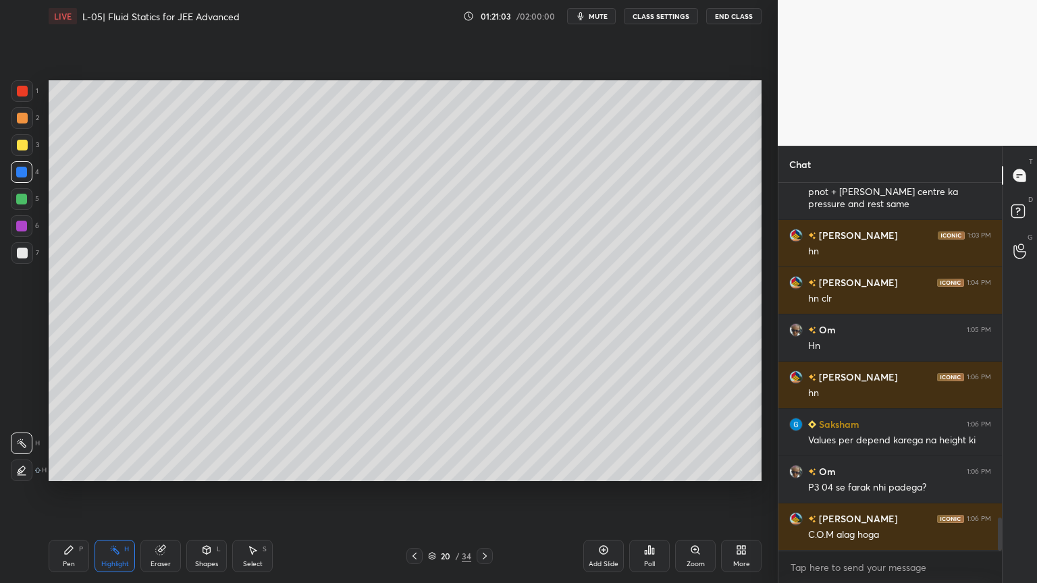
click at [412, 492] on div at bounding box center [414, 556] width 16 height 16
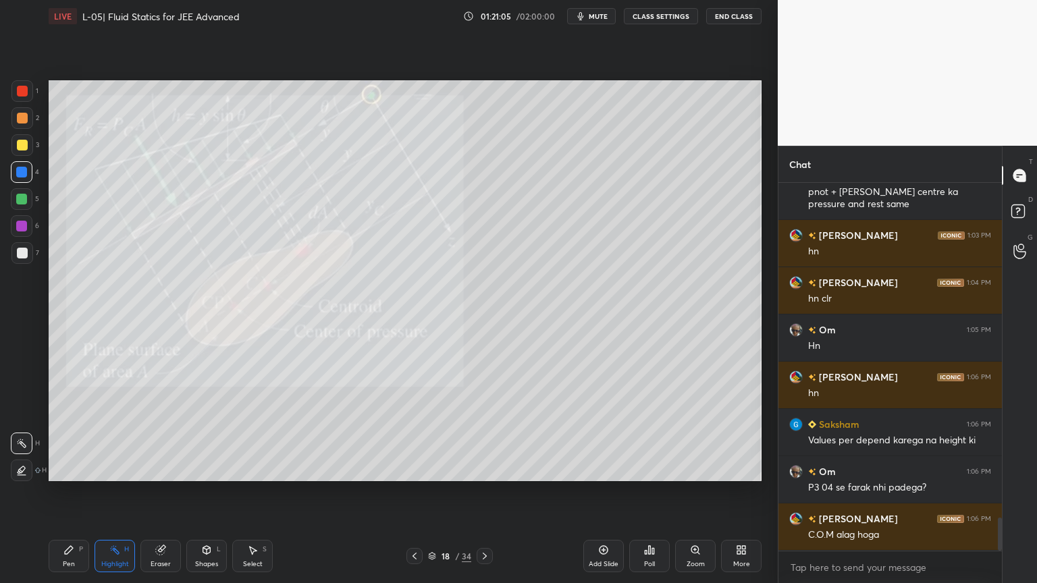
click at [413, 492] on icon at bounding box center [414, 556] width 11 height 11
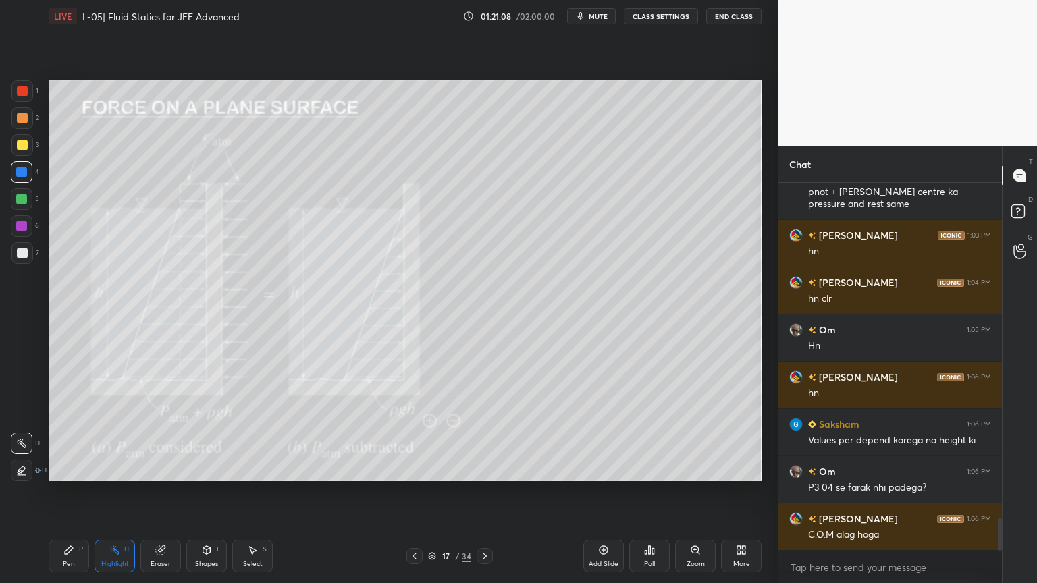
click at [416, 492] on icon at bounding box center [414, 556] width 11 height 11
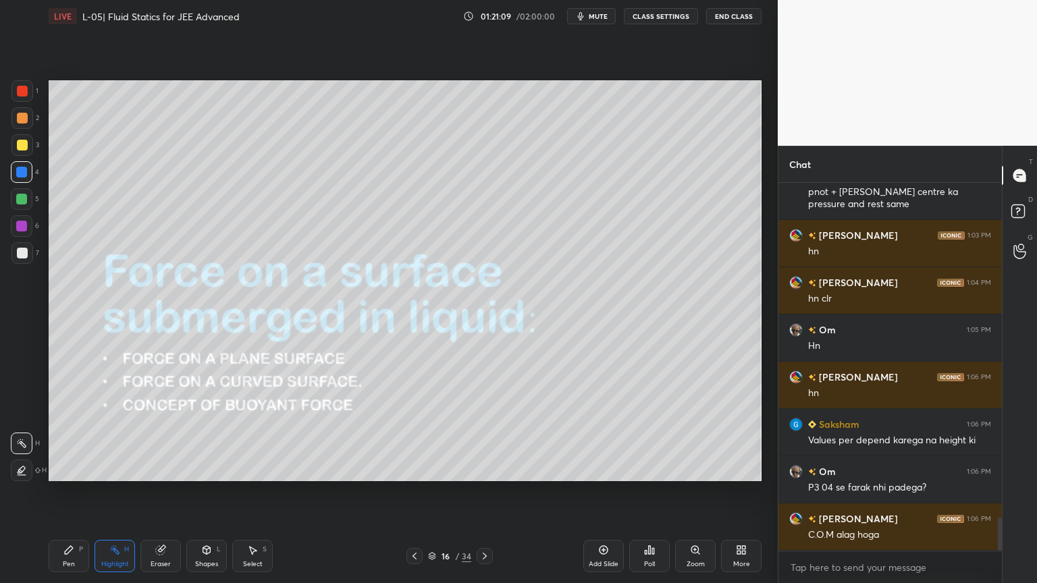
click at [485, 492] on icon at bounding box center [485, 556] width 4 height 7
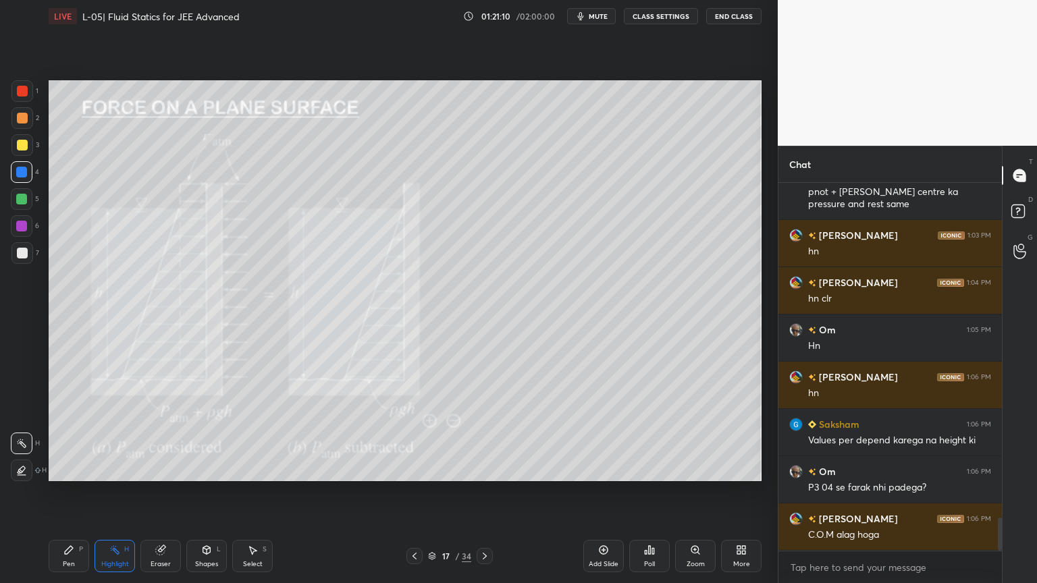
click at [481, 492] on icon at bounding box center [484, 556] width 11 height 11
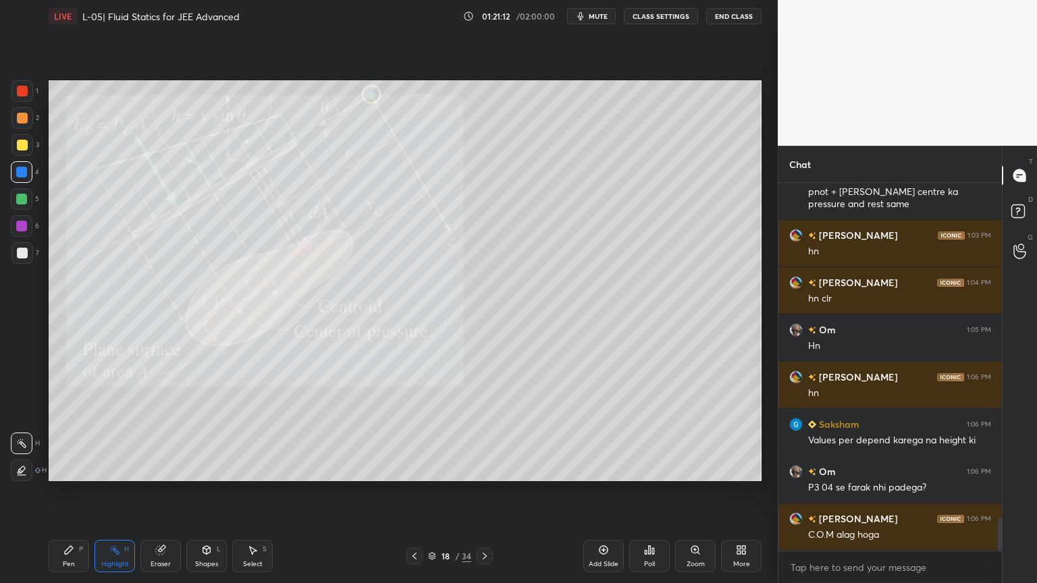
click at [478, 492] on div at bounding box center [484, 556] width 16 height 16
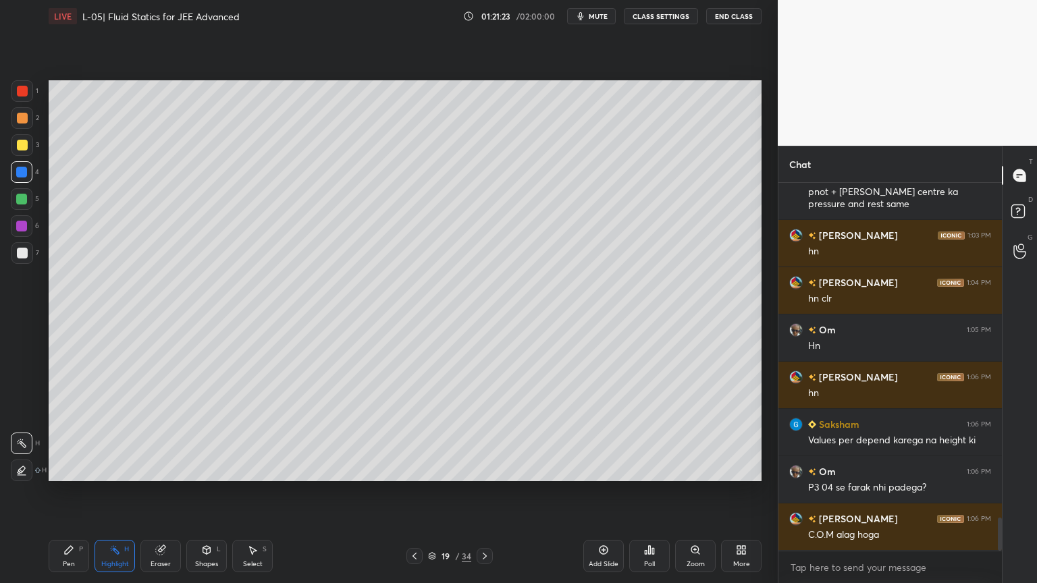
click at [476, 492] on div "Pen P Highlight H Eraser Shapes L Select S 19 / 34 Add Slide Poll Zoom More" at bounding box center [405, 556] width 713 height 54
click at [468, 492] on div "Pen P Highlight H Eraser Shapes L Select S 19 / 34 Add Slide Poll Zoom More" at bounding box center [405, 556] width 713 height 54
click at [484, 492] on div "Pen P Highlight H Eraser Shapes L Select S 19 / 34 Add Slide Poll Zoom More" at bounding box center [405, 556] width 713 height 54
click at [480, 492] on icon at bounding box center [484, 556] width 11 height 11
click at [481, 492] on icon at bounding box center [484, 556] width 11 height 11
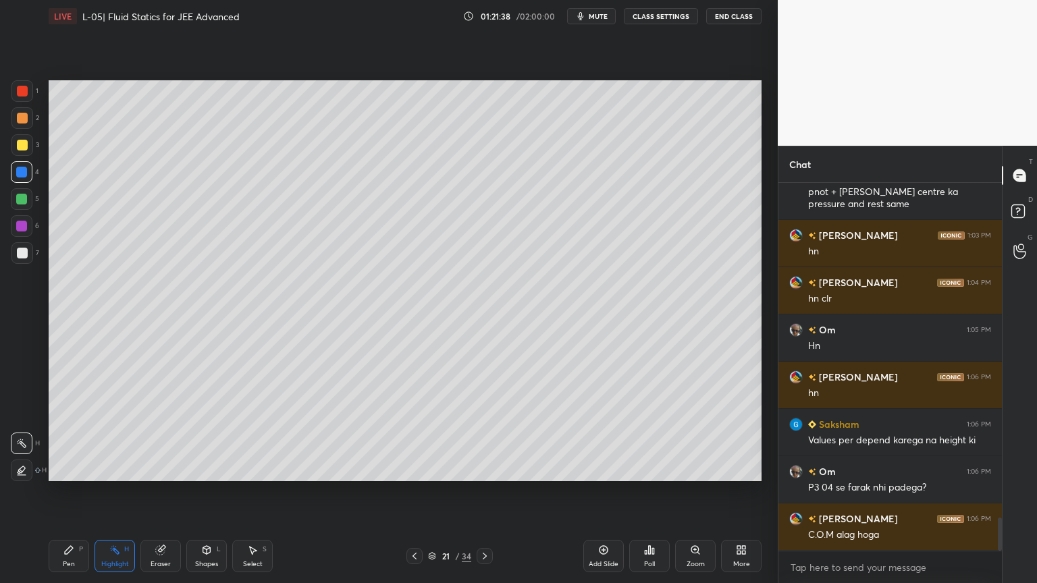
click at [481, 492] on icon at bounding box center [484, 556] width 11 height 11
click at [482, 492] on icon at bounding box center [484, 556] width 11 height 11
click at [481, 492] on icon at bounding box center [484, 556] width 11 height 11
click at [483, 492] on icon at bounding box center [484, 556] width 11 height 11
click at [605, 492] on icon at bounding box center [603, 550] width 9 height 9
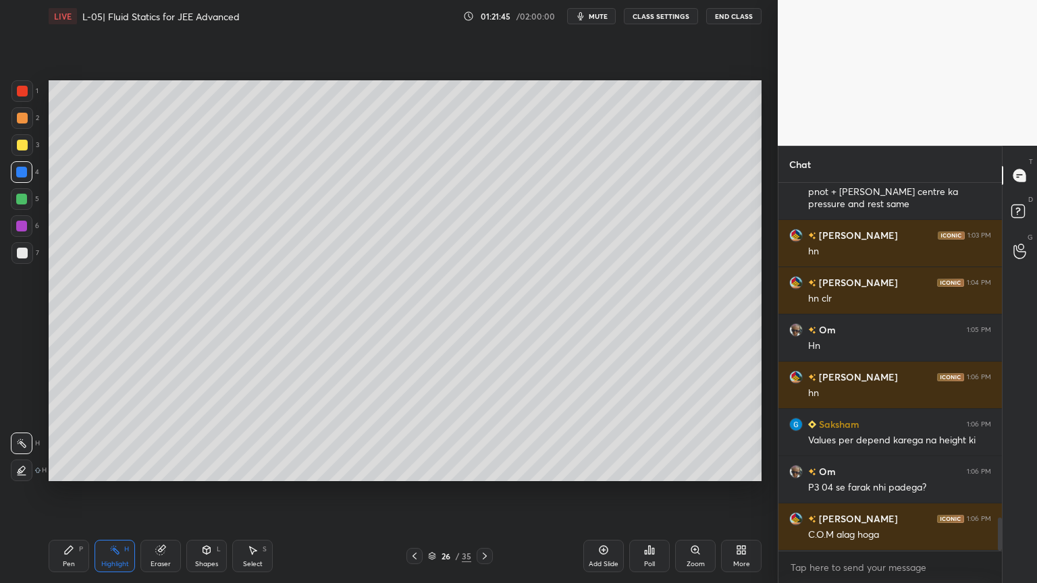
click at [203, 492] on div "Shapes" at bounding box center [206, 564] width 23 height 7
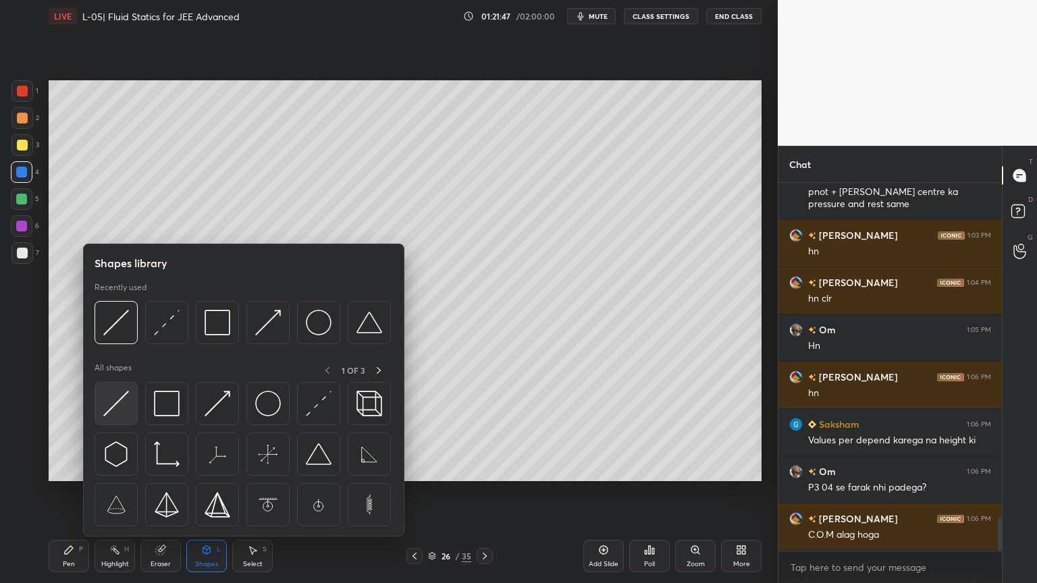
click at [113, 402] on img at bounding box center [116, 404] width 26 height 26
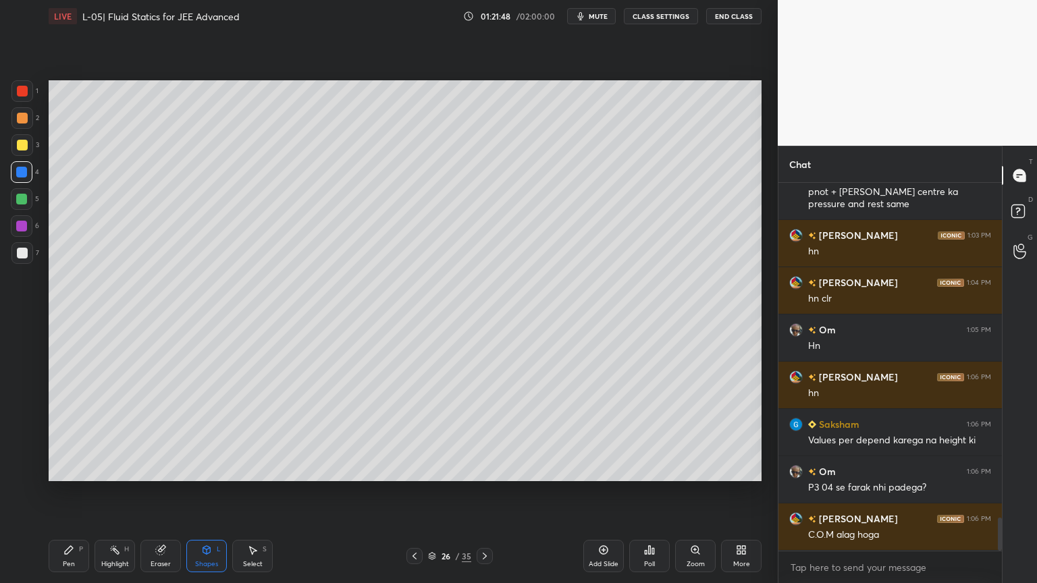
click at [5, 140] on div "1 2 3 4 5 6 7 C X Z C X Z E E Erase all H H" at bounding box center [21, 280] width 43 height 401
click at [19, 149] on div at bounding box center [22, 145] width 11 height 11
click at [200, 492] on div "Shapes" at bounding box center [206, 564] width 23 height 7
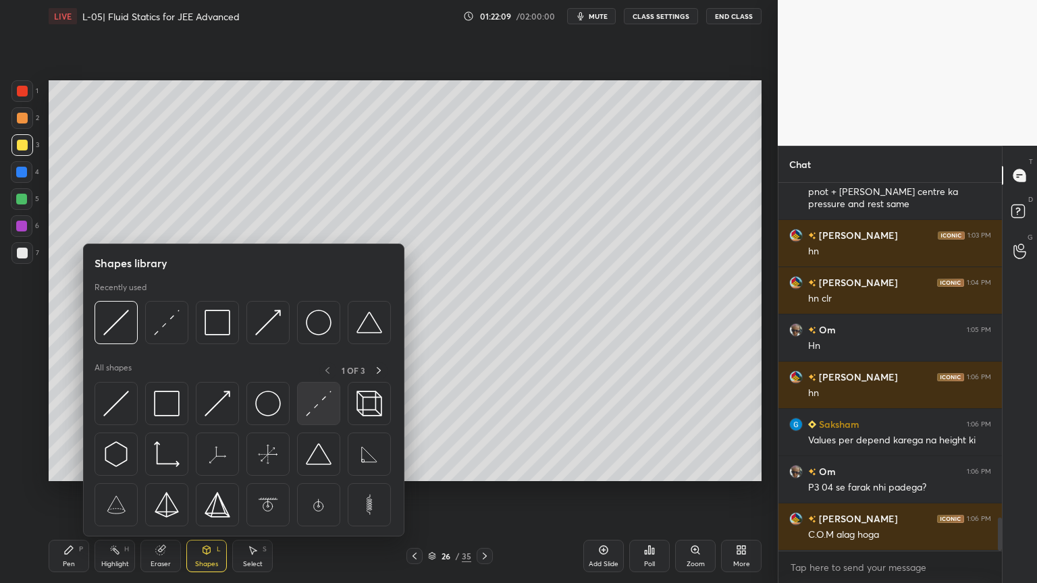
click at [313, 403] on img at bounding box center [319, 404] width 26 height 26
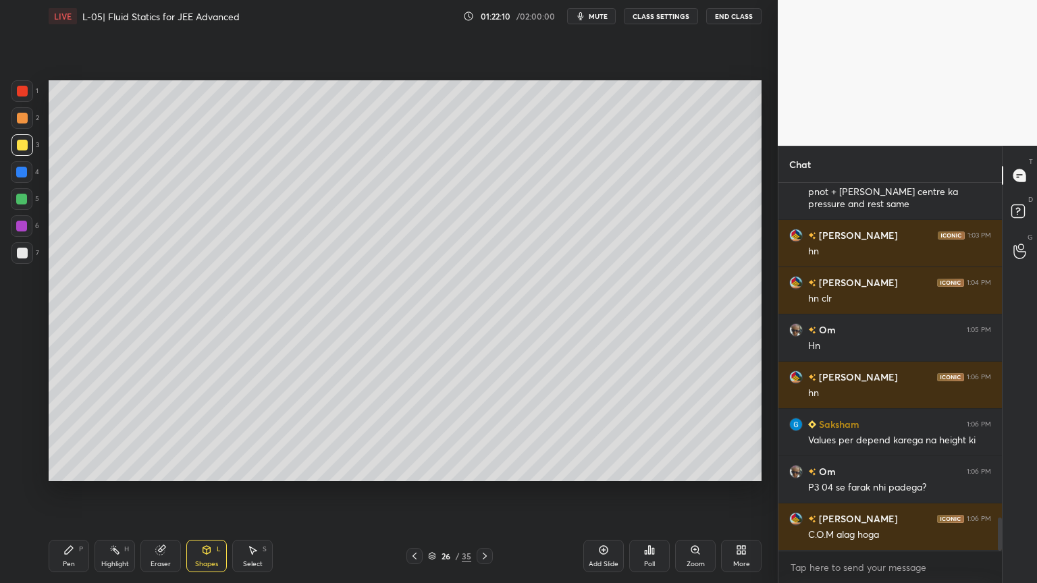
click at [14, 203] on div at bounding box center [22, 199] width 22 height 22
click at [16, 92] on div at bounding box center [22, 91] width 22 height 22
click at [26, 231] on div at bounding box center [22, 226] width 22 height 22
click at [14, 175] on div at bounding box center [22, 172] width 22 height 22
click at [18, 201] on div at bounding box center [21, 199] width 11 height 11
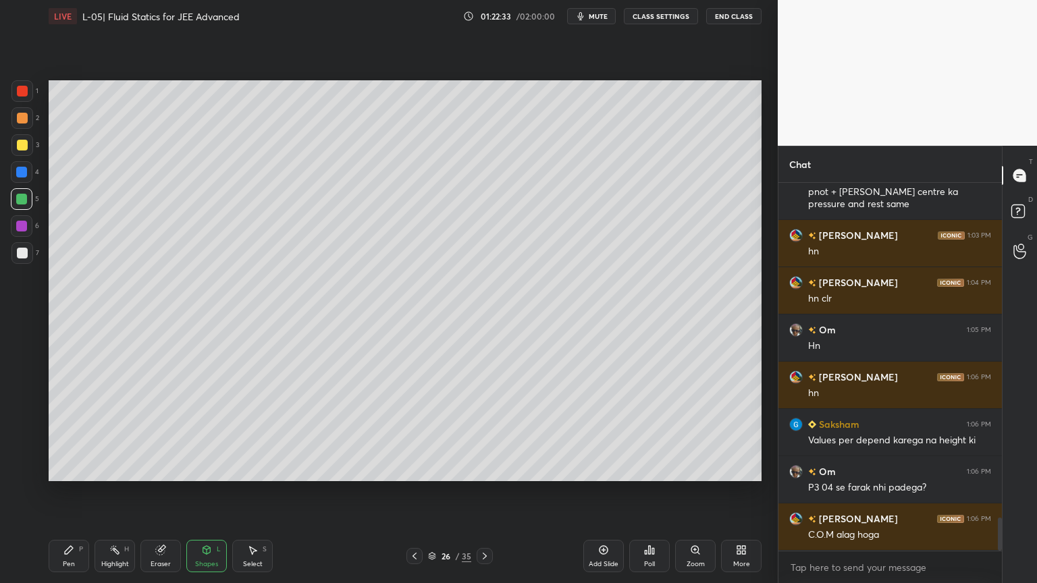
click at [76, 492] on div "Pen P" at bounding box center [69, 556] width 40 height 32
click at [16, 236] on div at bounding box center [22, 226] width 22 height 22
click at [24, 176] on div at bounding box center [21, 172] width 11 height 11
click at [25, 255] on div at bounding box center [22, 253] width 11 height 11
click at [203, 492] on div "Shapes L" at bounding box center [206, 556] width 40 height 32
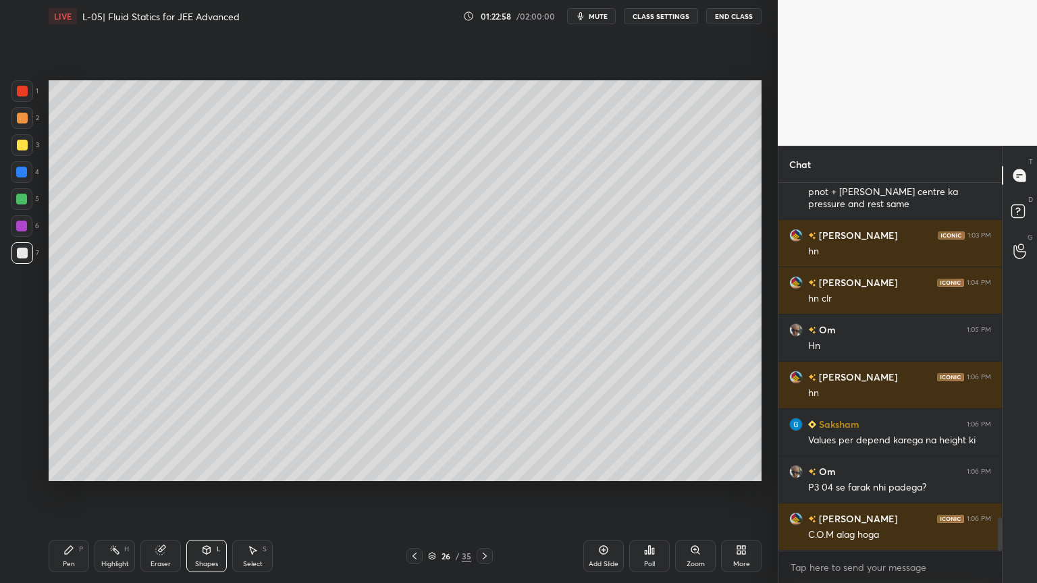
click at [407, 492] on div at bounding box center [414, 556] width 16 height 16
click at [408, 492] on div at bounding box center [414, 556] width 16 height 16
click at [414, 492] on icon at bounding box center [414, 556] width 4 height 7
click at [119, 492] on icon at bounding box center [114, 550] width 11 height 11
click at [487, 492] on icon at bounding box center [484, 556] width 11 height 11
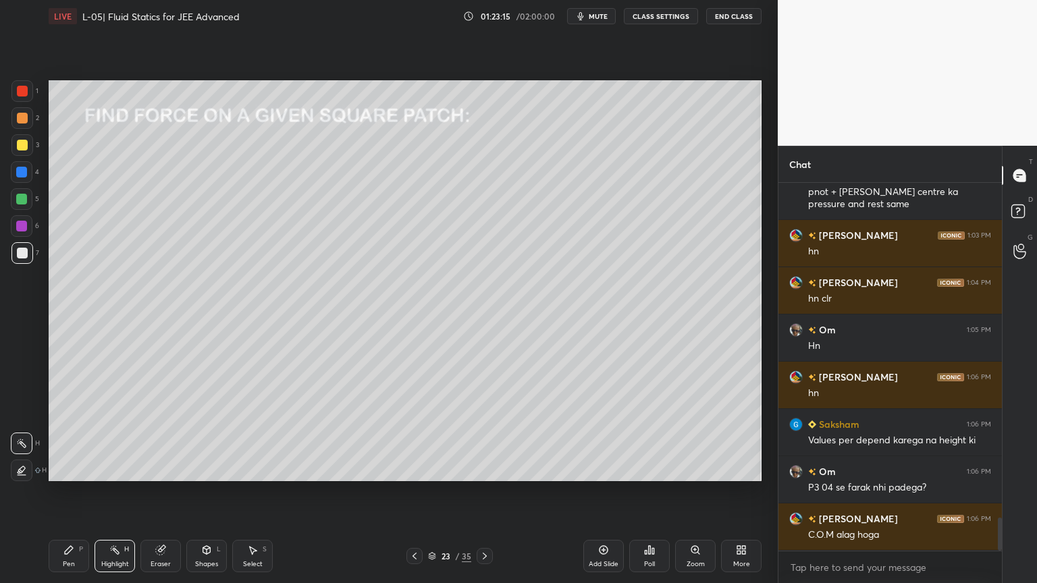
click at [483, 492] on icon at bounding box center [485, 556] width 4 height 7
click at [483, 492] on icon at bounding box center [484, 556] width 11 height 11
click at [16, 152] on div at bounding box center [22, 145] width 22 height 22
click at [76, 492] on div "Pen P" at bounding box center [69, 556] width 40 height 32
click at [105, 492] on div "Highlight H" at bounding box center [114, 556] width 40 height 32
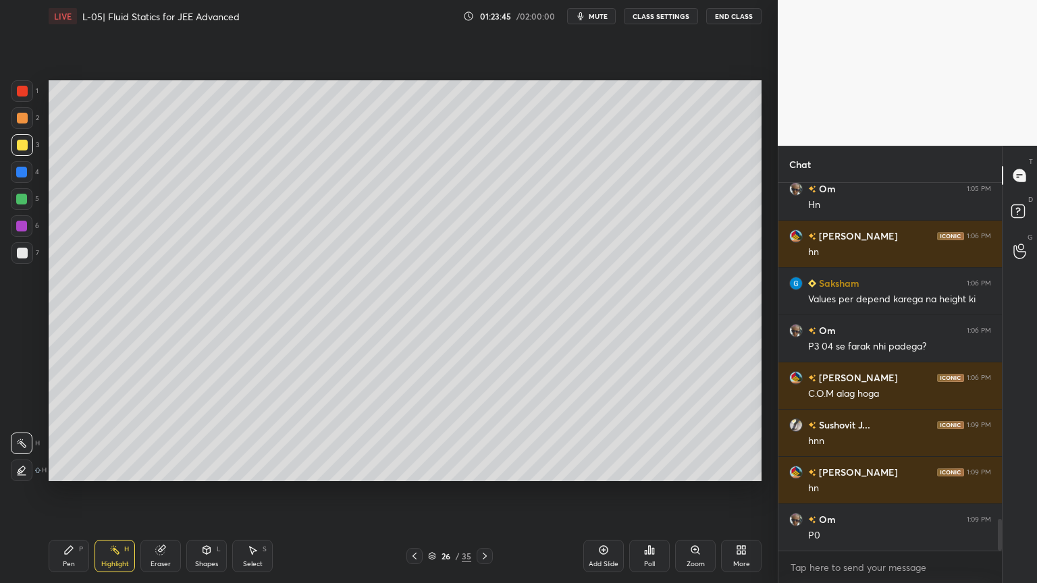
scroll to position [3887, 0]
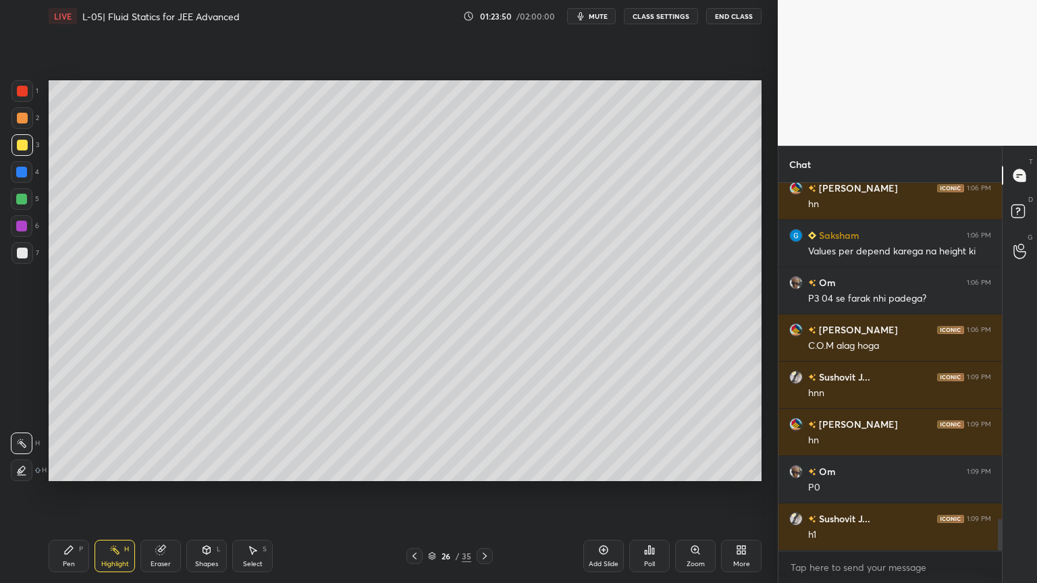
click at [589, 492] on div "Add Slide" at bounding box center [604, 564] width 30 height 7
click at [18, 121] on div at bounding box center [22, 118] width 11 height 11
click at [56, 492] on div "Pen P" at bounding box center [69, 556] width 40 height 32
click at [414, 492] on icon at bounding box center [414, 556] width 11 height 11
click at [162, 492] on div "Eraser" at bounding box center [161, 564] width 20 height 7
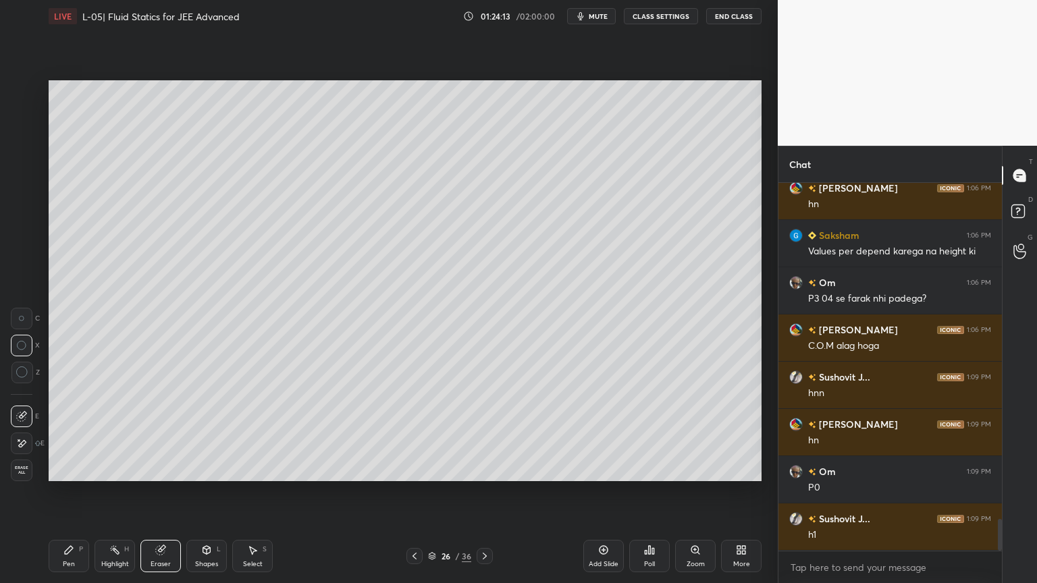
click at [69, 492] on div "Pen" at bounding box center [69, 564] width 12 height 7
click at [17, 151] on div at bounding box center [22, 145] width 22 height 22
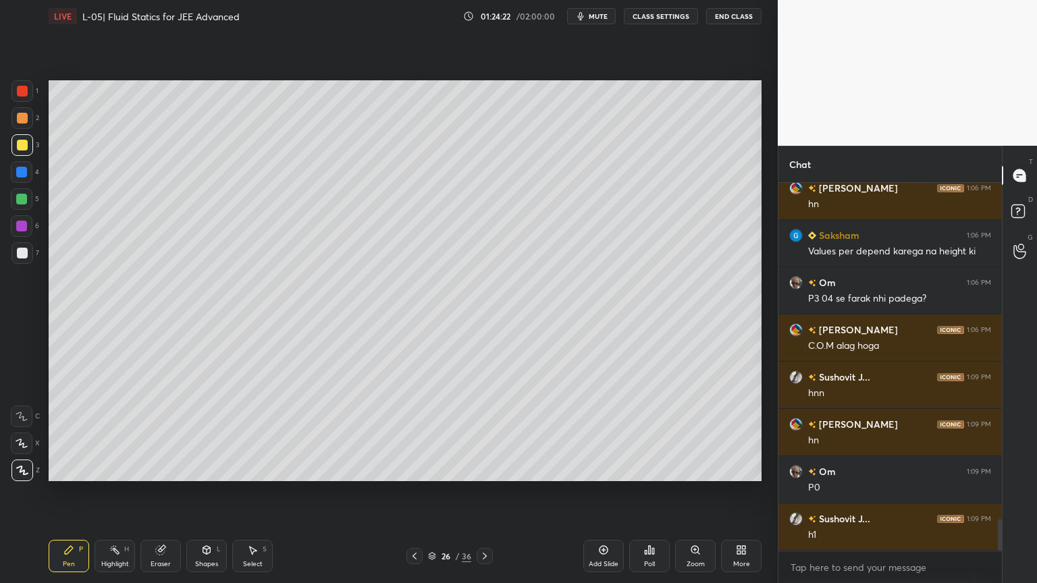
click at [483, 492] on icon at bounding box center [484, 556] width 11 height 11
click at [14, 199] on div at bounding box center [22, 199] width 22 height 22
click at [416, 492] on icon at bounding box center [414, 556] width 11 height 11
click at [113, 492] on div "Highlight" at bounding box center [115, 564] width 28 height 7
click at [16, 175] on div at bounding box center [21, 172] width 11 height 11
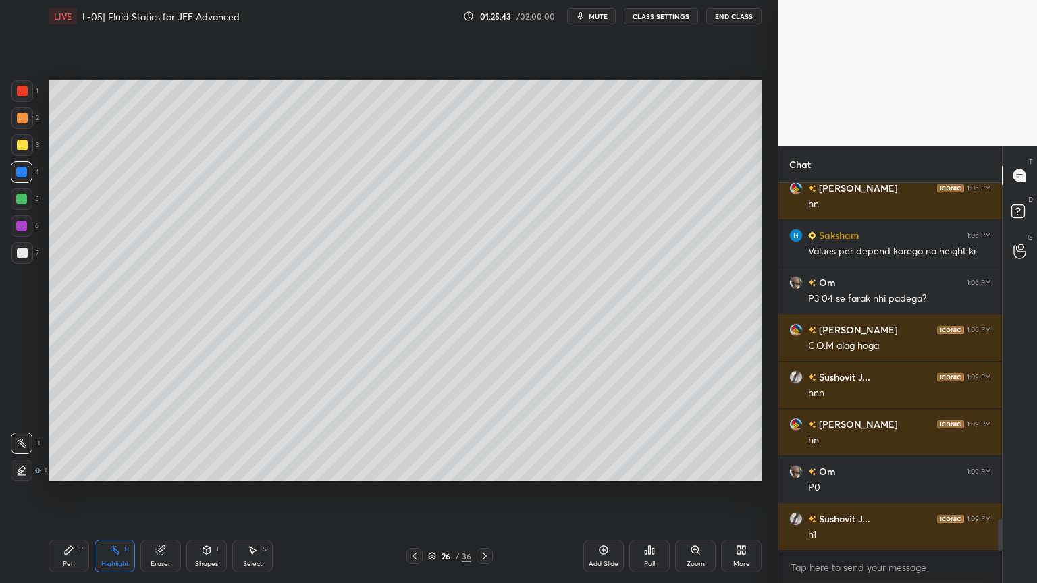
click at [21, 257] on div at bounding box center [22, 253] width 11 height 11
click at [70, 492] on div "Pen P" at bounding box center [69, 556] width 40 height 32
click at [162, 492] on div "Eraser" at bounding box center [161, 564] width 20 height 7
click at [74, 492] on div "Pen" at bounding box center [69, 564] width 12 height 7
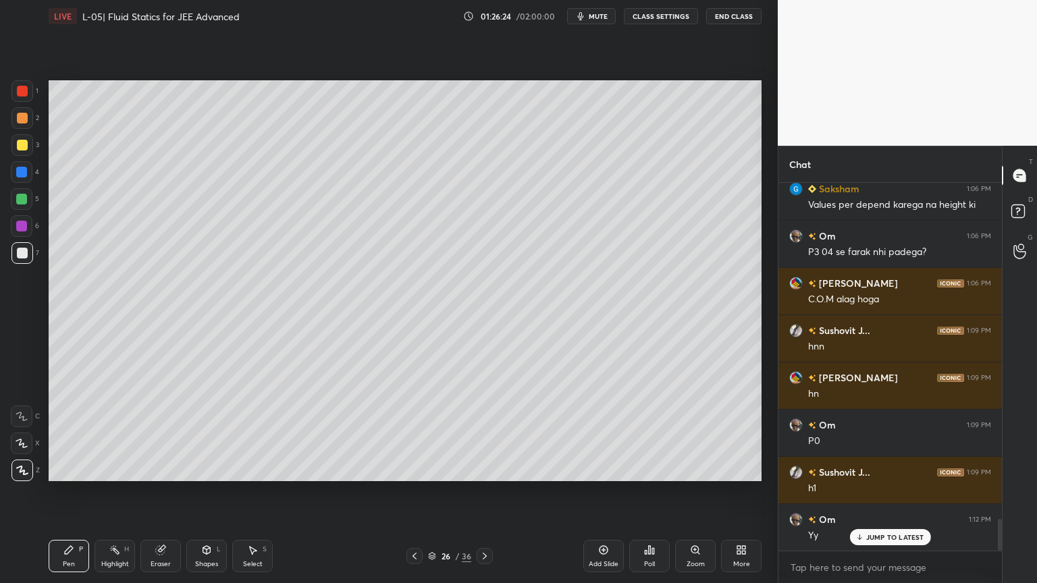
click at [21, 148] on div at bounding box center [22, 145] width 11 height 11
click at [110, 492] on div "Highlight" at bounding box center [115, 564] width 28 height 7
click at [414, 492] on icon at bounding box center [414, 556] width 11 height 11
click at [410, 492] on icon at bounding box center [414, 556] width 11 height 11
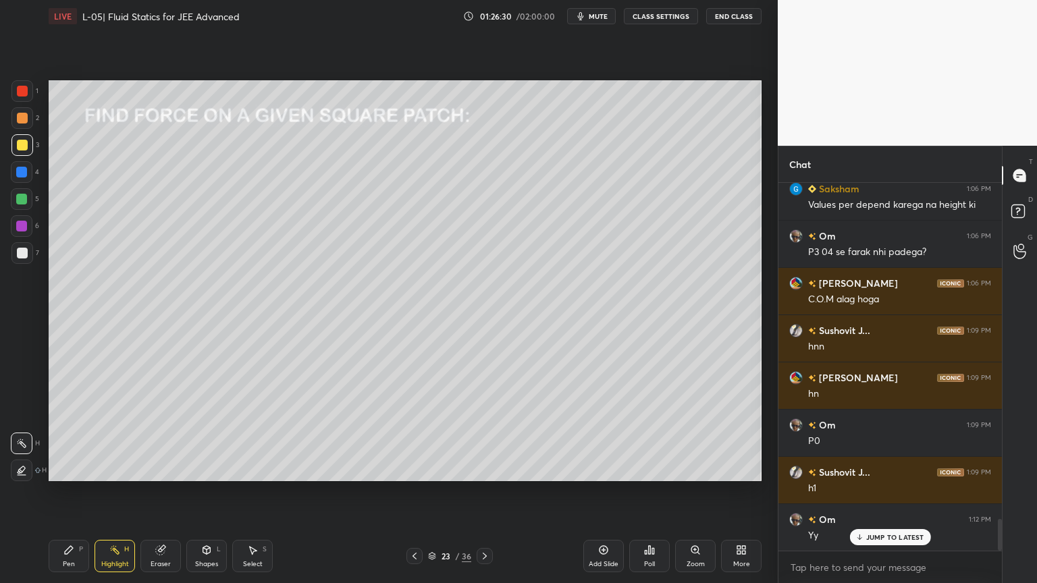
click at [411, 492] on icon at bounding box center [414, 556] width 11 height 11
click at [486, 492] on icon at bounding box center [484, 556] width 11 height 11
click at [481, 492] on icon at bounding box center [484, 556] width 11 height 11
click at [482, 492] on icon at bounding box center [484, 556] width 11 height 11
click at [486, 492] on icon at bounding box center [485, 556] width 4 height 7
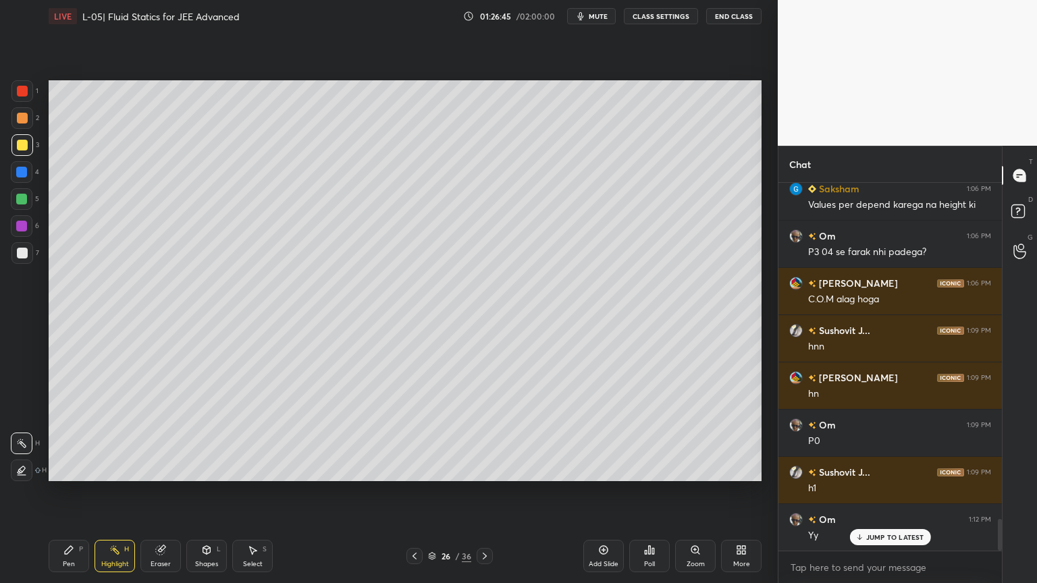
click at [72, 492] on div "Pen" at bounding box center [69, 564] width 12 height 7
click at [167, 492] on div "Eraser" at bounding box center [160, 556] width 40 height 32
click at [67, 492] on div "Pen P" at bounding box center [69, 556] width 40 height 32
click at [22, 206] on div at bounding box center [22, 199] width 22 height 22
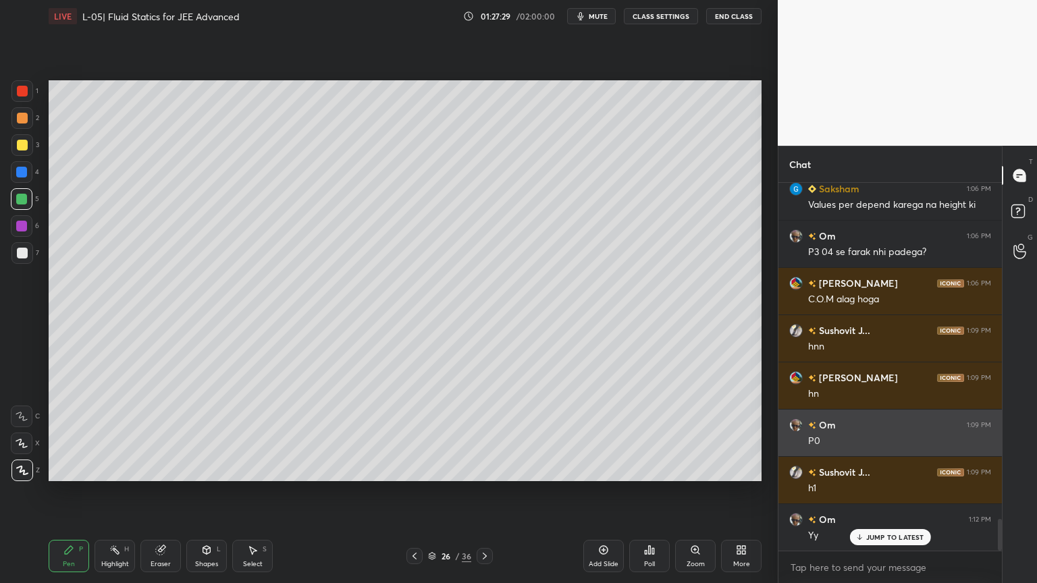
scroll to position [3934, 0]
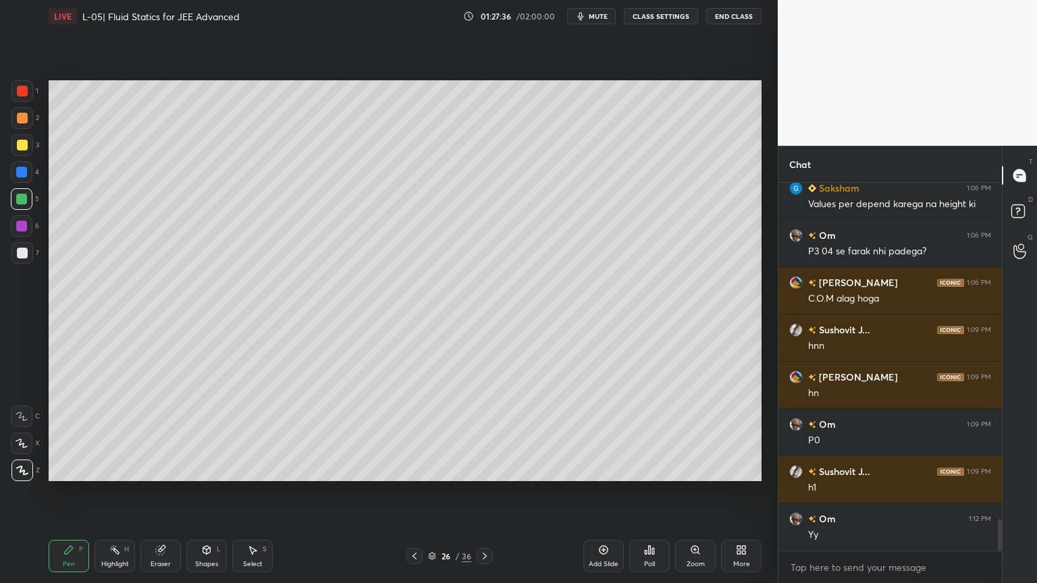
click at [26, 177] on div at bounding box center [22, 172] width 22 height 22
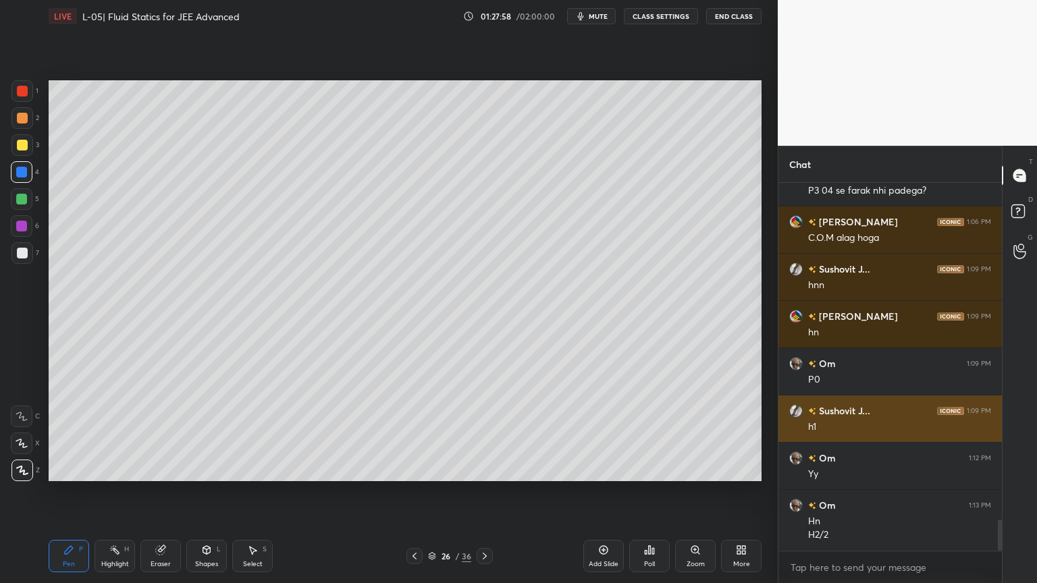
scroll to position [4008, 0]
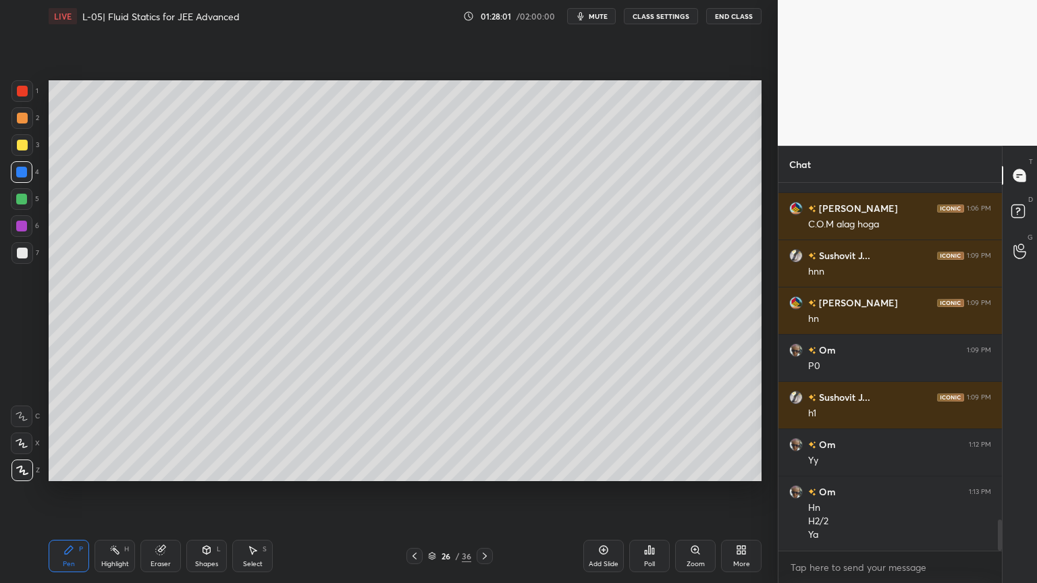
click at [112, 492] on icon at bounding box center [114, 550] width 11 height 11
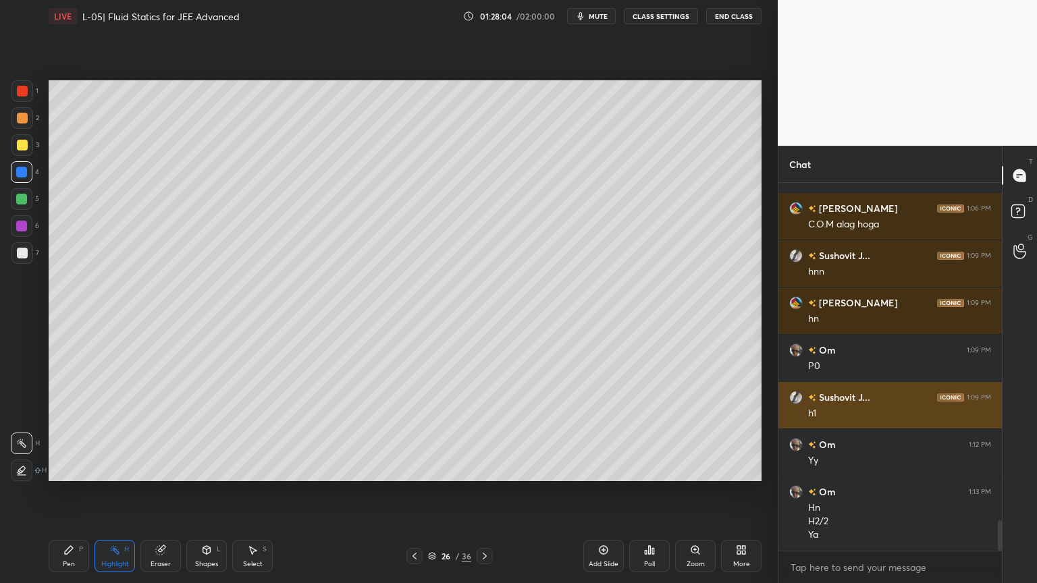
scroll to position [4055, 0]
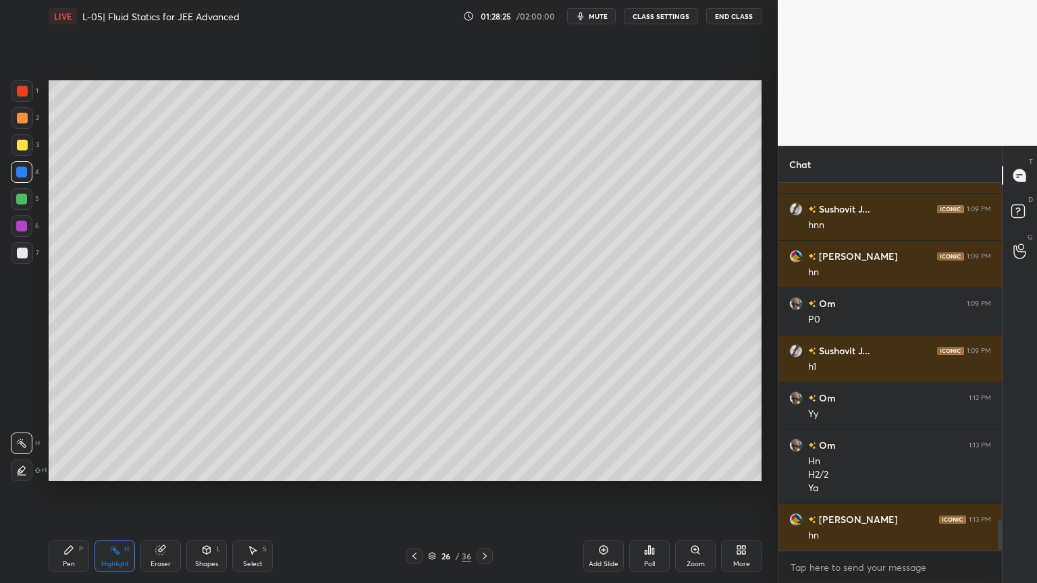
click at [483, 492] on div at bounding box center [484, 556] width 16 height 16
click at [59, 492] on div "Pen P" at bounding box center [69, 556] width 40 height 32
click at [22, 148] on div at bounding box center [22, 145] width 11 height 11
click at [165, 492] on div "Eraser" at bounding box center [161, 564] width 20 height 7
click at [67, 492] on div "Pen P" at bounding box center [69, 556] width 40 height 32
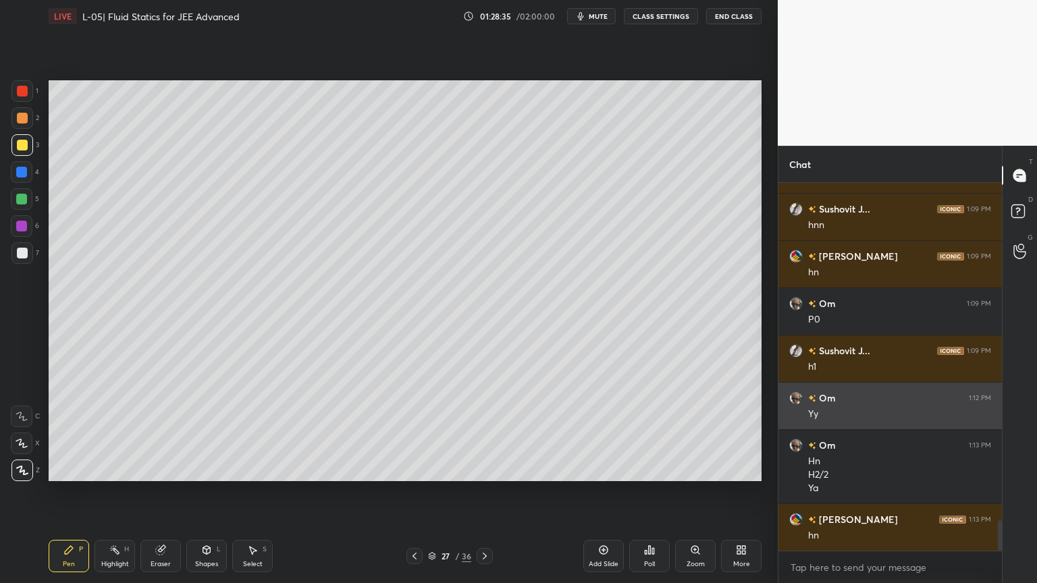
scroll to position [4103, 0]
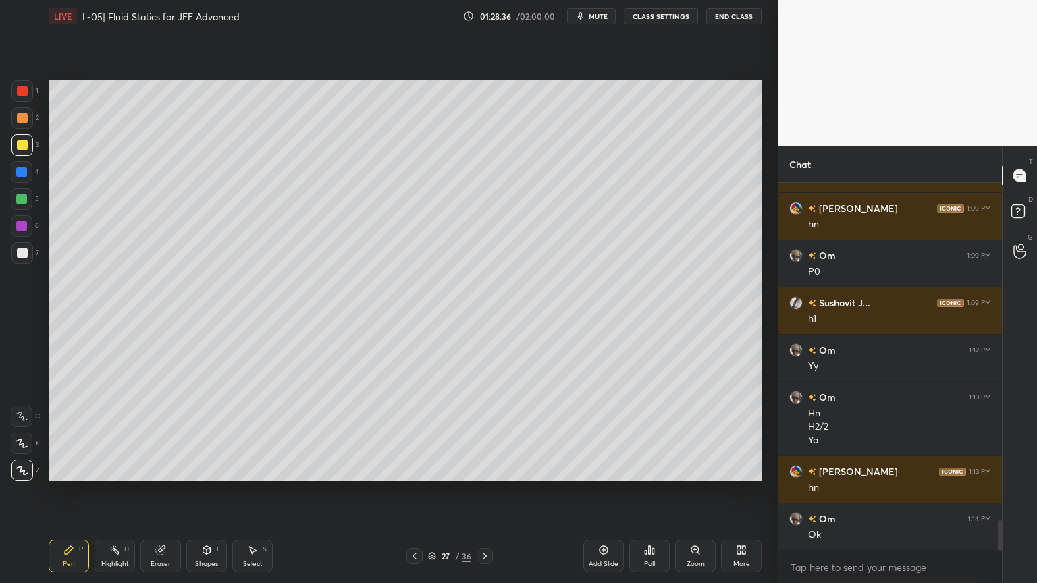
click at [420, 492] on div at bounding box center [414, 556] width 16 height 16
click at [487, 492] on icon at bounding box center [484, 556] width 11 height 11
click at [157, 492] on icon at bounding box center [160, 550] width 9 height 9
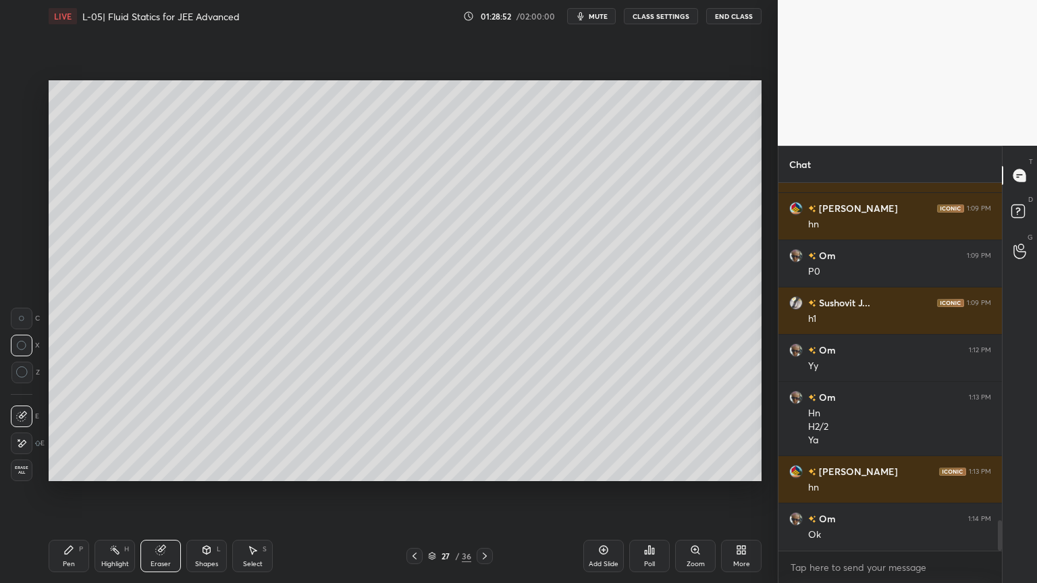
click at [70, 492] on icon at bounding box center [69, 550] width 8 height 8
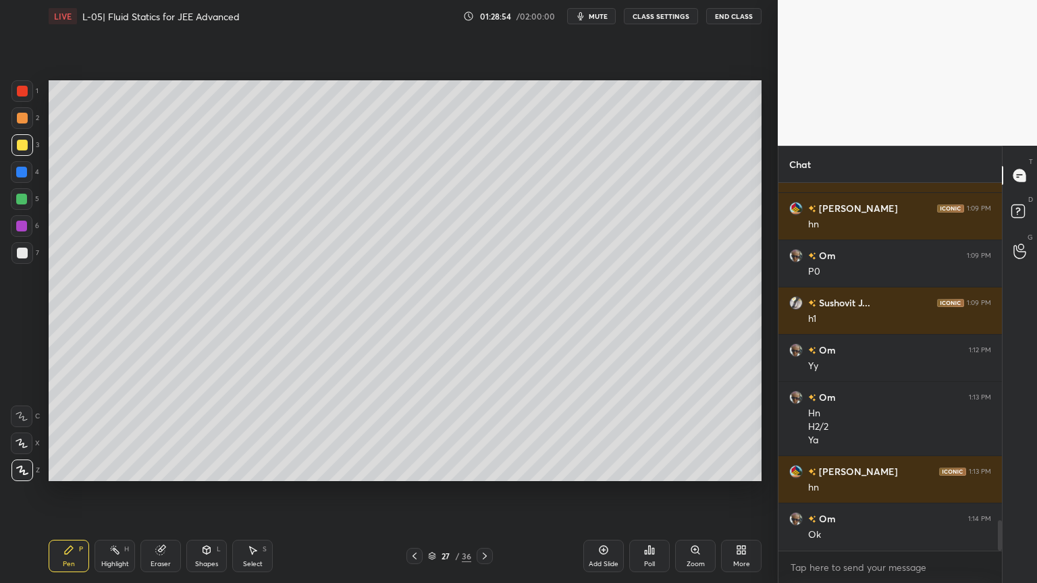
click at [157, 492] on icon at bounding box center [160, 550] width 11 height 11
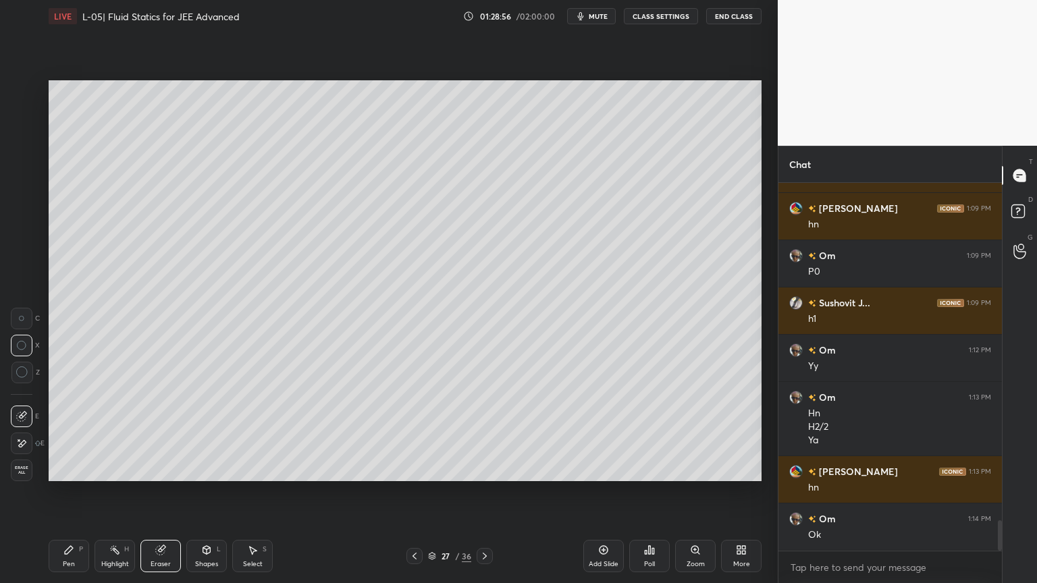
click at [65, 492] on div "Pen P" at bounding box center [69, 556] width 40 height 32
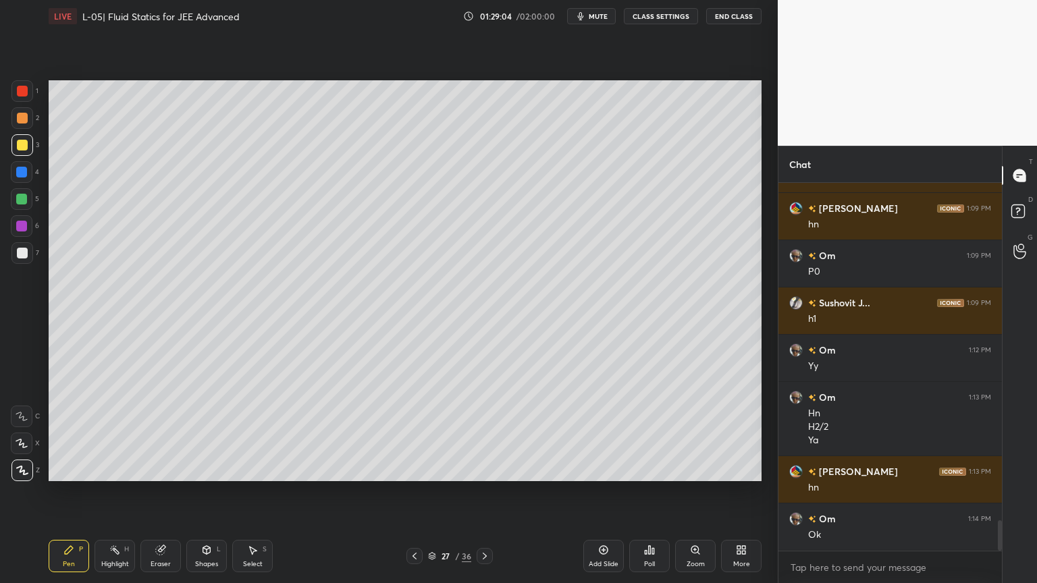
click at [412, 492] on icon at bounding box center [414, 556] width 11 height 11
click at [487, 492] on icon at bounding box center [484, 556] width 11 height 11
click at [200, 492] on div "Shapes L" at bounding box center [206, 556] width 40 height 32
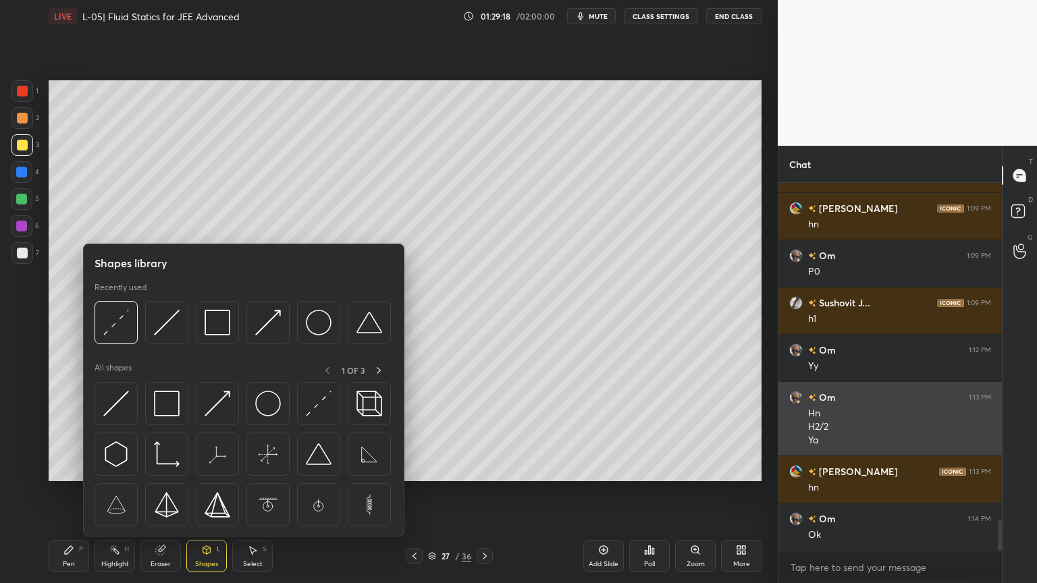
click at [111, 401] on img at bounding box center [116, 404] width 26 height 26
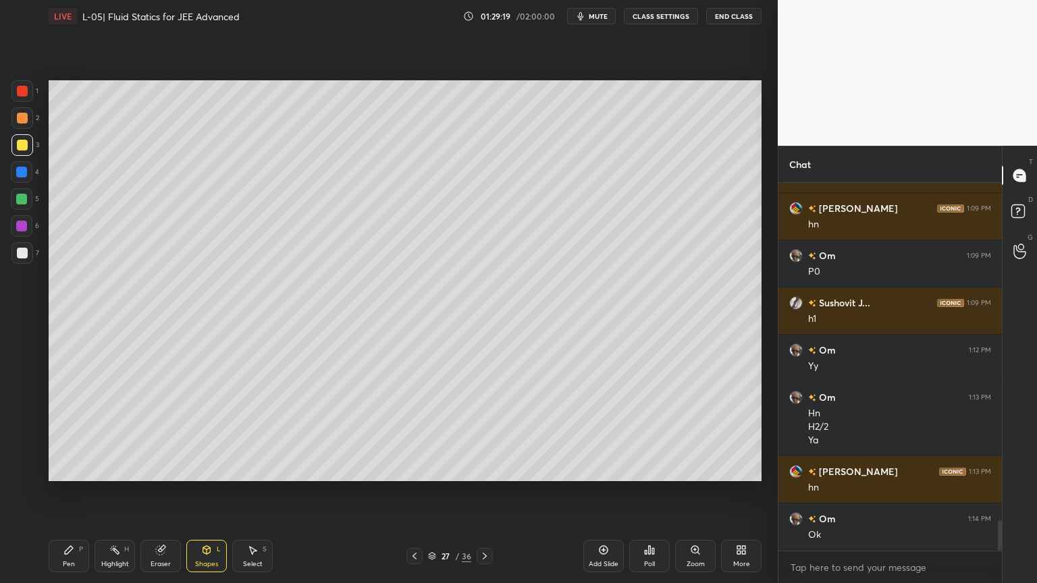
click at [20, 92] on div at bounding box center [22, 91] width 11 height 11
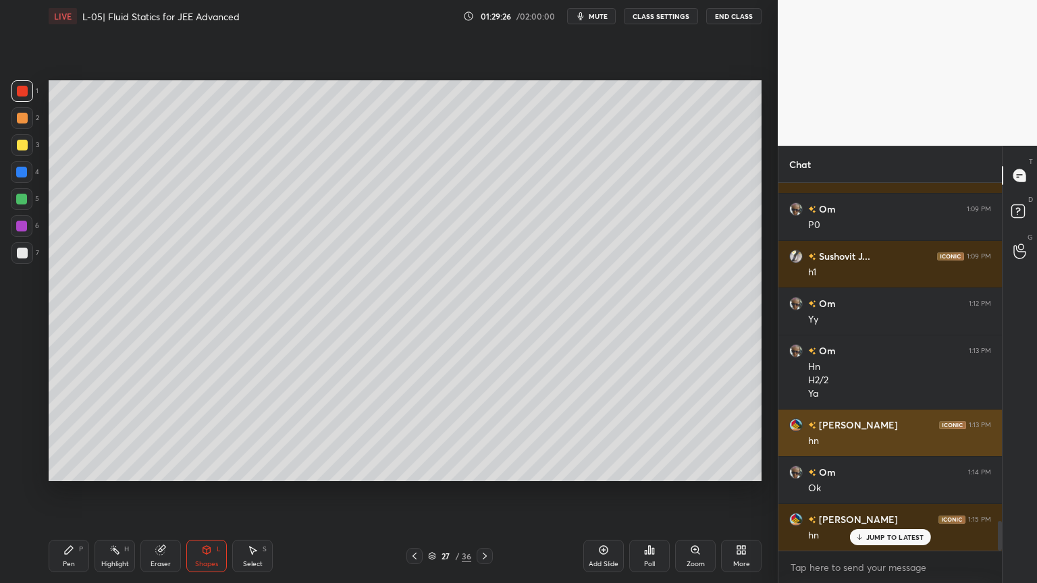
scroll to position [4197, 0]
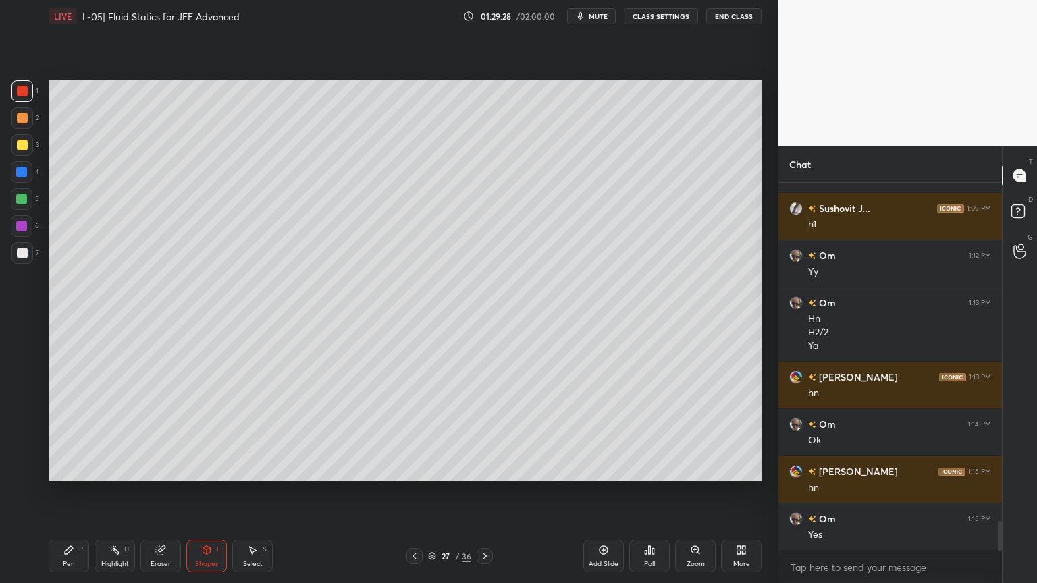
click at [70, 492] on div "Pen P" at bounding box center [69, 556] width 40 height 32
click at [18, 231] on div at bounding box center [22, 226] width 22 height 22
click at [202, 492] on div "Shapes" at bounding box center [206, 564] width 23 height 7
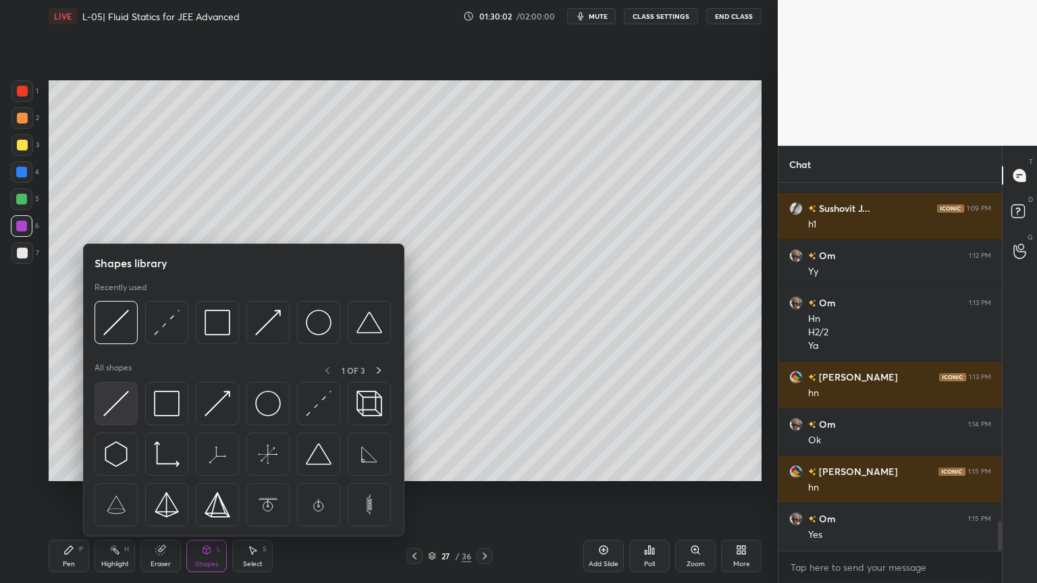
click at [124, 404] on img at bounding box center [116, 404] width 26 height 26
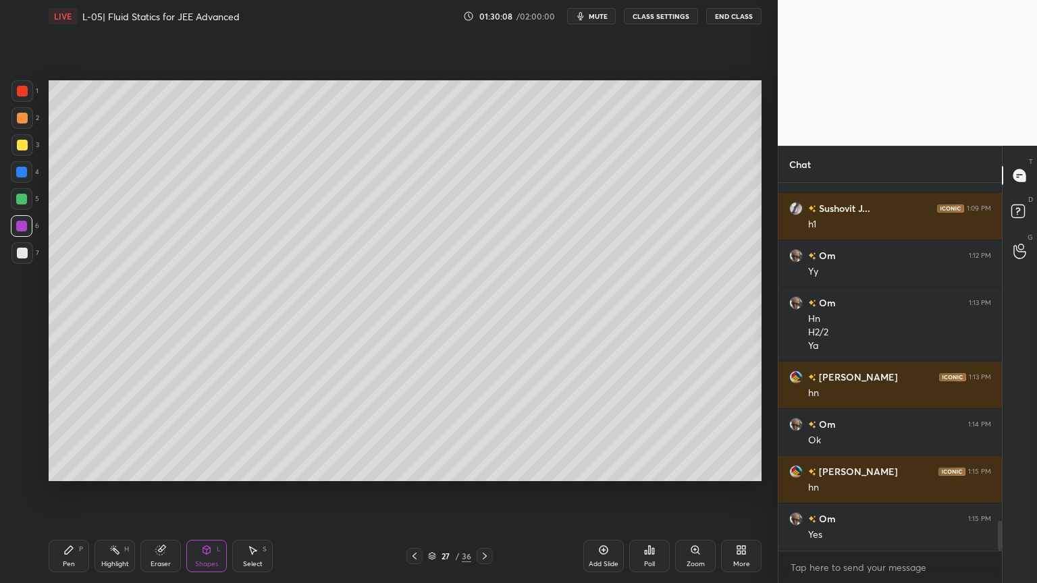
click at [20, 177] on div at bounding box center [21, 172] width 11 height 11
click at [73, 492] on div "Pen" at bounding box center [69, 564] width 12 height 7
click at [205, 492] on icon at bounding box center [206, 550] width 7 height 8
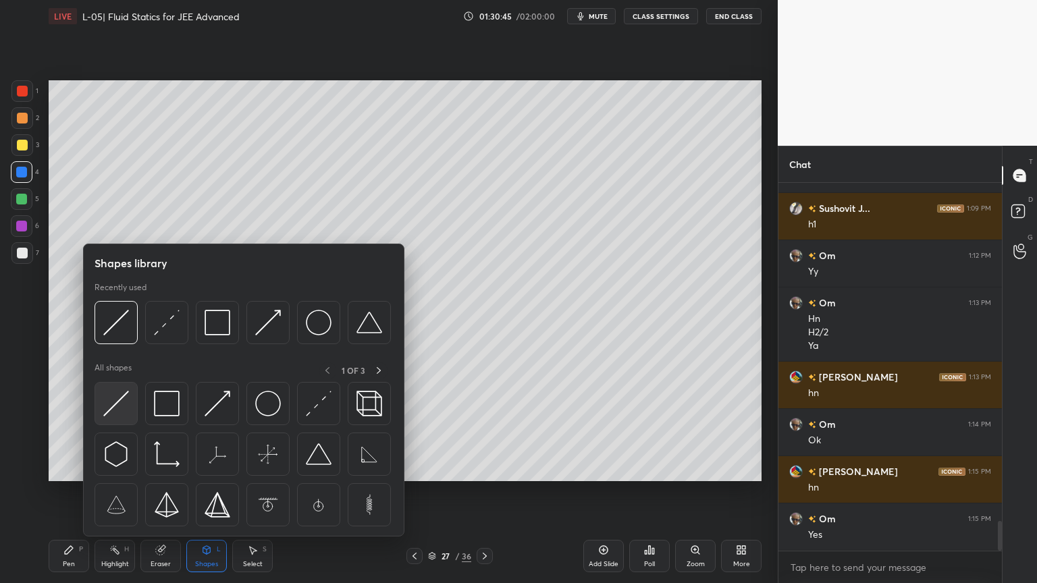
click at [114, 402] on img at bounding box center [116, 404] width 26 height 26
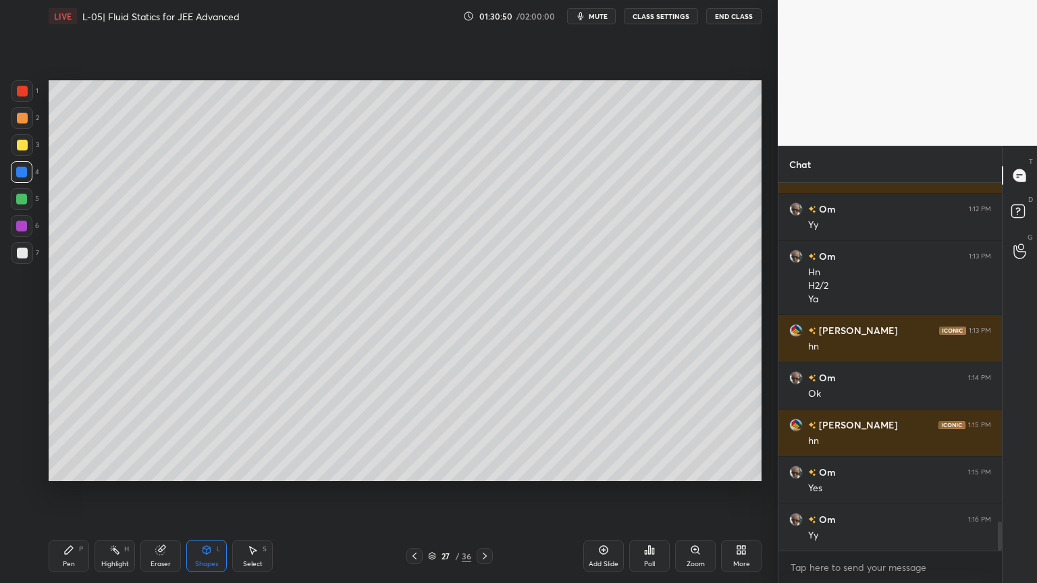
scroll to position [4292, 0]
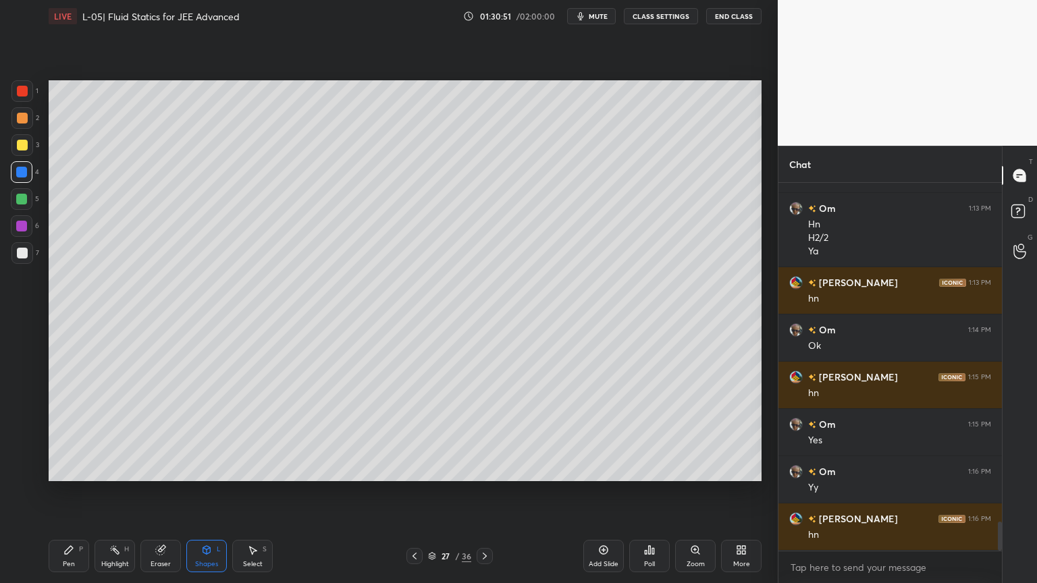
click at [18, 116] on div at bounding box center [22, 118] width 11 height 11
click at [24, 153] on div at bounding box center [22, 145] width 22 height 22
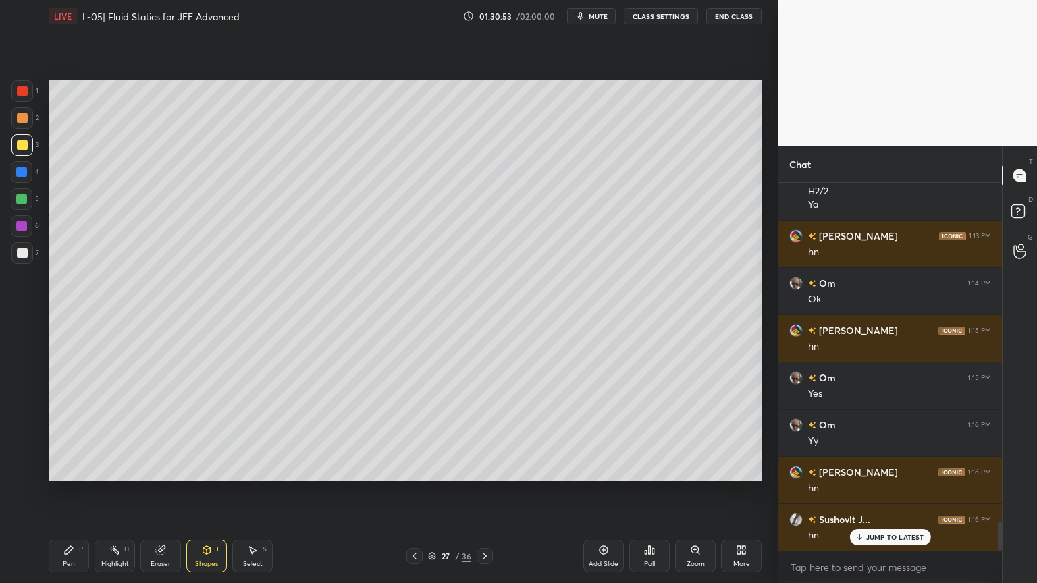
click at [12, 253] on div at bounding box center [22, 253] width 22 height 22
click at [78, 492] on div "Pen P" at bounding box center [69, 556] width 40 height 32
click at [13, 152] on div at bounding box center [22, 145] width 22 height 22
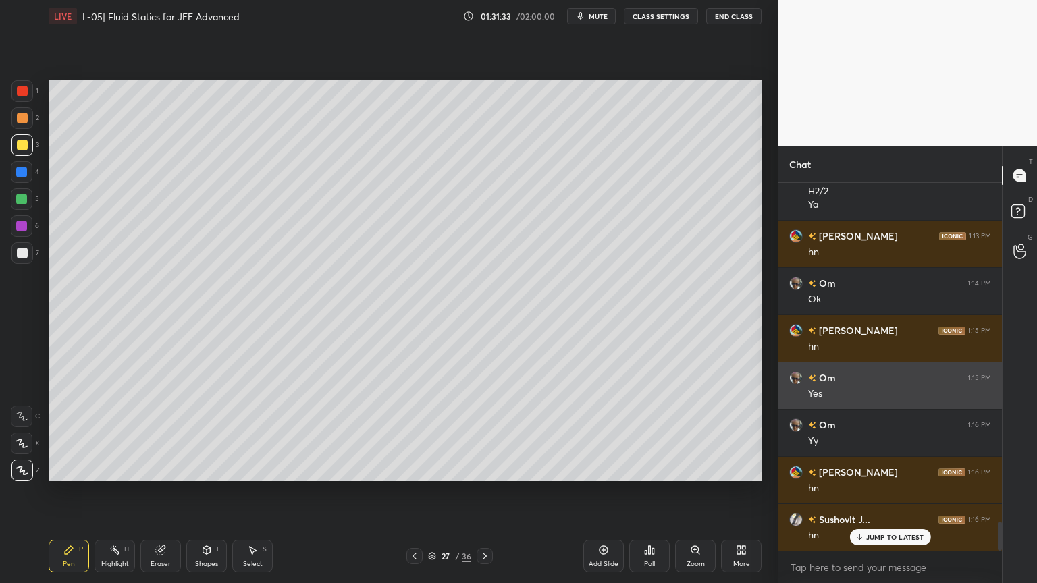
scroll to position [4339, 0]
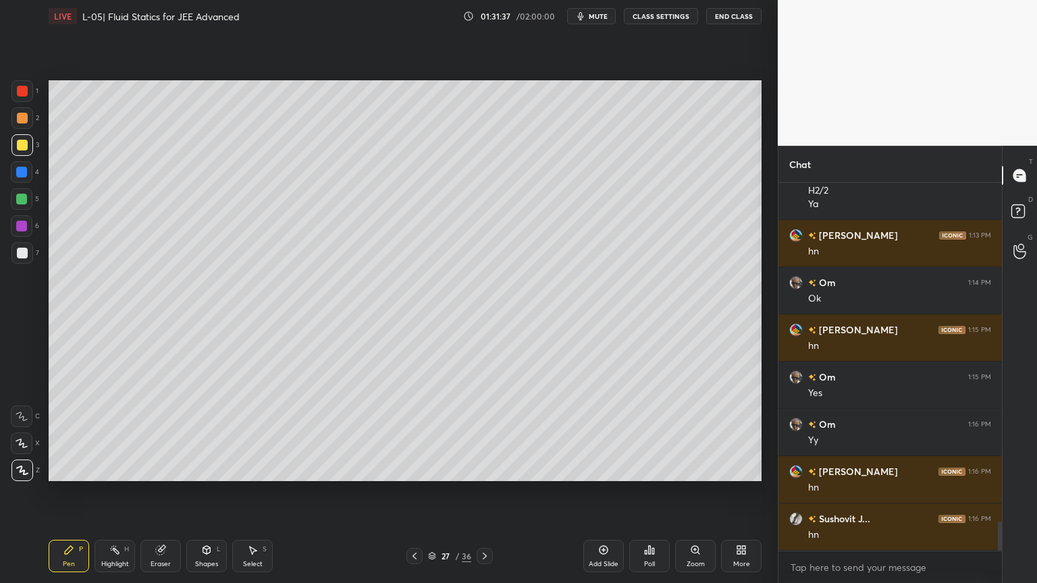
click at [414, 492] on icon at bounding box center [414, 556] width 11 height 11
click at [415, 492] on icon at bounding box center [414, 556] width 4 height 7
click at [493, 492] on div "25 / 36" at bounding box center [449, 556] width 267 height 16
click at [483, 492] on icon at bounding box center [484, 556] width 11 height 11
click at [111, 492] on div "Highlight H" at bounding box center [114, 556] width 40 height 32
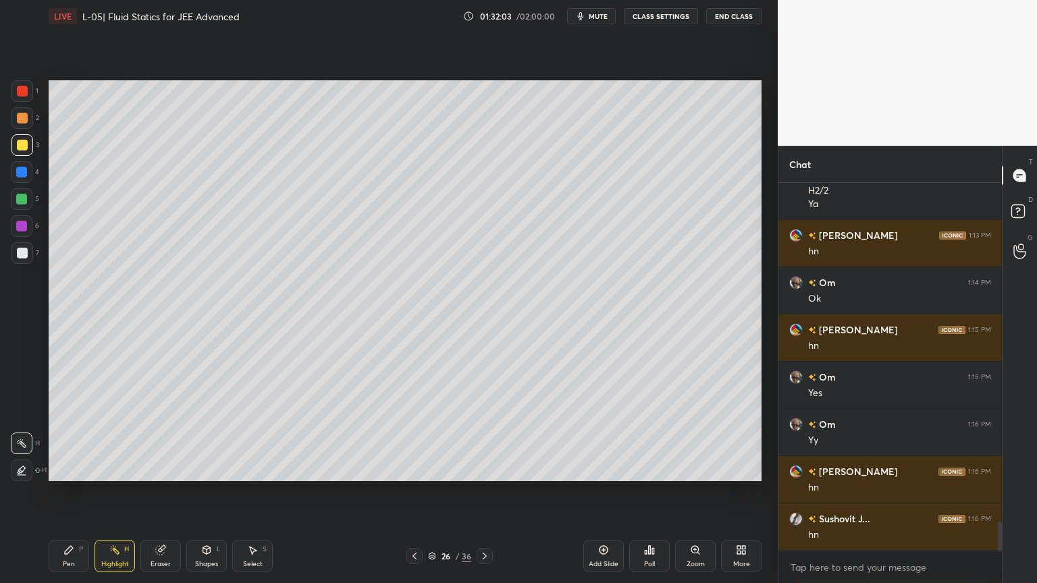
click at [483, 492] on icon at bounding box center [484, 556] width 11 height 11
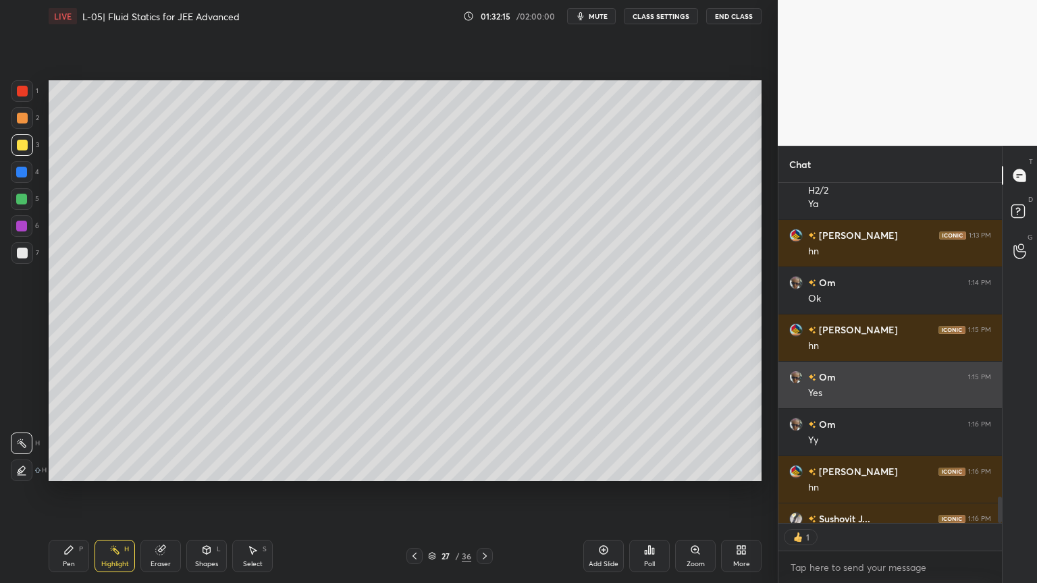
scroll to position [4, 4]
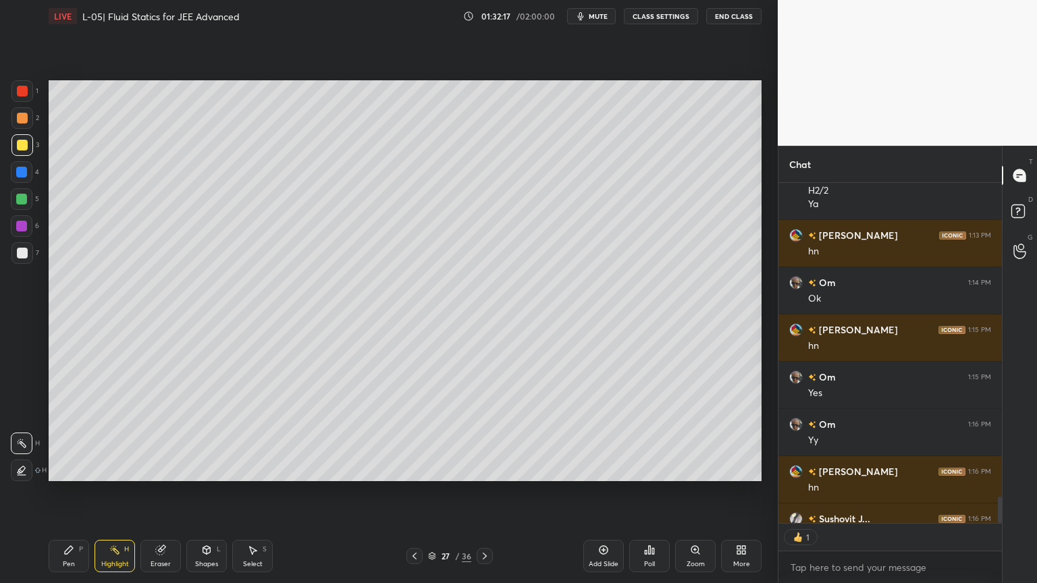
click at [416, 492] on icon at bounding box center [414, 556] width 11 height 11
click at [411, 492] on icon at bounding box center [414, 556] width 11 height 11
click at [488, 492] on div at bounding box center [484, 556] width 16 height 16
click at [487, 492] on div at bounding box center [484, 556] width 16 height 16
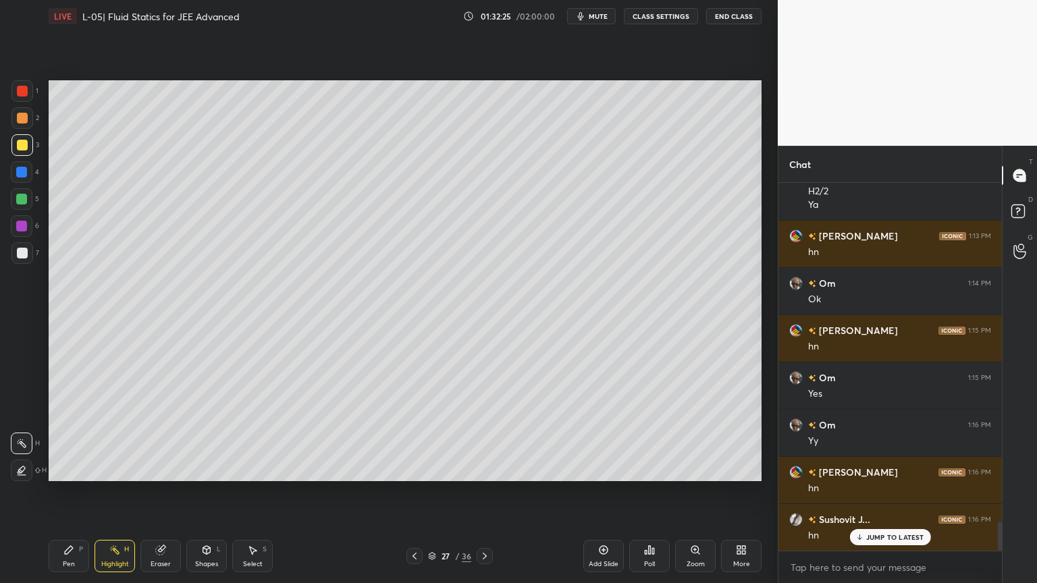
click at [477, 492] on div "Pen P Highlight H Eraser Shapes L Select S 27 / 36 Add Slide Poll Zoom More" at bounding box center [405, 556] width 713 height 54
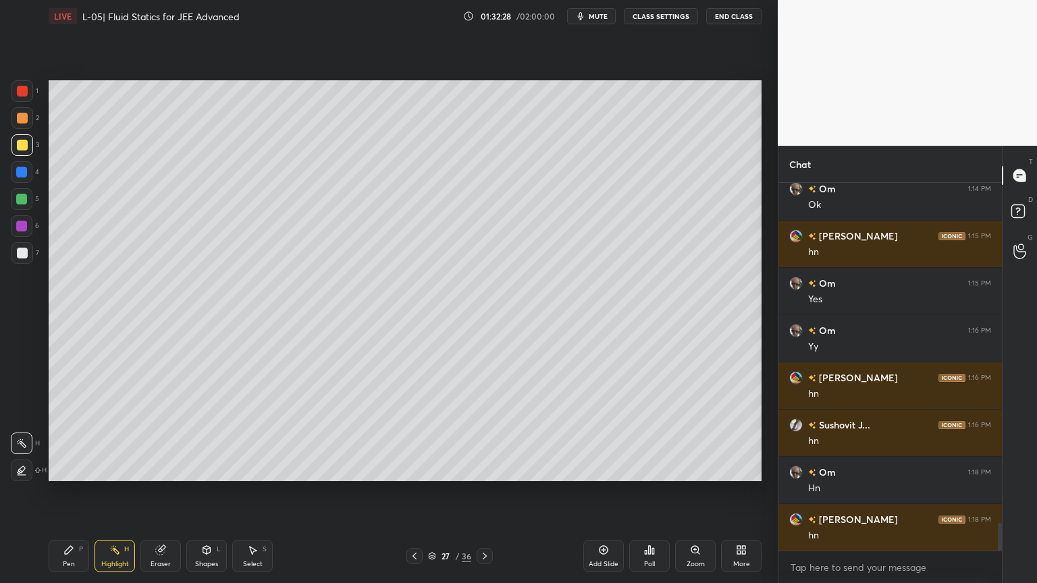
scroll to position [4481, 0]
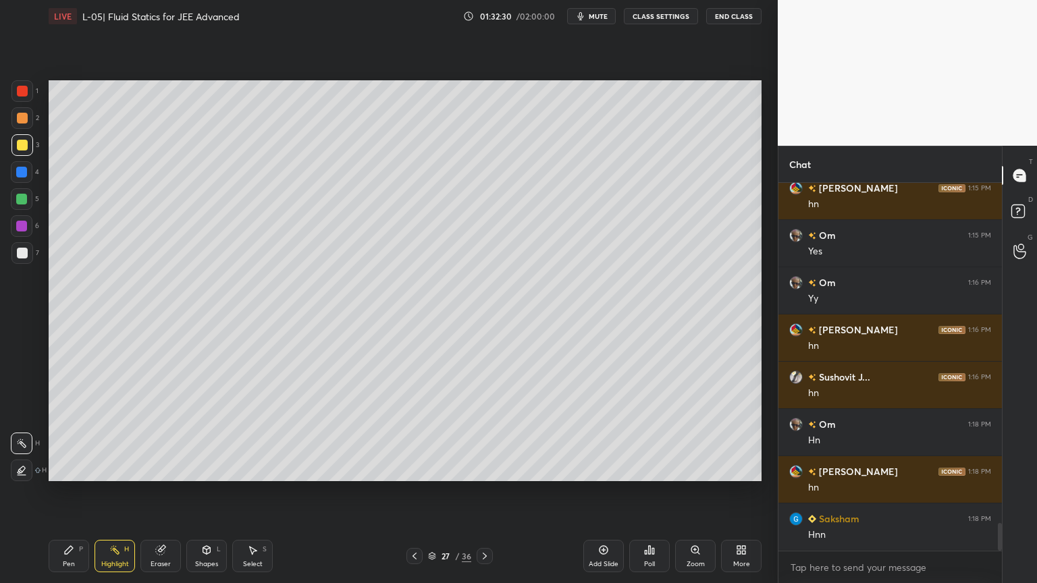
click at [489, 492] on div at bounding box center [484, 556] width 16 height 16
click at [69, 492] on icon at bounding box center [69, 550] width 8 height 8
click at [202, 492] on icon at bounding box center [206, 550] width 11 height 11
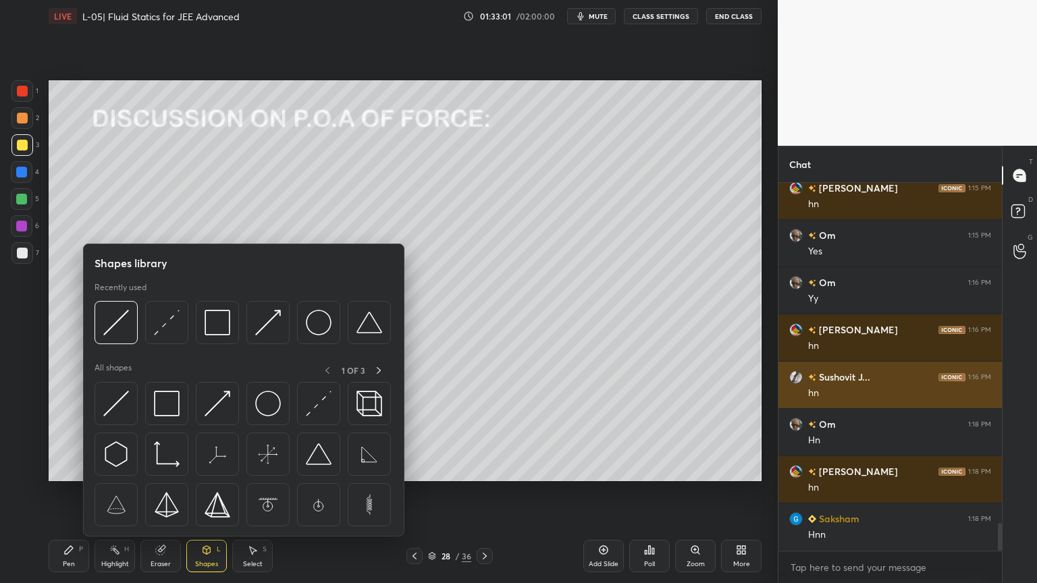
click at [216, 402] on img at bounding box center [217, 404] width 26 height 26
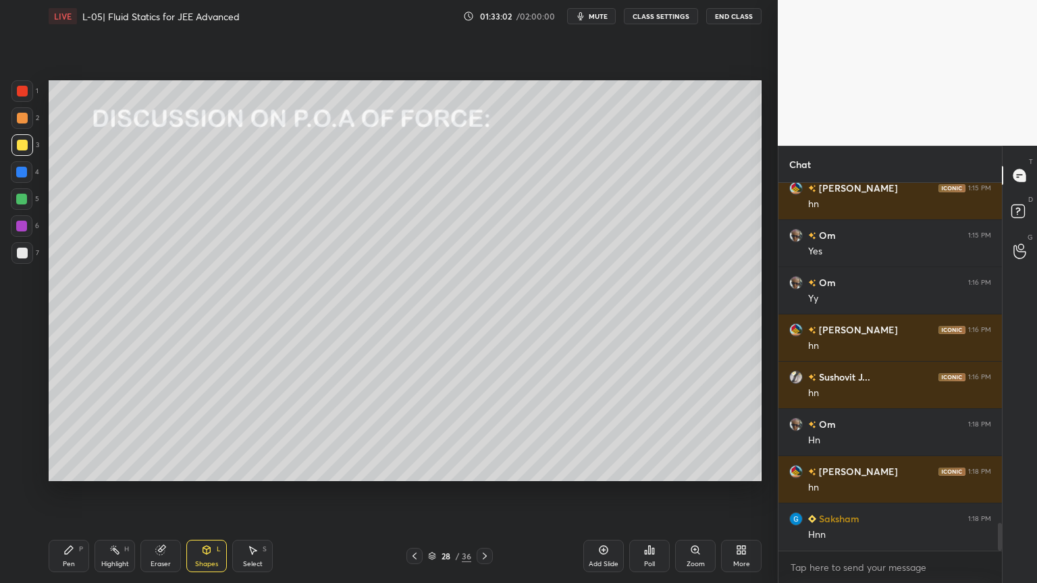
click at [20, 237] on div "6" at bounding box center [25, 228] width 28 height 27
click at [156, 492] on icon at bounding box center [160, 550] width 11 height 11
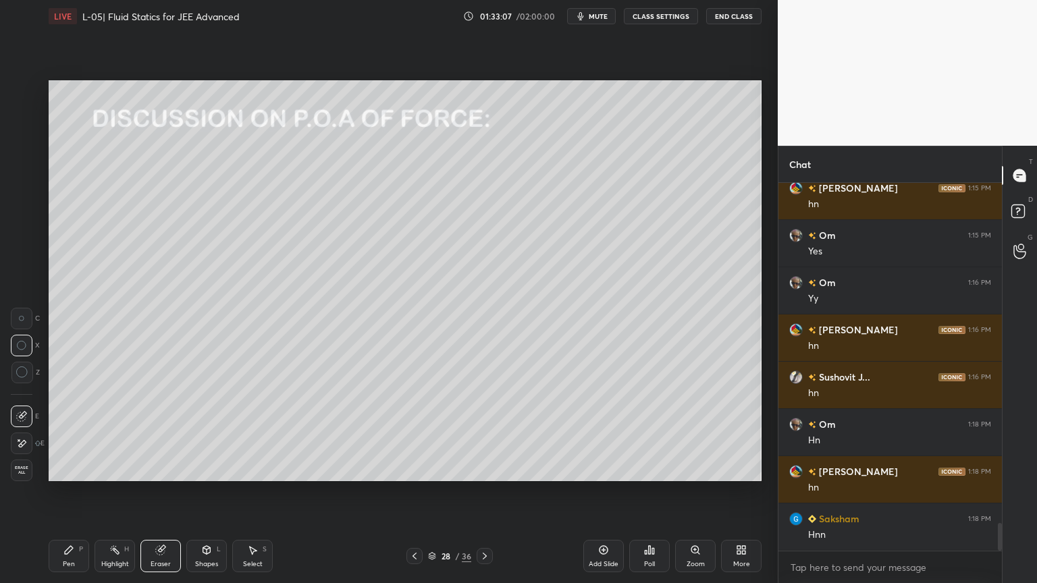
click at [72, 492] on div "Pen P" at bounding box center [69, 556] width 40 height 32
click at [12, 148] on div at bounding box center [22, 145] width 22 height 22
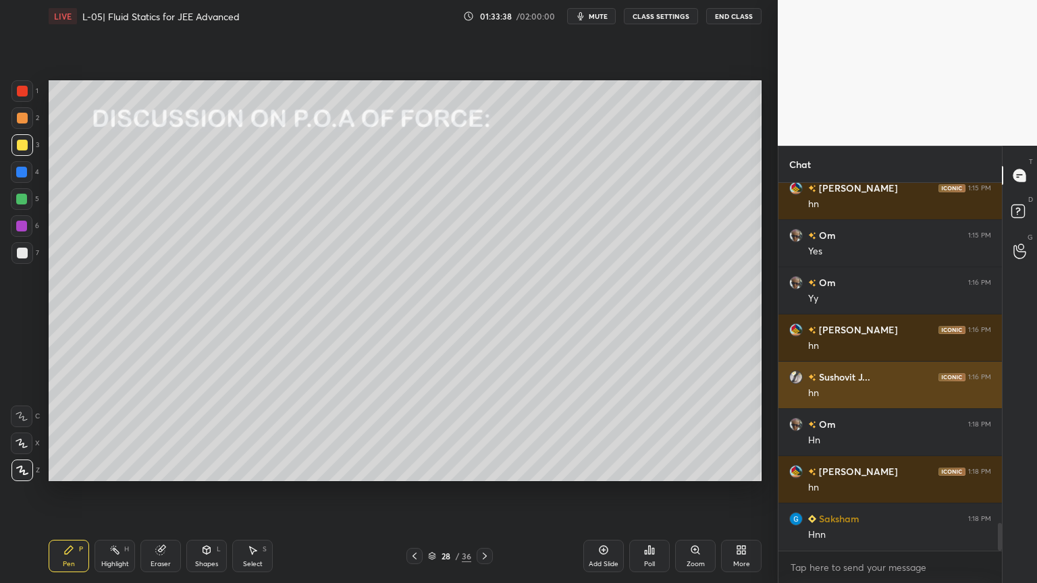
scroll to position [4527, 0]
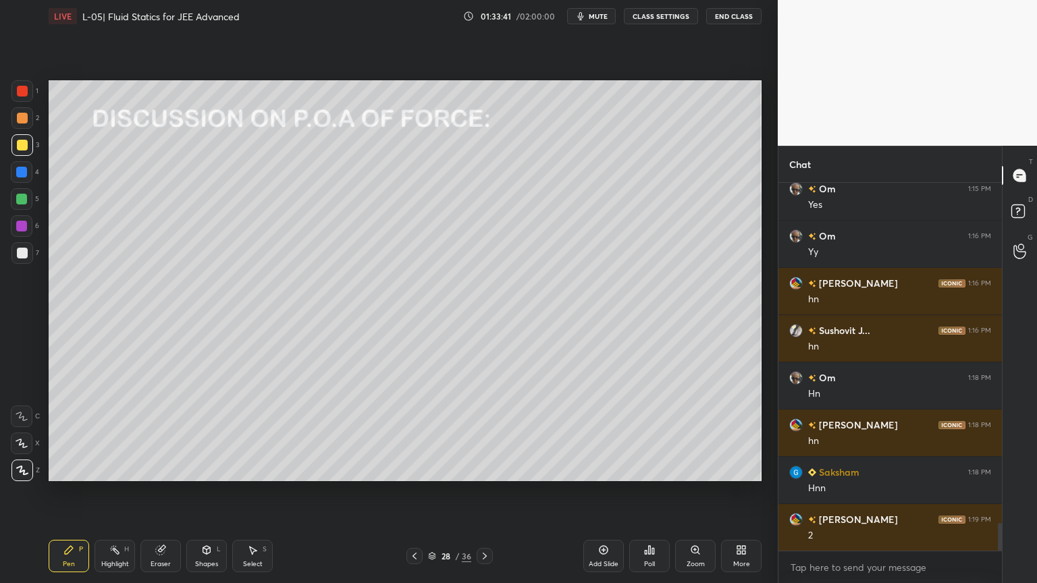
click at [19, 115] on div at bounding box center [22, 118] width 11 height 11
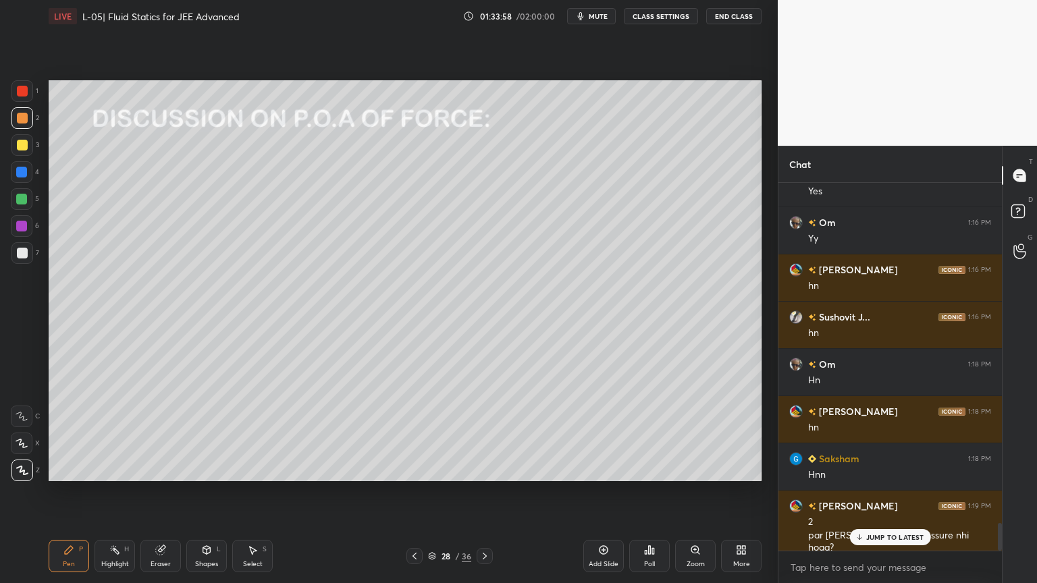
click at [121, 492] on div "Highlight H" at bounding box center [114, 556] width 40 height 32
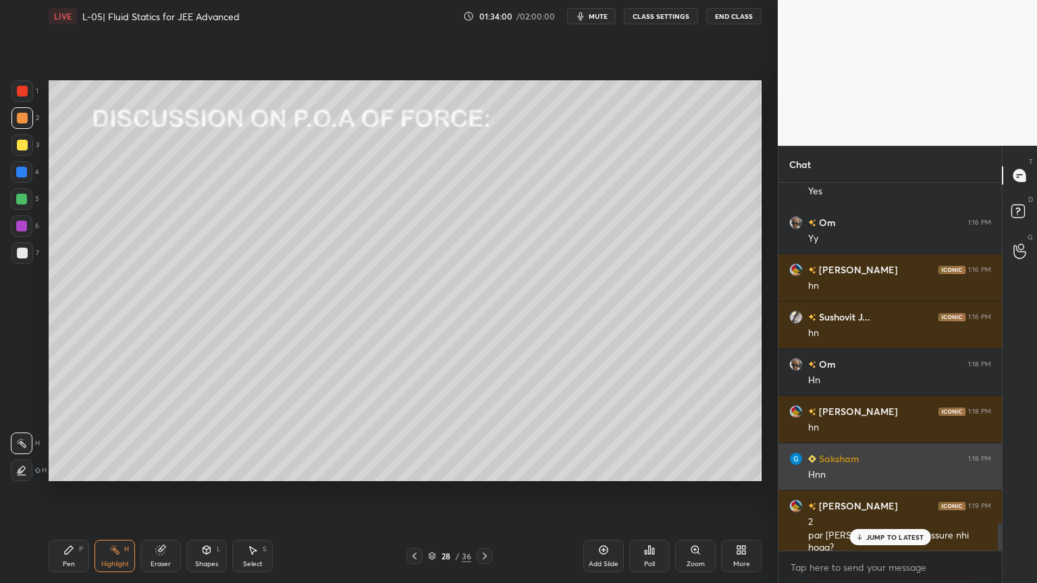
scroll to position [4541, 0]
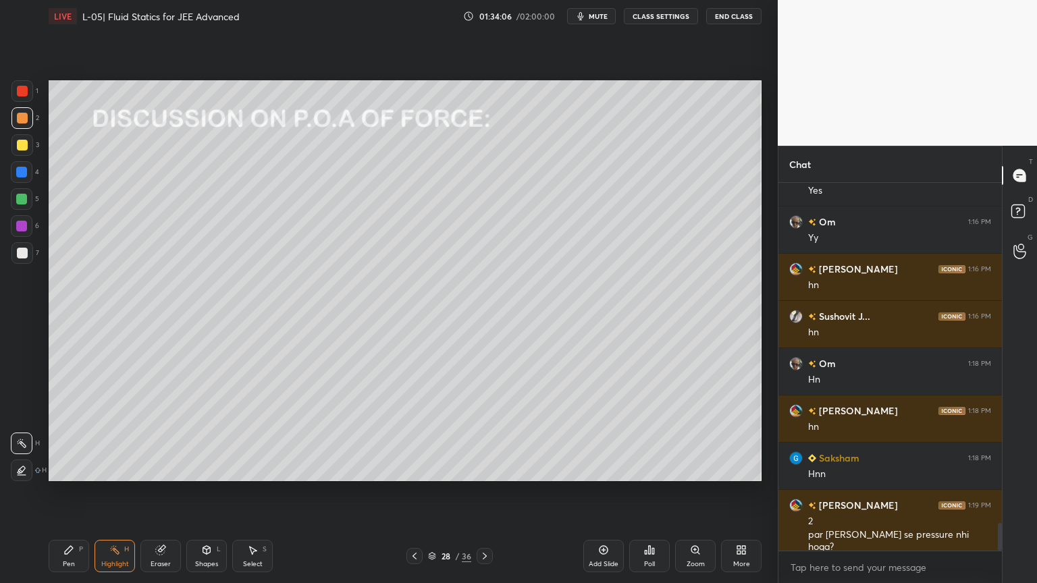
click at [81, 492] on div "P" at bounding box center [81, 549] width 4 height 7
click at [19, 144] on div at bounding box center [22, 145] width 11 height 11
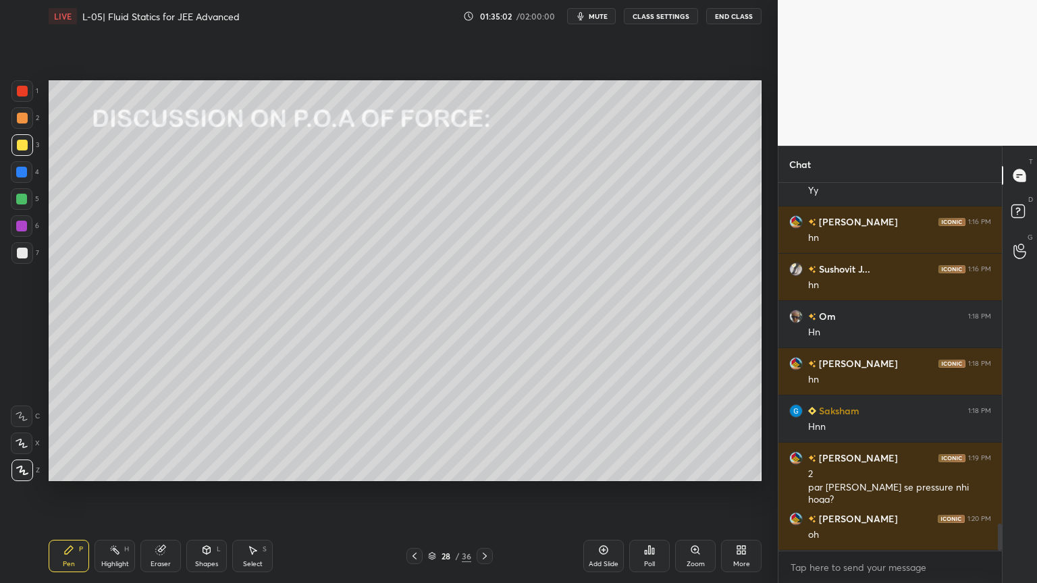
click at [14, 225] on div at bounding box center [22, 226] width 22 height 22
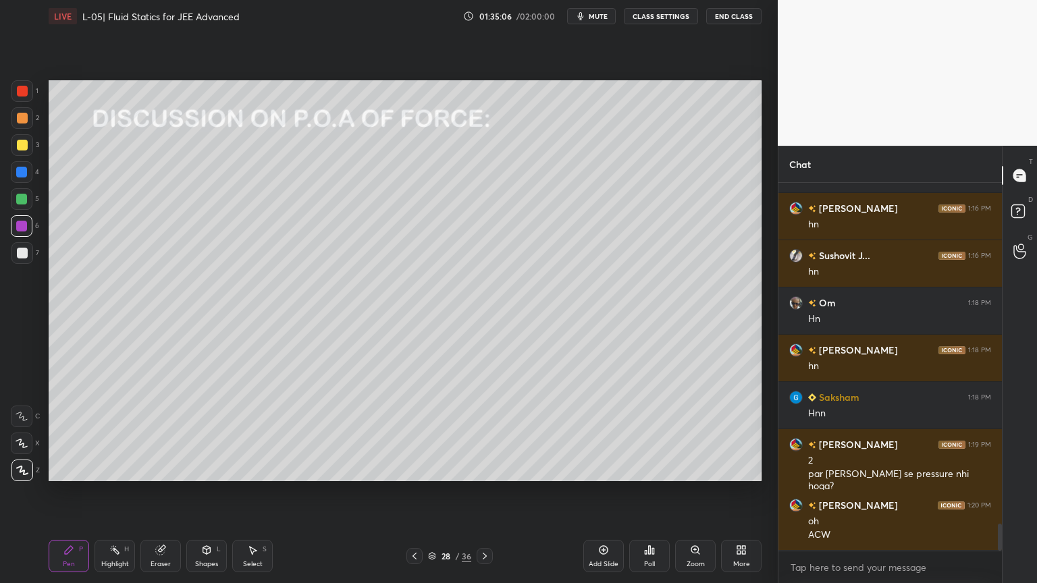
click at [119, 492] on icon at bounding box center [114, 550] width 11 height 11
click at [28, 180] on div at bounding box center [22, 172] width 22 height 22
click at [76, 492] on div "Pen P" at bounding box center [69, 556] width 40 height 32
click at [121, 492] on div "Highlight H" at bounding box center [114, 556] width 40 height 32
click at [73, 492] on icon at bounding box center [68, 550] width 11 height 11
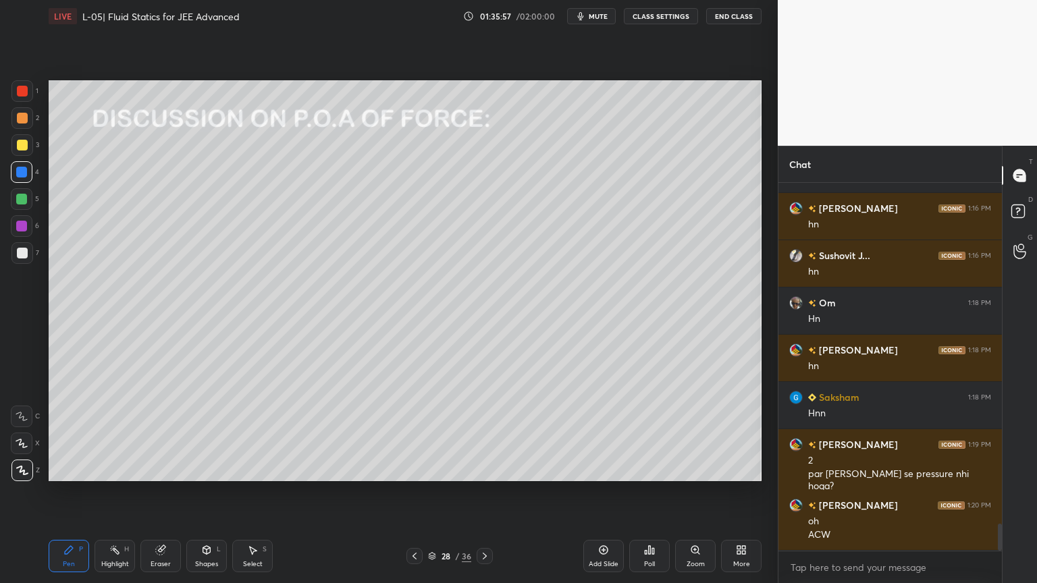
click at [22, 143] on div at bounding box center [22, 145] width 11 height 11
click at [22, 94] on div at bounding box center [22, 91] width 11 height 11
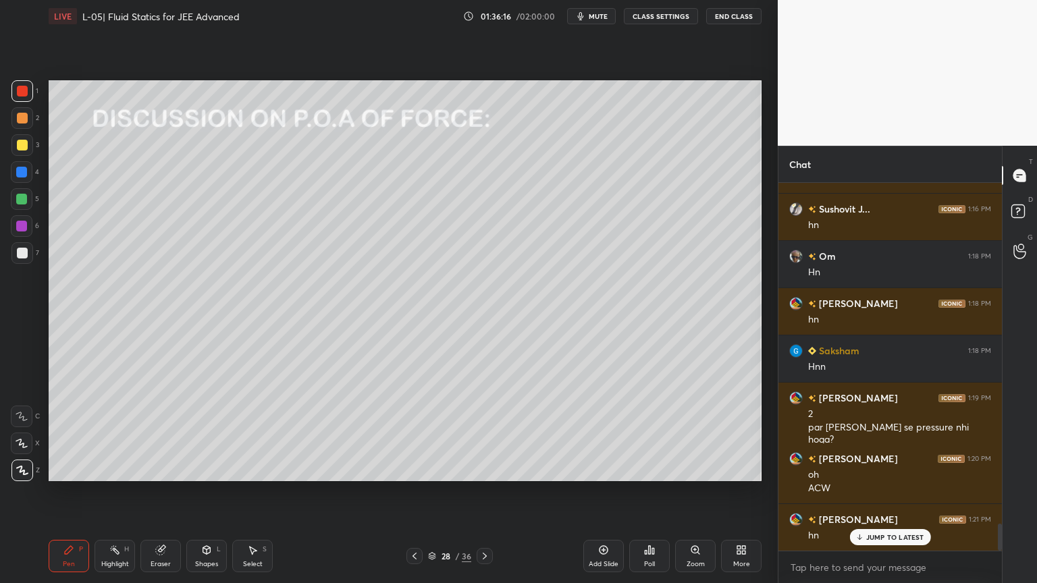
click at [26, 175] on div at bounding box center [21, 172] width 11 height 11
click at [25, 251] on div at bounding box center [22, 253] width 11 height 11
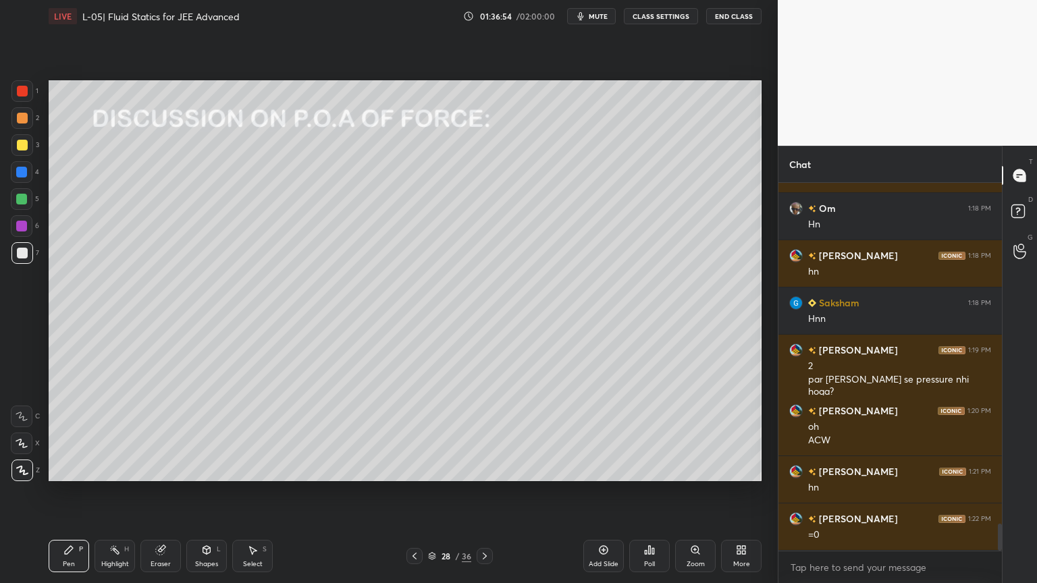
click at [105, 492] on div "Highlight H" at bounding box center [114, 556] width 40 height 32
click at [66, 492] on div "Pen" at bounding box center [69, 564] width 12 height 7
click at [153, 492] on div "Eraser" at bounding box center [160, 556] width 40 height 32
click at [120, 492] on div "Highlight H" at bounding box center [114, 556] width 40 height 32
click at [213, 492] on div "Shapes L" at bounding box center [206, 556] width 40 height 32
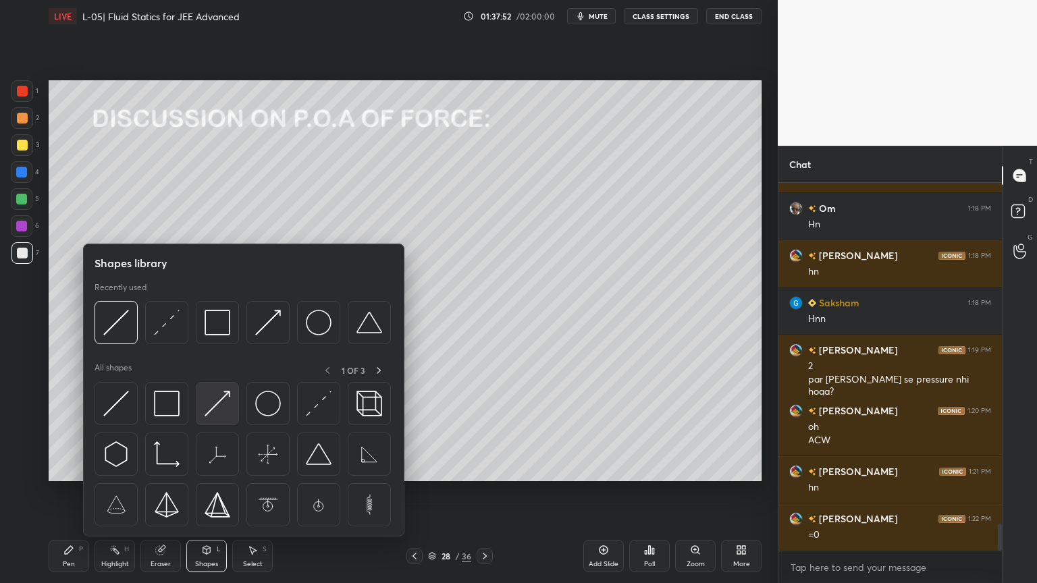
click at [235, 408] on div at bounding box center [217, 403] width 43 height 43
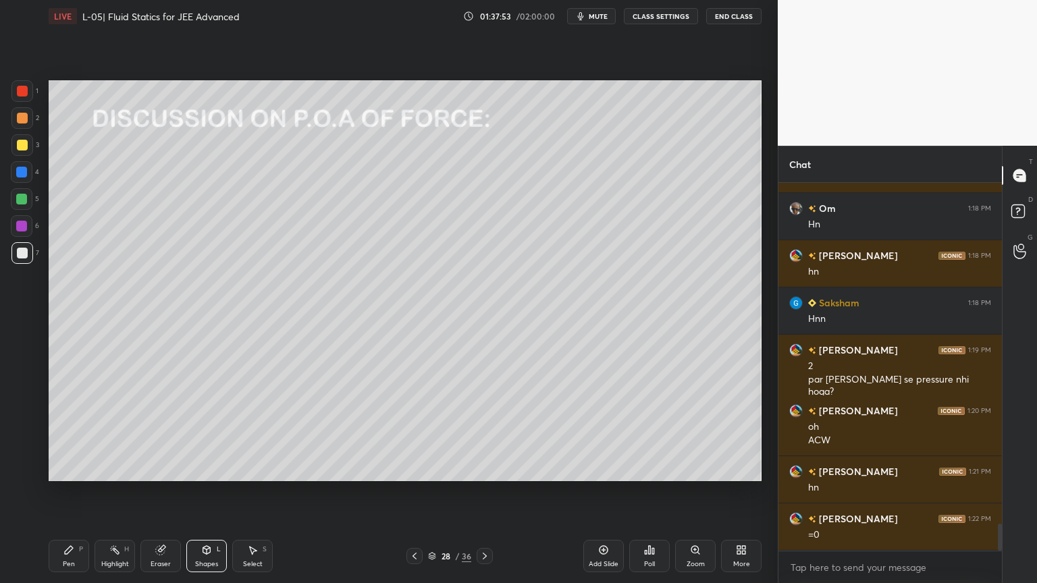
click at [19, 231] on div at bounding box center [22, 226] width 22 height 22
click at [190, 492] on div "Shapes L" at bounding box center [206, 556] width 40 height 32
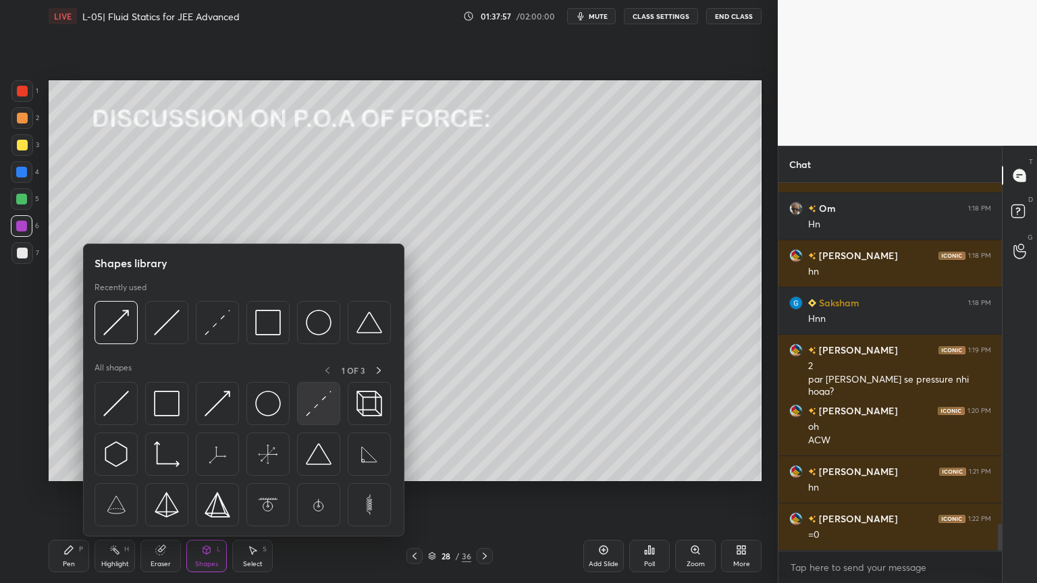
click at [323, 414] on img at bounding box center [319, 404] width 26 height 26
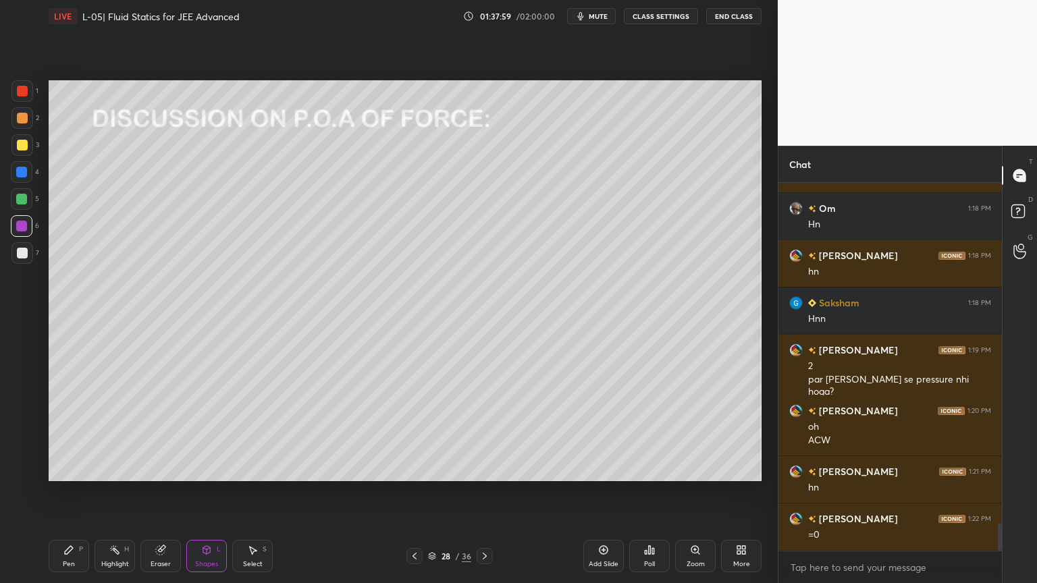
click at [18, 200] on div at bounding box center [21, 199] width 11 height 11
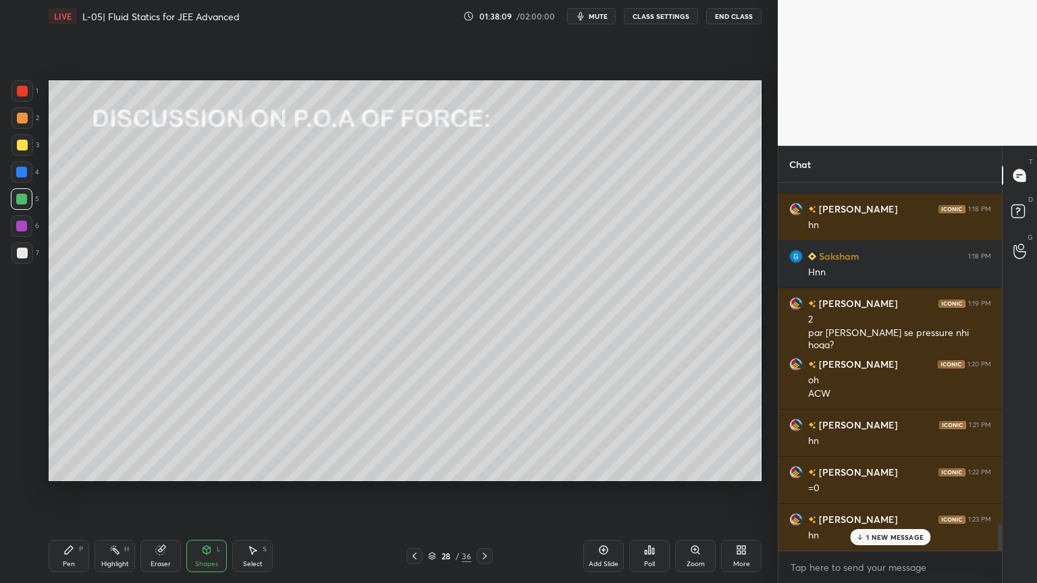
scroll to position [4791, 0]
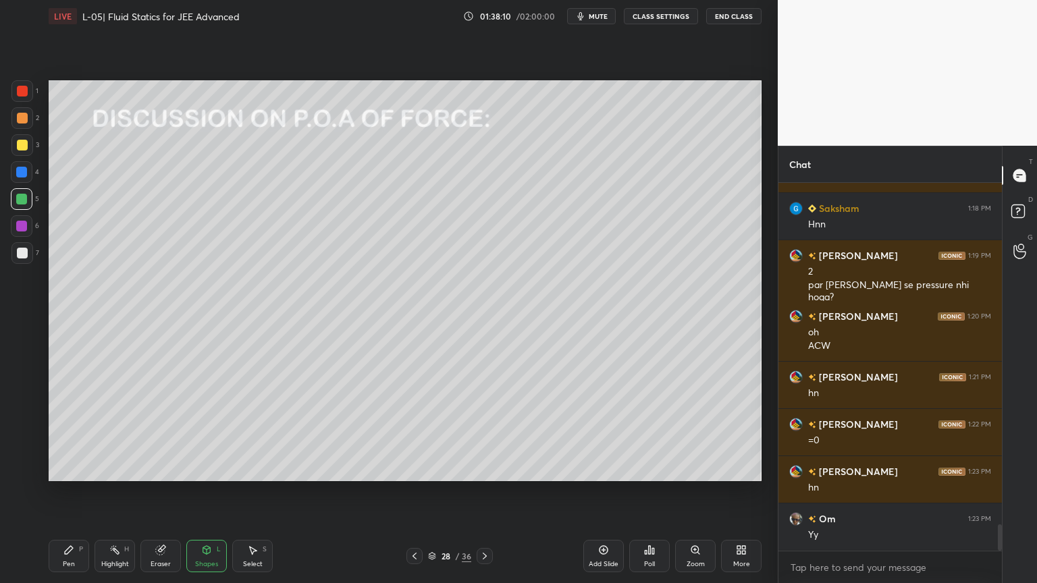
click at [108, 492] on div "Highlight H" at bounding box center [114, 556] width 40 height 32
click at [483, 492] on icon at bounding box center [484, 556] width 11 height 11
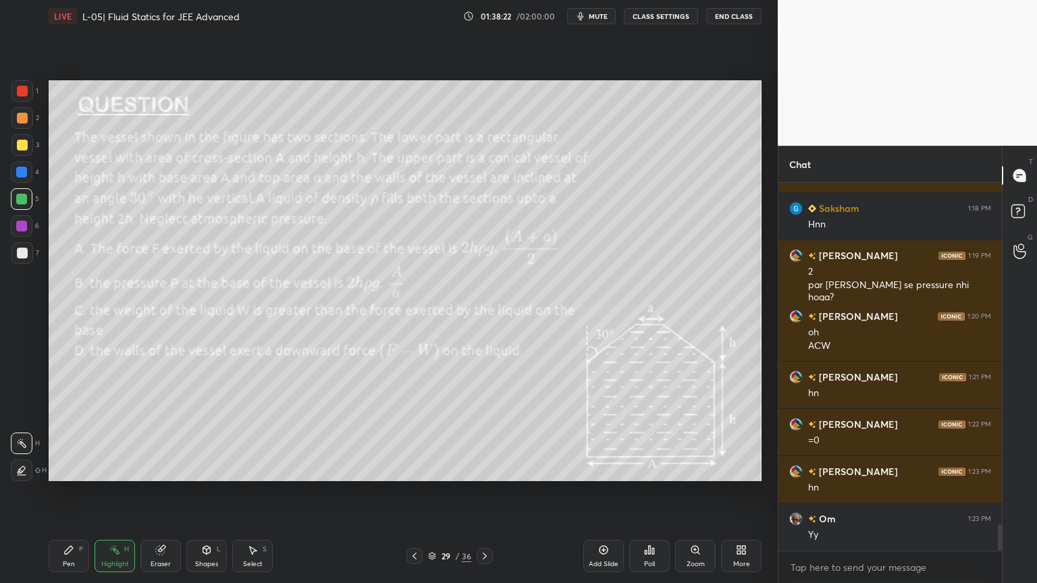
click at [483, 492] on icon at bounding box center [484, 556] width 11 height 11
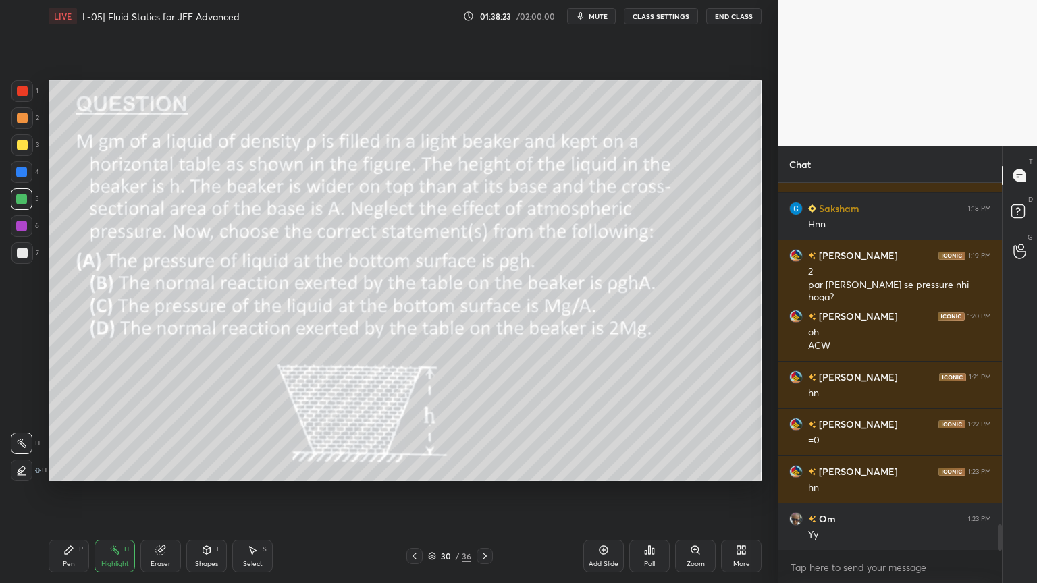
click at [483, 492] on icon at bounding box center [484, 556] width 11 height 11
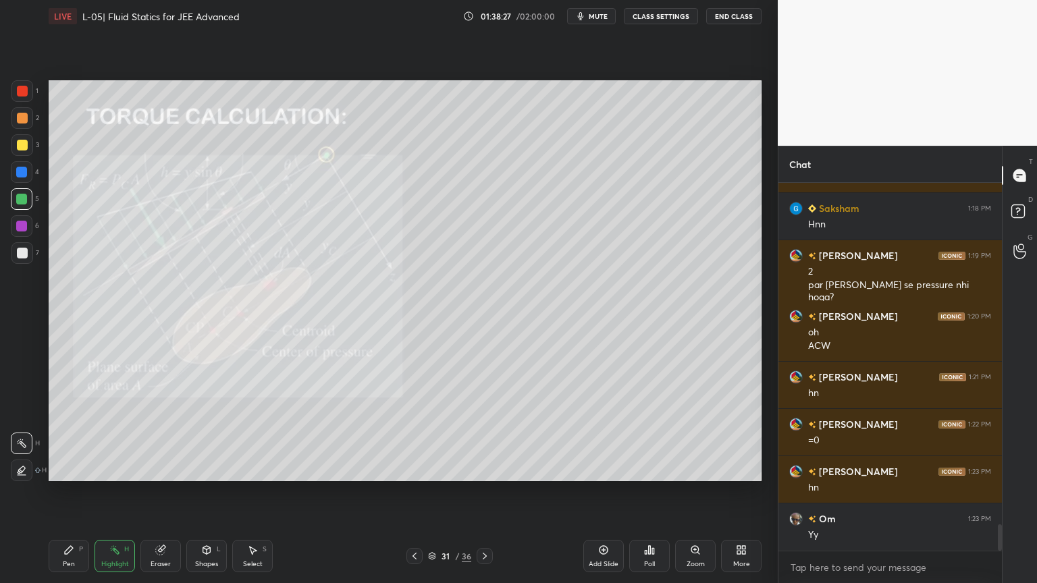
click at [22, 150] on div at bounding box center [22, 145] width 11 height 11
click at [67, 492] on icon at bounding box center [69, 550] width 8 height 8
click at [18, 146] on div at bounding box center [22, 145] width 11 height 11
click at [116, 492] on div "Highlight" at bounding box center [115, 564] width 28 height 7
click at [74, 492] on div "Pen P" at bounding box center [69, 556] width 40 height 32
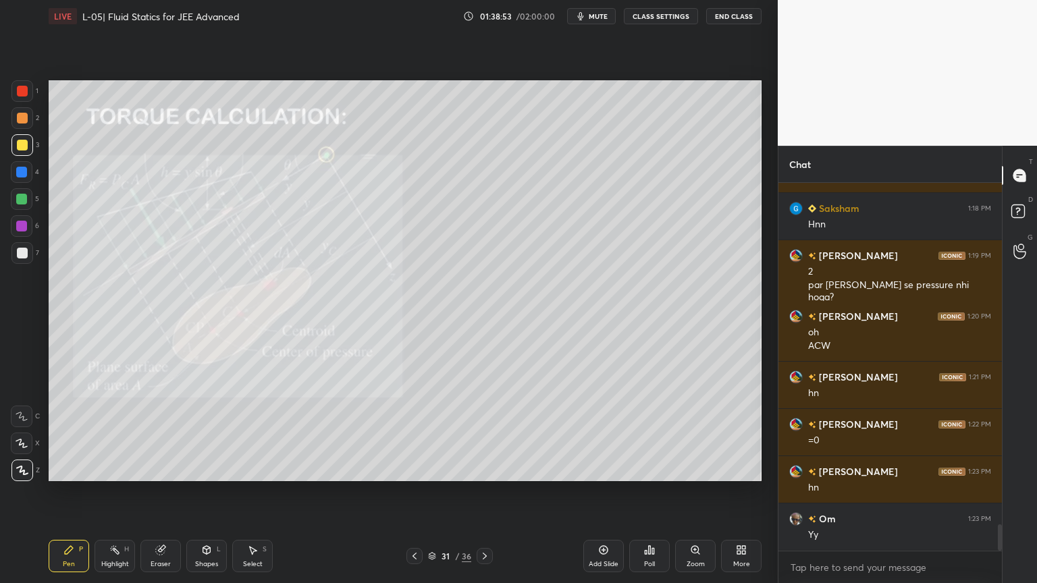
click at [113, 492] on div "Highlight H" at bounding box center [114, 556] width 40 height 32
click at [76, 492] on div "Pen P" at bounding box center [69, 556] width 40 height 32
click at [115, 492] on icon at bounding box center [114, 550] width 11 height 11
click at [67, 492] on div "Pen P" at bounding box center [69, 556] width 40 height 32
click at [198, 492] on div "Shapes L" at bounding box center [206, 556] width 40 height 32
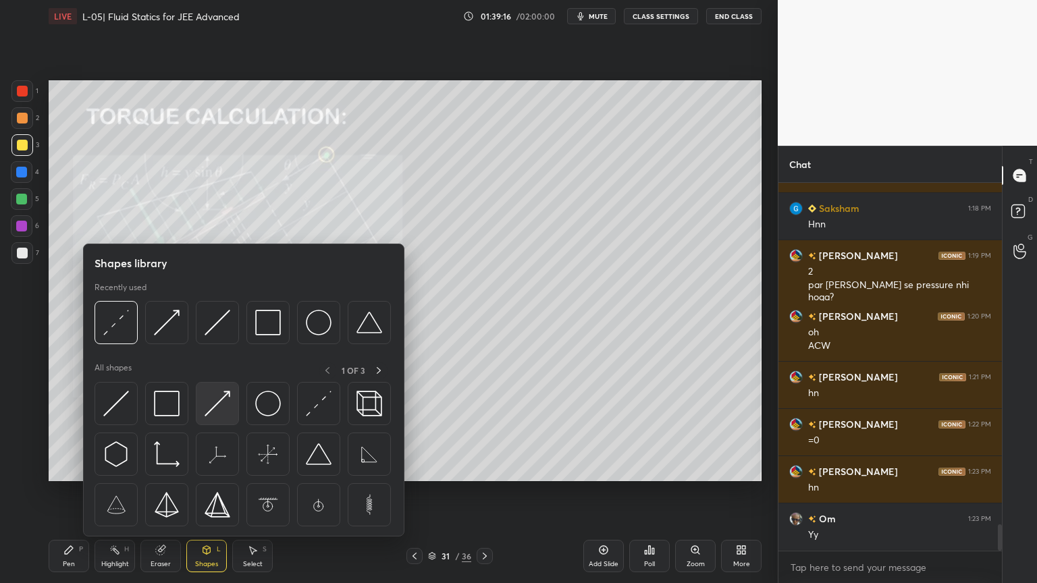
click at [225, 405] on img at bounding box center [217, 404] width 26 height 26
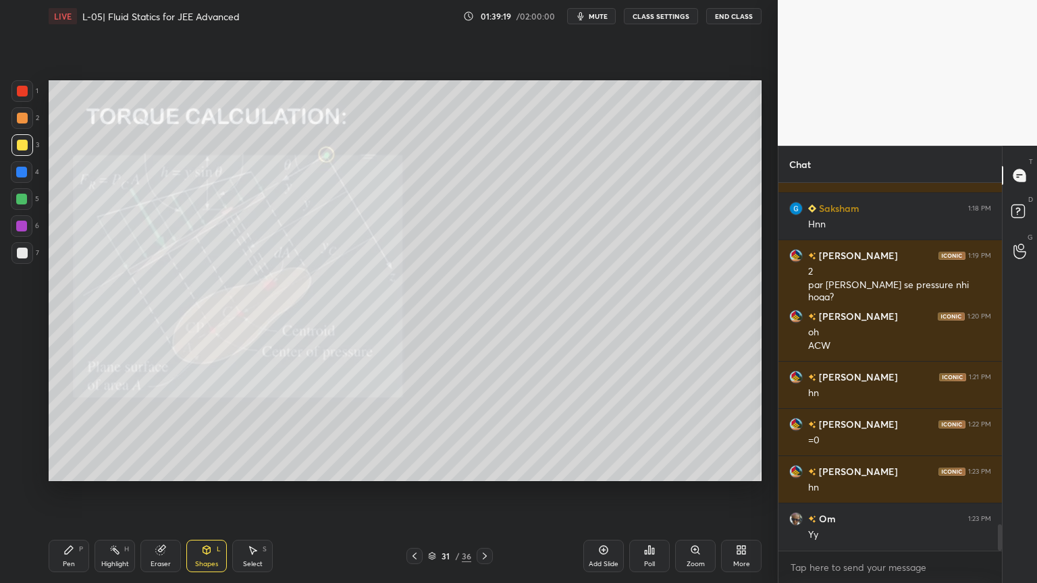
click at [207, 492] on icon at bounding box center [207, 551] width 0 height 5
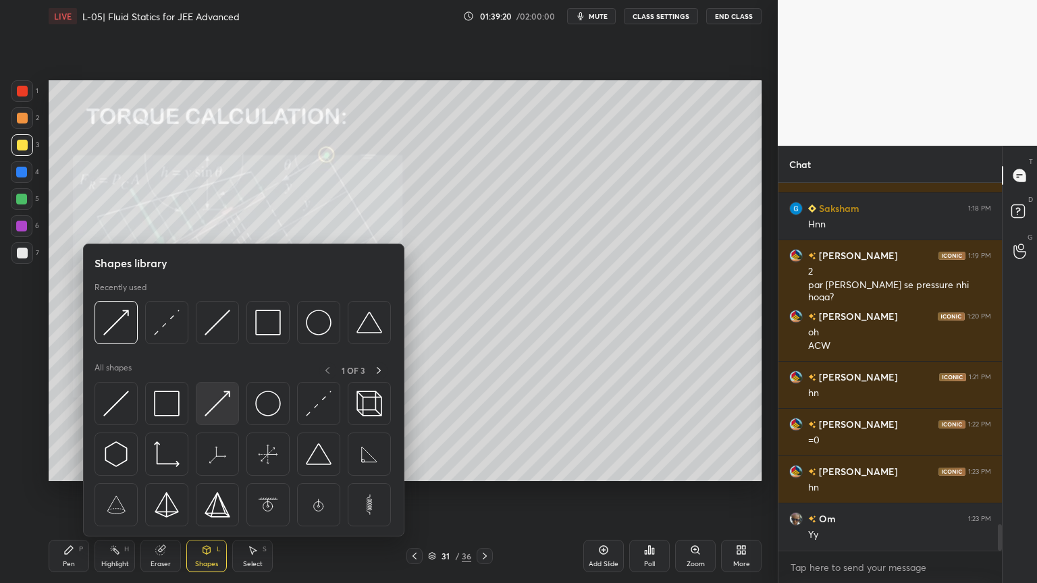
click at [227, 401] on img at bounding box center [217, 404] width 26 height 26
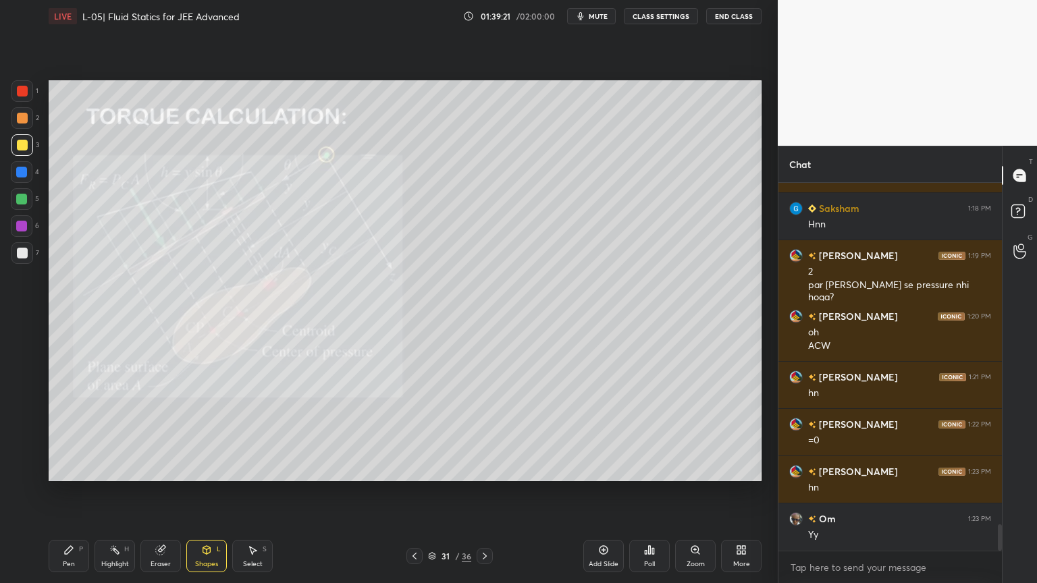
click at [213, 492] on div "Shapes L" at bounding box center [206, 556] width 40 height 32
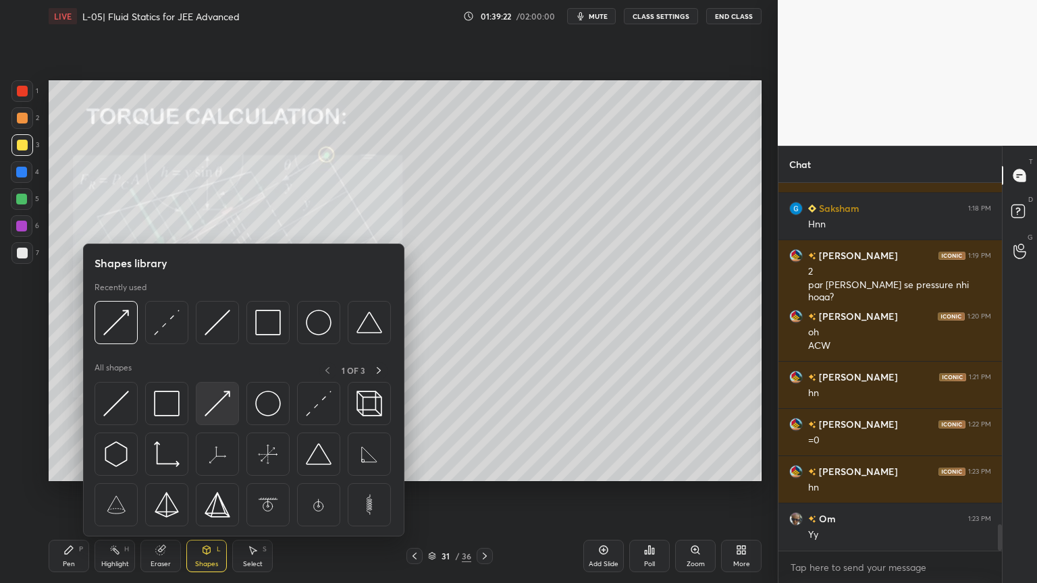
click at [224, 410] on img at bounding box center [217, 404] width 26 height 26
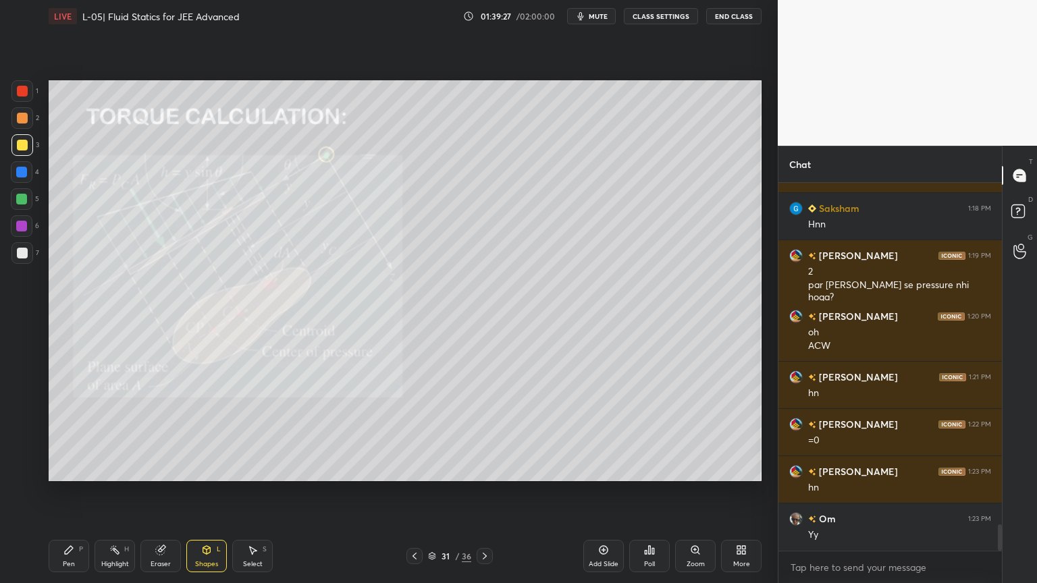
click at [61, 492] on div "Pen P" at bounding box center [69, 556] width 40 height 32
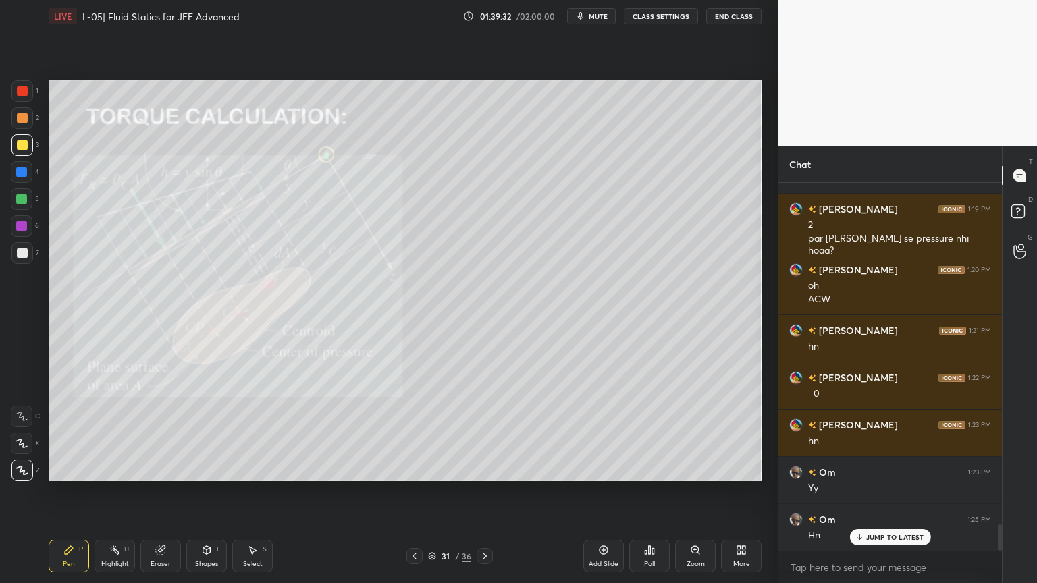
click at [23, 174] on div at bounding box center [21, 172] width 11 height 11
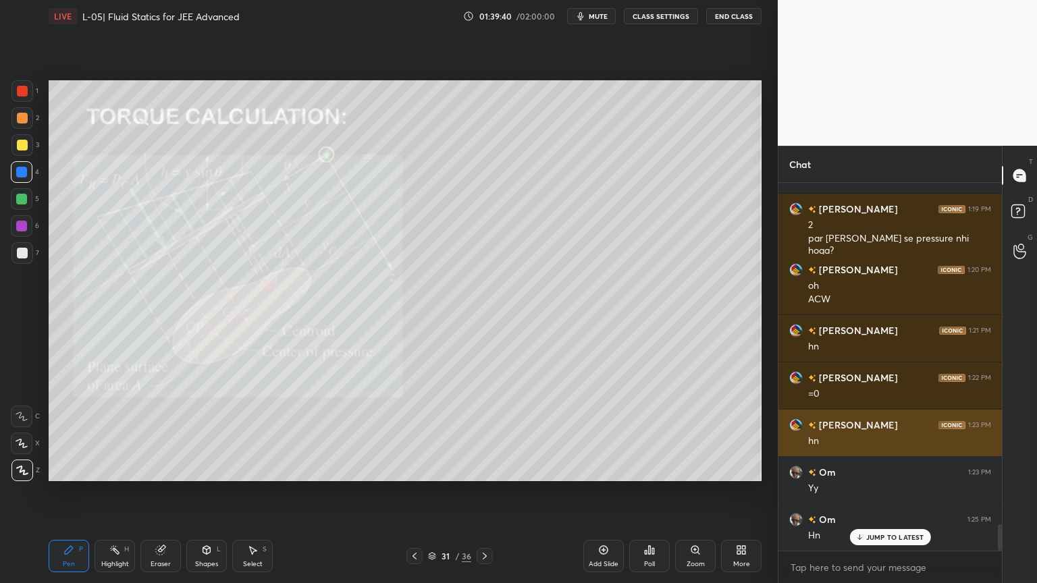
scroll to position [4838, 0]
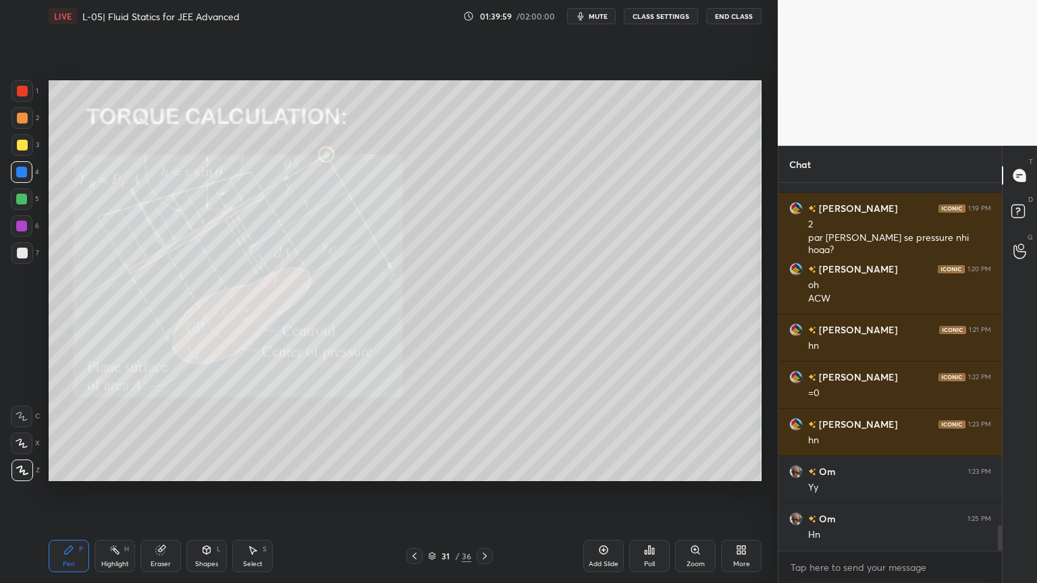
click at [113, 492] on div "Highlight" at bounding box center [115, 564] width 28 height 7
click at [15, 143] on div at bounding box center [22, 145] width 22 height 22
click at [61, 492] on div "Pen P" at bounding box center [69, 556] width 40 height 32
click at [204, 492] on div "Shapes" at bounding box center [206, 564] width 23 height 7
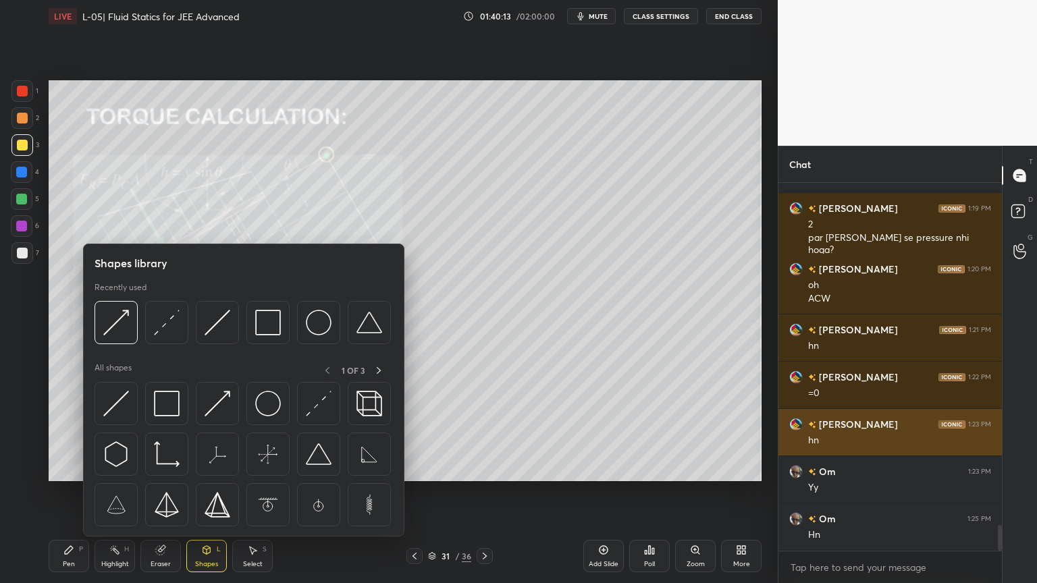
click at [169, 405] on img at bounding box center [167, 404] width 26 height 26
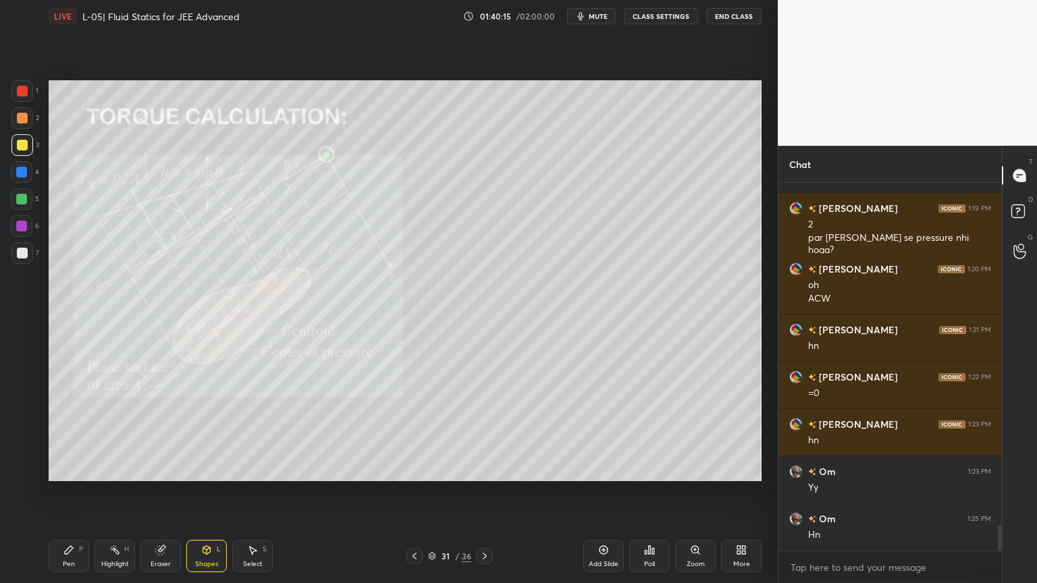
click at [75, 492] on div "Pen P" at bounding box center [69, 556] width 40 height 32
click at [111, 492] on div "Highlight" at bounding box center [115, 564] width 28 height 7
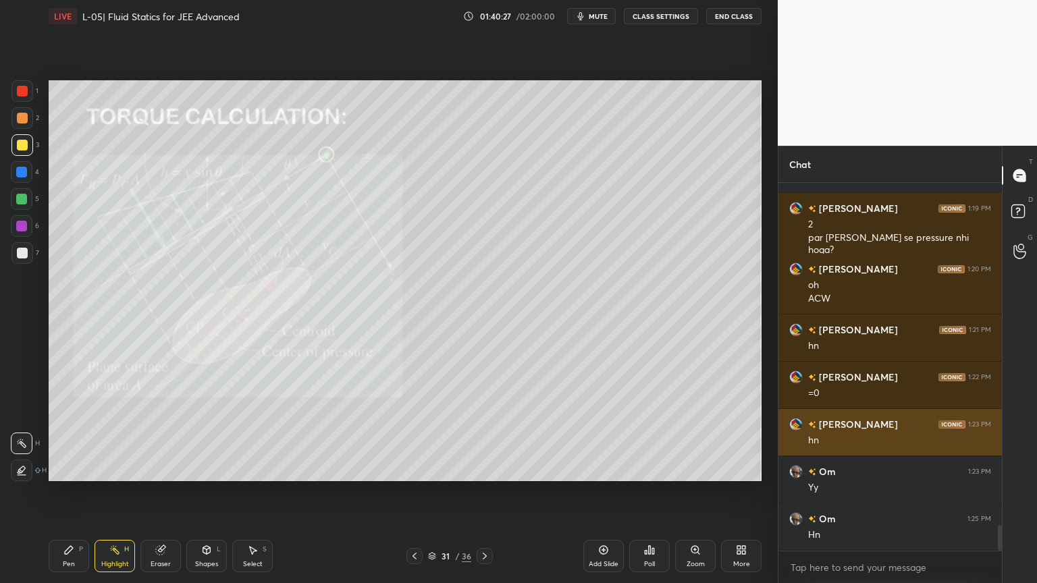
scroll to position [4886, 0]
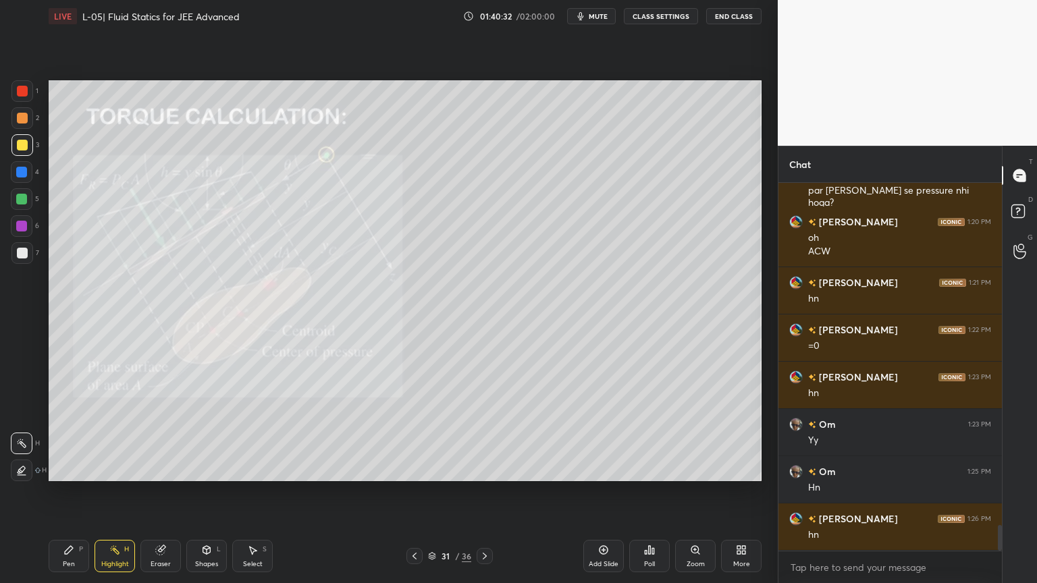
click at [597, 492] on div "Add Slide" at bounding box center [604, 564] width 30 height 7
click at [18, 176] on div at bounding box center [21, 172] width 11 height 11
click at [55, 492] on div "Pen P" at bounding box center [69, 556] width 40 height 32
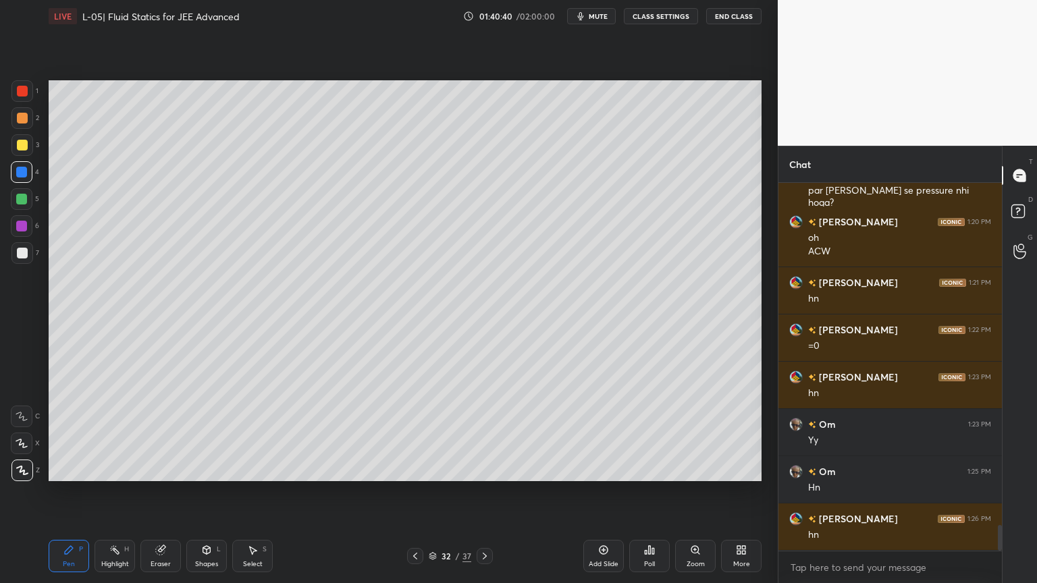
click at [416, 492] on icon at bounding box center [415, 556] width 11 height 11
click at [485, 492] on icon at bounding box center [484, 556] width 11 height 11
click at [411, 492] on icon at bounding box center [415, 556] width 11 height 11
click at [493, 492] on div "31 / 37" at bounding box center [449, 556] width 267 height 16
click at [483, 492] on icon at bounding box center [484, 556] width 11 height 11
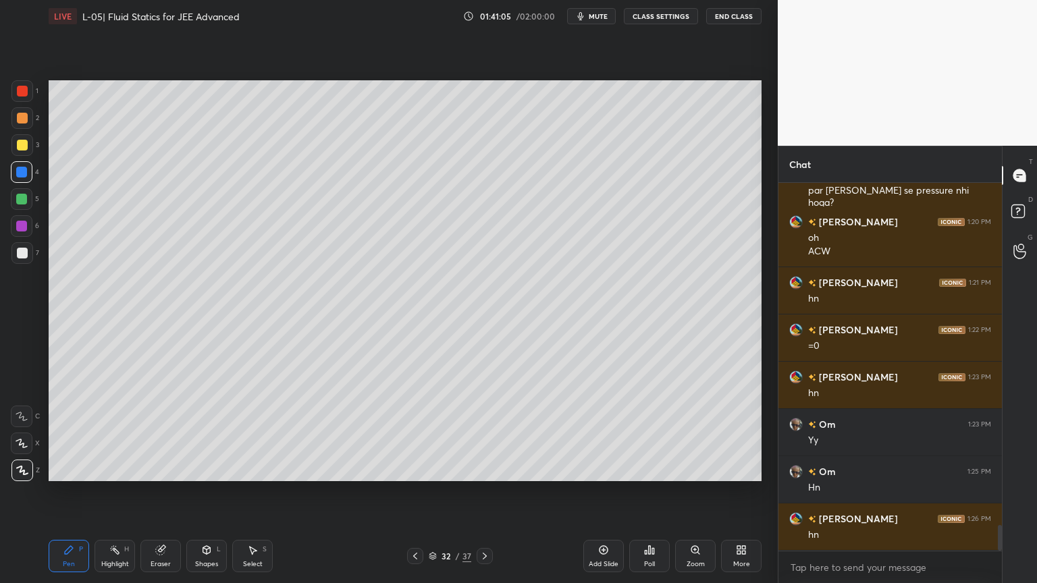
click at [484, 492] on icon at bounding box center [485, 556] width 4 height 7
click at [410, 492] on icon at bounding box center [415, 556] width 11 height 11
click at [201, 492] on div "Shapes L" at bounding box center [206, 556] width 40 height 32
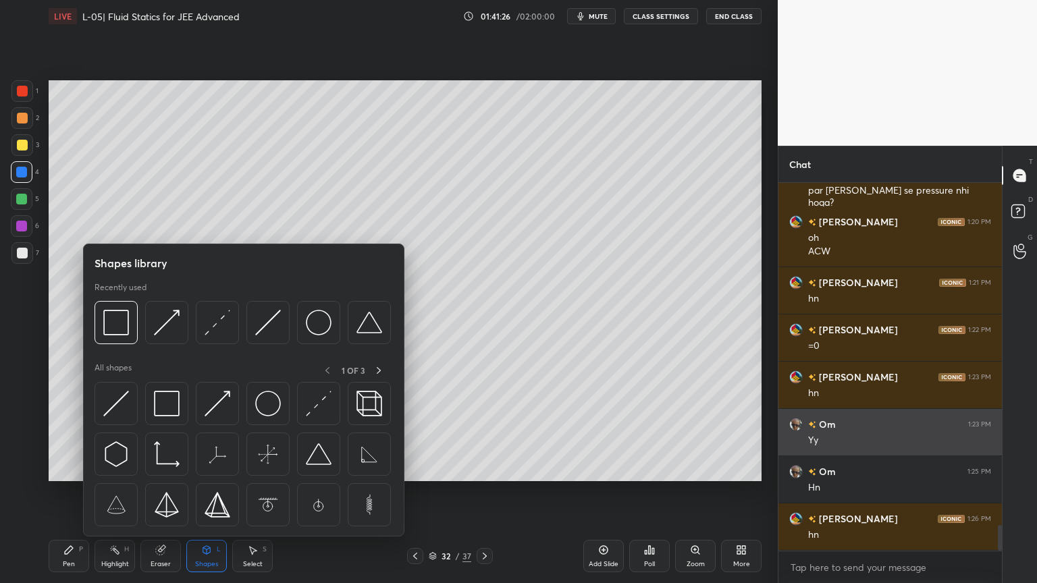
click at [215, 402] on img at bounding box center [217, 404] width 26 height 26
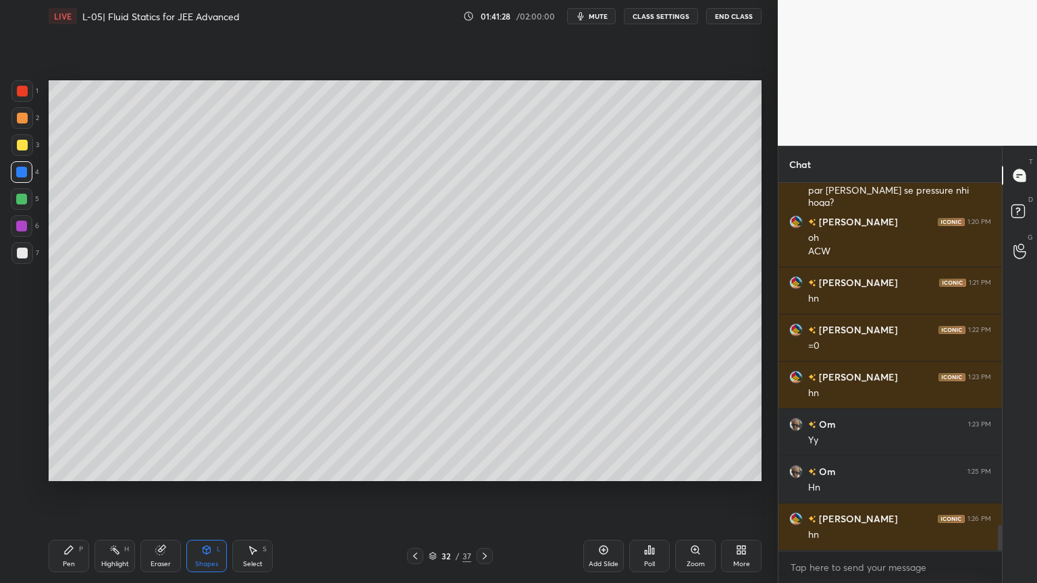
click at [161, 492] on icon at bounding box center [160, 550] width 9 height 9
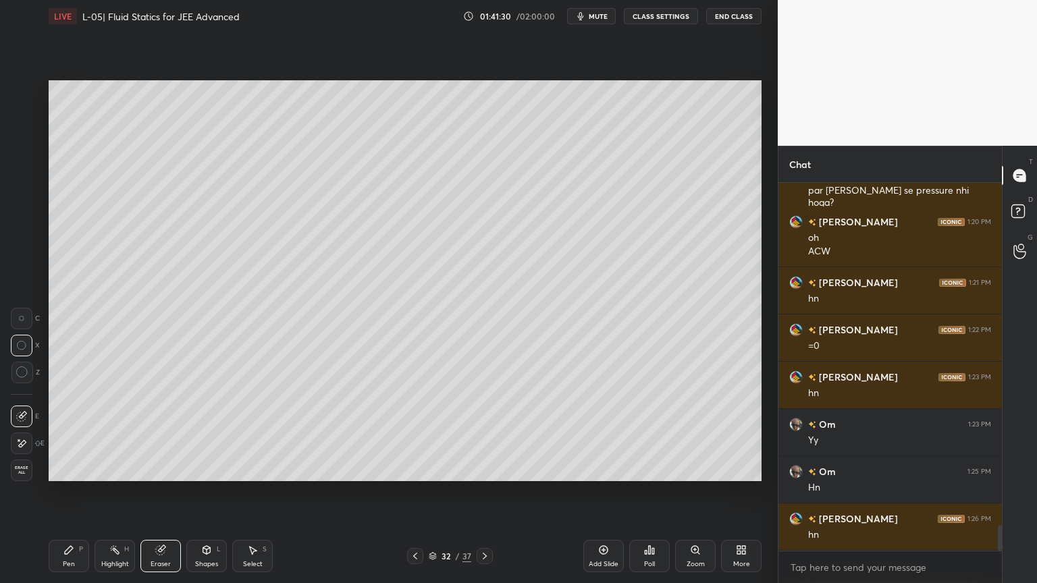
click at [195, 492] on div "Shapes" at bounding box center [206, 564] width 23 height 7
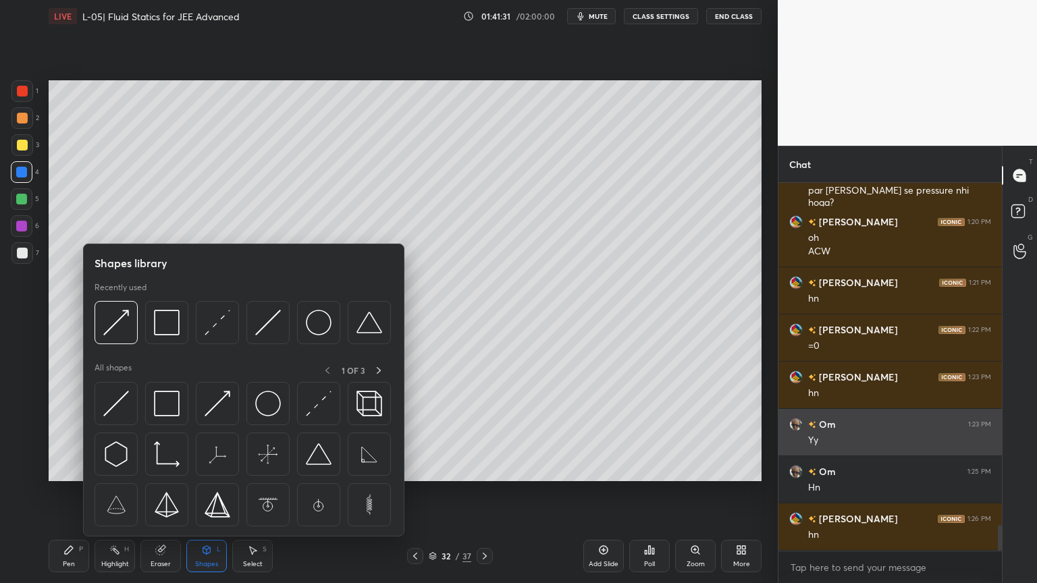
click at [161, 404] on img at bounding box center [167, 404] width 26 height 26
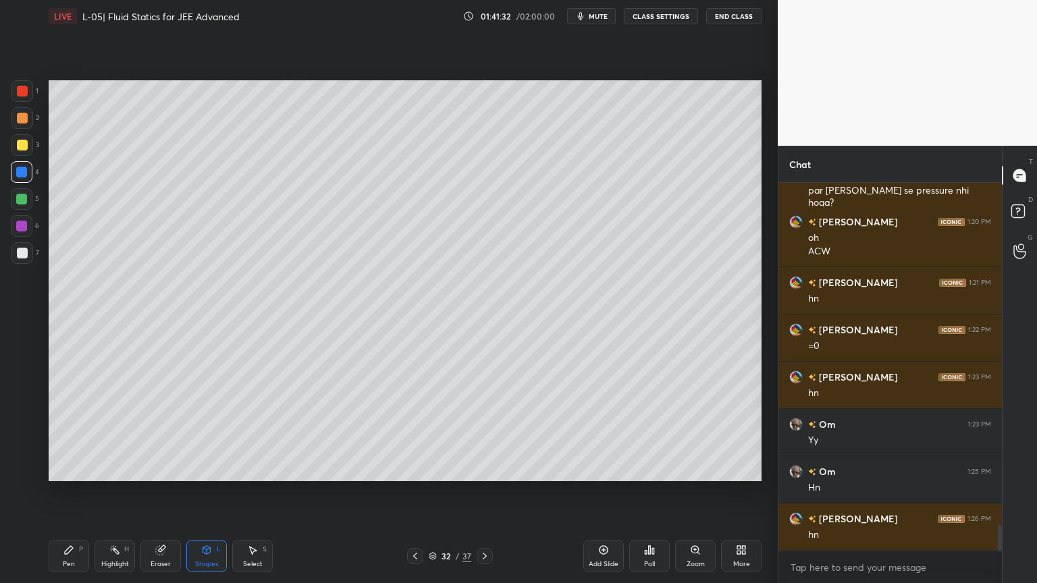
click at [23, 94] on div at bounding box center [22, 91] width 11 height 11
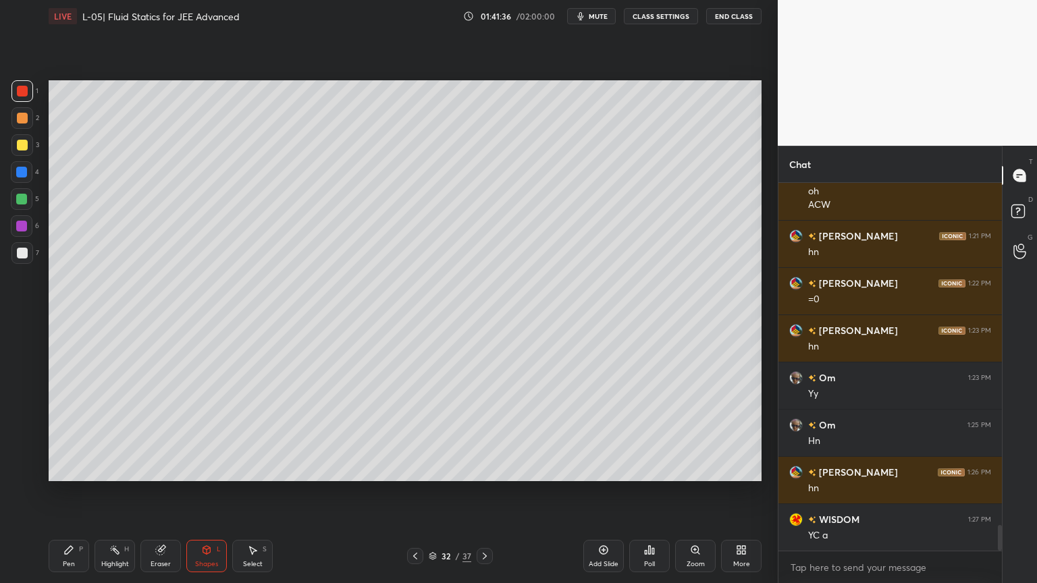
click at [159, 492] on div "Eraser" at bounding box center [160, 556] width 40 height 32
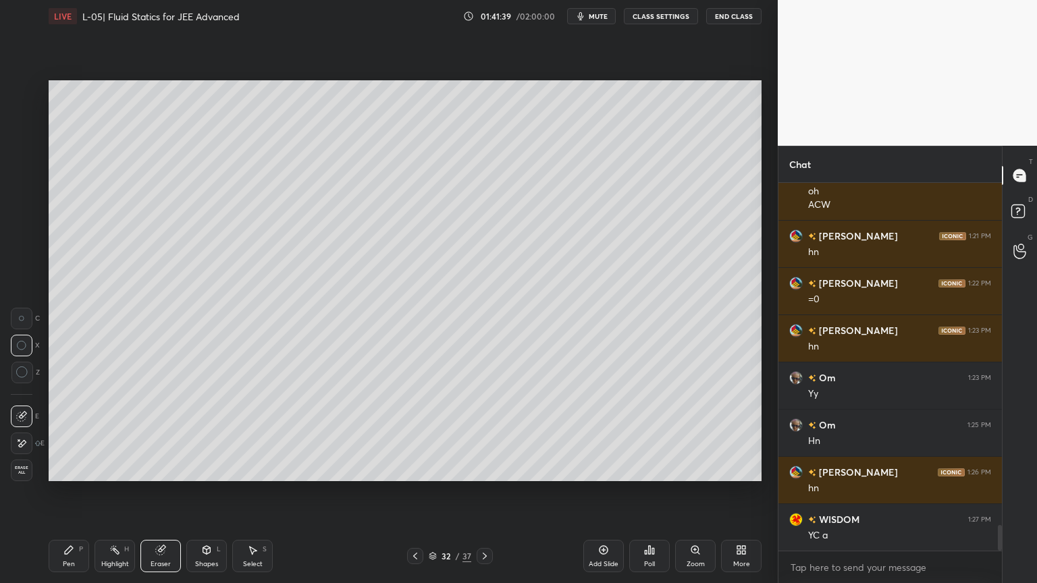
click at [59, 492] on div "Pen P" at bounding box center [69, 556] width 40 height 32
click at [14, 144] on div at bounding box center [22, 145] width 22 height 22
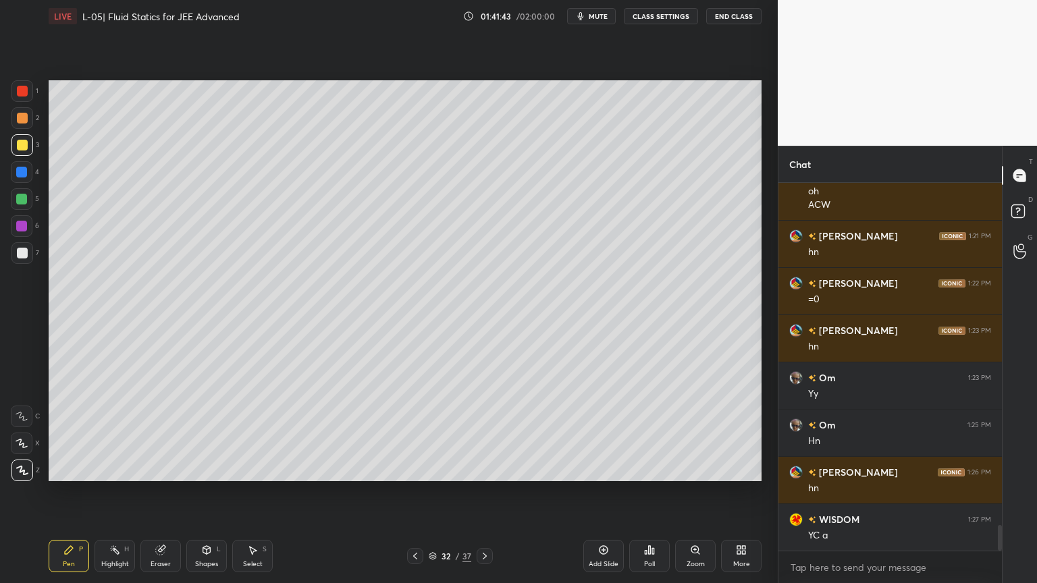
click at [199, 492] on div "Shapes" at bounding box center [206, 564] width 23 height 7
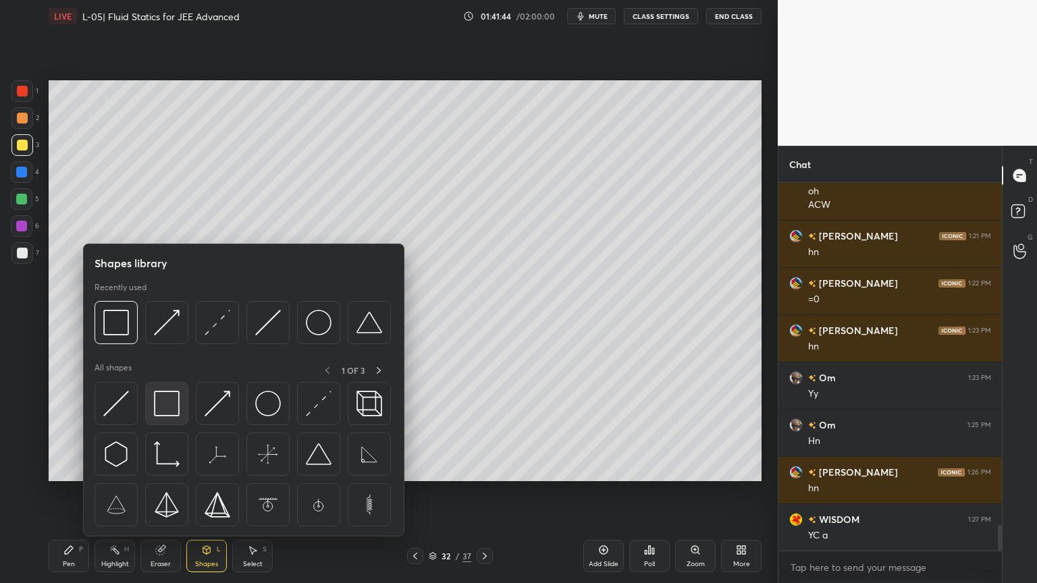
click at [166, 409] on img at bounding box center [167, 404] width 26 height 26
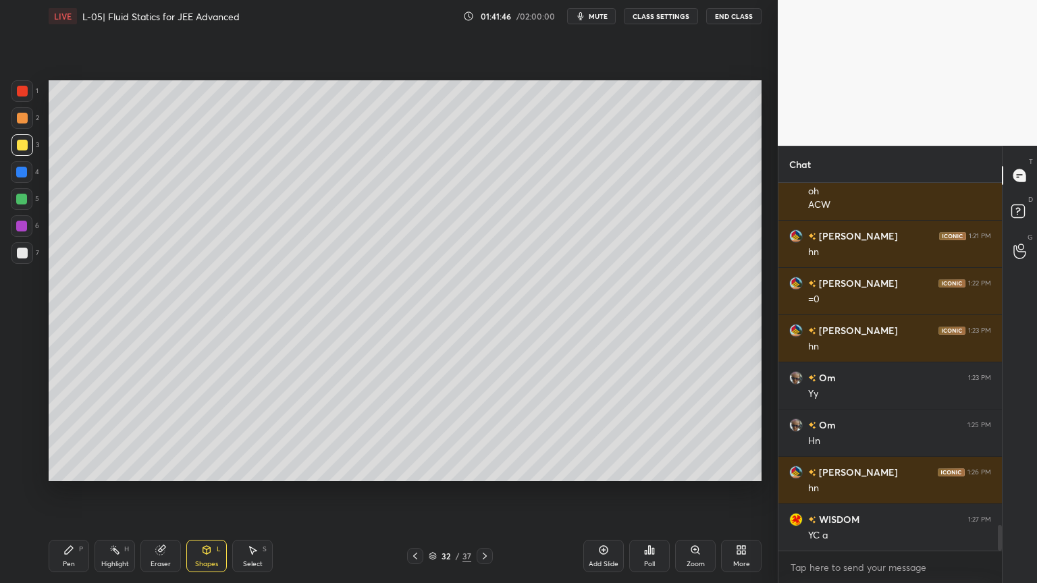
click at [198, 492] on div "Shapes L" at bounding box center [206, 556] width 40 height 32
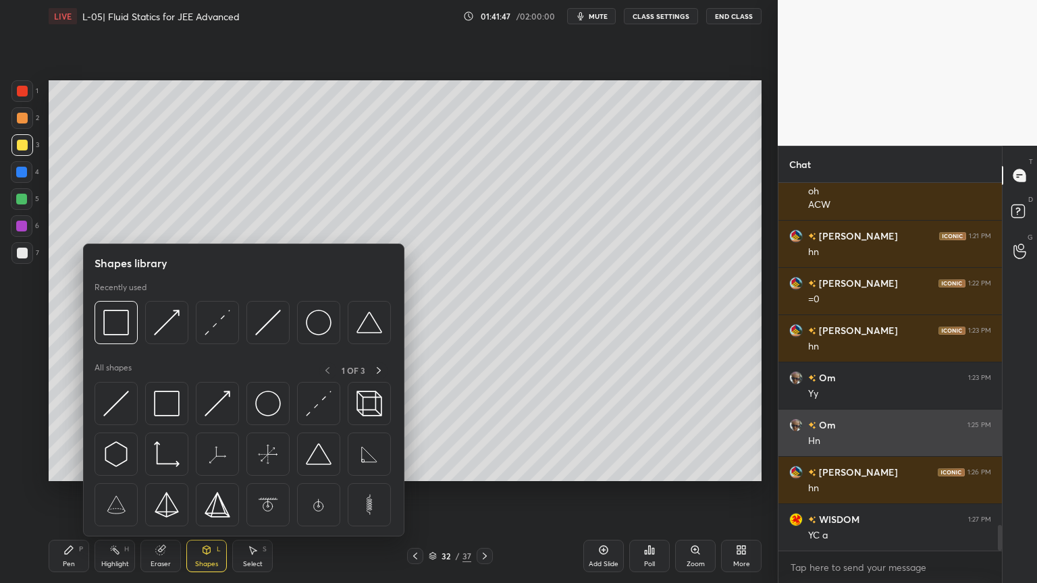
click at [213, 415] on img at bounding box center [217, 404] width 26 height 26
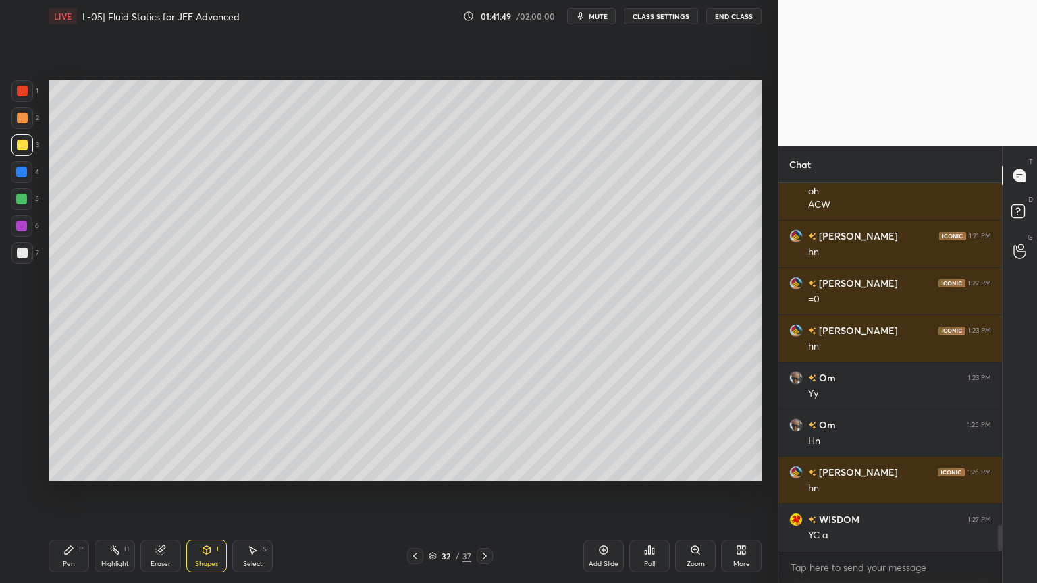
click at [70, 492] on div "Pen" at bounding box center [69, 564] width 12 height 7
click at [200, 492] on div "Shapes L" at bounding box center [206, 556] width 40 height 32
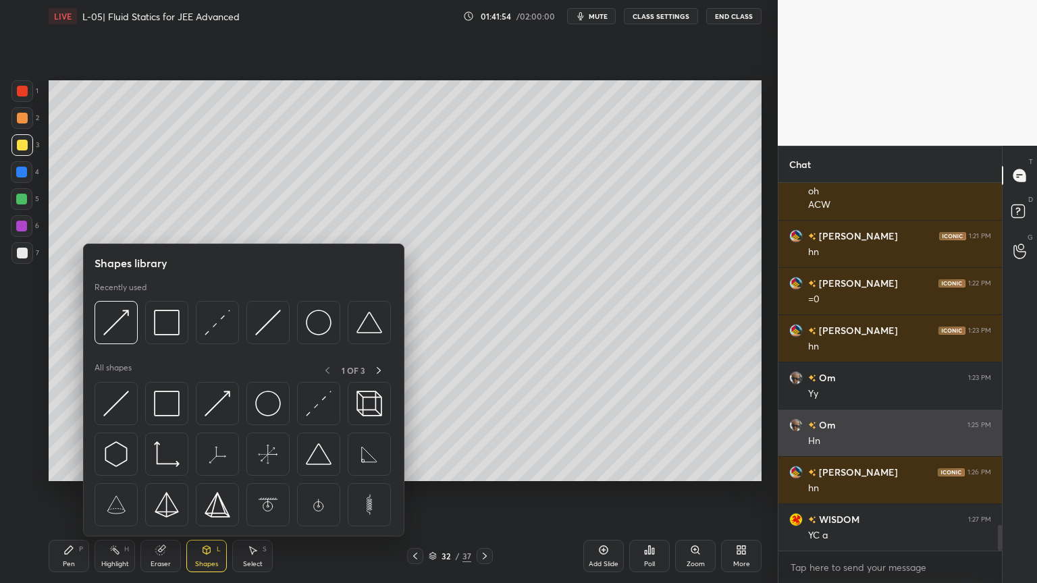
click at [174, 405] on img at bounding box center [167, 404] width 26 height 26
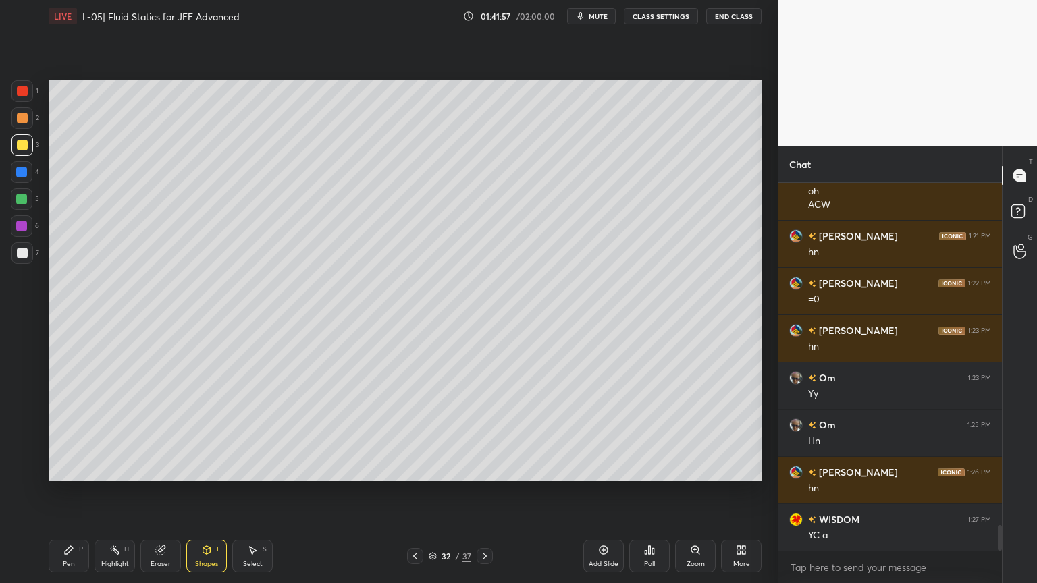
click at [203, 492] on icon at bounding box center [206, 550] width 7 height 8
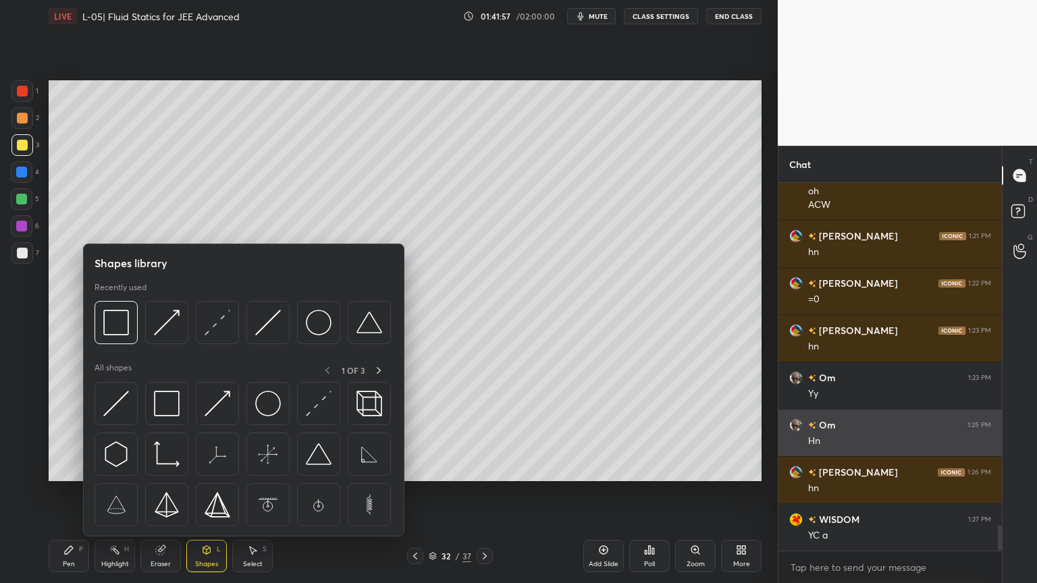
click at [227, 412] on img at bounding box center [217, 404] width 26 height 26
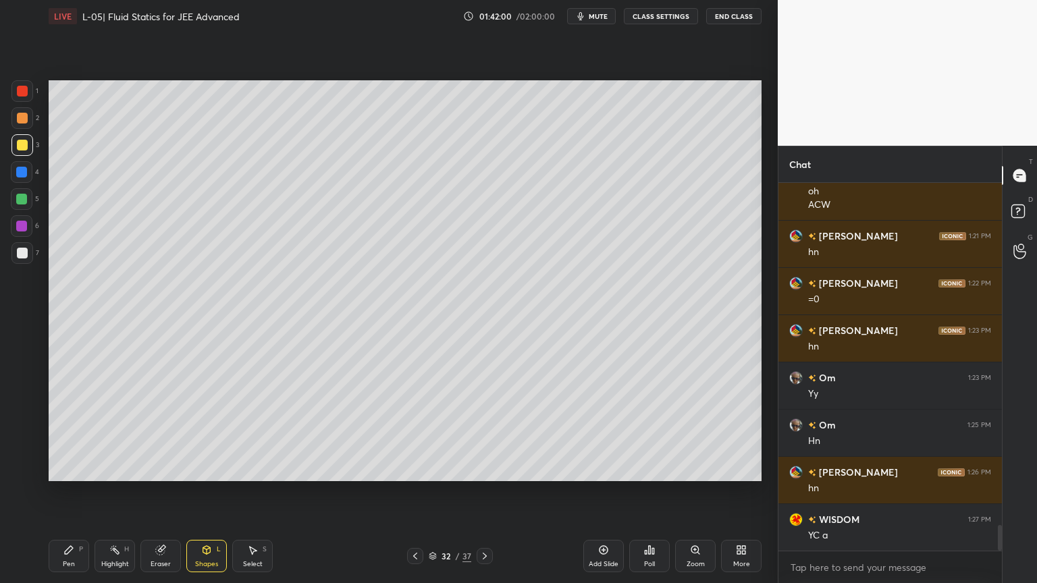
click at [54, 492] on div "Pen P" at bounding box center [69, 556] width 40 height 32
click at [601, 492] on icon at bounding box center [603, 550] width 9 height 9
click at [8, 204] on div "1 2 3 4 5 6 7 C X Z C X Z E E Erase all H H" at bounding box center [21, 280] width 43 height 401
click at [19, 205] on div at bounding box center [22, 199] width 22 height 22
click at [19, 144] on div at bounding box center [22, 145] width 11 height 11
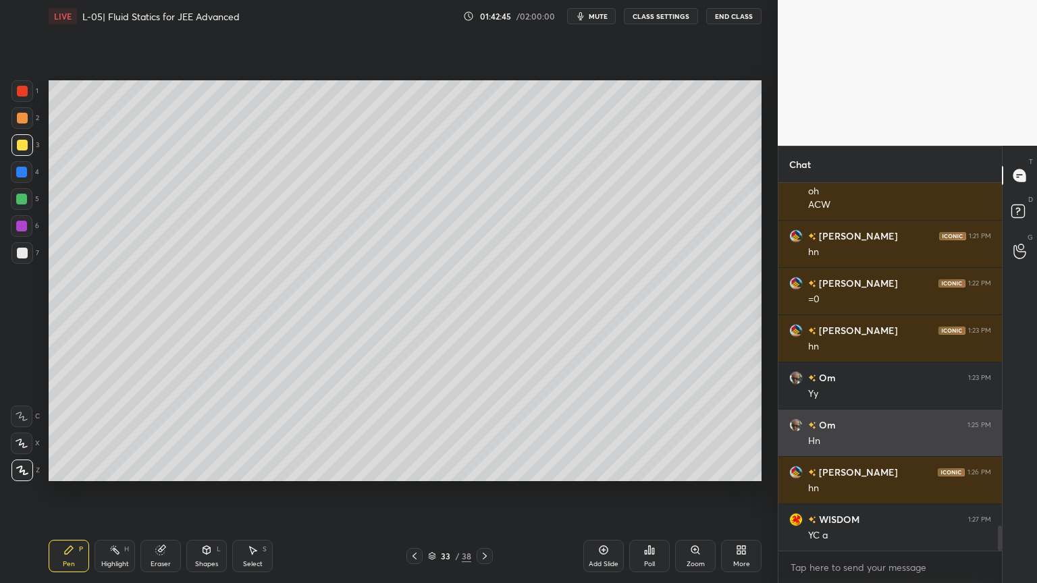
scroll to position [4980, 0]
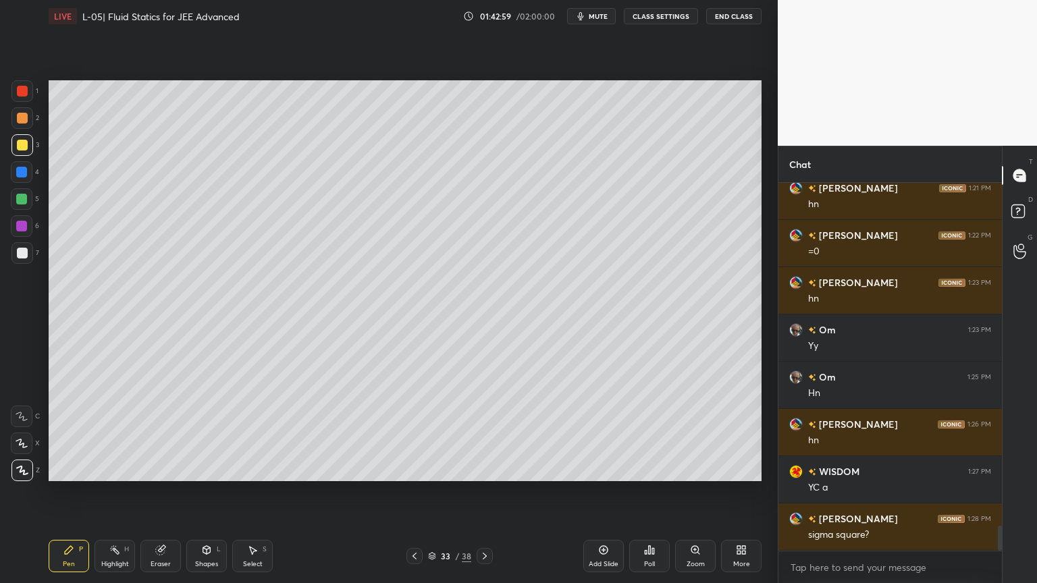
click at [159, 492] on icon at bounding box center [160, 550] width 9 height 9
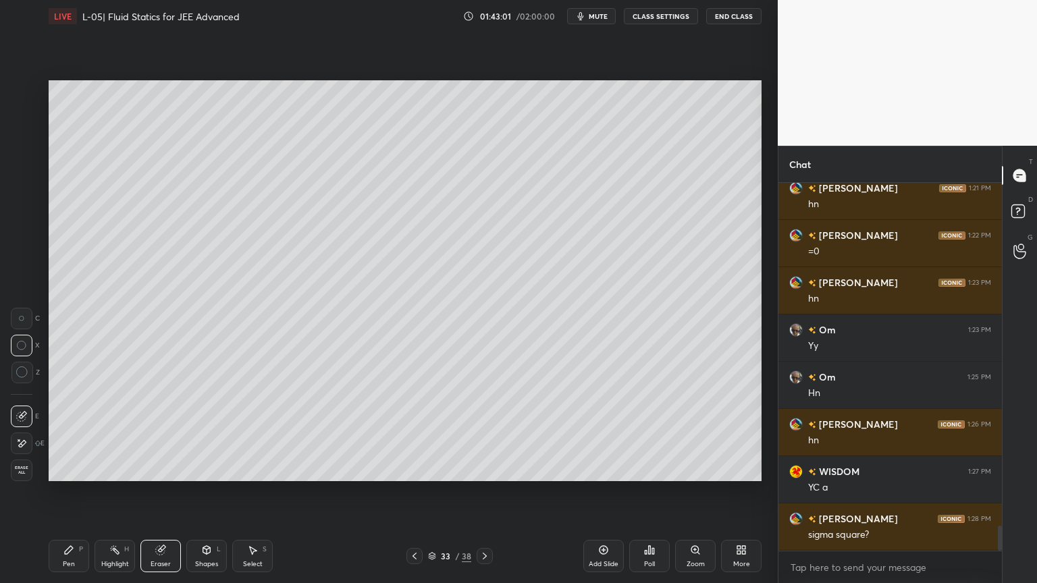
click at [69, 492] on div "Pen P" at bounding box center [69, 556] width 40 height 32
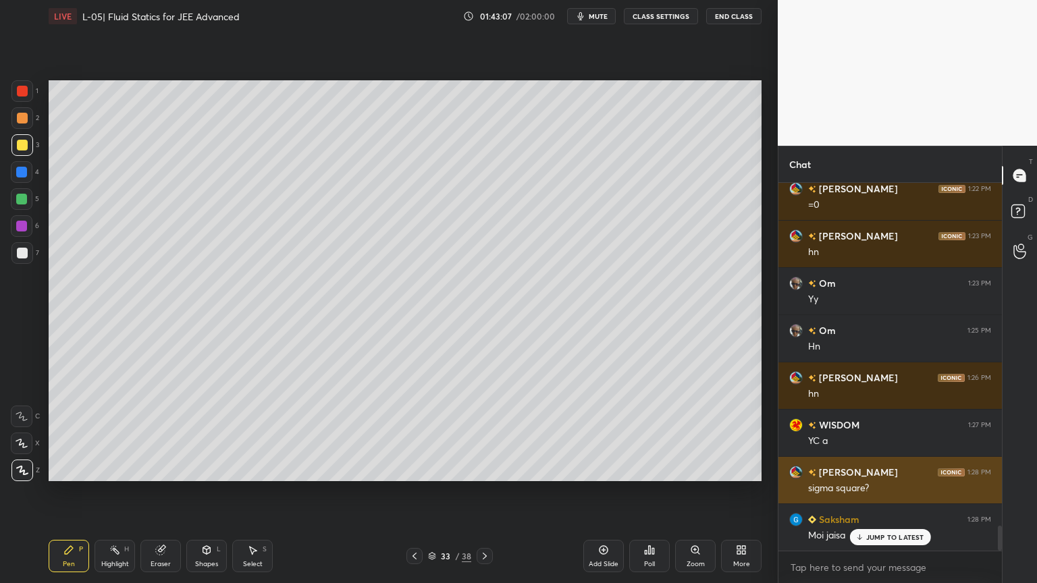
scroll to position [5027, 0]
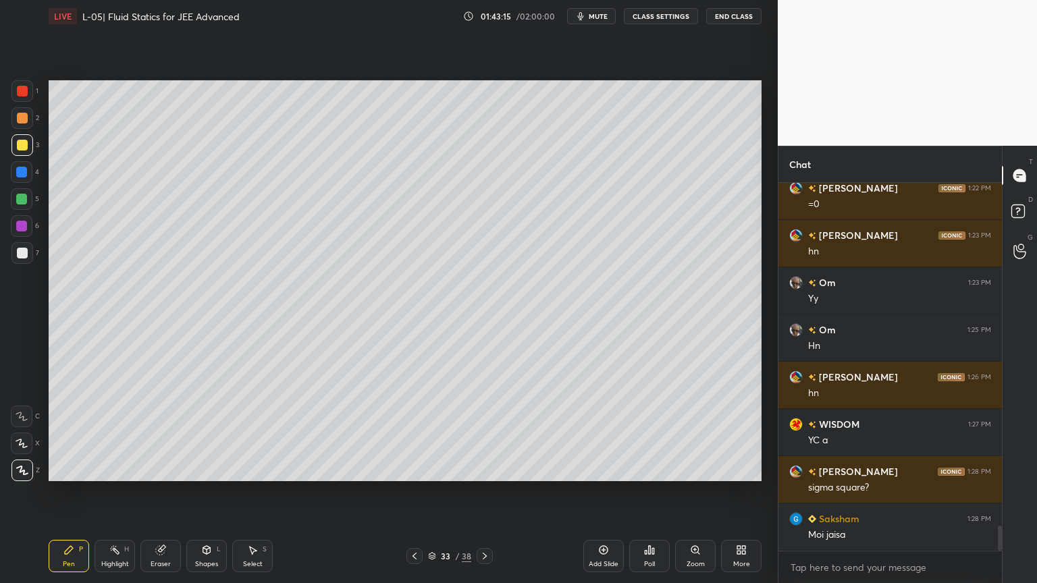
click at [119, 492] on icon at bounding box center [114, 550] width 11 height 11
click at [62, 492] on div "Pen P" at bounding box center [69, 556] width 40 height 32
click at [11, 92] on div at bounding box center [22, 91] width 22 height 22
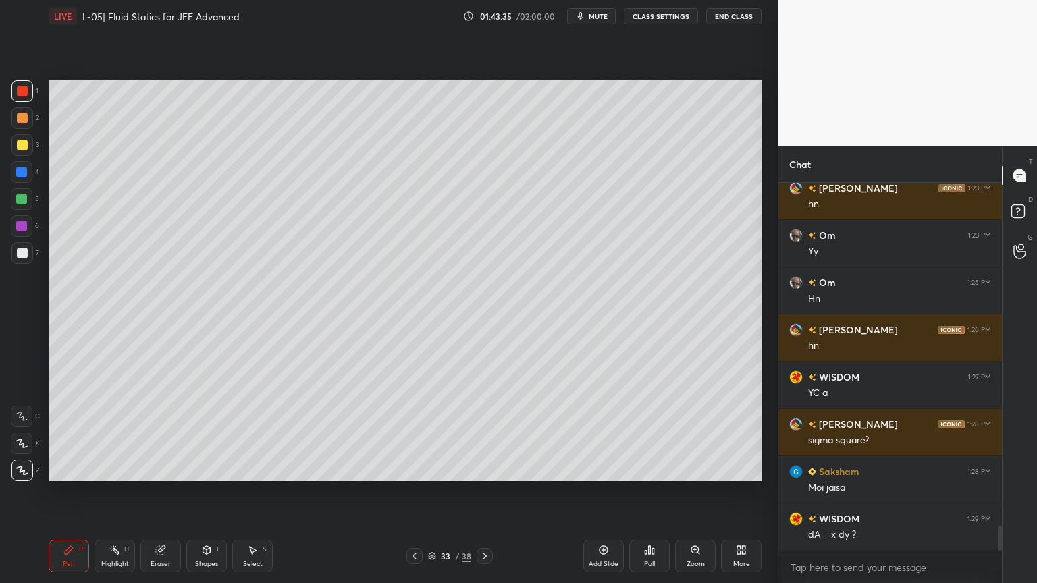
click at [21, 229] on div at bounding box center [21, 226] width 11 height 11
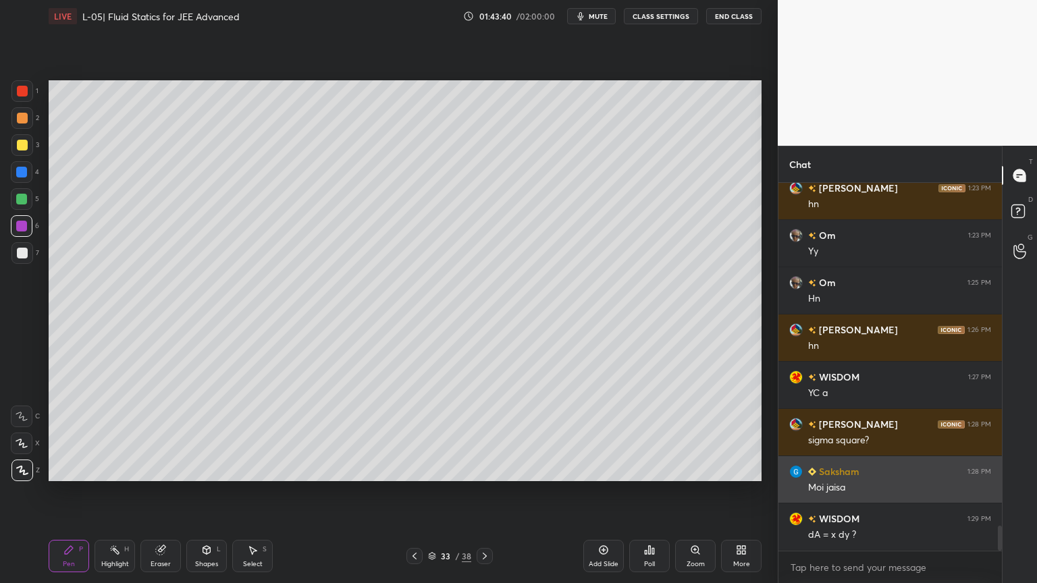
scroll to position [5088, 0]
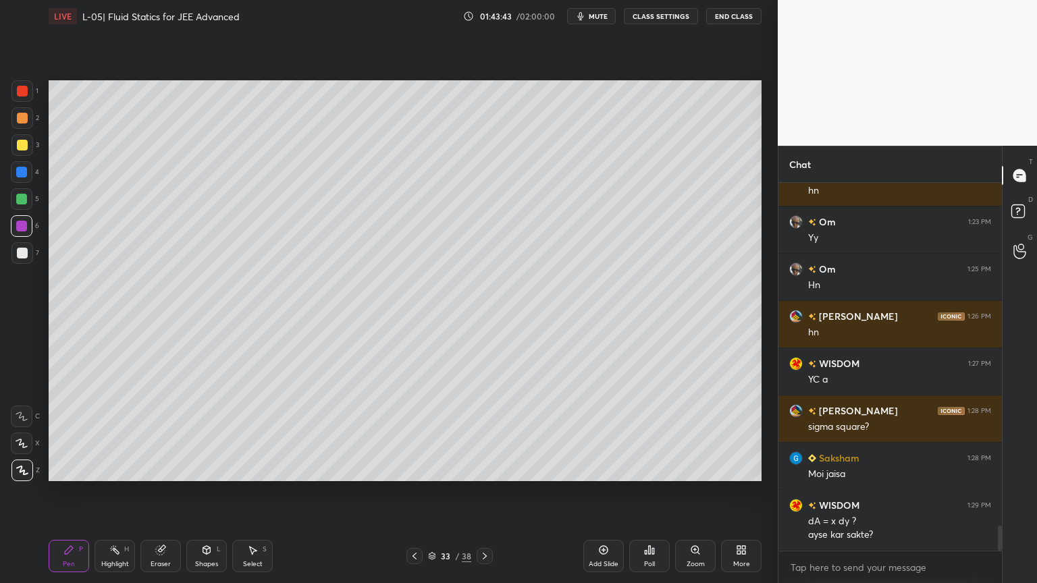
click at [157, 492] on icon at bounding box center [160, 550] width 9 height 9
click at [111, 492] on div "Highlight H" at bounding box center [114, 556] width 40 height 32
click at [74, 492] on div "Pen P" at bounding box center [69, 556] width 40 height 32
click at [108, 492] on div "Highlight H" at bounding box center [114, 556] width 40 height 32
click at [65, 492] on icon at bounding box center [68, 550] width 11 height 11
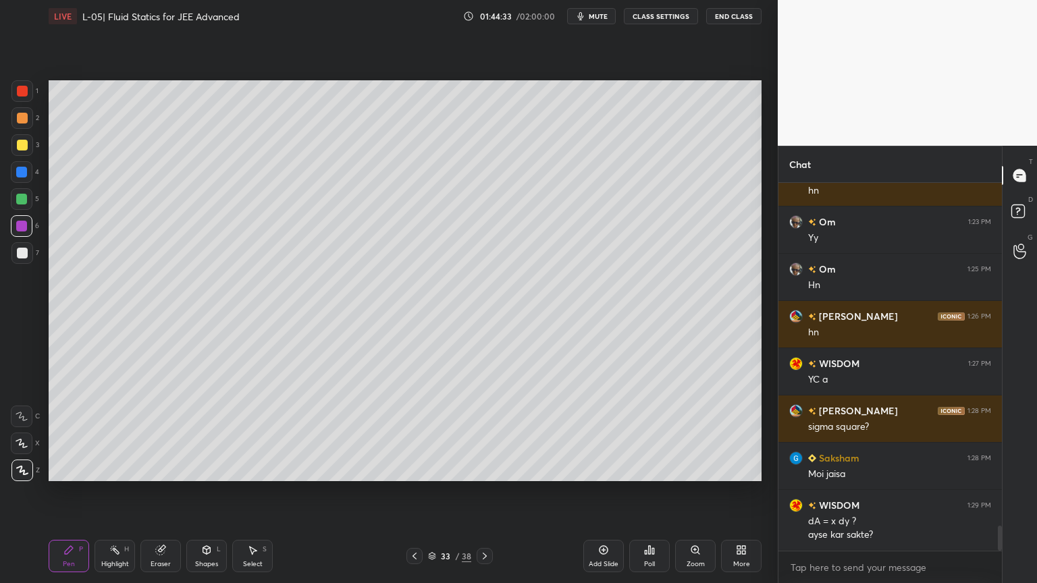
scroll to position [5135, 0]
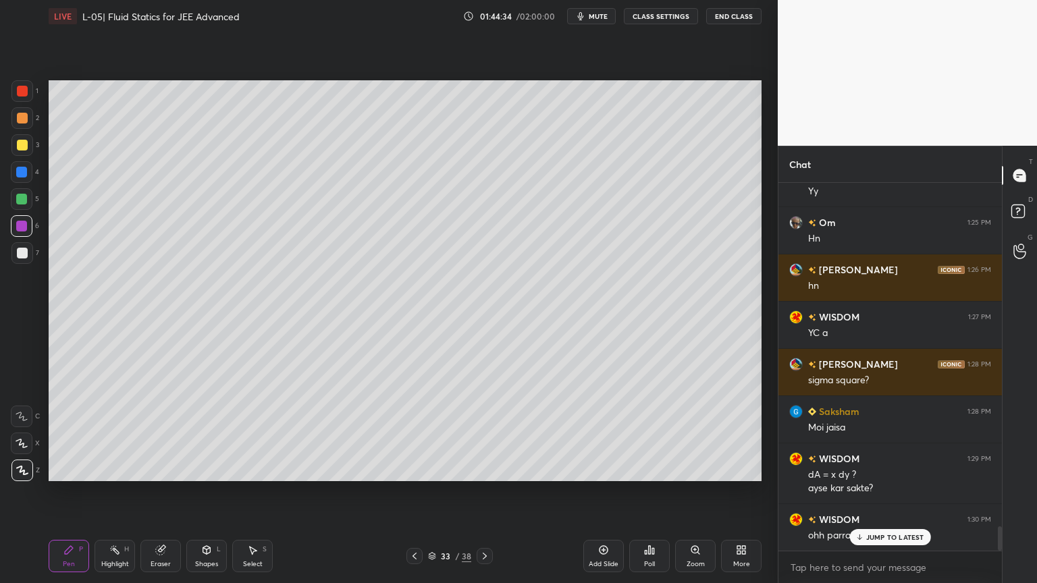
click at [172, 492] on div "Eraser" at bounding box center [160, 556] width 40 height 32
click at [73, 492] on icon at bounding box center [68, 550] width 11 height 11
click at [116, 492] on div "Highlight H" at bounding box center [114, 556] width 40 height 32
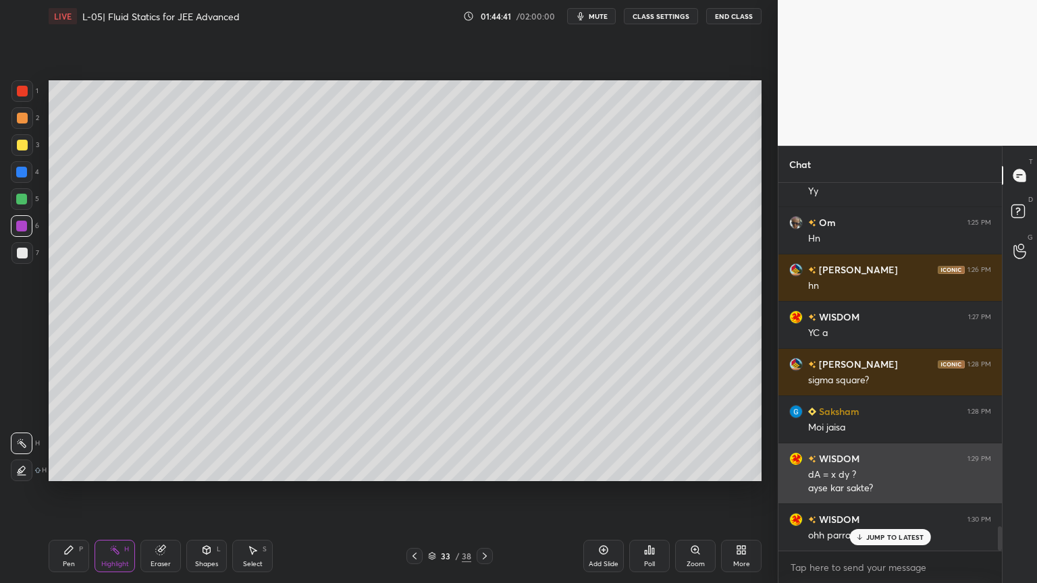
scroll to position [5135, 0]
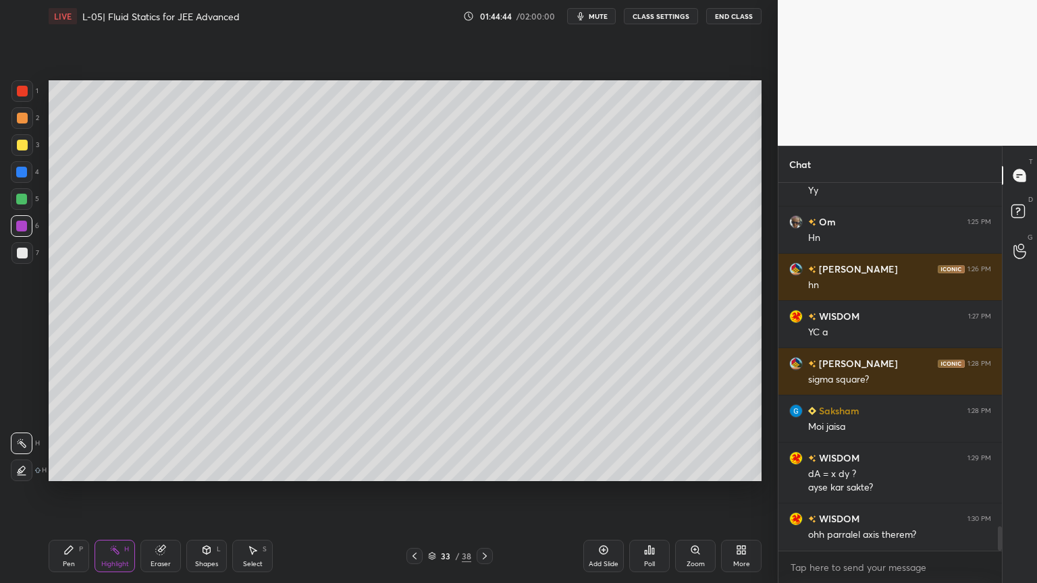
click at [21, 147] on div at bounding box center [22, 145] width 11 height 11
click at [54, 492] on div "Pen P" at bounding box center [69, 556] width 40 height 32
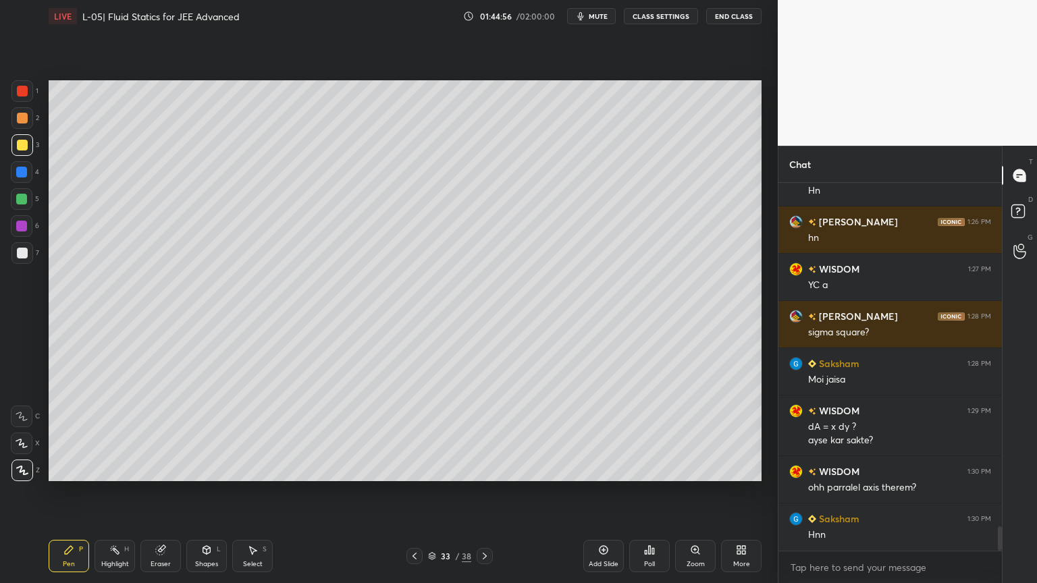
click at [154, 492] on div "Eraser" at bounding box center [160, 556] width 40 height 32
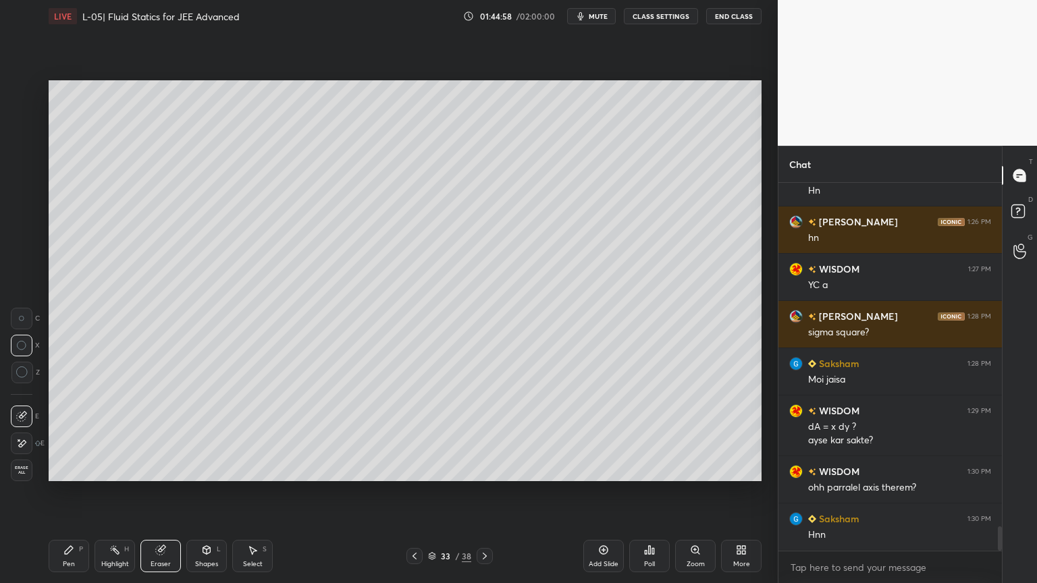
click at [79, 492] on div "P" at bounding box center [81, 549] width 4 height 7
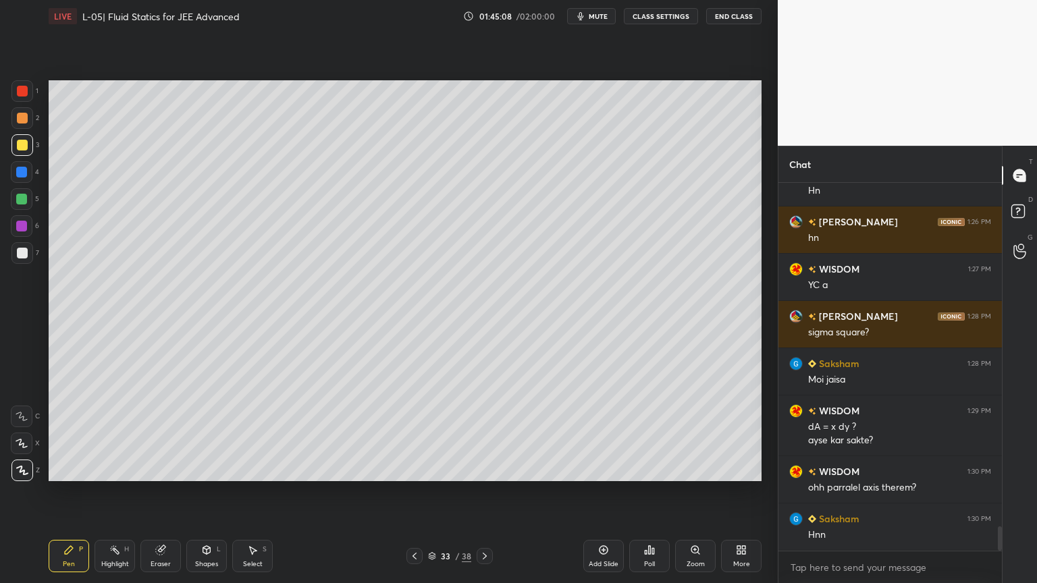
click at [159, 492] on div "Pen P Highlight H Eraser Shapes L Select S 33 / 38 Add Slide Poll Zoom More" at bounding box center [405, 556] width 713 height 54
click at [163, 492] on icon at bounding box center [161, 548] width 7 height 7
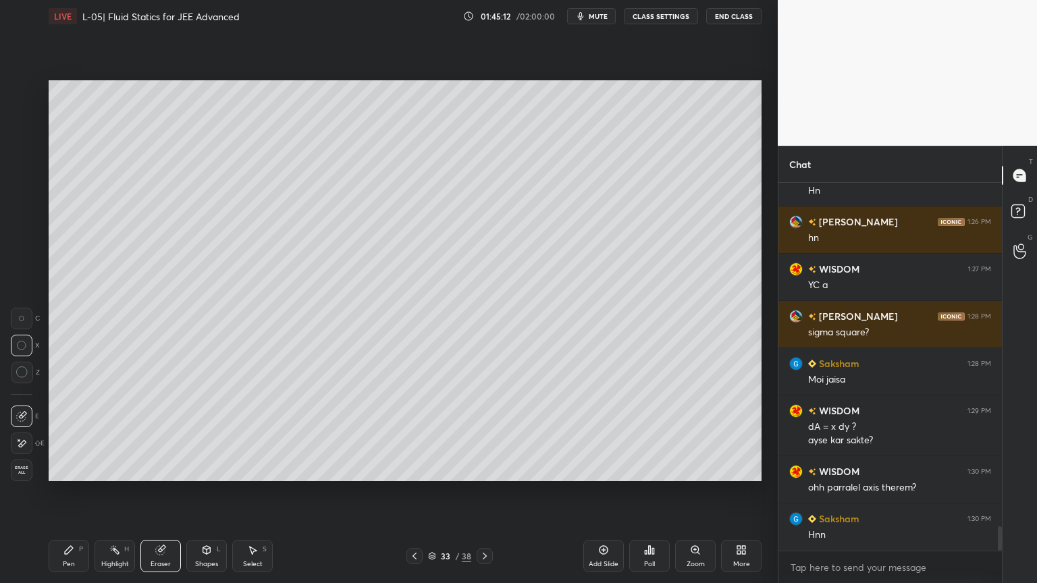
click at [70, 492] on icon at bounding box center [69, 550] width 8 height 8
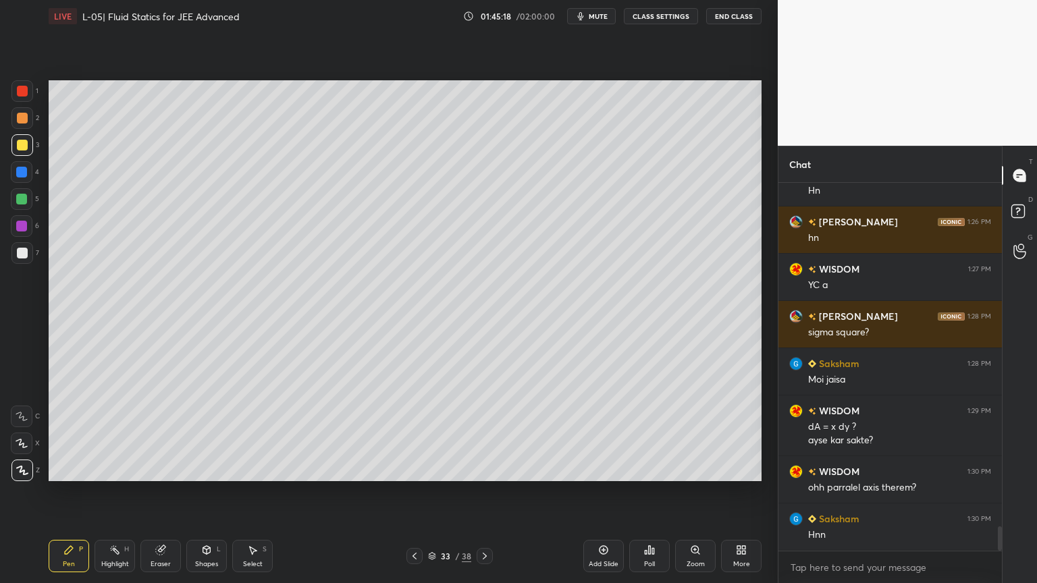
click at [103, 492] on div "Highlight H" at bounding box center [114, 556] width 40 height 32
click at [204, 492] on icon at bounding box center [206, 550] width 11 height 11
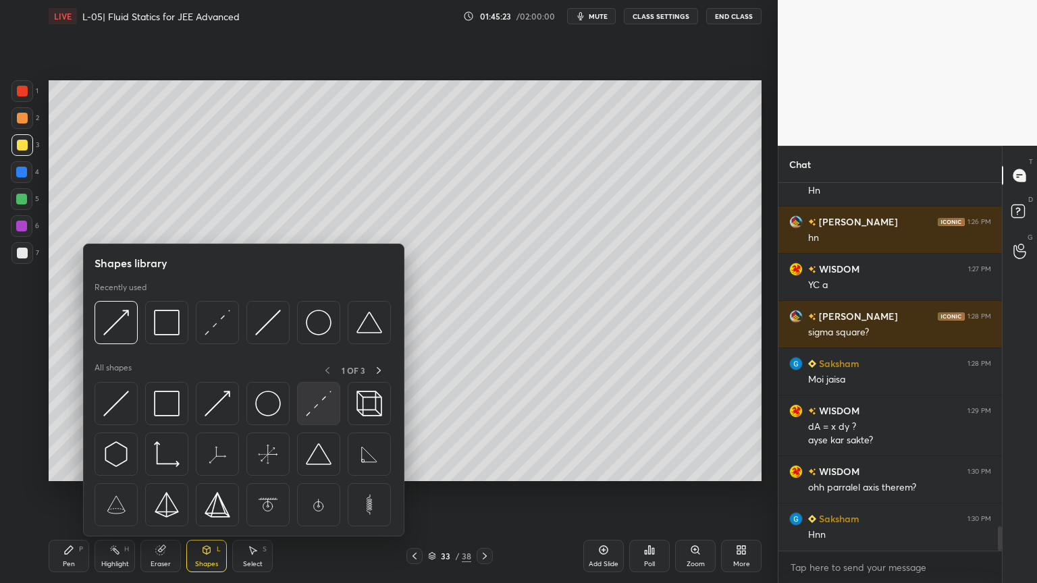
click at [303, 420] on div at bounding box center [318, 403] width 43 height 43
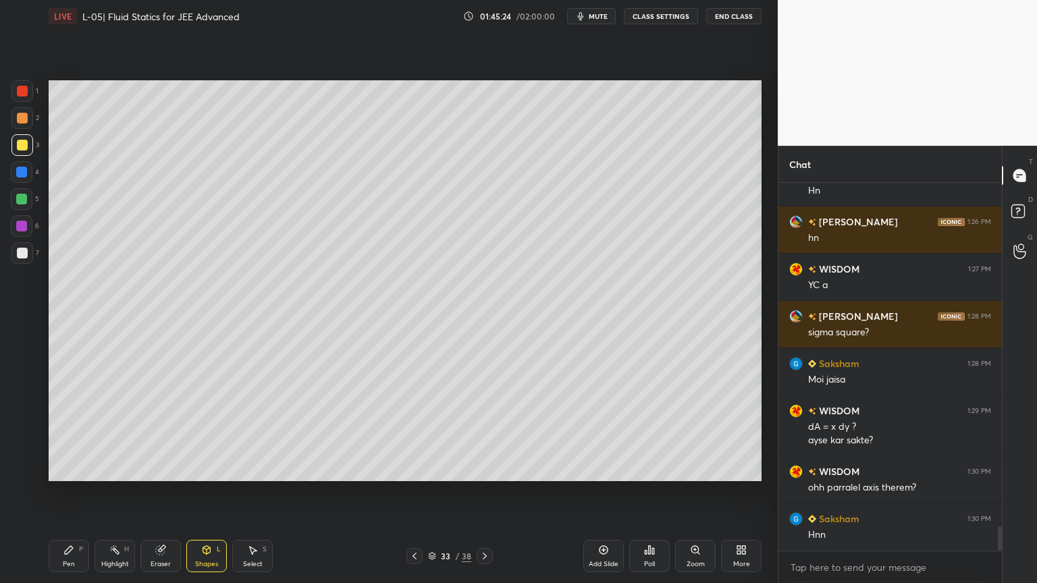
click at [16, 202] on div at bounding box center [21, 199] width 11 height 11
click at [63, 492] on div "Pen P" at bounding box center [69, 556] width 40 height 32
click at [171, 492] on div "Eraser" at bounding box center [160, 556] width 40 height 32
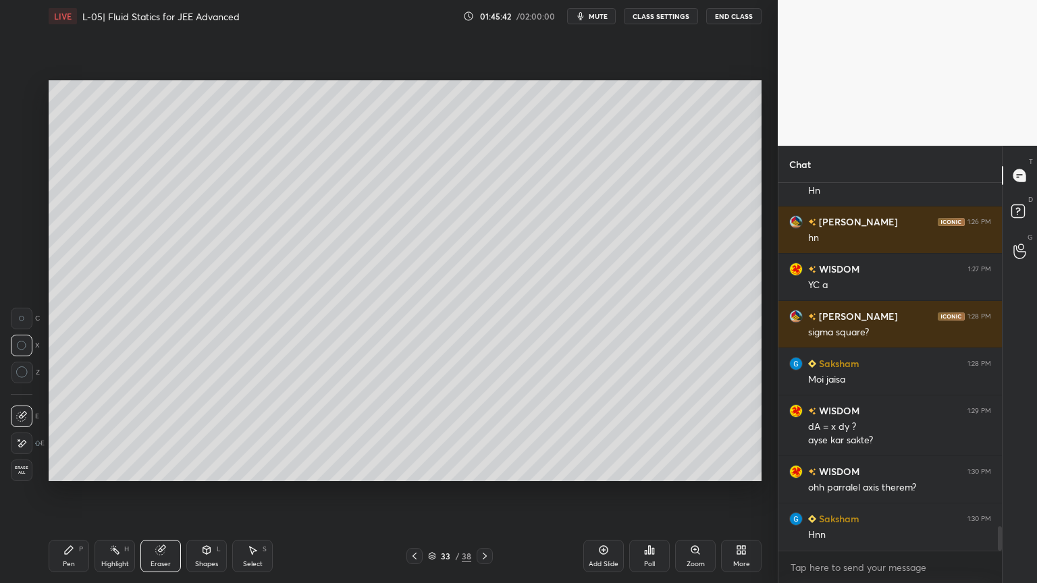
click at [207, 492] on icon at bounding box center [207, 551] width 0 height 5
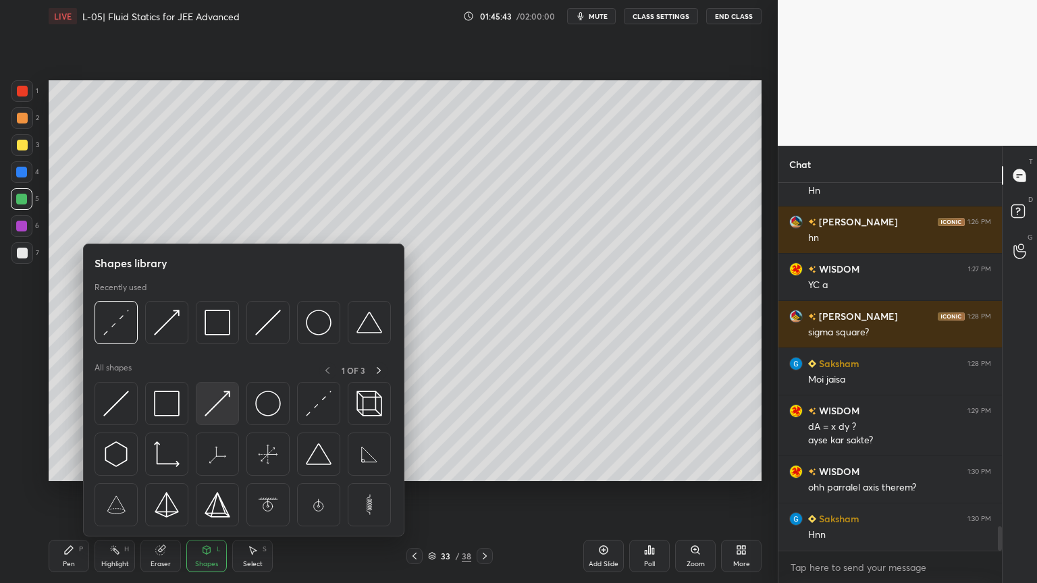
click at [227, 398] on img at bounding box center [217, 404] width 26 height 26
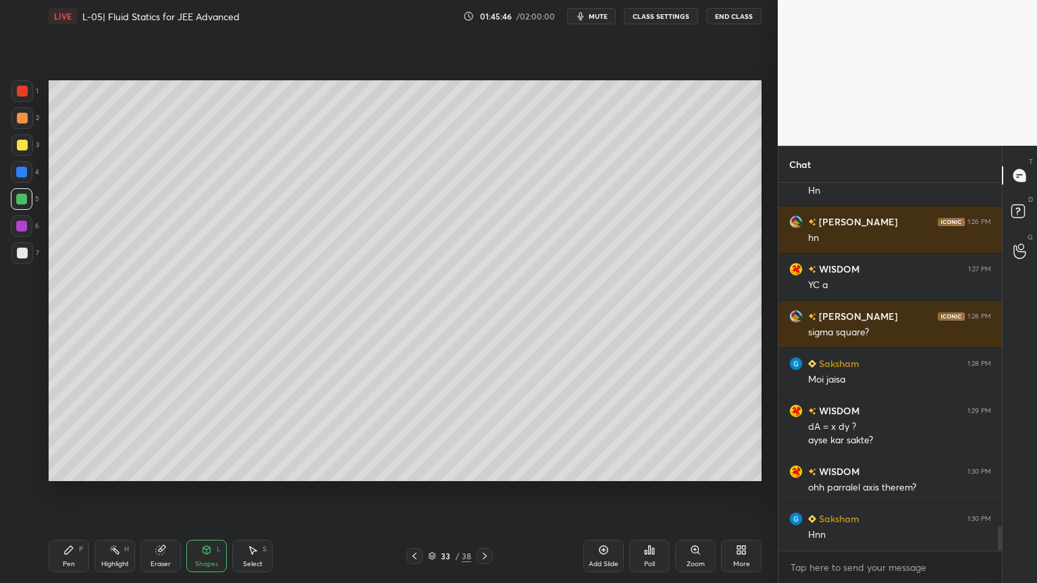
click at [84, 492] on div "Pen P" at bounding box center [69, 556] width 40 height 32
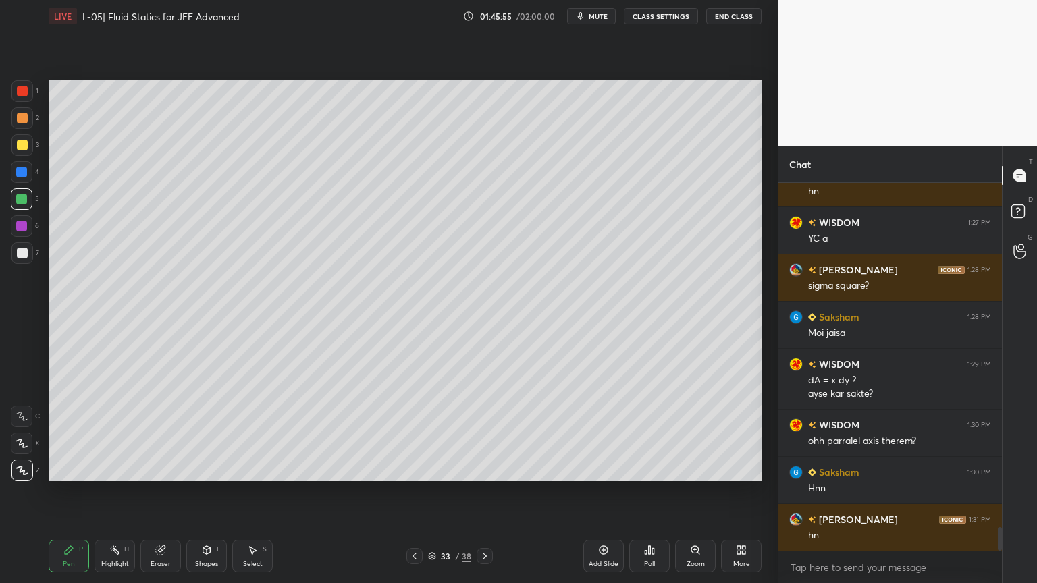
scroll to position [5277, 0]
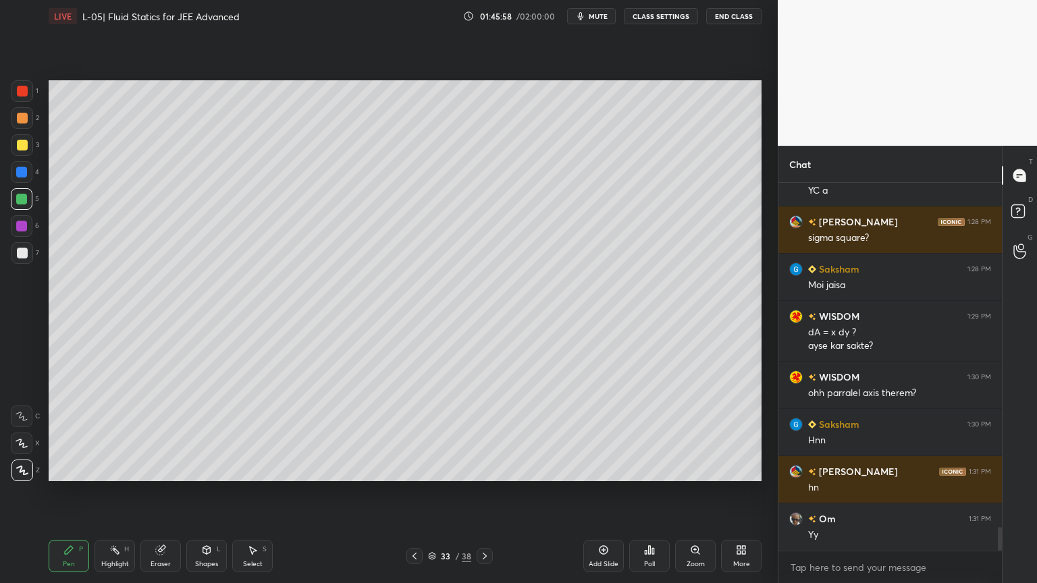
click at [117, 492] on div "Highlight" at bounding box center [115, 564] width 28 height 7
click at [413, 492] on icon at bounding box center [414, 556] width 11 height 11
click at [22, 142] on div at bounding box center [22, 145] width 11 height 11
click at [57, 492] on div "Pen P" at bounding box center [69, 556] width 40 height 32
click at [205, 492] on icon at bounding box center [206, 550] width 7 height 8
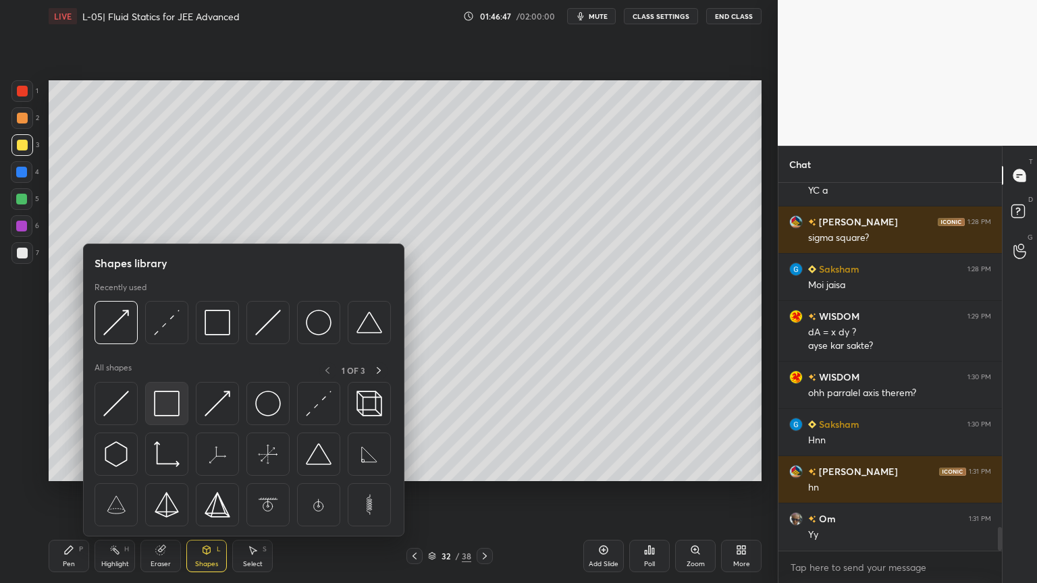
click at [172, 405] on img at bounding box center [167, 404] width 26 height 26
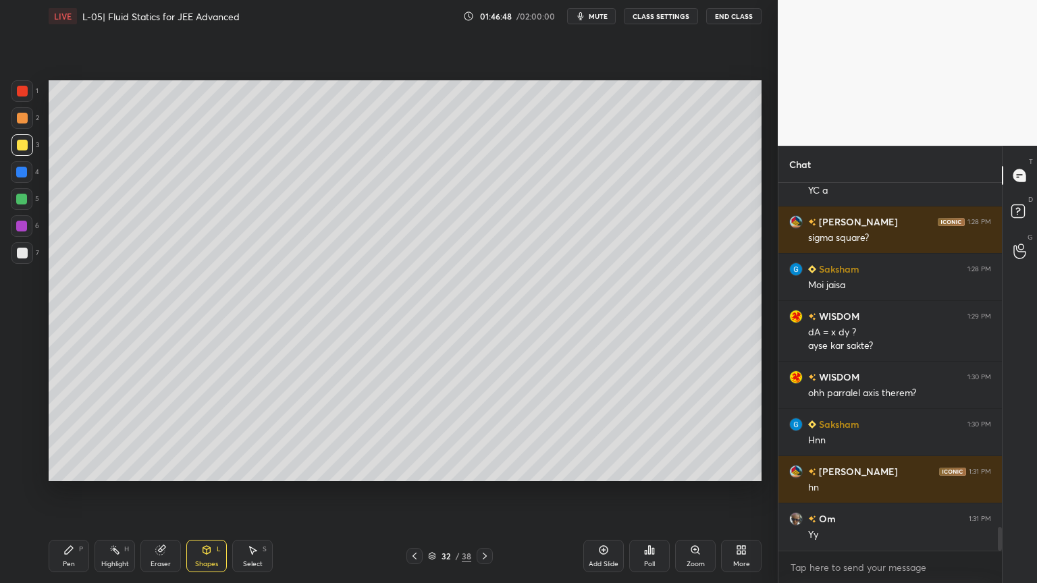
click at [19, 88] on div at bounding box center [22, 91] width 11 height 11
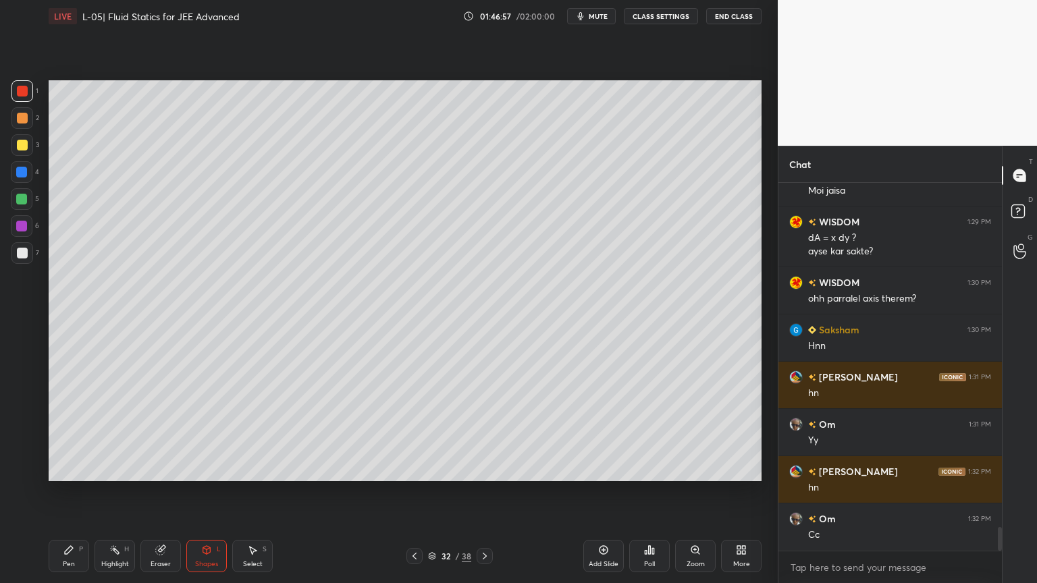
scroll to position [5418, 0]
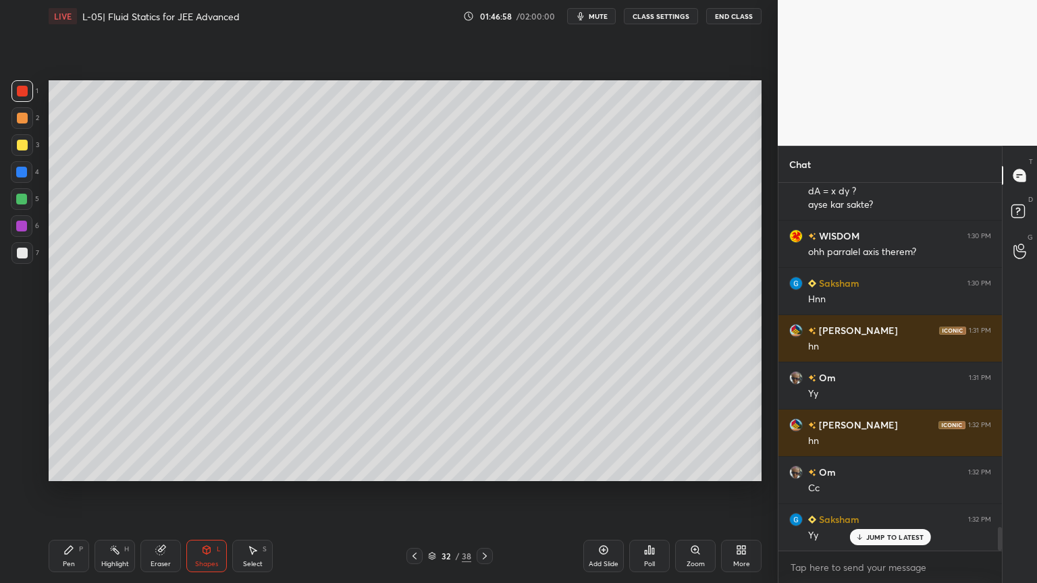
click at [122, 492] on div "Highlight H" at bounding box center [114, 556] width 40 height 32
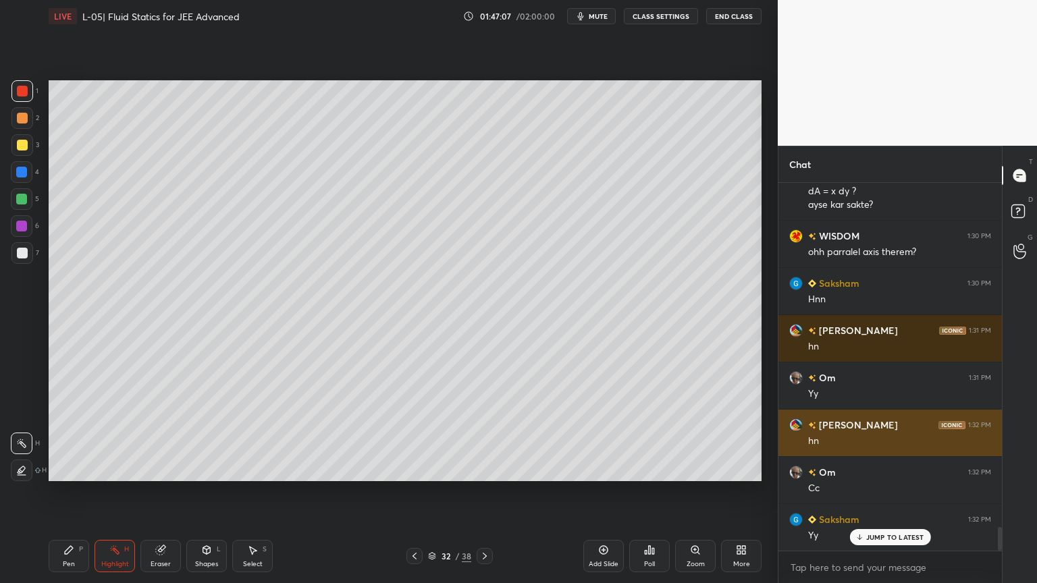
scroll to position [5419, 0]
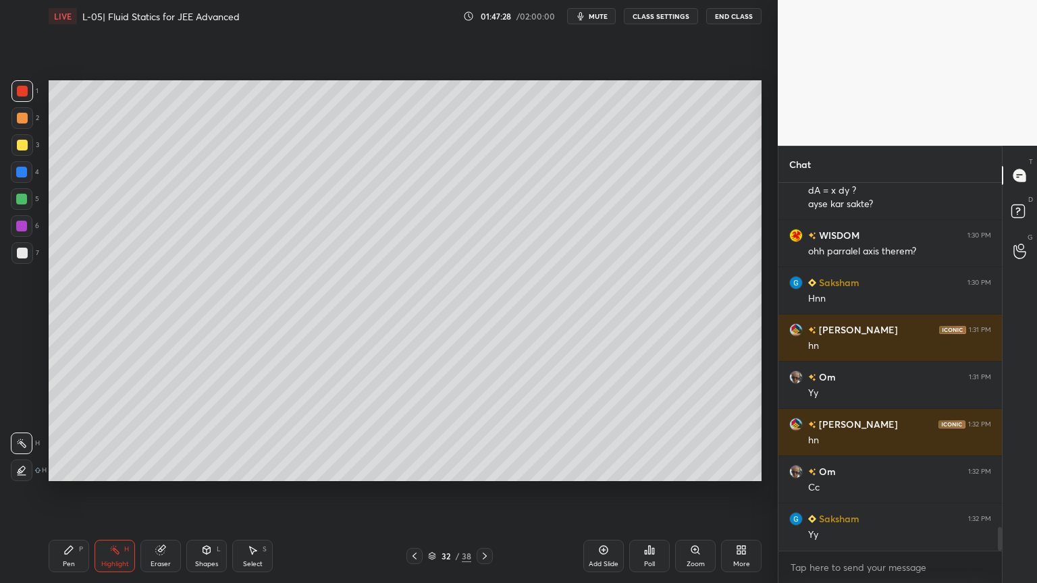
click at [483, 492] on icon at bounding box center [484, 556] width 11 height 11
click at [602, 492] on div "Add Slide" at bounding box center [604, 564] width 30 height 7
click at [20, 144] on div at bounding box center [22, 145] width 11 height 11
click at [156, 492] on icon at bounding box center [160, 550] width 11 height 11
click at [70, 492] on icon at bounding box center [68, 550] width 11 height 11
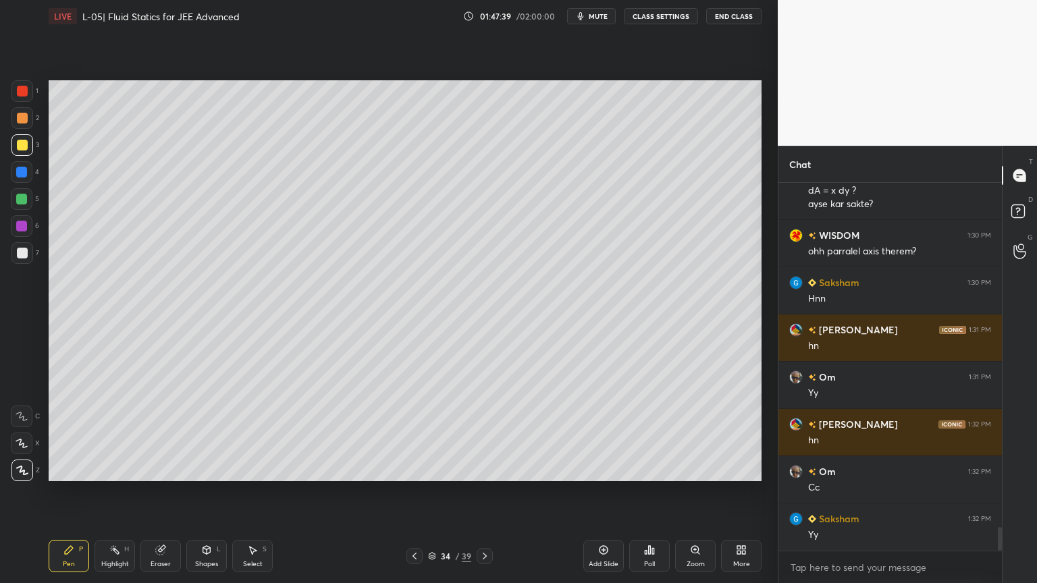
click at [18, 113] on div at bounding box center [22, 118] width 11 height 11
click at [194, 492] on div "Shapes L" at bounding box center [206, 556] width 40 height 32
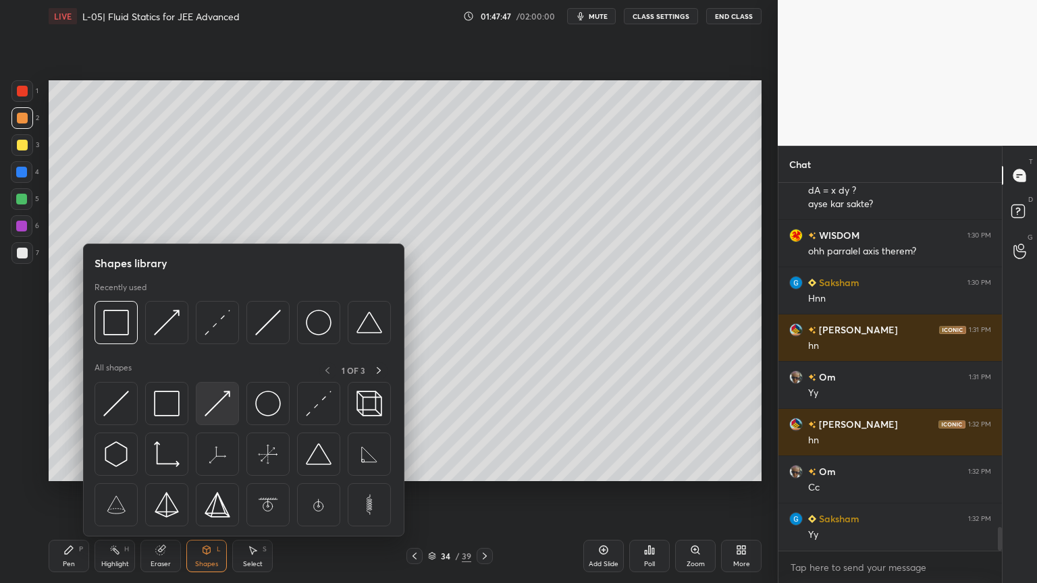
click at [225, 399] on img at bounding box center [217, 404] width 26 height 26
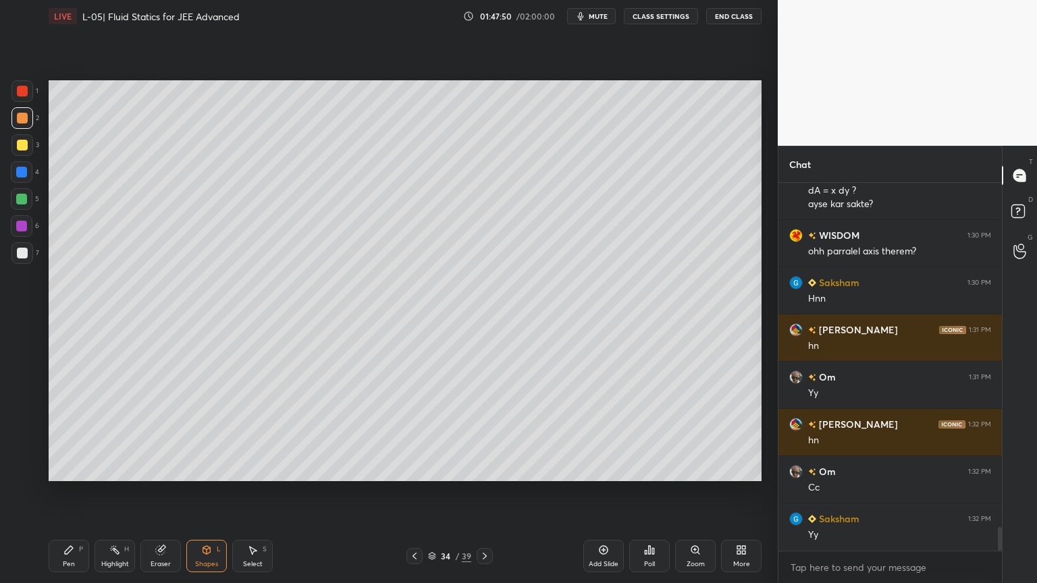
click at [81, 492] on div "P" at bounding box center [81, 549] width 4 height 7
click at [16, 146] on div at bounding box center [22, 145] width 22 height 22
click at [164, 492] on icon at bounding box center [160, 550] width 11 height 11
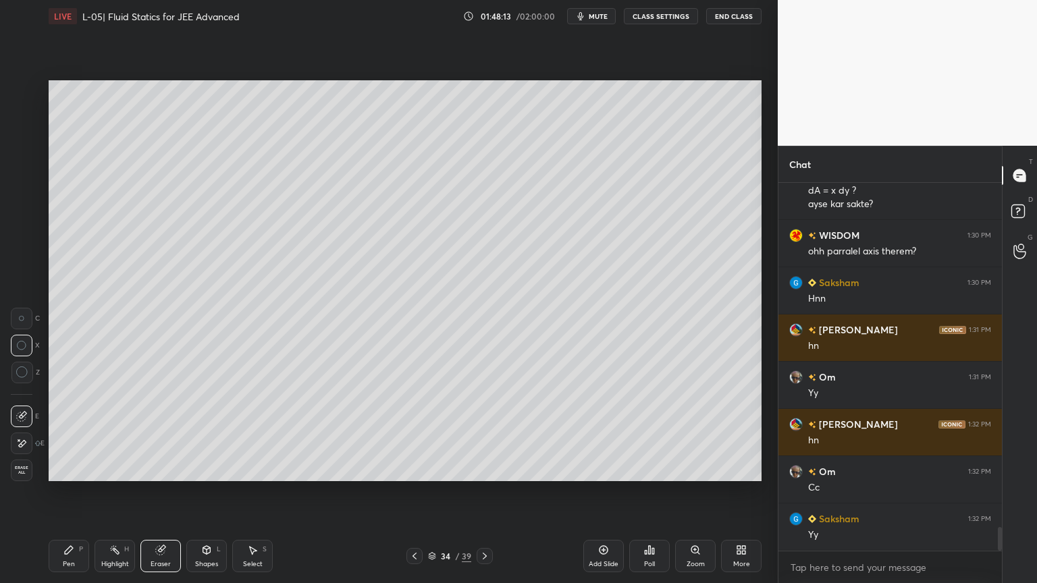
click at [74, 492] on div "Pen P" at bounding box center [69, 556] width 40 height 32
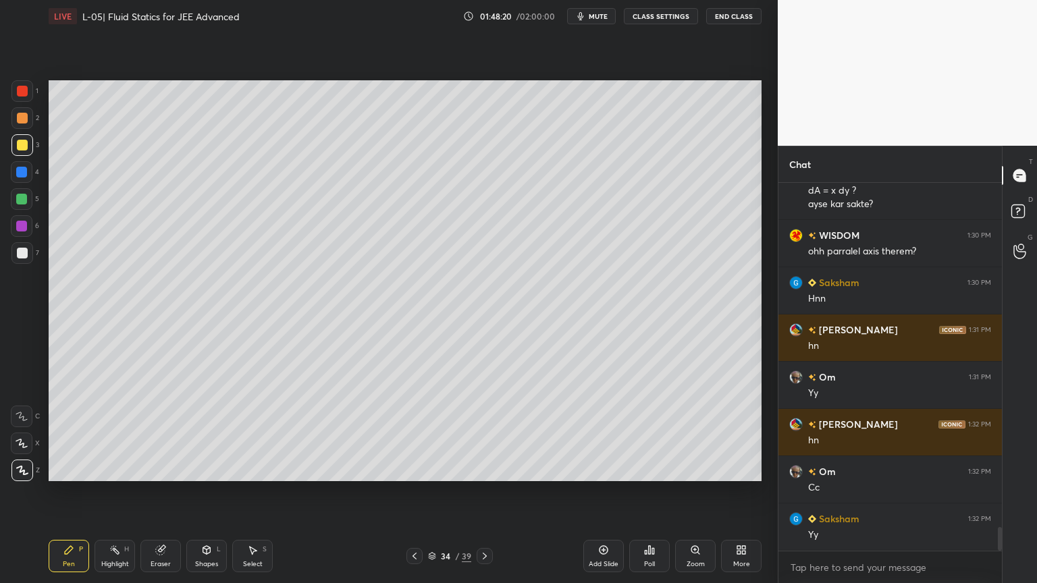
click at [223, 492] on div "Shapes L" at bounding box center [206, 556] width 40 height 32
click at [214, 492] on div "Shapes L" at bounding box center [206, 556] width 40 height 32
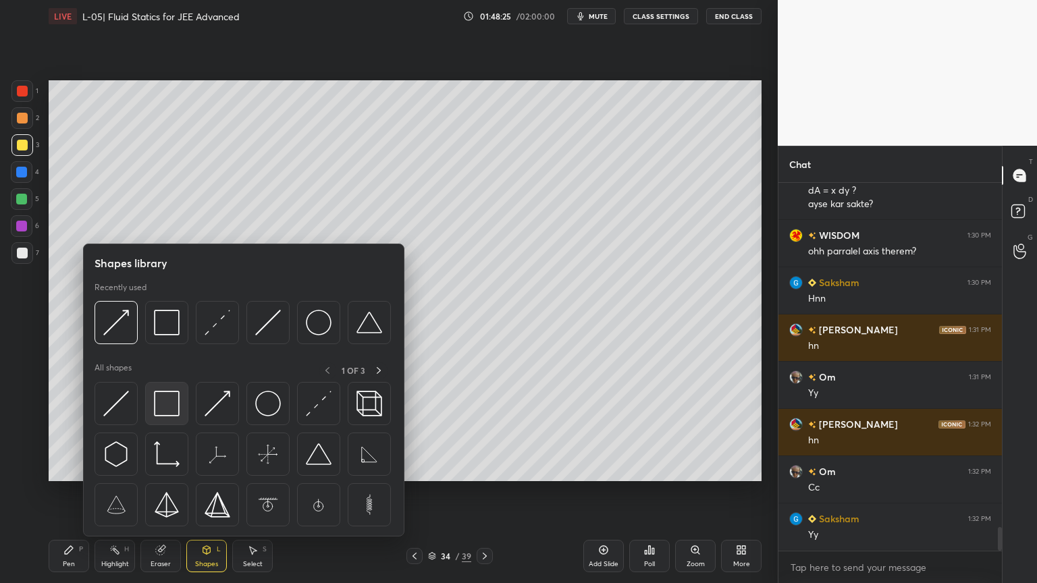
click at [161, 404] on img at bounding box center [167, 404] width 26 height 26
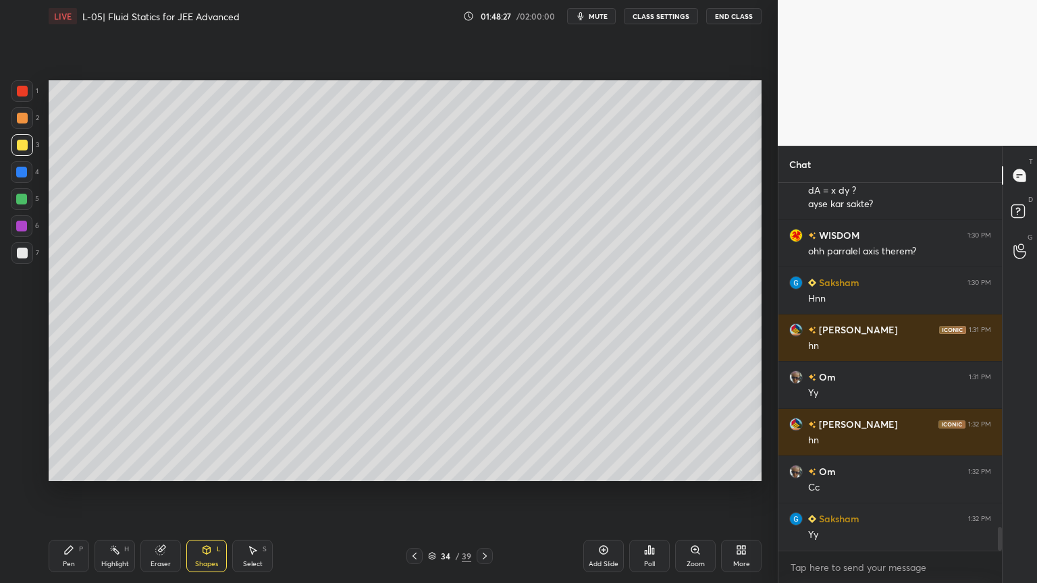
click at [28, 97] on div at bounding box center [22, 91] width 22 height 22
click at [413, 492] on div at bounding box center [414, 556] width 16 height 16
click at [418, 492] on div at bounding box center [414, 556] width 16 height 16
click at [203, 492] on icon at bounding box center [206, 550] width 7 height 8
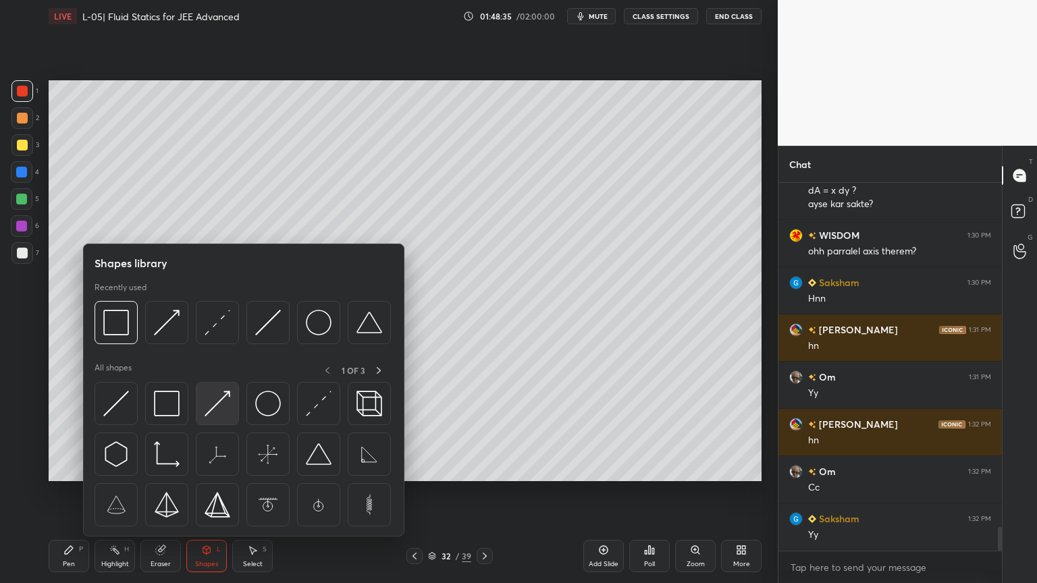
click at [213, 411] on img at bounding box center [217, 404] width 26 height 26
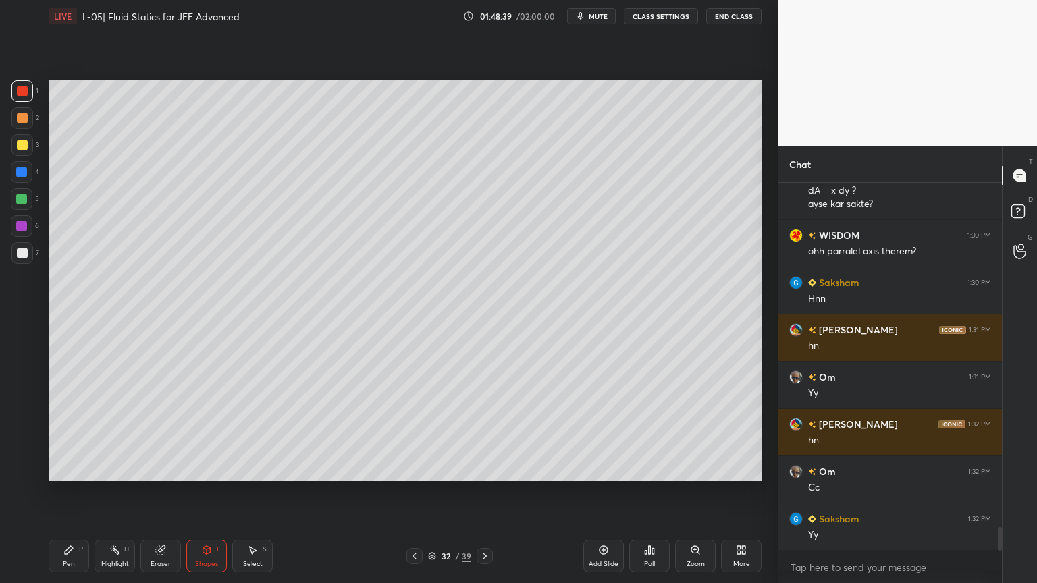
click at [78, 492] on div "Pen P" at bounding box center [69, 556] width 40 height 32
click at [20, 171] on div at bounding box center [21, 172] width 11 height 11
click at [61, 492] on div "Pen P" at bounding box center [69, 556] width 40 height 32
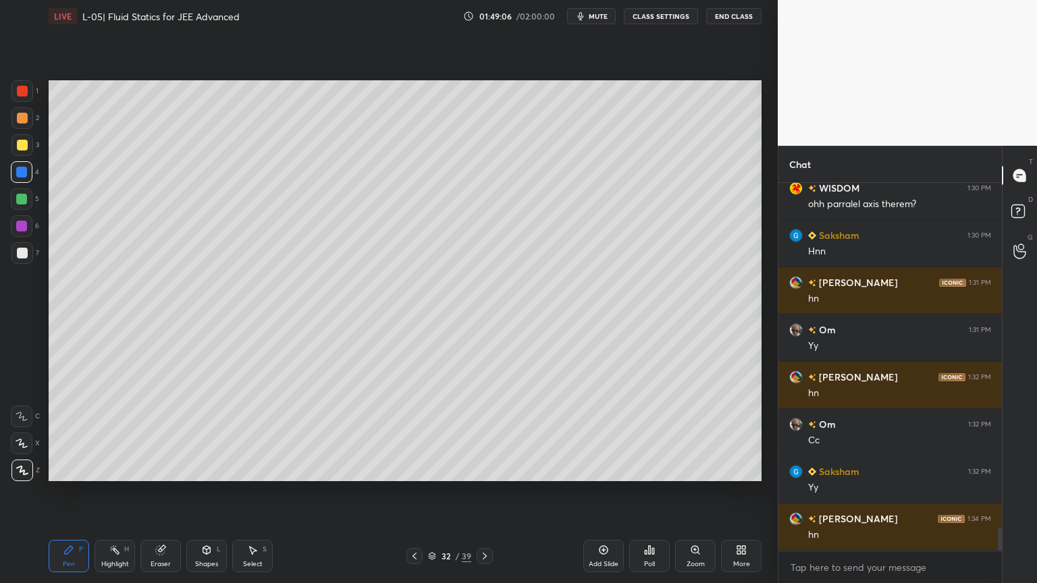
click at [124, 492] on div "Highlight" at bounding box center [115, 564] width 28 height 7
click at [413, 492] on icon at bounding box center [414, 556] width 11 height 11
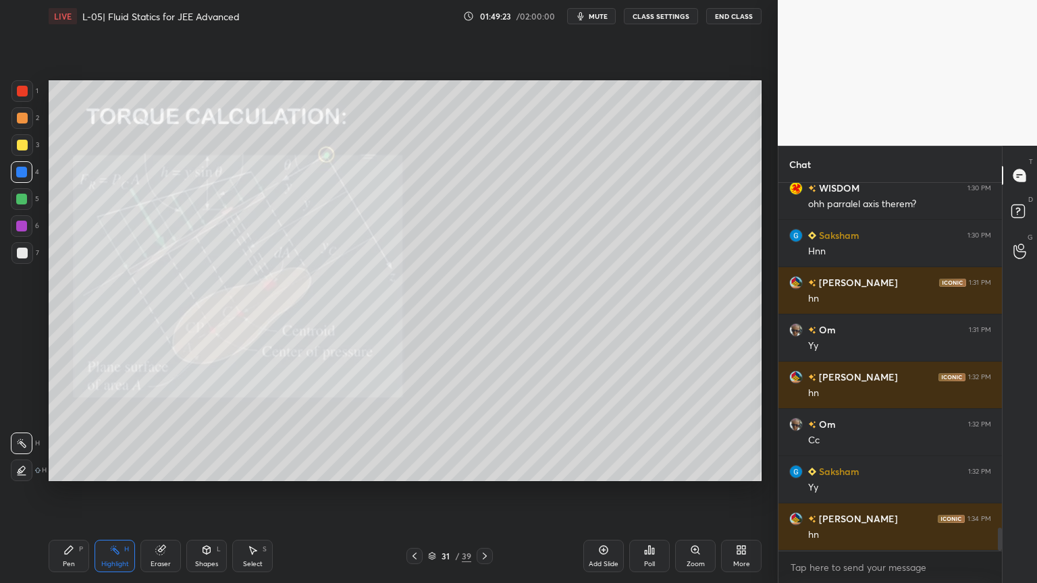
click at [411, 492] on icon at bounding box center [414, 556] width 11 height 11
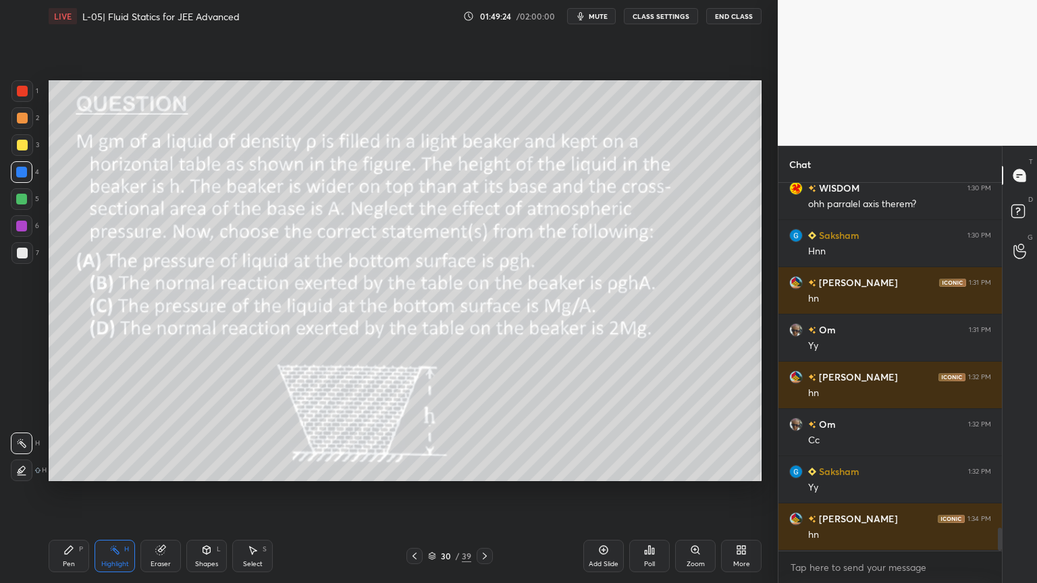
click at [410, 492] on icon at bounding box center [414, 556] width 11 height 11
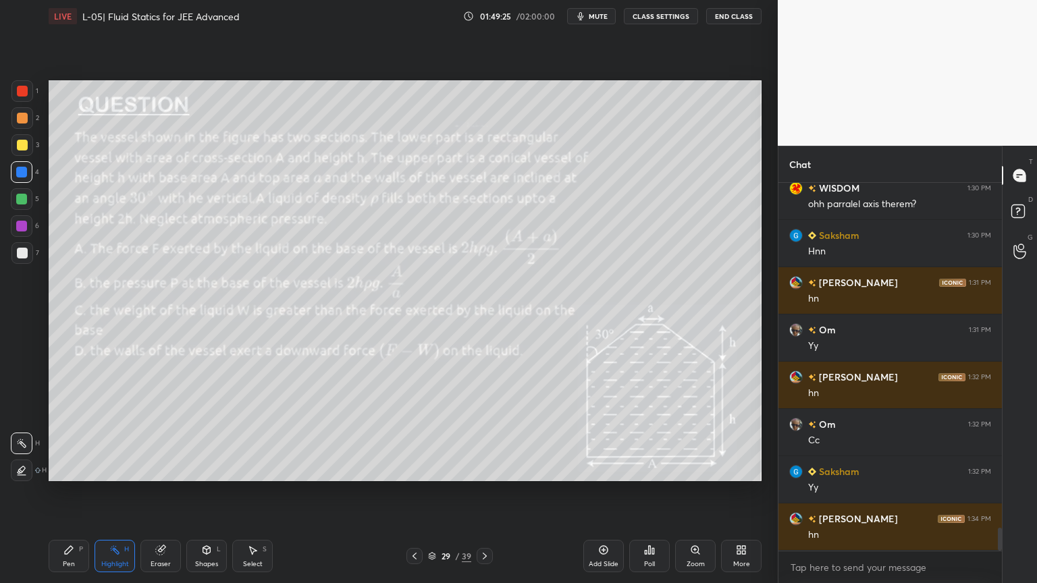
click at [412, 492] on icon at bounding box center [414, 556] width 11 height 11
click at [482, 492] on icon at bounding box center [484, 556] width 11 height 11
click at [487, 492] on icon at bounding box center [484, 556] width 11 height 11
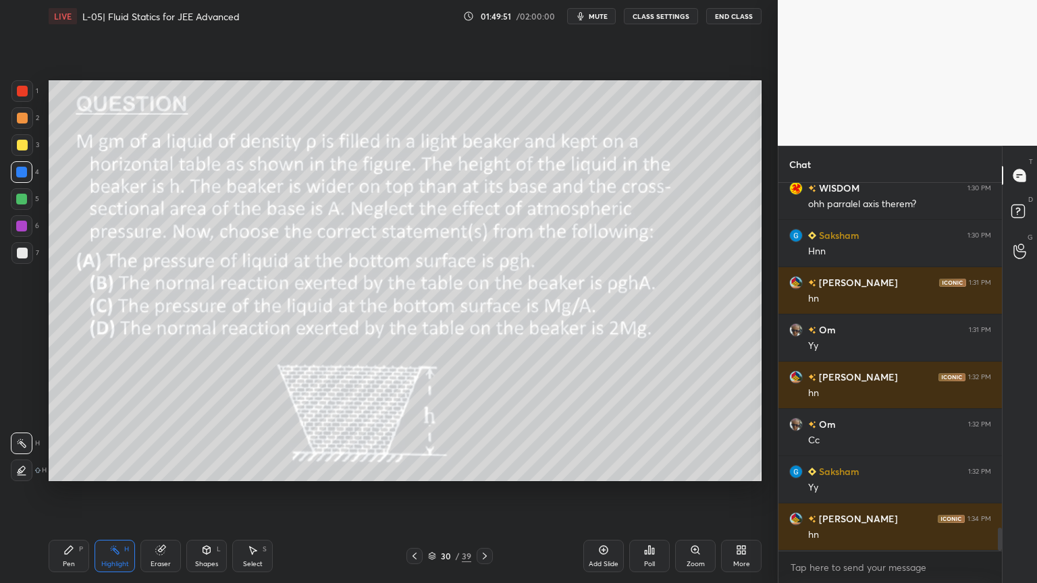
click at [489, 492] on icon at bounding box center [484, 556] width 11 height 11
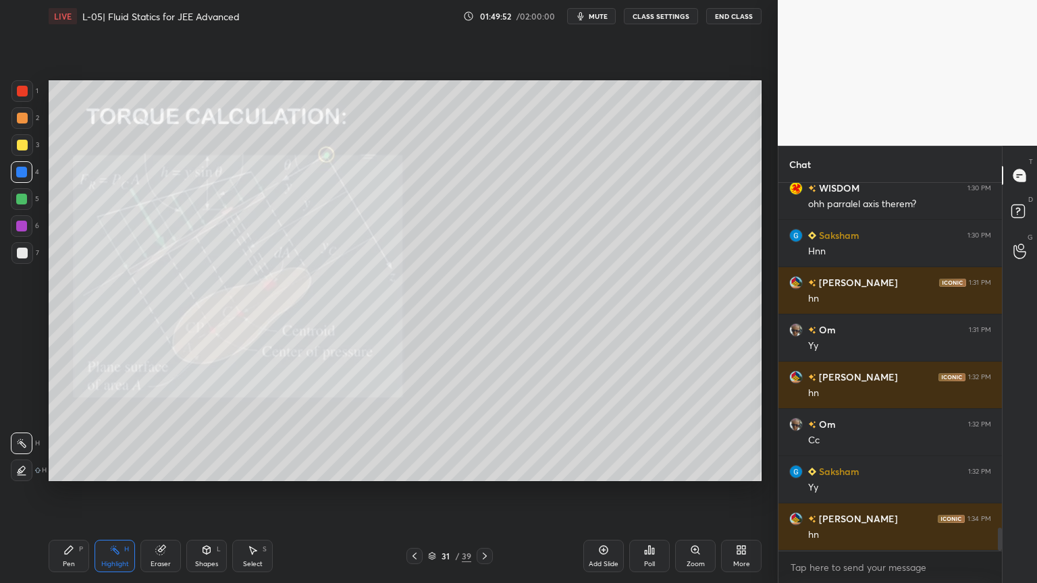
click at [491, 492] on div at bounding box center [484, 556] width 16 height 16
click at [605, 492] on icon at bounding box center [603, 550] width 9 height 9
click at [11, 144] on div at bounding box center [22, 145] width 22 height 22
click at [62, 492] on div "Pen P" at bounding box center [69, 556] width 40 height 32
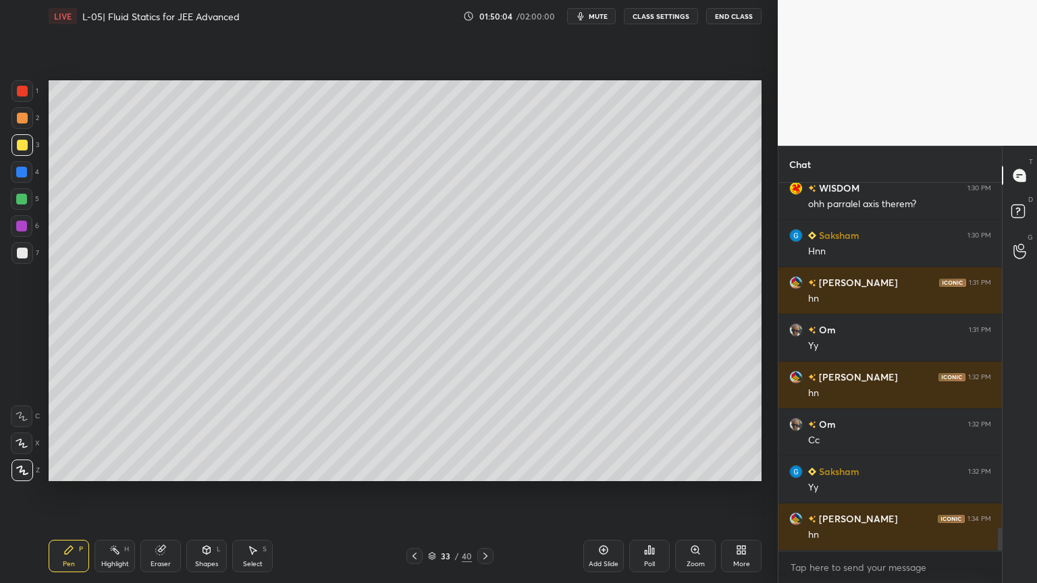
click at [24, 118] on div at bounding box center [22, 118] width 11 height 11
click at [161, 492] on icon at bounding box center [160, 550] width 11 height 11
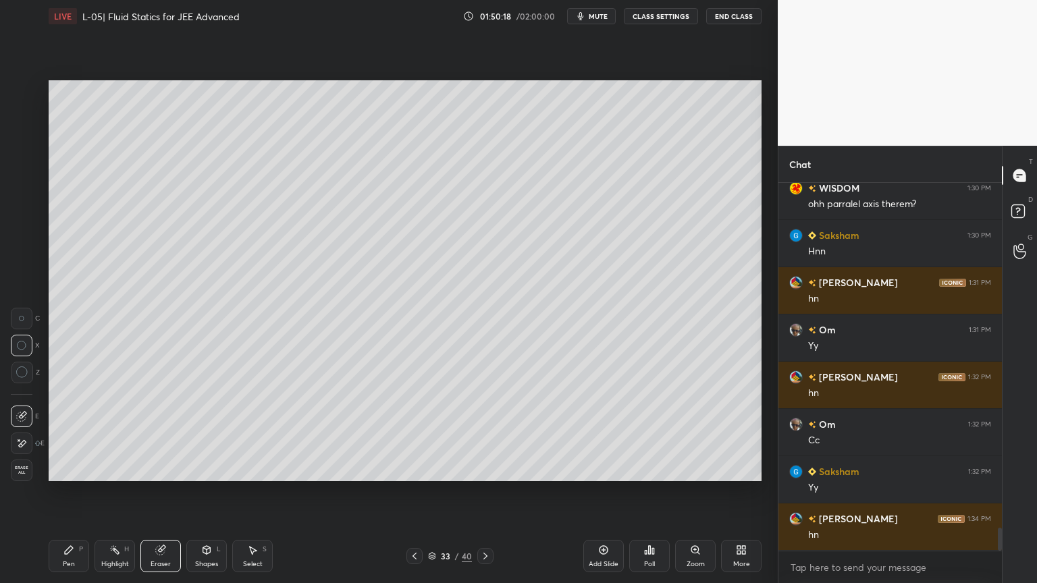
click at [68, 492] on div "Pen P" at bounding box center [69, 556] width 40 height 32
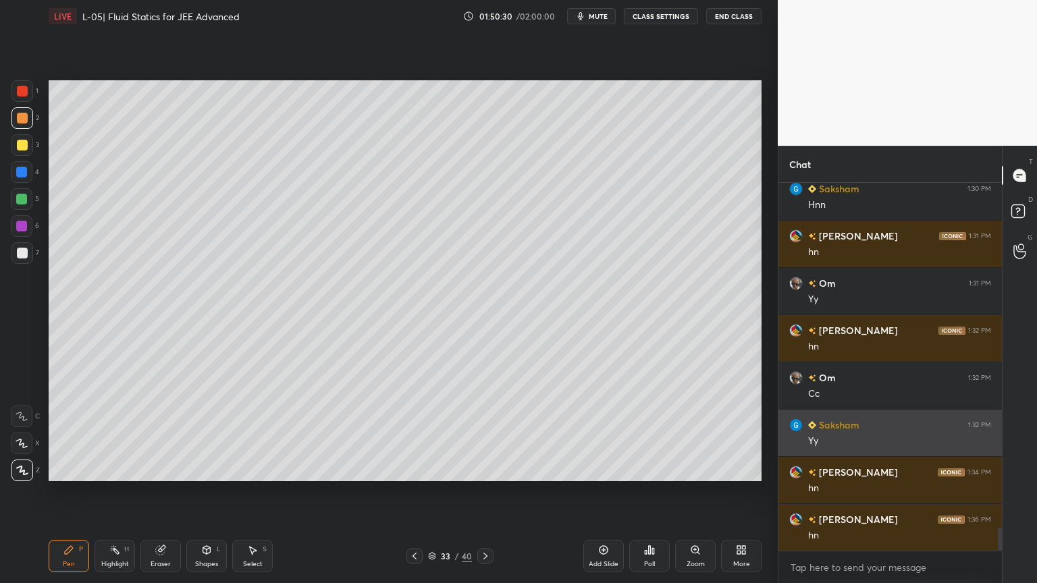
scroll to position [5513, 0]
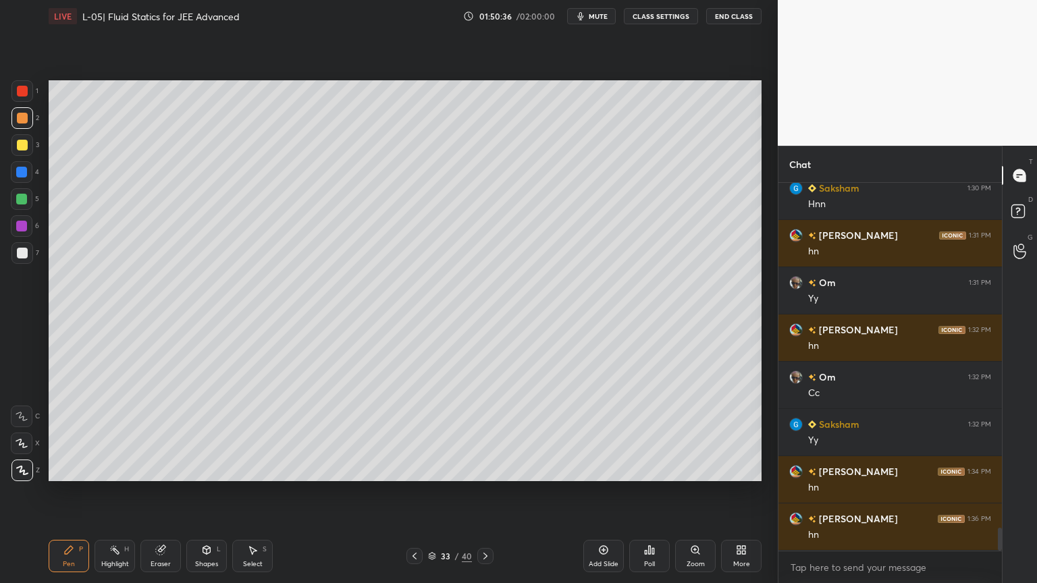
click at [413, 492] on icon at bounding box center [414, 556] width 11 height 11
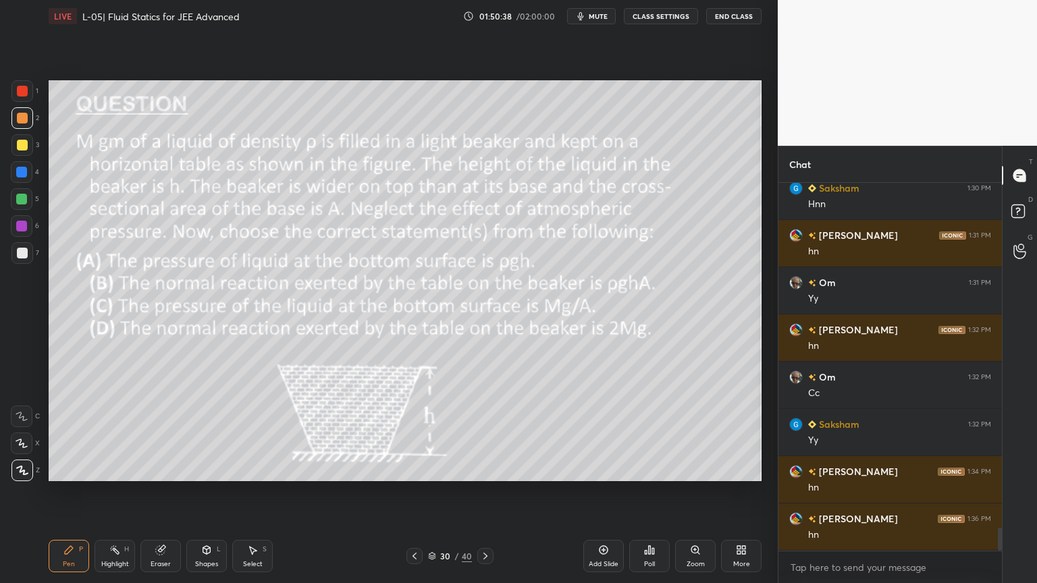
click at [412, 492] on icon at bounding box center [414, 556] width 11 height 11
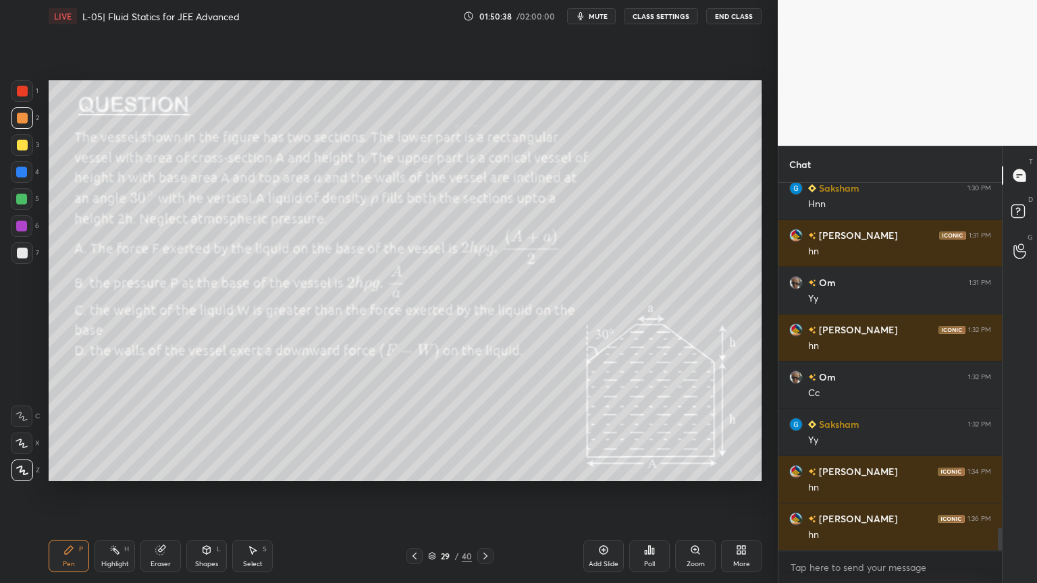
click at [416, 492] on icon at bounding box center [414, 556] width 11 height 11
click at [417, 492] on icon at bounding box center [414, 556] width 11 height 11
click at [418, 492] on icon at bounding box center [414, 556] width 11 height 11
click at [413, 492] on icon at bounding box center [414, 556] width 11 height 11
click at [482, 492] on icon at bounding box center [485, 556] width 11 height 11
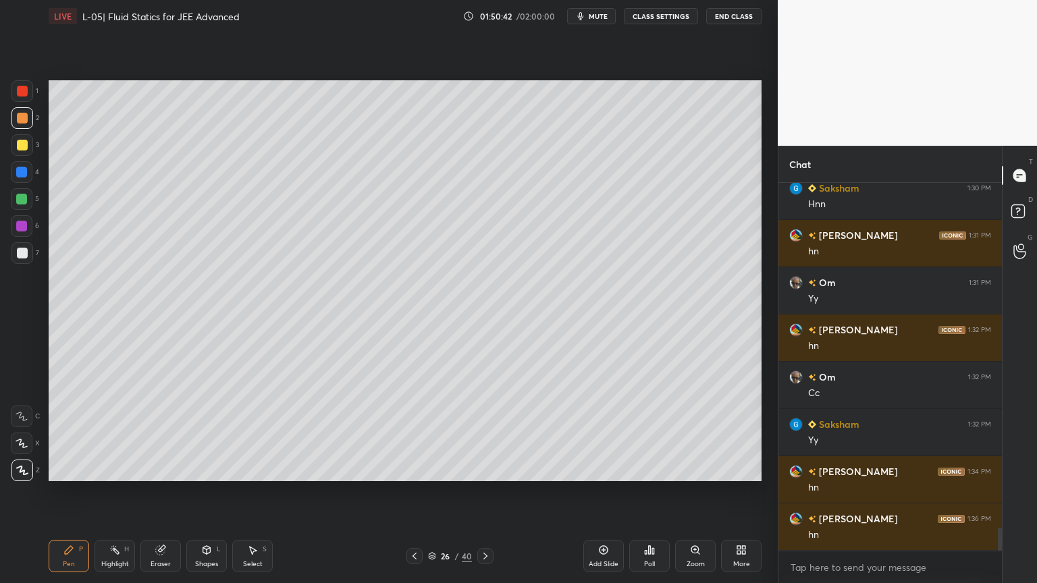
click at [483, 492] on icon at bounding box center [485, 556] width 11 height 11
click at [487, 492] on icon at bounding box center [485, 556] width 11 height 11
click at [488, 492] on icon at bounding box center [485, 556] width 11 height 11
click at [415, 492] on icon at bounding box center [414, 556] width 11 height 11
click at [421, 492] on div at bounding box center [414, 556] width 16 height 16
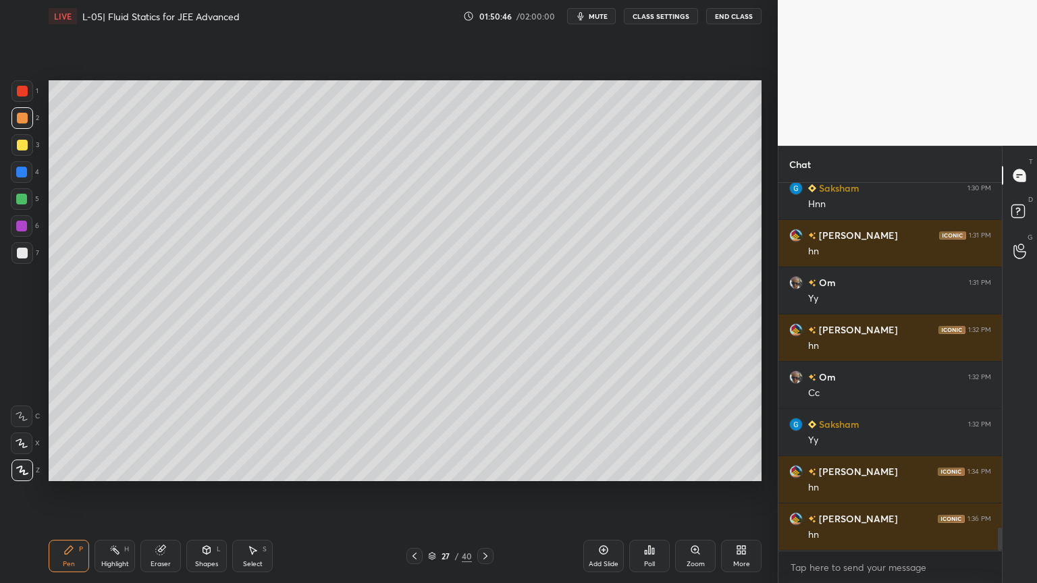
click at [487, 492] on div "Pen P Highlight H Eraser Shapes L Select S 27 / 40 Add Slide Poll Zoom More" at bounding box center [405, 556] width 713 height 54
click at [483, 492] on icon at bounding box center [485, 556] width 11 height 11
click at [485, 492] on icon at bounding box center [485, 556] width 4 height 7
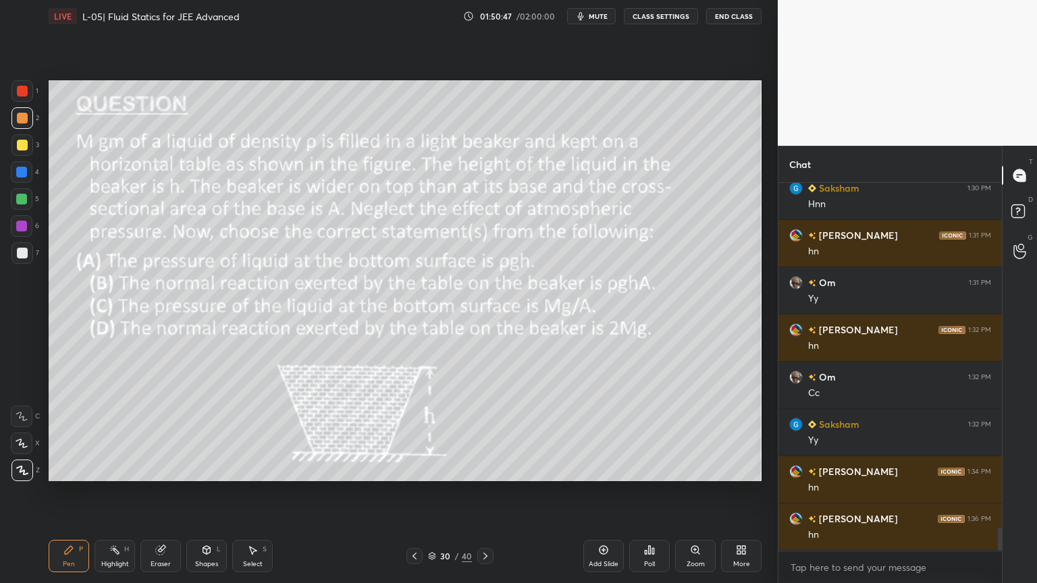
click at [485, 492] on icon at bounding box center [485, 556] width 11 height 11
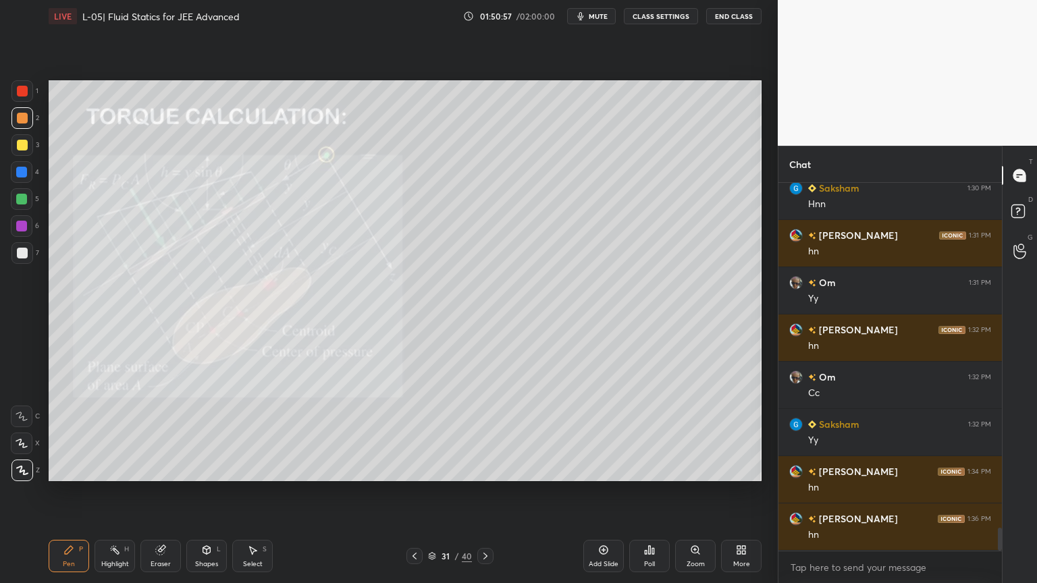
click at [214, 492] on div "Shapes L" at bounding box center [206, 556] width 40 height 32
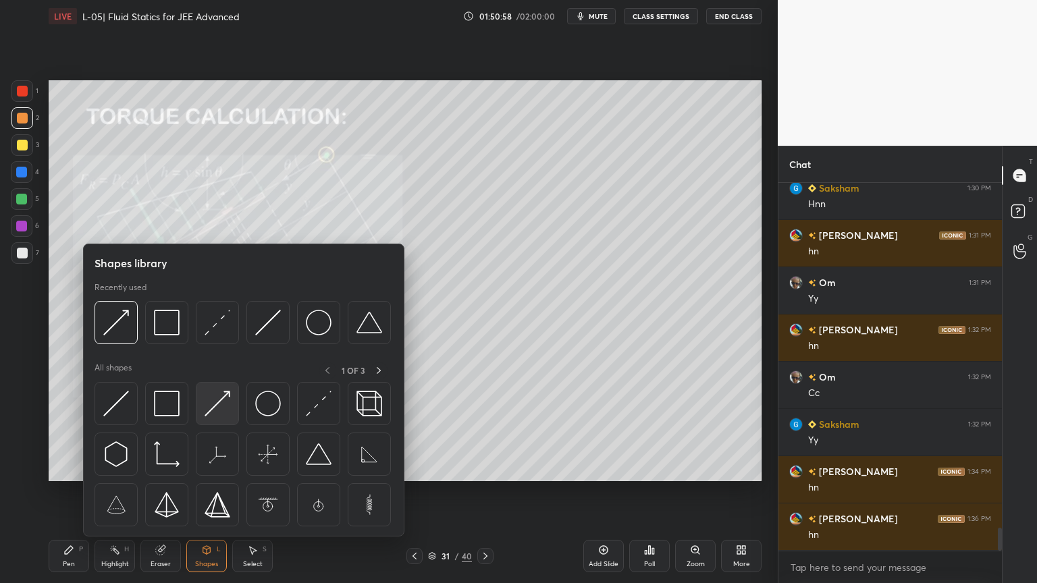
click at [231, 404] on div at bounding box center [217, 403] width 43 height 43
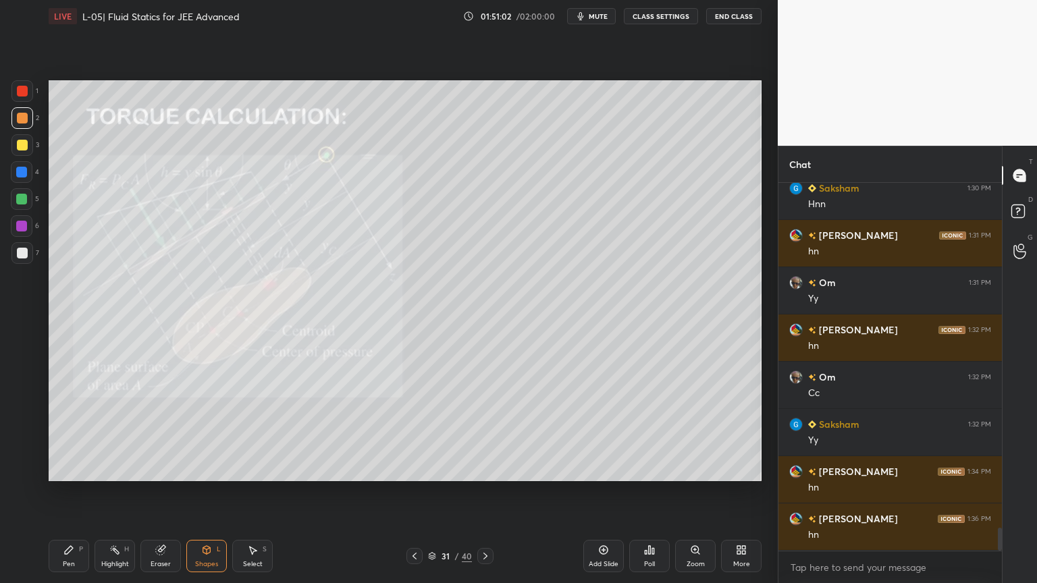
click at [76, 492] on div "Pen P" at bounding box center [69, 556] width 40 height 32
click at [197, 492] on div "Shapes L" at bounding box center [206, 556] width 40 height 32
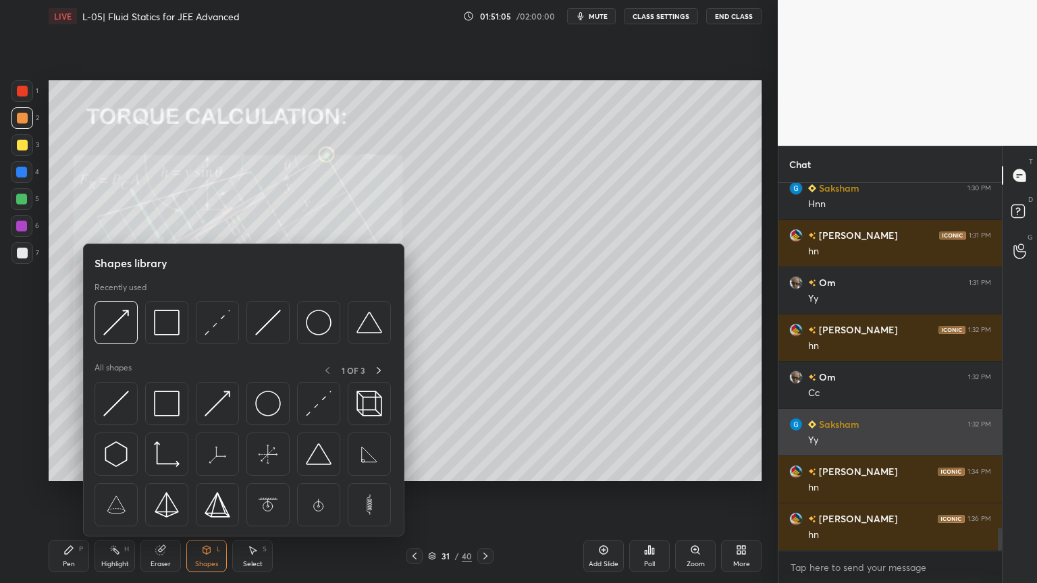
click at [223, 319] on img at bounding box center [217, 323] width 26 height 26
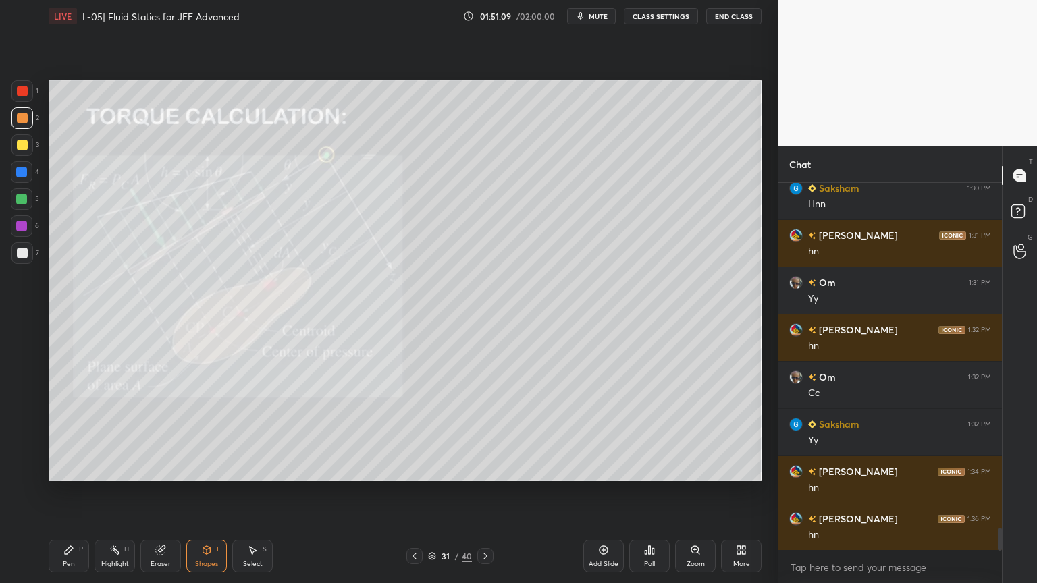
click at [489, 492] on icon at bounding box center [485, 556] width 11 height 11
click at [486, 492] on div at bounding box center [485, 556] width 16 height 16
click at [482, 492] on icon at bounding box center [485, 556] width 11 height 11
click at [483, 492] on icon at bounding box center [485, 556] width 11 height 11
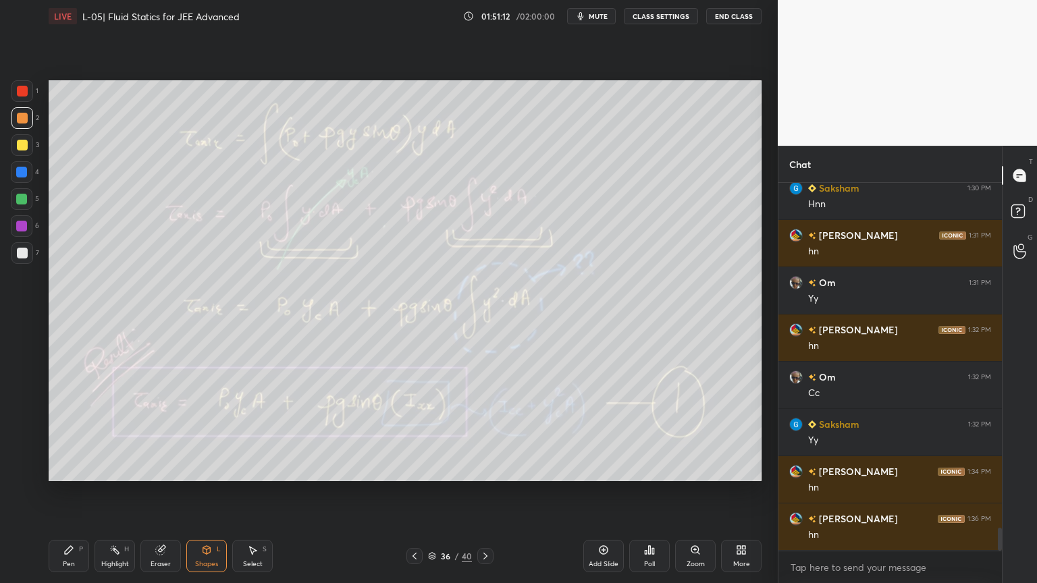
click at [483, 492] on icon at bounding box center [485, 556] width 11 height 11
click at [410, 492] on icon at bounding box center [414, 556] width 11 height 11
click at [413, 492] on icon at bounding box center [414, 556] width 4 height 7
click at [414, 492] on icon at bounding box center [414, 556] width 11 height 11
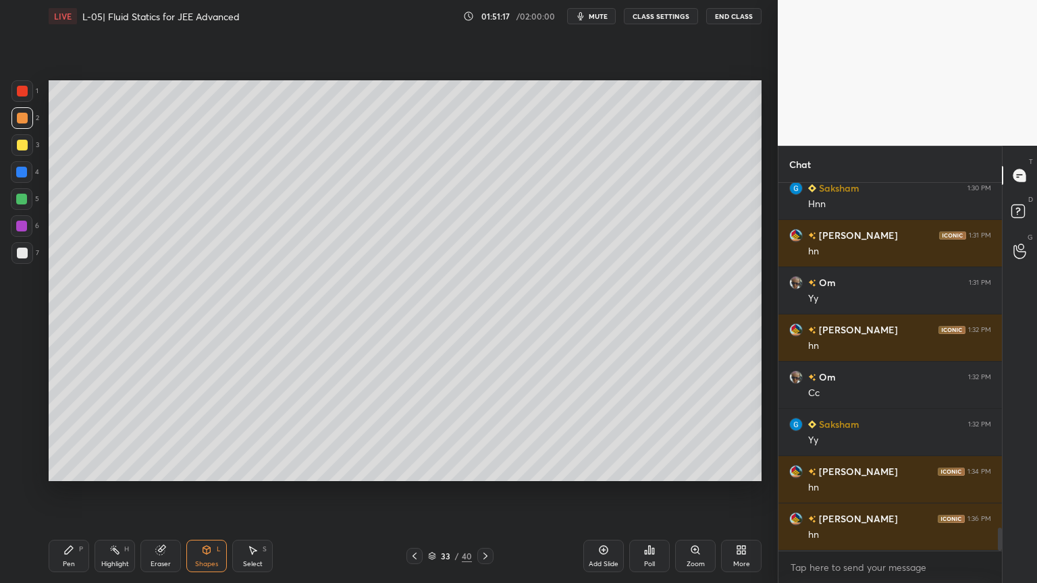
click at [75, 492] on div "Pen P" at bounding box center [69, 556] width 40 height 32
click at [194, 492] on div "Shapes L" at bounding box center [206, 556] width 40 height 32
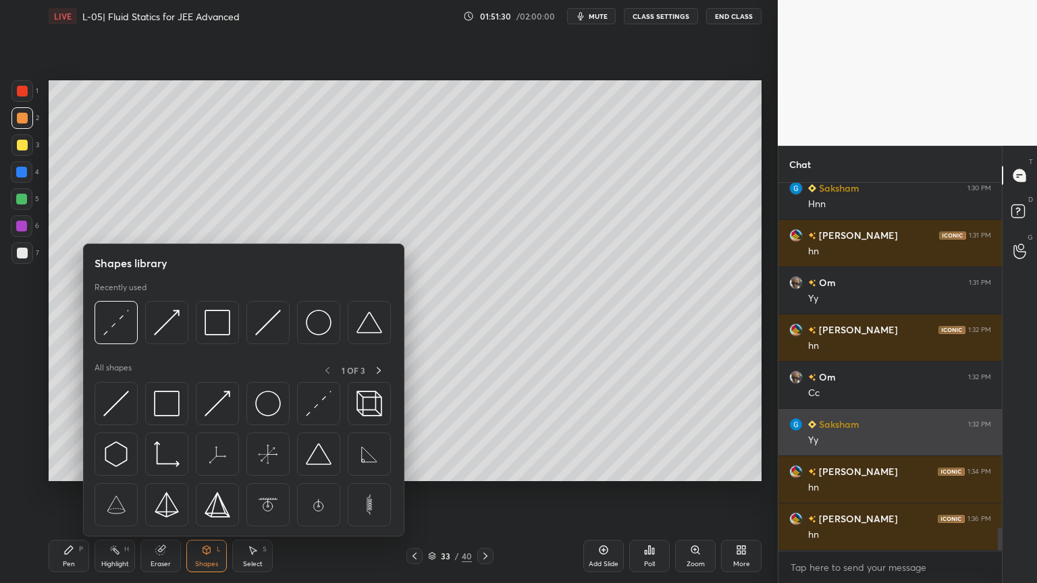
click at [173, 404] on img at bounding box center [167, 404] width 26 height 26
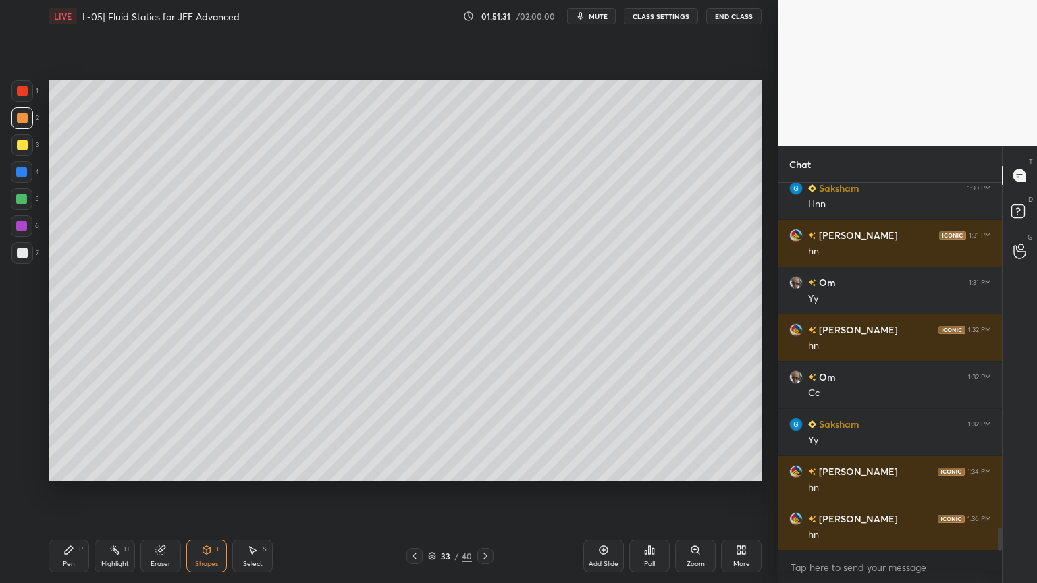
click at [22, 97] on div at bounding box center [22, 91] width 22 height 22
click at [197, 492] on div "Shapes L" at bounding box center [206, 556] width 40 height 32
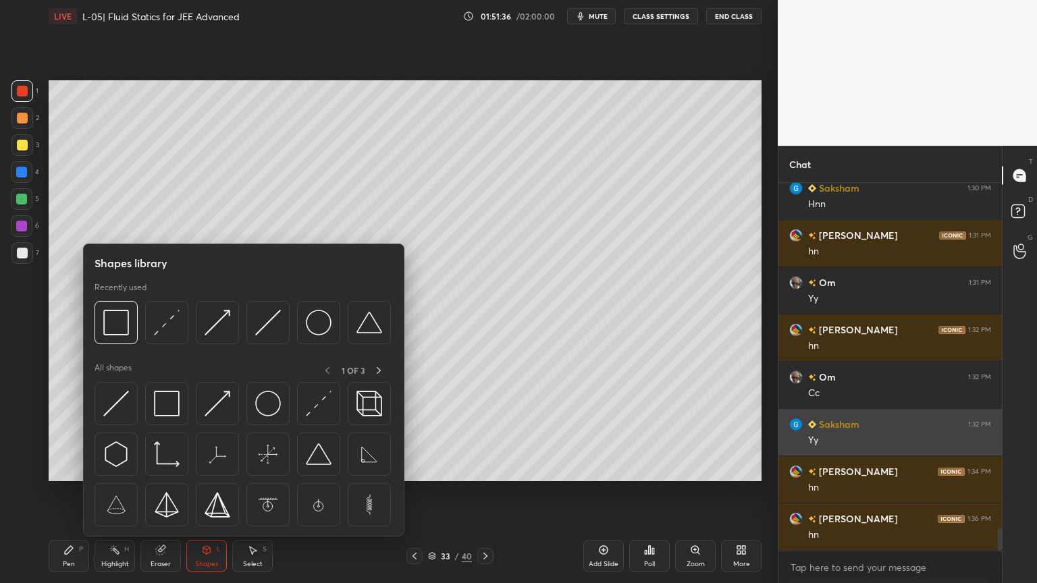
click at [315, 414] on img at bounding box center [319, 404] width 26 height 26
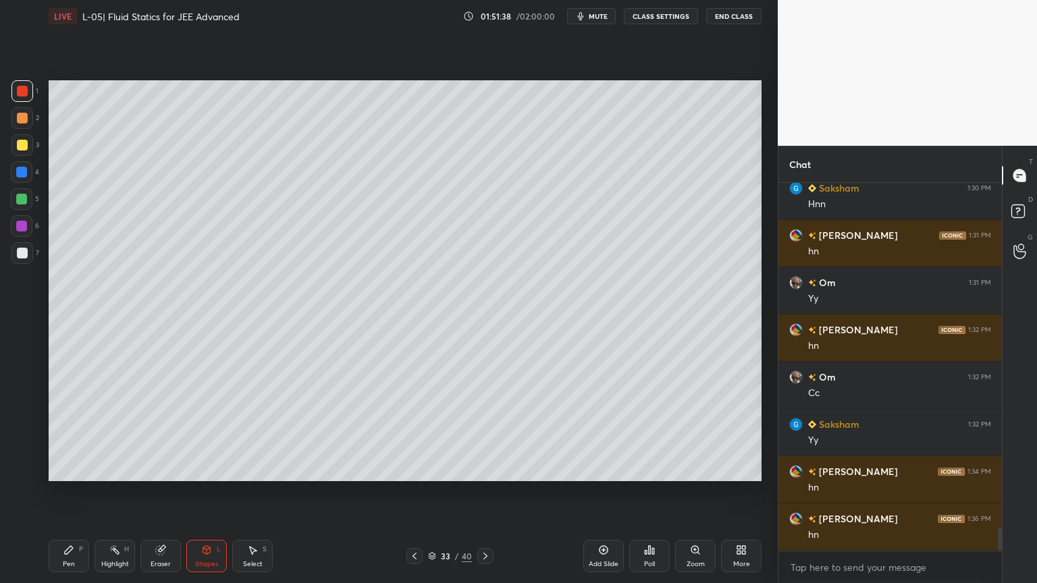
click at [22, 169] on div at bounding box center [21, 172] width 11 height 11
click at [412, 492] on icon at bounding box center [414, 556] width 11 height 11
click at [113, 492] on div "Highlight H" at bounding box center [114, 556] width 40 height 32
click at [490, 492] on div at bounding box center [485, 556] width 16 height 16
click at [78, 492] on div "Pen P" at bounding box center [69, 556] width 40 height 32
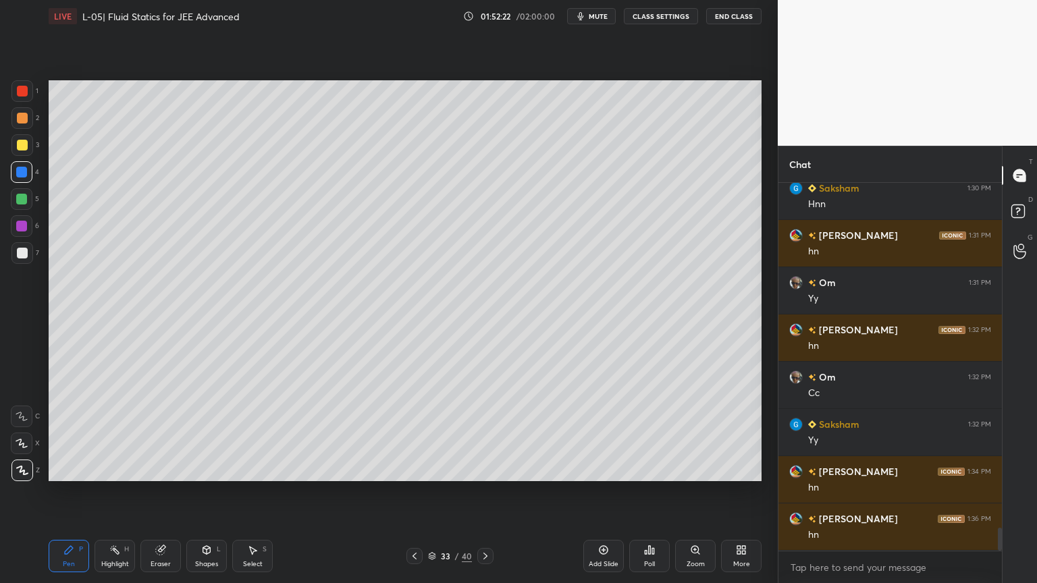
click at [489, 492] on icon at bounding box center [485, 556] width 11 height 11
click at [483, 492] on icon at bounding box center [485, 556] width 4 height 7
click at [124, 492] on div "H" at bounding box center [126, 549] width 5 height 7
click at [481, 492] on icon at bounding box center [485, 556] width 11 height 11
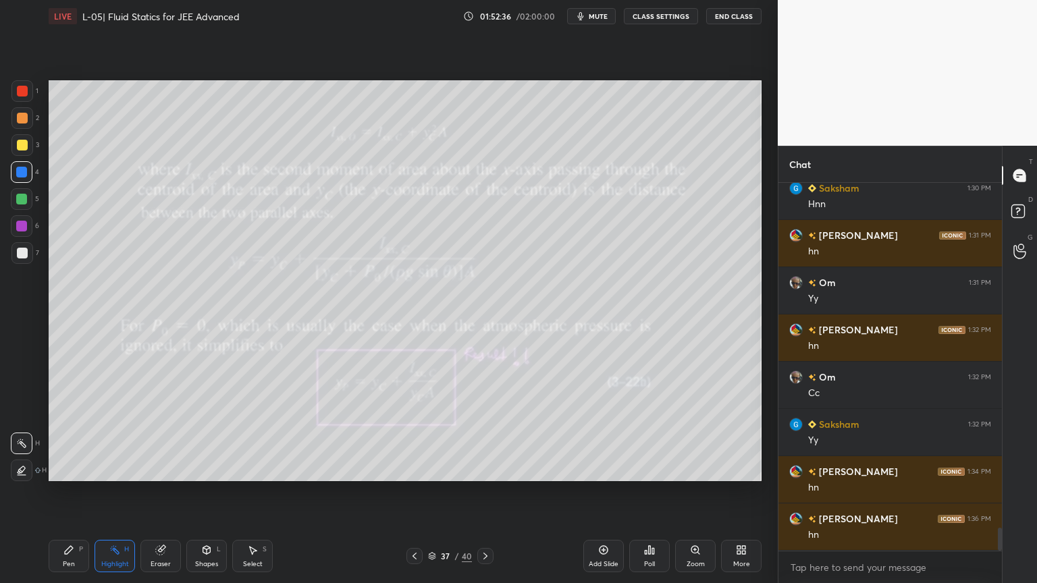
click at [66, 492] on icon at bounding box center [69, 550] width 8 height 8
click at [26, 152] on div at bounding box center [22, 145] width 22 height 22
click at [113, 492] on rect at bounding box center [116, 551] width 7 height 7
click at [20, 254] on div at bounding box center [22, 253] width 11 height 11
click at [70, 492] on div "Pen" at bounding box center [69, 564] width 12 height 7
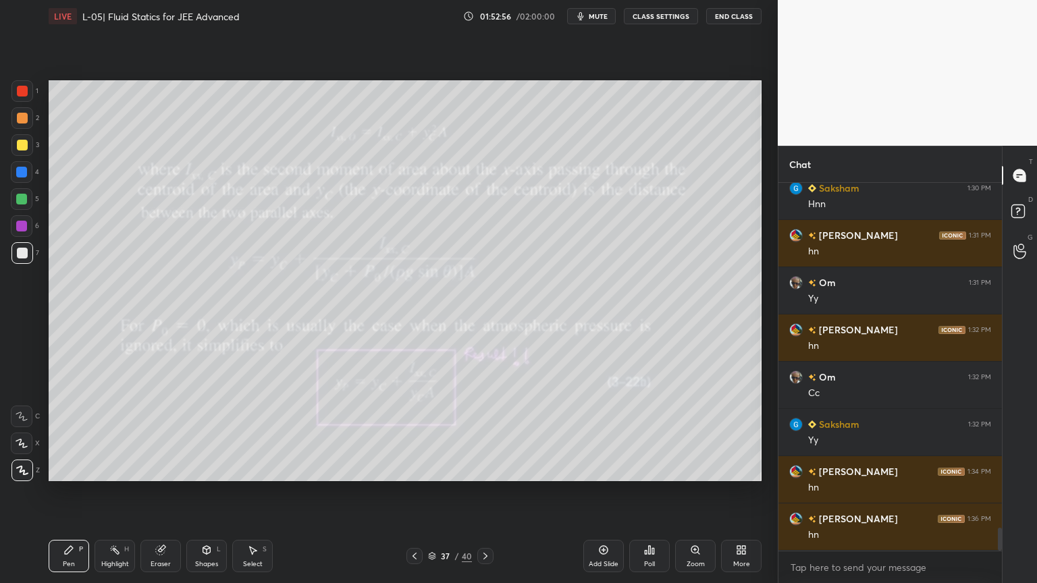
click at [205, 492] on div "Shapes L" at bounding box center [206, 556] width 40 height 32
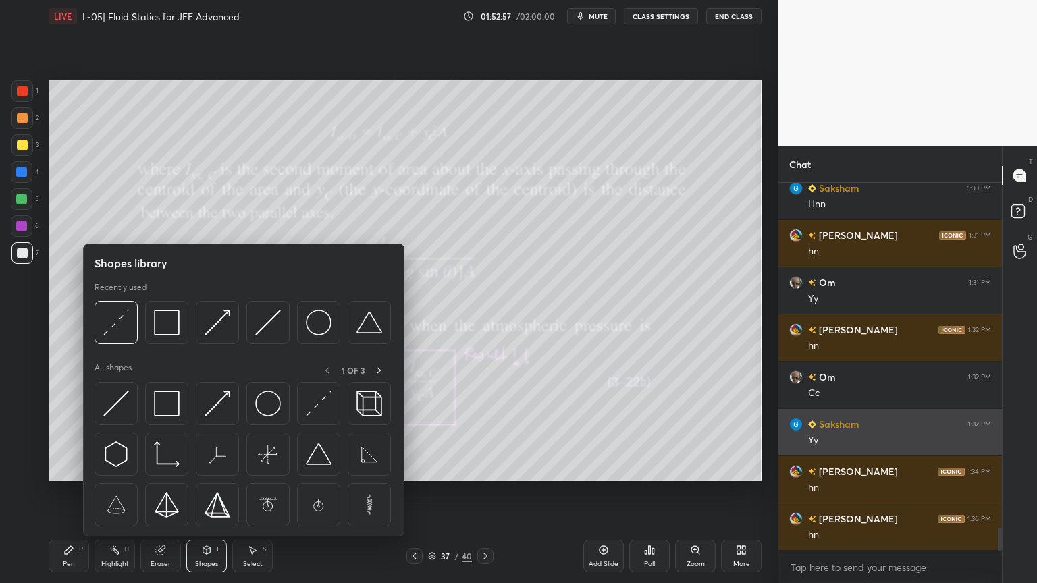
click at [166, 406] on img at bounding box center [167, 404] width 26 height 26
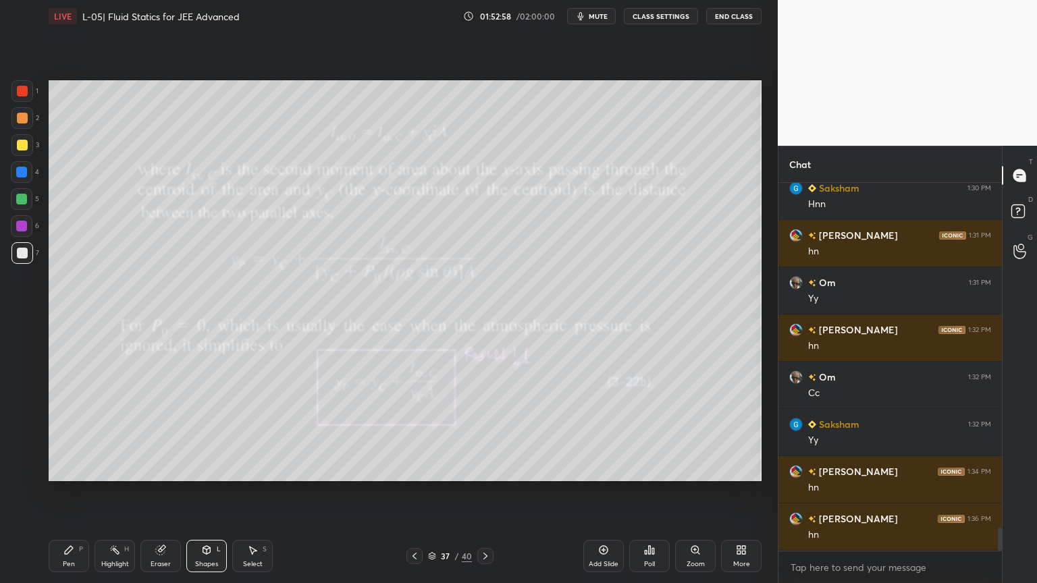
click at [20, 143] on div at bounding box center [22, 145] width 11 height 11
click at [74, 492] on div "Pen P Highlight H Eraser Shapes L Select S 37 / 40 Add Slide Poll Zoom More" at bounding box center [405, 556] width 713 height 54
click at [207, 492] on icon at bounding box center [207, 551] width 0 height 5
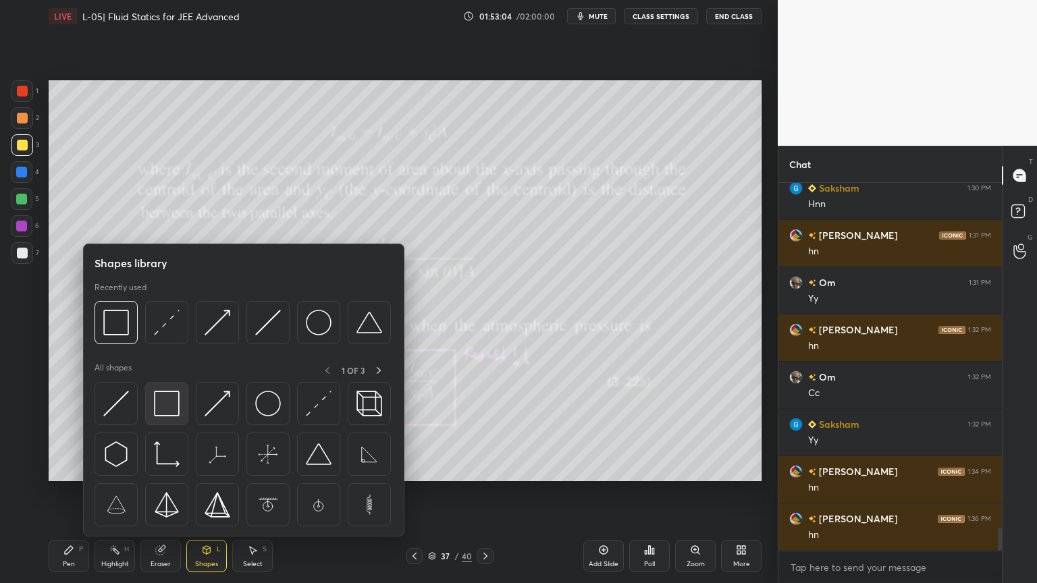
click at [169, 402] on img at bounding box center [167, 404] width 26 height 26
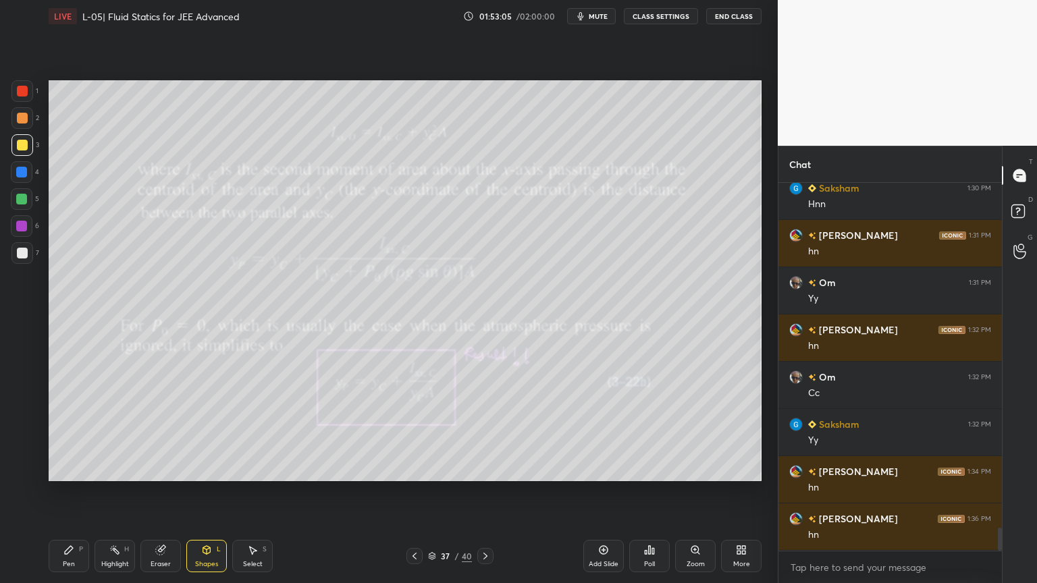
click at [20, 94] on div at bounding box center [22, 91] width 11 height 11
click at [98, 492] on div "Highlight H" at bounding box center [114, 556] width 40 height 32
click at [89, 492] on div "Pen P Highlight H Eraser Shapes L Select S" at bounding box center [182, 556] width 267 height 32
click at [74, 492] on div "Pen P" at bounding box center [69, 556] width 40 height 32
click at [155, 492] on div "Eraser" at bounding box center [161, 564] width 20 height 7
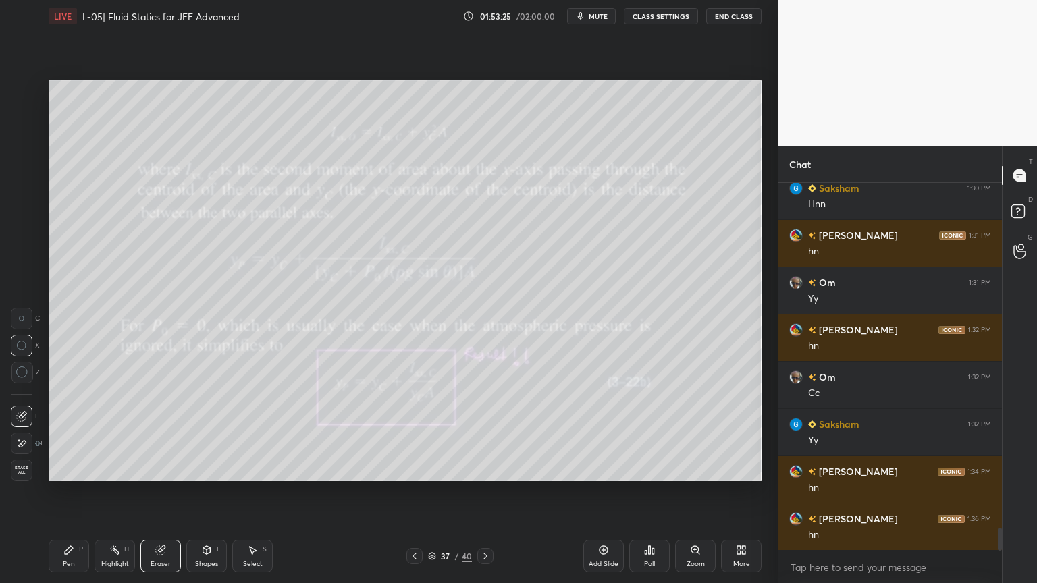
click at [72, 492] on icon at bounding box center [69, 550] width 8 height 8
click at [207, 492] on icon at bounding box center [207, 551] width 0 height 5
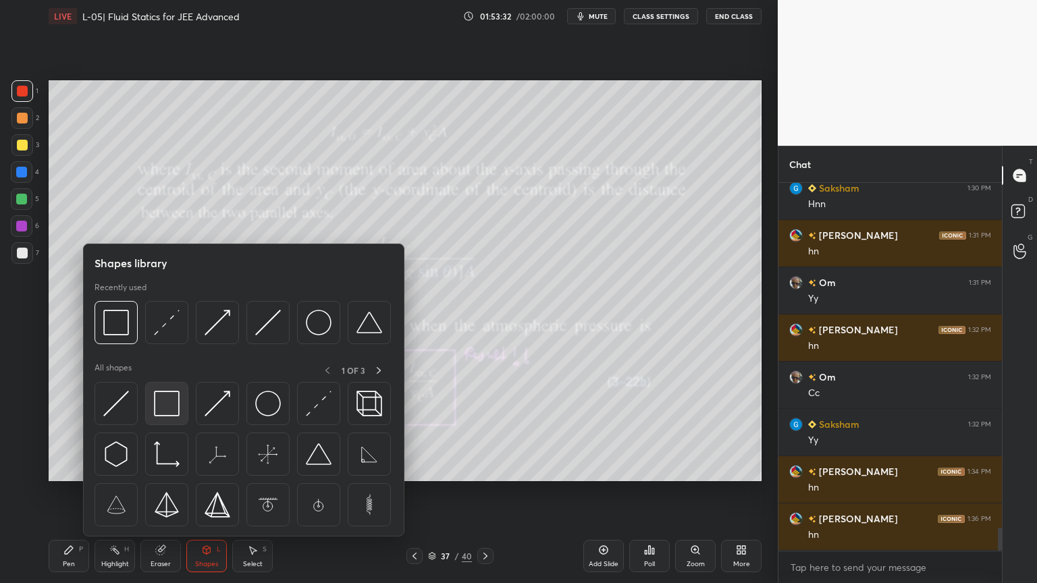
click at [177, 401] on img at bounding box center [167, 404] width 26 height 26
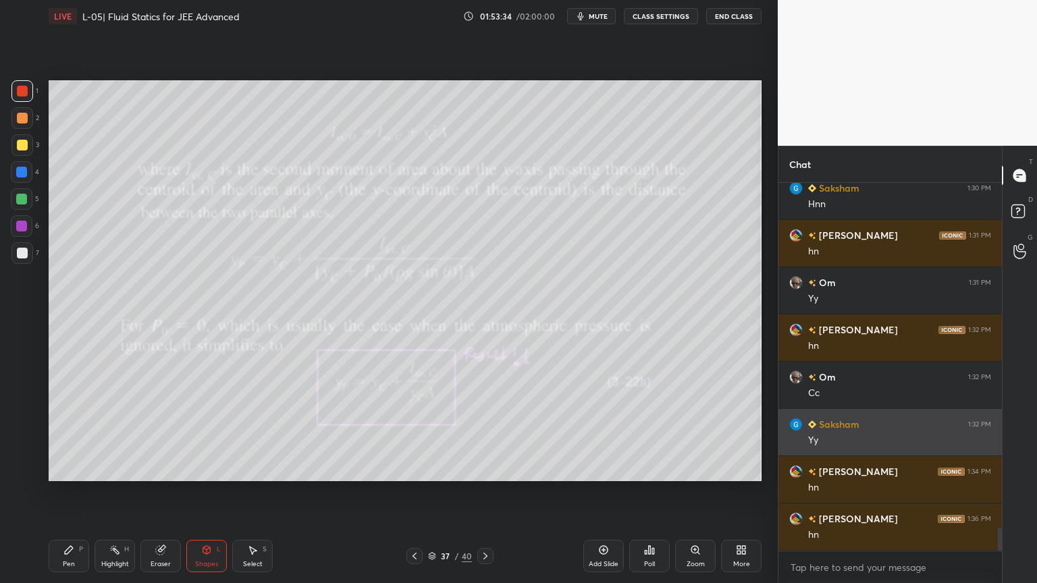
click at [31, 256] on div at bounding box center [22, 253] width 22 height 22
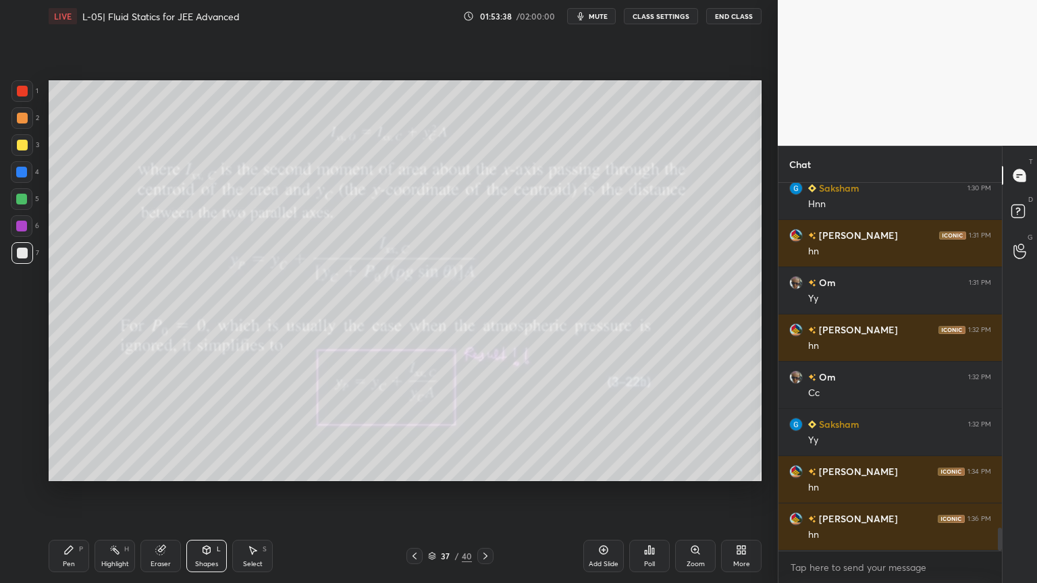
click at [116, 492] on div "Highlight H" at bounding box center [114, 556] width 40 height 32
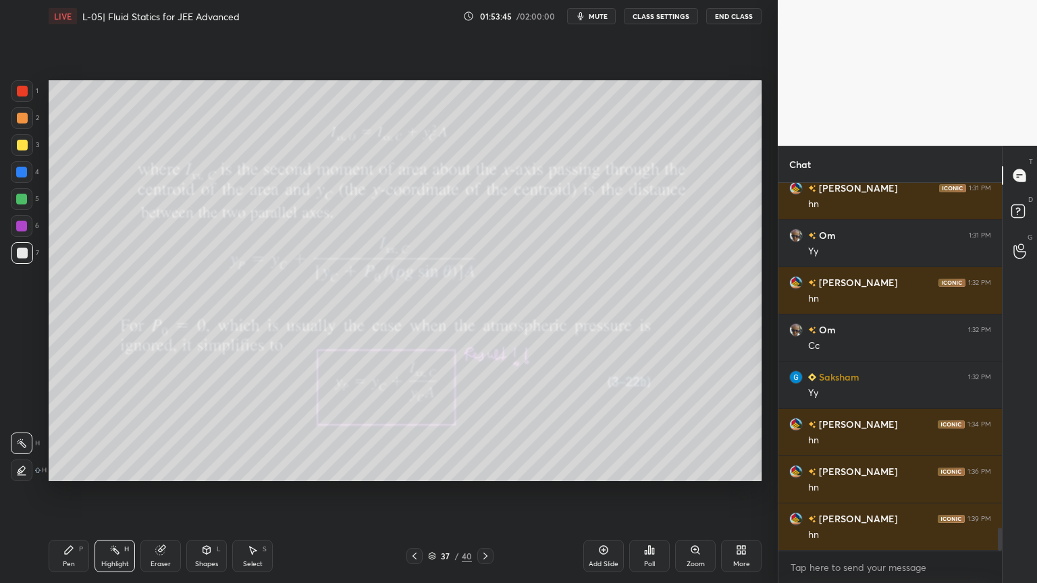
click at [67, 492] on div "Pen P" at bounding box center [69, 556] width 40 height 32
click at [203, 492] on div "Shapes L" at bounding box center [206, 556] width 40 height 32
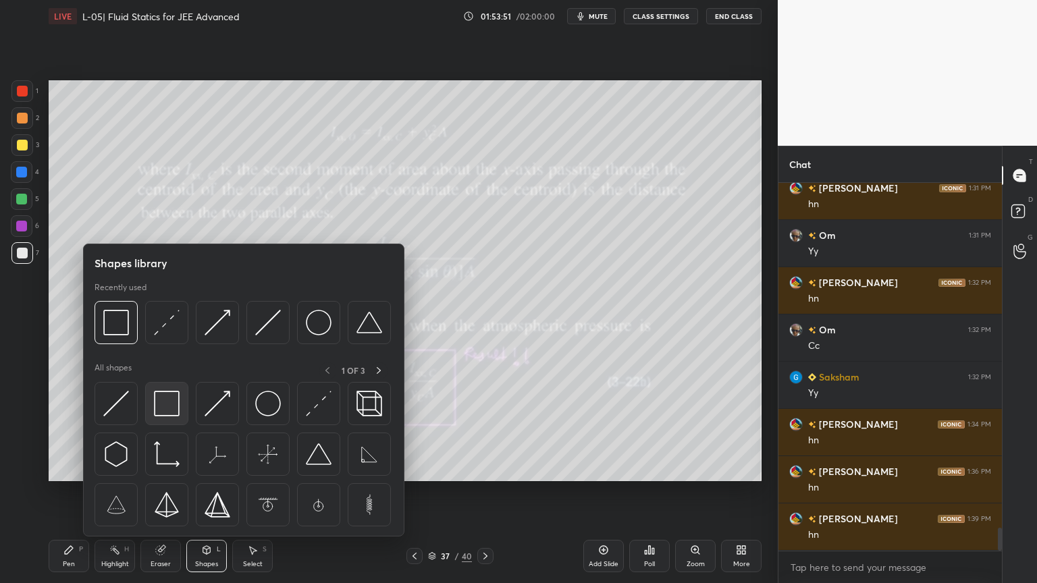
click at [170, 411] on img at bounding box center [167, 404] width 26 height 26
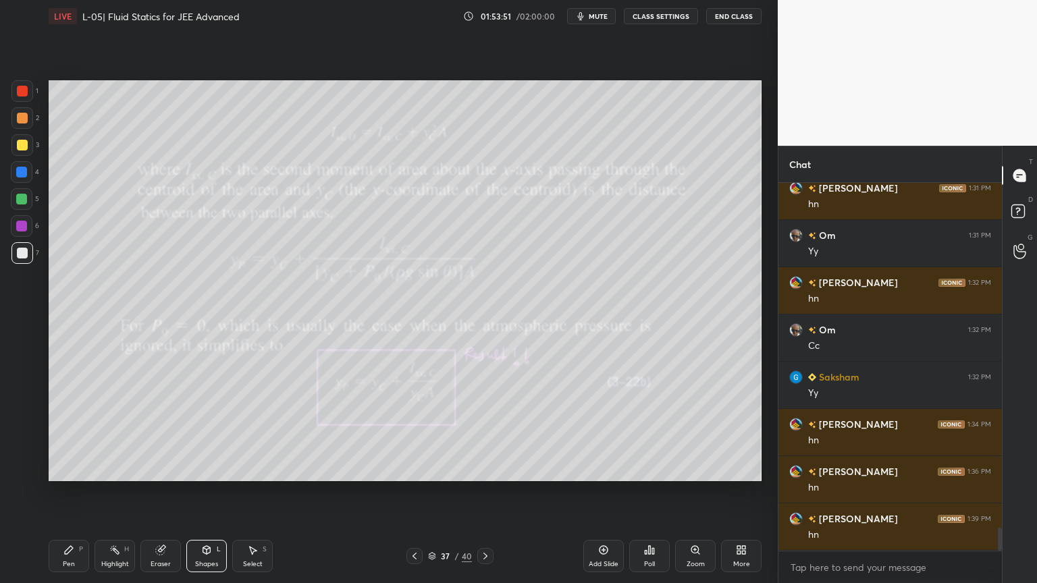
click at [24, 146] on div at bounding box center [22, 145] width 11 height 11
click at [109, 492] on icon at bounding box center [114, 550] width 11 height 11
click at [72, 492] on icon at bounding box center [68, 550] width 11 height 11
click at [167, 492] on div "Eraser" at bounding box center [160, 556] width 40 height 32
click at [64, 492] on div "Pen P" at bounding box center [69, 556] width 40 height 32
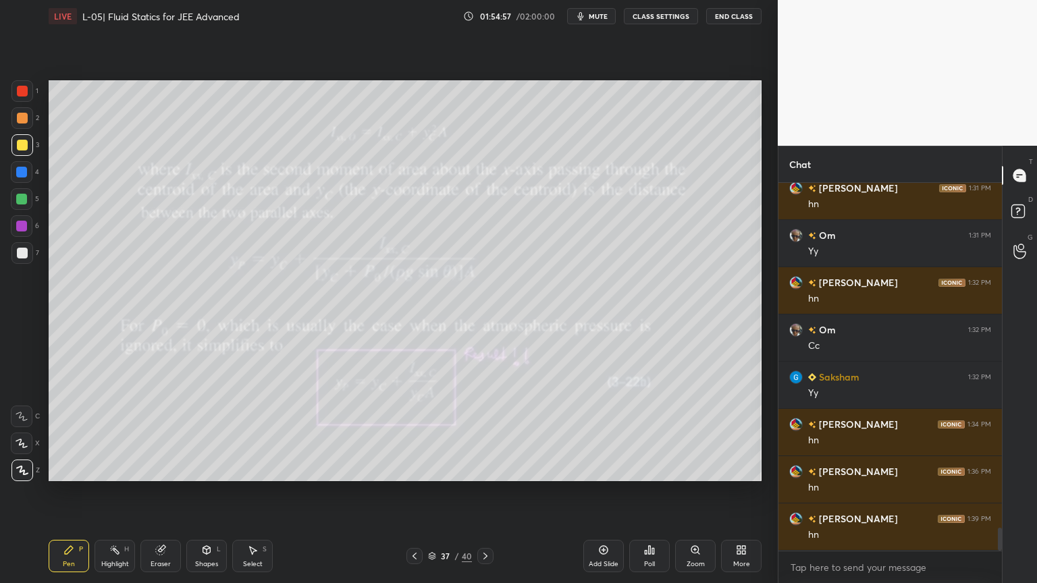
click at [116, 492] on icon at bounding box center [114, 550] width 11 height 11
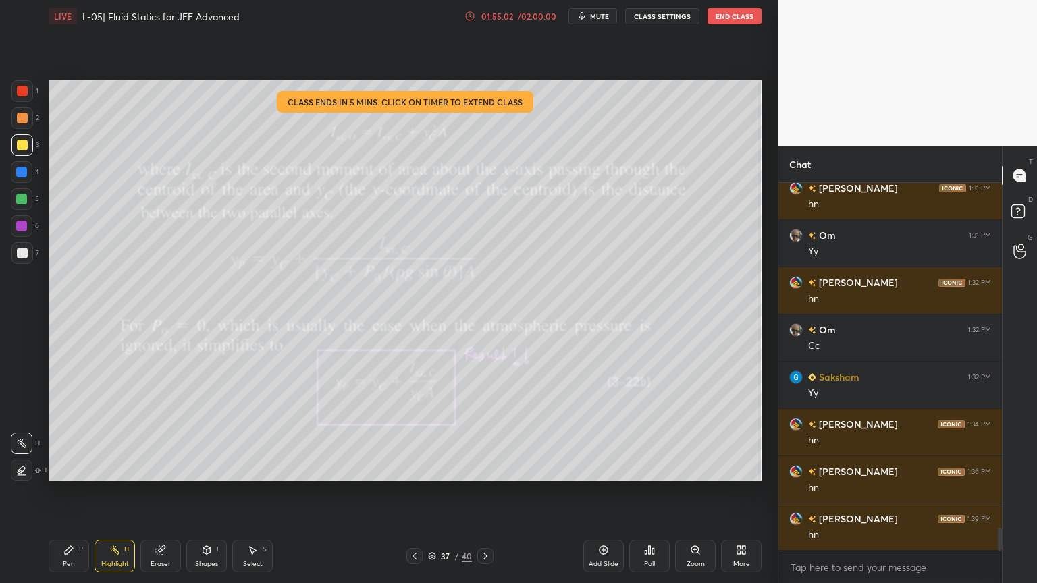
click at [505, 11] on div "01:55:02 / 02:00:00" at bounding box center [510, 16] width 93 height 11
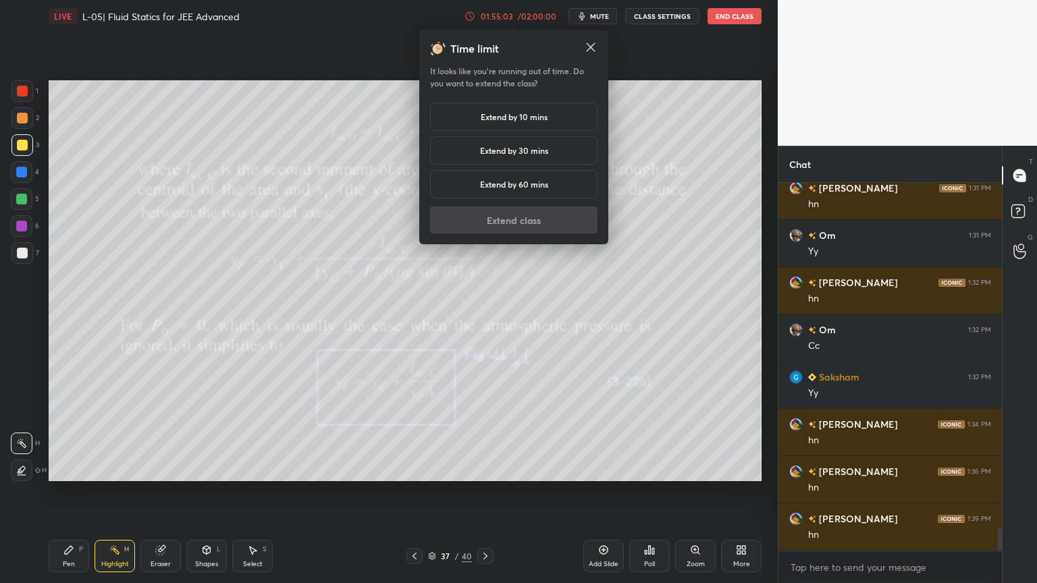
click at [514, 150] on h5 "Extend by 30 mins" at bounding box center [514, 150] width 68 height 12
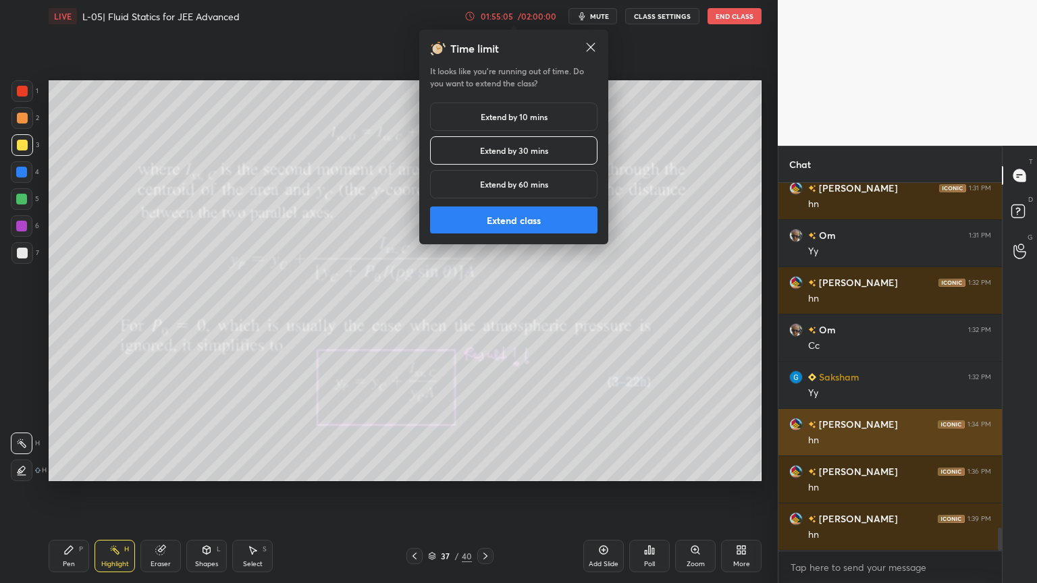
click at [505, 218] on button "Extend class" at bounding box center [513, 220] width 167 height 27
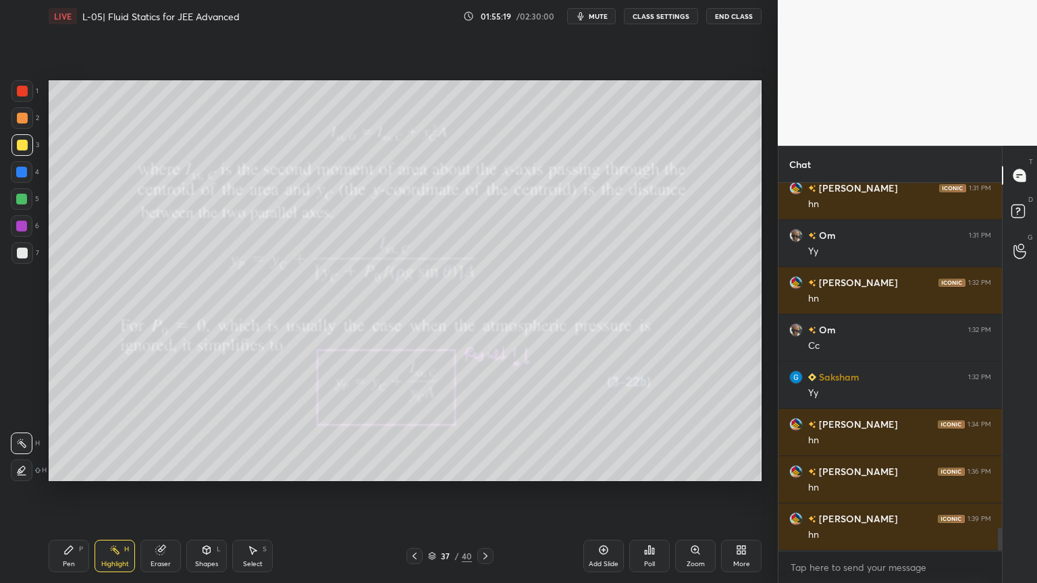
click at [414, 492] on icon at bounding box center [414, 556] width 4 height 7
click at [489, 492] on icon at bounding box center [485, 556] width 11 height 11
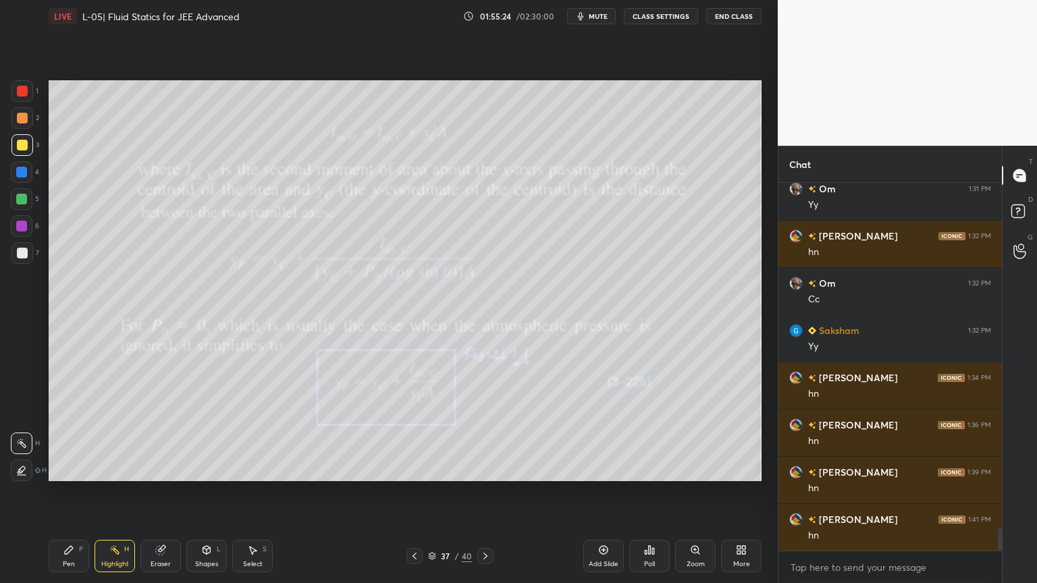
scroll to position [5655, 0]
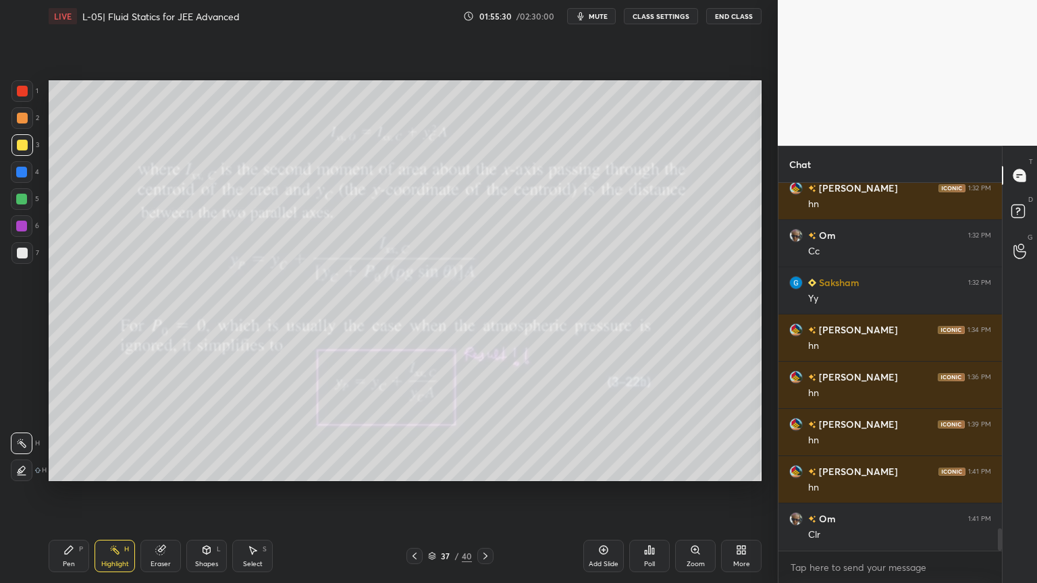
click at [161, 492] on icon at bounding box center [160, 550] width 9 height 9
click at [60, 492] on div "Pen P" at bounding box center [69, 556] width 40 height 32
click at [18, 178] on div at bounding box center [22, 172] width 22 height 22
click at [110, 492] on icon at bounding box center [114, 550] width 11 height 11
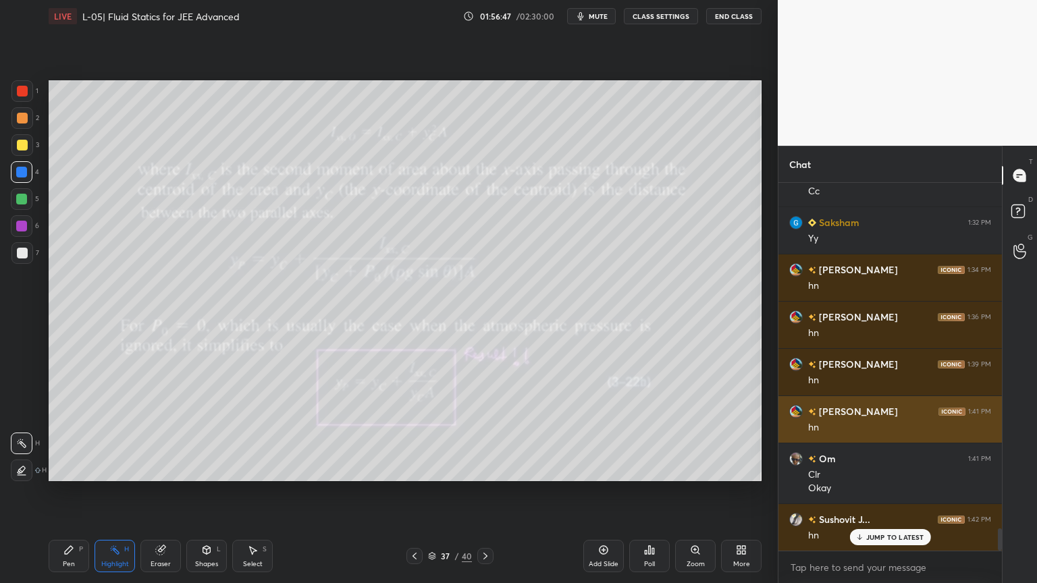
scroll to position [5716, 0]
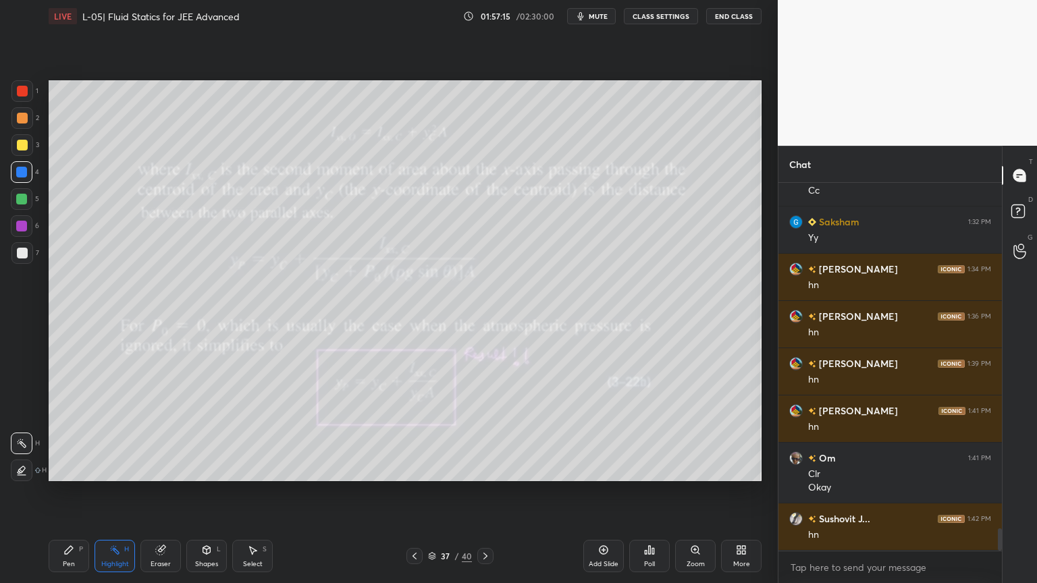
click at [487, 492] on icon at bounding box center [485, 556] width 11 height 11
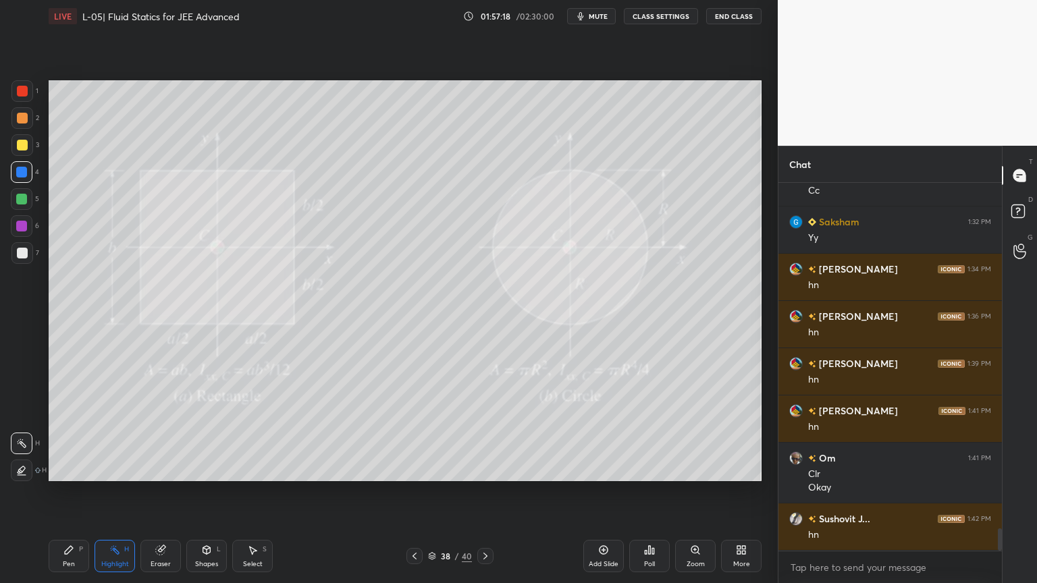
click at [22, 142] on div at bounding box center [22, 145] width 11 height 11
click at [66, 492] on div "Pen" at bounding box center [69, 564] width 12 height 7
click at [114, 492] on div "Highlight" at bounding box center [115, 564] width 28 height 7
click at [210, 492] on div "Shapes L" at bounding box center [206, 556] width 40 height 32
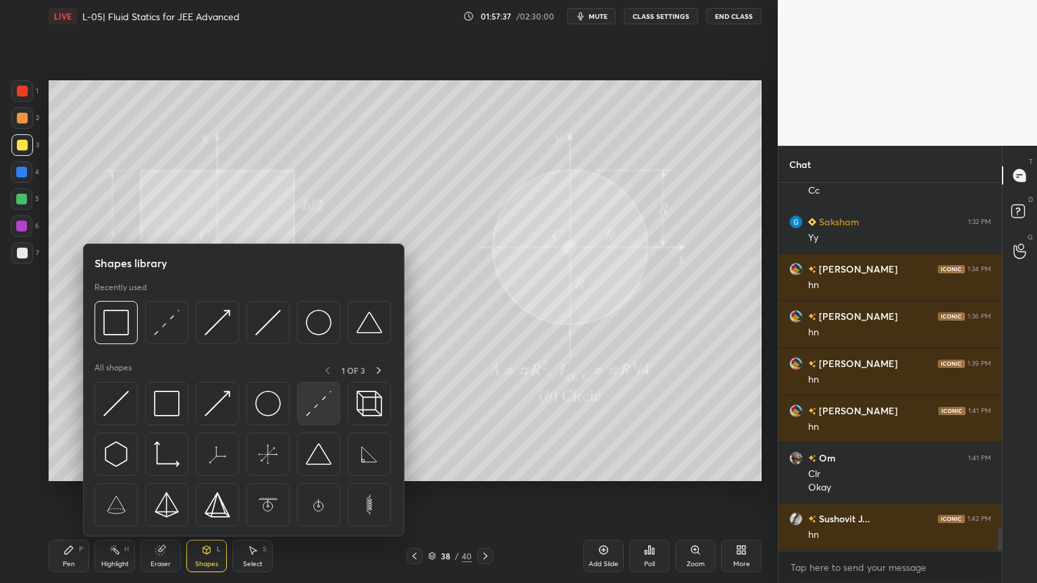
click at [321, 414] on img at bounding box center [319, 404] width 26 height 26
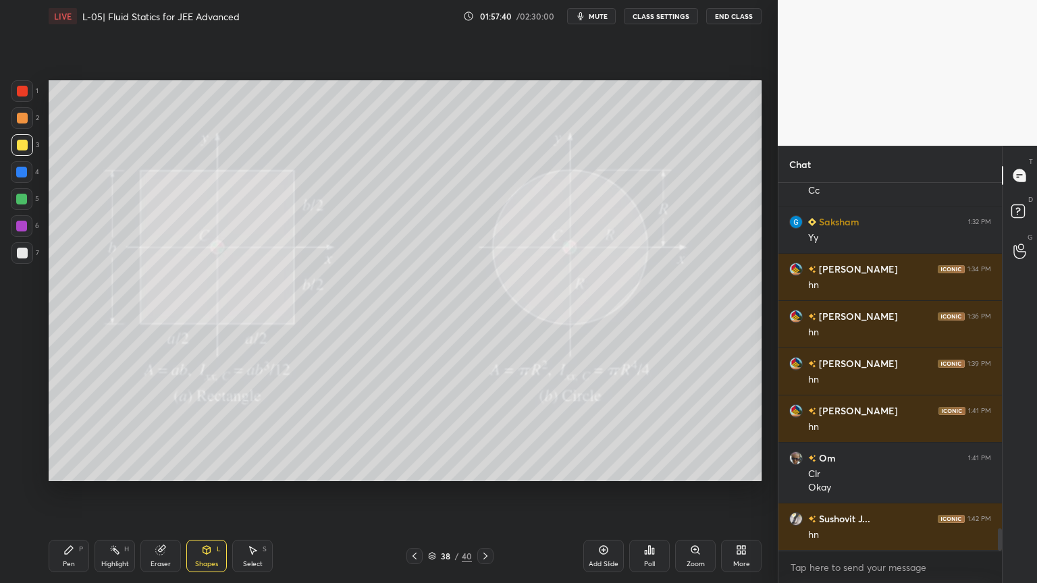
click at [62, 492] on div "Pen P" at bounding box center [69, 556] width 40 height 32
click at [197, 492] on div "Shapes L" at bounding box center [206, 556] width 40 height 32
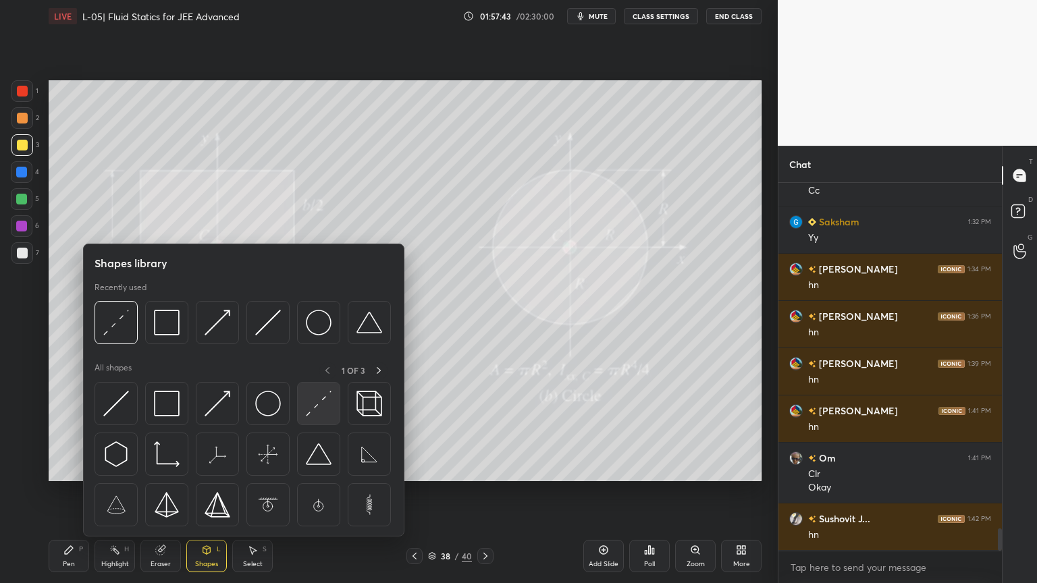
click at [318, 402] on img at bounding box center [319, 404] width 26 height 26
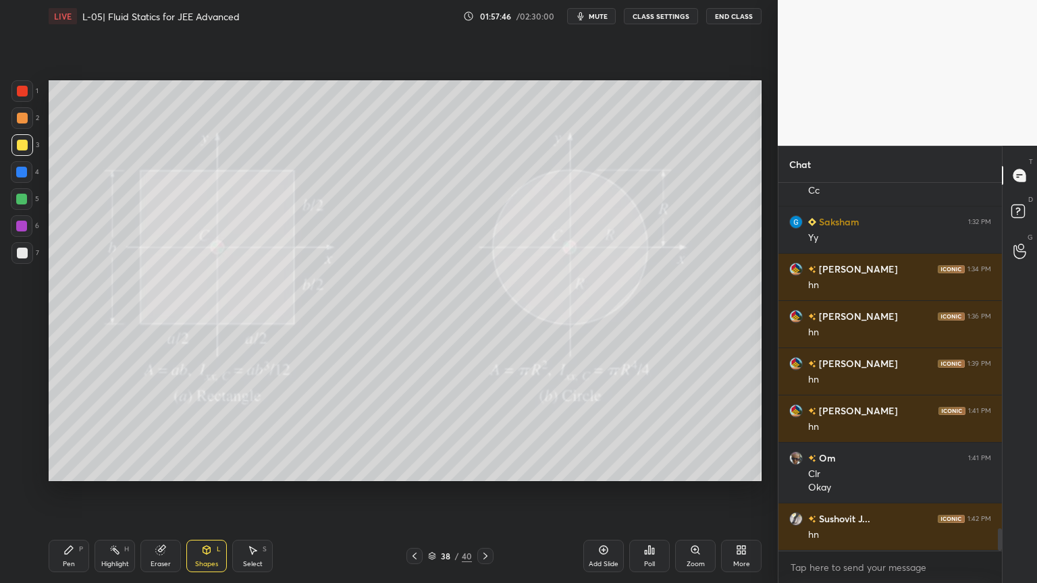
click at [81, 492] on div "P" at bounding box center [81, 549] width 4 height 7
click at [165, 492] on div "Eraser" at bounding box center [160, 556] width 40 height 32
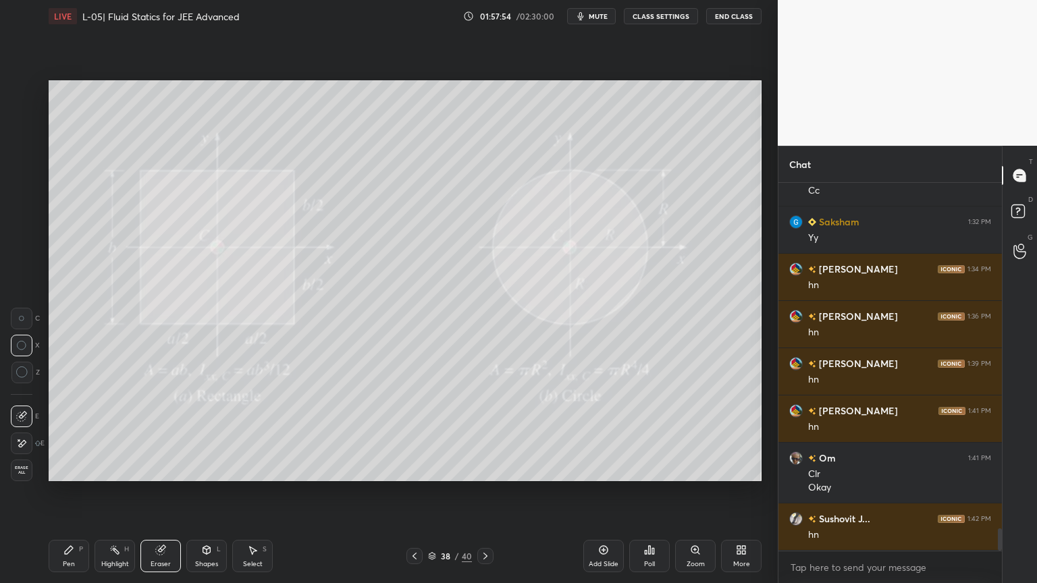
click at [200, 492] on div "Shapes" at bounding box center [206, 564] width 23 height 7
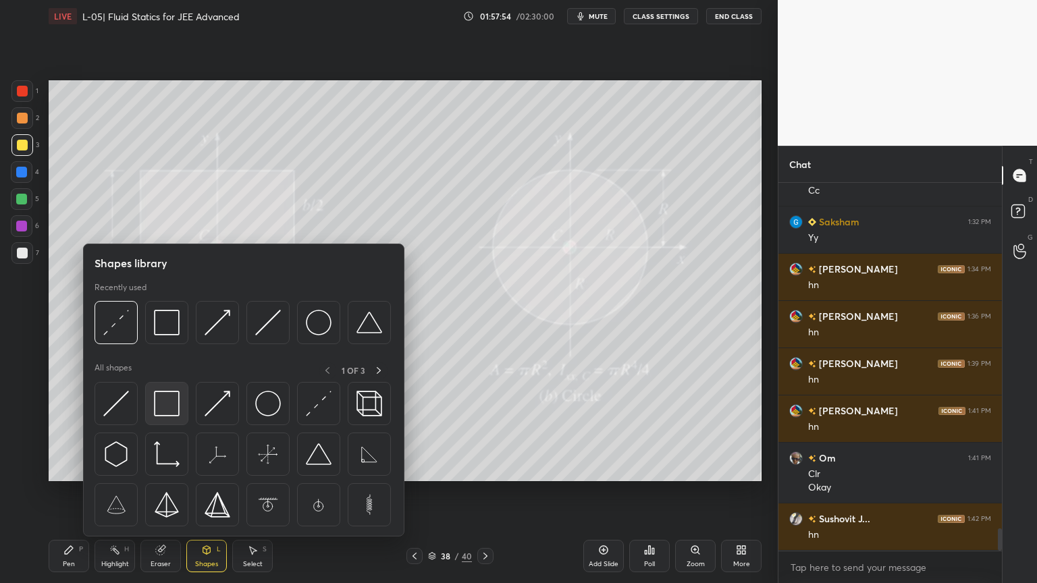
click at [173, 408] on img at bounding box center [167, 404] width 26 height 26
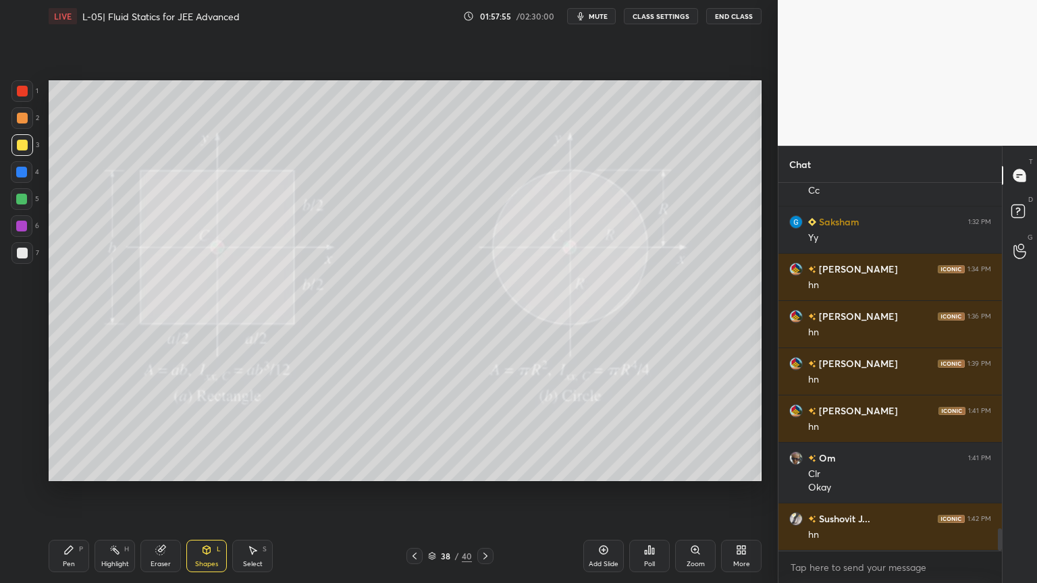
click at [23, 97] on div at bounding box center [22, 91] width 22 height 22
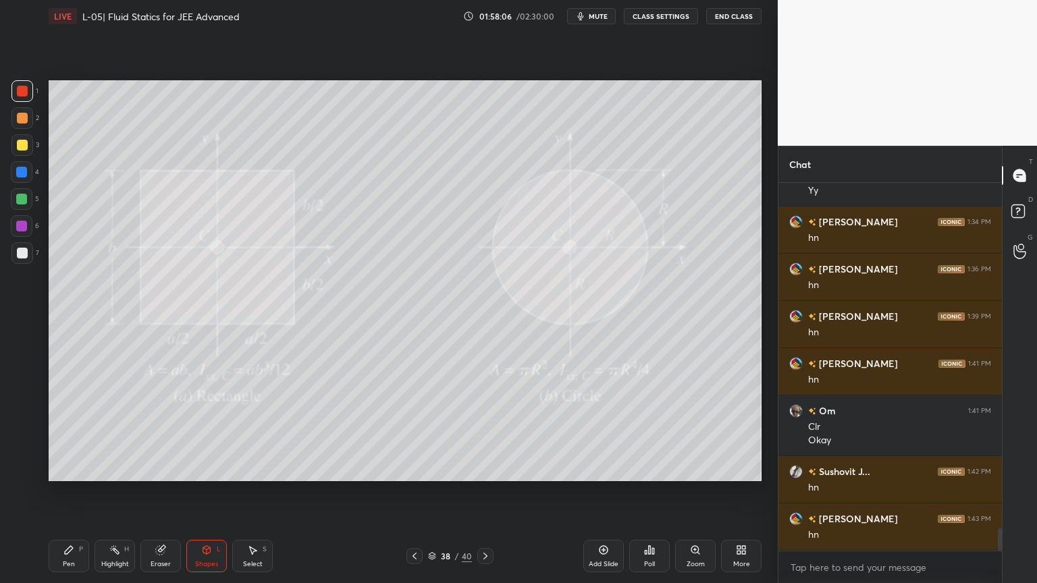
click at [70, 492] on icon at bounding box center [69, 550] width 8 height 8
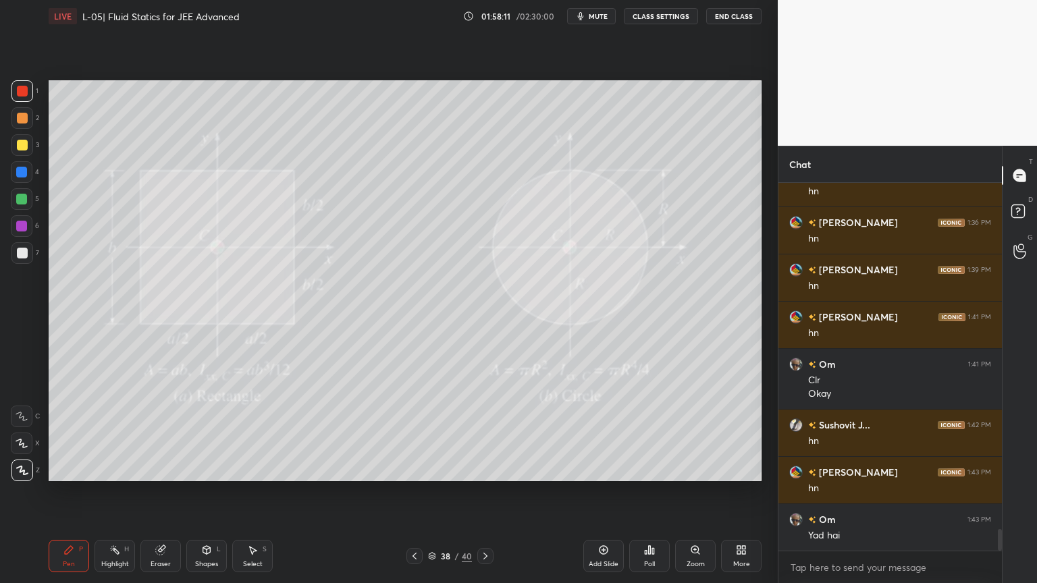
scroll to position [5857, 0]
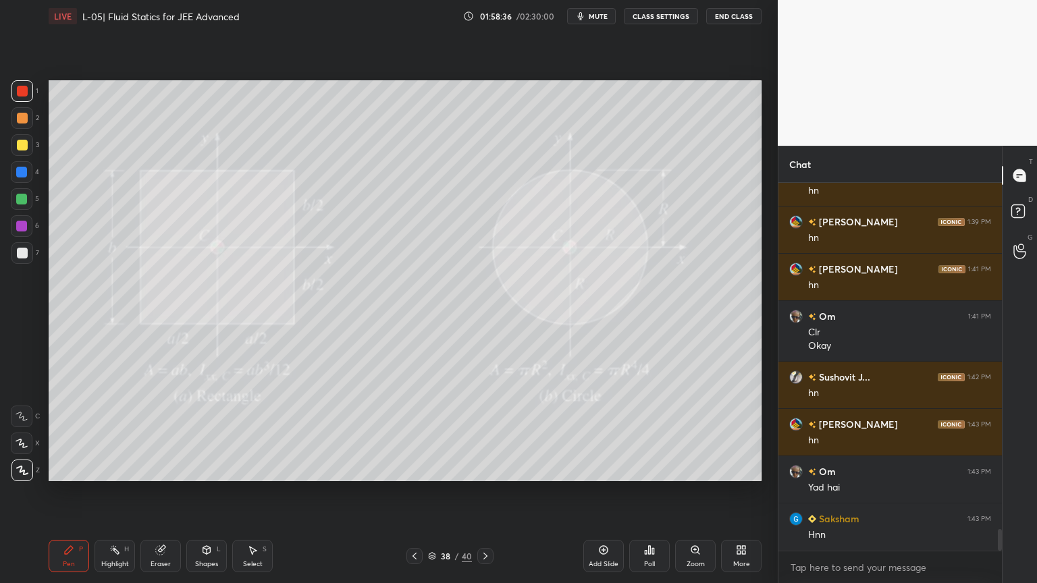
click at [158, 492] on div "Eraser" at bounding box center [160, 556] width 40 height 32
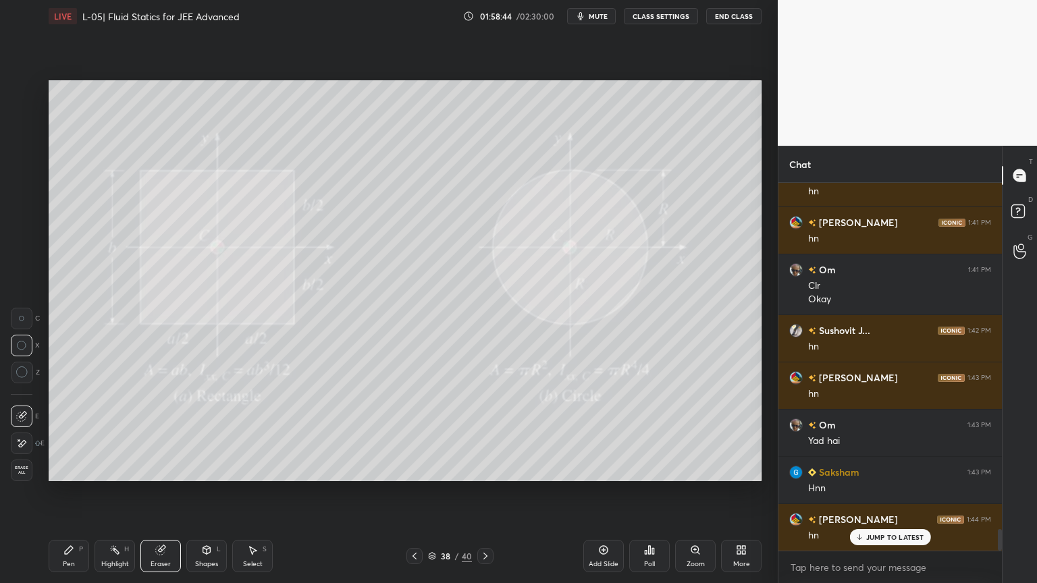
click at [127, 492] on div "Highlight H" at bounding box center [114, 556] width 40 height 32
click at [481, 492] on icon at bounding box center [485, 556] width 11 height 11
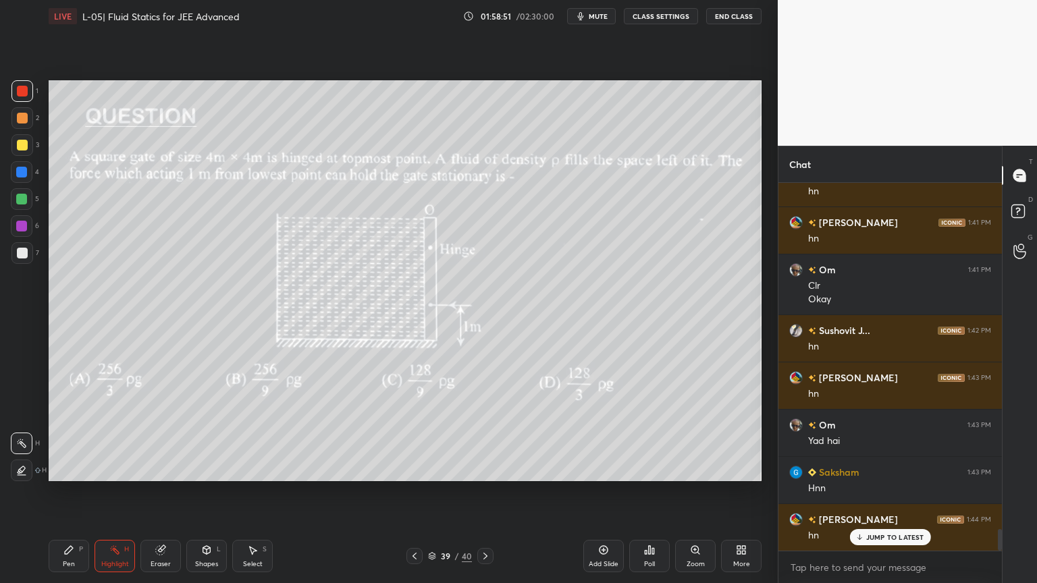
click at [74, 492] on div "Pen P" at bounding box center [69, 556] width 40 height 32
click at [483, 492] on icon at bounding box center [485, 556] width 11 height 11
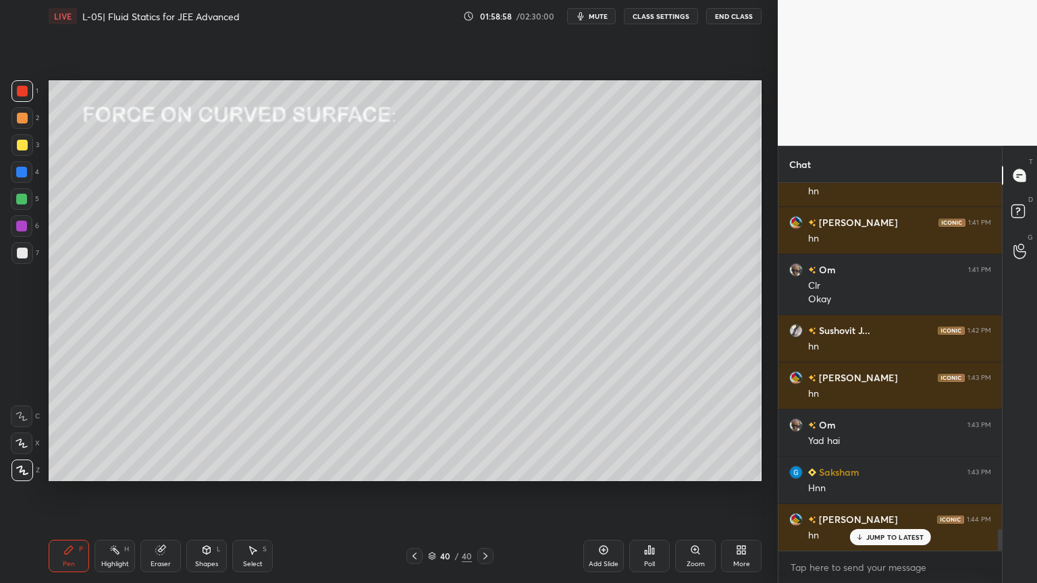
click at [211, 492] on div "Shapes" at bounding box center [206, 564] width 23 height 7
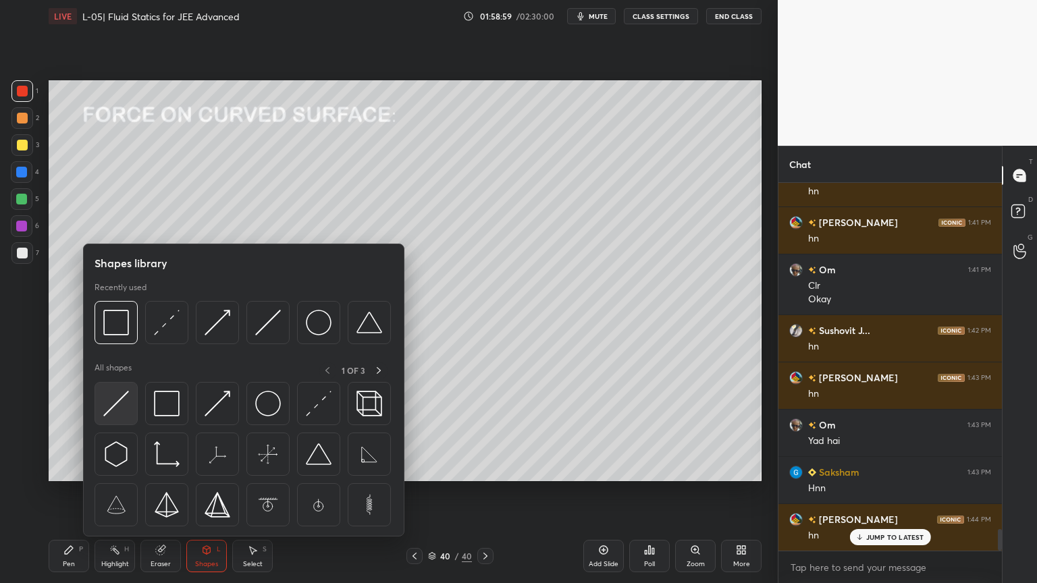
click at [115, 403] on img at bounding box center [116, 404] width 26 height 26
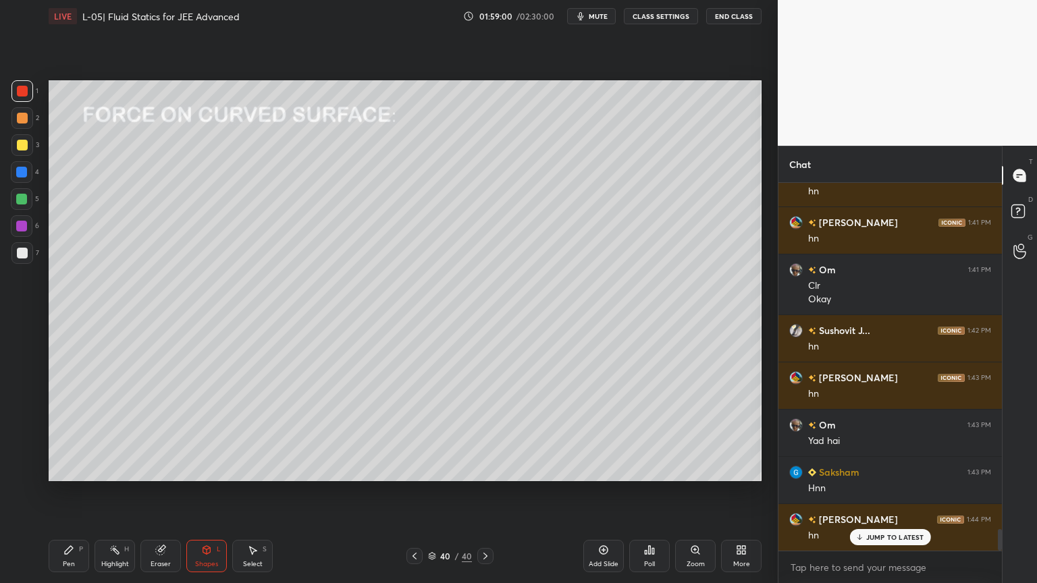
click at [19, 146] on div at bounding box center [22, 145] width 11 height 11
click at [70, 492] on icon at bounding box center [68, 550] width 11 height 11
click at [412, 492] on div at bounding box center [414, 556] width 16 height 16
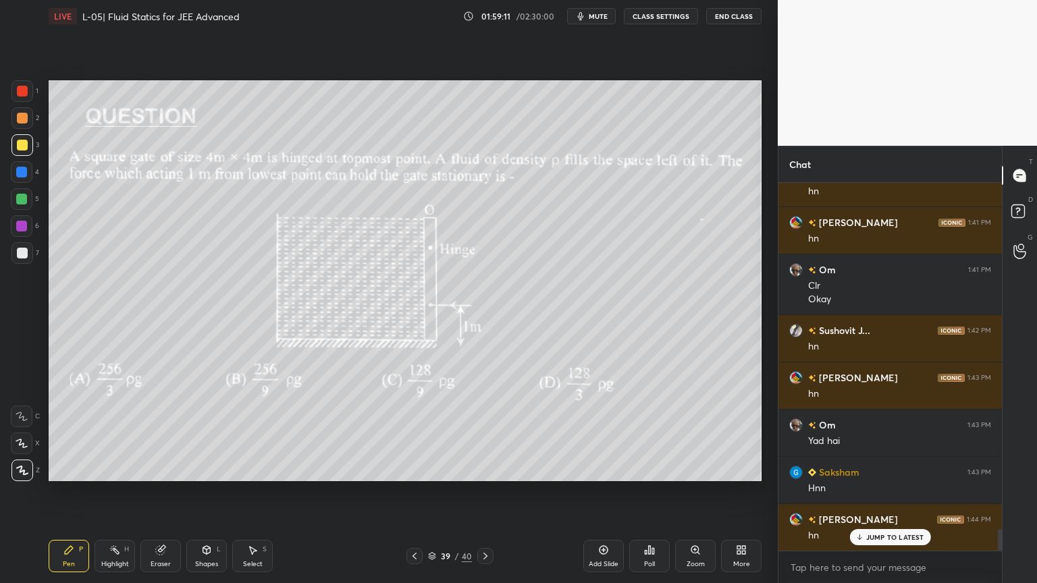
click at [416, 492] on icon at bounding box center [414, 556] width 4 height 7
click at [415, 492] on icon at bounding box center [414, 556] width 11 height 11
click at [414, 492] on icon at bounding box center [414, 556] width 4 height 7
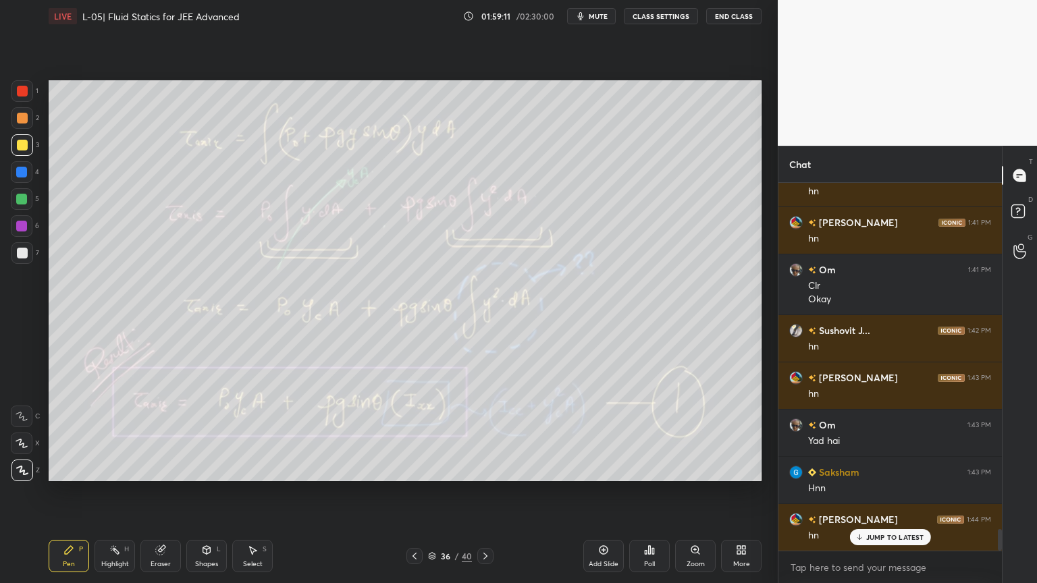
click at [415, 492] on icon at bounding box center [414, 556] width 11 height 11
click at [416, 492] on icon at bounding box center [414, 556] width 11 height 11
click at [410, 492] on icon at bounding box center [414, 556] width 11 height 11
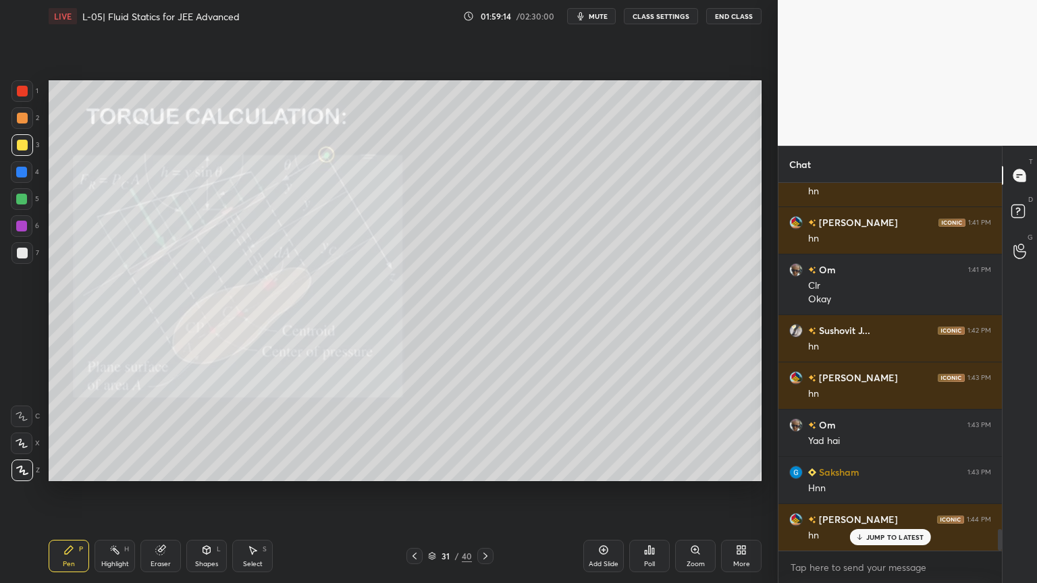
click at [411, 492] on icon at bounding box center [414, 556] width 11 height 11
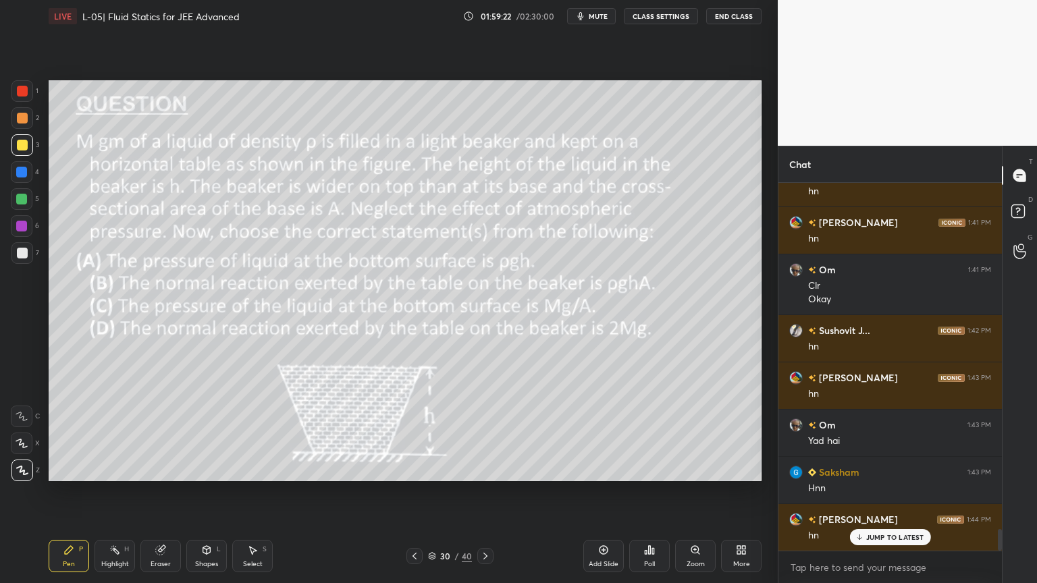
click at [412, 492] on icon at bounding box center [414, 556] width 11 height 11
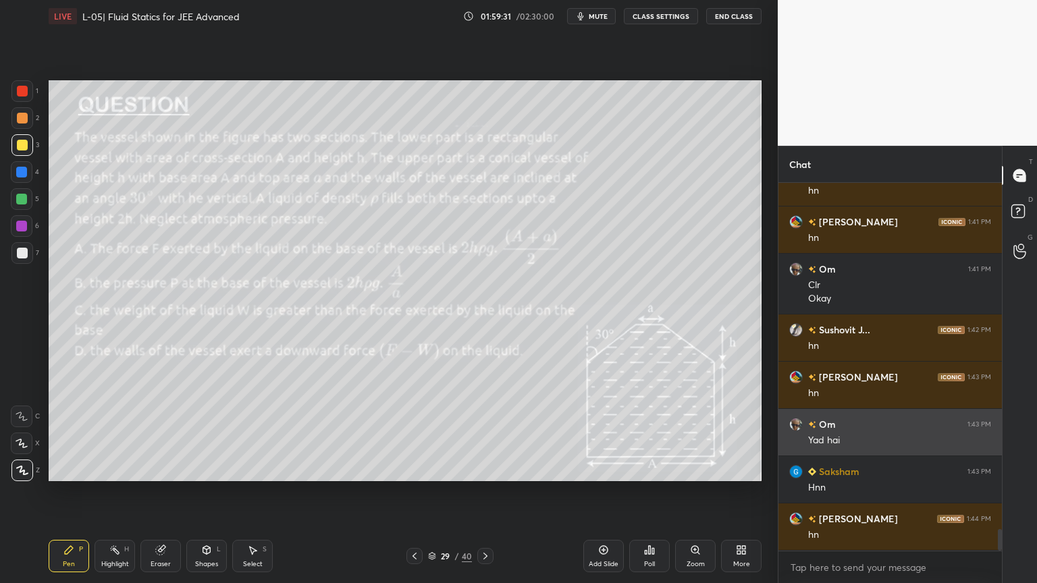
scroll to position [5952, 0]
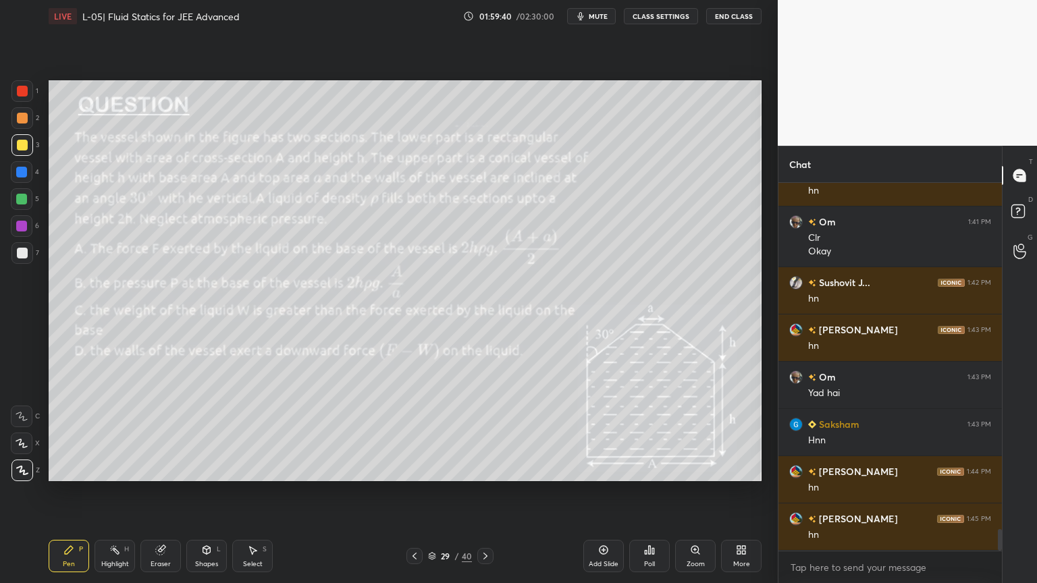
click at [111, 492] on div "Highlight" at bounding box center [115, 564] width 28 height 7
click at [486, 492] on icon at bounding box center [485, 556] width 11 height 11
click at [483, 492] on icon at bounding box center [485, 556] width 11 height 11
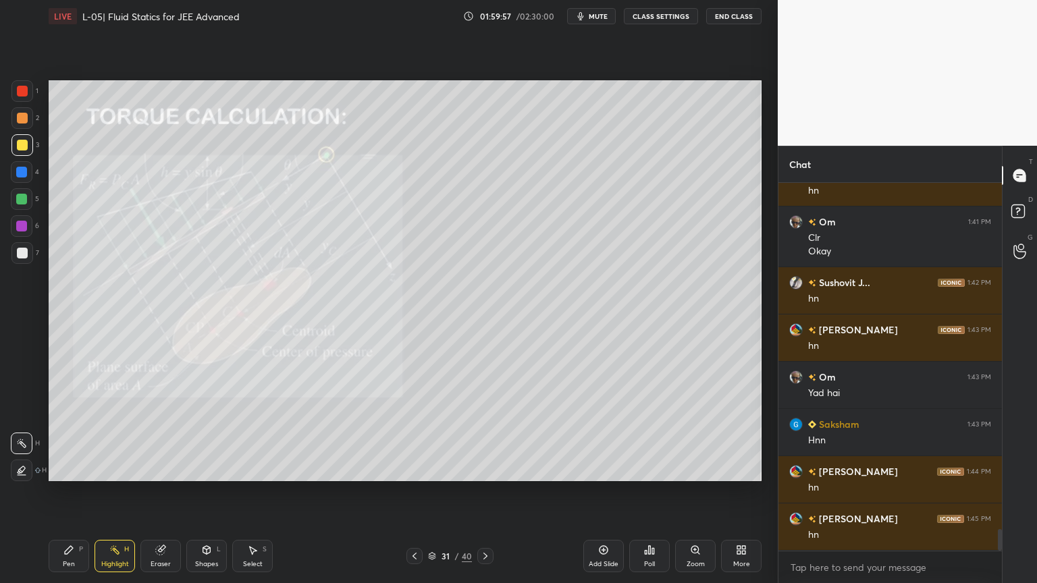
click at [483, 492] on div at bounding box center [485, 556] width 16 height 16
click at [486, 492] on div at bounding box center [485, 556] width 16 height 16
click at [483, 492] on icon at bounding box center [485, 556] width 11 height 11
click at [486, 492] on icon at bounding box center [485, 556] width 11 height 11
click at [494, 492] on div "35 / 40" at bounding box center [449, 556] width 267 height 16
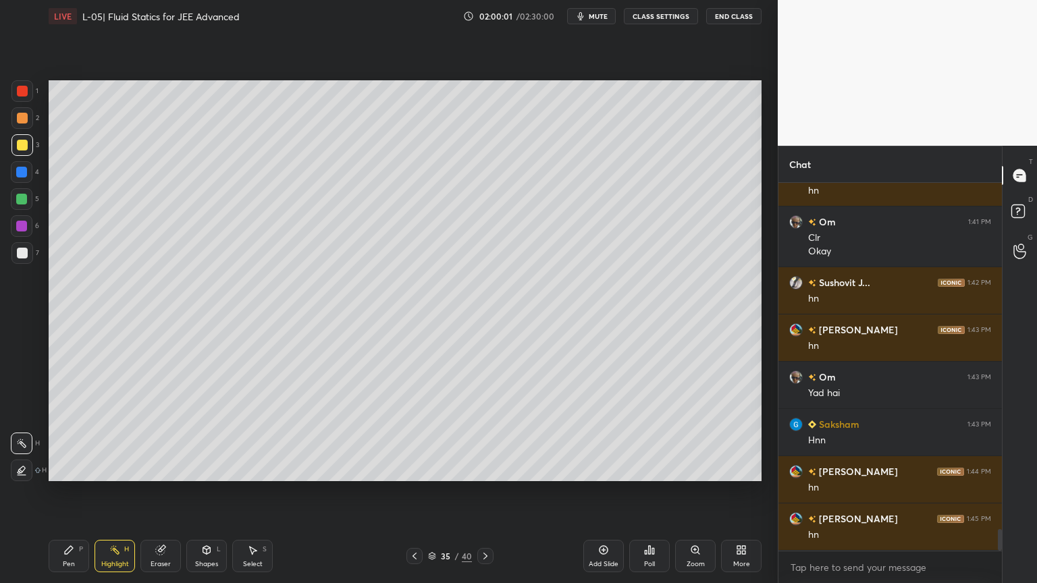
click at [495, 492] on div "35 / 40" at bounding box center [449, 556] width 267 height 16
click at [483, 492] on div "Pen P Highlight H Eraser Shapes L Select S 35 / 40 Add Slide Poll Zoom More" at bounding box center [405, 556] width 713 height 54
click at [481, 492] on div "Pen P Highlight H Eraser Shapes L Select S 35 / 40 Add Slide Poll Zoom More" at bounding box center [405, 556] width 713 height 54
click at [484, 492] on icon at bounding box center [485, 556] width 11 height 11
click at [483, 492] on icon at bounding box center [485, 556] width 11 height 11
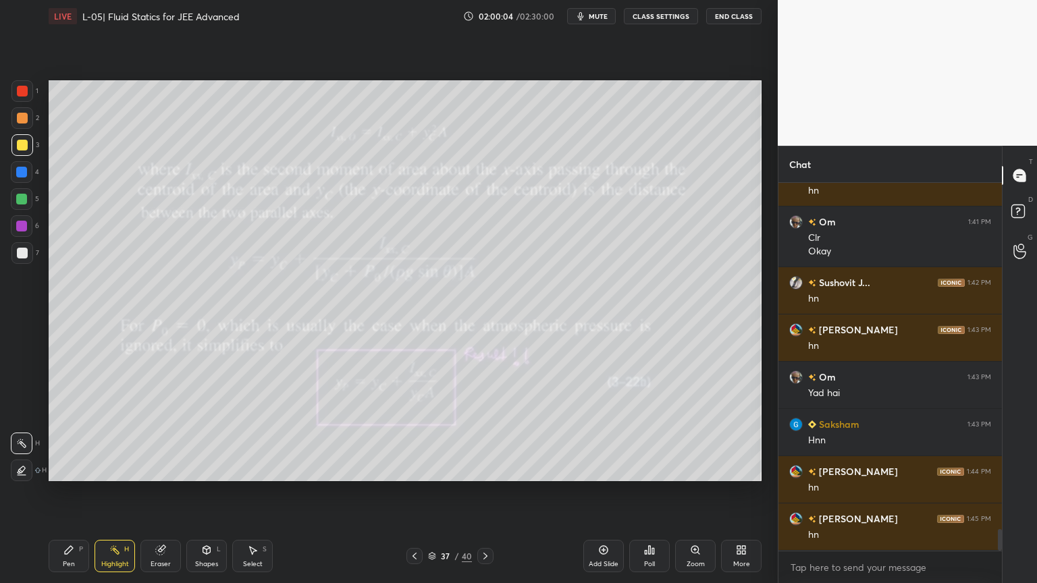
click at [483, 492] on div at bounding box center [485, 556] width 16 height 16
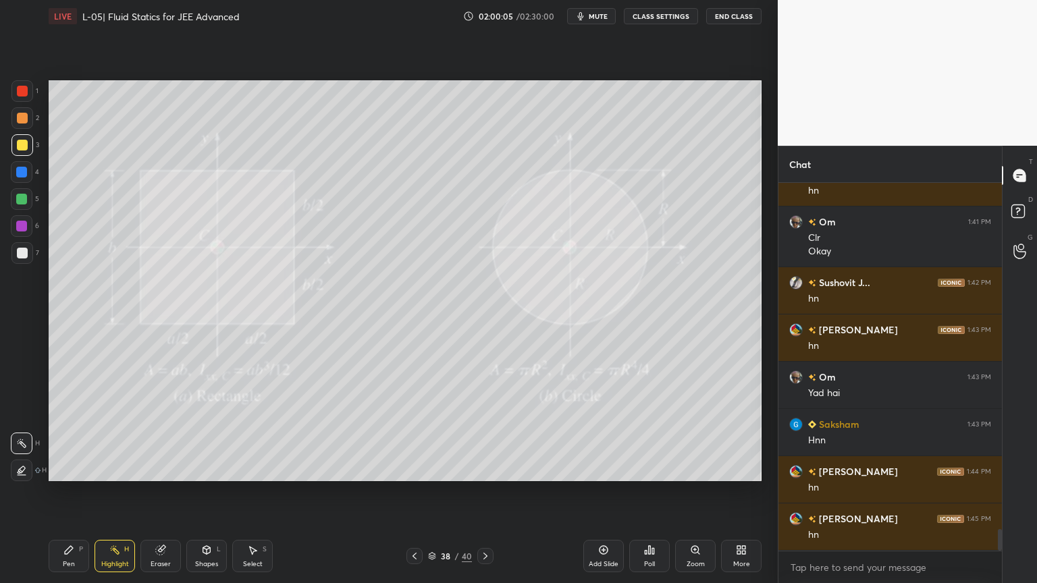
click at [481, 492] on icon at bounding box center [485, 556] width 11 height 11
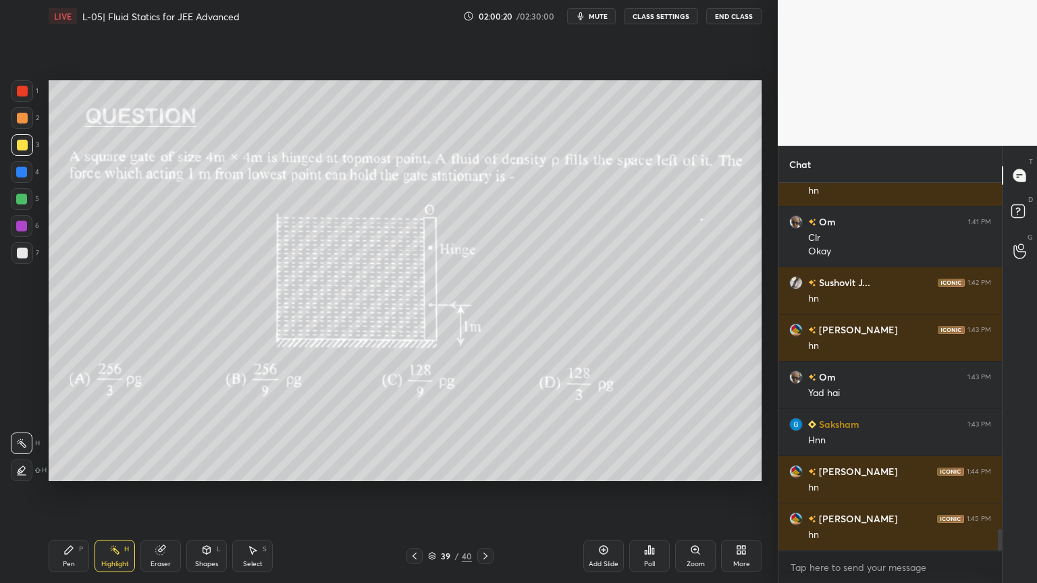
click at [71, 492] on div "Pen P" at bounding box center [69, 556] width 40 height 32
click at [133, 492] on div "Highlight H" at bounding box center [114, 556] width 40 height 32
click at [74, 492] on div "Pen P" at bounding box center [69, 556] width 40 height 32
click at [112, 492] on div "Highlight H" at bounding box center [114, 556] width 40 height 32
click at [121, 492] on div "Highlight H" at bounding box center [114, 556] width 40 height 32
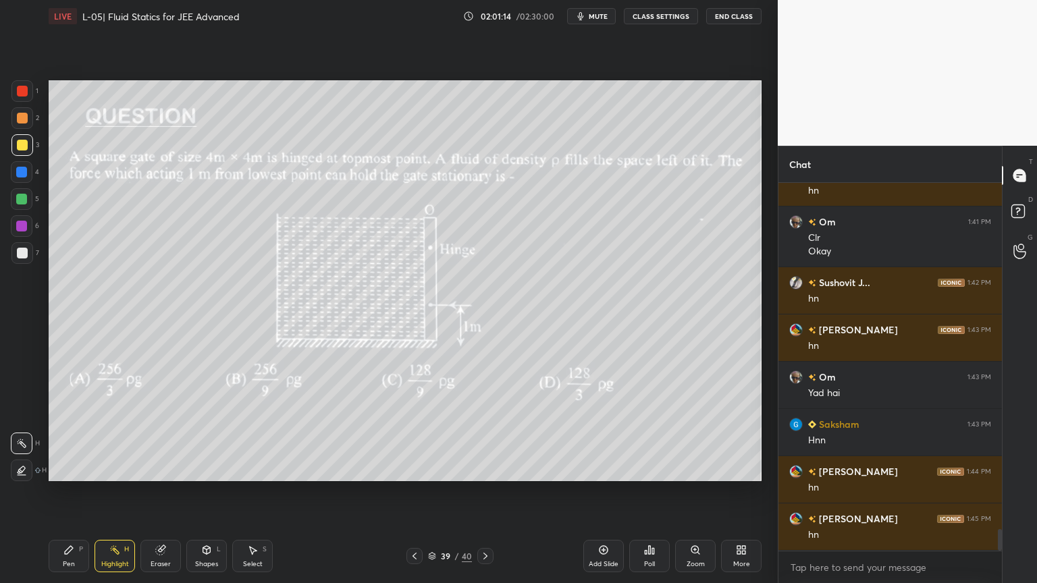
click at [73, 492] on div "Pen" at bounding box center [69, 564] width 12 height 7
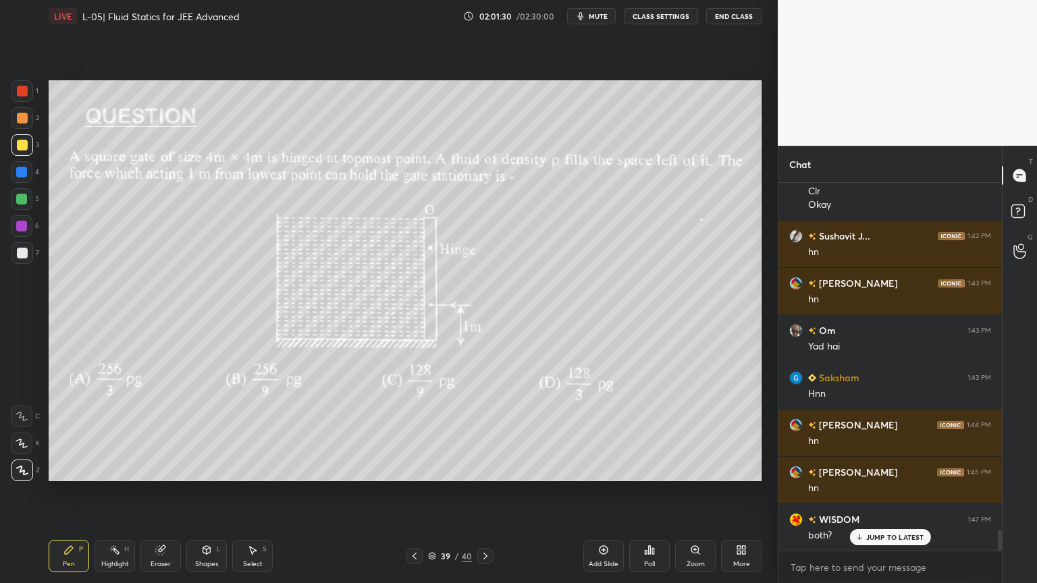
click at [202, 492] on div "Shapes" at bounding box center [206, 564] width 23 height 7
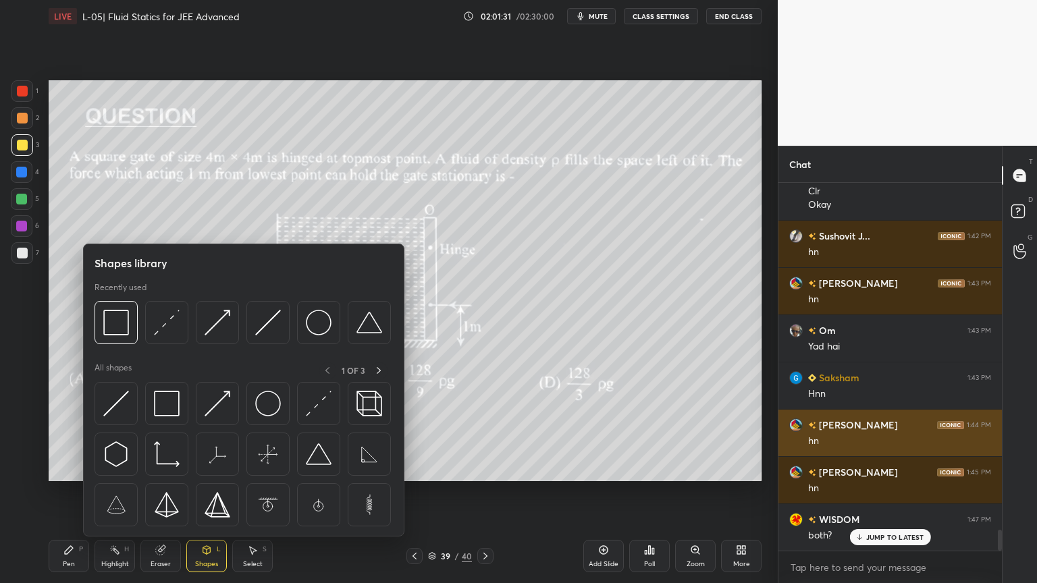
click at [323, 406] on img at bounding box center [319, 404] width 26 height 26
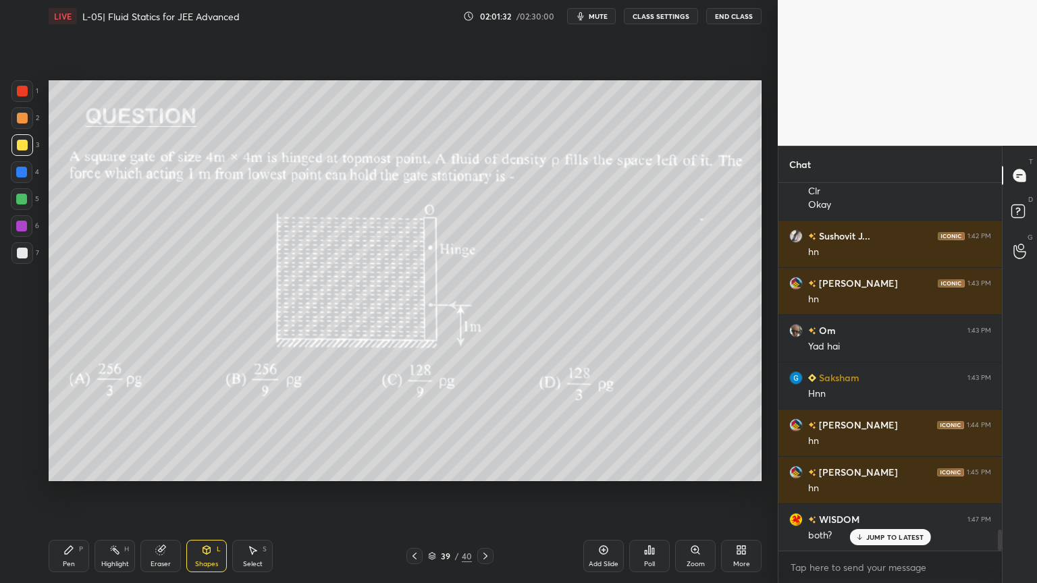
click at [18, 97] on div at bounding box center [22, 91] width 22 height 22
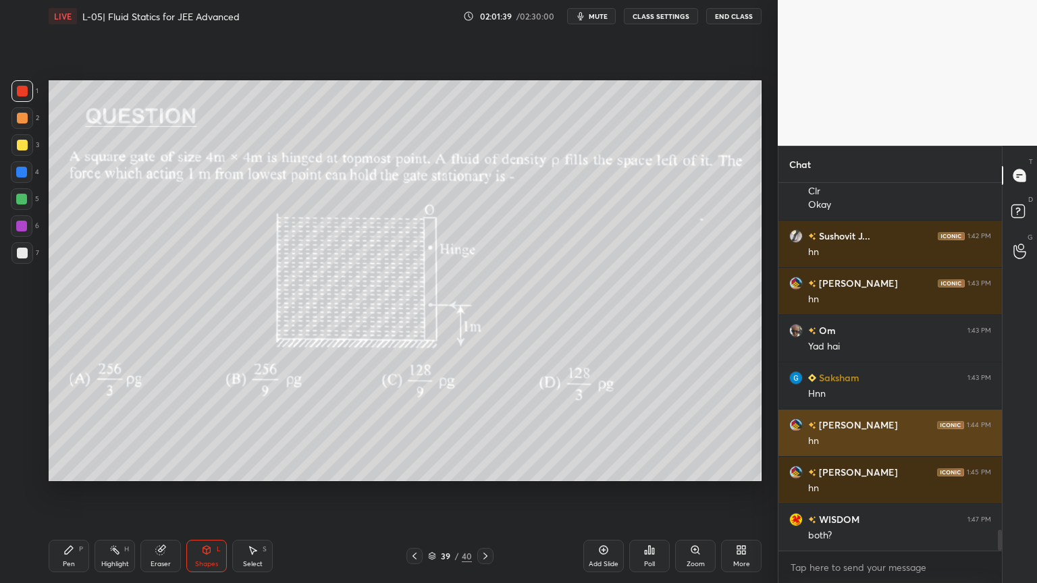
scroll to position [6046, 0]
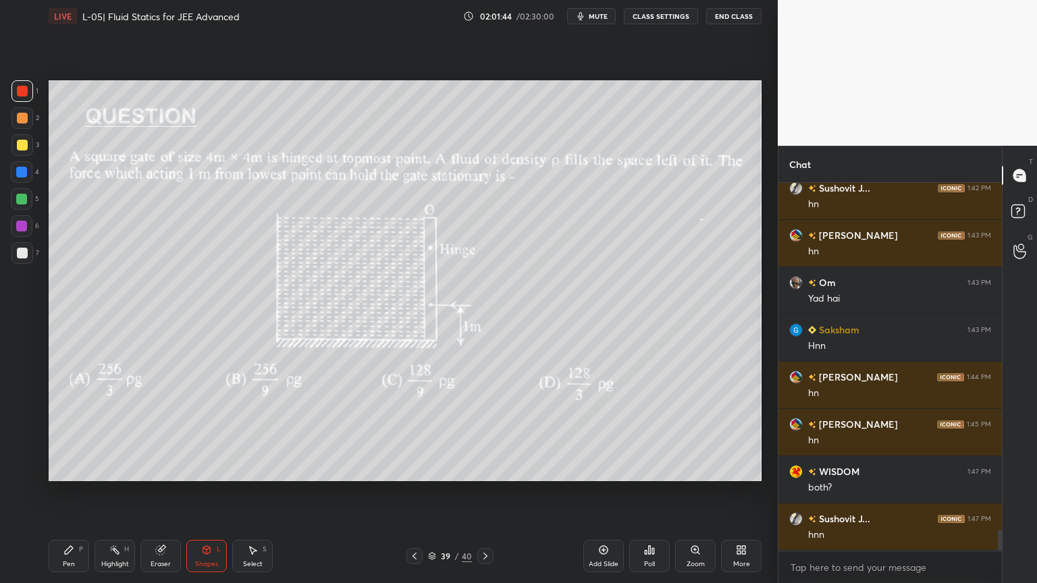
click at [119, 492] on div "Highlight H" at bounding box center [114, 556] width 40 height 32
click at [169, 492] on div "Eraser" at bounding box center [161, 564] width 20 height 7
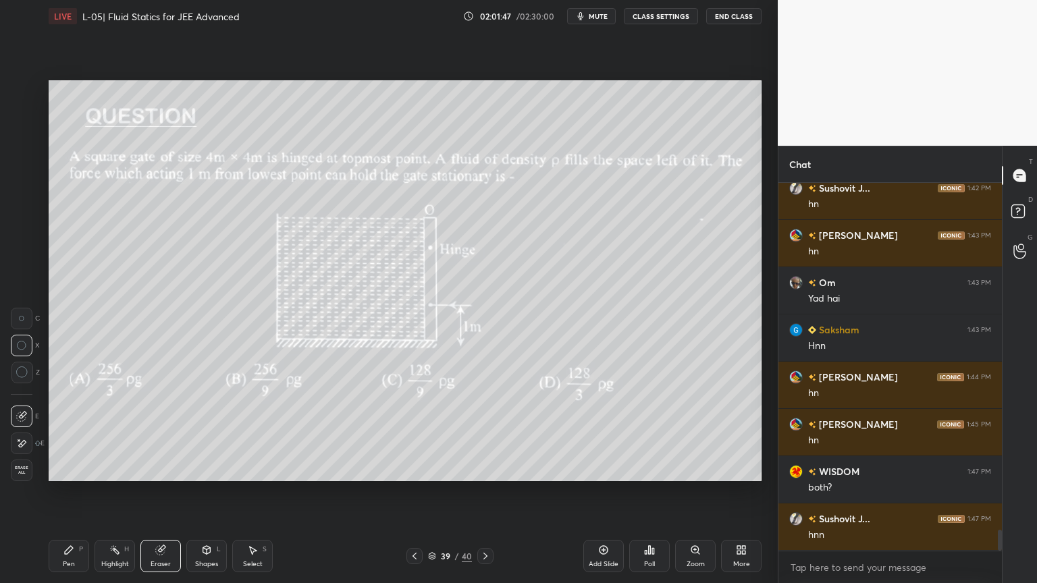
scroll to position [6093, 0]
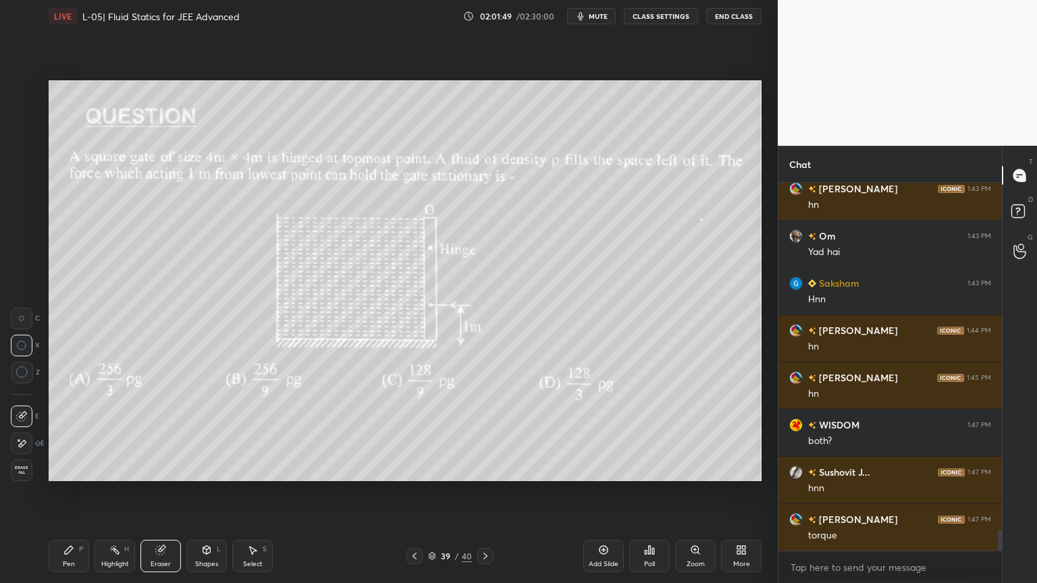
click at [57, 492] on div "Pen P" at bounding box center [69, 556] width 40 height 32
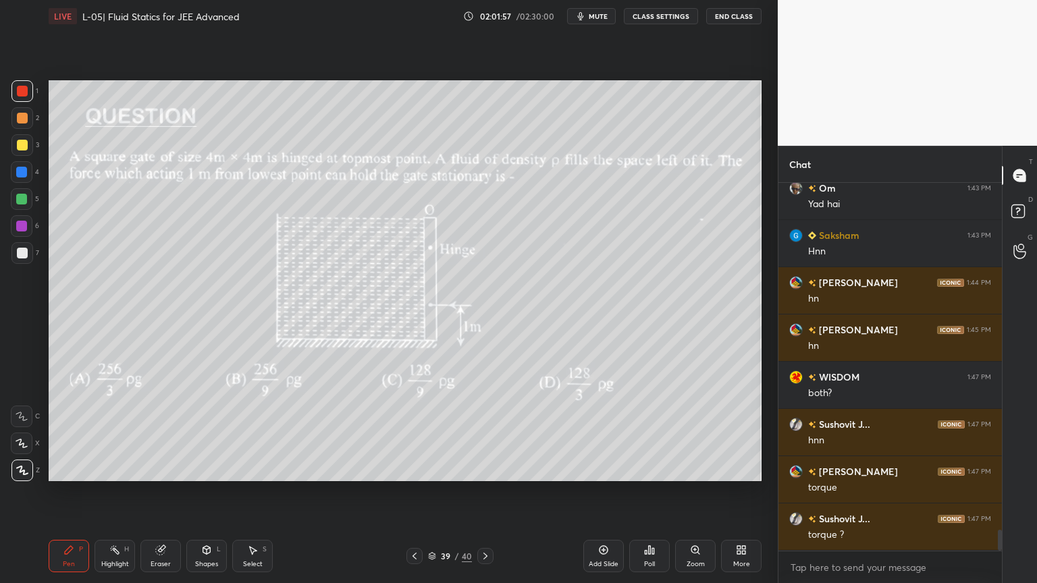
click at [24, 140] on div at bounding box center [22, 145] width 11 height 11
click at [200, 492] on div "Shapes" at bounding box center [206, 564] width 23 height 7
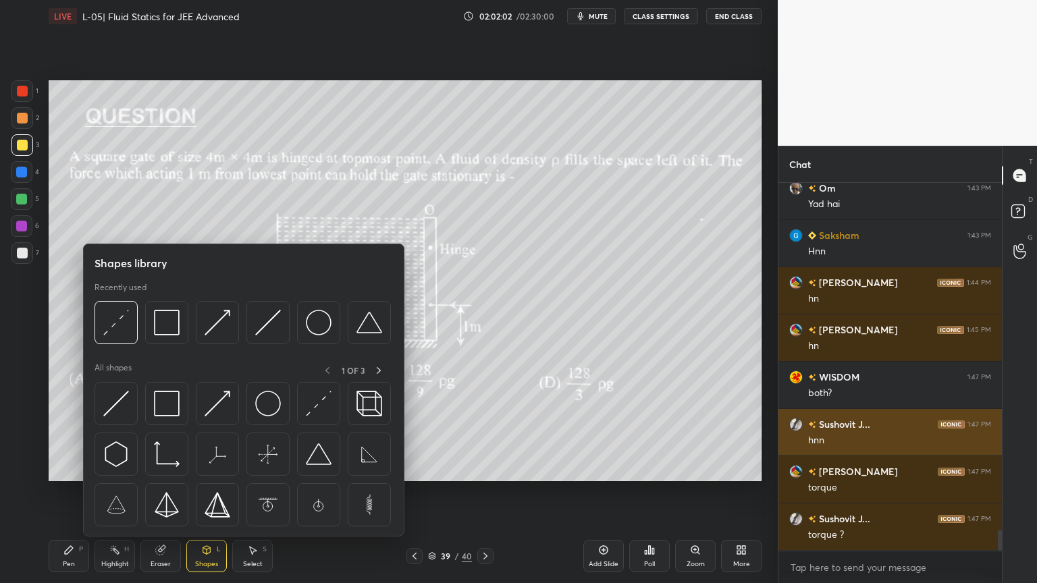
click at [162, 404] on img at bounding box center [167, 404] width 26 height 26
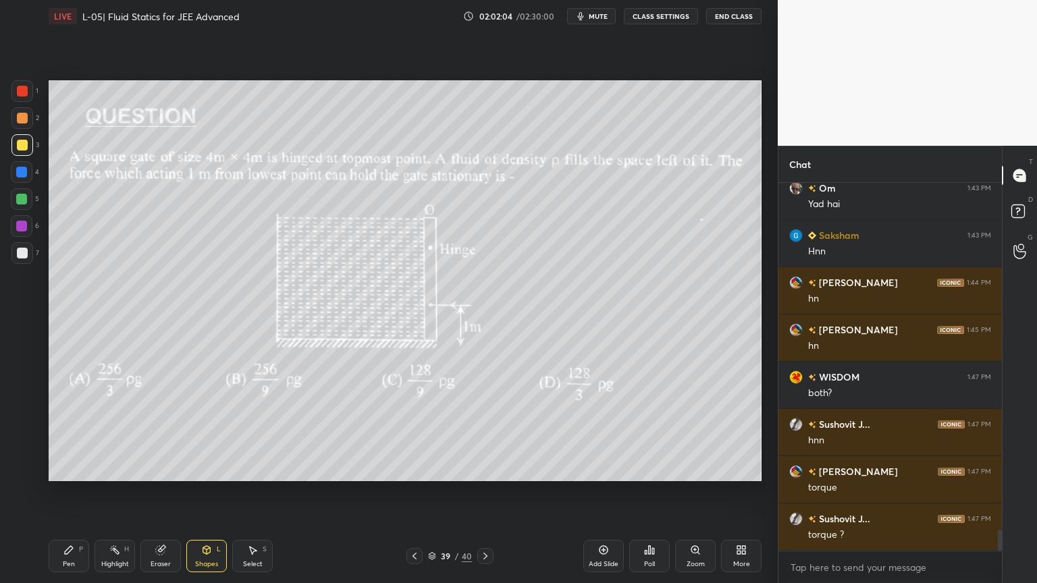
click at [16, 252] on div at bounding box center [22, 253] width 22 height 22
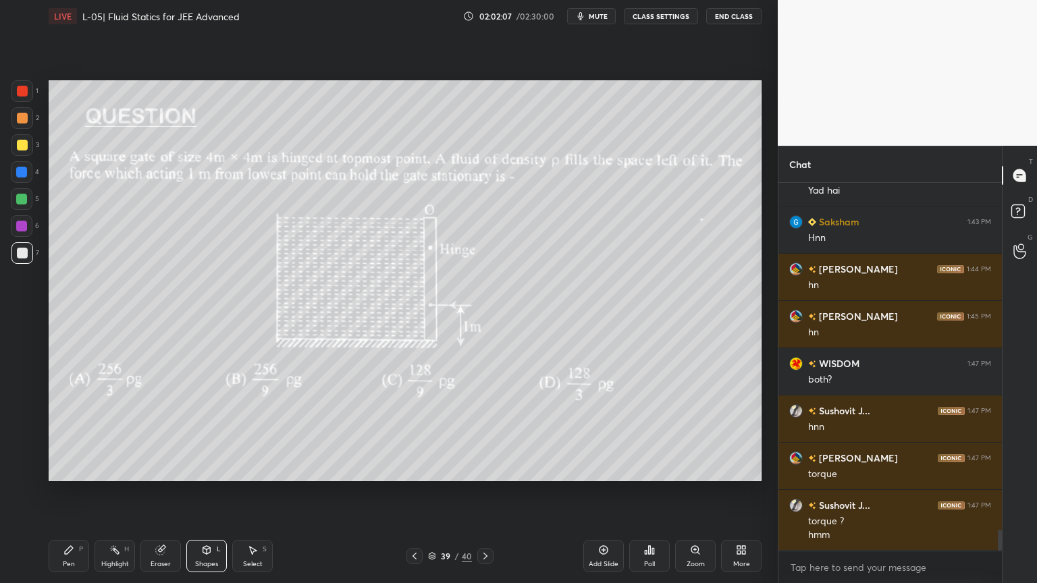
click at [73, 492] on icon at bounding box center [68, 550] width 11 height 11
click at [108, 492] on div "Highlight" at bounding box center [115, 564] width 28 height 7
click at [204, 492] on div "Shapes L" at bounding box center [206, 556] width 40 height 32
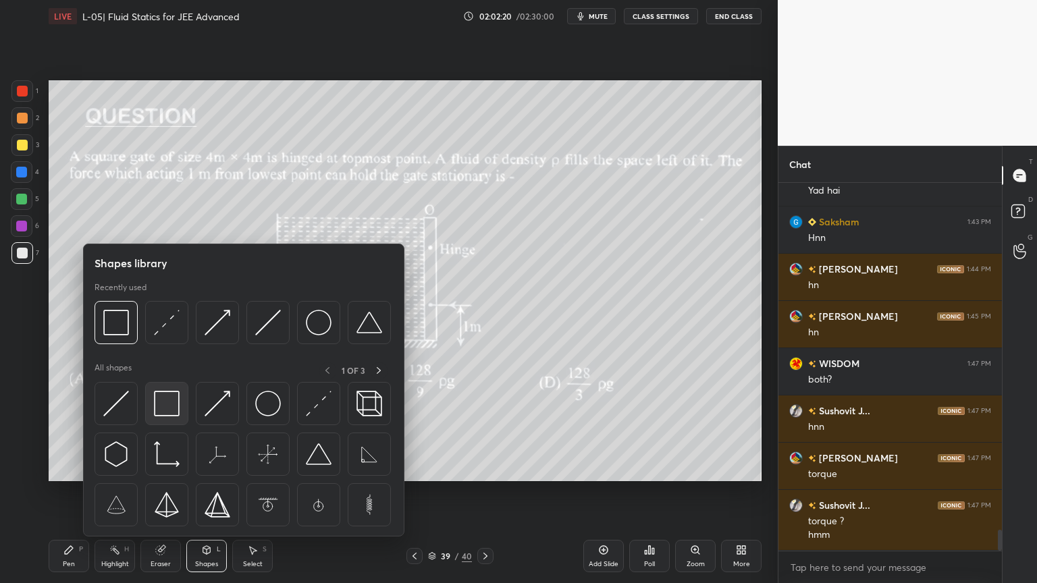
click at [165, 398] on img at bounding box center [167, 404] width 26 height 26
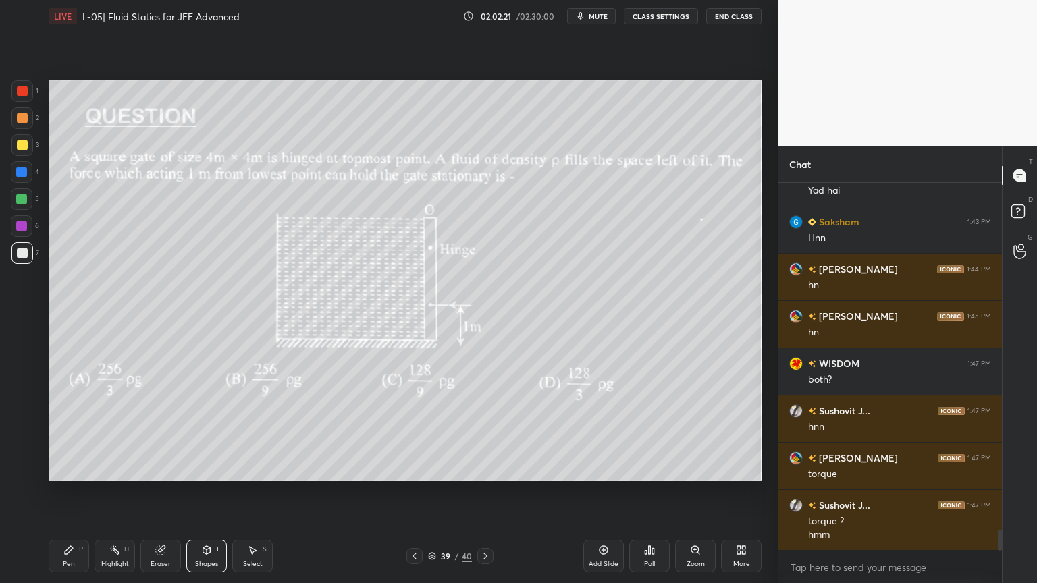
click at [19, 175] on div at bounding box center [21, 172] width 11 height 11
click at [119, 492] on icon at bounding box center [114, 550] width 11 height 11
click at [73, 492] on div "Pen P" at bounding box center [69, 556] width 40 height 32
click at [154, 492] on div "Eraser" at bounding box center [160, 556] width 40 height 32
click at [65, 492] on div "Pen" at bounding box center [69, 564] width 12 height 7
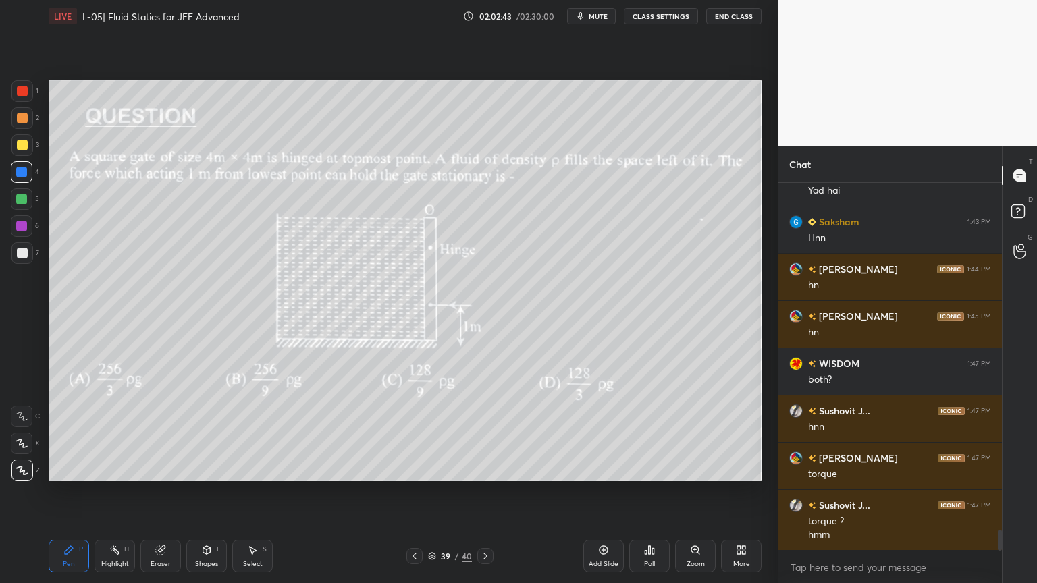
click at [197, 492] on div "Shapes" at bounding box center [206, 564] width 23 height 7
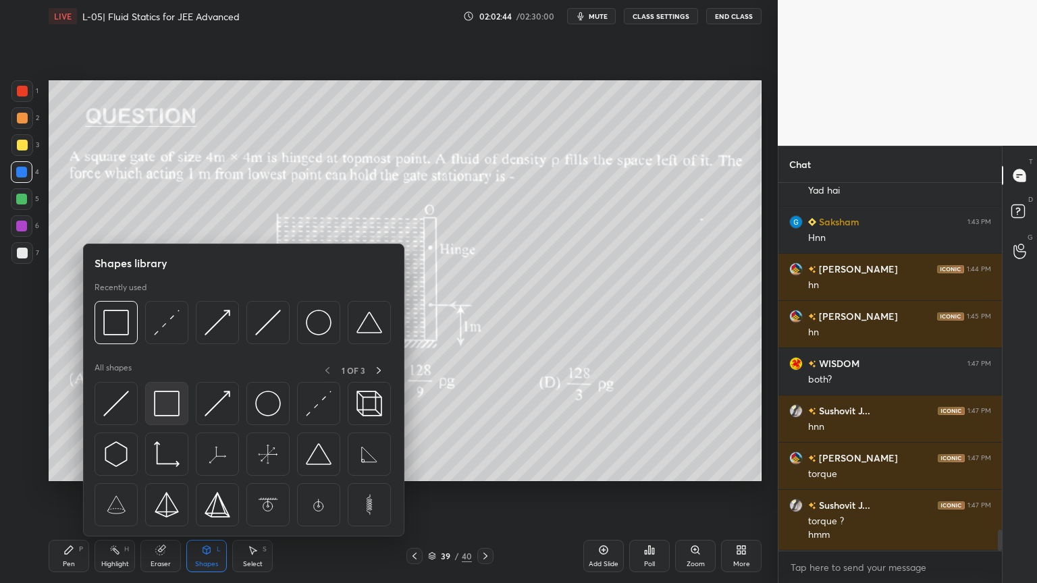
click at [173, 414] on img at bounding box center [167, 404] width 26 height 26
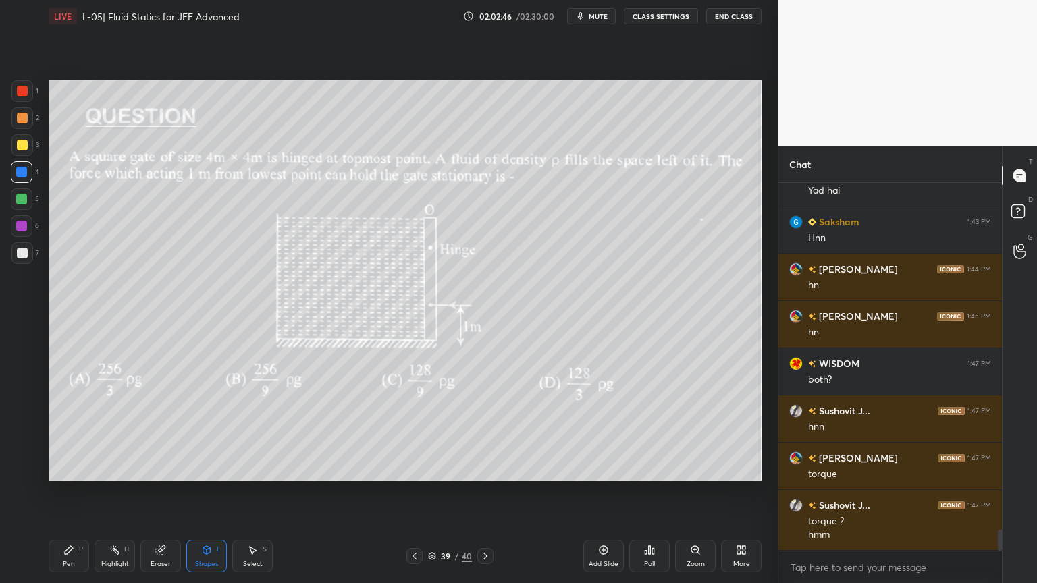
click at [82, 492] on div "P" at bounding box center [81, 549] width 4 height 7
click at [125, 492] on div "Highlight" at bounding box center [115, 564] width 28 height 7
click at [197, 492] on div "Shapes L" at bounding box center [206, 556] width 40 height 32
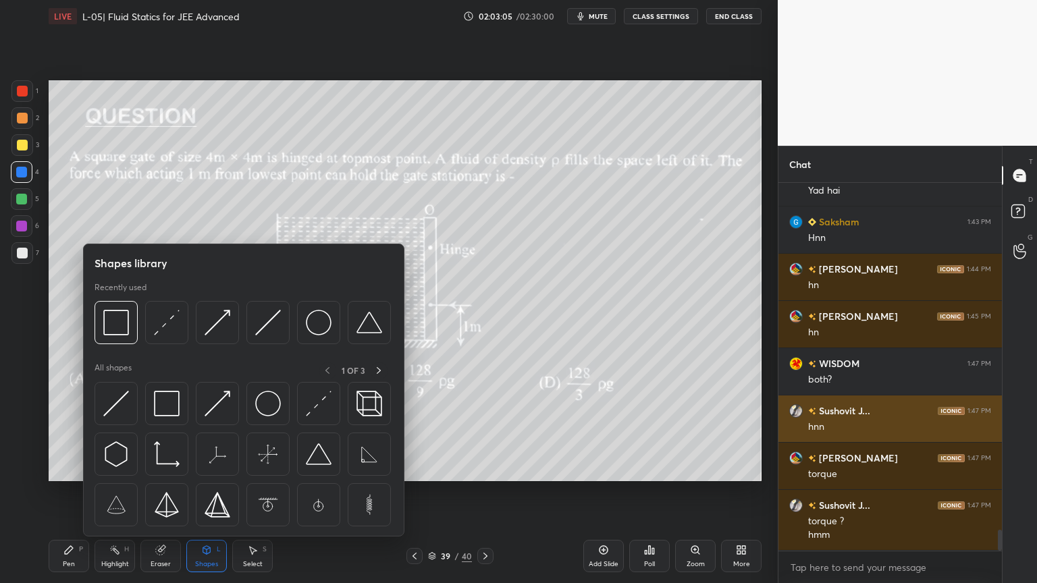
click at [216, 411] on img at bounding box center [217, 404] width 26 height 26
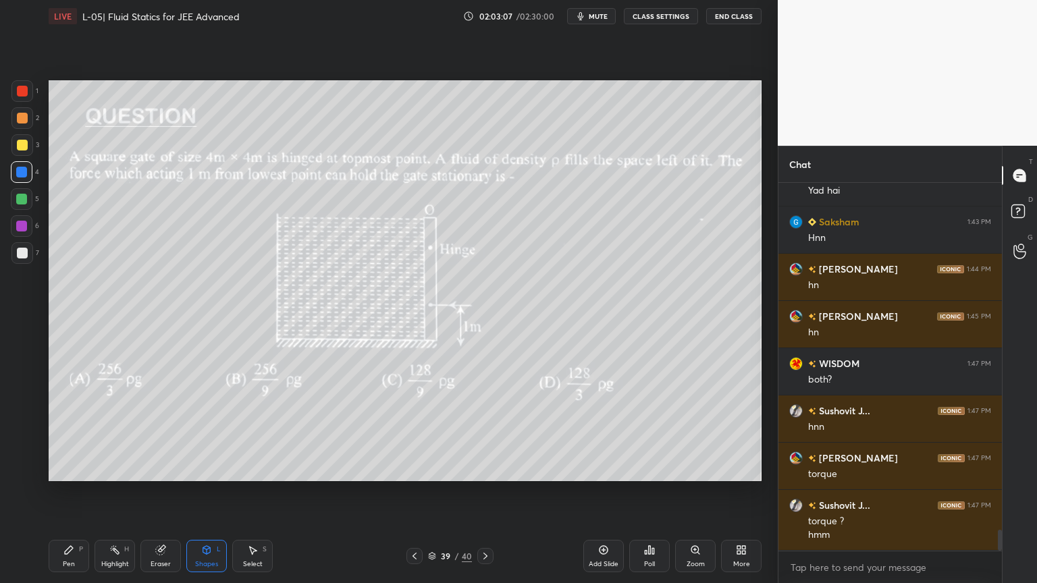
click at [66, 492] on icon at bounding box center [69, 550] width 8 height 8
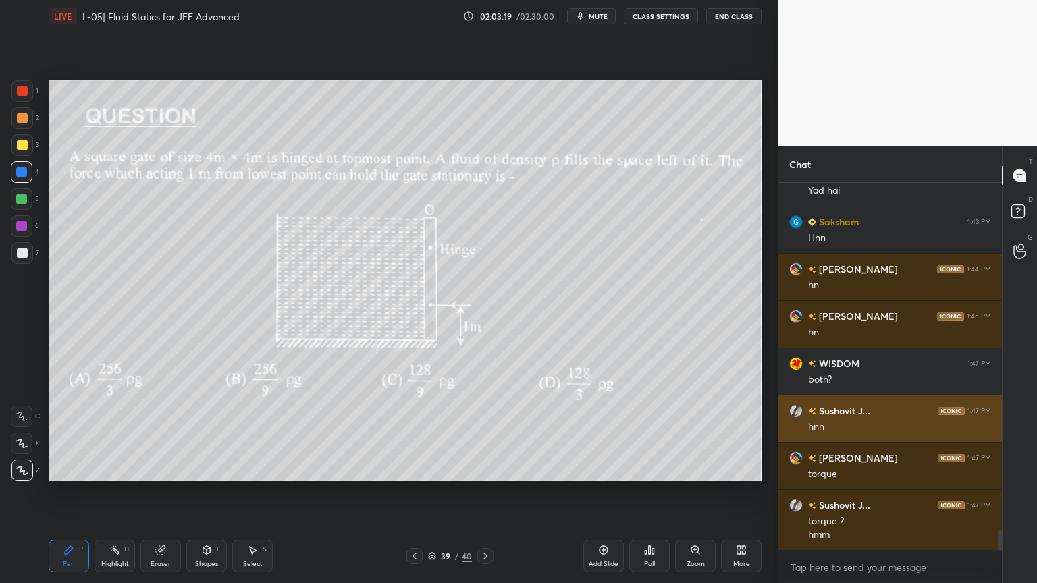
scroll to position [6201, 0]
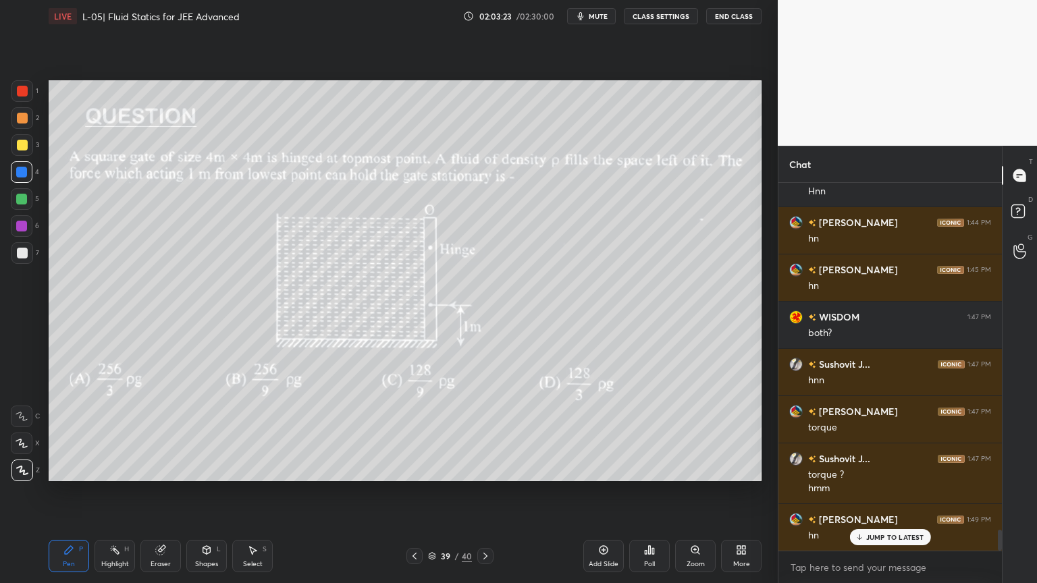
click at [599, 492] on icon at bounding box center [603, 550] width 11 height 11
click at [200, 492] on div "Shapes L" at bounding box center [206, 556] width 40 height 32
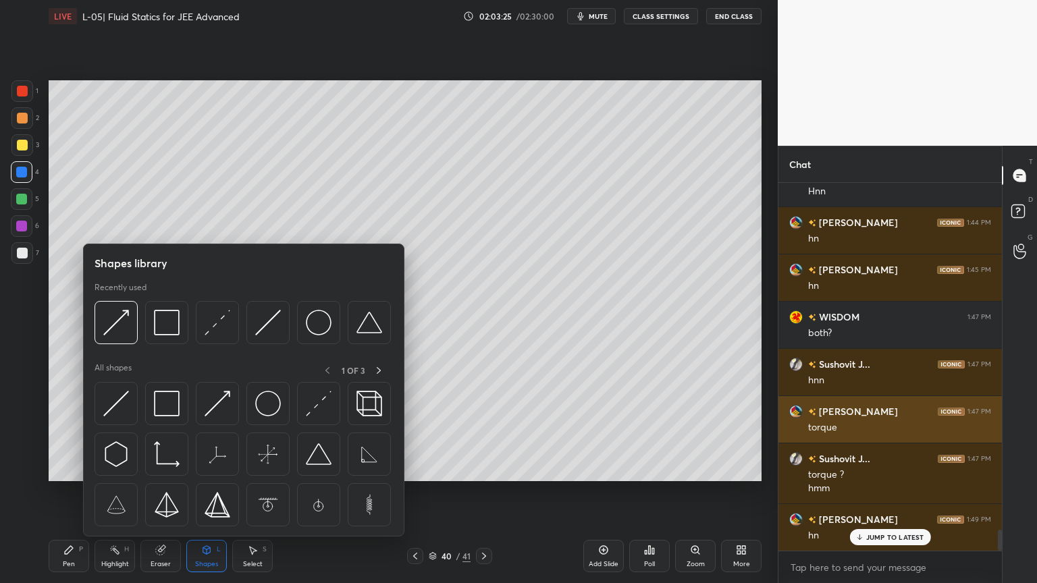
click at [163, 410] on img at bounding box center [167, 404] width 26 height 26
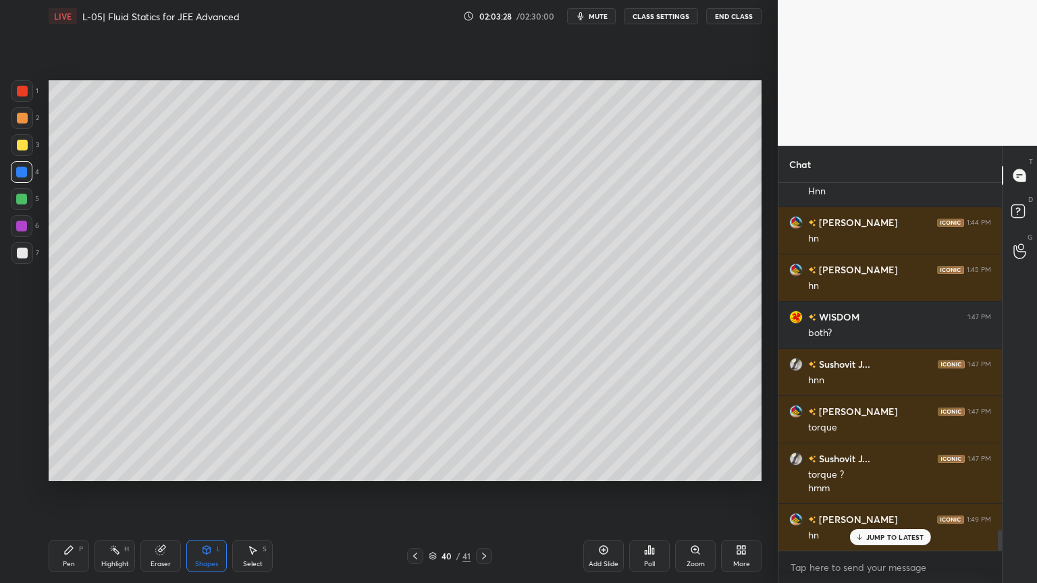
click at [200, 492] on div "Shapes" at bounding box center [206, 564] width 23 height 7
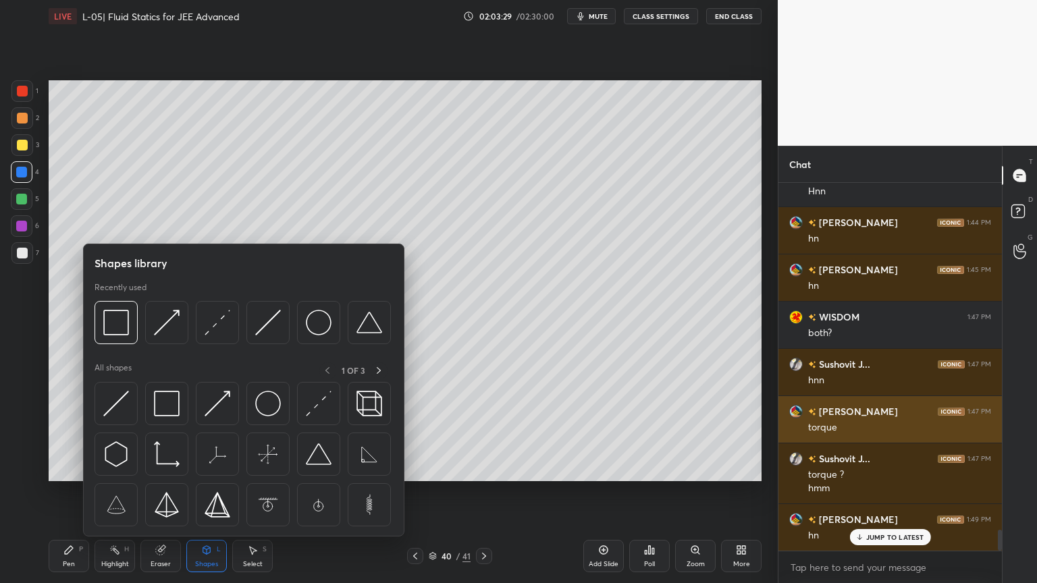
click at [229, 325] on img at bounding box center [217, 323] width 26 height 26
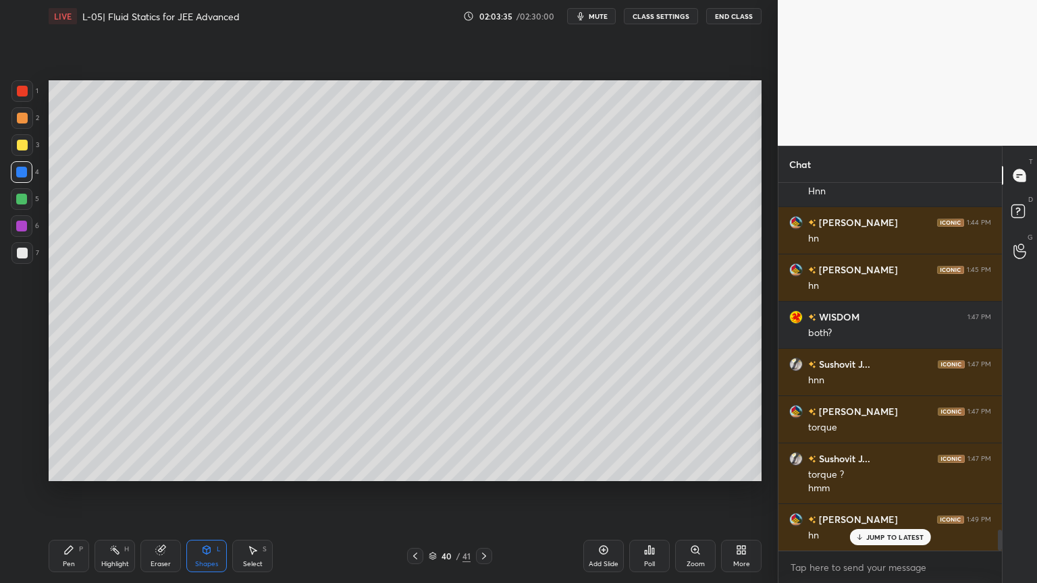
click at [72, 492] on icon at bounding box center [68, 550] width 11 height 11
click at [20, 147] on div at bounding box center [22, 145] width 11 height 11
click at [202, 492] on div "Shapes" at bounding box center [206, 564] width 23 height 7
click at [27, 231] on div at bounding box center [22, 226] width 22 height 22
click at [59, 492] on div "Pen P" at bounding box center [69, 556] width 40 height 32
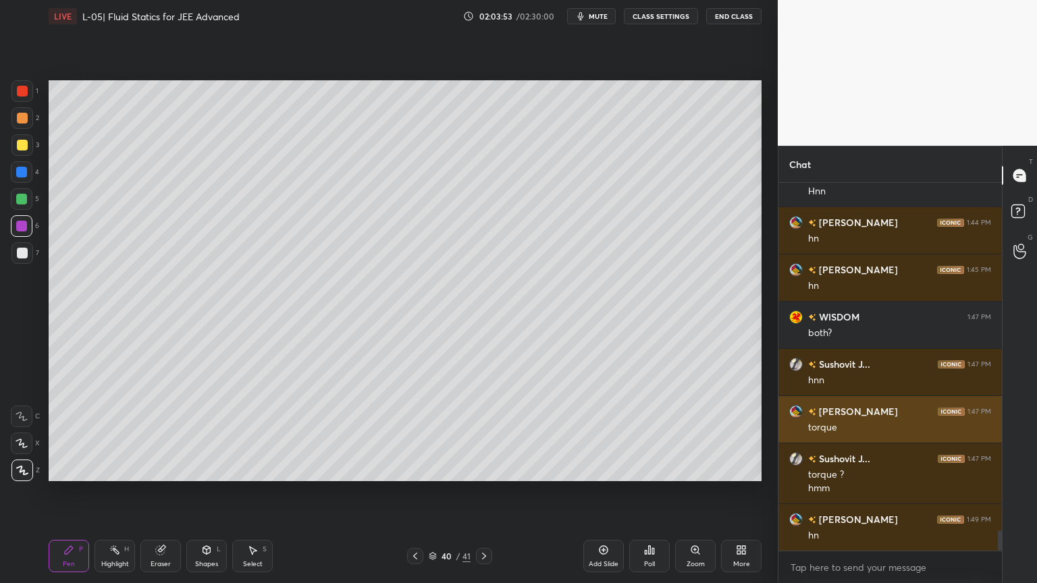
scroll to position [6202, 0]
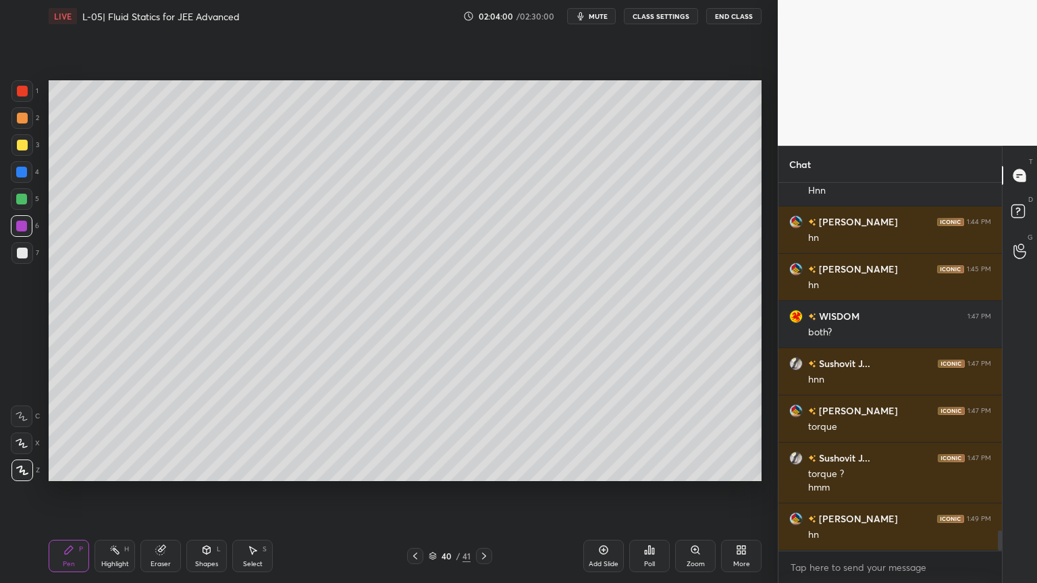
click at [207, 492] on icon at bounding box center [207, 551] width 0 height 5
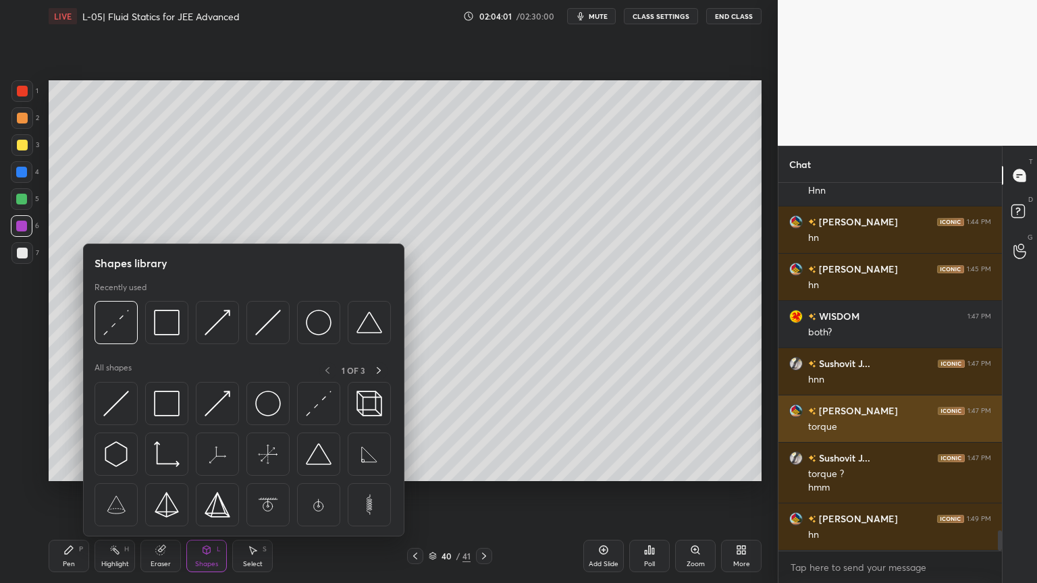
click at [168, 330] on img at bounding box center [167, 323] width 26 height 26
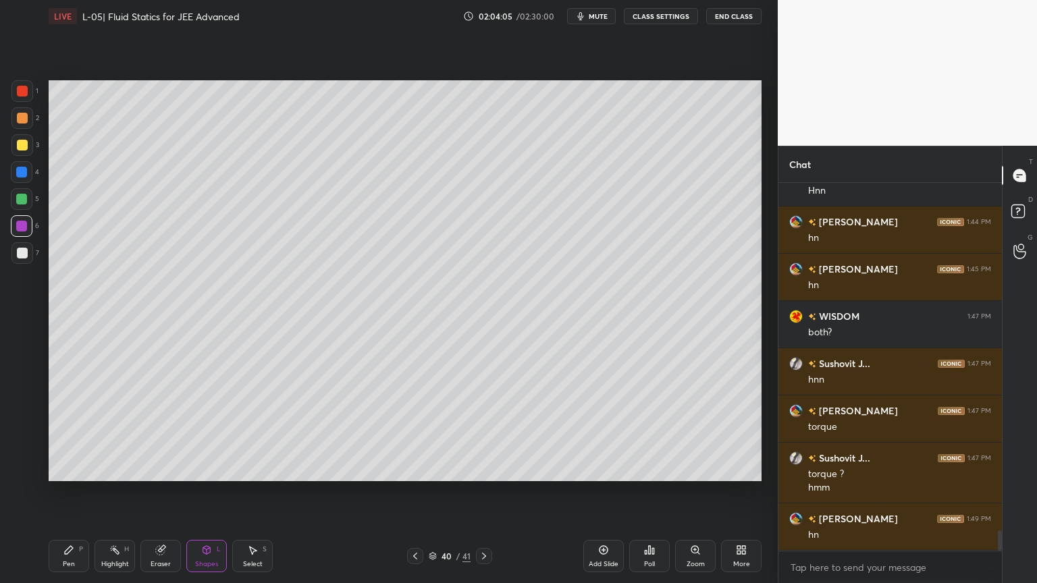
click at [22, 90] on div at bounding box center [22, 91] width 11 height 11
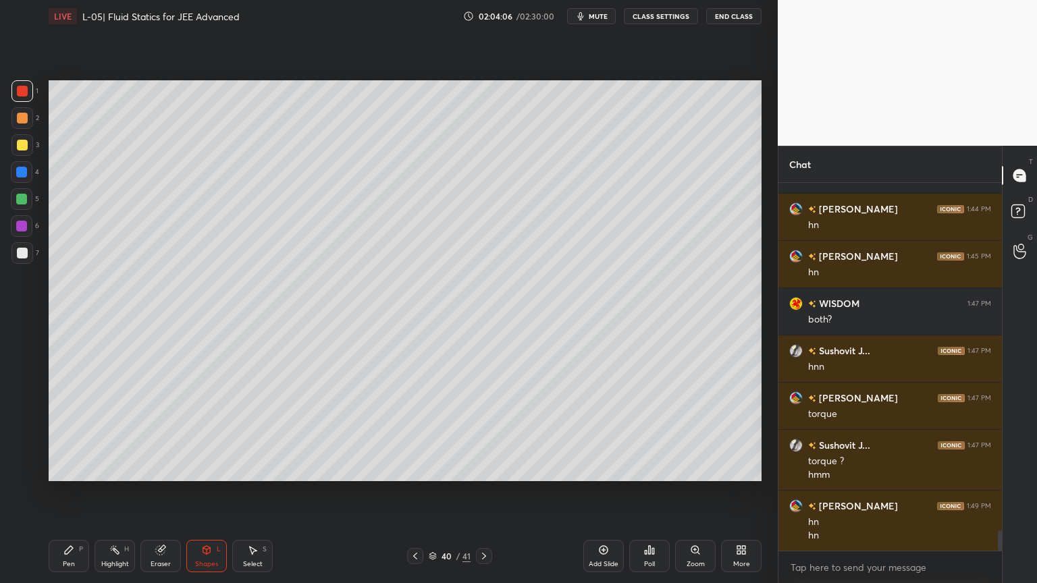
click at [67, 492] on icon at bounding box center [69, 550] width 8 height 8
click at [411, 492] on icon at bounding box center [415, 556] width 11 height 11
click at [481, 492] on icon at bounding box center [484, 556] width 11 height 11
click at [485, 492] on icon at bounding box center [484, 556] width 11 height 11
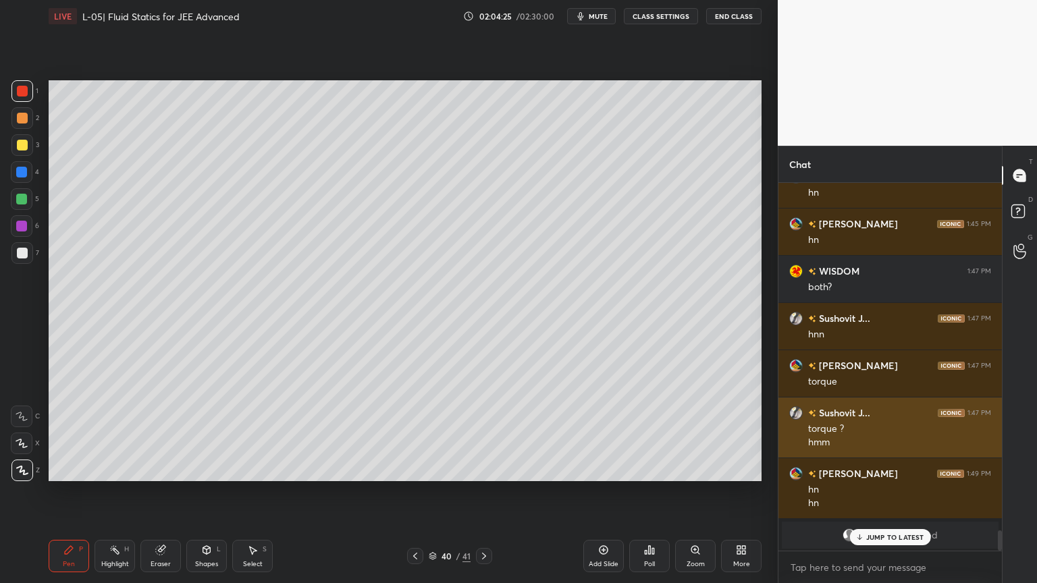
scroll to position [6248, 0]
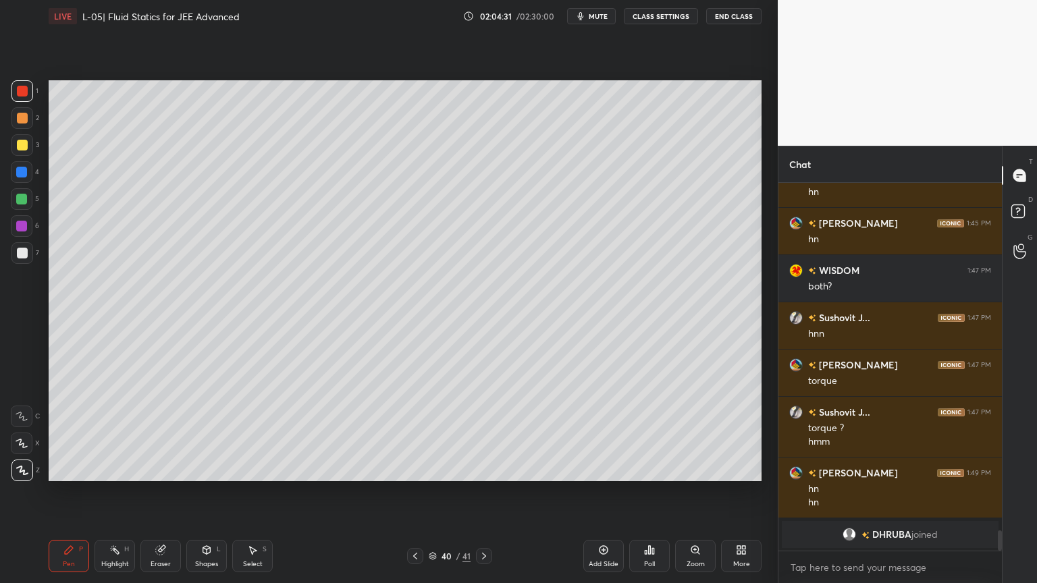
click at [601, 492] on div "Add Slide" at bounding box center [604, 564] width 30 height 7
click at [24, 147] on div at bounding box center [22, 145] width 11 height 11
click at [165, 492] on div "Eraser" at bounding box center [160, 556] width 40 height 32
click at [65, 492] on div "Pen P" at bounding box center [69, 556] width 40 height 32
click at [167, 492] on div "Eraser" at bounding box center [160, 556] width 40 height 32
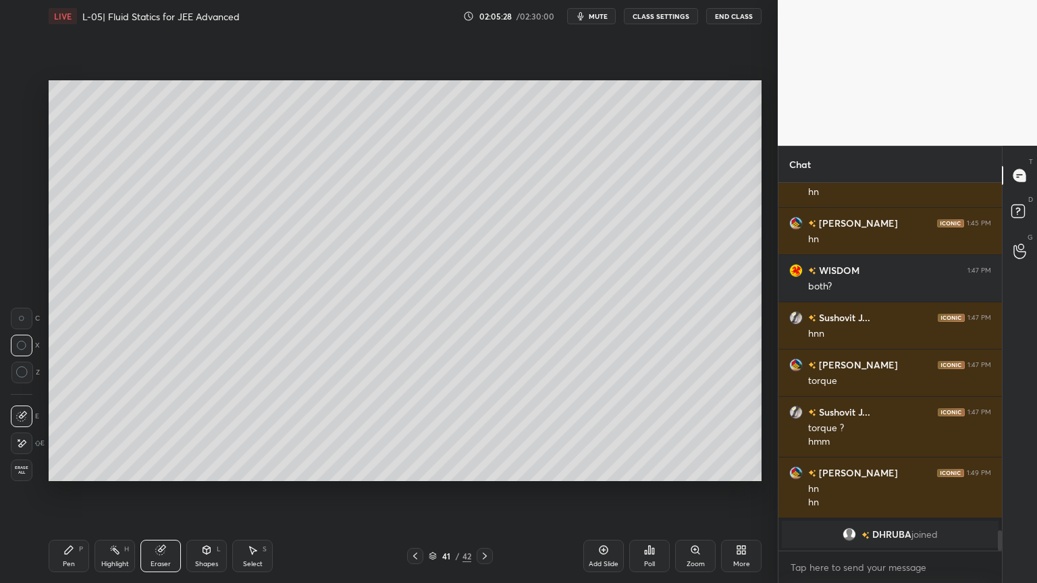
click at [56, 492] on div "Pen P" at bounding box center [69, 556] width 40 height 32
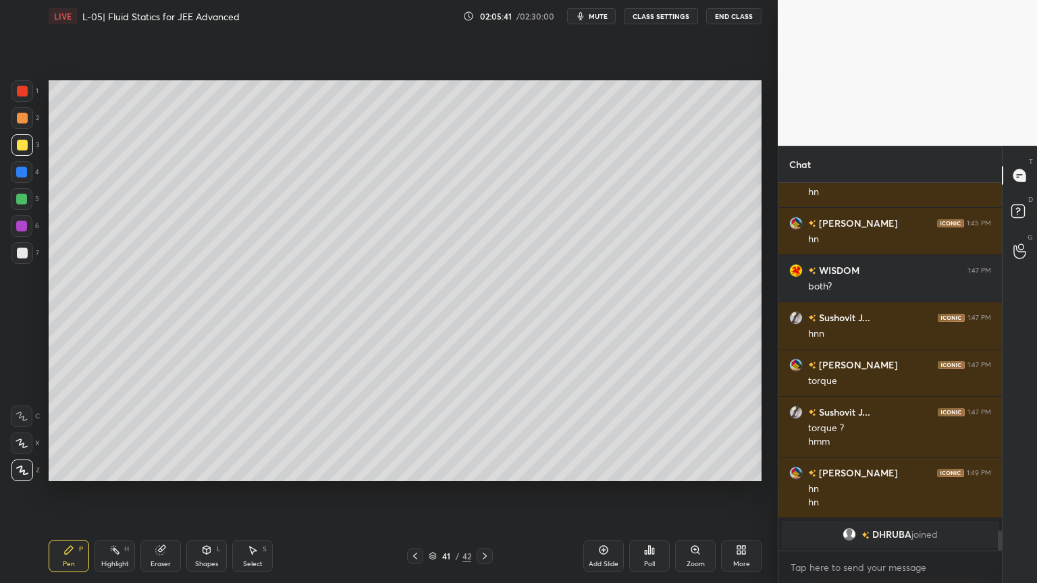
click at [24, 116] on div at bounding box center [22, 118] width 11 height 11
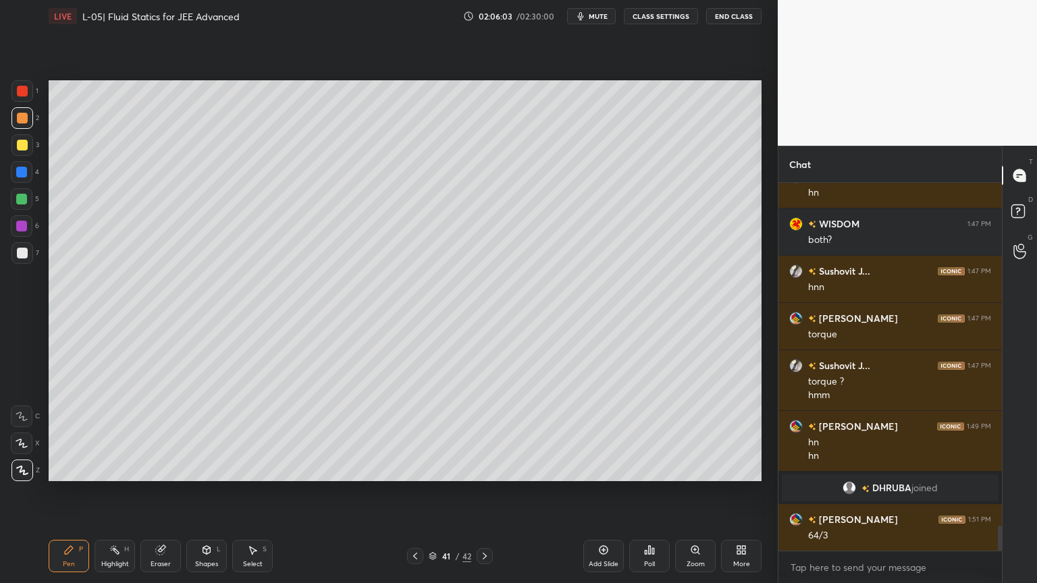
scroll to position [5023, 0]
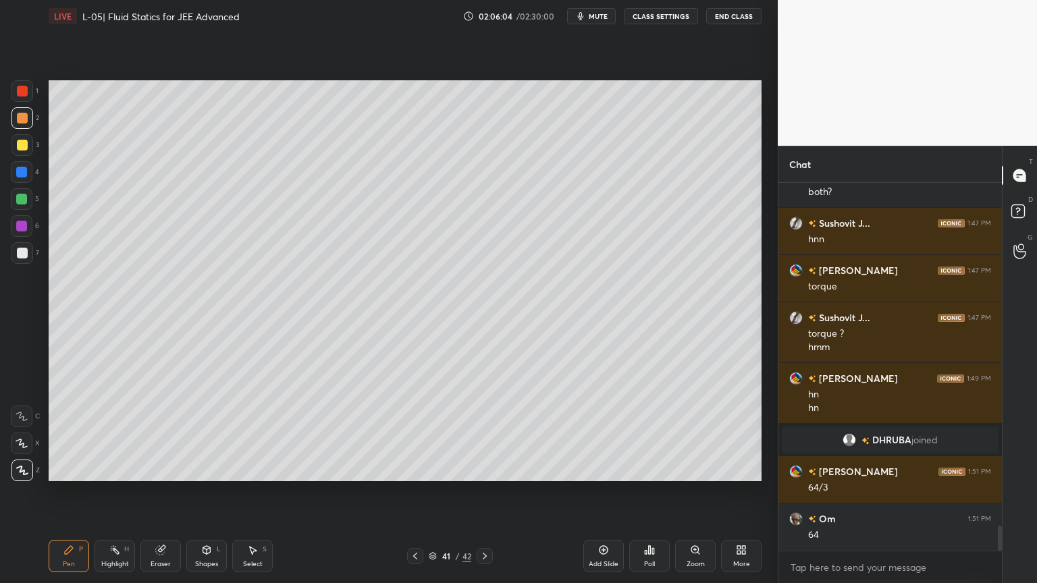
click at [20, 171] on div at bounding box center [21, 172] width 11 height 11
click at [22, 225] on div at bounding box center [21, 226] width 11 height 11
click at [414, 492] on icon at bounding box center [415, 556] width 4 height 7
click at [22, 169] on div at bounding box center [21, 172] width 11 height 11
click at [27, 144] on div at bounding box center [22, 145] width 22 height 22
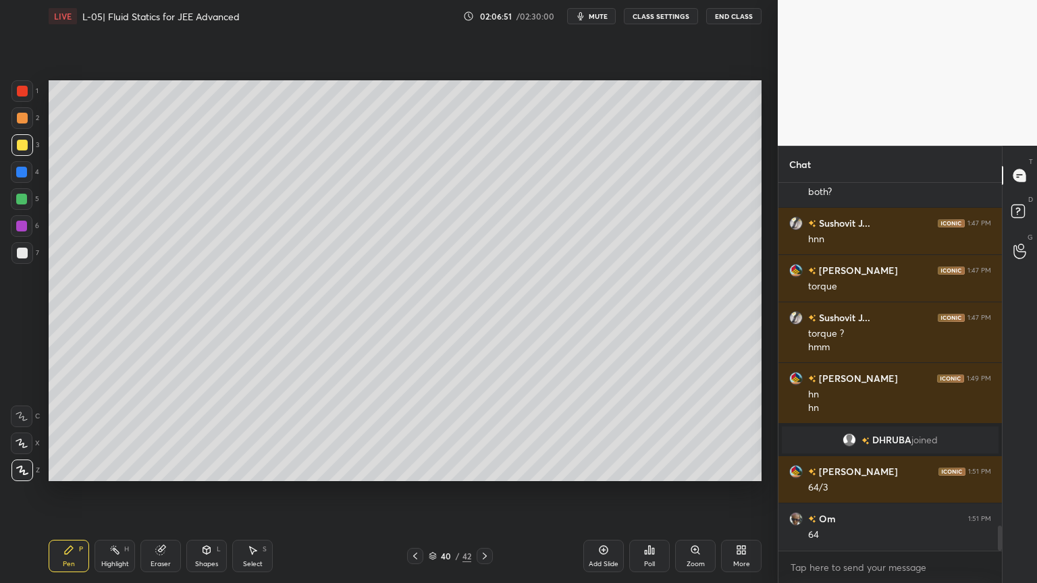
click at [169, 492] on div "Eraser" at bounding box center [160, 556] width 40 height 32
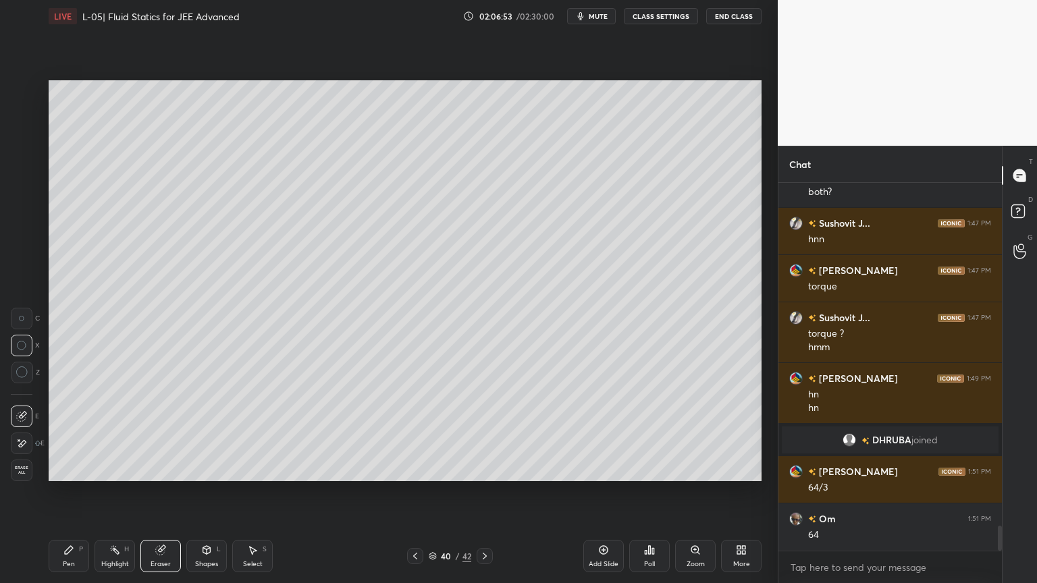
click at [70, 492] on icon at bounding box center [69, 550] width 8 height 8
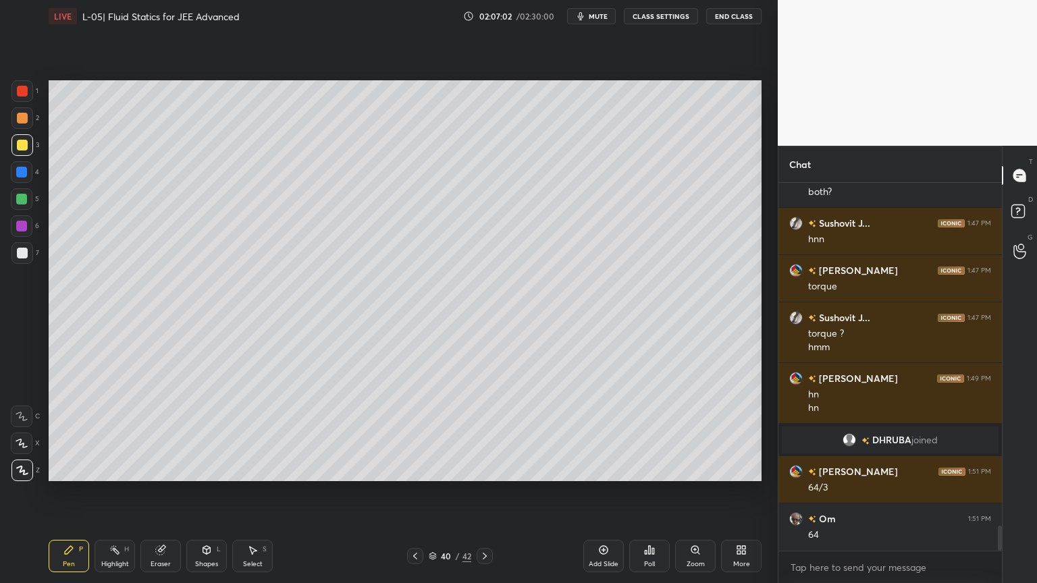
click at [20, 221] on div at bounding box center [21, 226] width 11 height 11
click at [22, 204] on div at bounding box center [21, 199] width 11 height 11
click at [151, 492] on div "Eraser" at bounding box center [160, 556] width 40 height 32
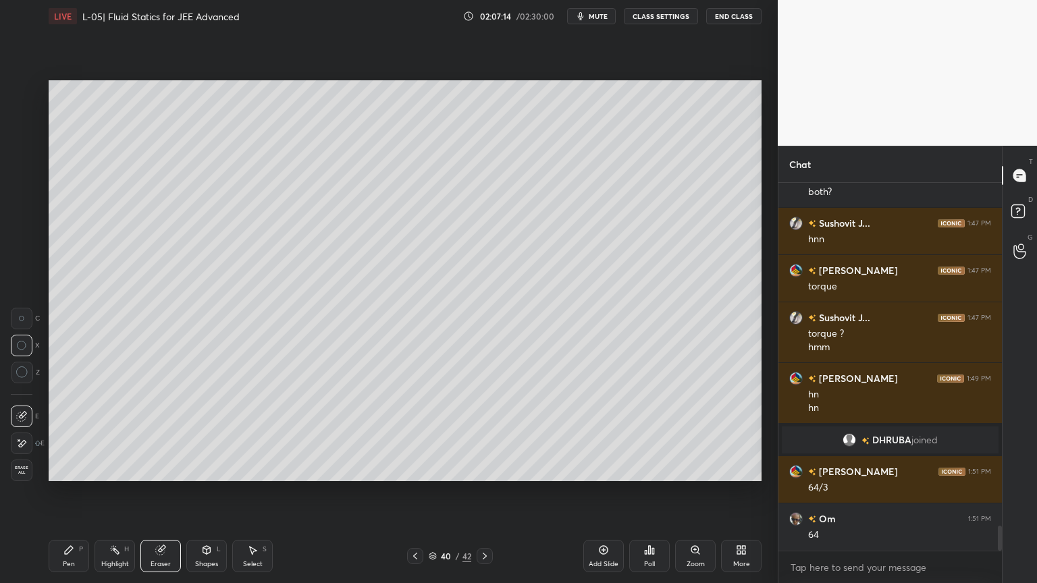
scroll to position [5070, 0]
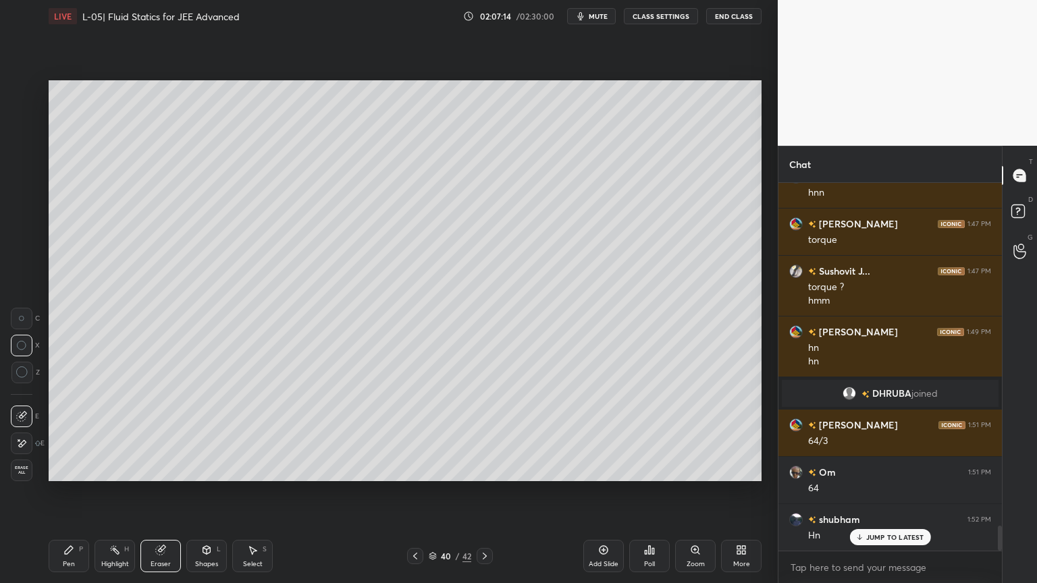
click at [63, 492] on icon at bounding box center [68, 550] width 11 height 11
click at [414, 492] on icon at bounding box center [415, 556] width 11 height 11
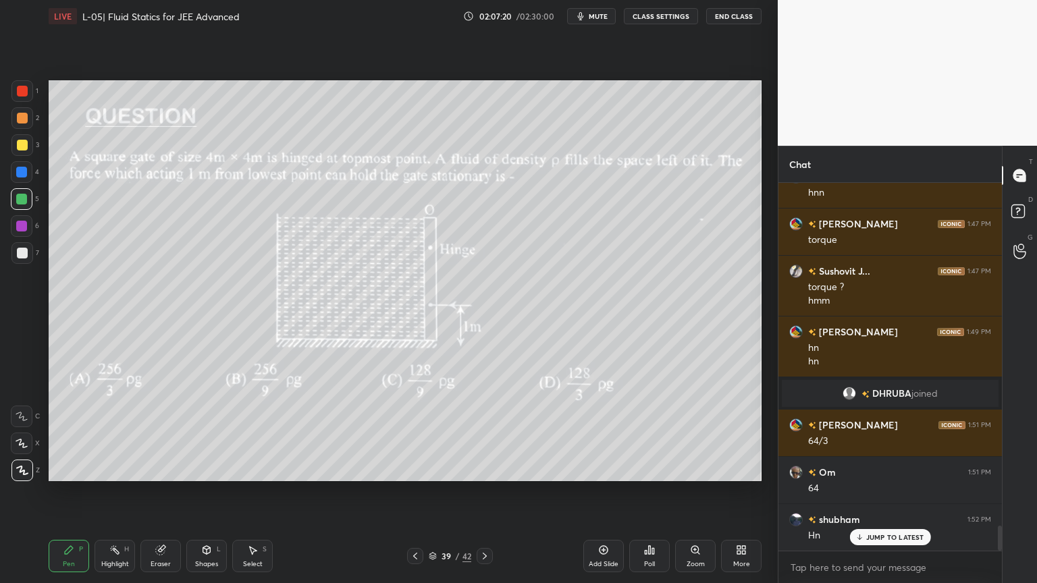
click at [410, 492] on icon at bounding box center [415, 556] width 11 height 11
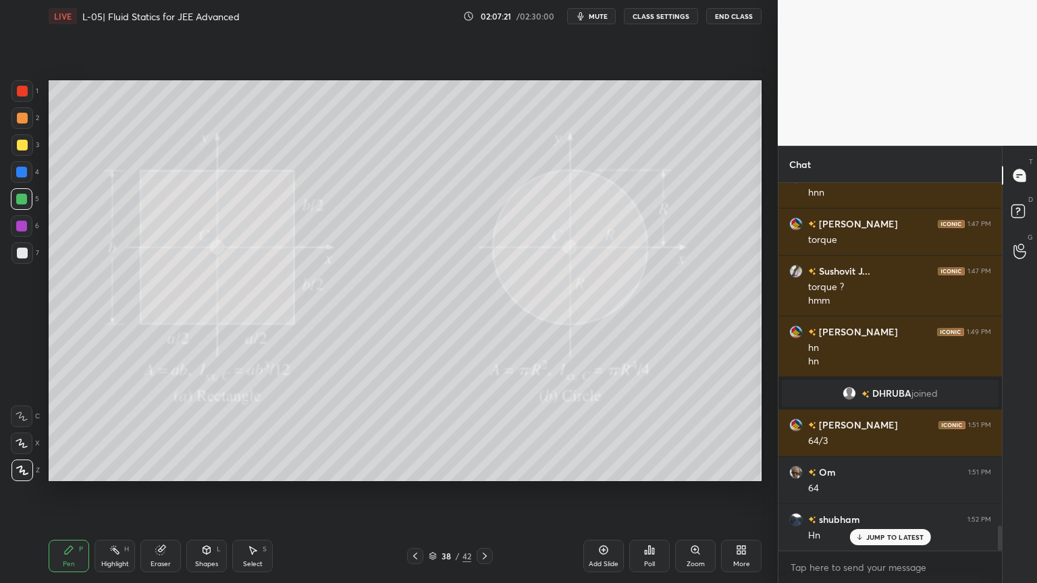
click at [483, 492] on icon at bounding box center [484, 556] width 11 height 11
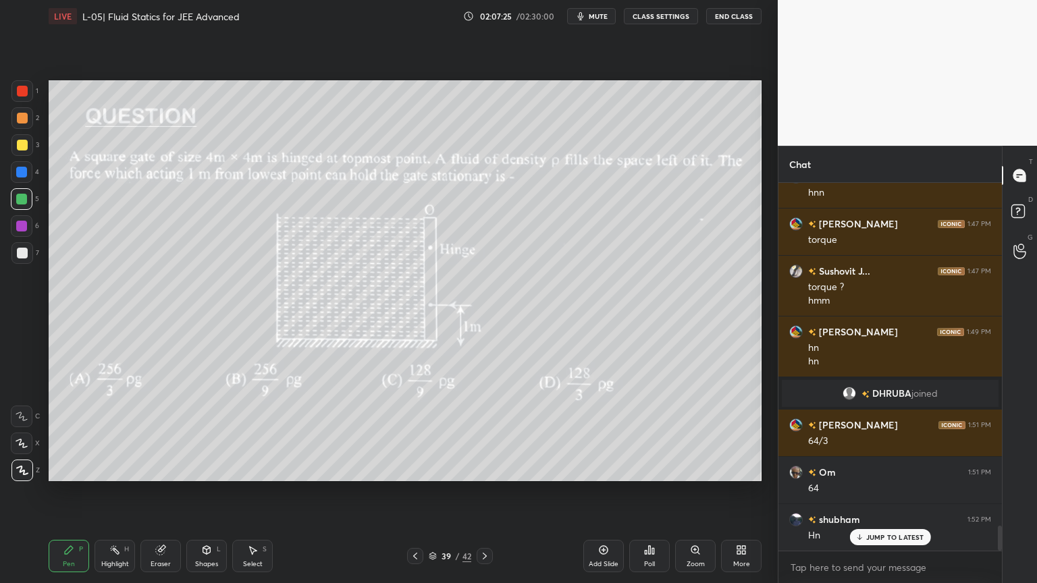
click at [485, 492] on icon at bounding box center [484, 556] width 11 height 11
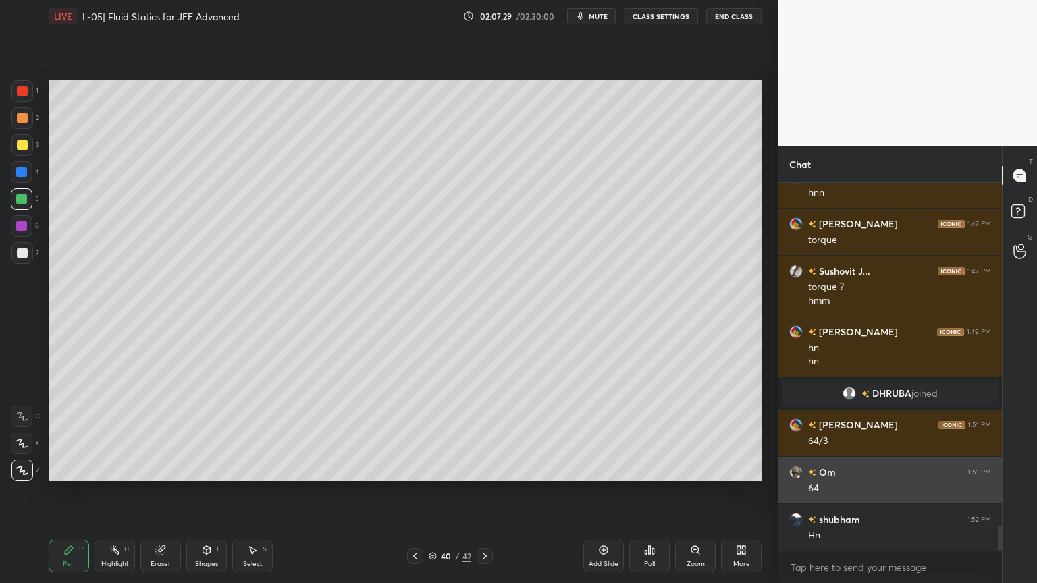
scroll to position [5071, 0]
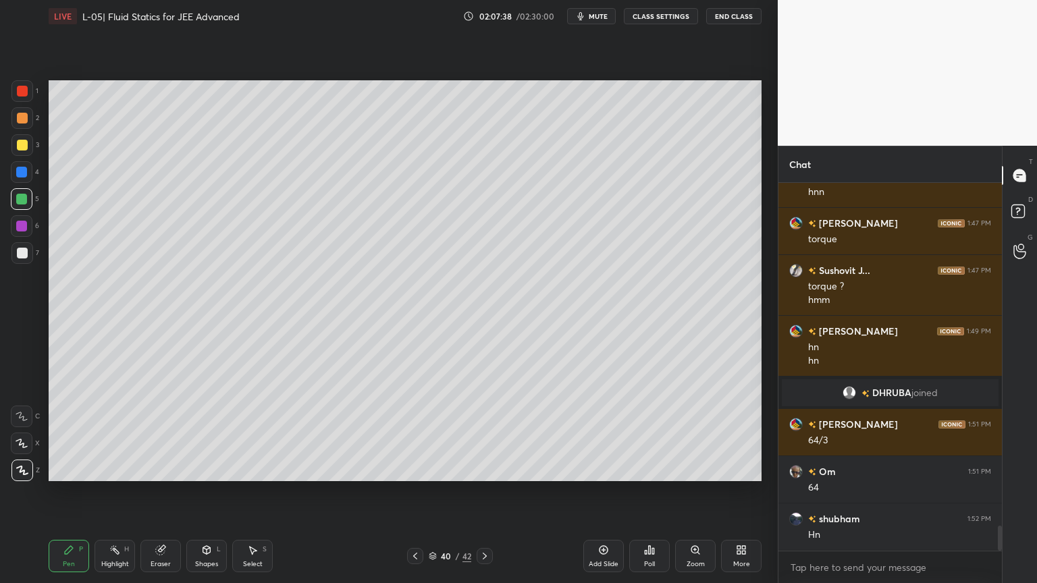
click at [591, 492] on div "Add Slide" at bounding box center [603, 556] width 40 height 32
click at [413, 492] on icon at bounding box center [414, 556] width 4 height 7
click at [485, 492] on div at bounding box center [484, 556] width 16 height 16
click at [416, 492] on icon at bounding box center [414, 556] width 11 height 11
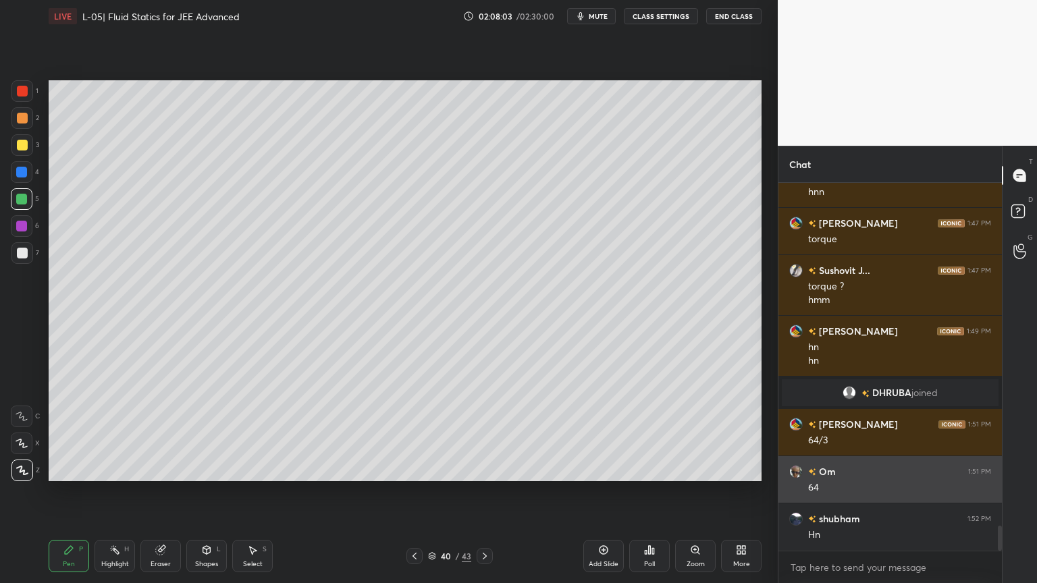
scroll to position [5118, 0]
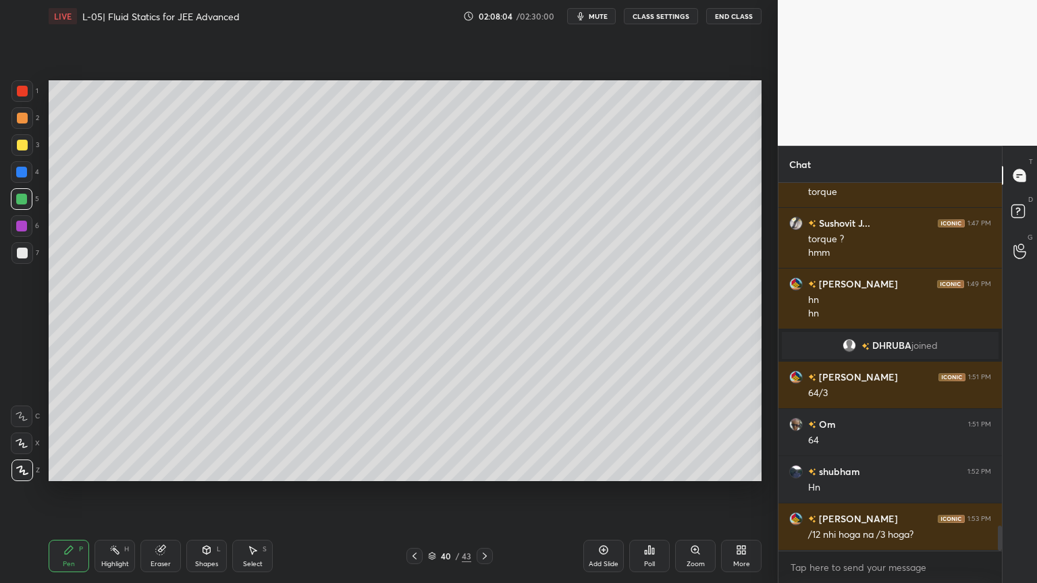
click at [478, 492] on div at bounding box center [484, 556] width 16 height 16
click at [22, 146] on div at bounding box center [22, 145] width 11 height 11
click at [413, 492] on icon at bounding box center [414, 556] width 11 height 11
click at [413, 492] on icon at bounding box center [414, 556] width 4 height 7
click at [482, 492] on icon at bounding box center [484, 556] width 11 height 11
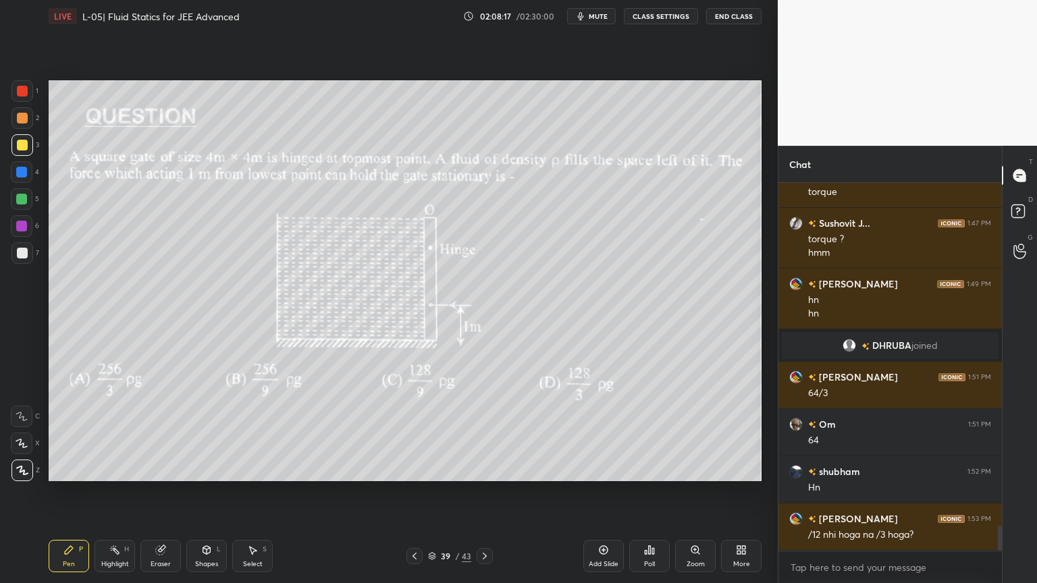
click at [483, 492] on div at bounding box center [484, 556] width 16 height 16
click at [484, 492] on div at bounding box center [484, 556] width 16 height 16
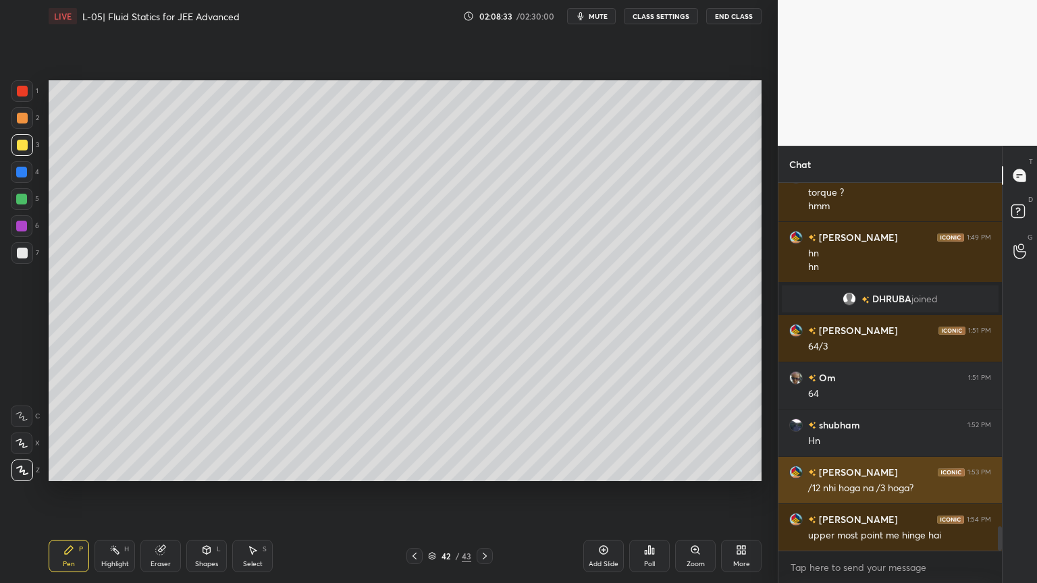
scroll to position [5165, 0]
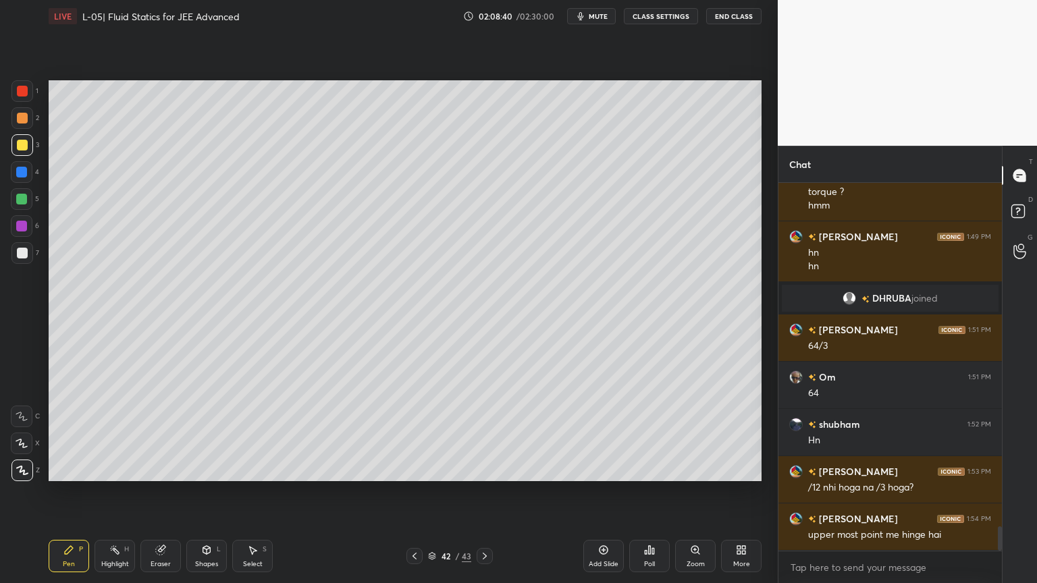
click at [202, 492] on div "Shapes L" at bounding box center [206, 556] width 40 height 32
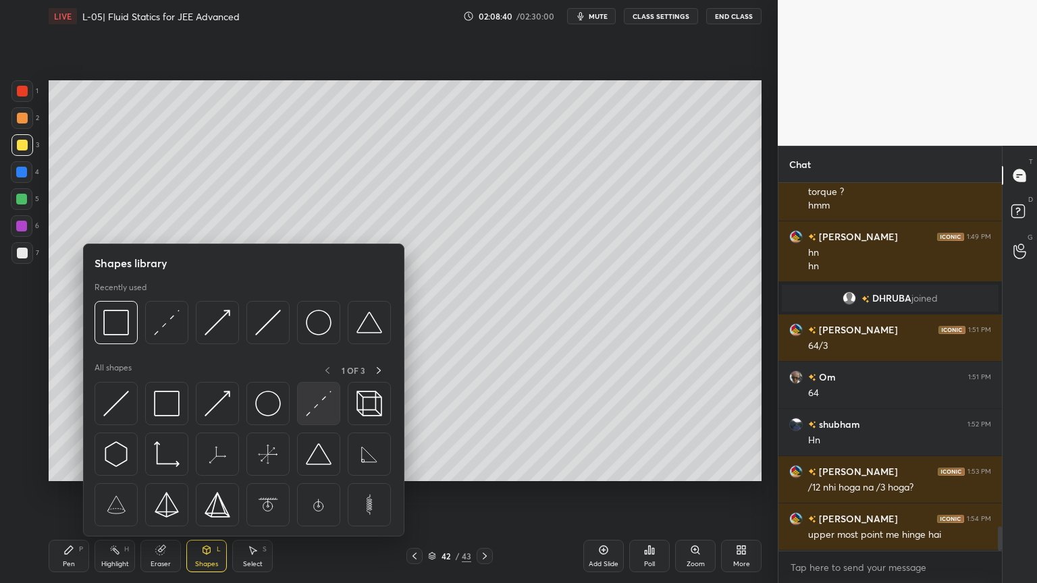
click at [294, 415] on div at bounding box center [243, 458] width 298 height 152
click at [313, 411] on img at bounding box center [319, 404] width 26 height 26
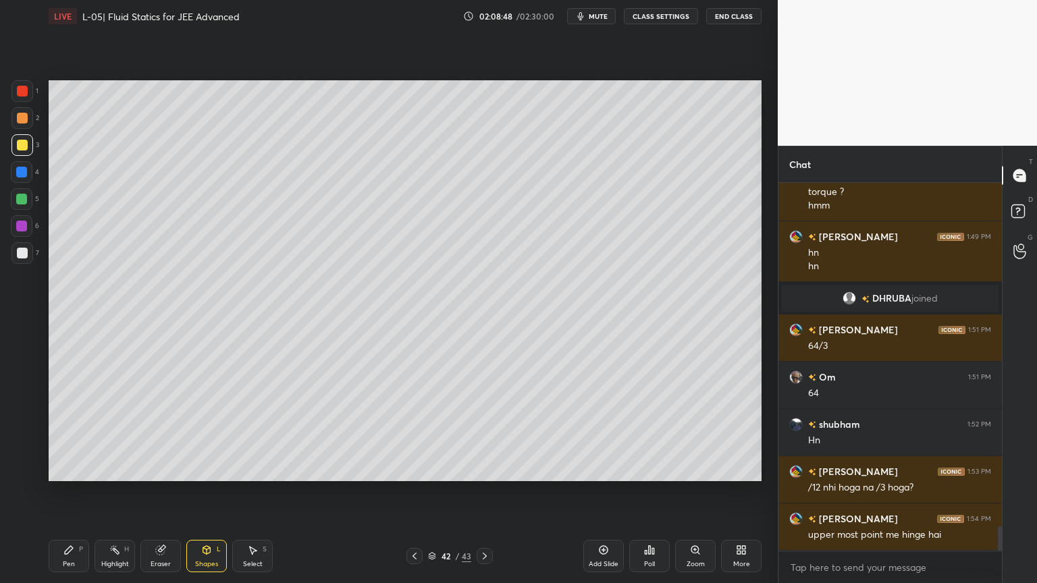
click at [59, 492] on div "Pen P" at bounding box center [69, 556] width 40 height 32
click at [109, 492] on div "Highlight" at bounding box center [115, 564] width 28 height 7
click at [524, 487] on div "Setting up your live class Poll for secs No correct answer Start poll" at bounding box center [404, 280] width 723 height 497
click at [528, 483] on div "Setting up your live class Poll for secs No correct answer Start poll" at bounding box center [404, 280] width 723 height 497
click at [411, 492] on icon at bounding box center [414, 556] width 11 height 11
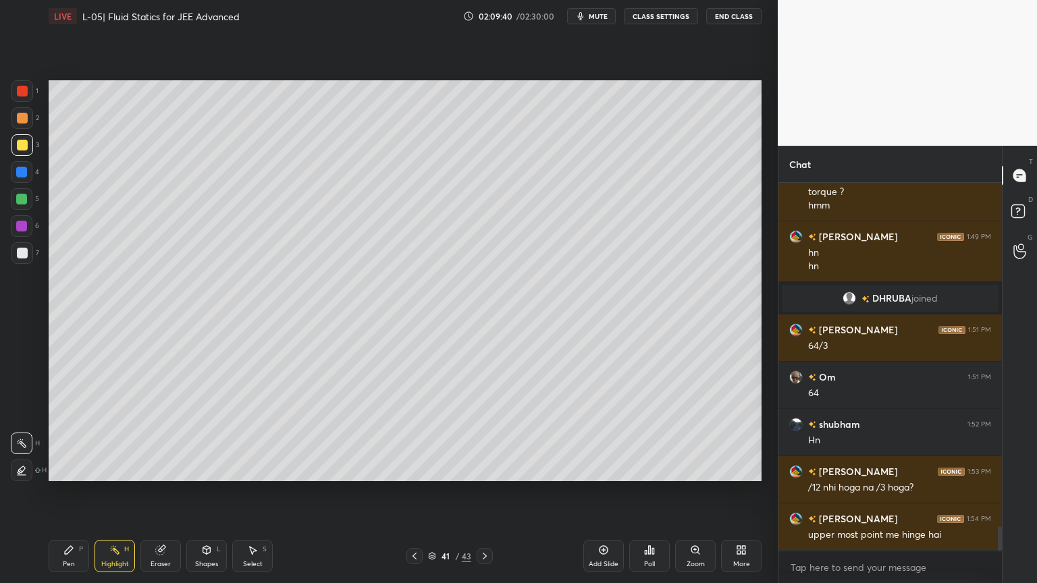
click at [418, 492] on icon at bounding box center [414, 556] width 11 height 11
click at [483, 492] on icon at bounding box center [484, 556] width 11 height 11
click at [422, 492] on div "41 / 43" at bounding box center [449, 556] width 86 height 16
click at [157, 492] on icon at bounding box center [160, 550] width 11 height 11
click at [76, 492] on div "Pen P" at bounding box center [69, 556] width 40 height 32
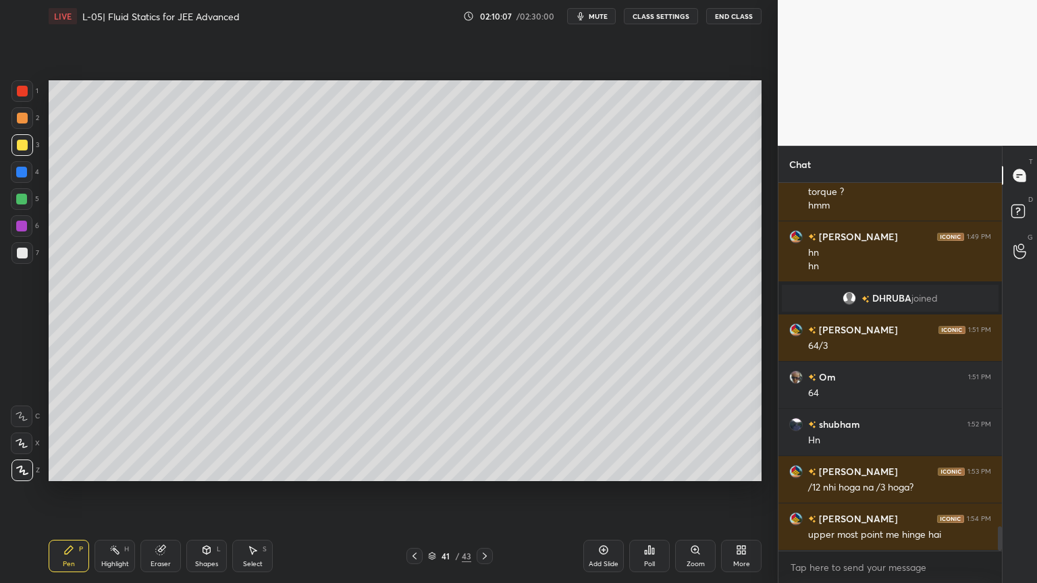
click at [19, 144] on div at bounding box center [22, 145] width 11 height 11
click at [204, 492] on div "Shapes L" at bounding box center [206, 556] width 40 height 32
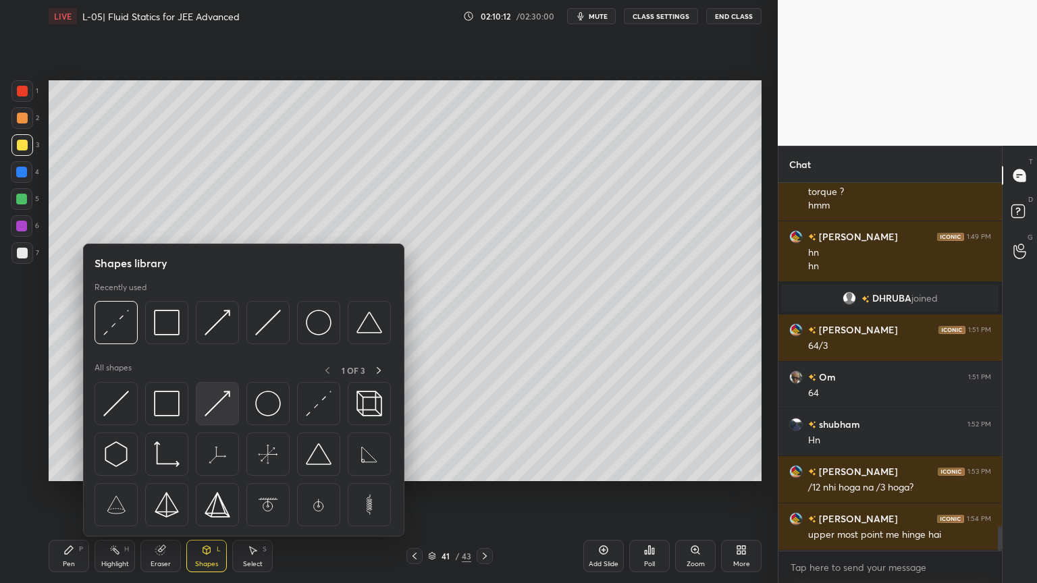
click at [206, 408] on img at bounding box center [217, 404] width 26 height 26
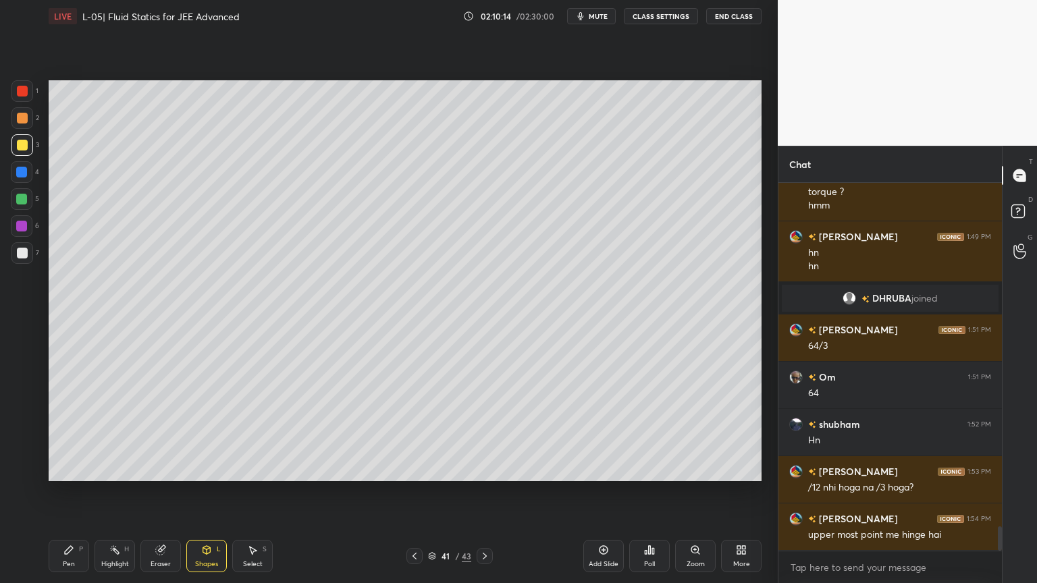
click at [67, 492] on div "Pen" at bounding box center [69, 564] width 12 height 7
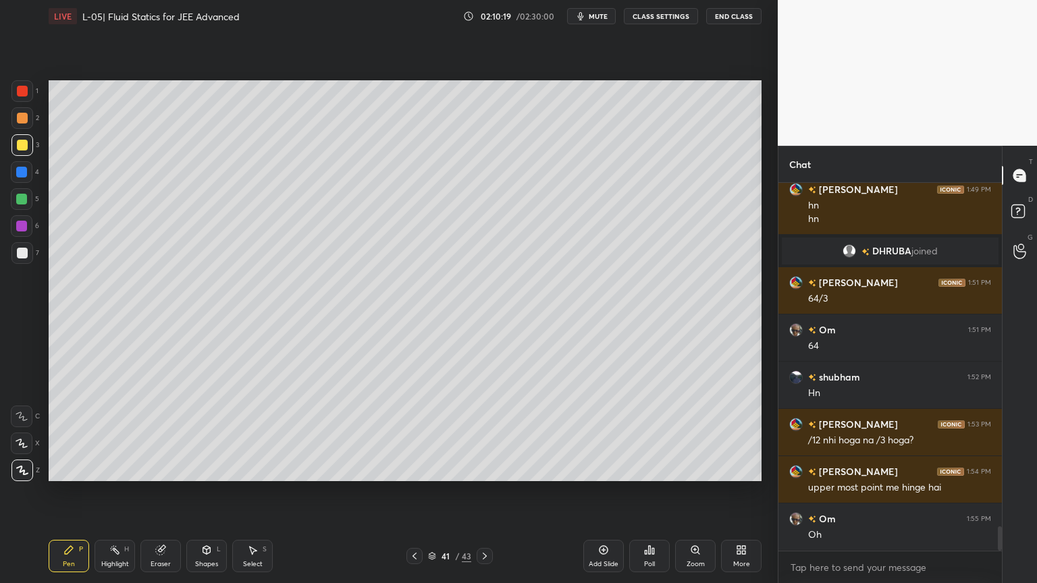
click at [169, 492] on div "Eraser" at bounding box center [160, 556] width 40 height 32
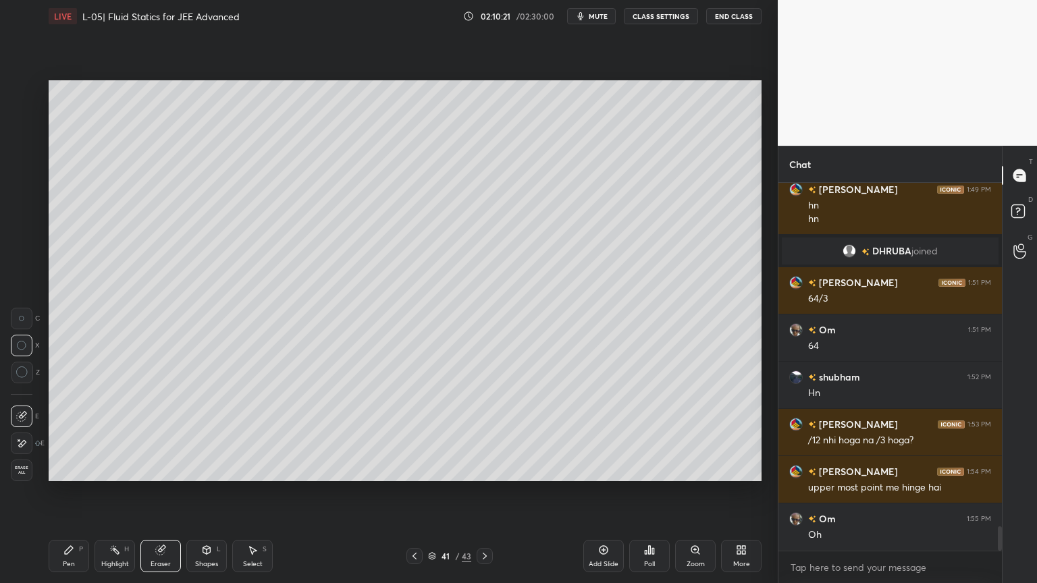
click at [60, 492] on div "Pen P" at bounding box center [69, 556] width 40 height 32
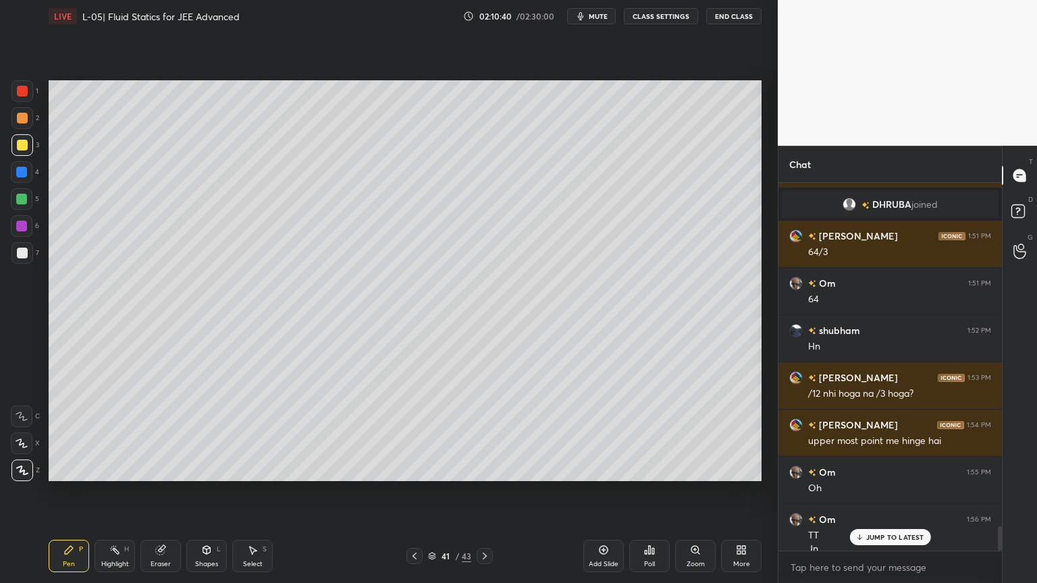
scroll to position [5272, 0]
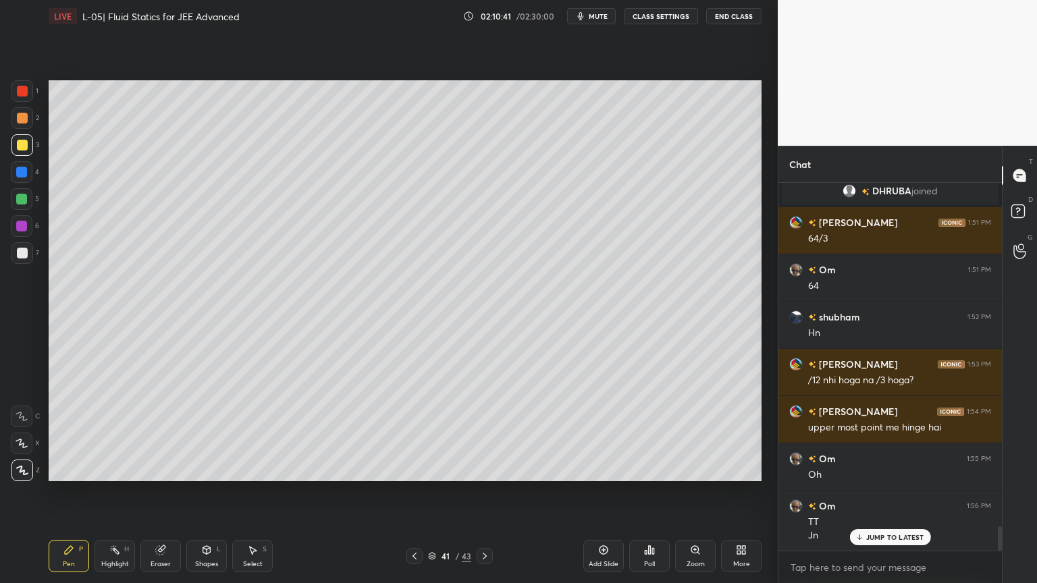
click at [163, 492] on div "Eraser" at bounding box center [160, 556] width 40 height 32
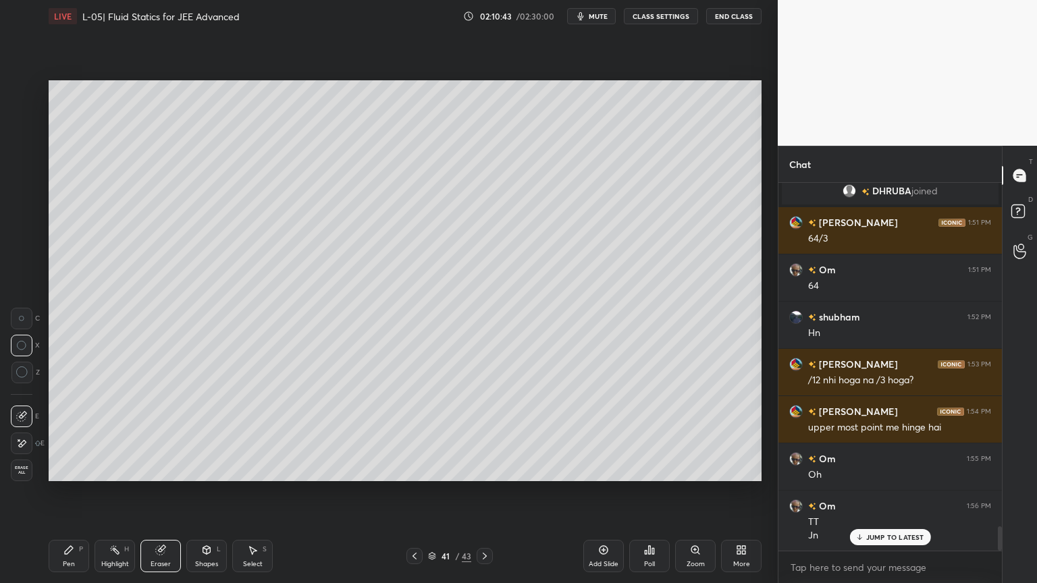
click at [71, 492] on icon at bounding box center [69, 550] width 8 height 8
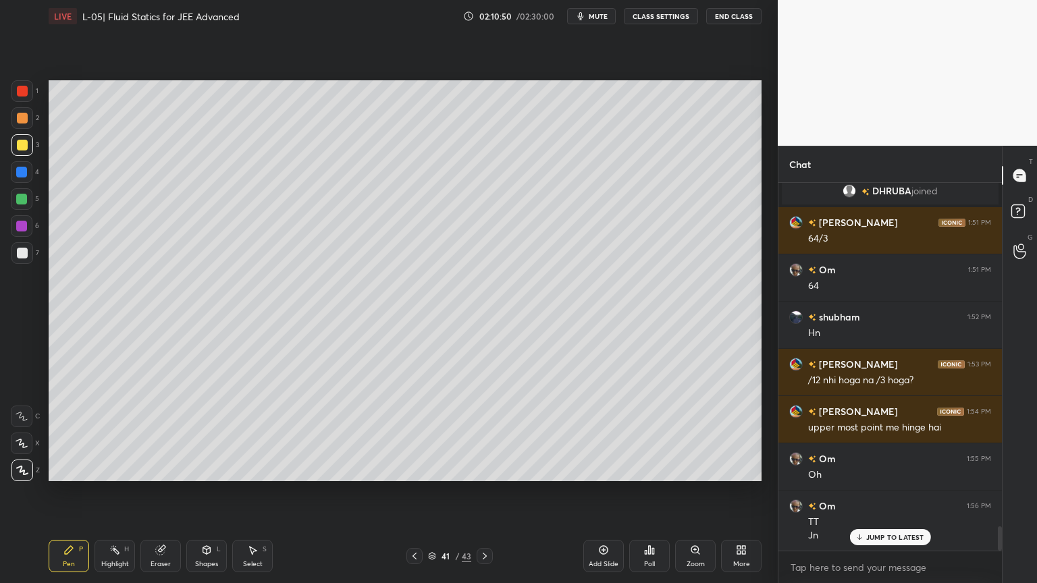
click at [206, 492] on div "Shapes L" at bounding box center [206, 556] width 40 height 32
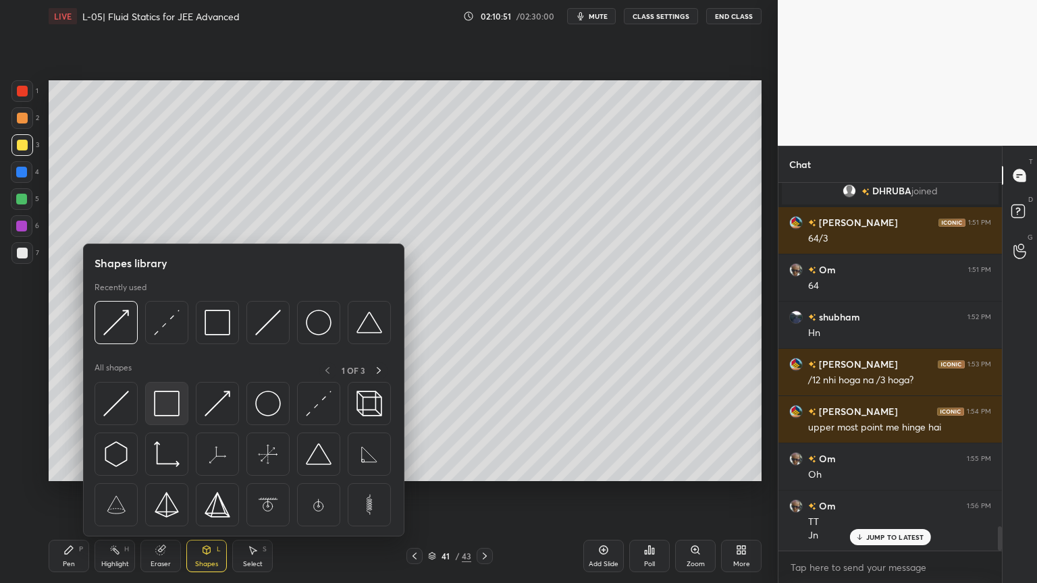
click at [165, 410] on img at bounding box center [167, 404] width 26 height 26
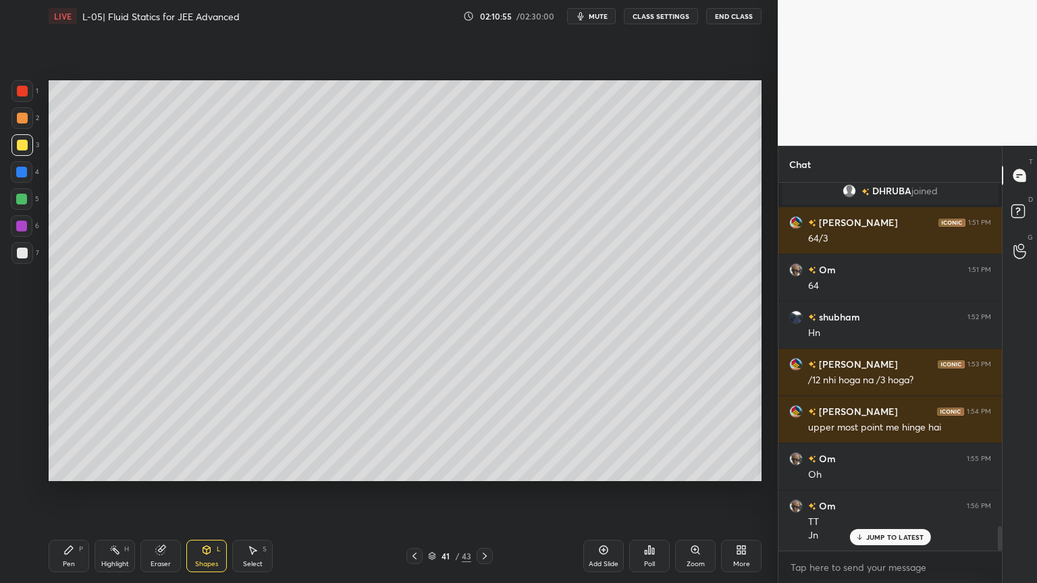
click at [117, 492] on div "Highlight" at bounding box center [115, 564] width 28 height 7
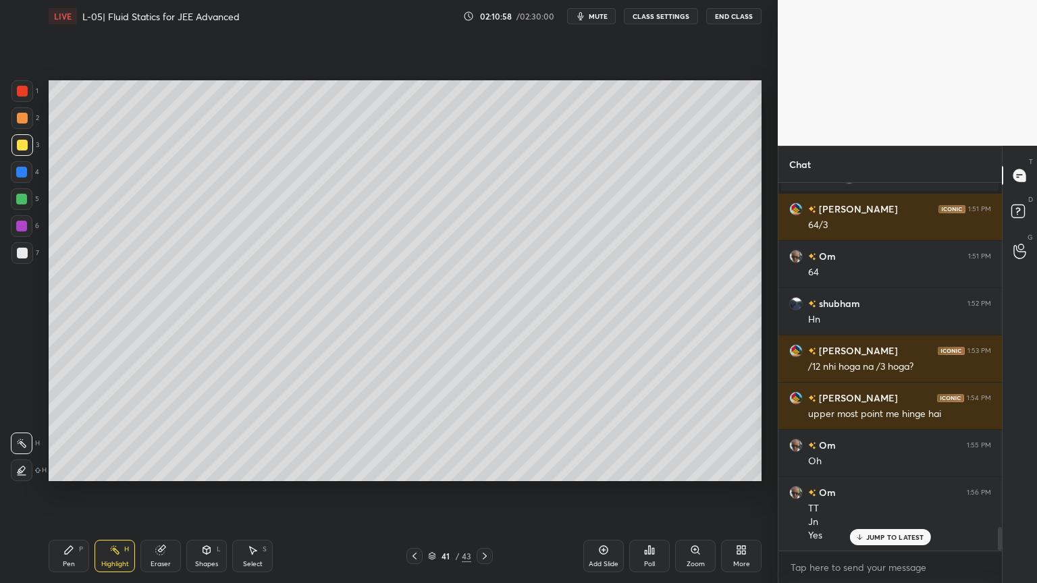
click at [92, 492] on div "Pen P Highlight H Eraser Shapes L Select S" at bounding box center [182, 556] width 267 height 32
click at [86, 492] on div "Pen P" at bounding box center [69, 556] width 40 height 32
click at [406, 492] on div at bounding box center [414, 556] width 16 height 16
click at [410, 492] on icon at bounding box center [414, 556] width 11 height 11
click at [119, 492] on icon at bounding box center [114, 550] width 11 height 11
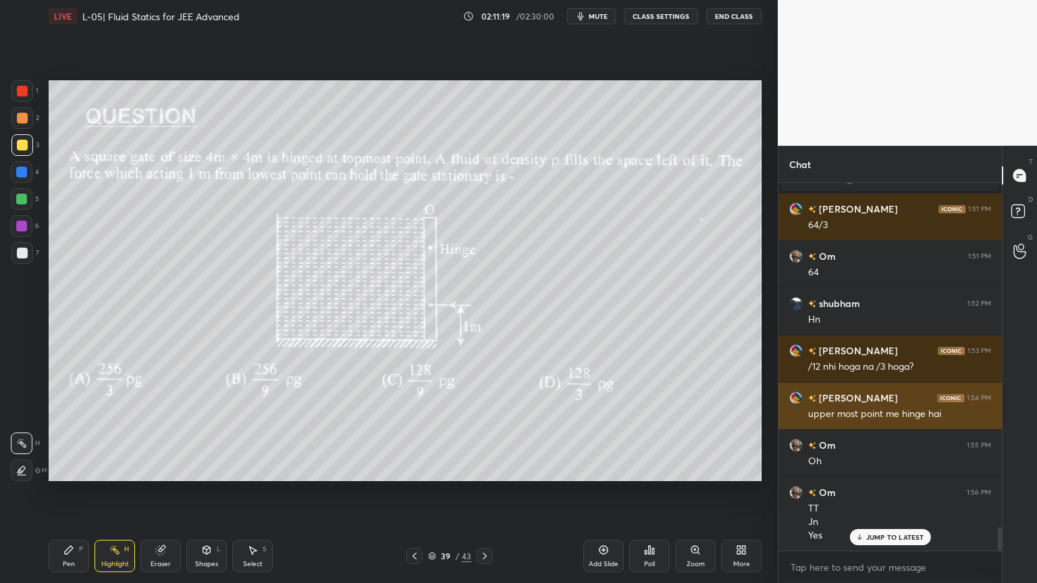
scroll to position [5286, 0]
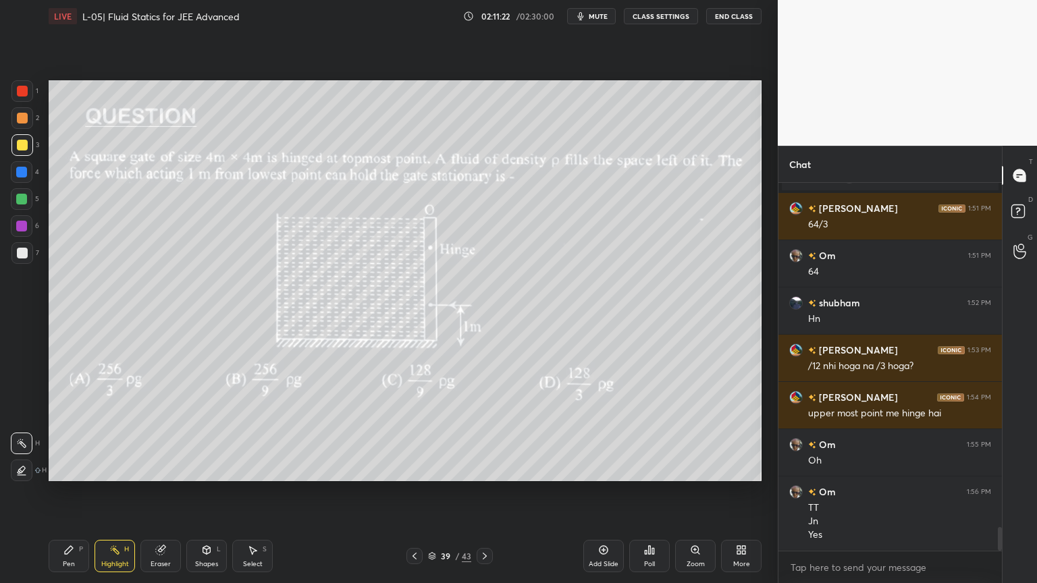
click at [483, 492] on icon at bounding box center [485, 556] width 4 height 7
click at [418, 492] on icon at bounding box center [414, 556] width 11 height 11
click at [494, 492] on div "39 / 43" at bounding box center [449, 556] width 267 height 16
click at [475, 492] on div "39 / 43" at bounding box center [449, 556] width 86 height 16
click at [483, 492] on icon at bounding box center [484, 556] width 11 height 11
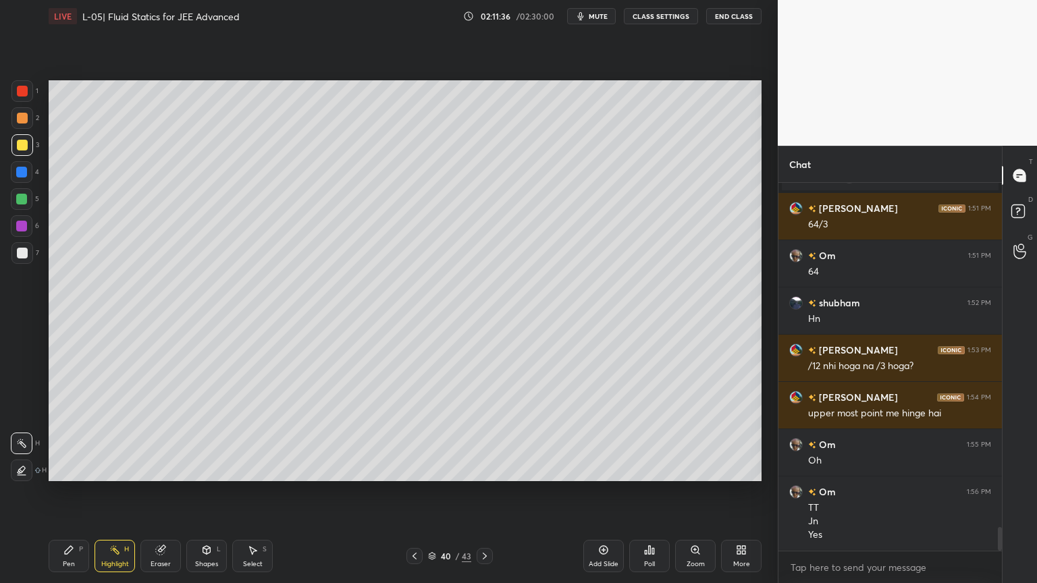
click at [480, 492] on icon at bounding box center [484, 556] width 11 height 11
click at [17, 95] on div at bounding box center [22, 91] width 11 height 11
click at [124, 492] on div "H" at bounding box center [126, 549] width 5 height 7
click at [411, 492] on icon at bounding box center [414, 556] width 11 height 11
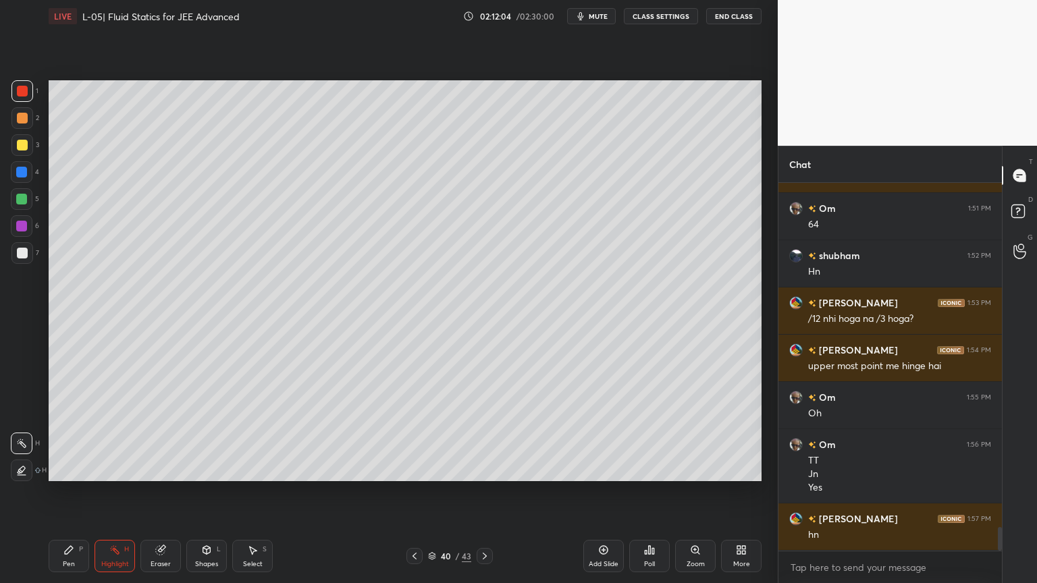
click at [413, 492] on icon at bounding box center [414, 556] width 11 height 11
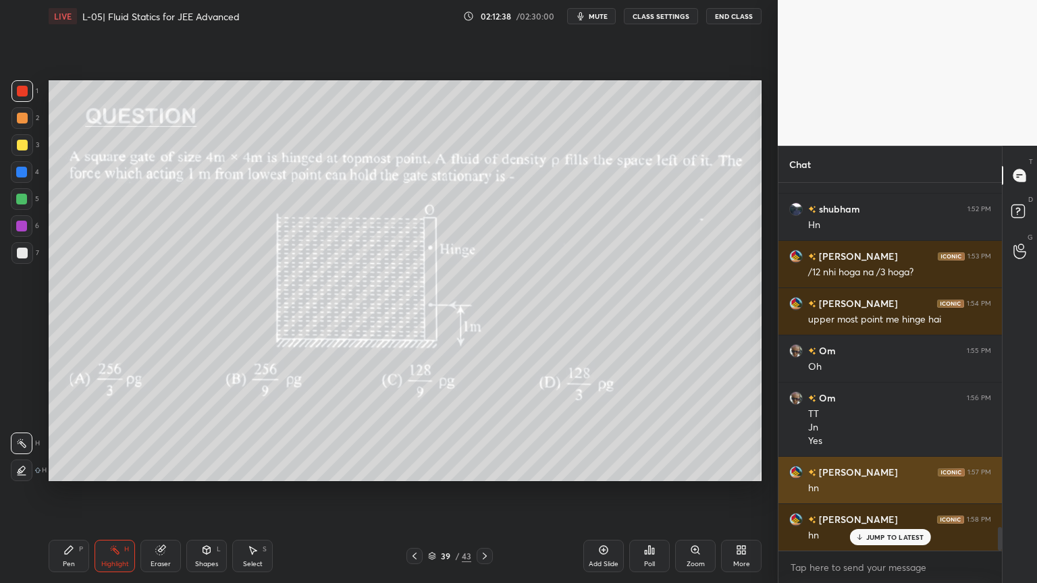
scroll to position [5381, 0]
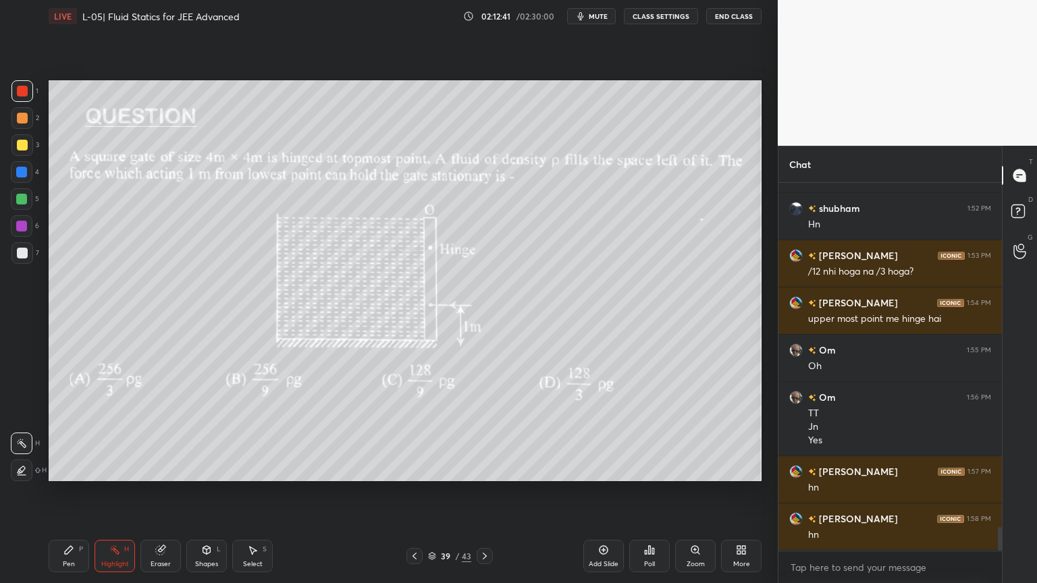
click at [416, 492] on div at bounding box center [414, 556] width 16 height 16
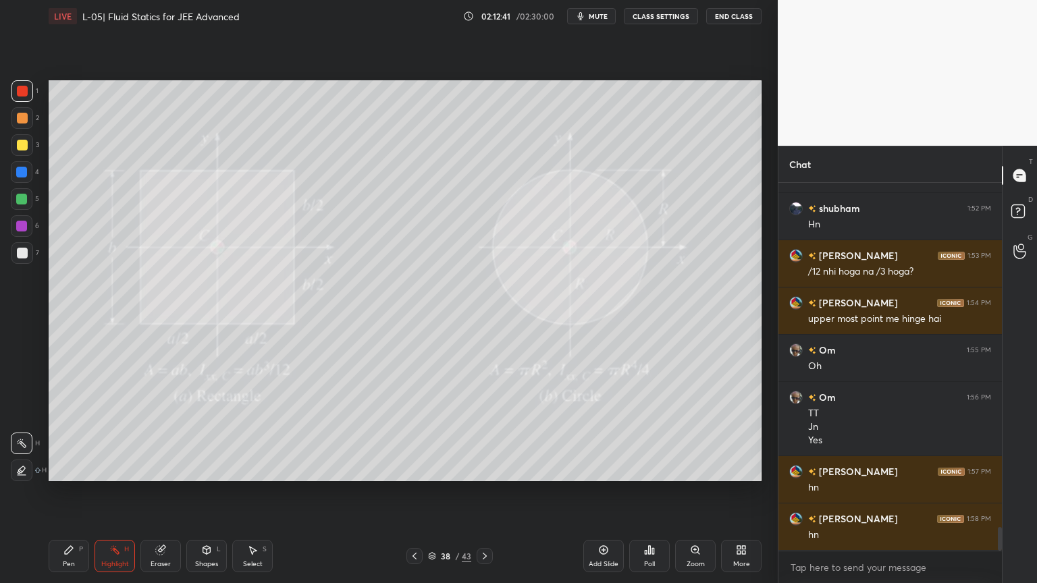
click at [416, 492] on icon at bounding box center [414, 556] width 4 height 7
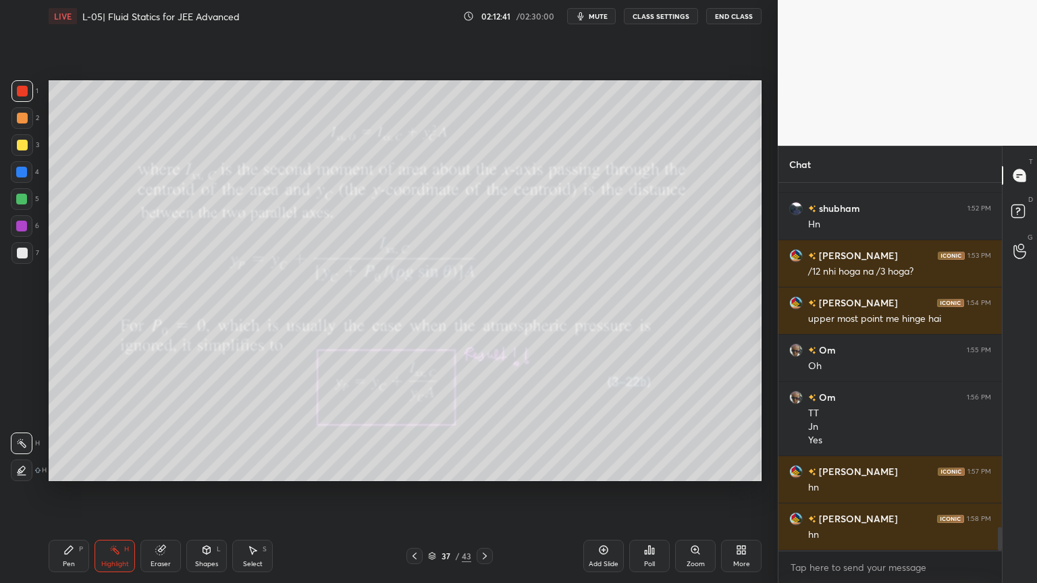
click at [416, 492] on icon at bounding box center [414, 556] width 11 height 11
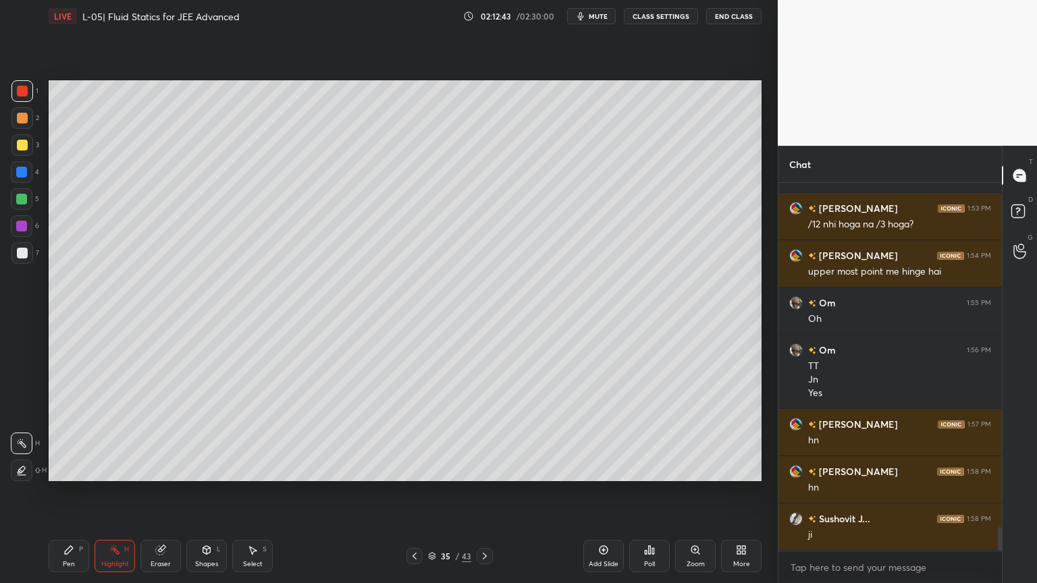
click at [411, 492] on icon at bounding box center [414, 556] width 11 height 11
click at [414, 492] on icon at bounding box center [414, 556] width 11 height 11
click at [413, 492] on icon at bounding box center [414, 556] width 11 height 11
click at [483, 492] on icon at bounding box center [484, 556] width 11 height 11
click at [481, 492] on icon at bounding box center [484, 556] width 11 height 11
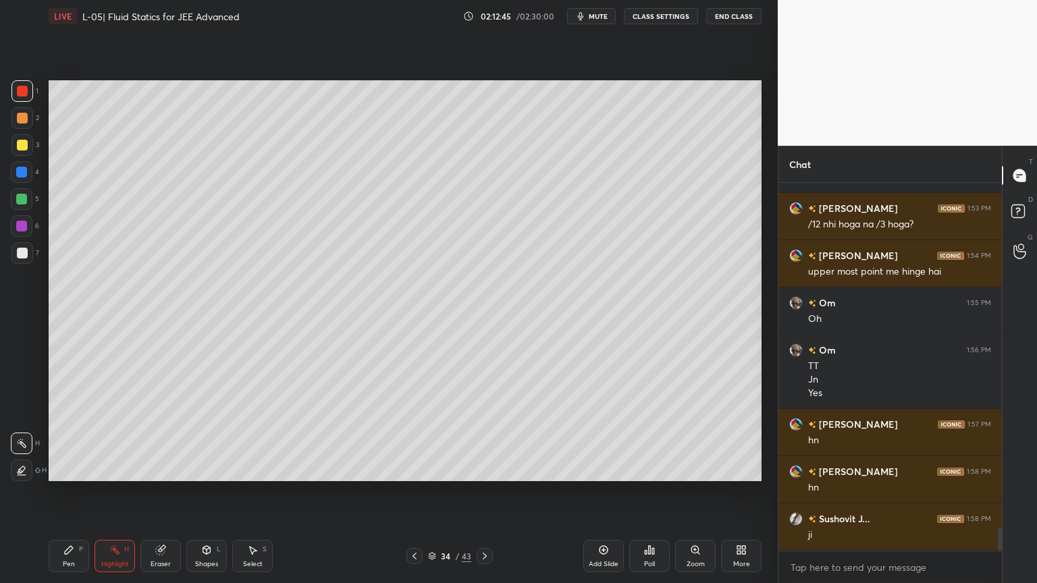
click at [481, 492] on icon at bounding box center [484, 556] width 11 height 11
click at [482, 492] on icon at bounding box center [484, 556] width 11 height 11
click at [481, 492] on icon at bounding box center [484, 556] width 11 height 11
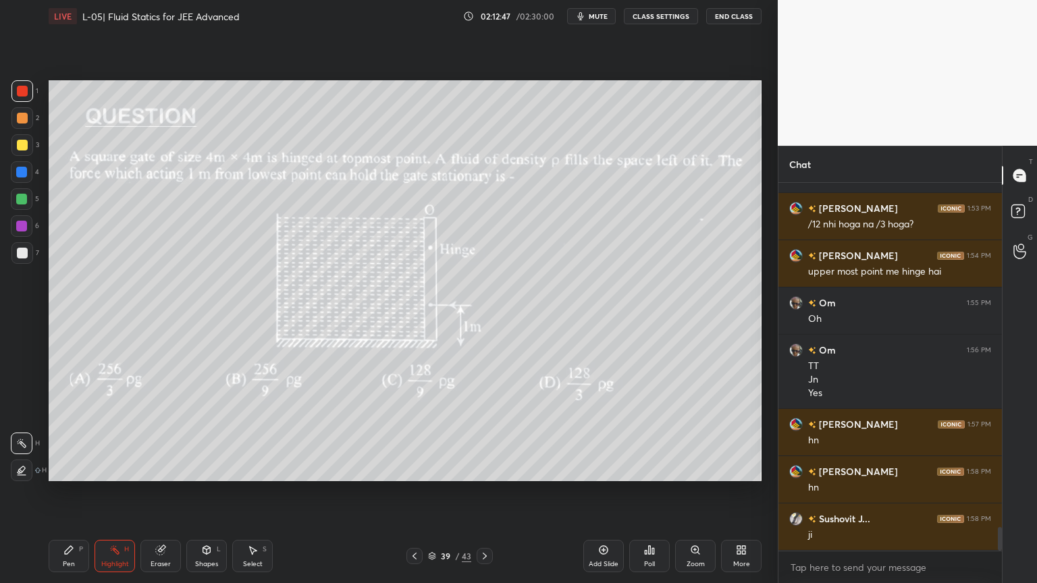
click at [485, 492] on icon at bounding box center [484, 556] width 11 height 11
click at [486, 492] on icon at bounding box center [485, 556] width 4 height 7
click at [486, 492] on icon at bounding box center [484, 556] width 11 height 11
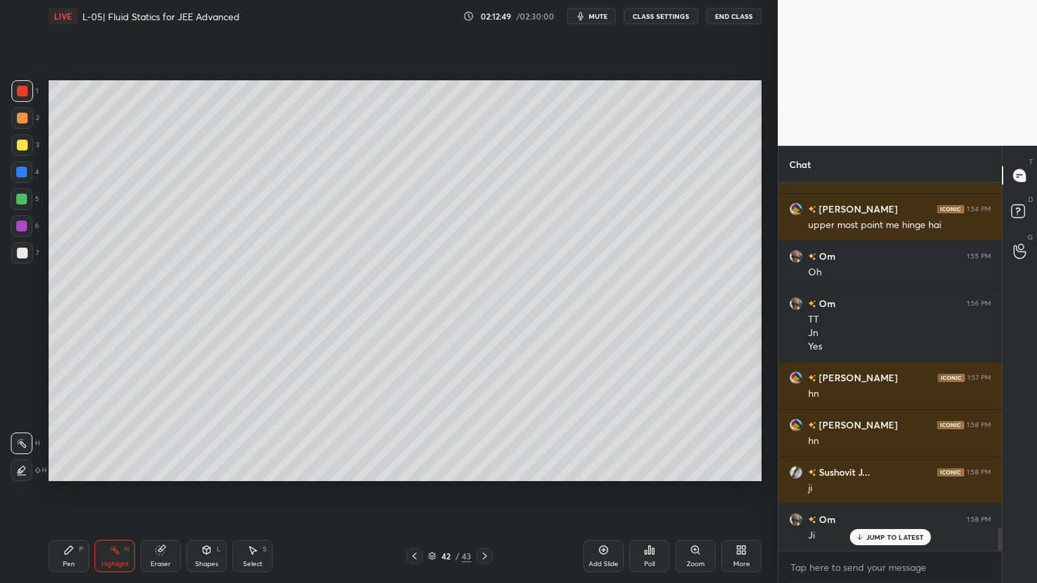
click at [487, 492] on icon at bounding box center [484, 556] width 11 height 11
click at [19, 205] on div at bounding box center [22, 199] width 22 height 22
click at [66, 492] on icon at bounding box center [68, 550] width 11 height 11
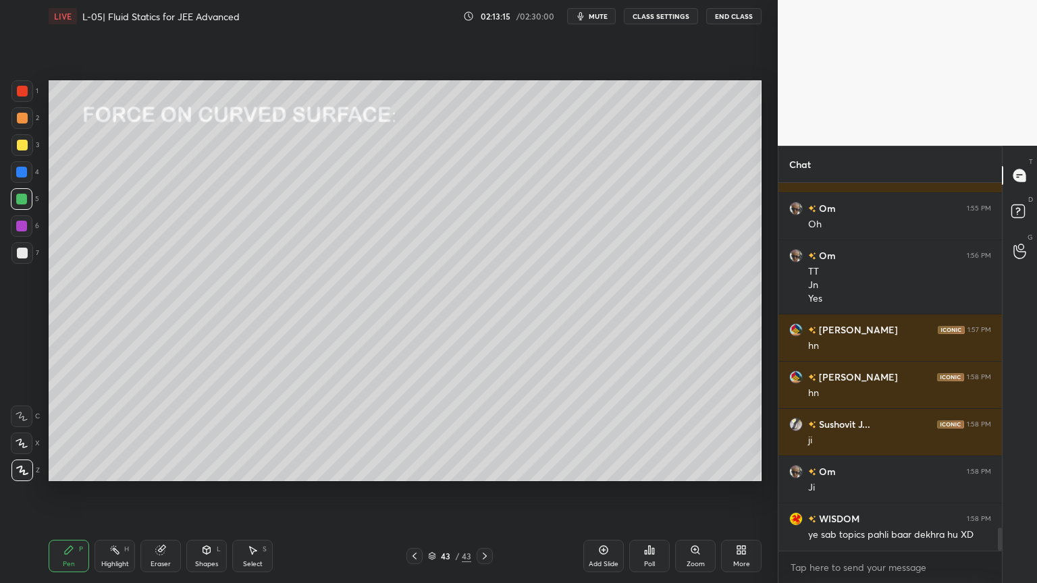
click at [198, 492] on div "Shapes" at bounding box center [206, 564] width 23 height 7
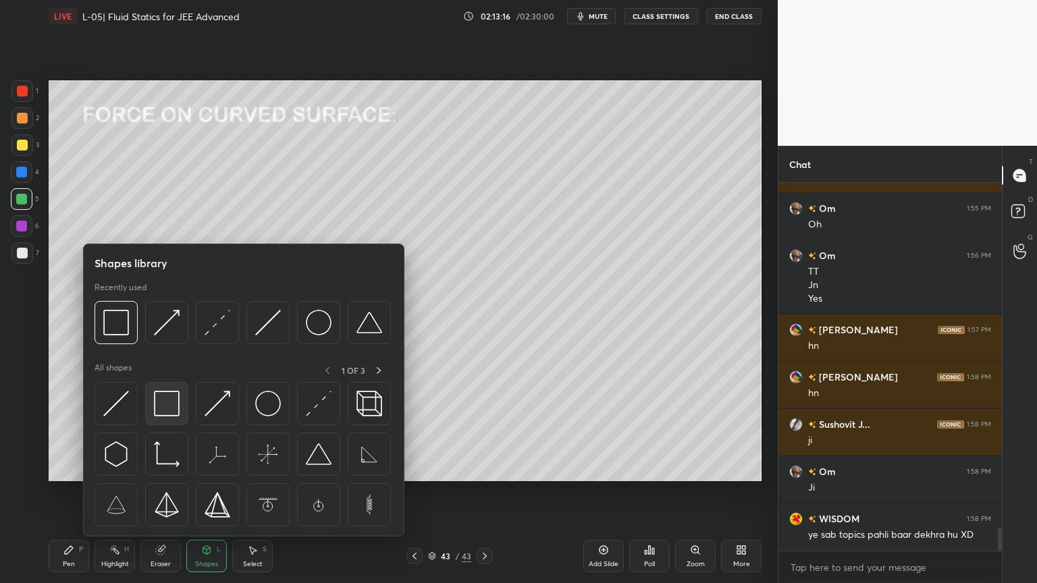
click at [159, 408] on img at bounding box center [167, 404] width 26 height 26
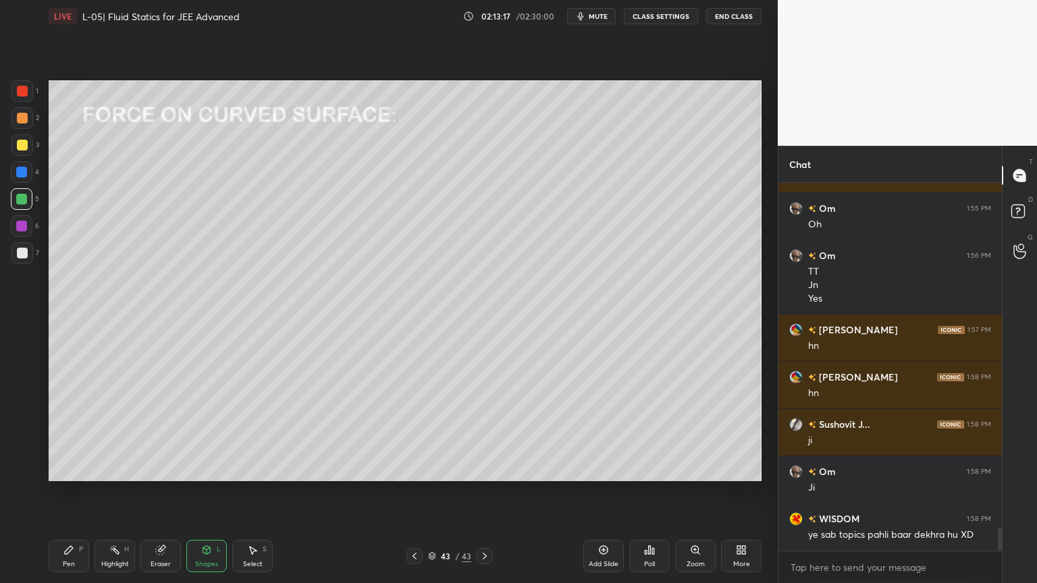
click at [19, 95] on div at bounding box center [22, 91] width 11 height 11
click at [105, 492] on div "Highlight H" at bounding box center [114, 556] width 40 height 32
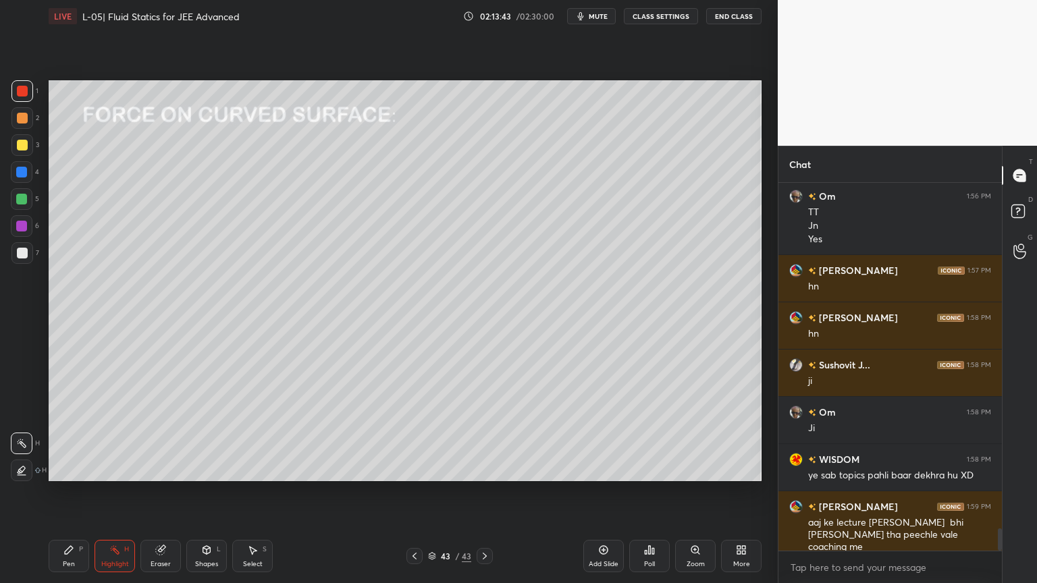
scroll to position [5666, 0]
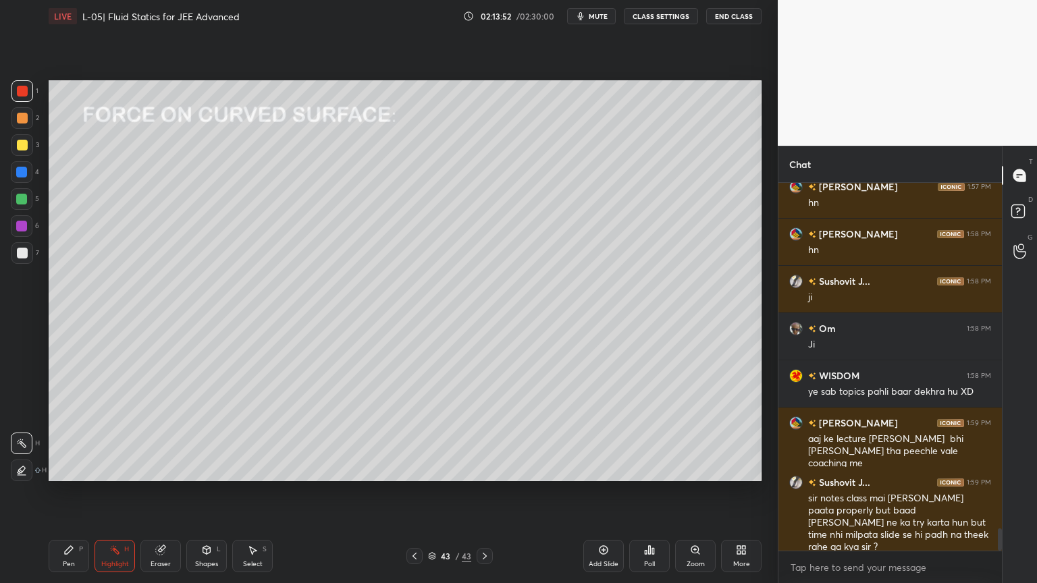
click at [17, 143] on div at bounding box center [22, 145] width 11 height 11
click at [411, 492] on icon at bounding box center [414, 556] width 11 height 11
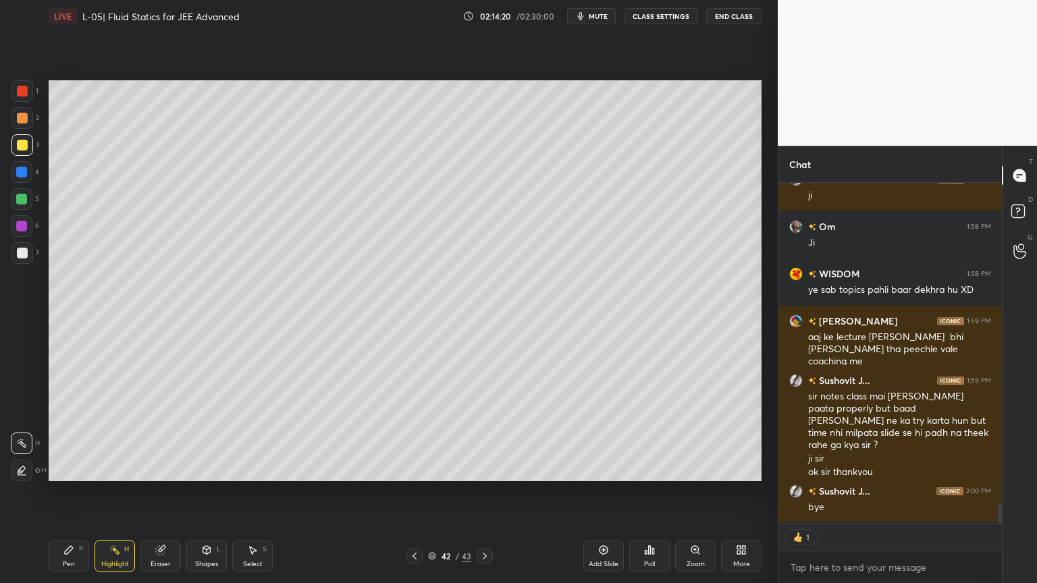
scroll to position [5815, 0]
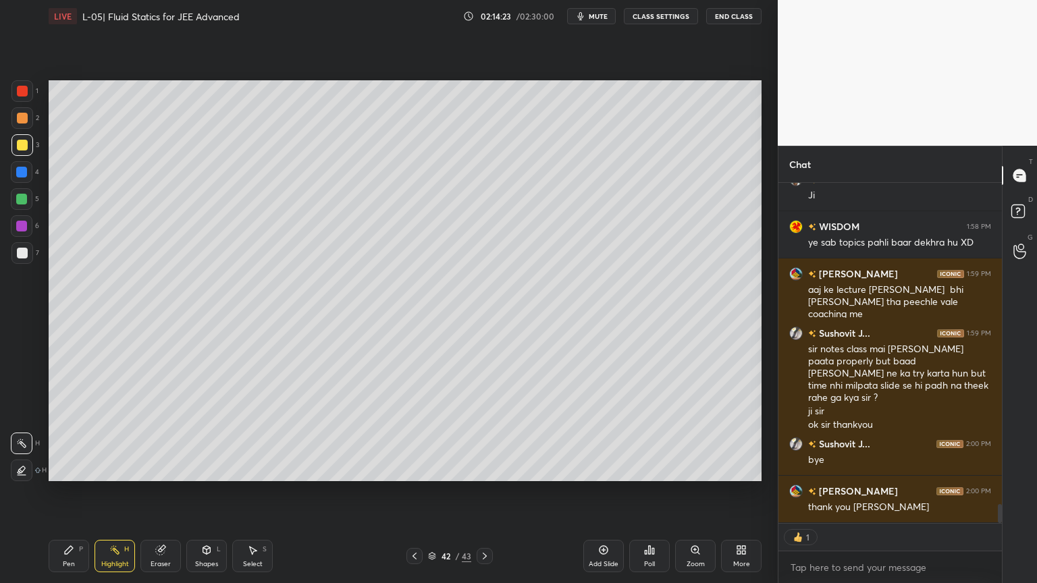
click at [723, 15] on button "End Class" at bounding box center [733, 16] width 55 height 16
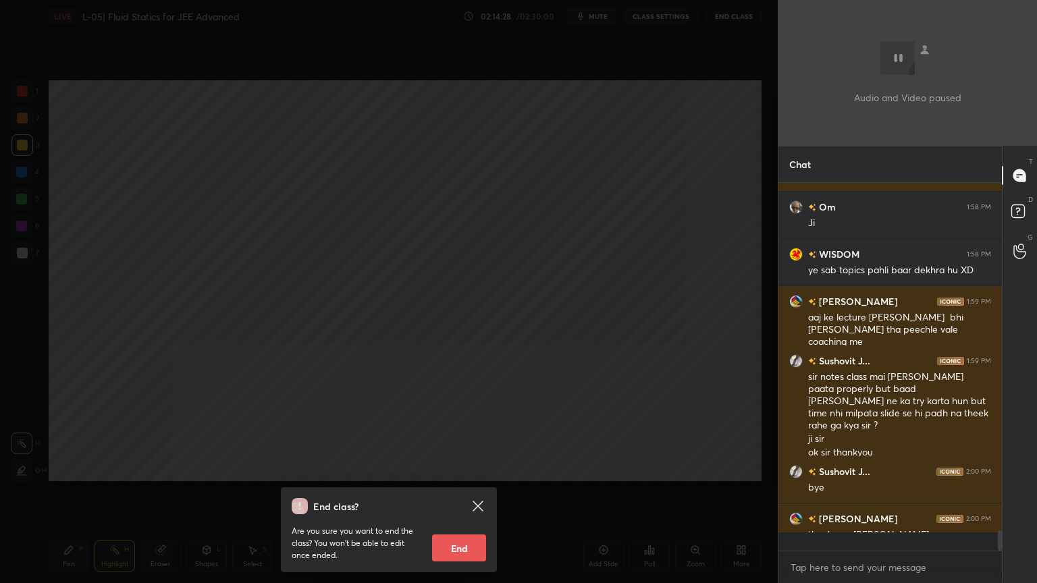
scroll to position [364, 219]
click at [464, 492] on button "End" at bounding box center [459, 548] width 54 height 27
type textarea "x"
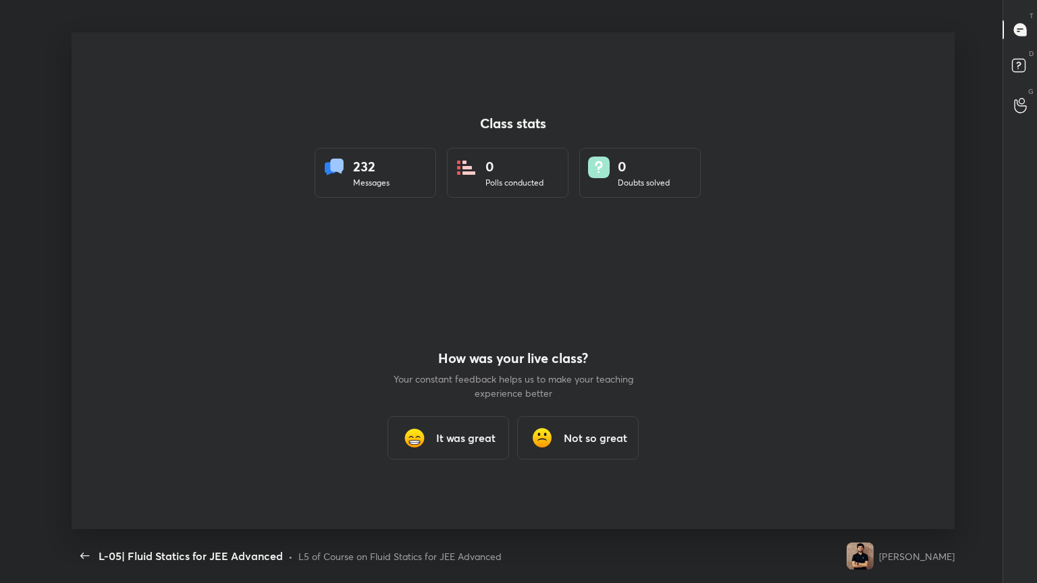
scroll to position [0, 0]
